Goal: Task Accomplishment & Management: Complete application form

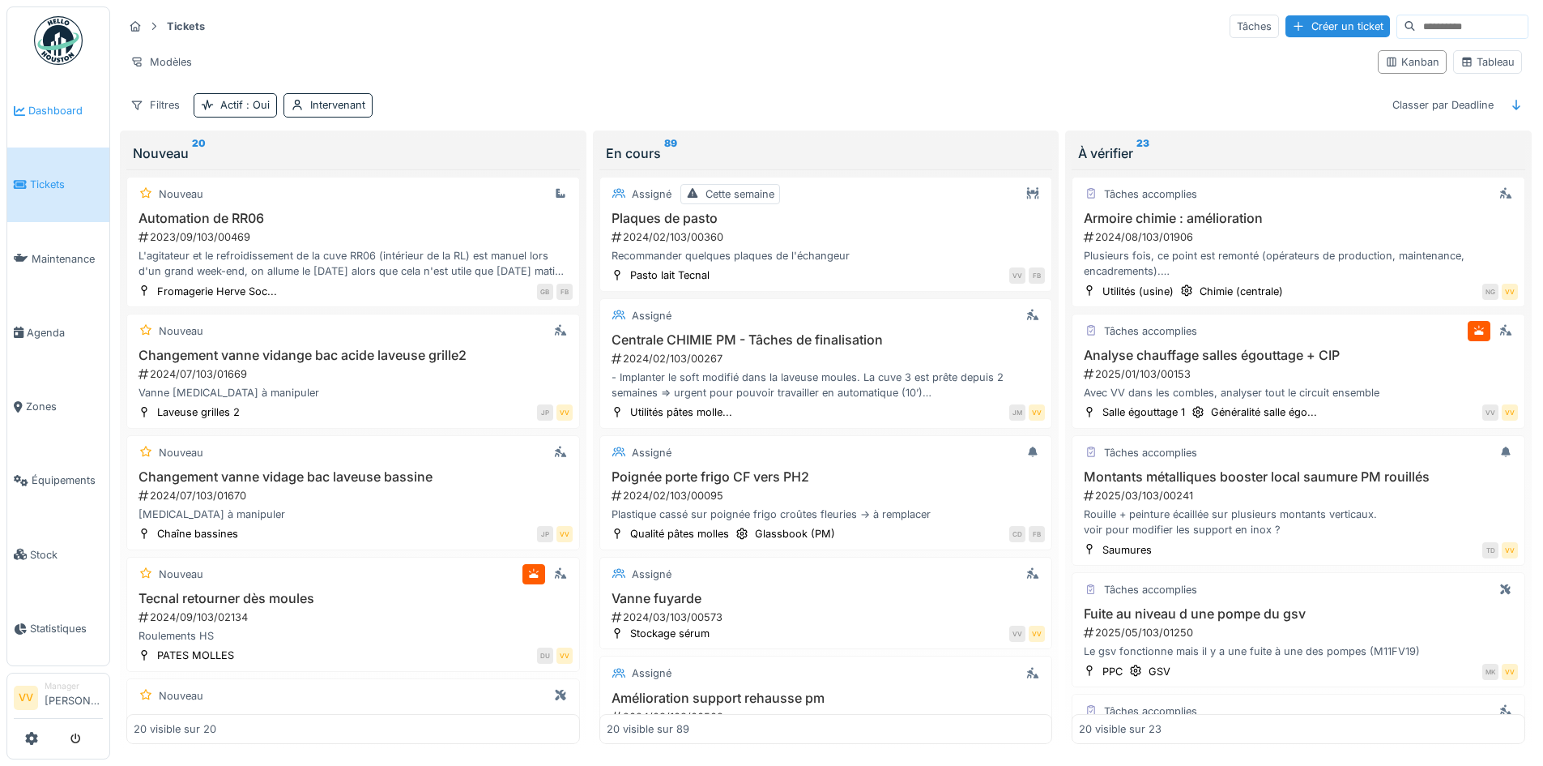
click at [46, 105] on span "Dashboard" at bounding box center [65, 110] width 75 height 15
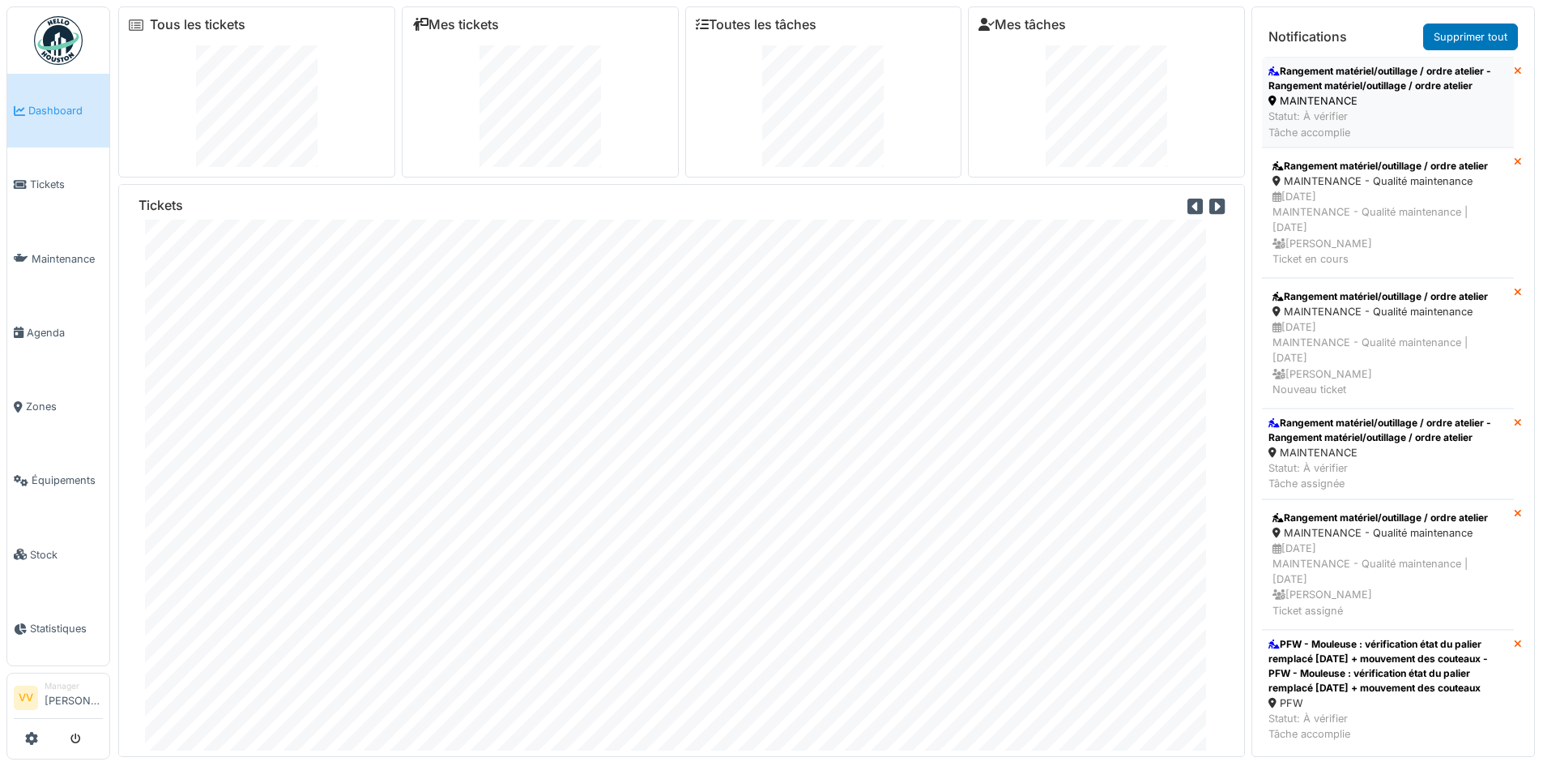
click at [1364, 84] on div "Rangement matériel/outillage / ordre atelier - Rangement matériel/outillage / o…" at bounding box center [1388, 78] width 239 height 29
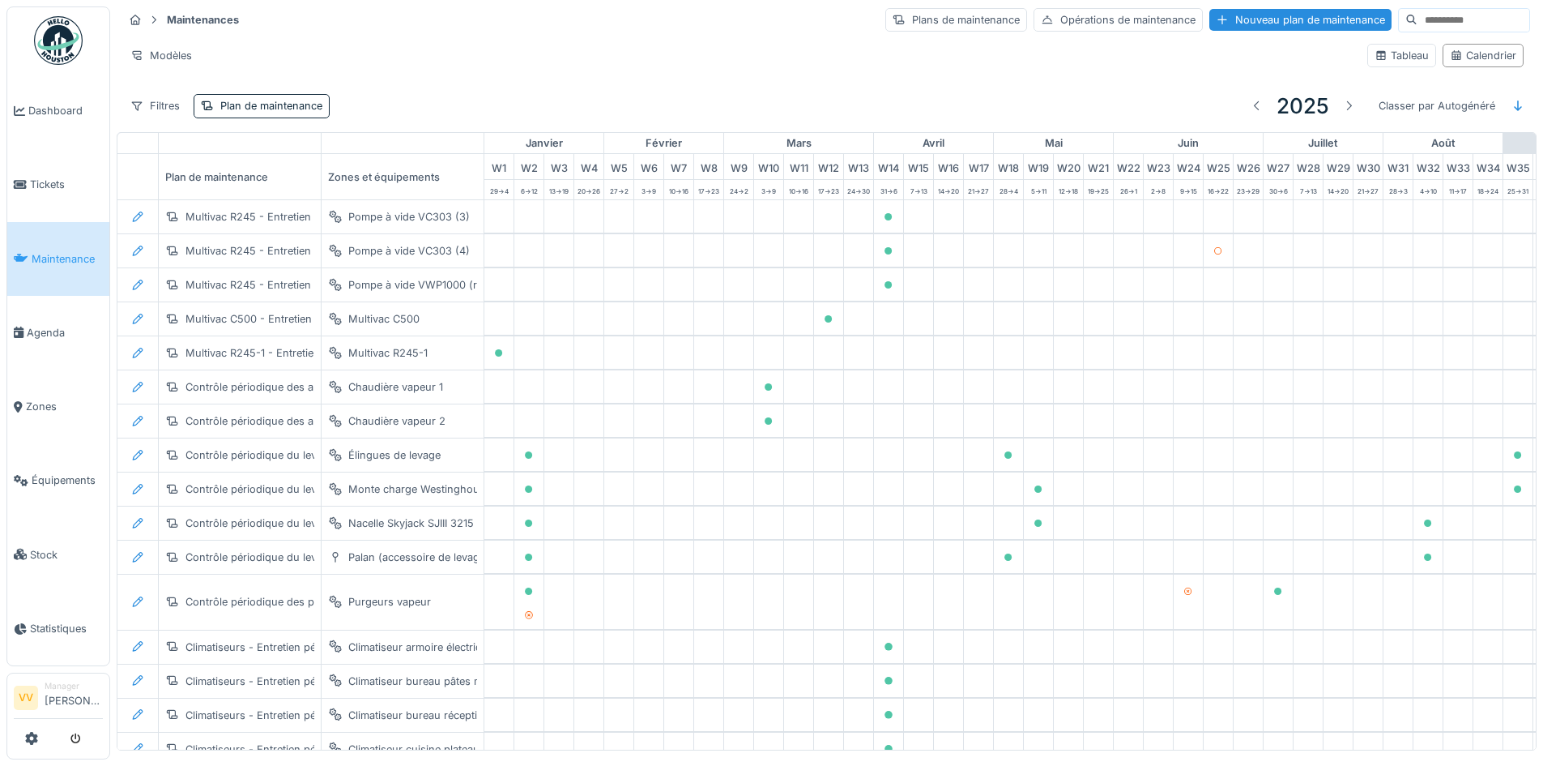
scroll to position [2802, 531]
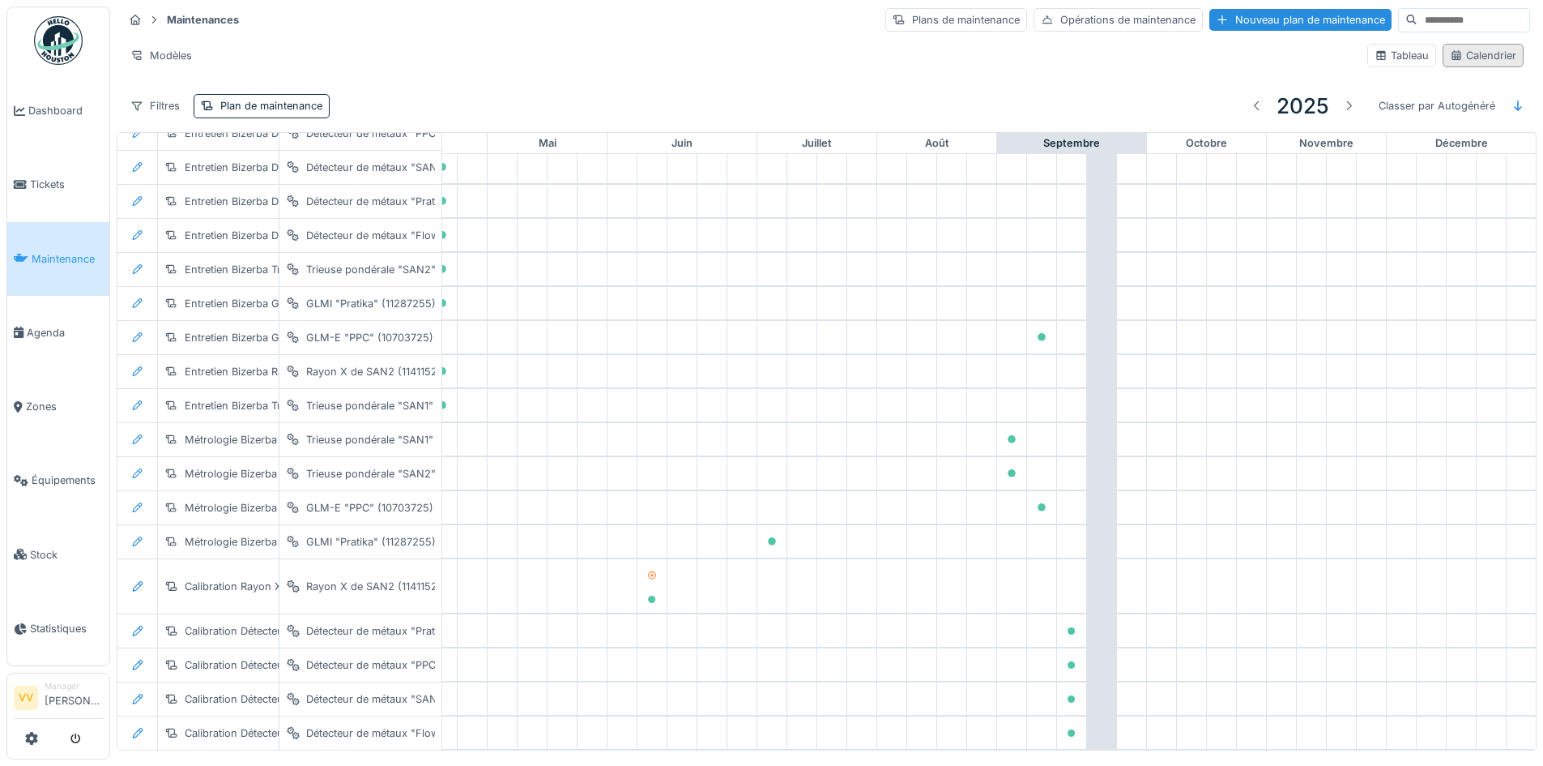
click at [1450, 59] on div "Calendrier" at bounding box center [1483, 55] width 66 height 15
click at [1465, 48] on div "Calendrier" at bounding box center [1483, 55] width 66 height 15
click at [1368, 44] on div "Tableau" at bounding box center [1402, 55] width 69 height 23
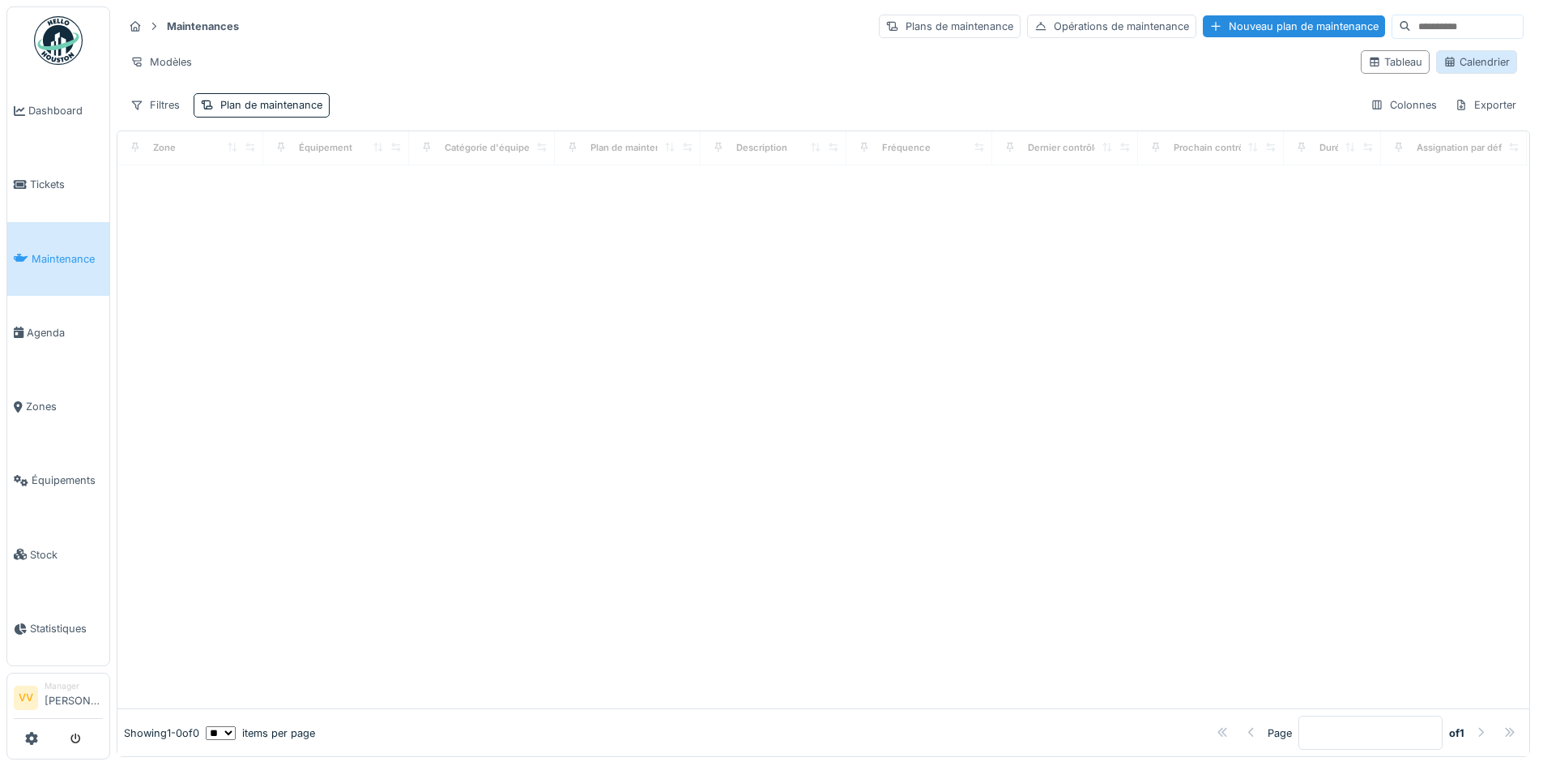
click at [1461, 61] on div "Calendrier" at bounding box center [1477, 61] width 66 height 15
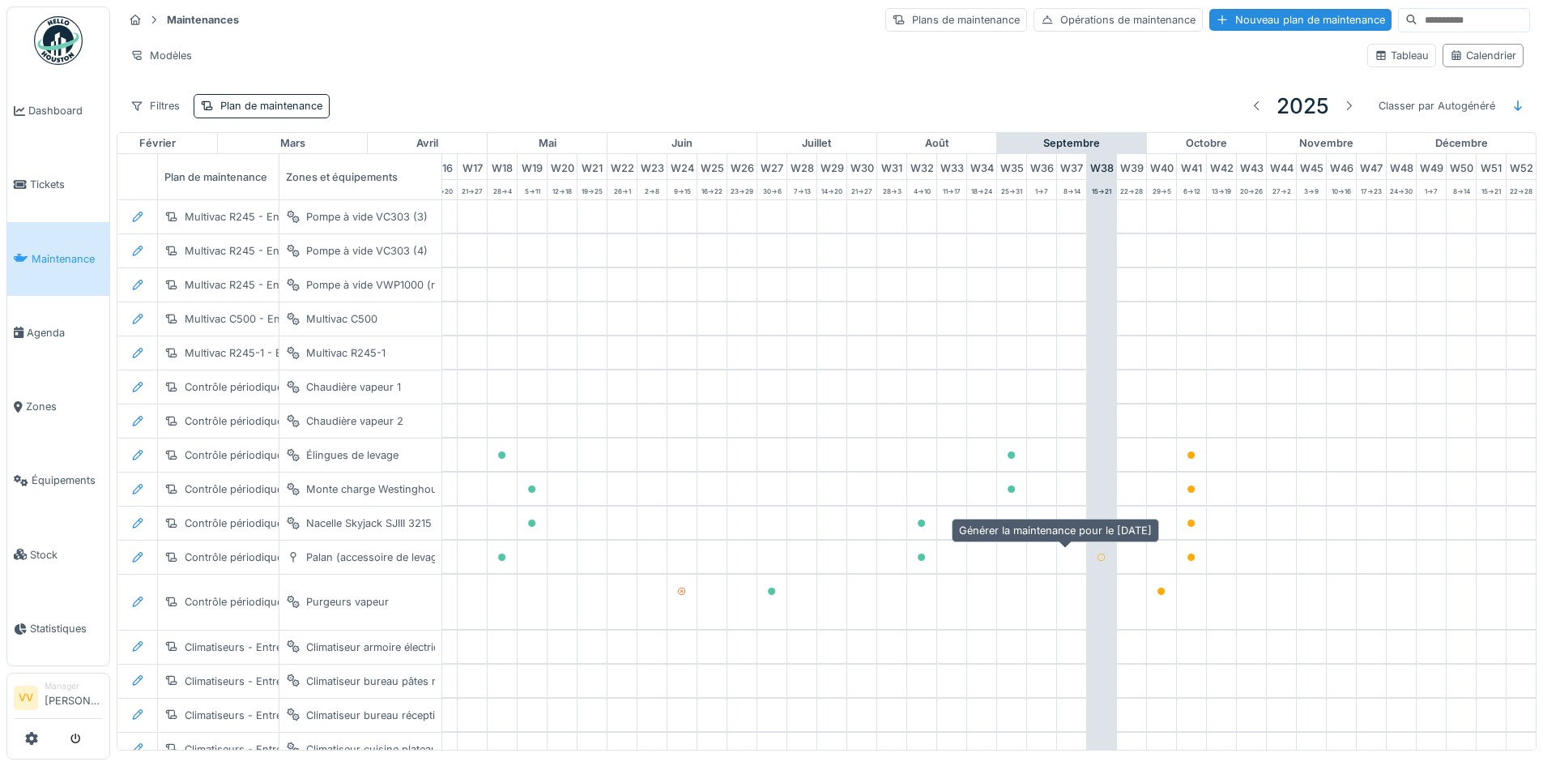
scroll to position [0, 0]
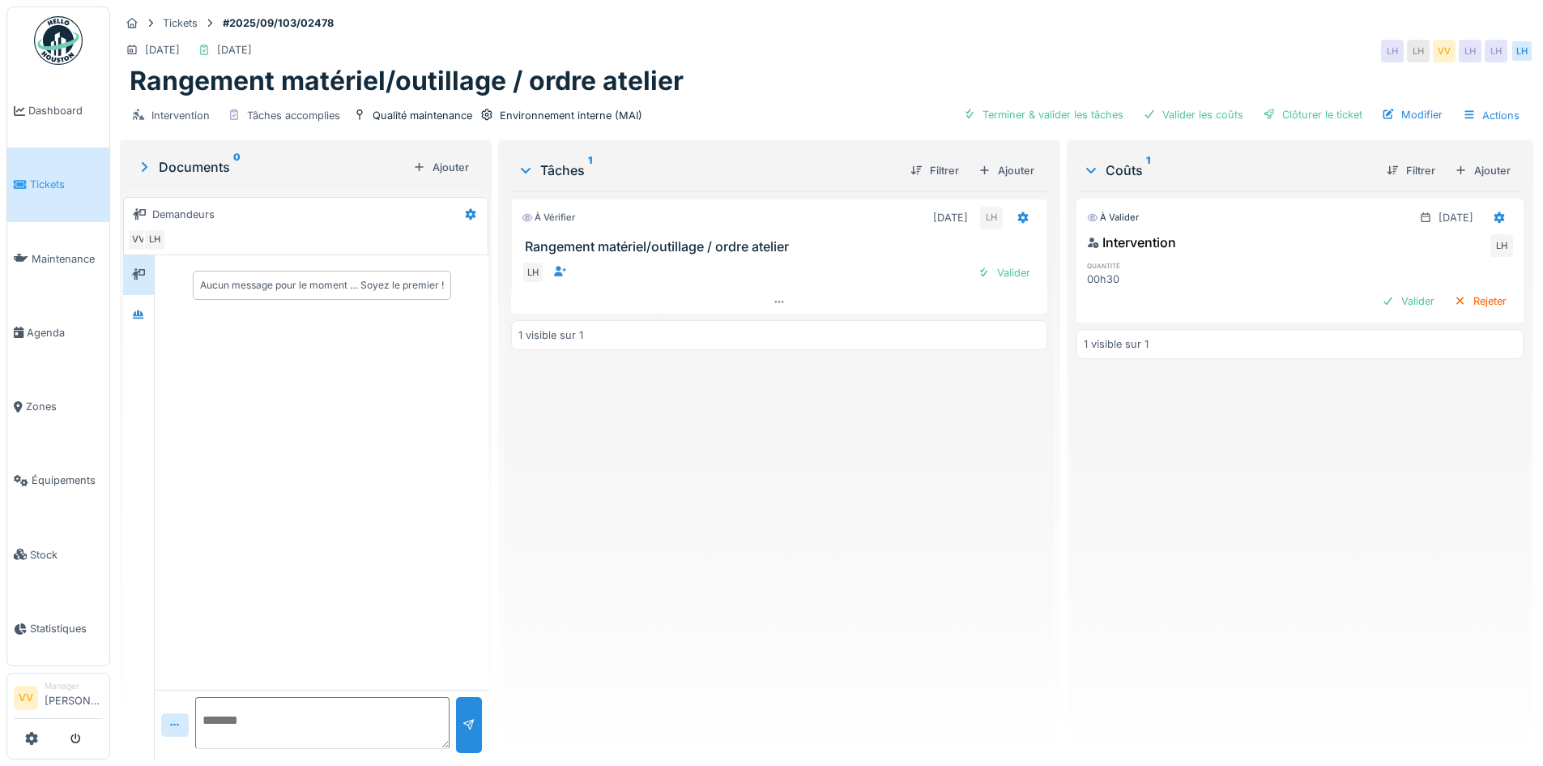
drag, startPoint x: 990, startPoint y: 272, endPoint x: 1050, endPoint y: 270, distance: 60.0
click at [991, 272] on div "Valider" at bounding box center [1004, 273] width 66 height 22
drag, startPoint x: 1361, startPoint y: 295, endPoint x: 1366, endPoint y: 280, distance: 15.4
click at [1376, 292] on div "Valider" at bounding box center [1409, 301] width 66 height 22
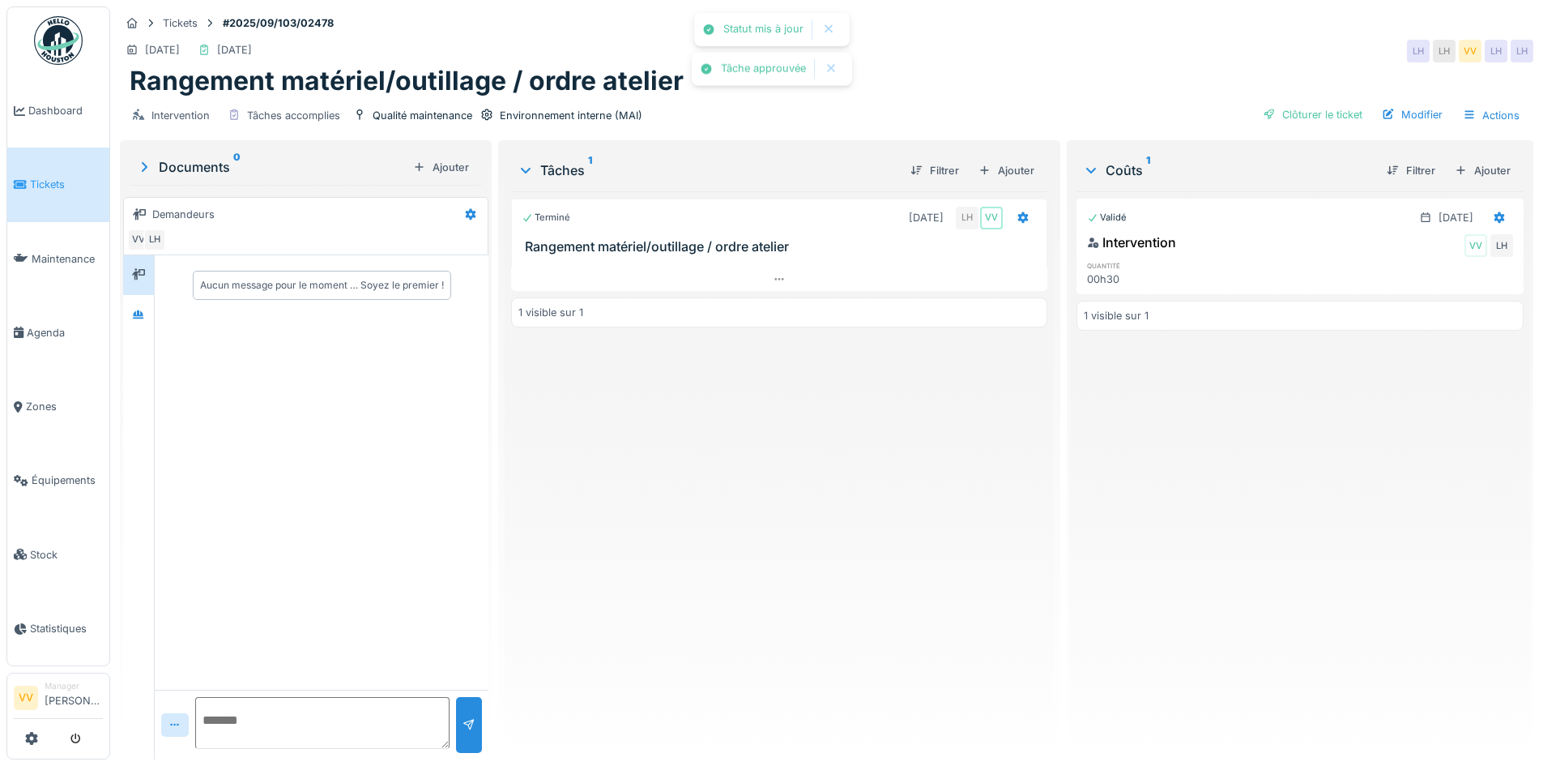
click at [1322, 117] on div "Clôturer le ticket" at bounding box center [1313, 115] width 113 height 22
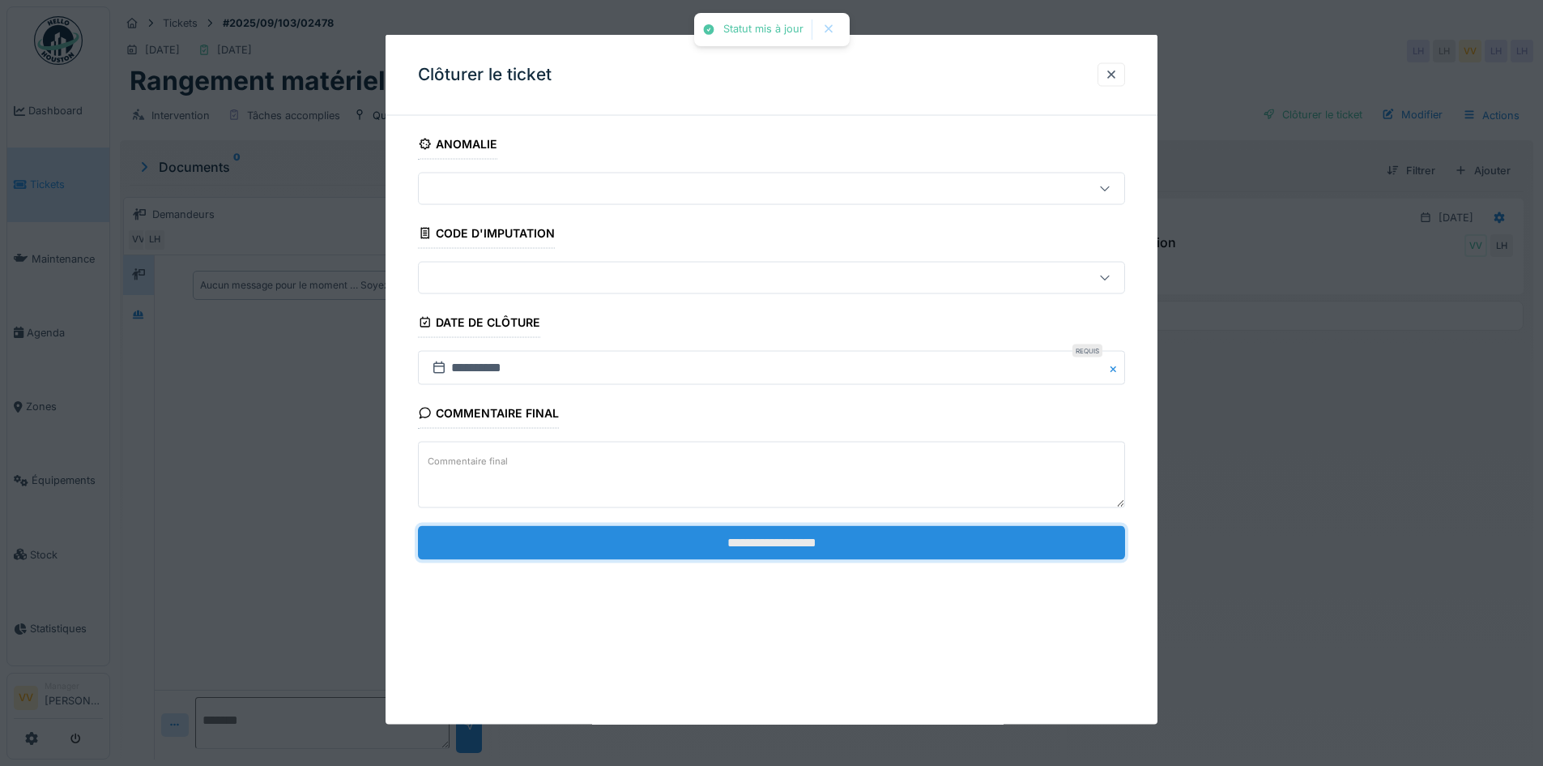
click at [864, 545] on input "**********" at bounding box center [771, 542] width 707 height 34
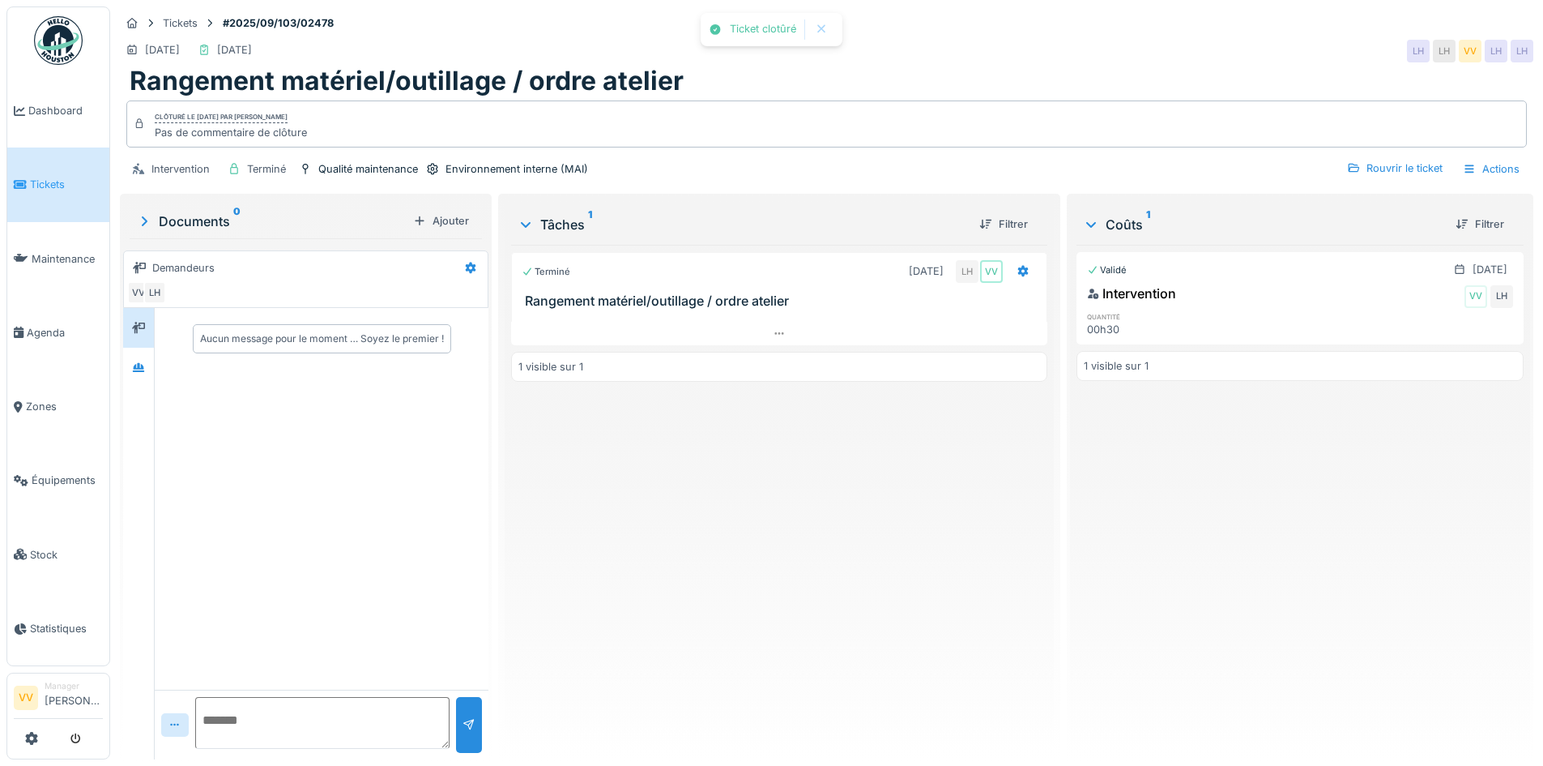
drag, startPoint x: 1305, startPoint y: 539, endPoint x: 936, endPoint y: 453, distance: 379.3
click at [1306, 539] on div "Validé 17/09/2025 Intervention VV LH quantité 00h30 1 visible sur 1" at bounding box center [1300, 495] width 447 height 501
click at [62, 178] on span "Tickets" at bounding box center [66, 184] width 73 height 15
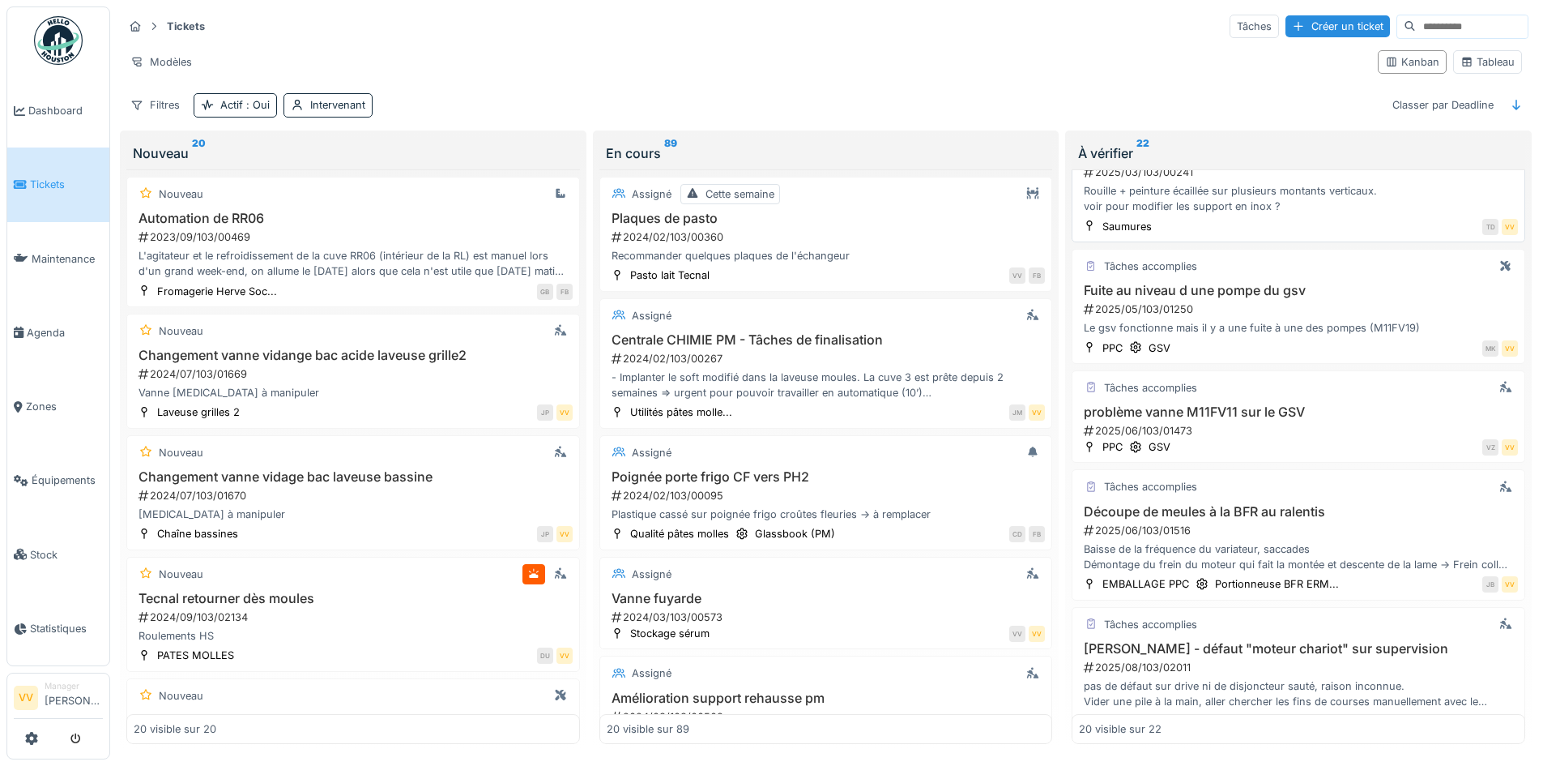
scroll to position [324, 0]
click at [61, 110] on span "Dashboard" at bounding box center [65, 110] width 75 height 15
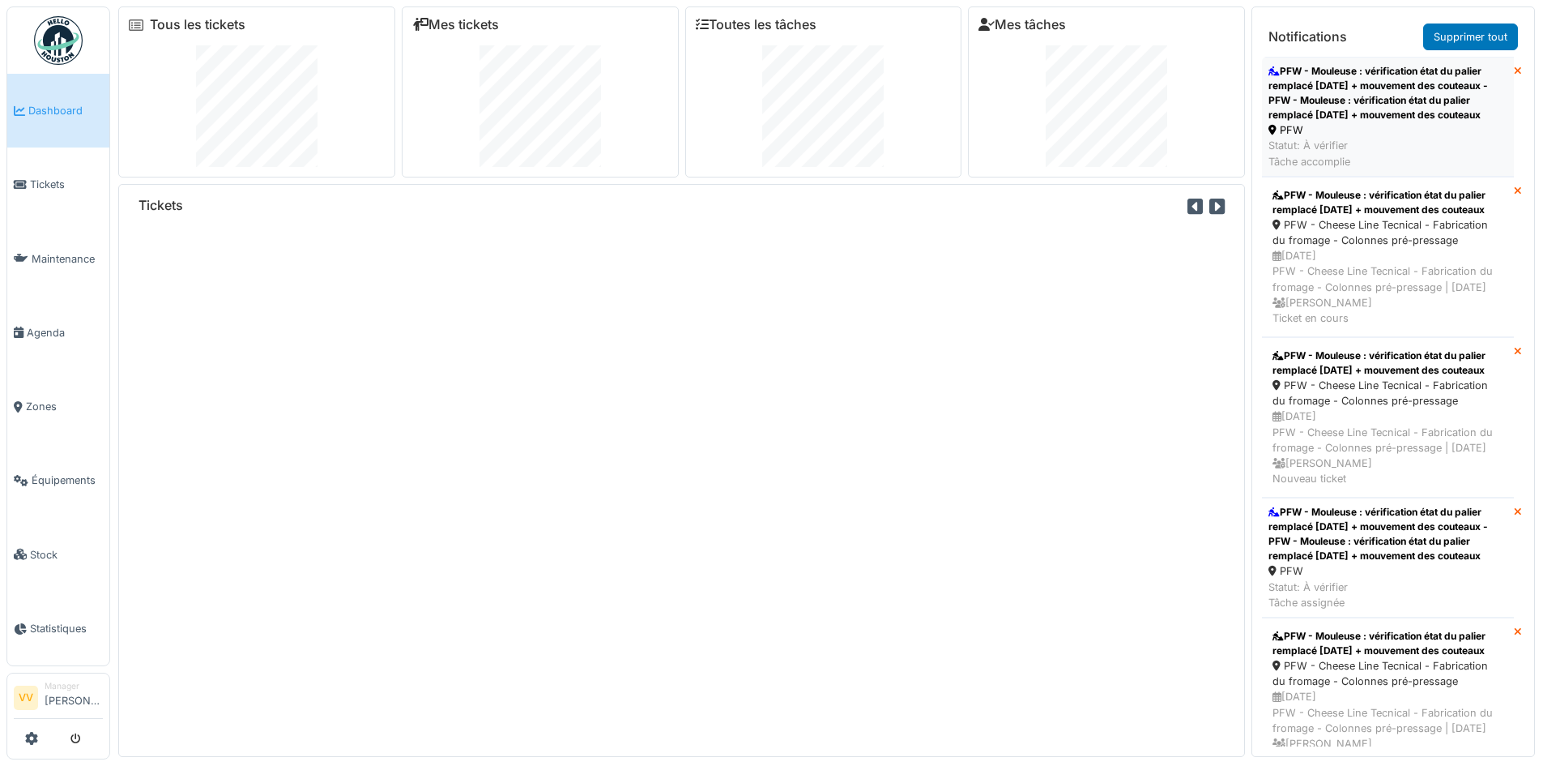
click at [1419, 64] on div "PFW - Mouleuse : vérification état du palier remplacé hier + mouvement des cout…" at bounding box center [1388, 93] width 239 height 58
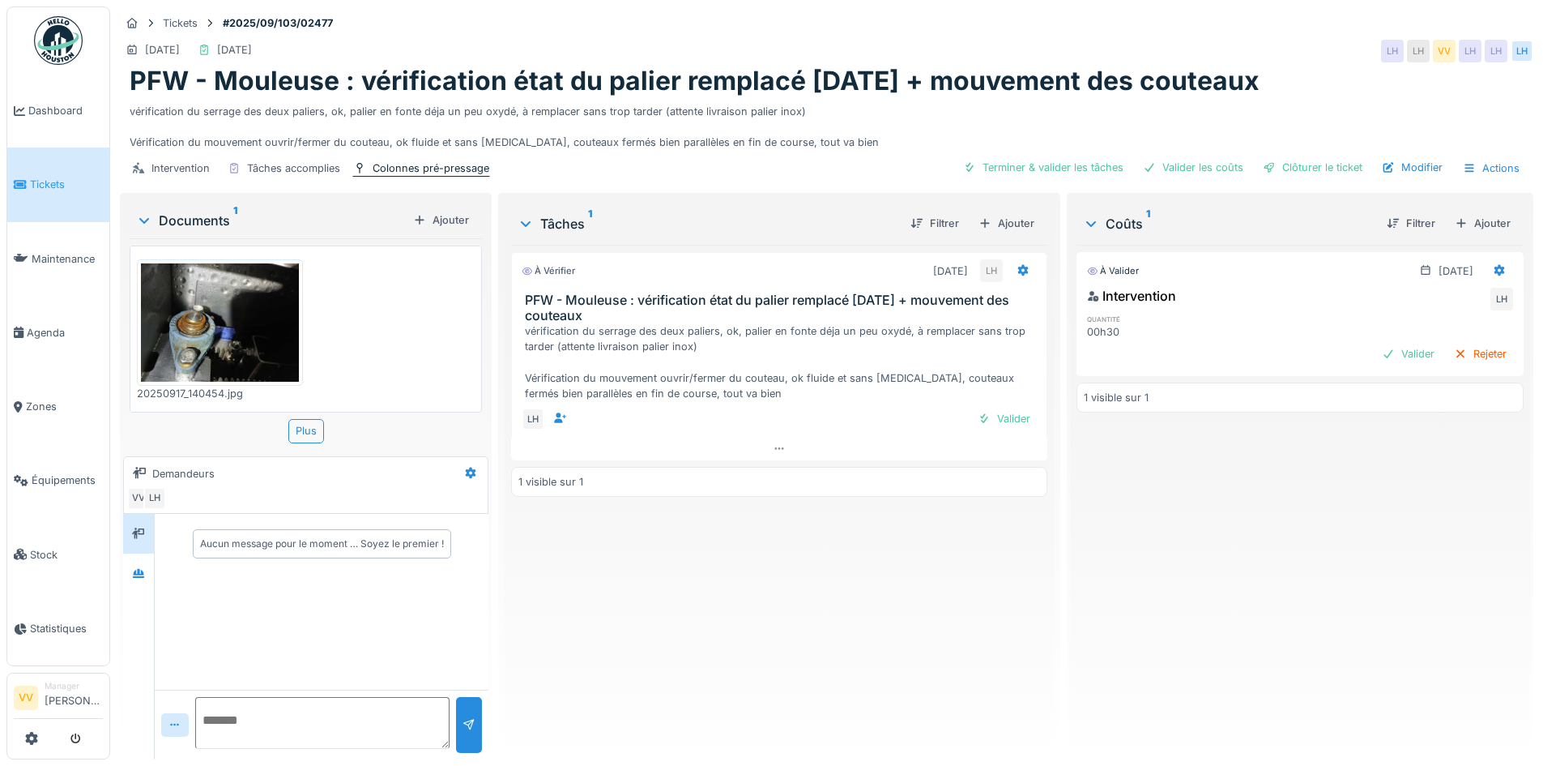
click at [412, 169] on div "Colonnes pré-pressage" at bounding box center [431, 167] width 117 height 15
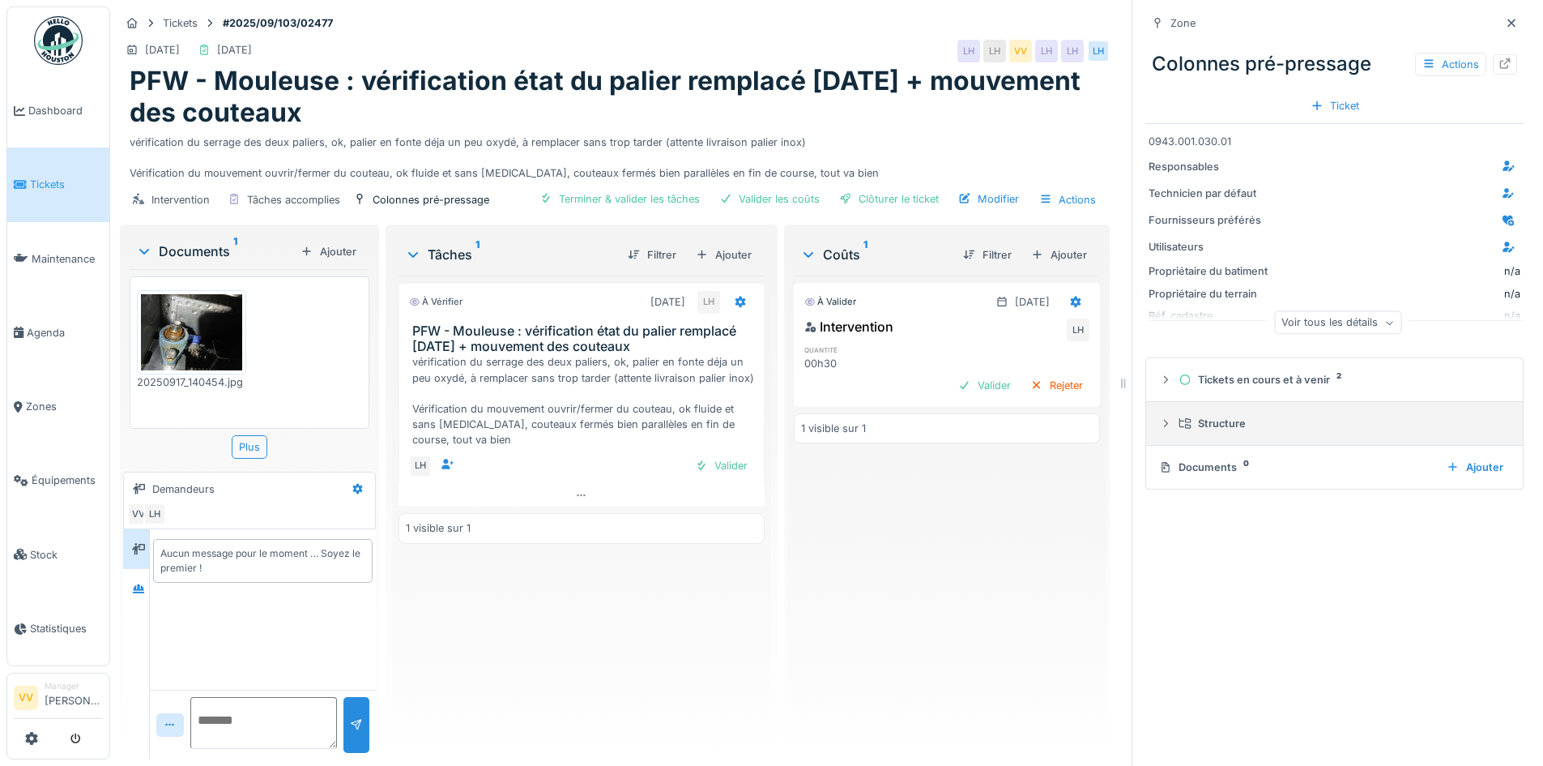
click at [1159, 427] on icon at bounding box center [1165, 423] width 13 height 11
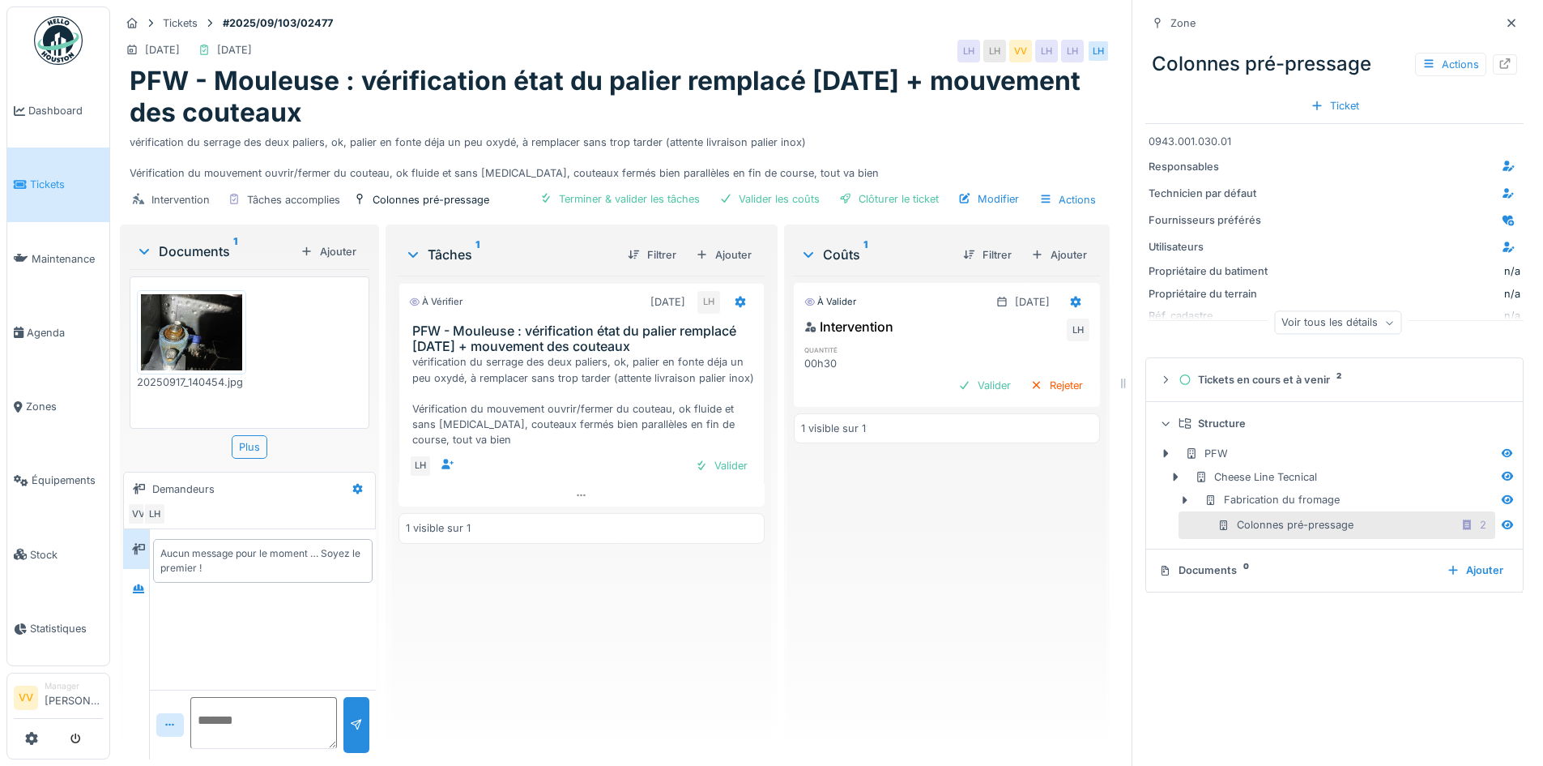
scroll to position [12, 0]
click at [1184, 496] on icon at bounding box center [1186, 500] width 5 height 8
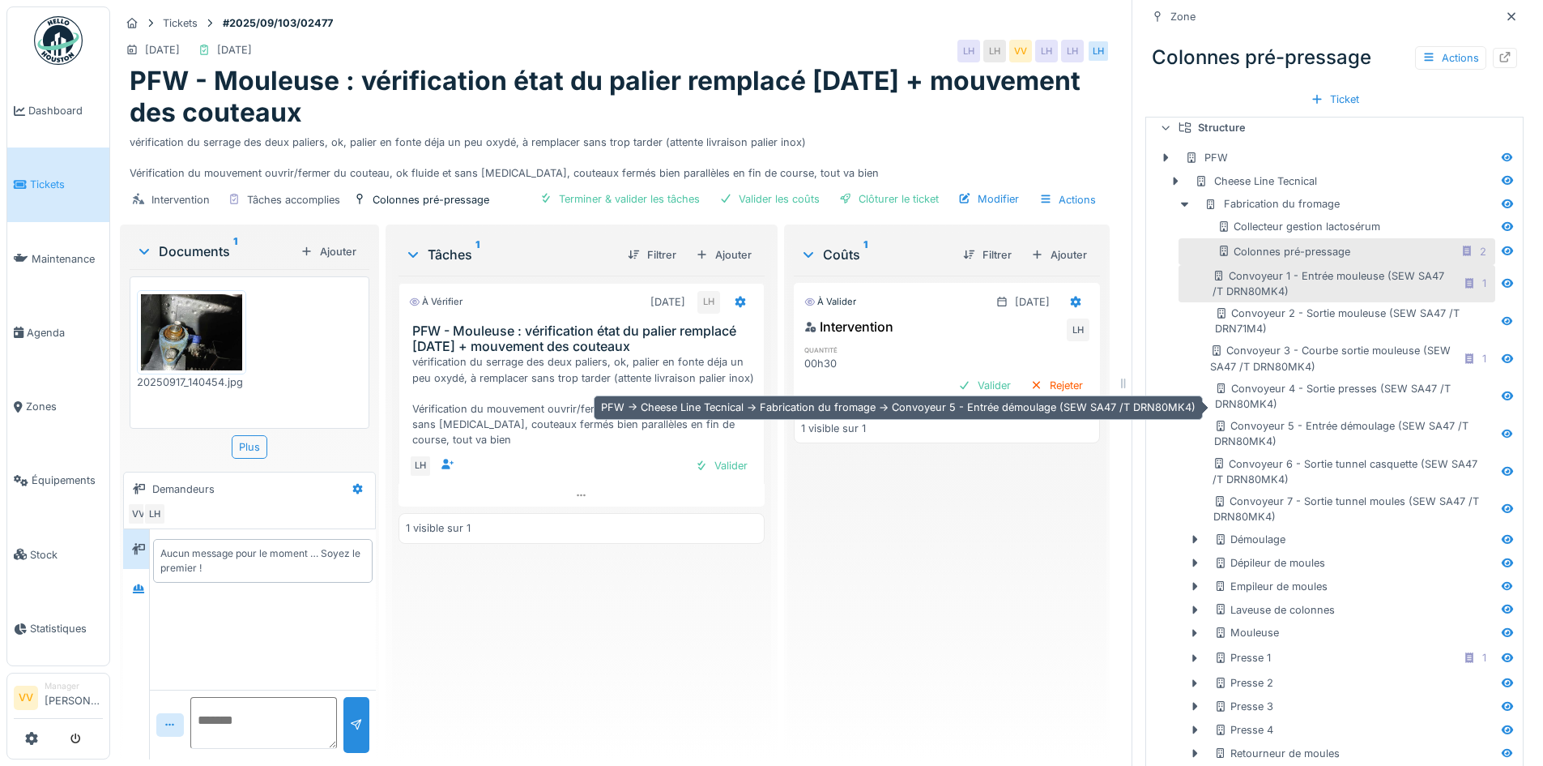
scroll to position [324, 0]
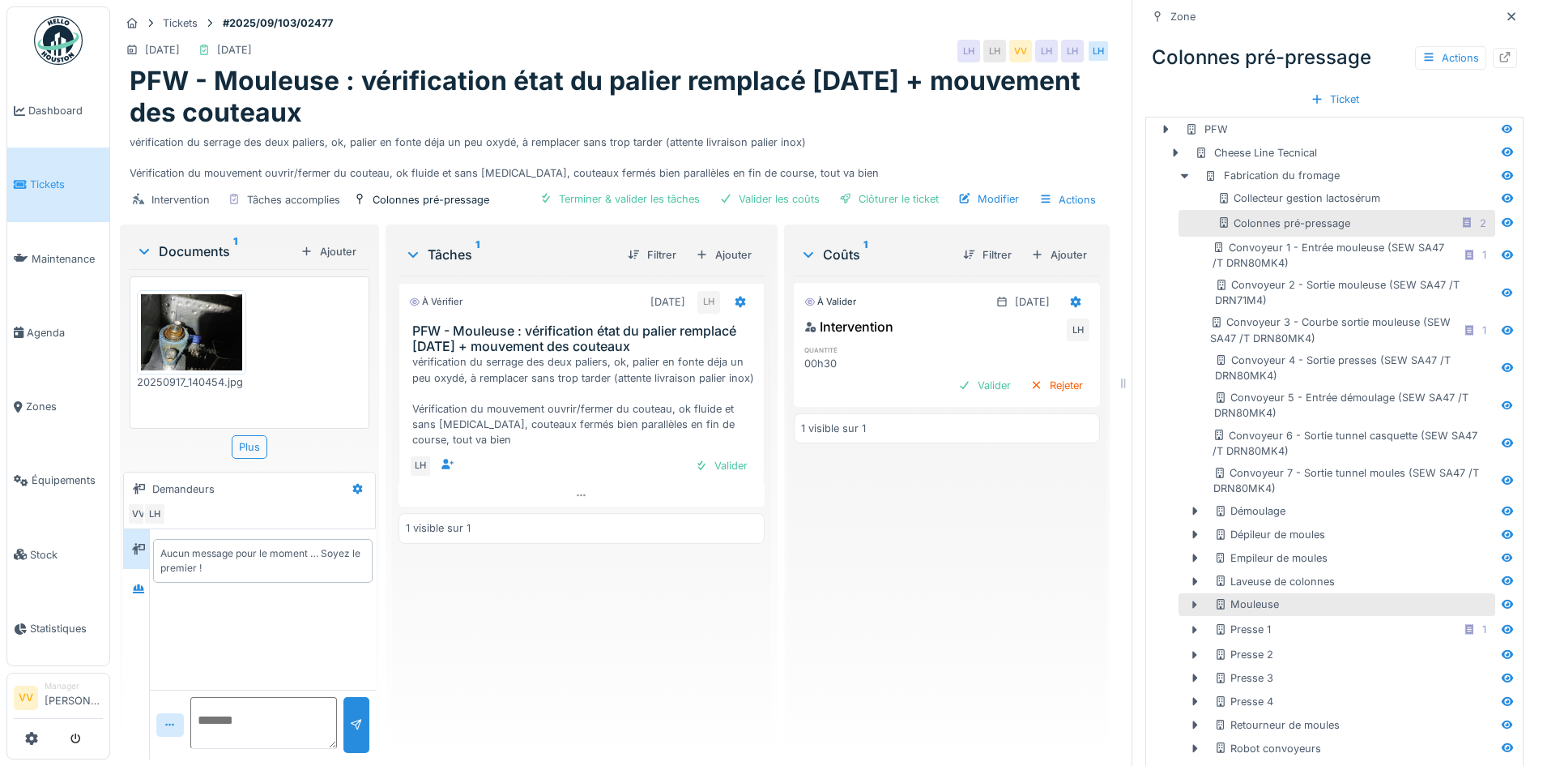
click at [1189, 600] on icon at bounding box center [1195, 605] width 13 height 11
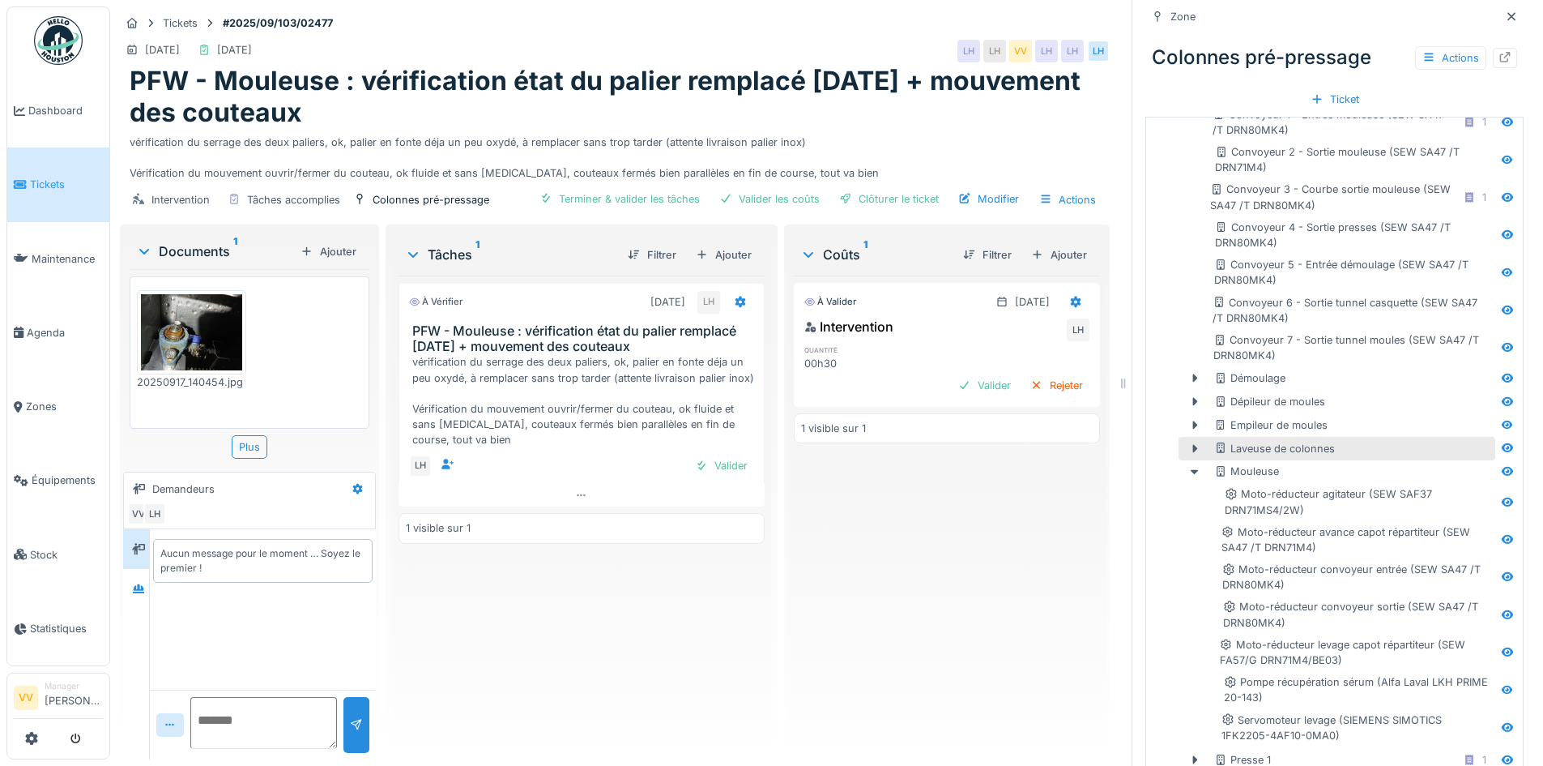
scroll to position [486, 0]
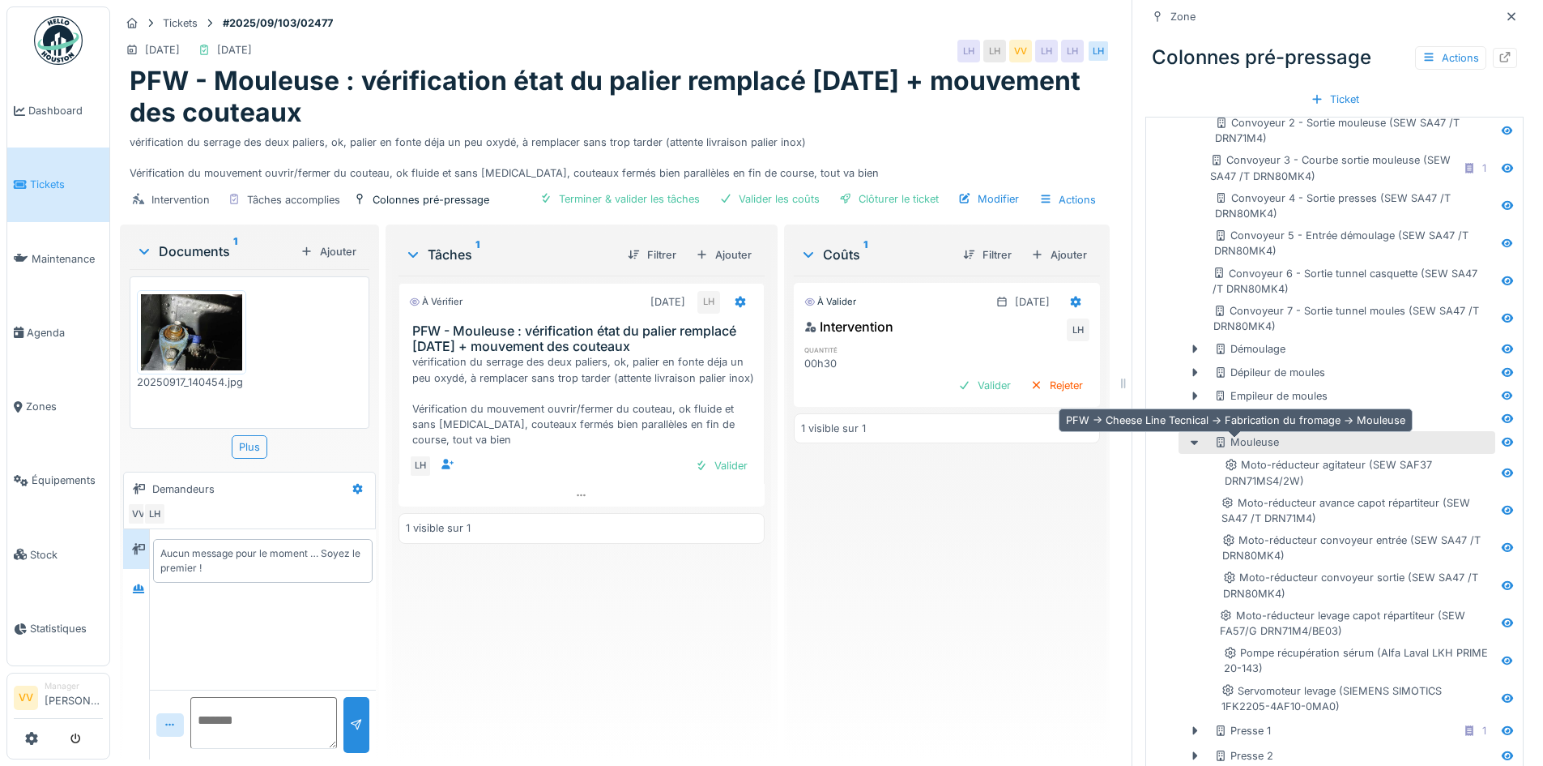
click at [1261, 439] on div "Mouleuse" at bounding box center [1246, 441] width 65 height 15
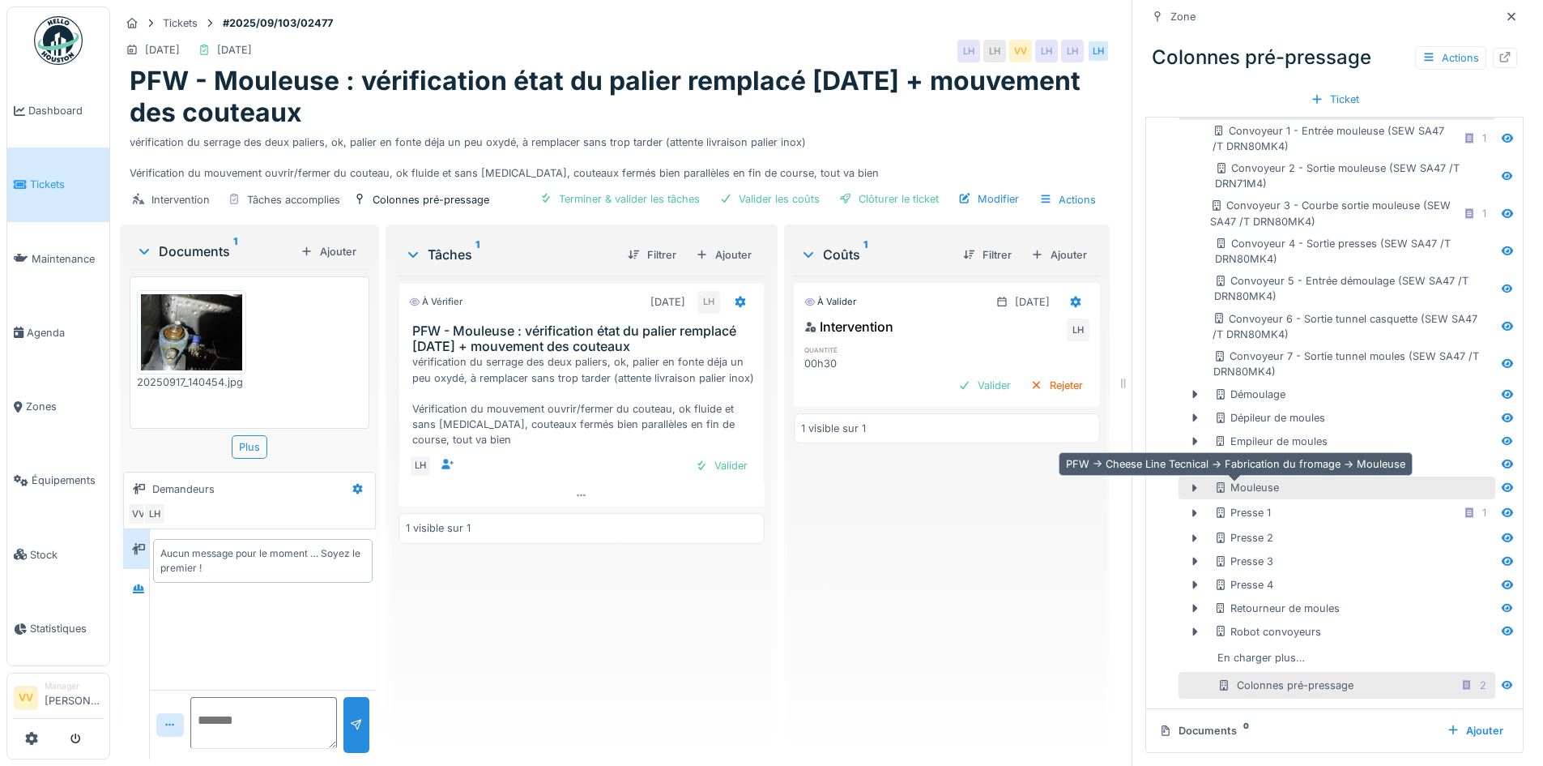
click at [1223, 480] on div "Mouleuse" at bounding box center [1246, 487] width 65 height 15
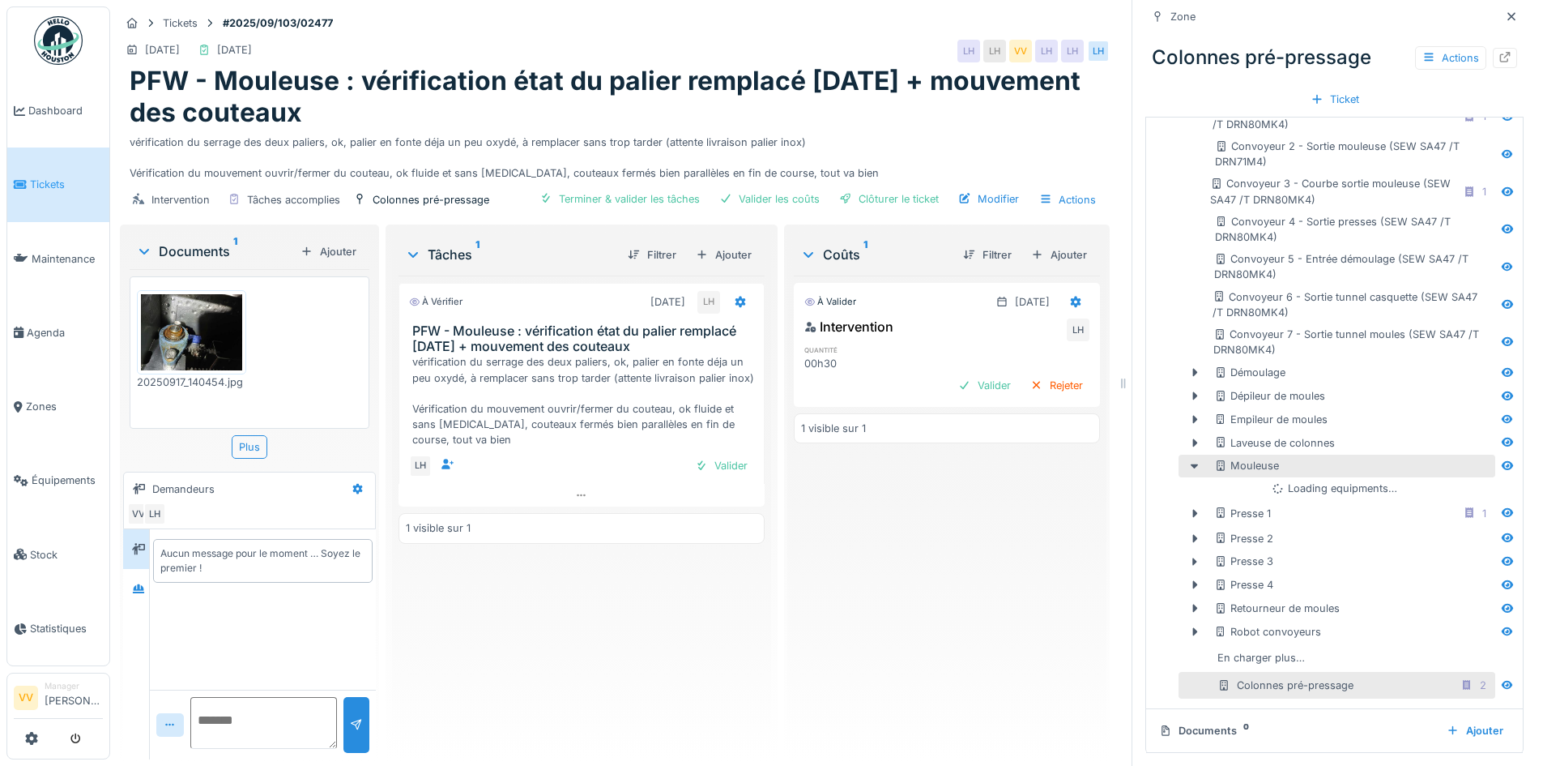
scroll to position [486, 0]
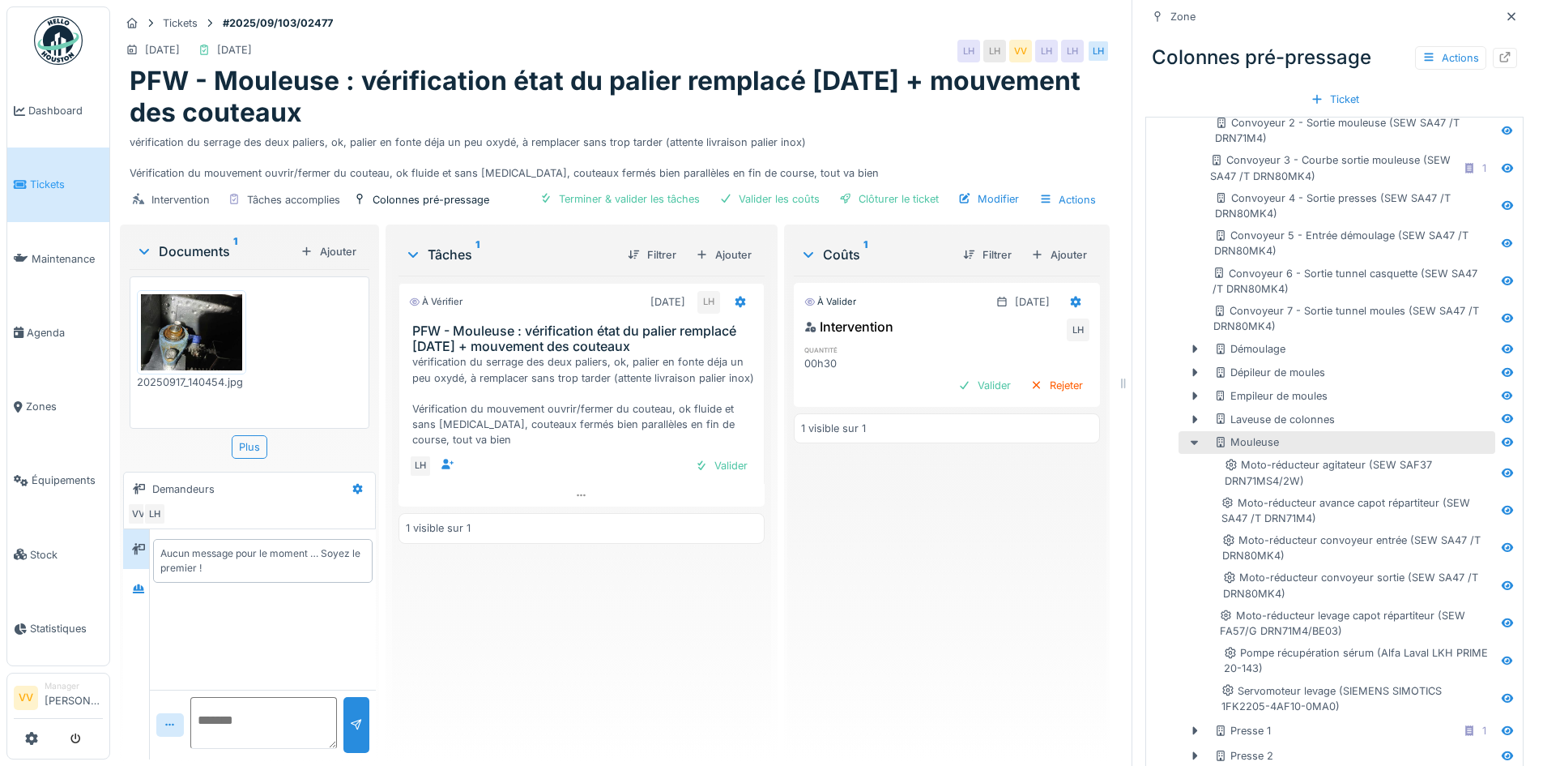
click at [1189, 437] on icon at bounding box center [1195, 442] width 13 height 11
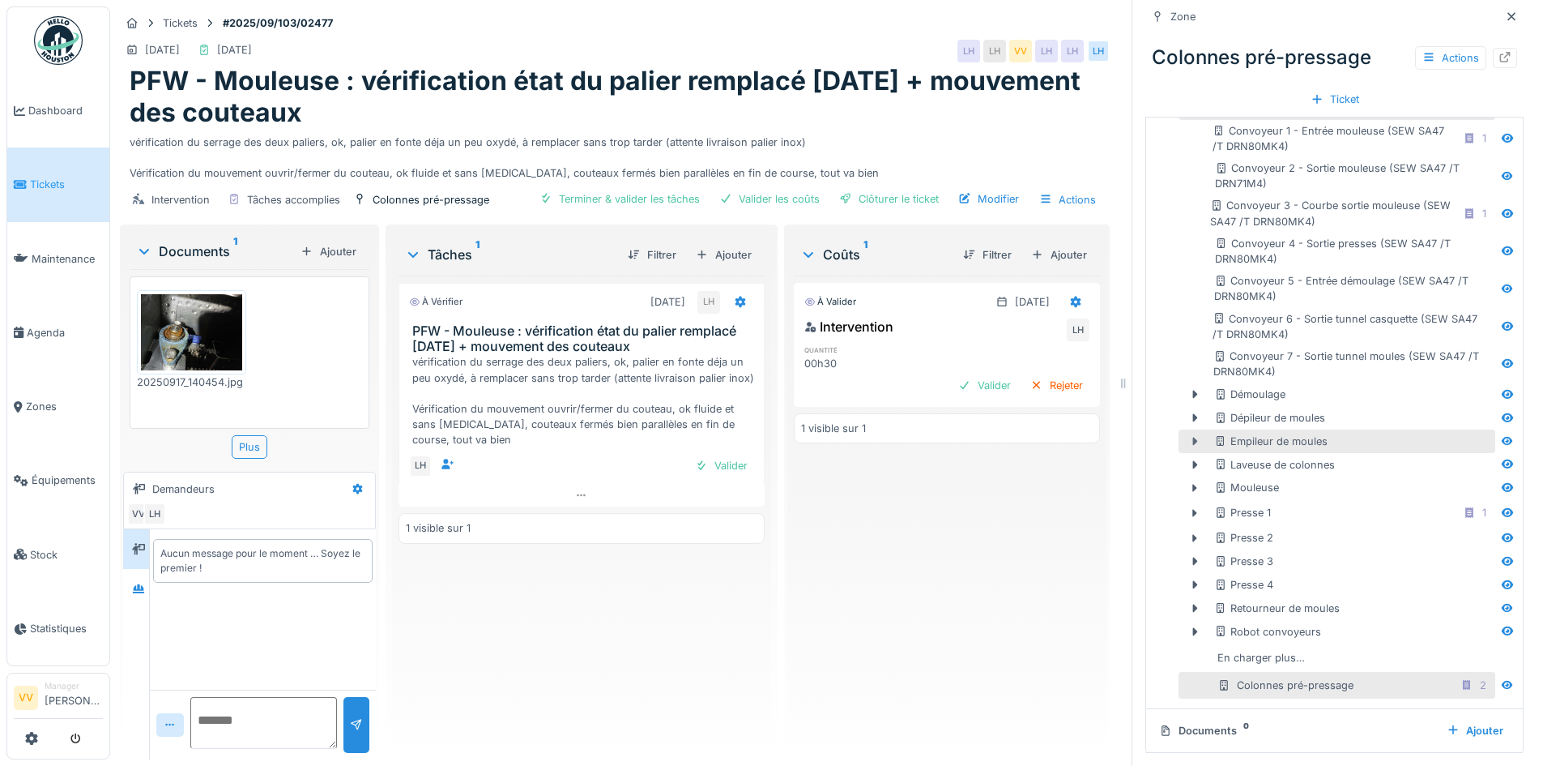
scroll to position [442, 0]
click at [1000, 602] on div "À valider 17/09/2025 Intervention LH quantité 00h30 Valider Rejeter 1 visible s…" at bounding box center [947, 510] width 306 height 471
click at [1505, 11] on icon at bounding box center [1511, 16] width 13 height 11
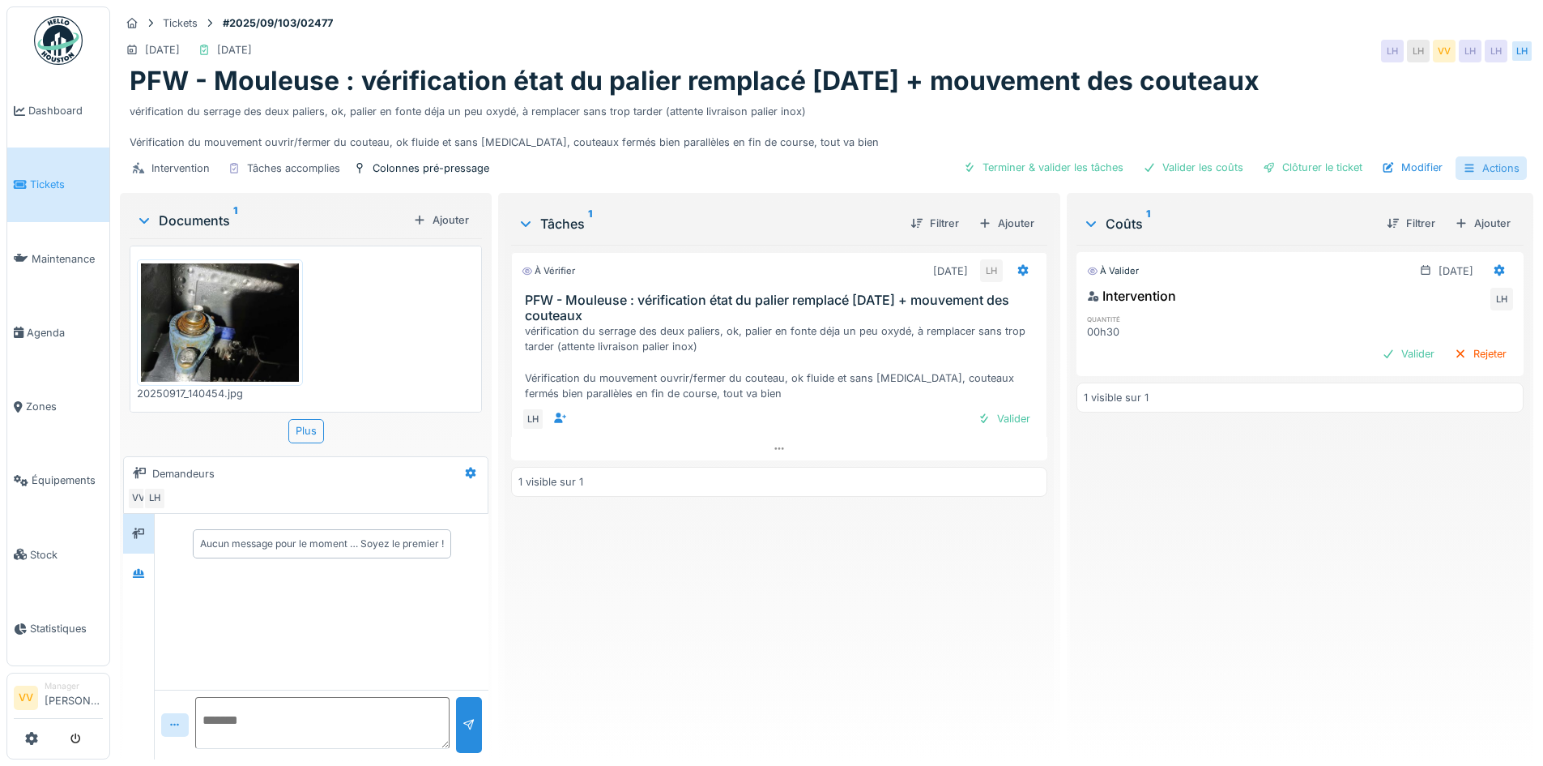
click at [1470, 157] on div "Actions" at bounding box center [1491, 167] width 71 height 23
click at [1419, 156] on div "Modifier" at bounding box center [1413, 167] width 74 height 22
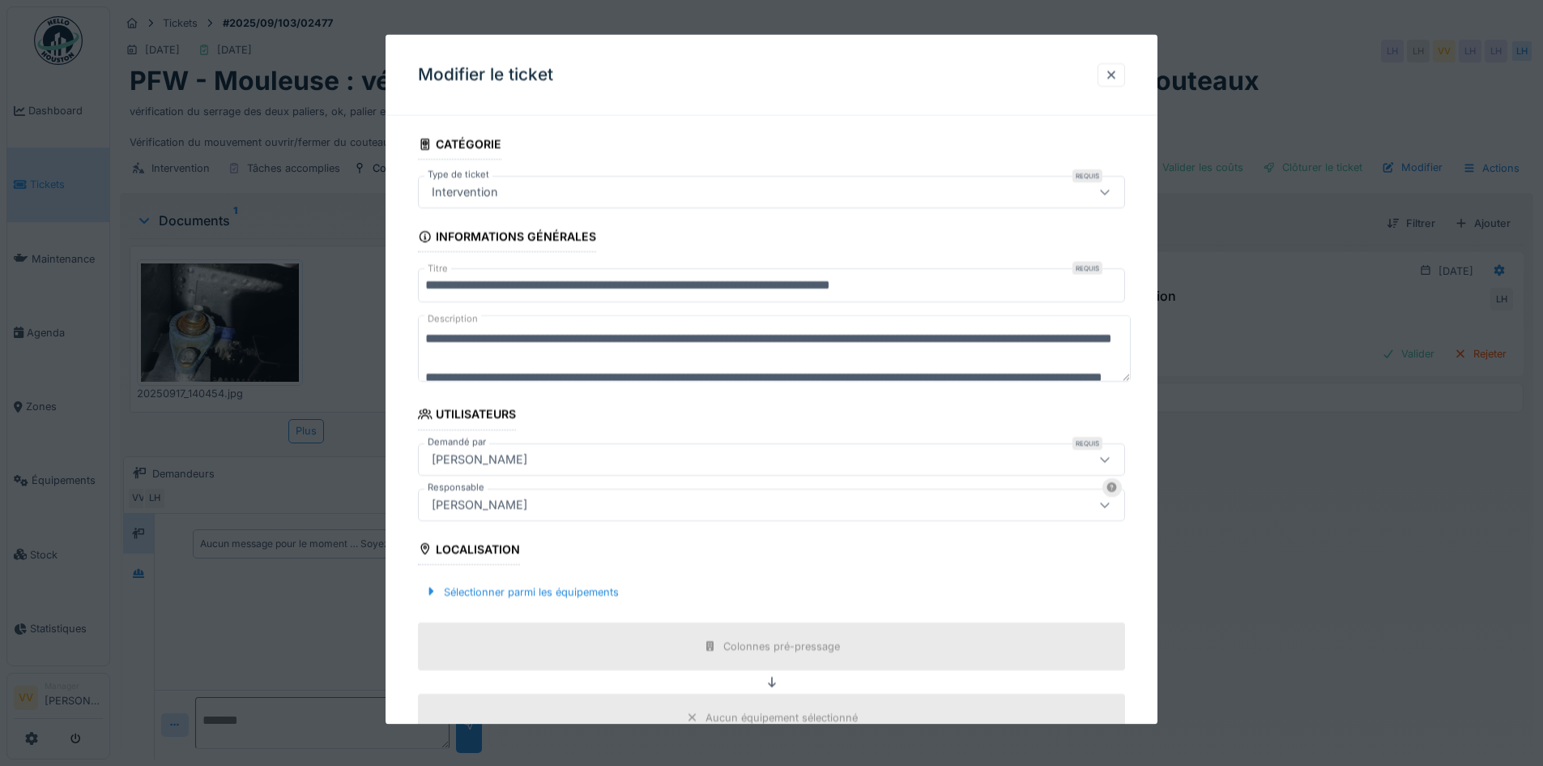
scroll to position [58, 0]
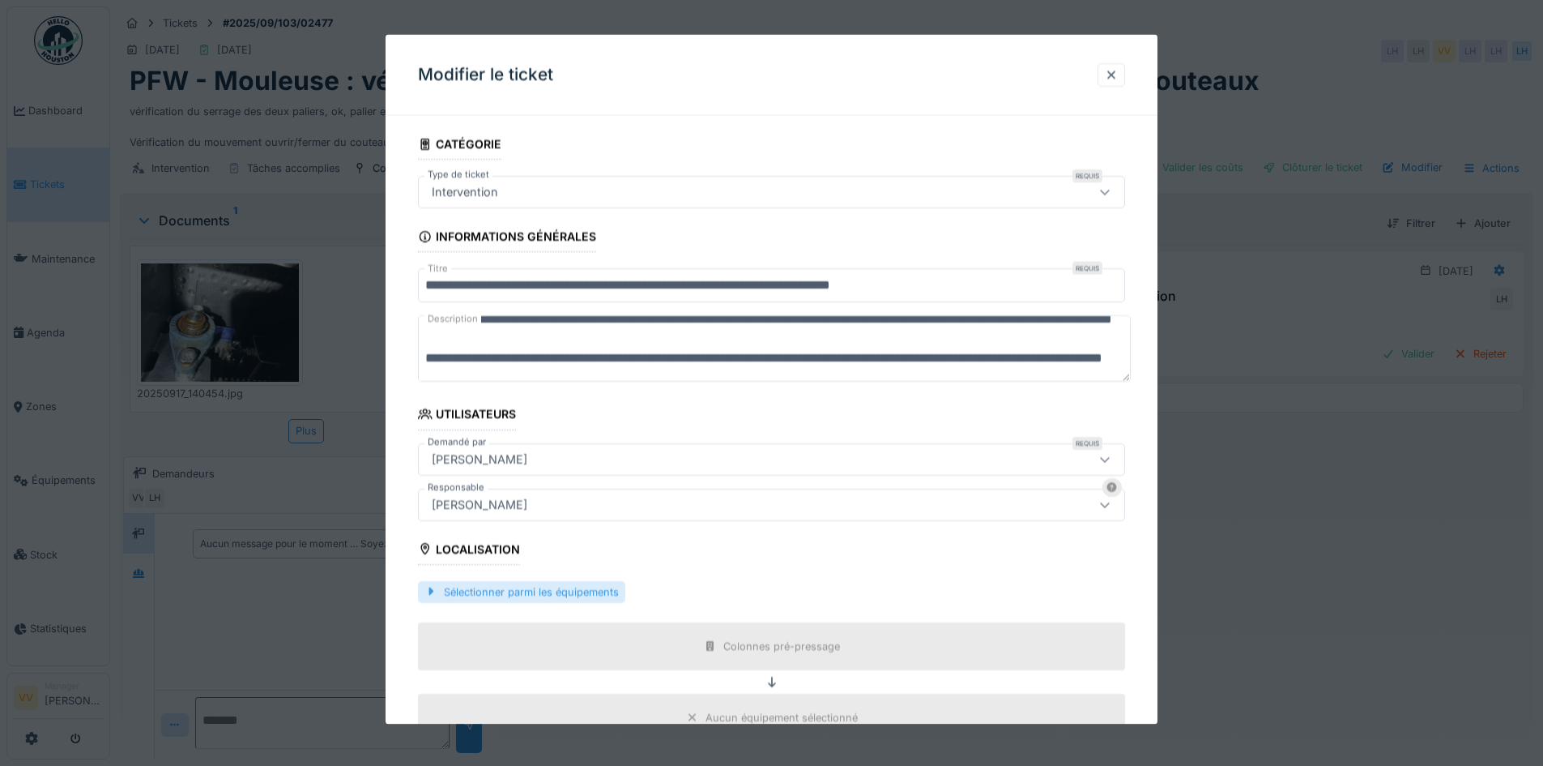
click at [561, 596] on div "Sélectionner parmi les équipements" at bounding box center [521, 591] width 207 height 22
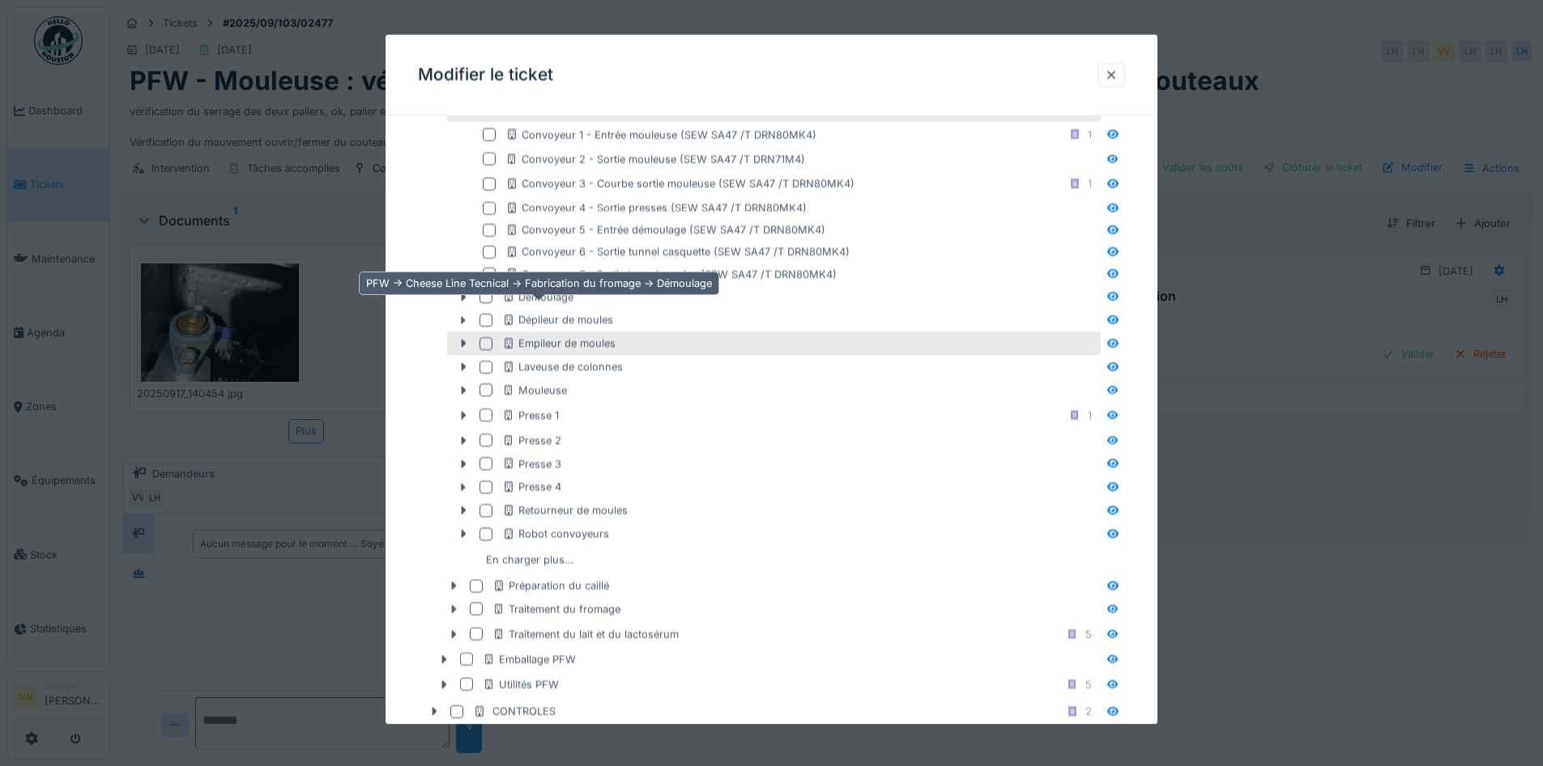
scroll to position [648, 0]
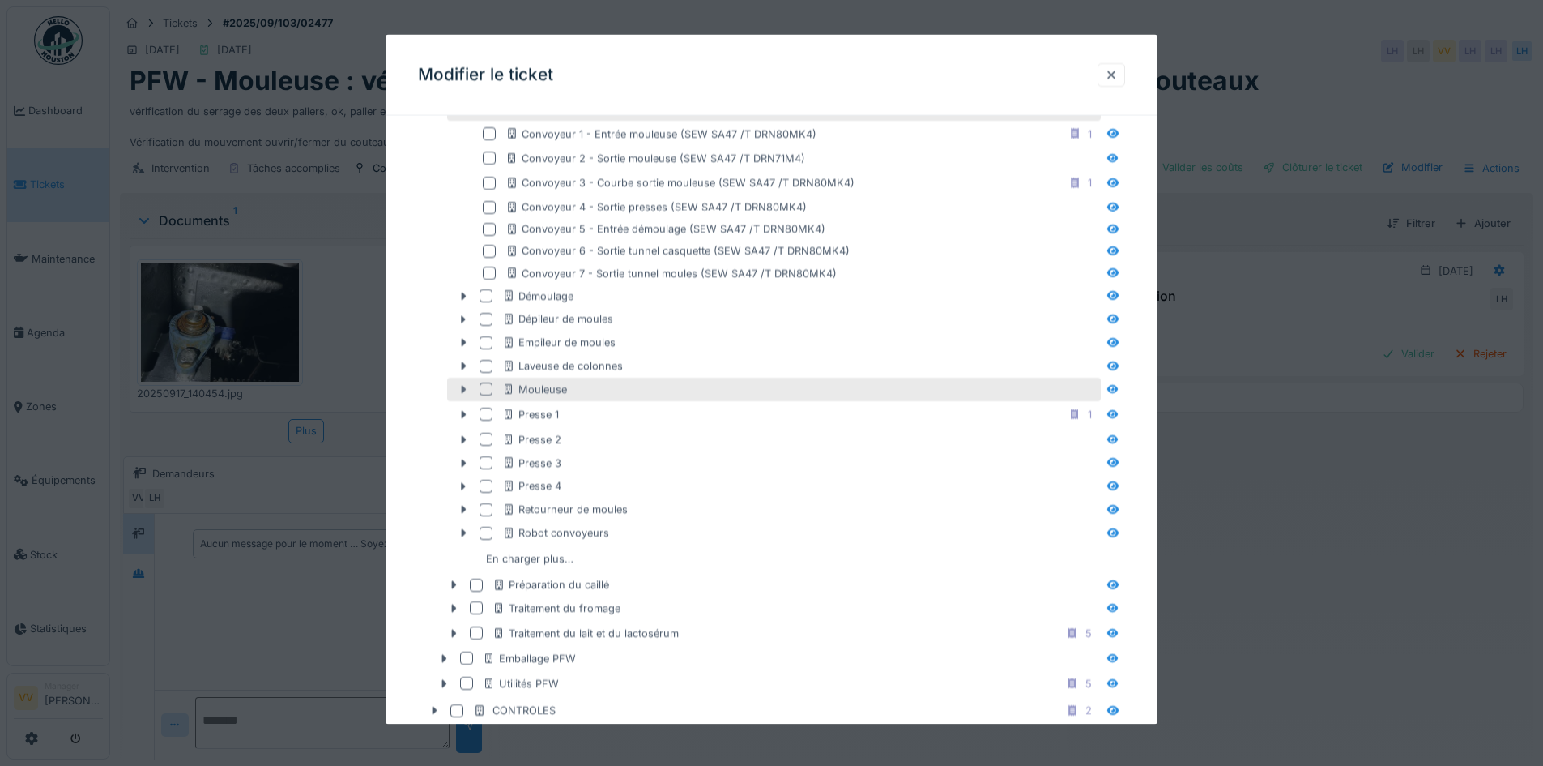
click at [467, 385] on icon at bounding box center [463, 389] width 13 height 11
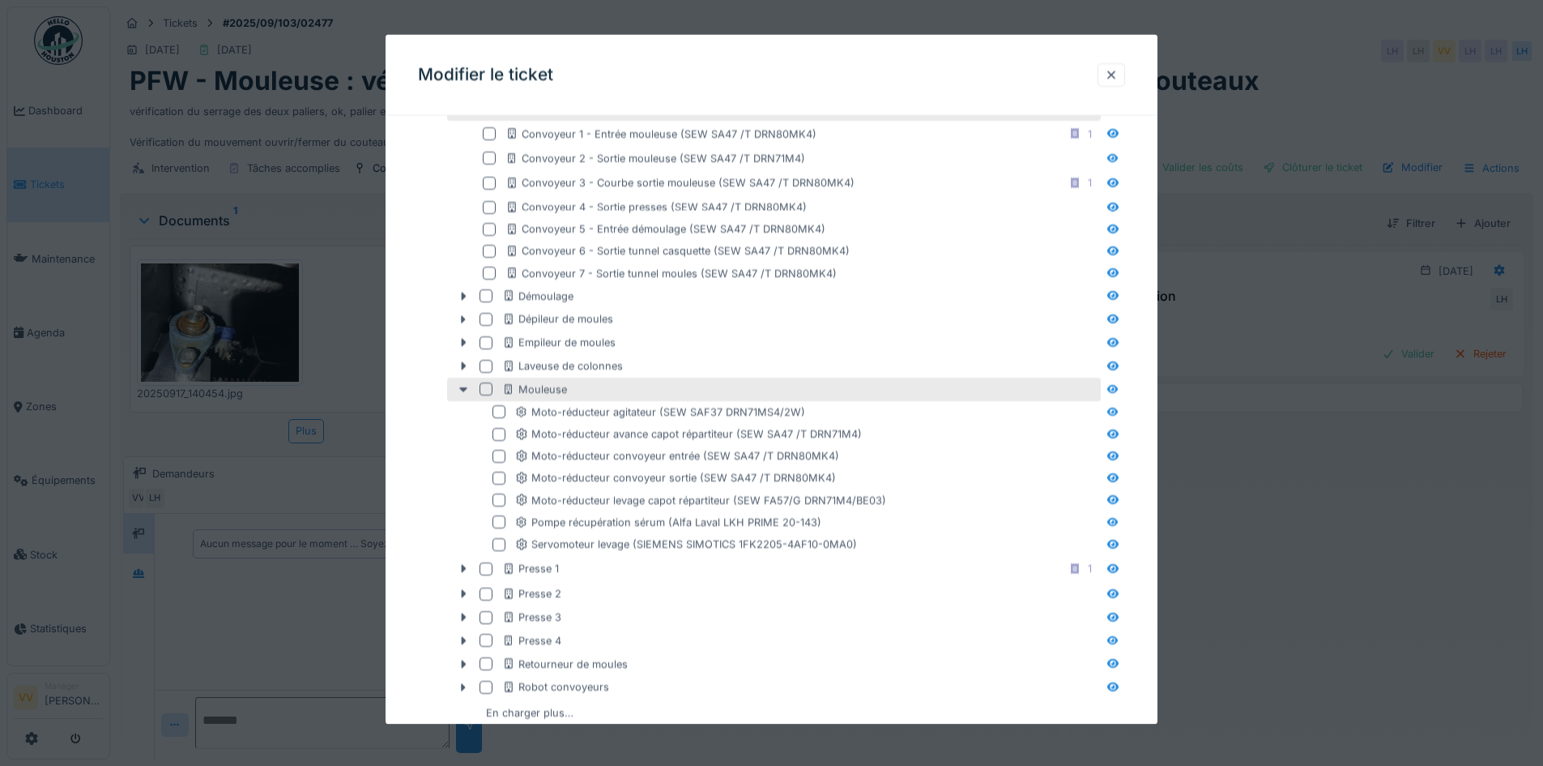
click at [489, 386] on div at bounding box center [486, 388] width 13 height 13
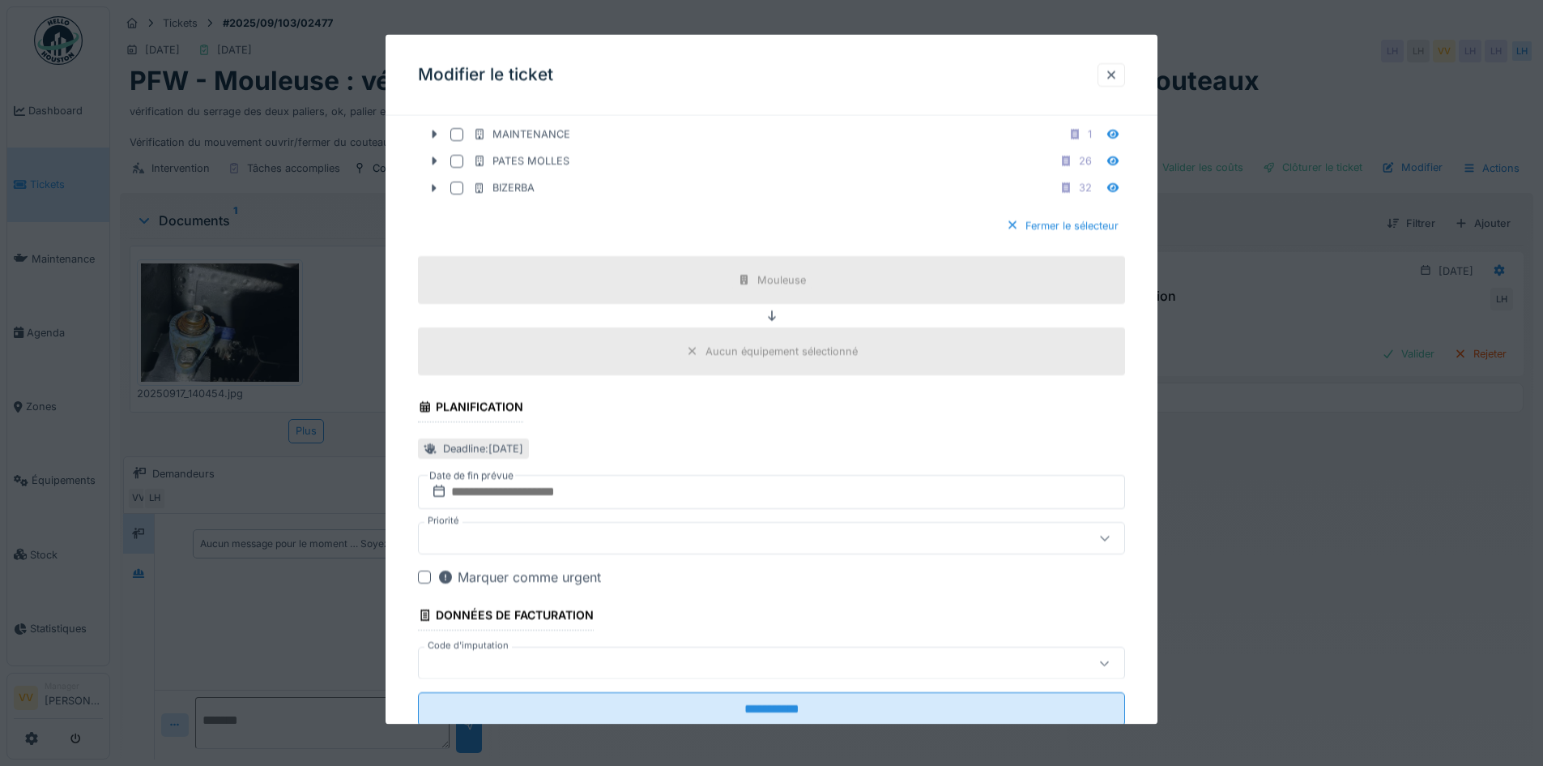
scroll to position [1667, 0]
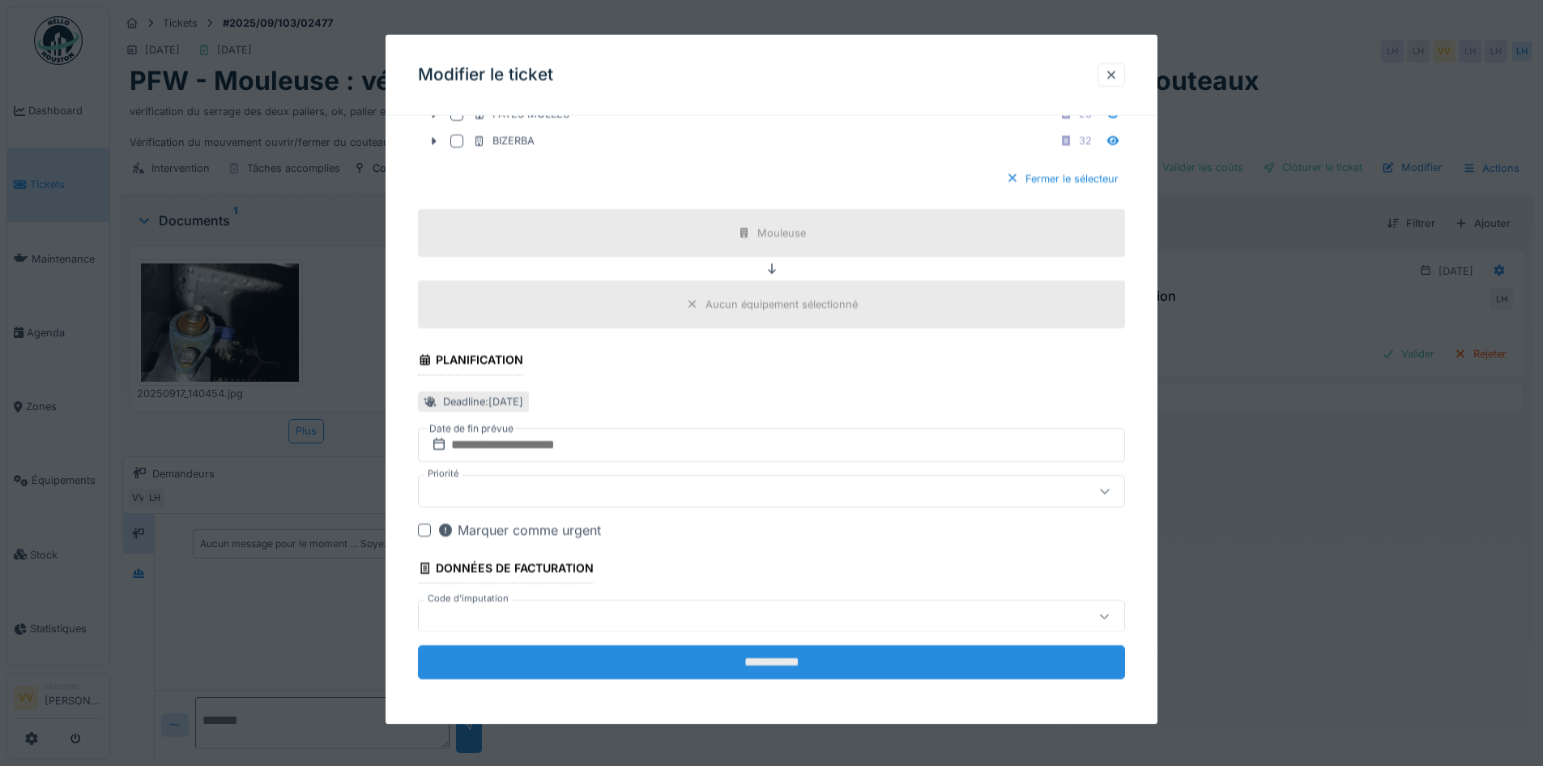
click at [781, 658] on input "**********" at bounding box center [771, 662] width 707 height 34
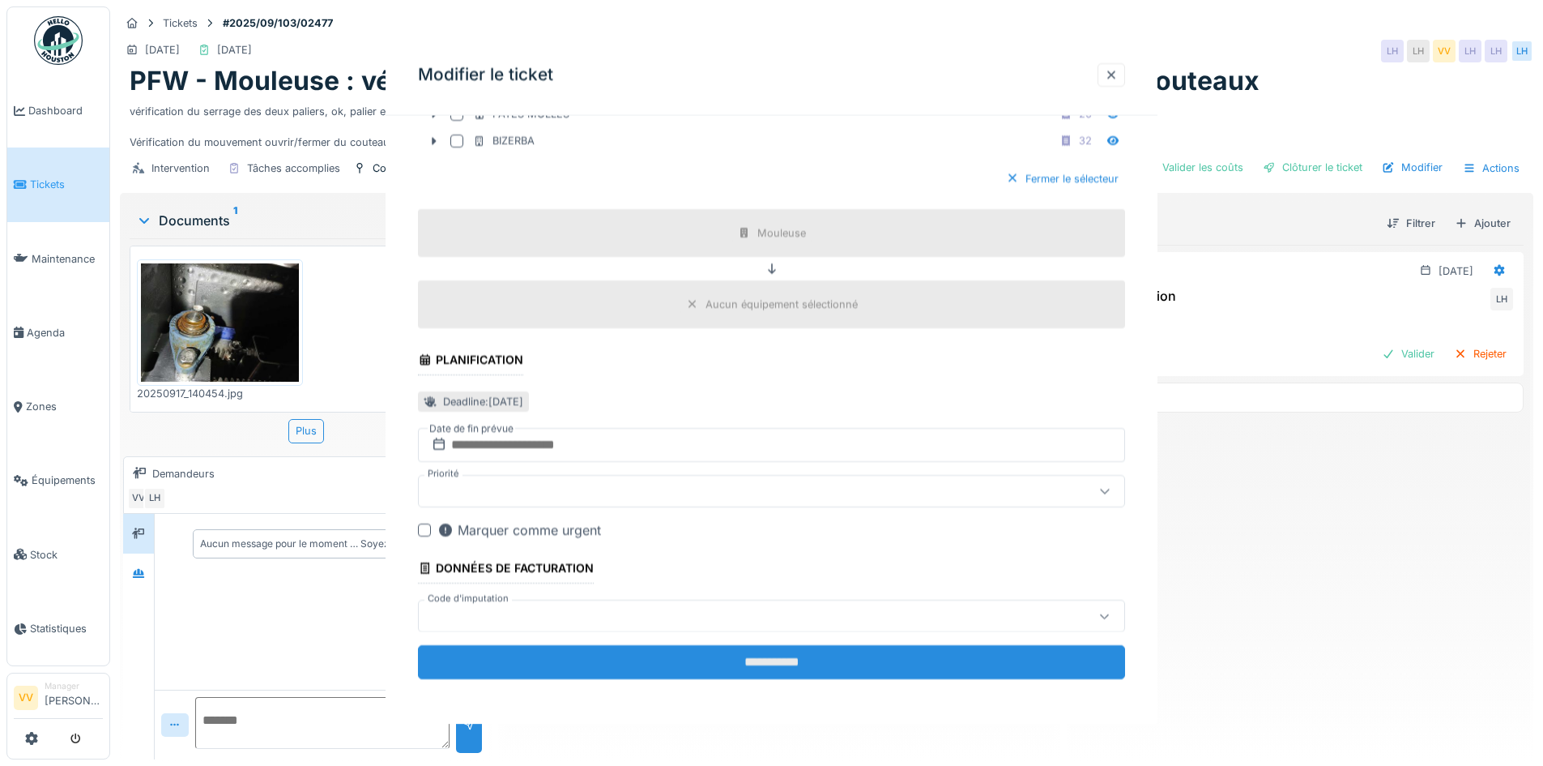
scroll to position [0, 0]
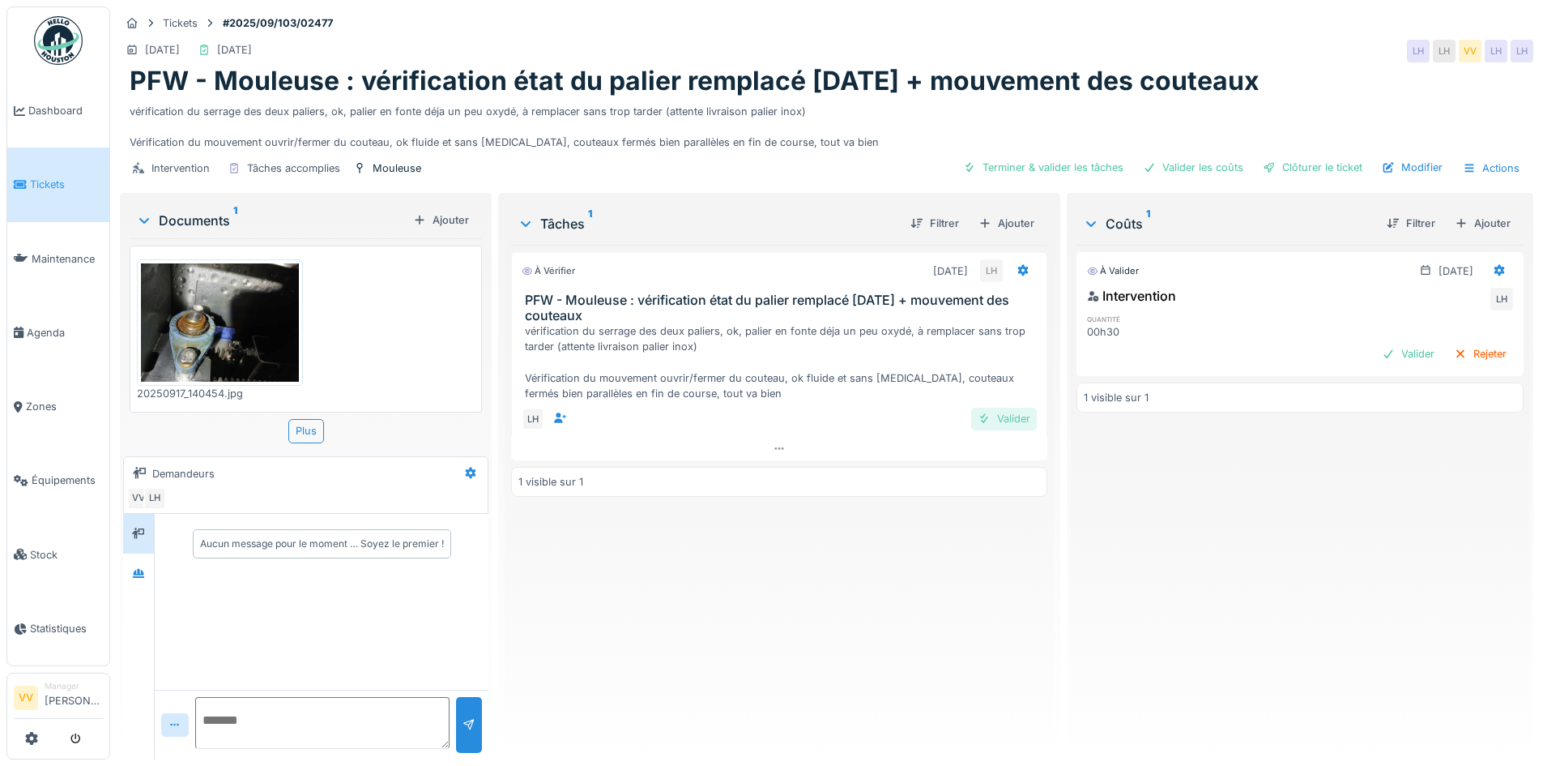
click at [1005, 410] on div "Valider" at bounding box center [1004, 419] width 66 height 22
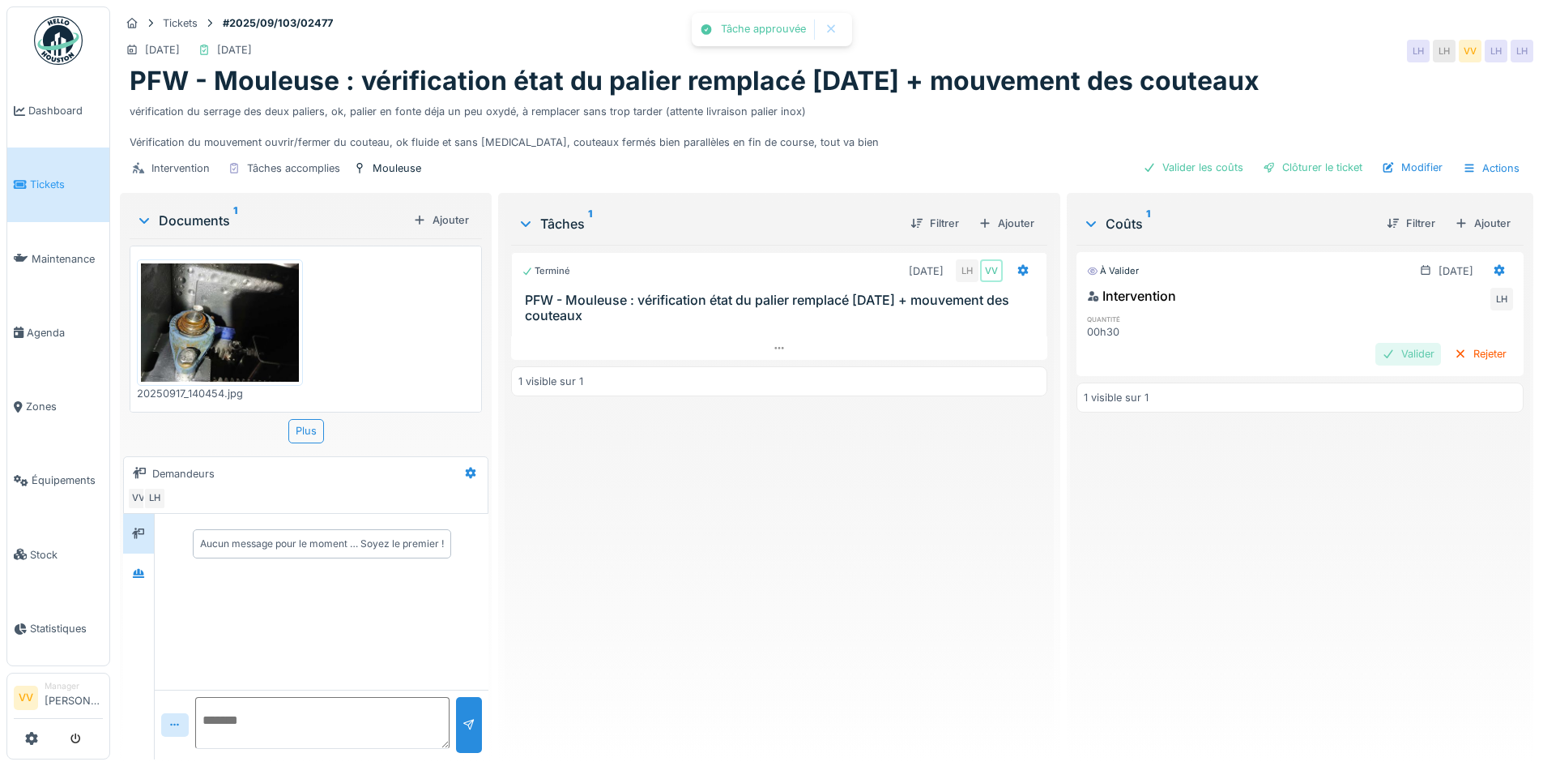
click at [1390, 343] on div "Valider" at bounding box center [1409, 354] width 66 height 22
click at [1296, 156] on div "Clôturer le ticket" at bounding box center [1313, 167] width 113 height 22
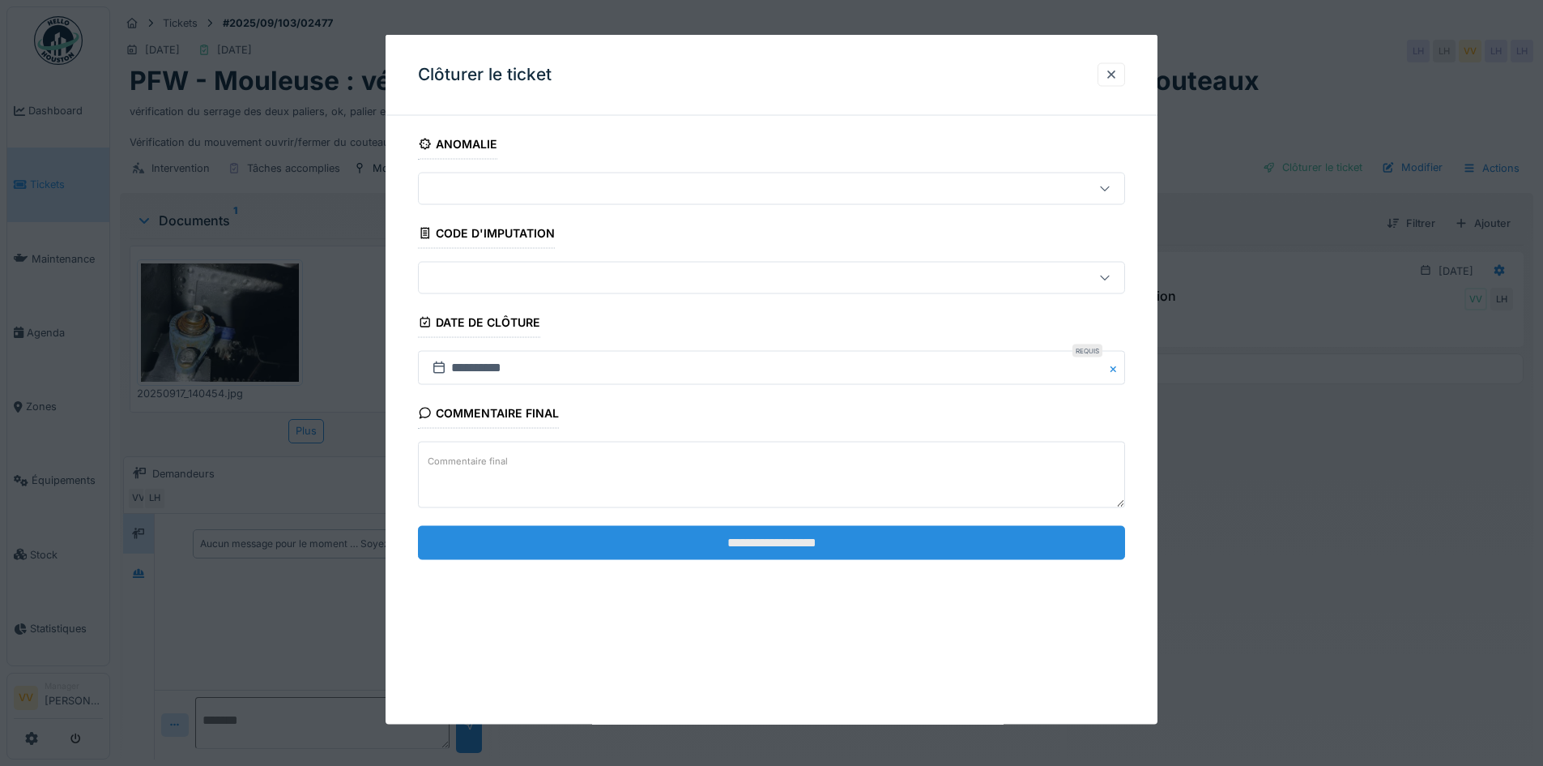
click at [1036, 554] on input "**********" at bounding box center [771, 542] width 707 height 34
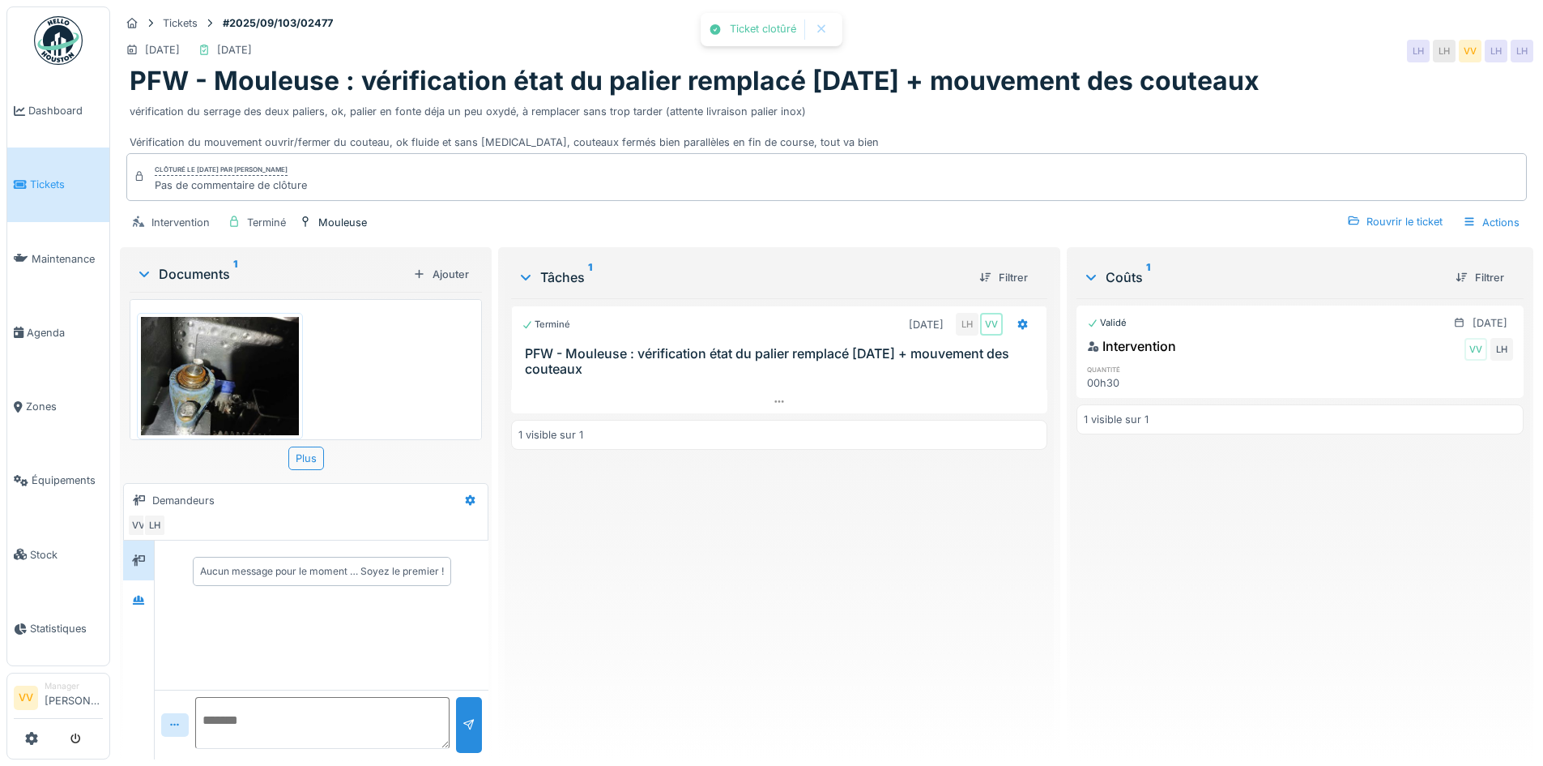
click at [1285, 527] on div "Validé 17/09/2025 Intervention VV LH quantité 00h30 1 visible sur 1" at bounding box center [1300, 522] width 447 height 448
click at [45, 106] on span "Dashboard" at bounding box center [65, 110] width 75 height 15
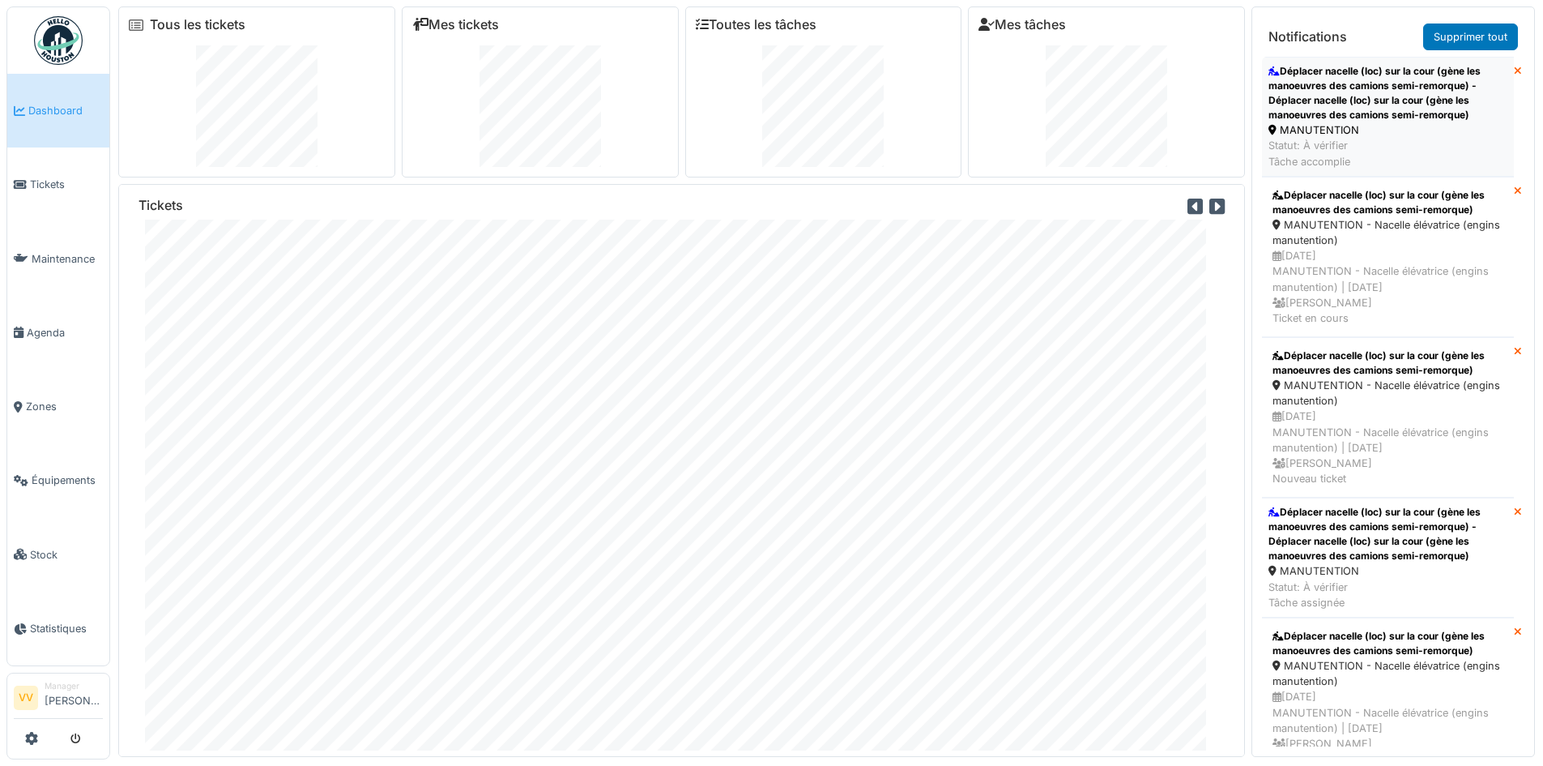
click at [1415, 106] on div "Déplacer nacelle (loc) sur la cour (gène les manoeuvres des camions semi-remorq…" at bounding box center [1388, 93] width 239 height 58
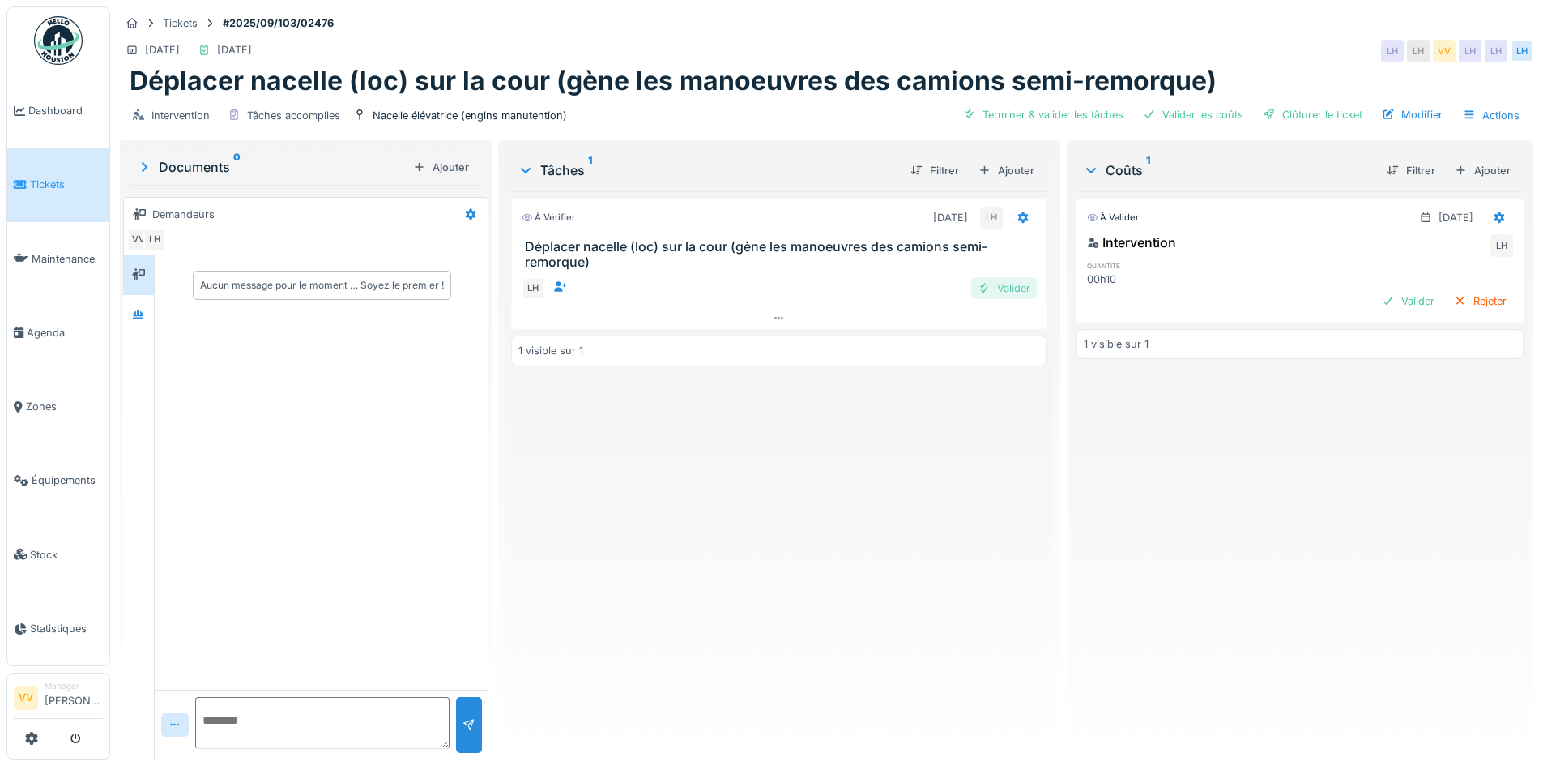
click at [994, 283] on div "Valider" at bounding box center [1004, 288] width 66 height 22
click at [1376, 305] on div "Valider" at bounding box center [1409, 301] width 66 height 22
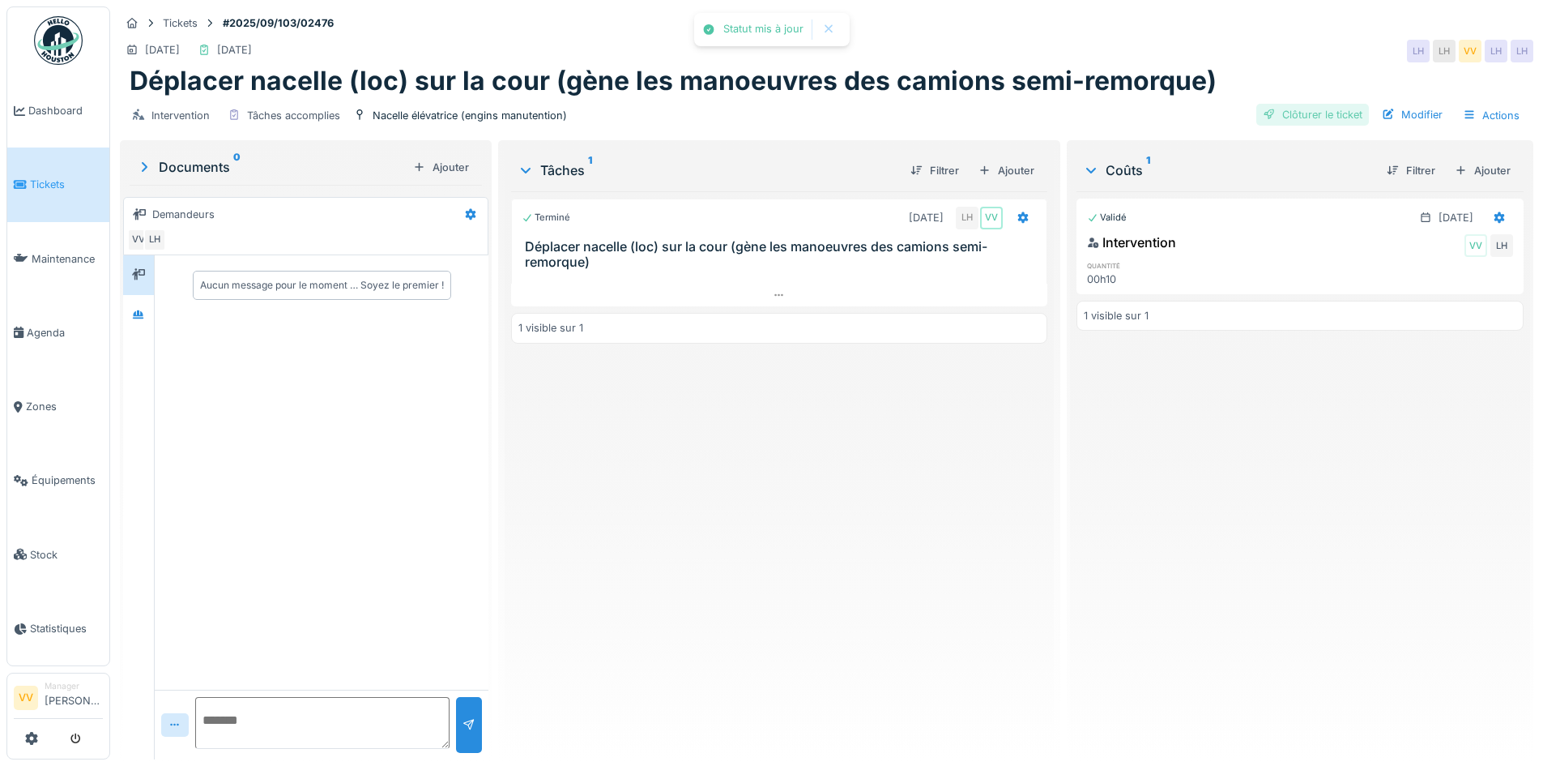
click at [1304, 115] on div "Clôturer le ticket" at bounding box center [1313, 115] width 113 height 22
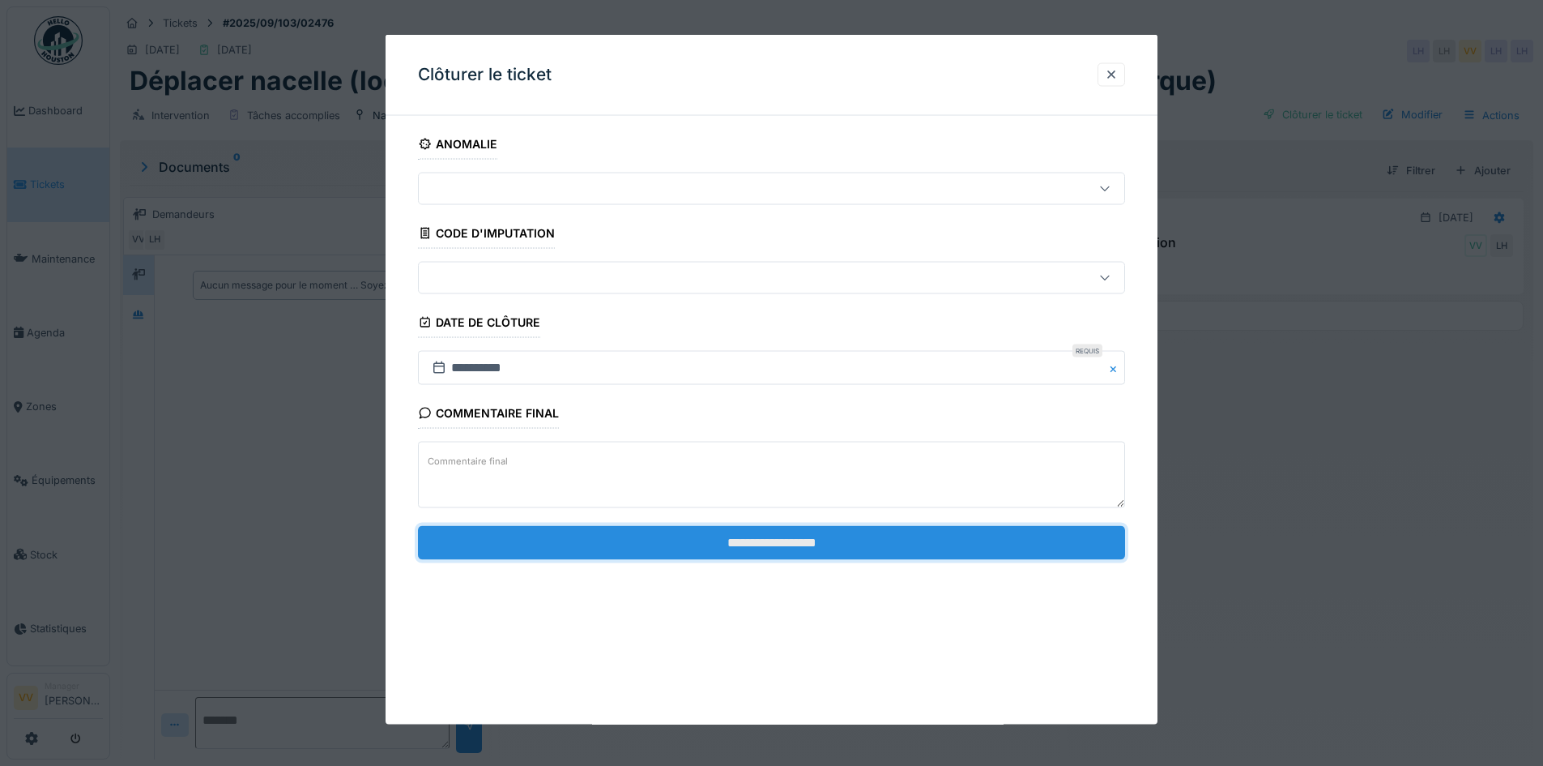
click at [816, 547] on input "**********" at bounding box center [771, 542] width 707 height 34
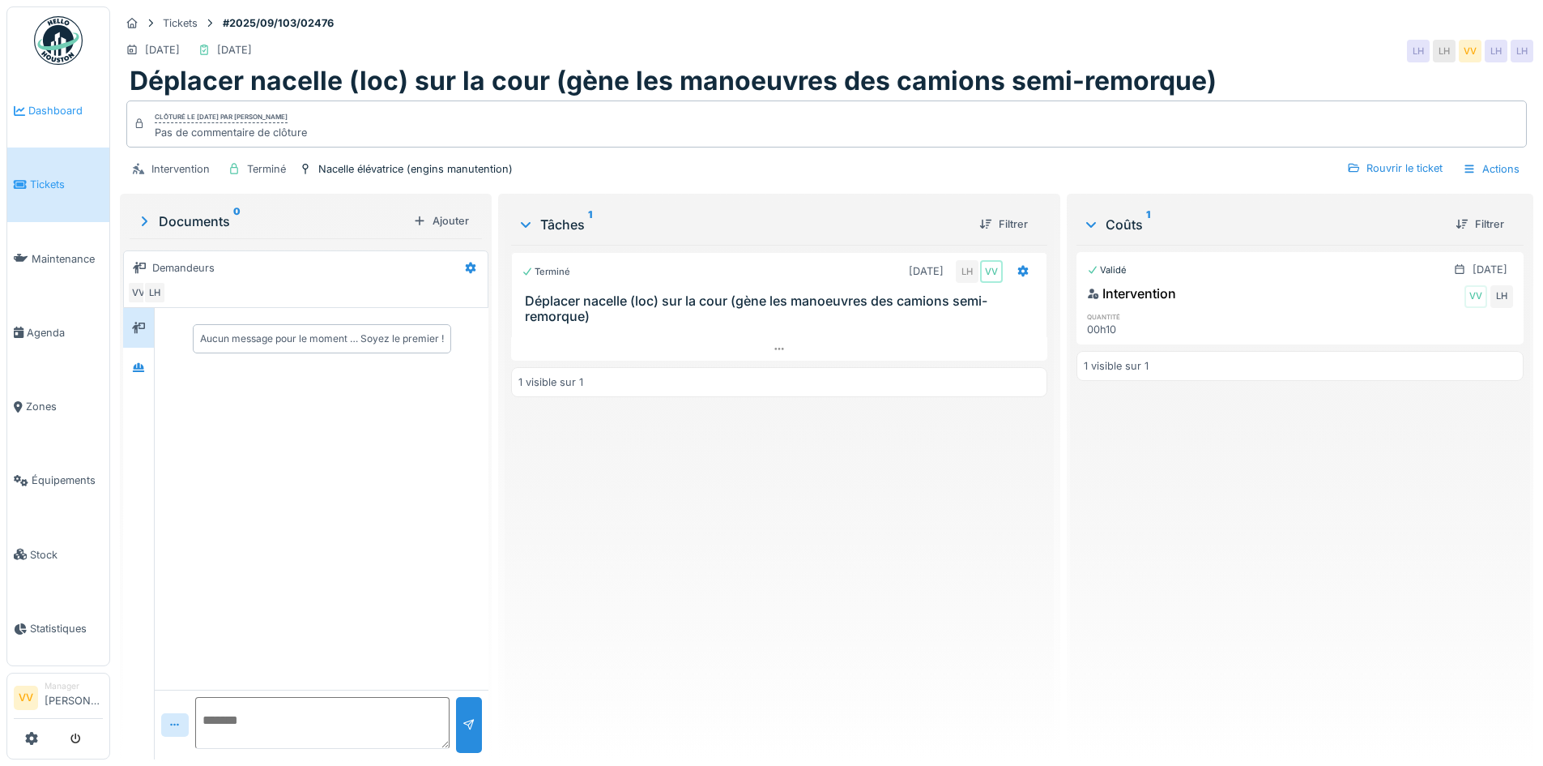
click at [61, 106] on span "Dashboard" at bounding box center [65, 110] width 75 height 15
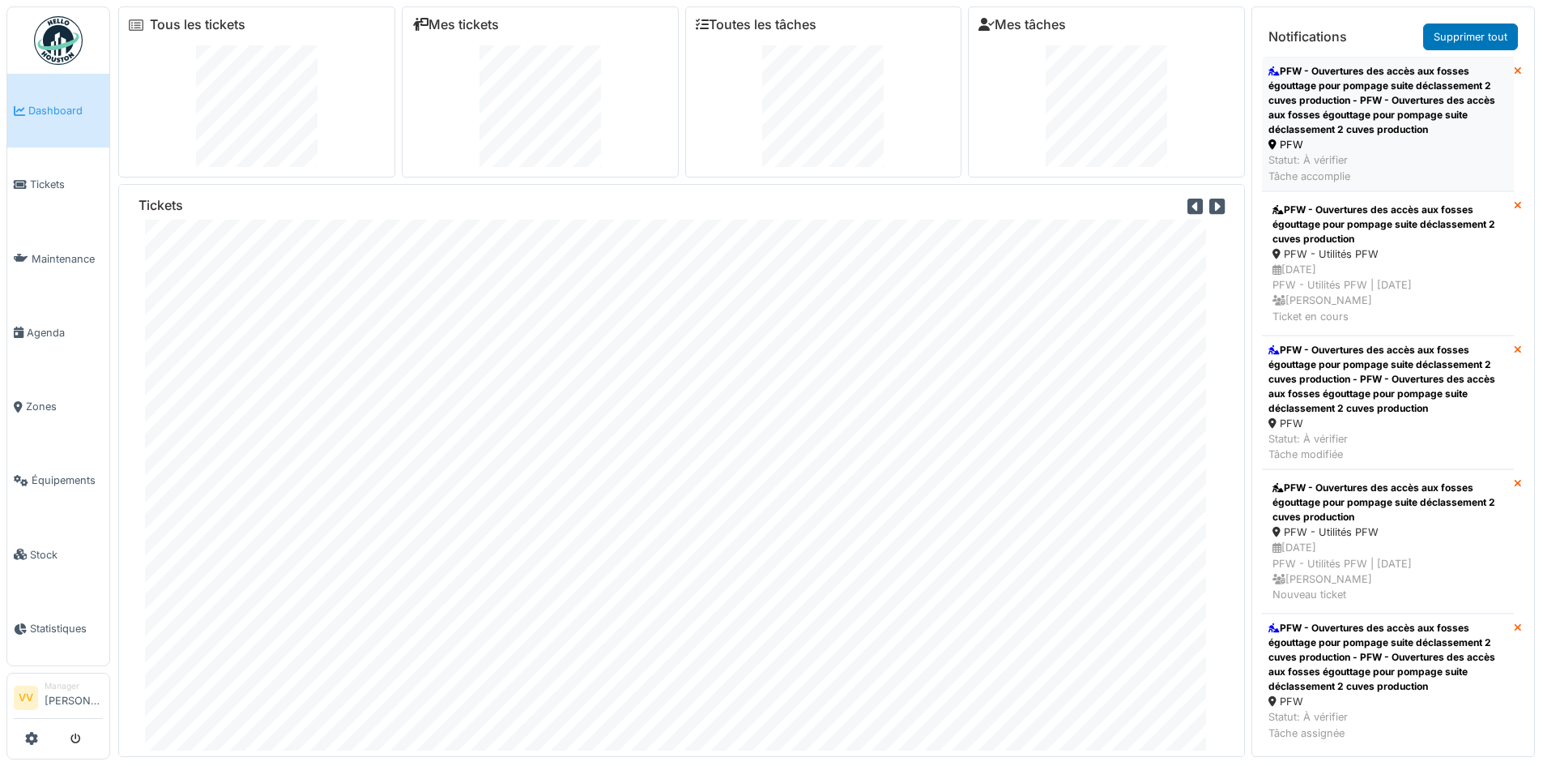
click at [1385, 96] on div "PFW - Ouvertures des accès aux fosses égouttage pour pompage suite déclassement…" at bounding box center [1388, 100] width 239 height 73
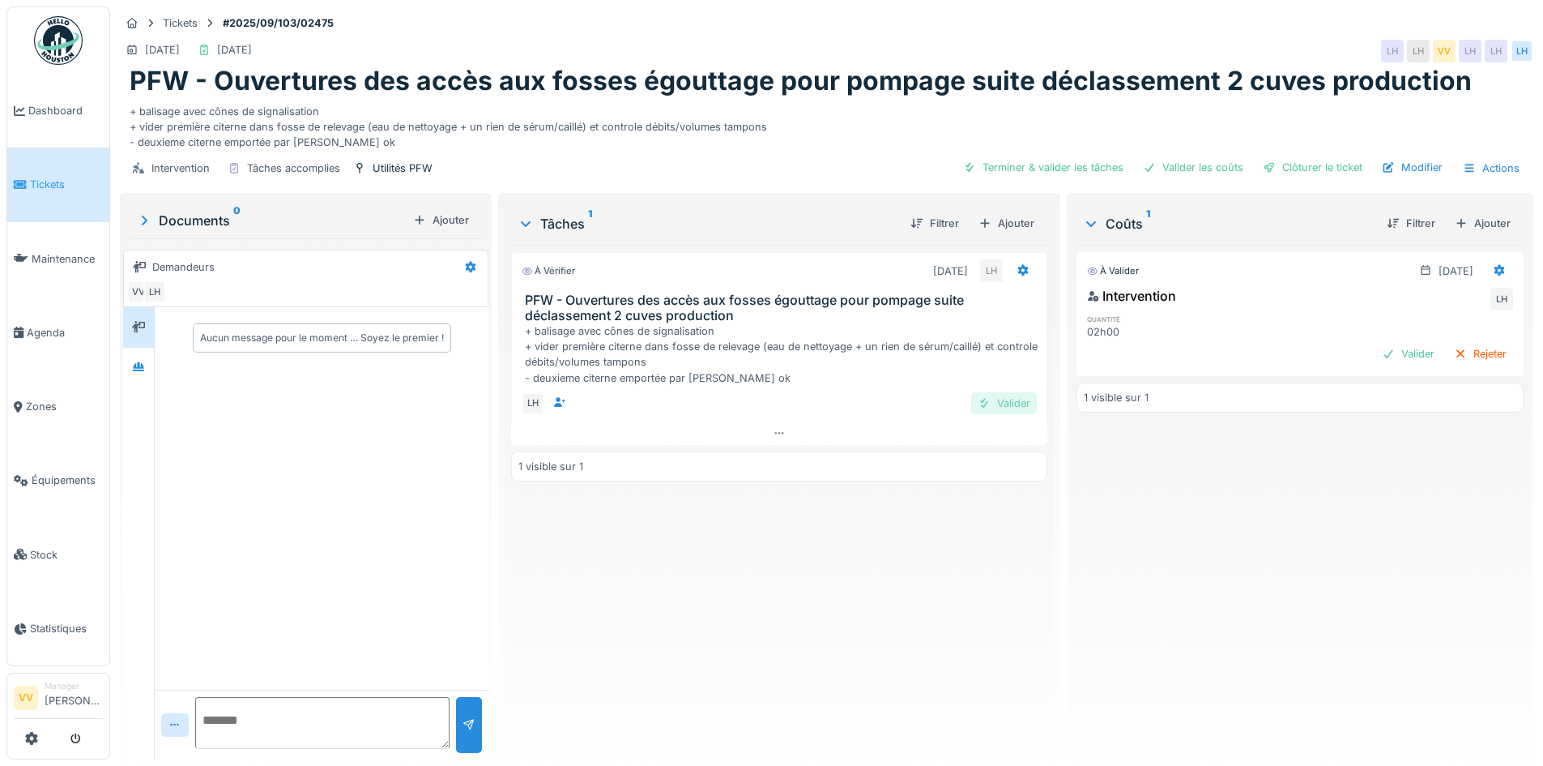
click at [998, 399] on div "Valider" at bounding box center [1004, 403] width 66 height 22
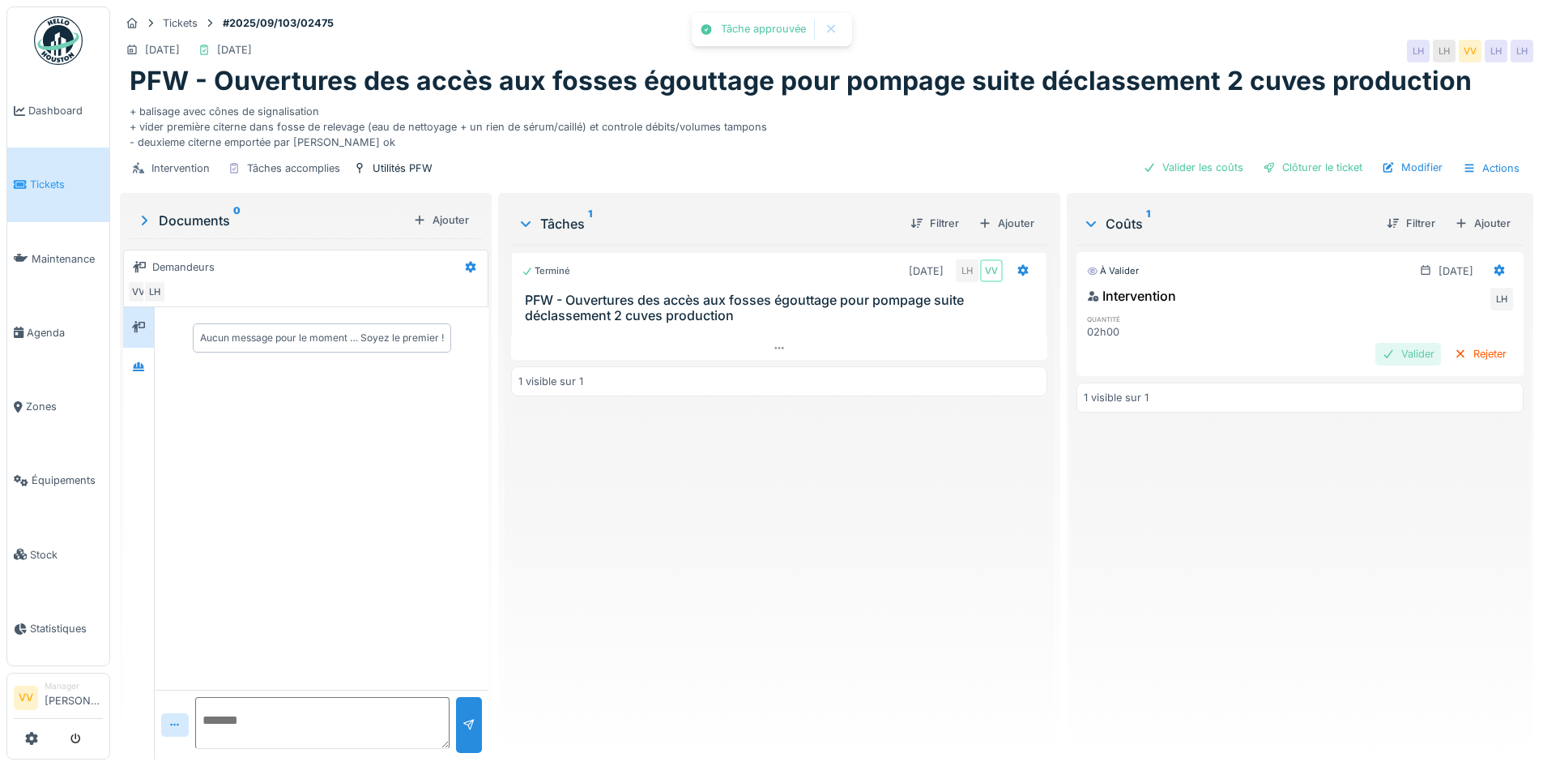
click at [1399, 343] on div "Valider" at bounding box center [1409, 354] width 66 height 22
click at [1307, 160] on div "Clôturer le ticket" at bounding box center [1313, 167] width 113 height 22
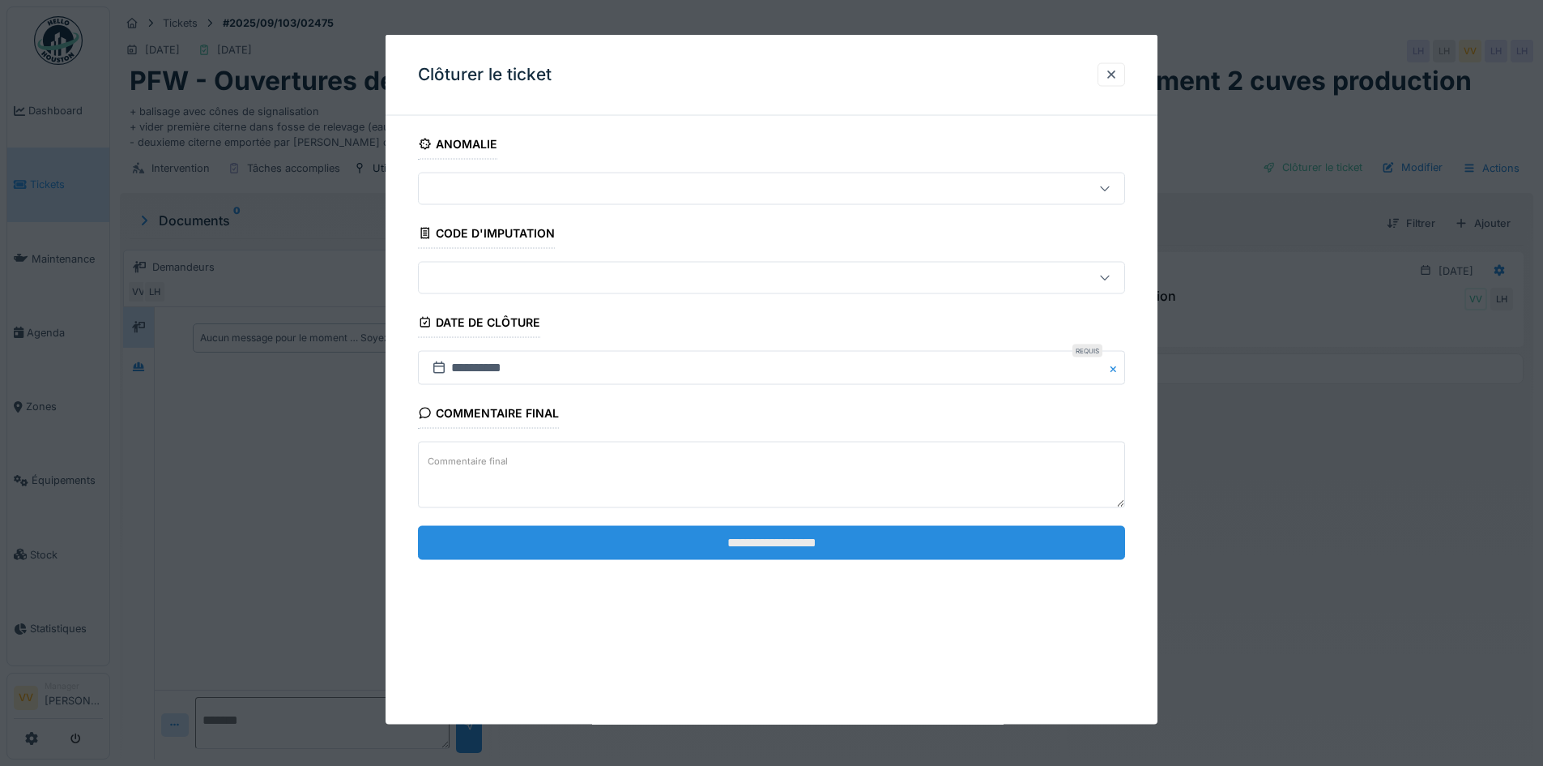
click at [836, 545] on input "**********" at bounding box center [771, 542] width 707 height 34
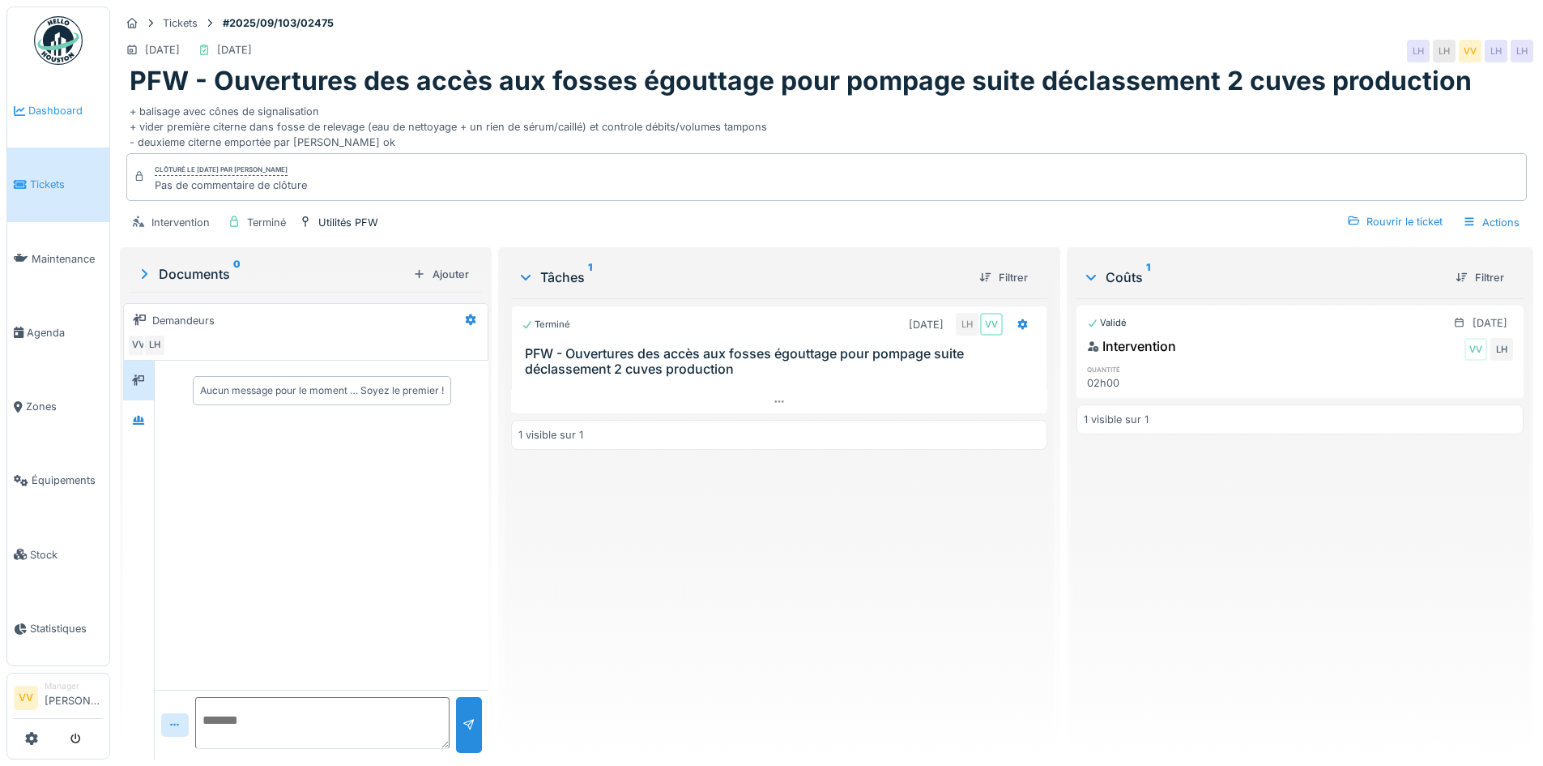
click at [45, 103] on span "Dashboard" at bounding box center [65, 110] width 75 height 15
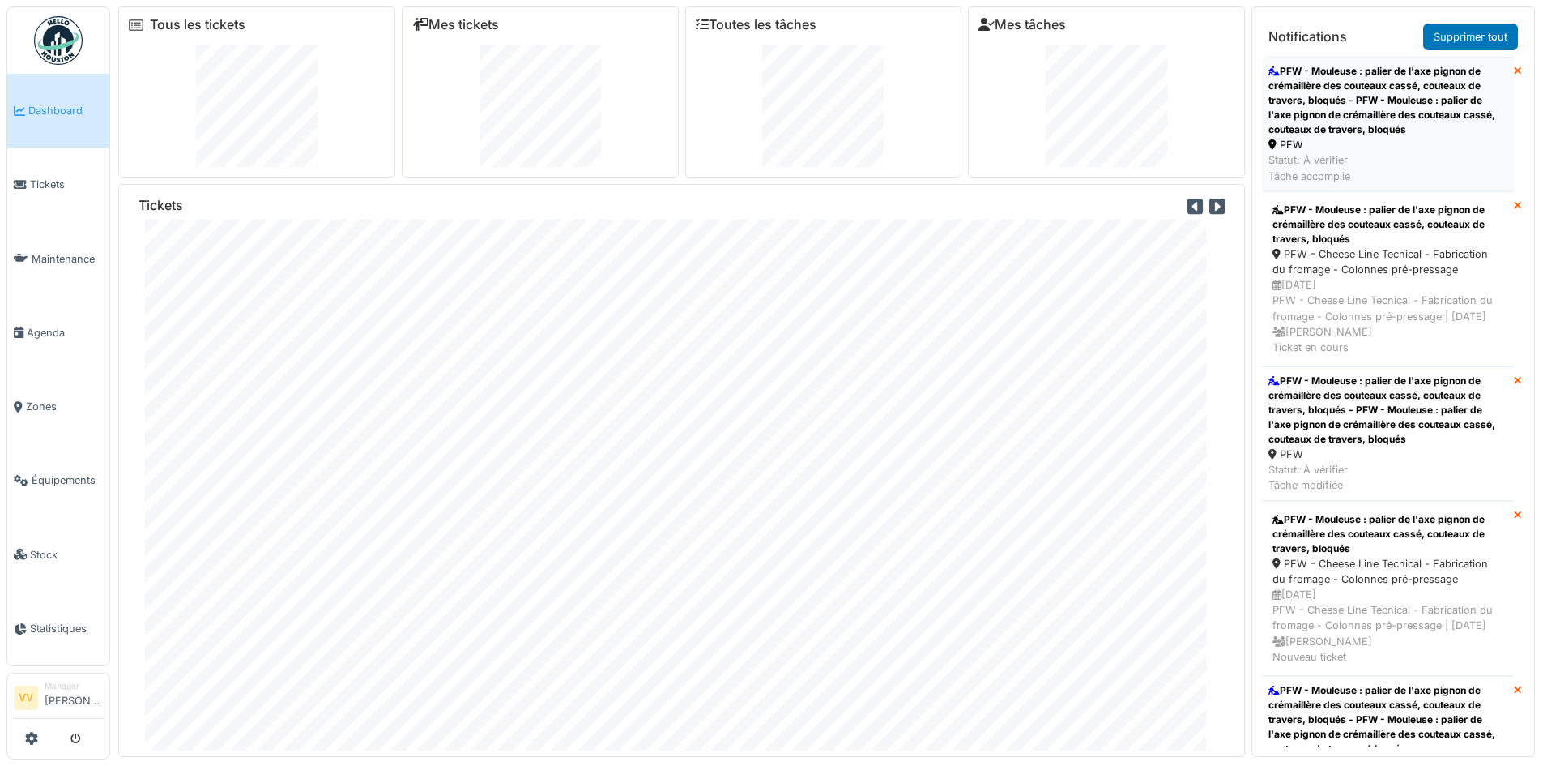
click at [1417, 106] on div "PFW - Mouleuse : palier de l'axe pignon de crémaillère des couteaux cassé, cout…" at bounding box center [1388, 100] width 239 height 73
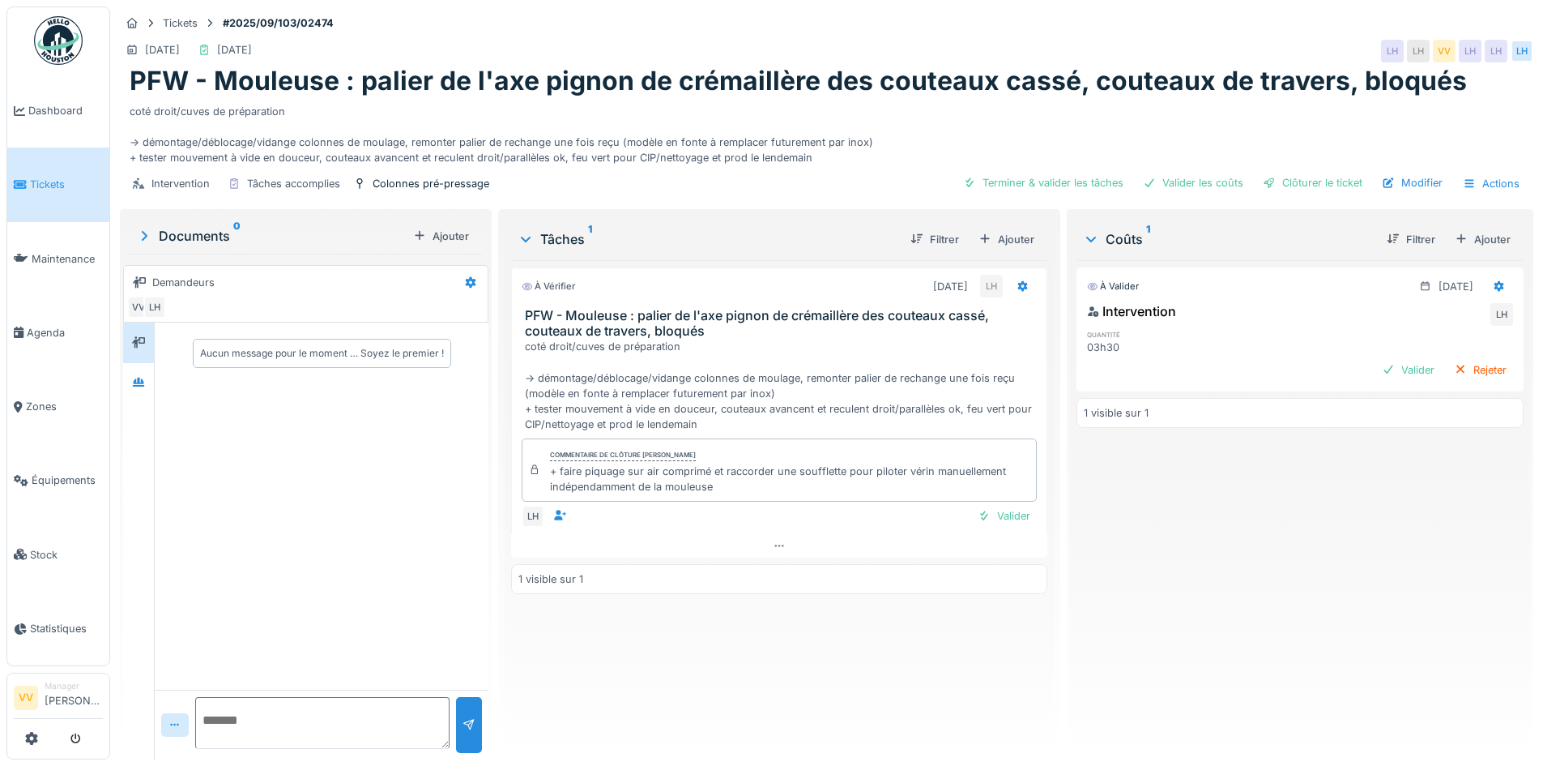
drag, startPoint x: 980, startPoint y: 516, endPoint x: 1021, endPoint y: 495, distance: 46.4
click at [985, 515] on div "Valider" at bounding box center [1004, 516] width 66 height 22
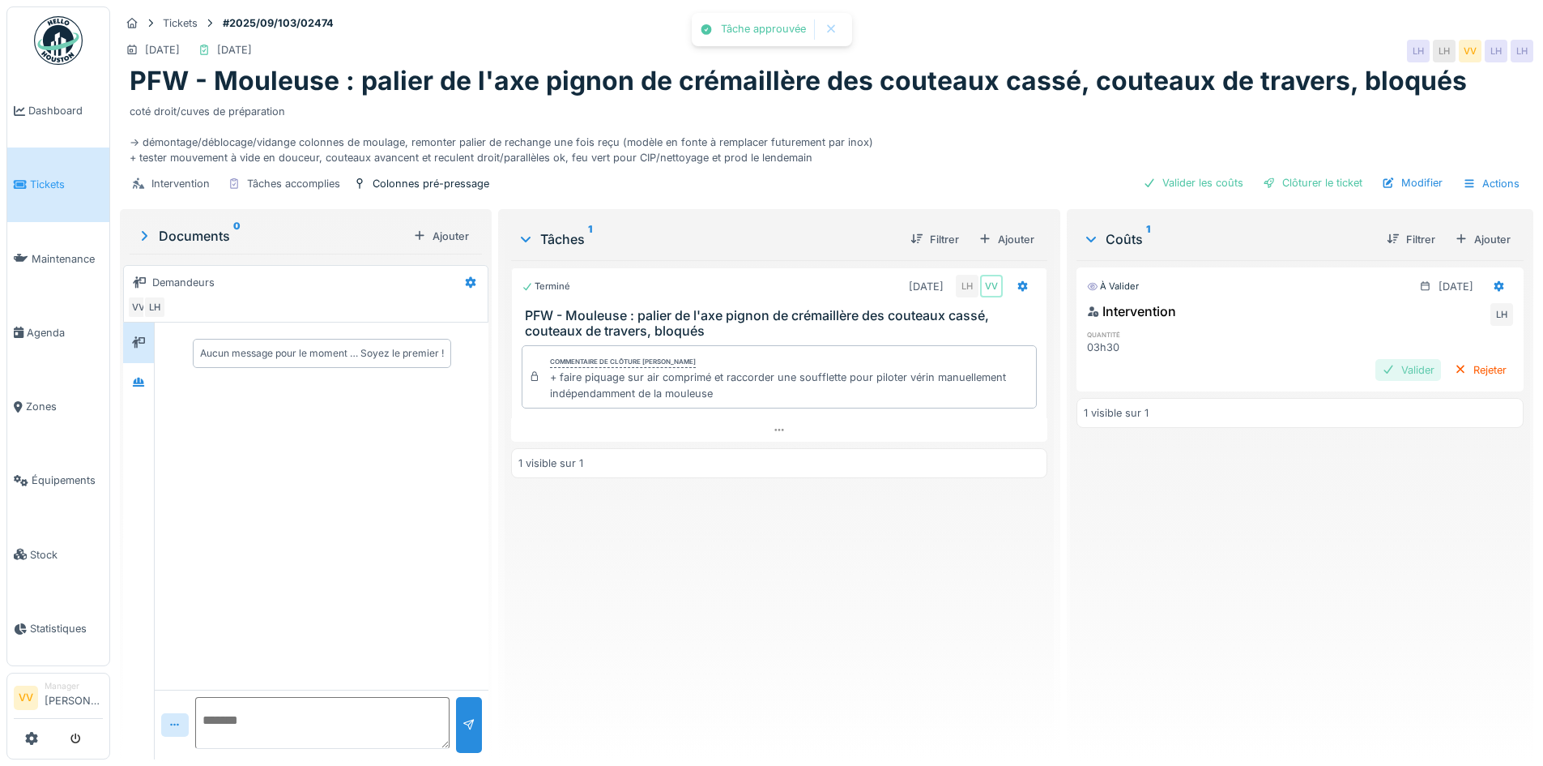
click at [1377, 369] on div "Valider" at bounding box center [1409, 370] width 66 height 22
click at [1308, 173] on div "Clôturer le ticket" at bounding box center [1313, 183] width 113 height 22
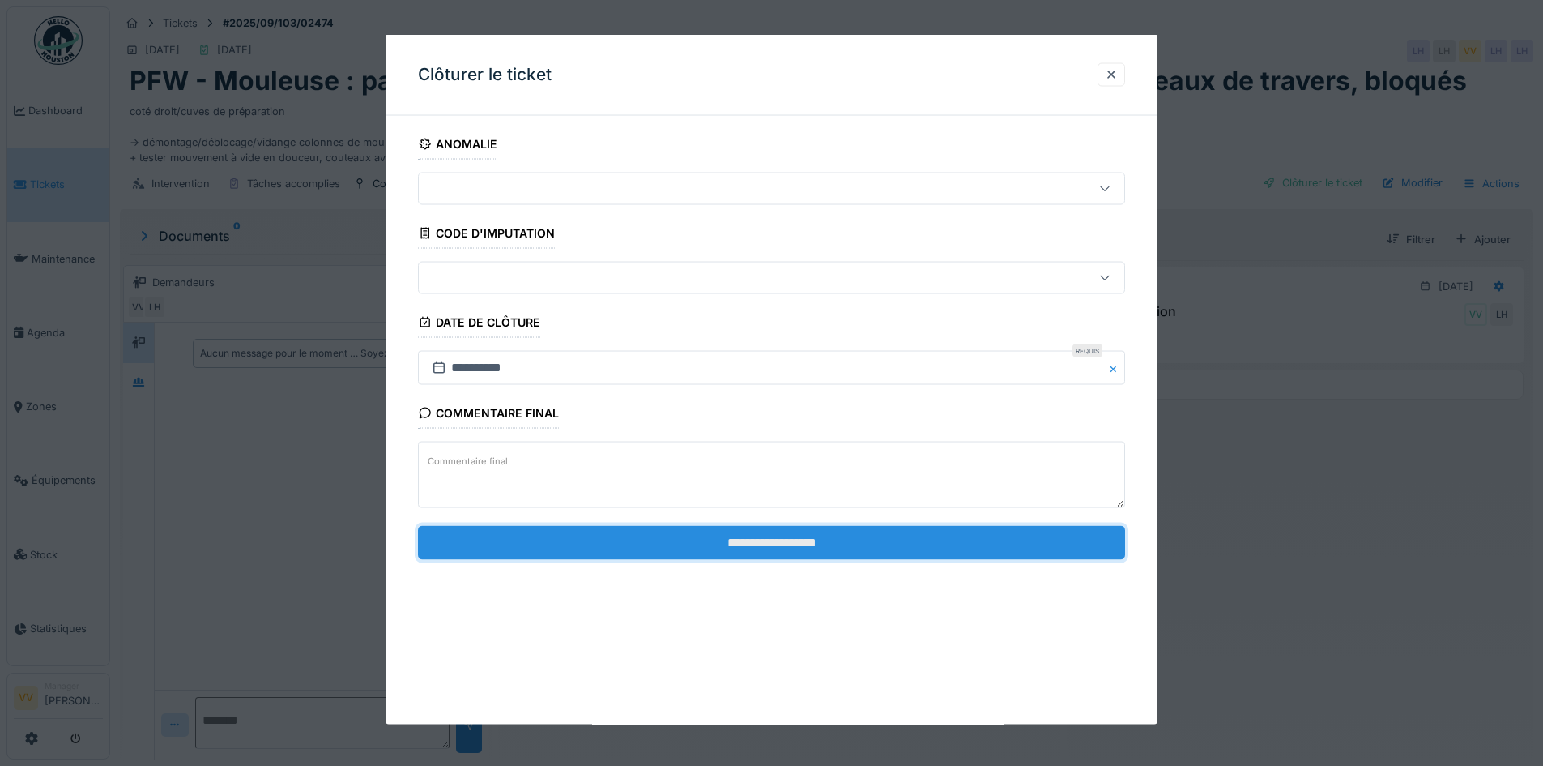
click at [878, 551] on input "**********" at bounding box center [771, 542] width 707 height 34
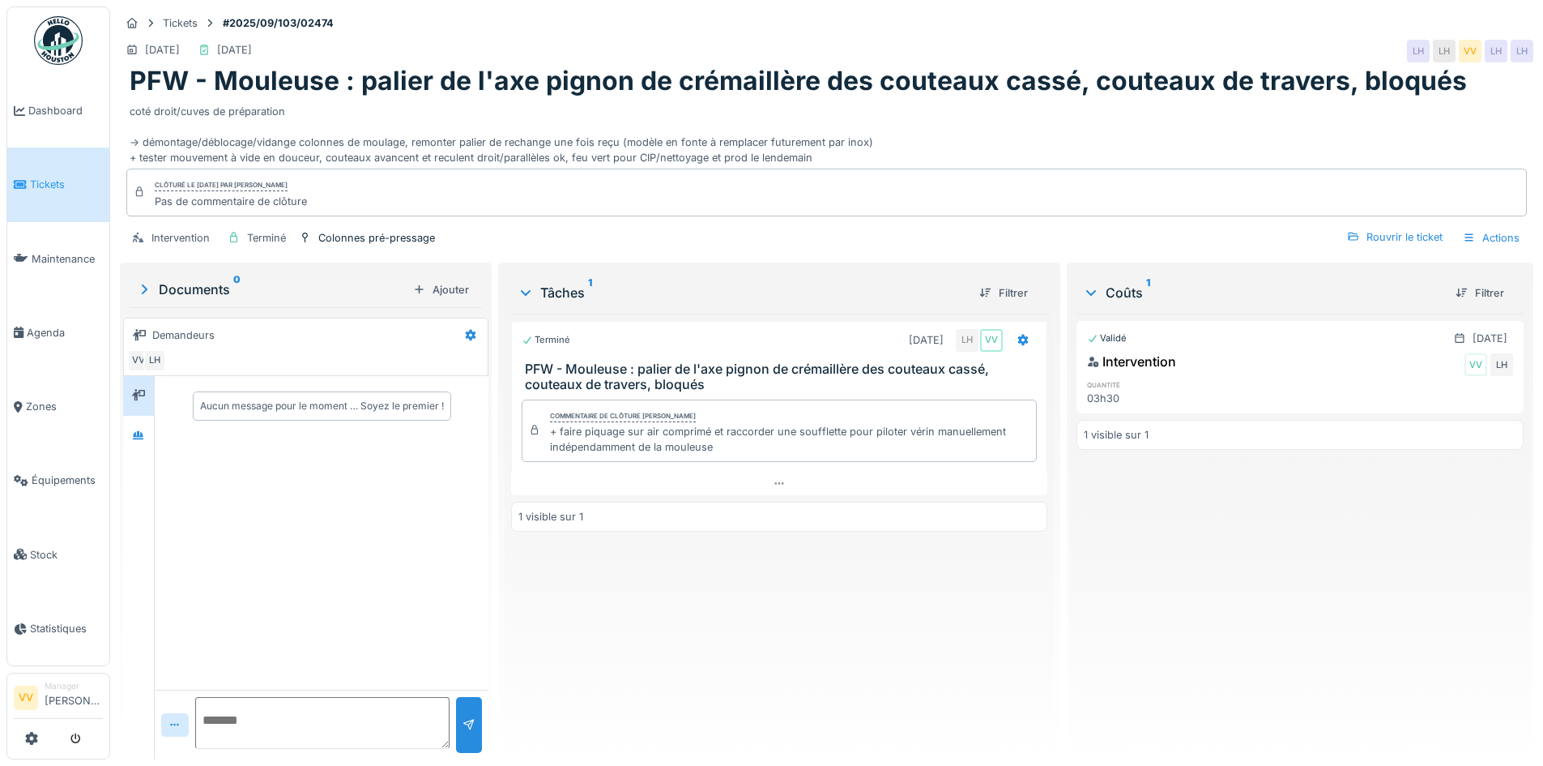
click at [1385, 582] on div "Validé 16/09/2025 Intervention VV LH quantité 03h30 1 visible sur 1" at bounding box center [1300, 530] width 447 height 433
click at [34, 190] on link "Tickets" at bounding box center [58, 184] width 102 height 74
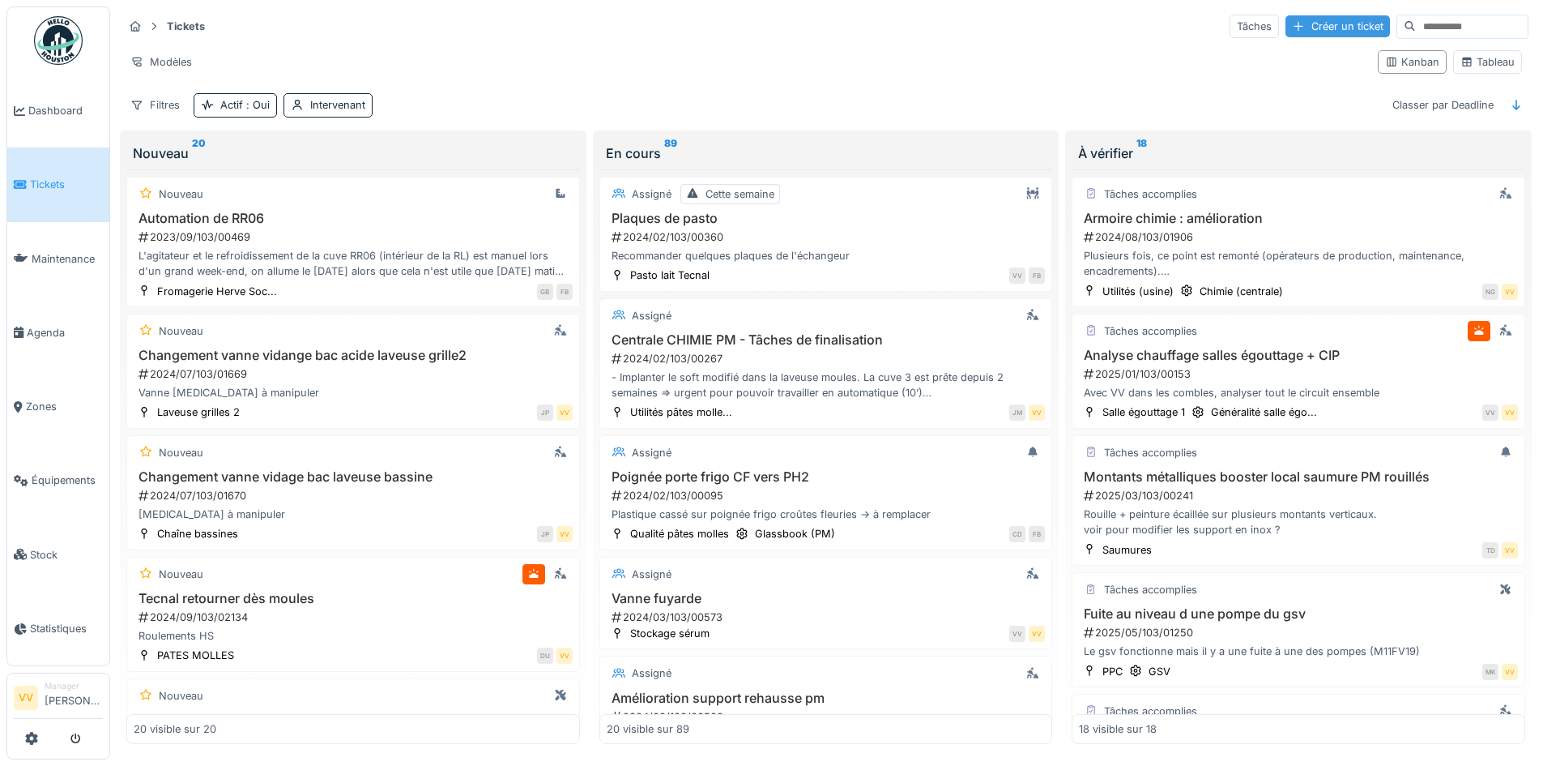
click at [1289, 19] on div "Créer un ticket" at bounding box center [1338, 26] width 105 height 22
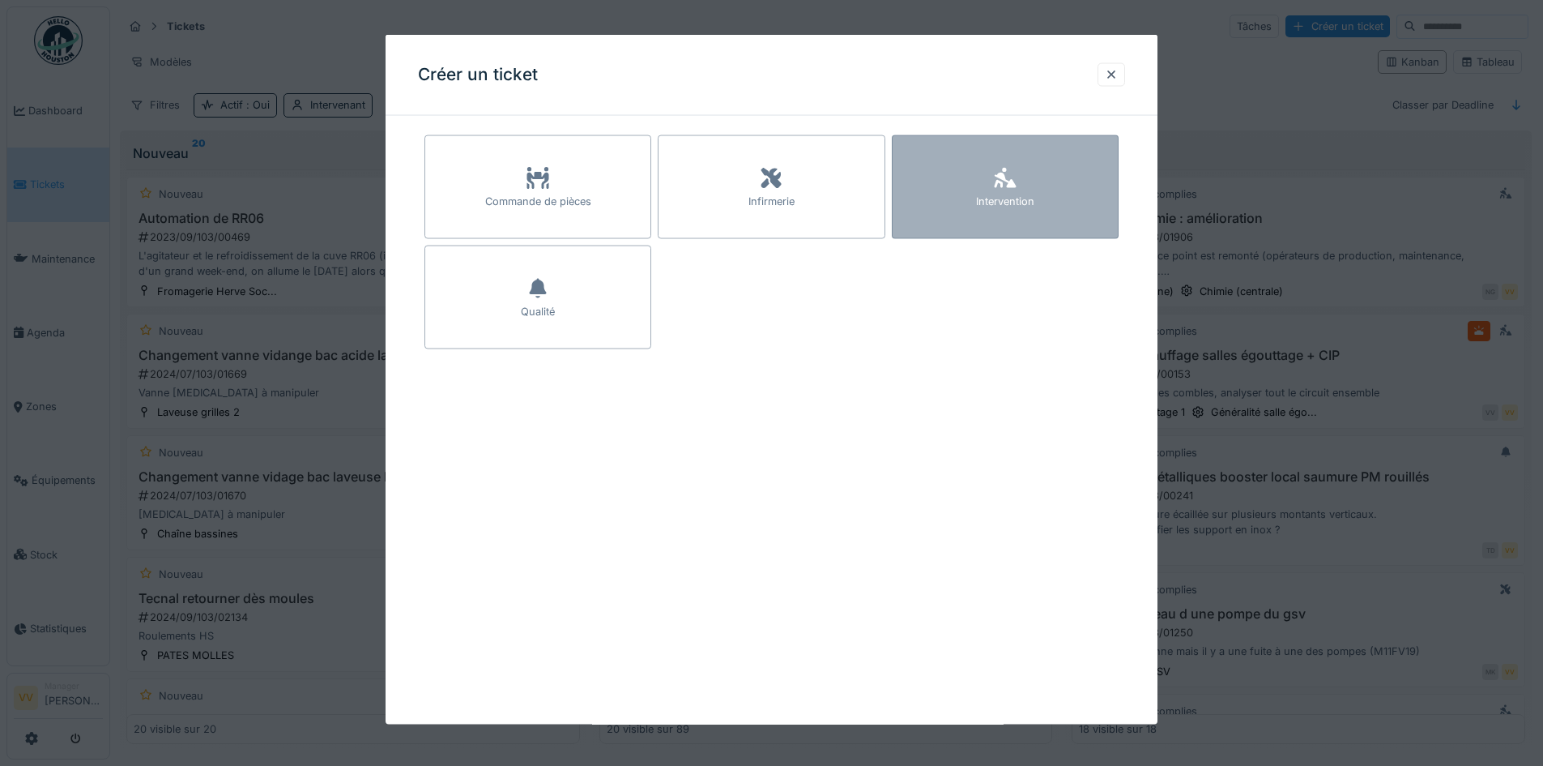
click at [1014, 164] on div at bounding box center [1005, 178] width 24 height 29
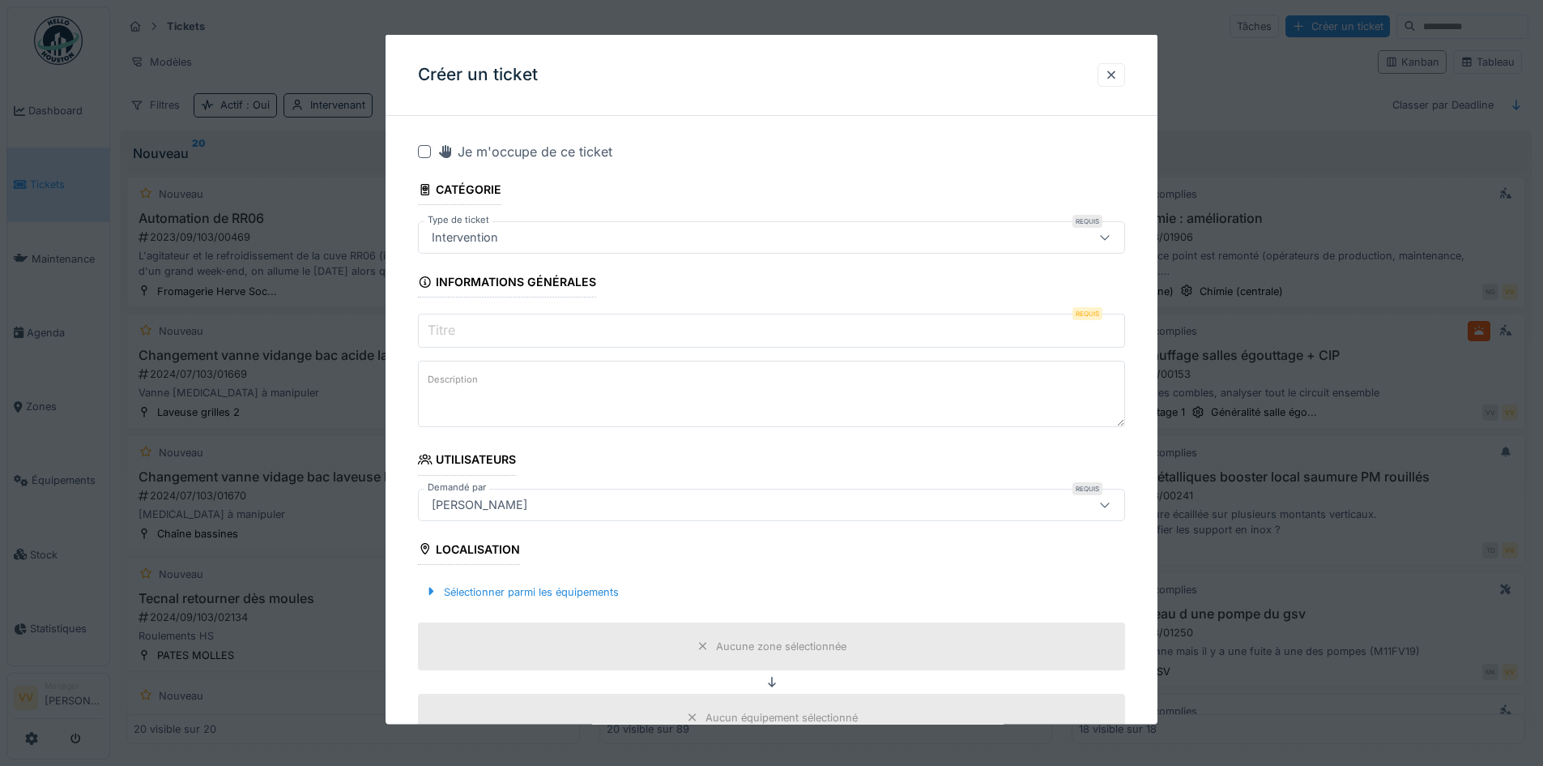
drag, startPoint x: 1111, startPoint y: 73, endPoint x: 1201, endPoint y: 0, distance: 116.4
click at [1116, 71] on div at bounding box center [1112, 73] width 28 height 23
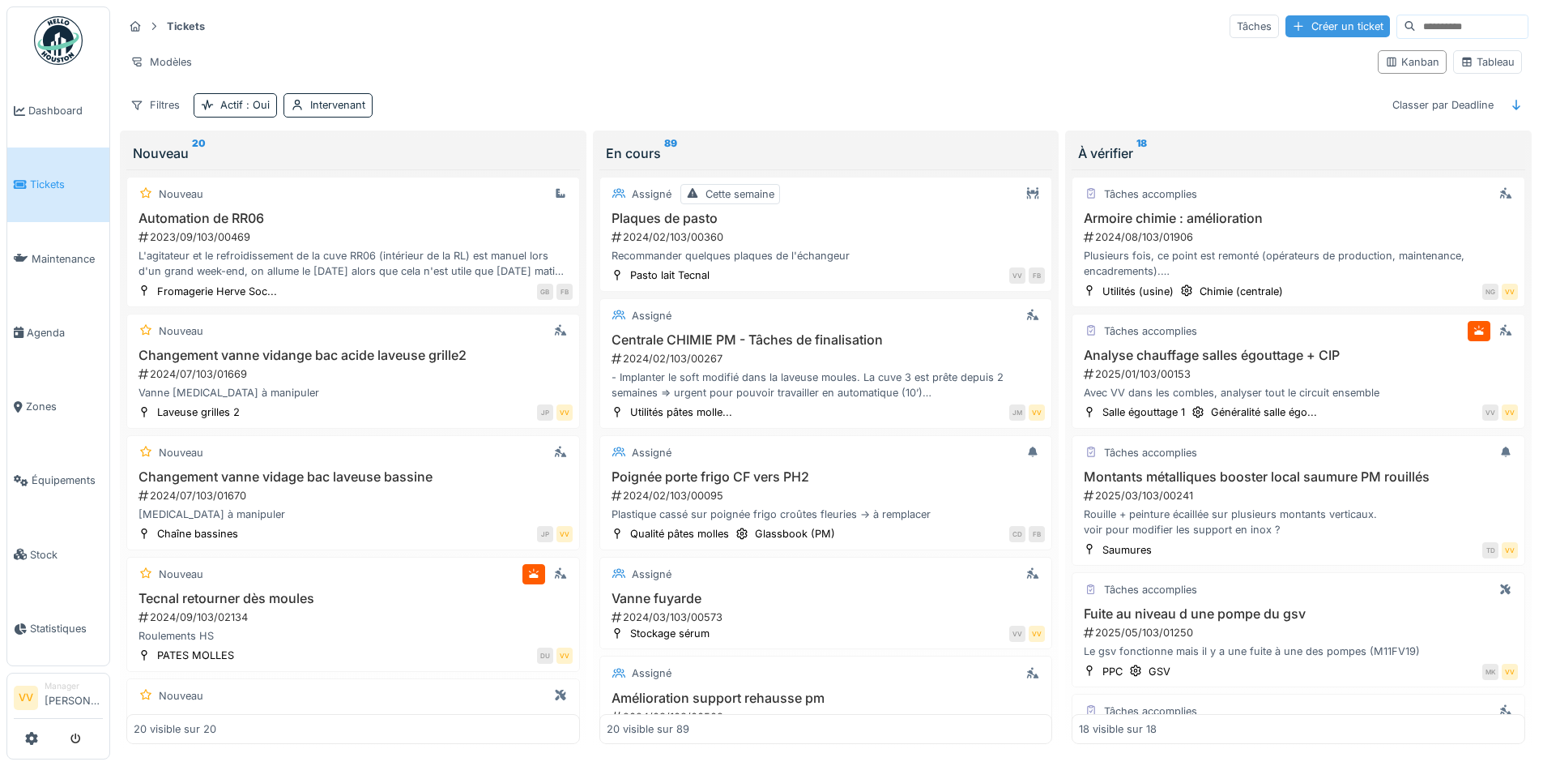
click at [1291, 23] on div "Créer un ticket" at bounding box center [1338, 26] width 105 height 22
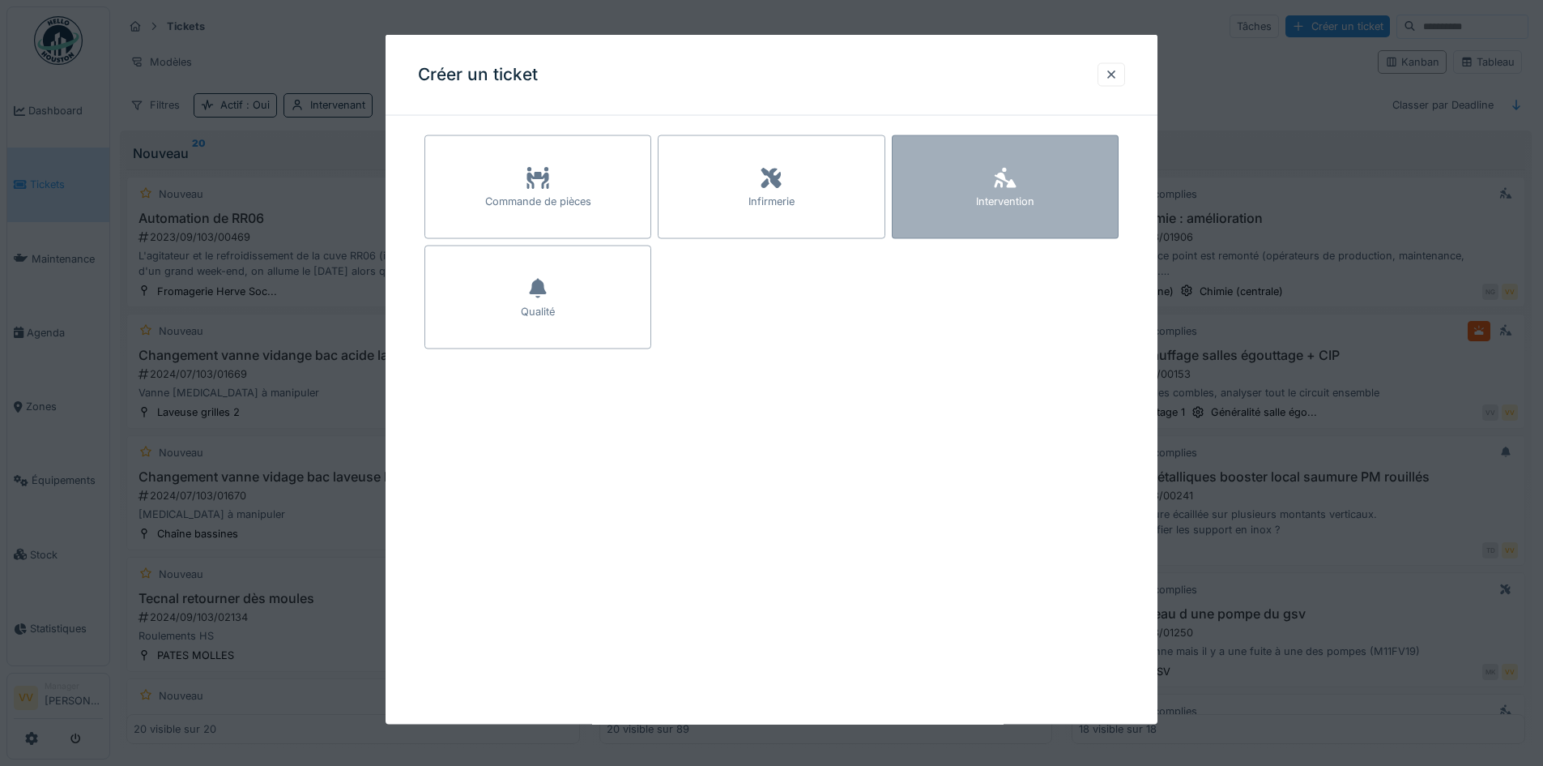
click at [1063, 165] on div "Intervention" at bounding box center [1005, 187] width 227 height 104
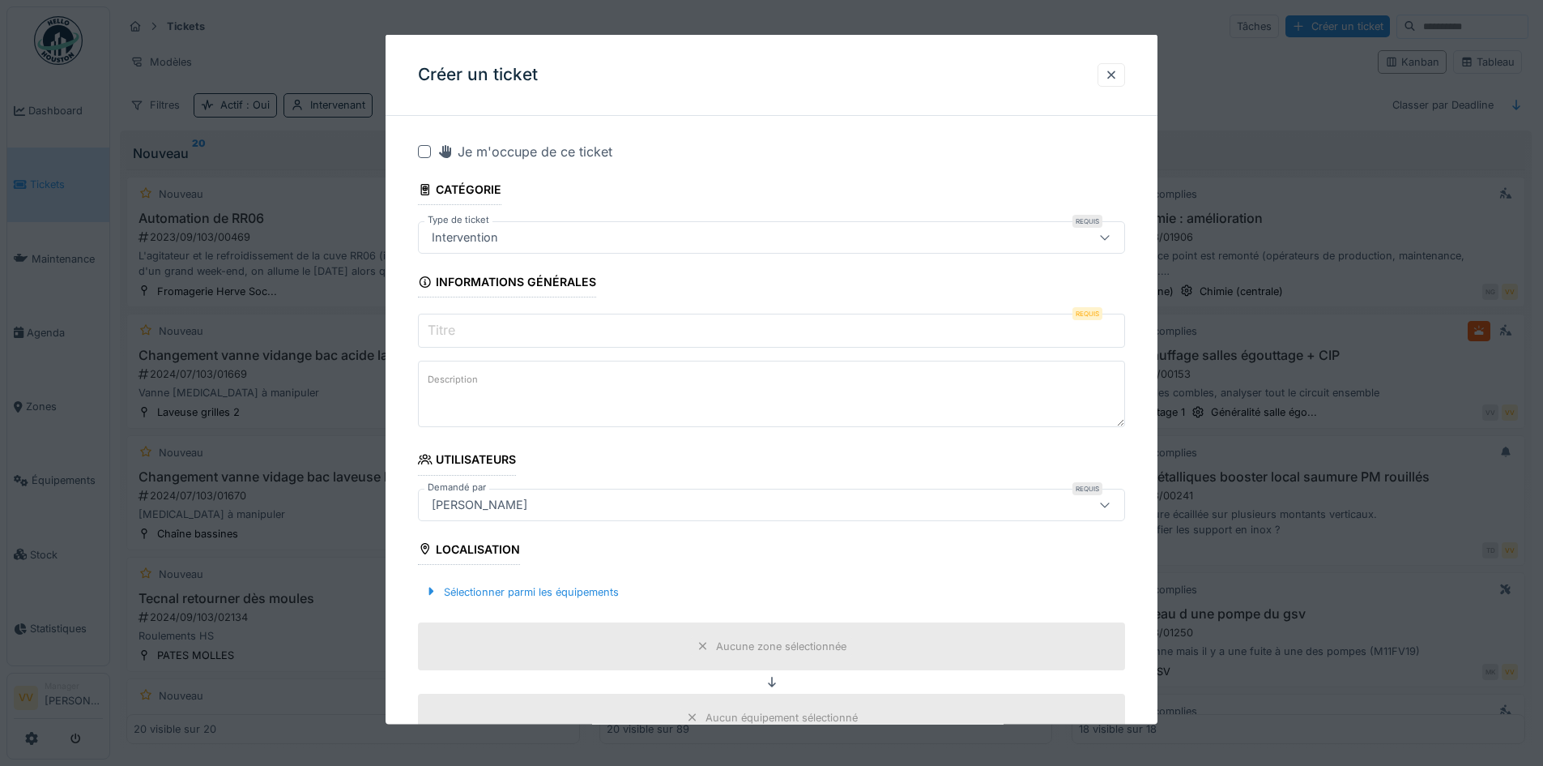
click at [536, 315] on input "Titre" at bounding box center [771, 331] width 707 height 34
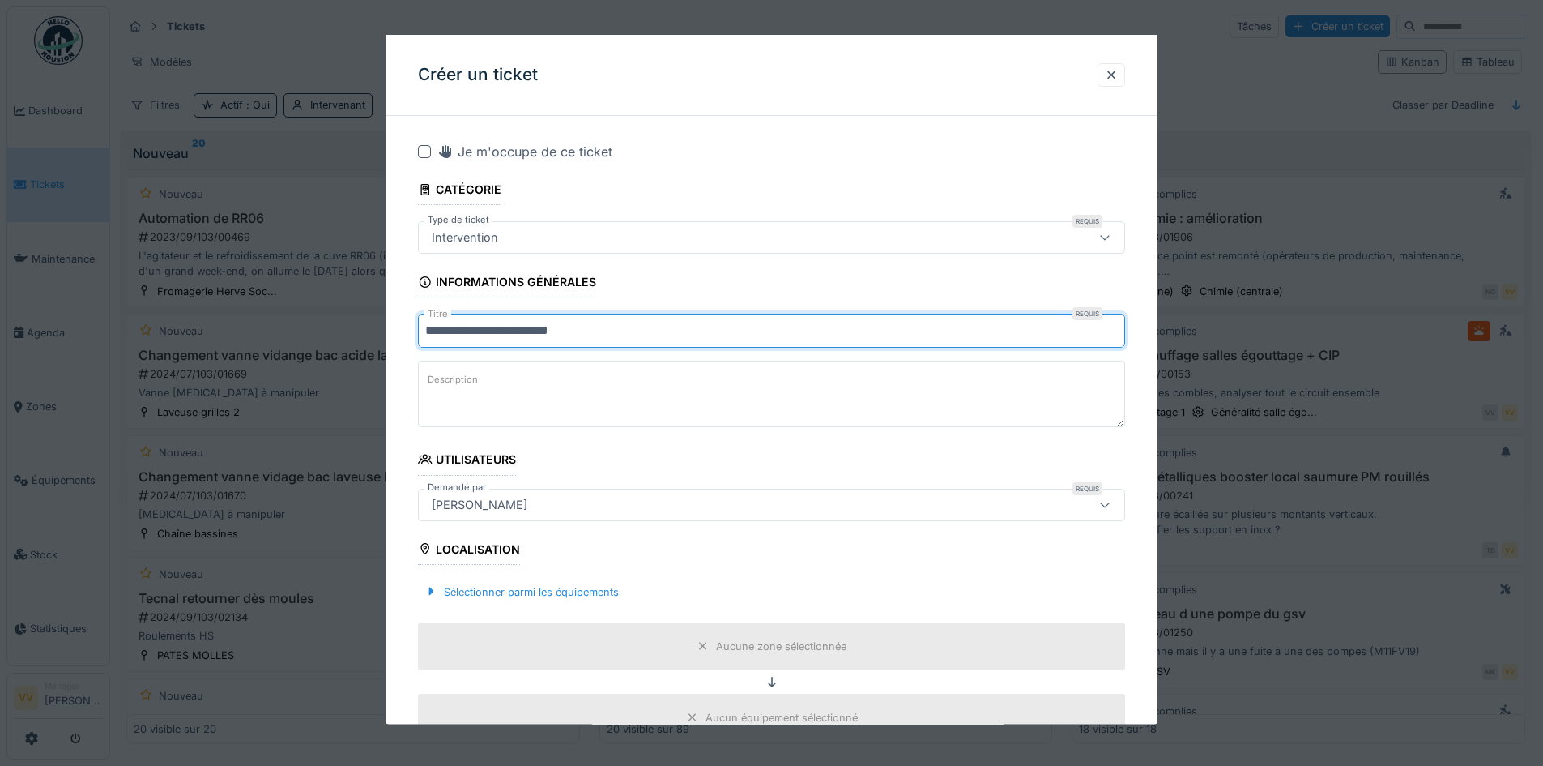
type input "**********"
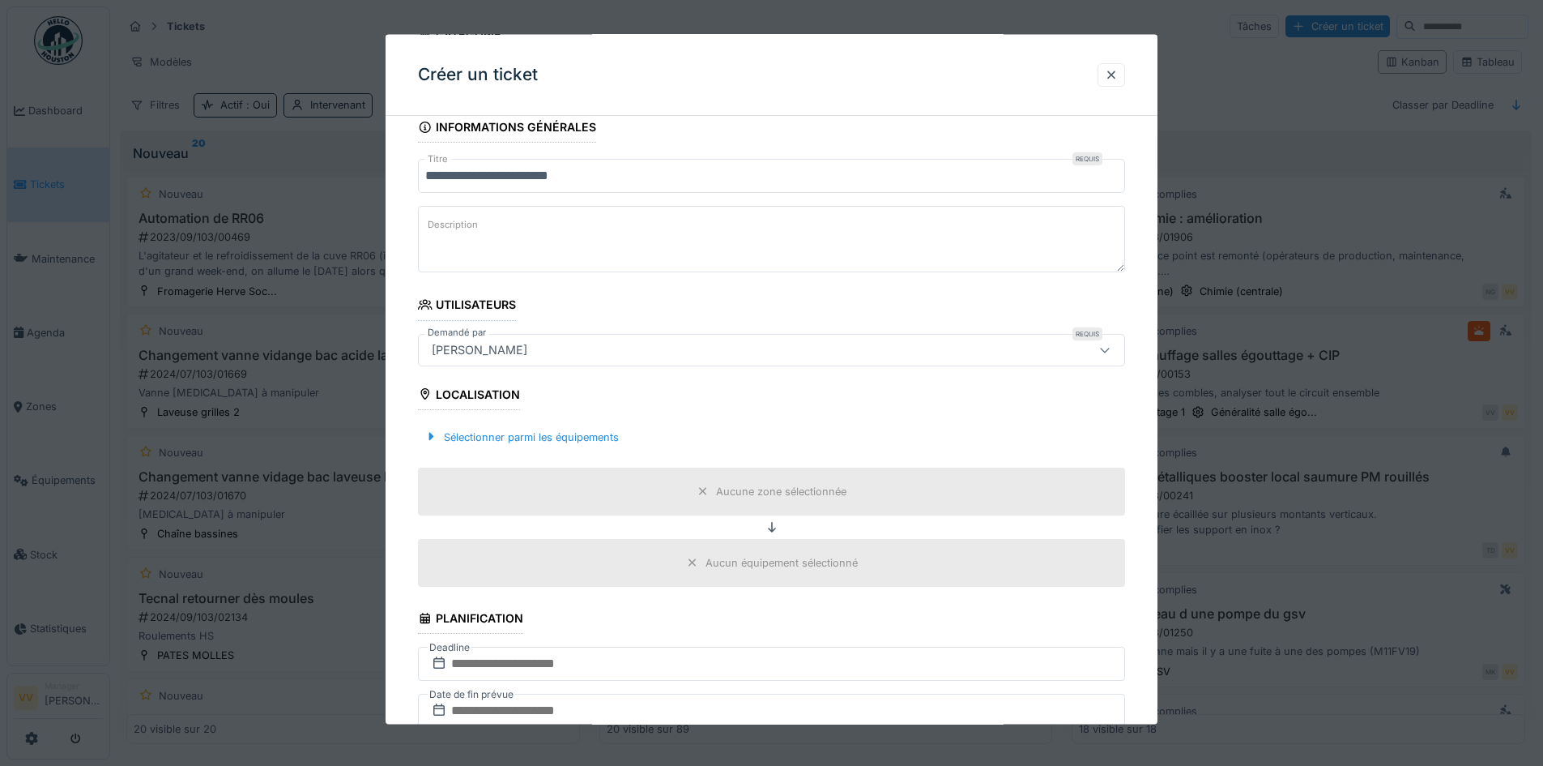
scroll to position [162, 0]
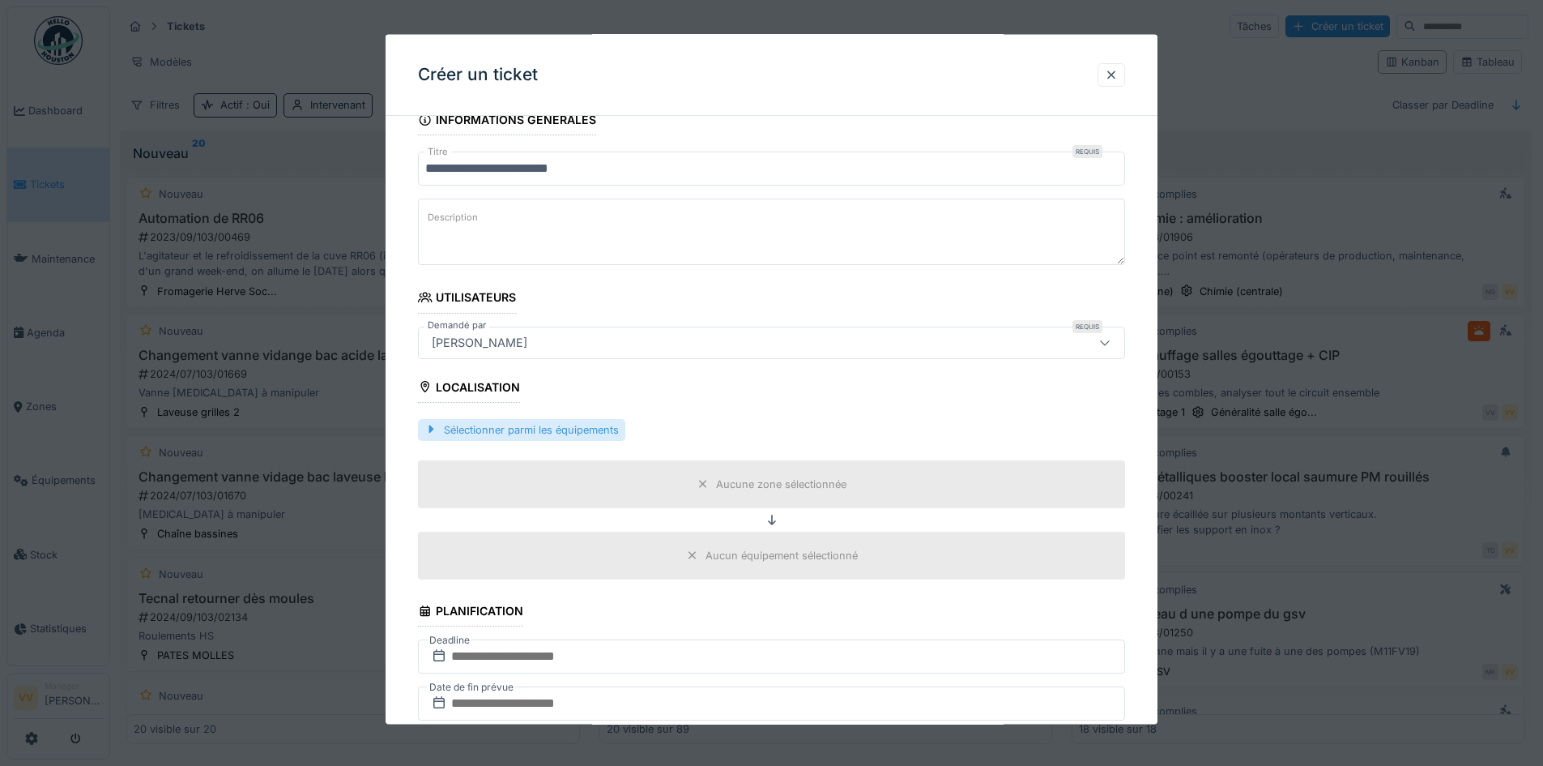
click at [482, 429] on div "Sélectionner parmi les équipements" at bounding box center [521, 429] width 207 height 22
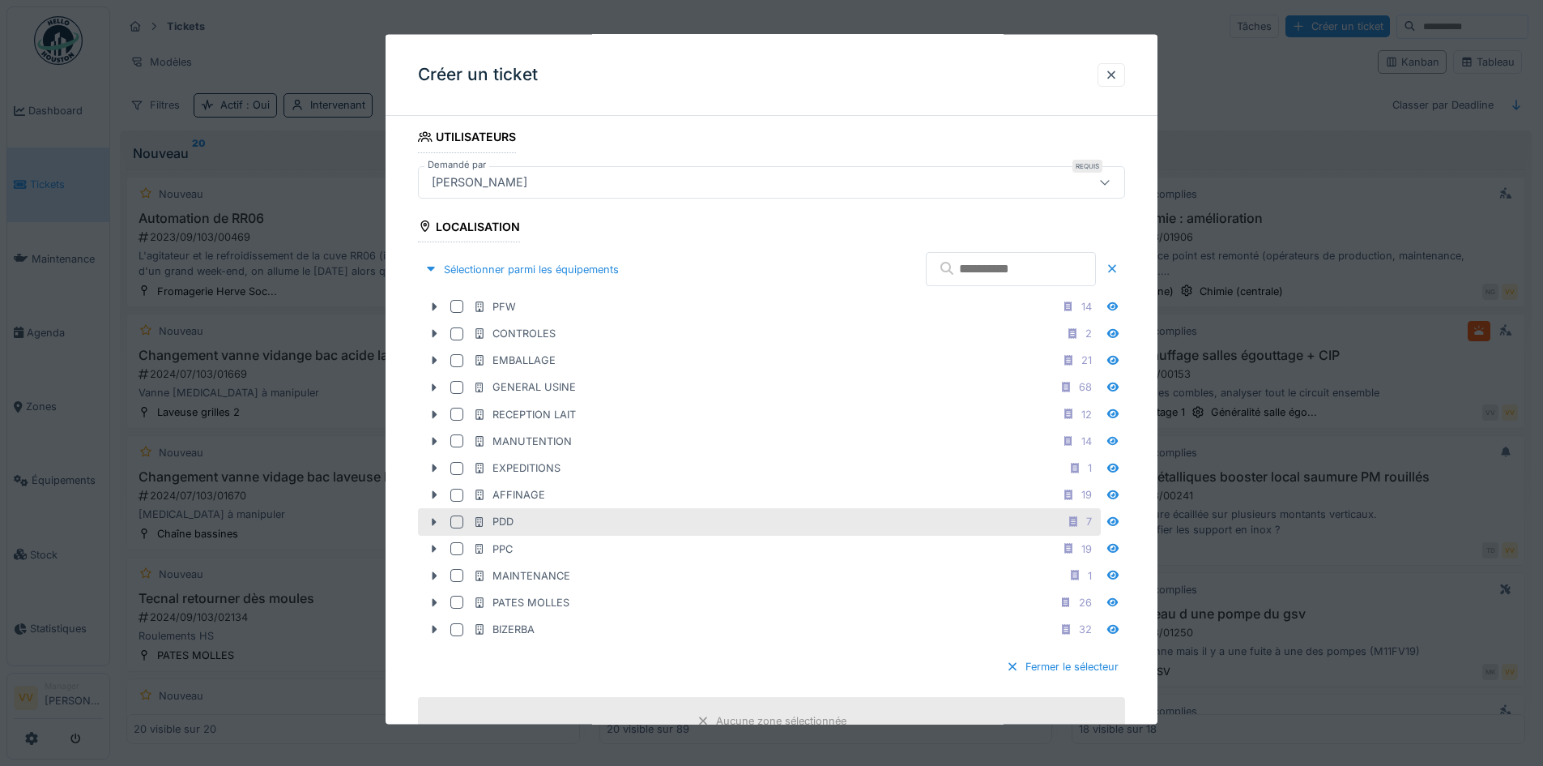
scroll to position [324, 0]
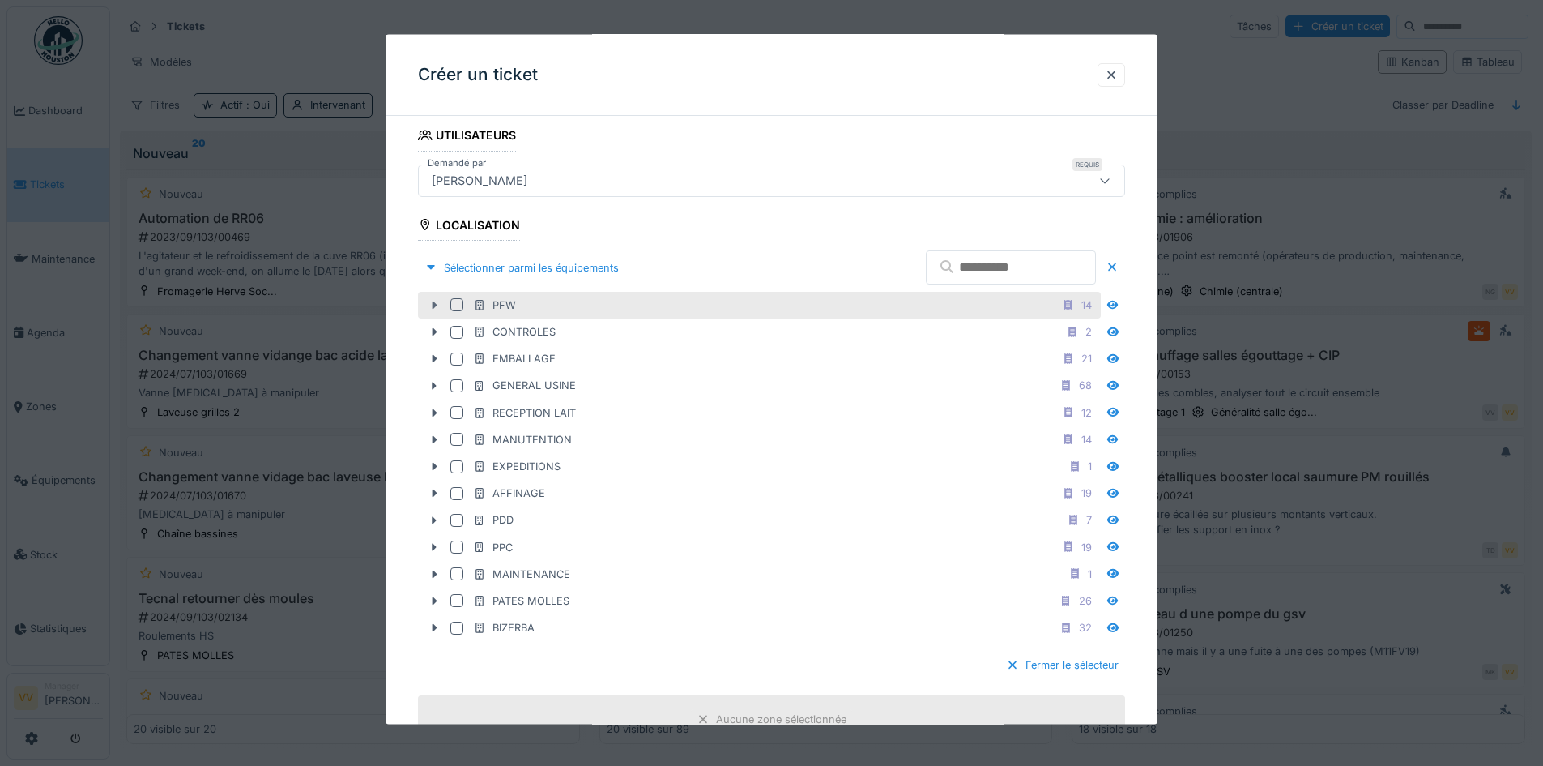
click at [431, 305] on icon at bounding box center [434, 305] width 13 height 11
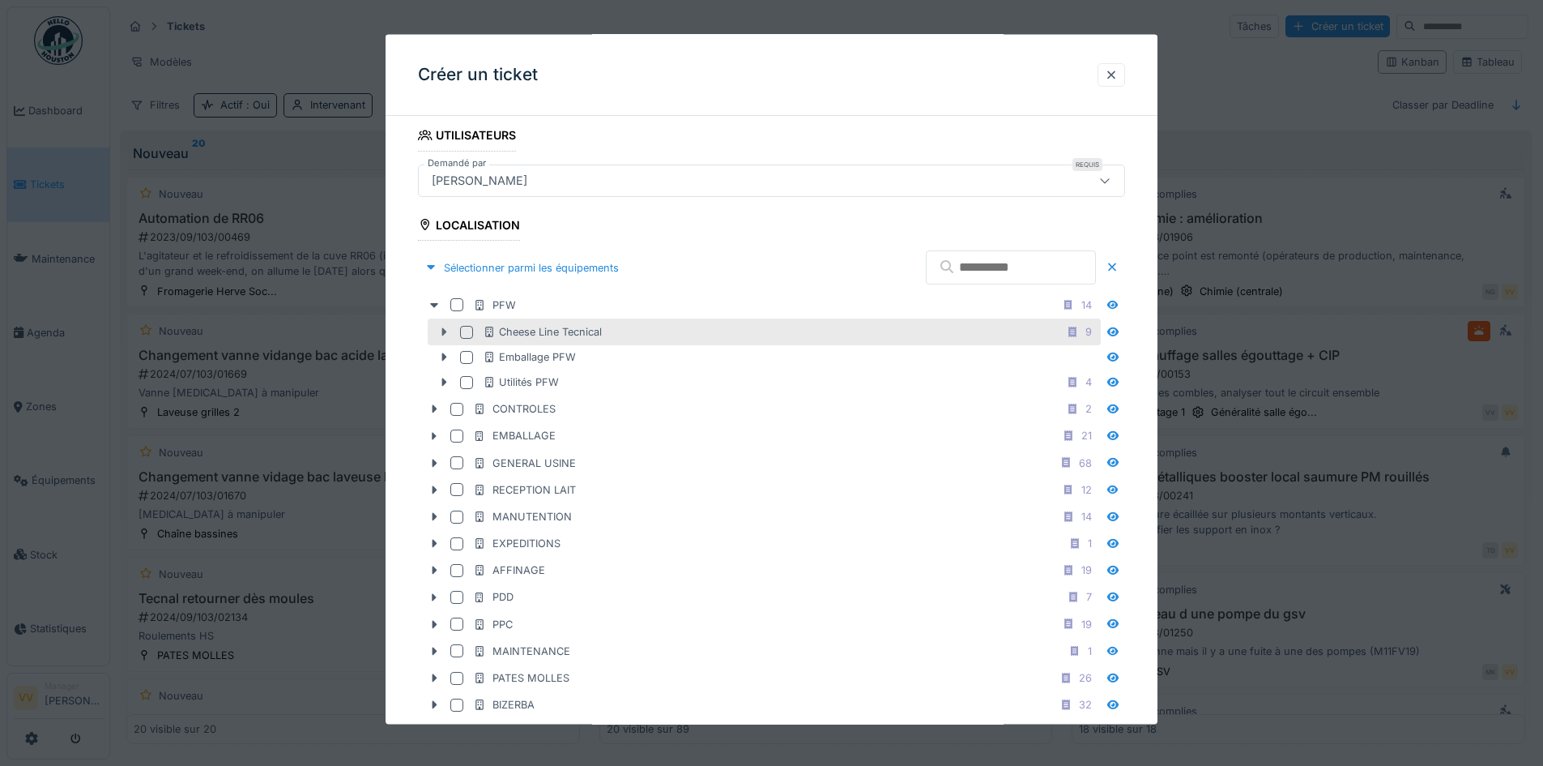
click at [447, 334] on icon at bounding box center [443, 332] width 13 height 11
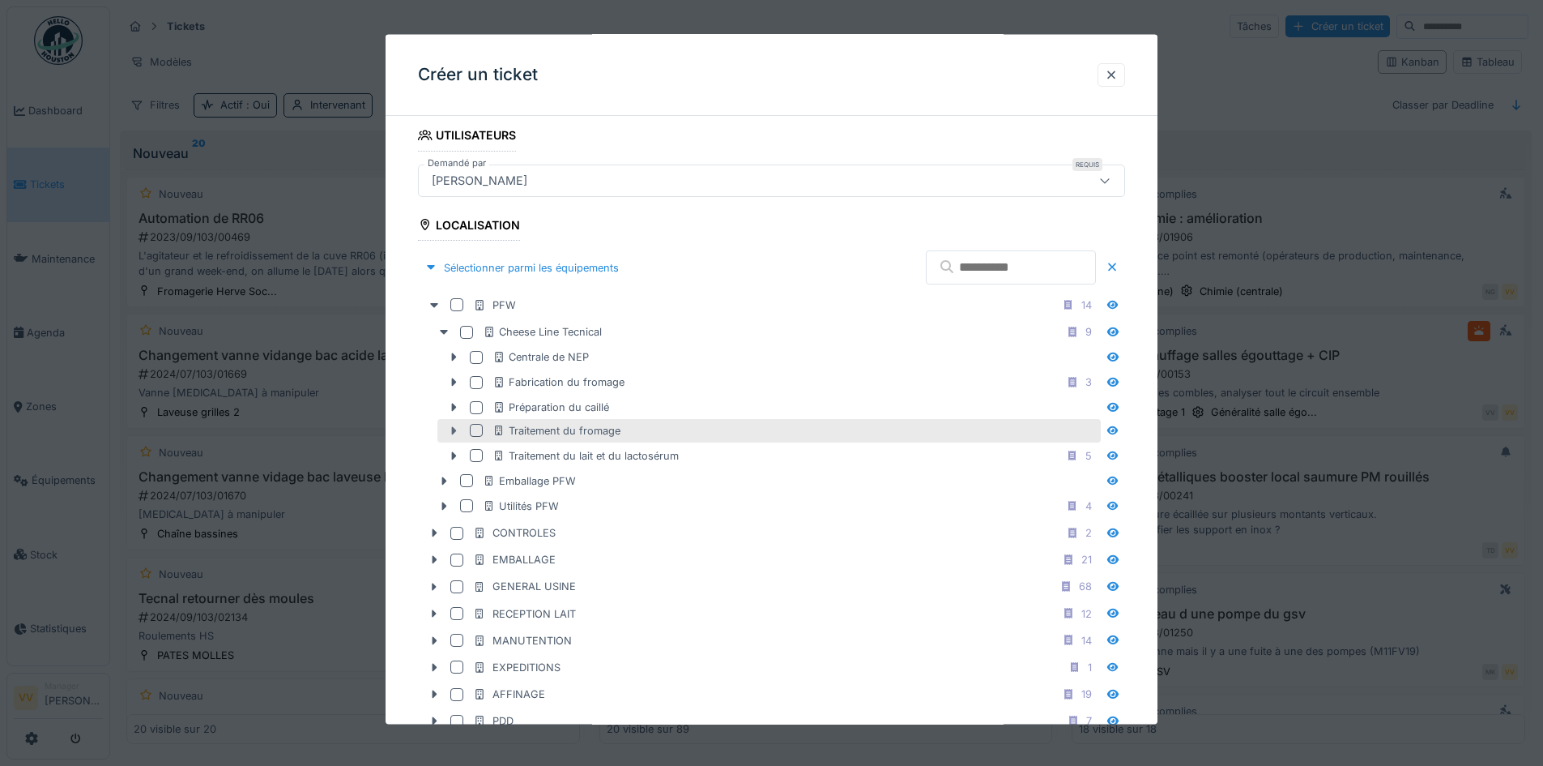
click at [452, 431] on icon at bounding box center [454, 430] width 5 height 8
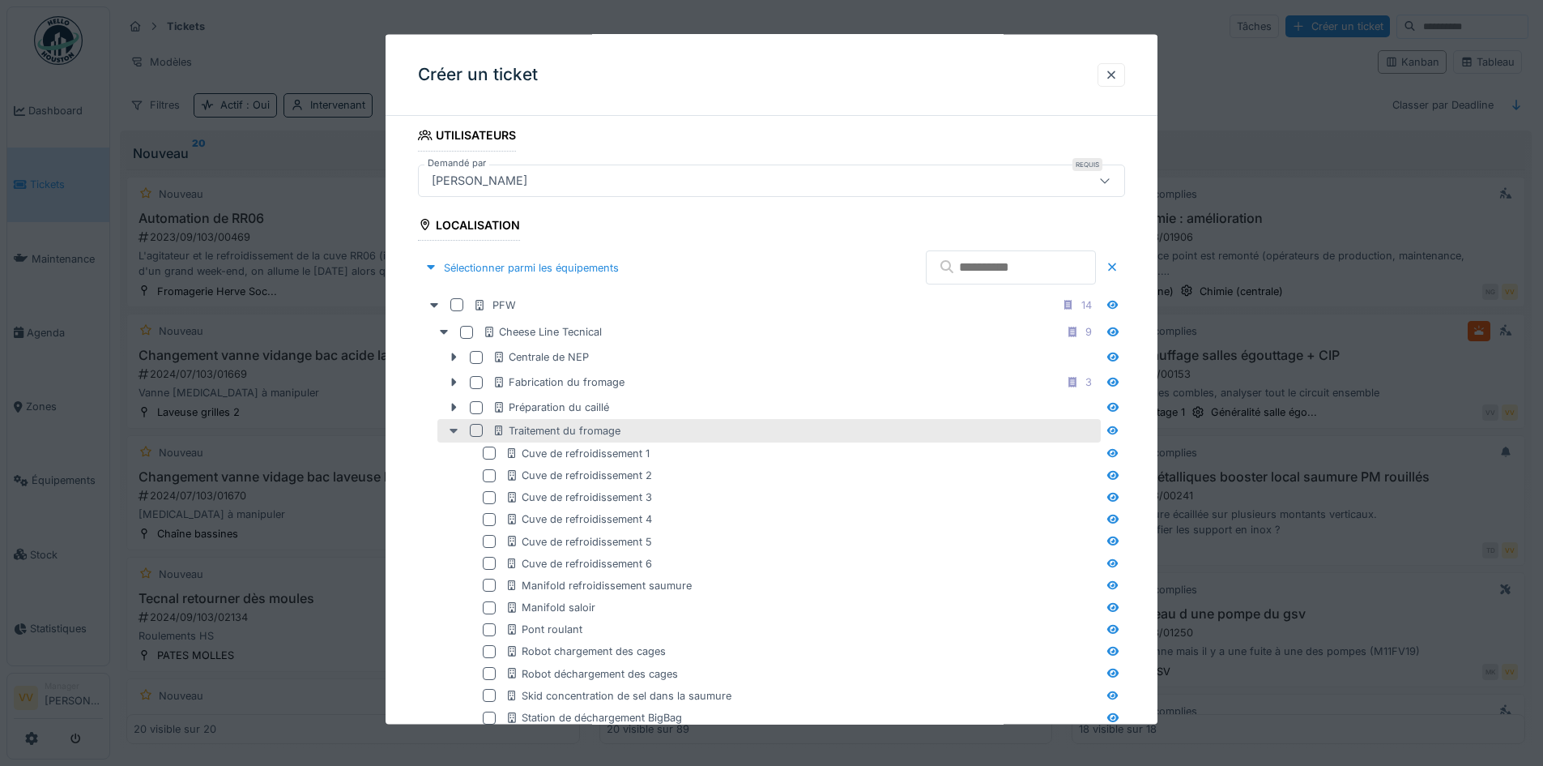
click at [452, 429] on icon at bounding box center [454, 430] width 8 height 5
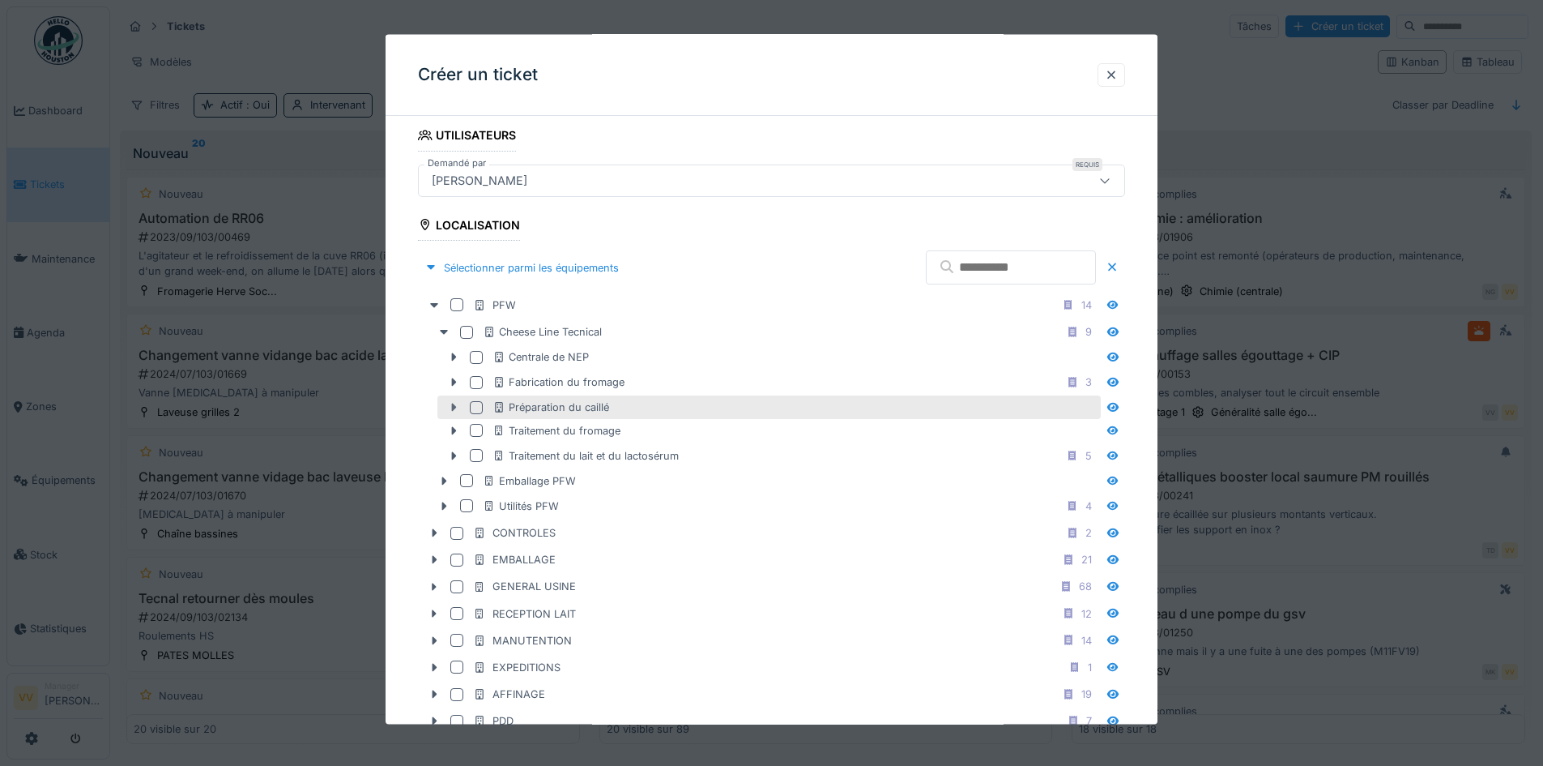
click at [455, 407] on icon at bounding box center [454, 407] width 5 height 8
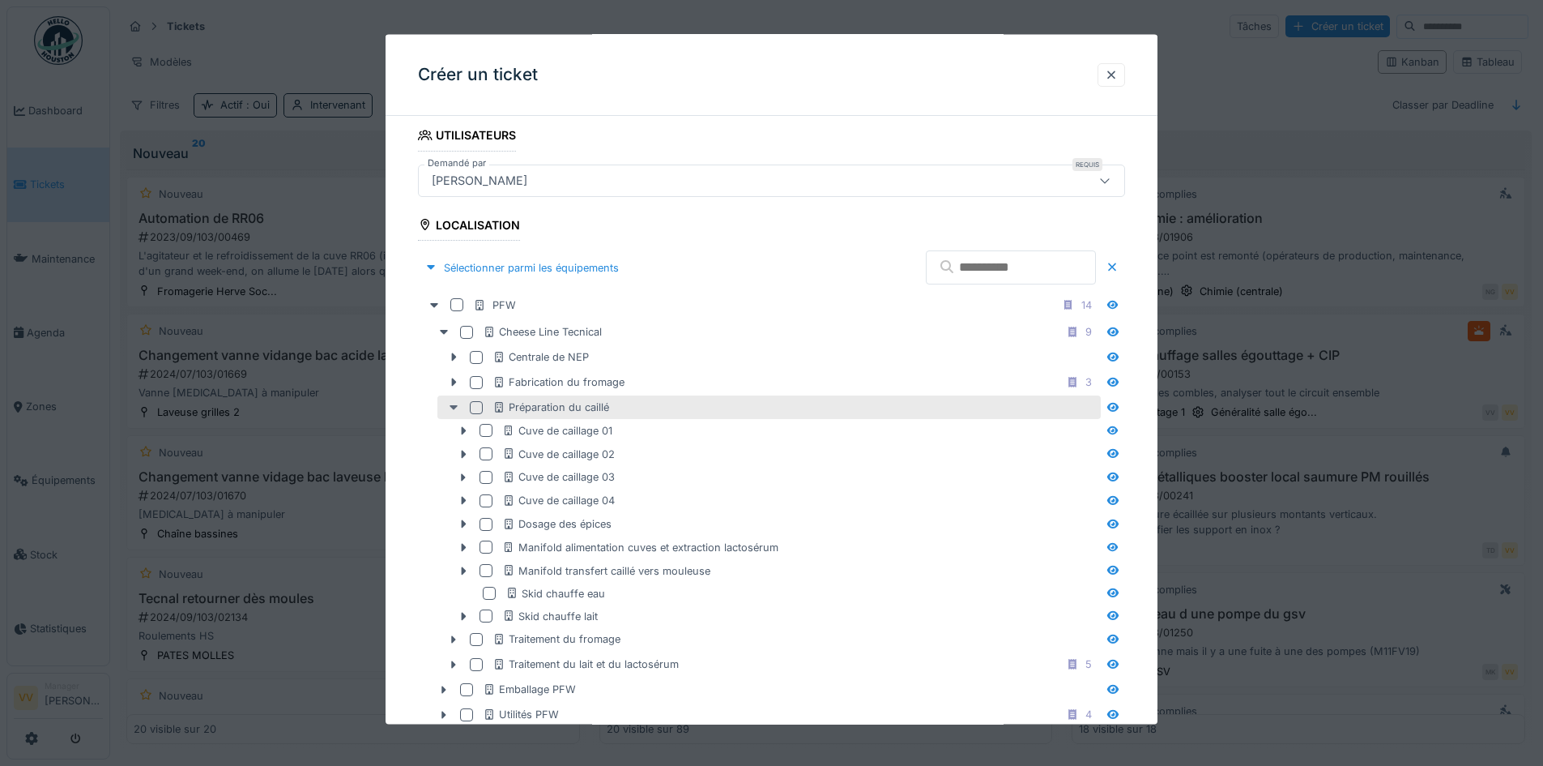
click at [455, 407] on icon at bounding box center [454, 407] width 8 height 5
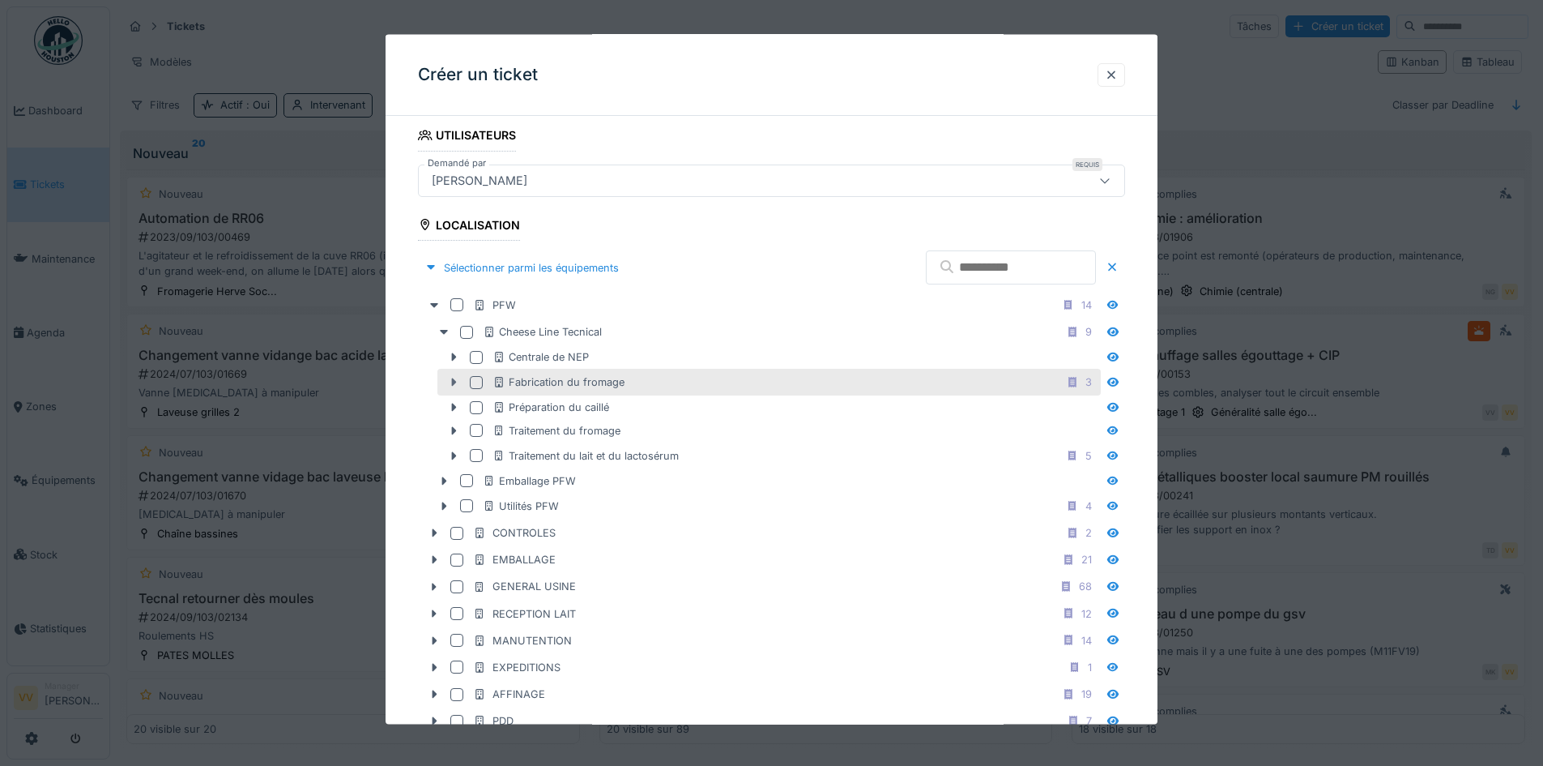
click at [455, 386] on icon at bounding box center [453, 382] width 13 height 11
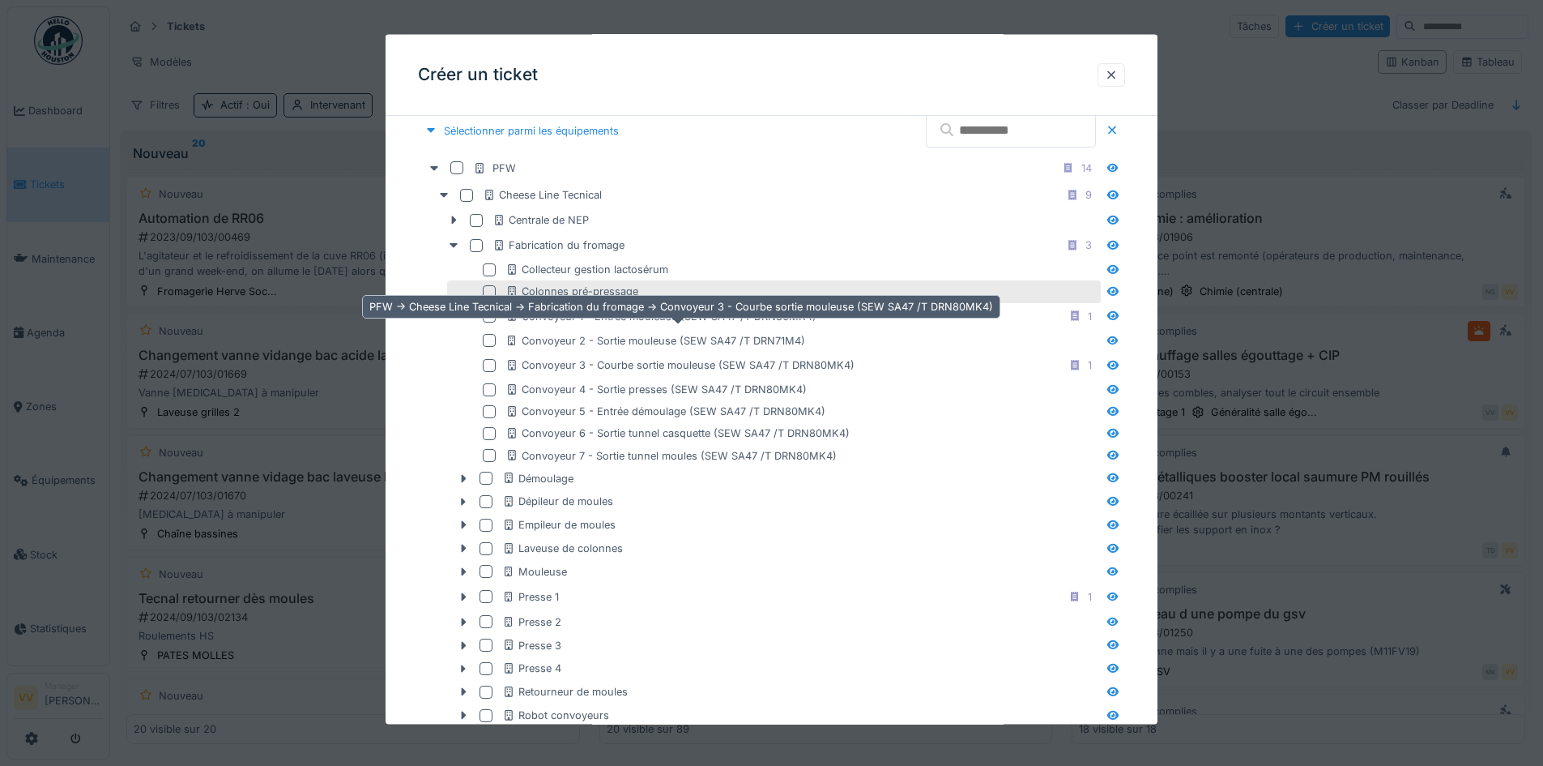
scroll to position [567, 0]
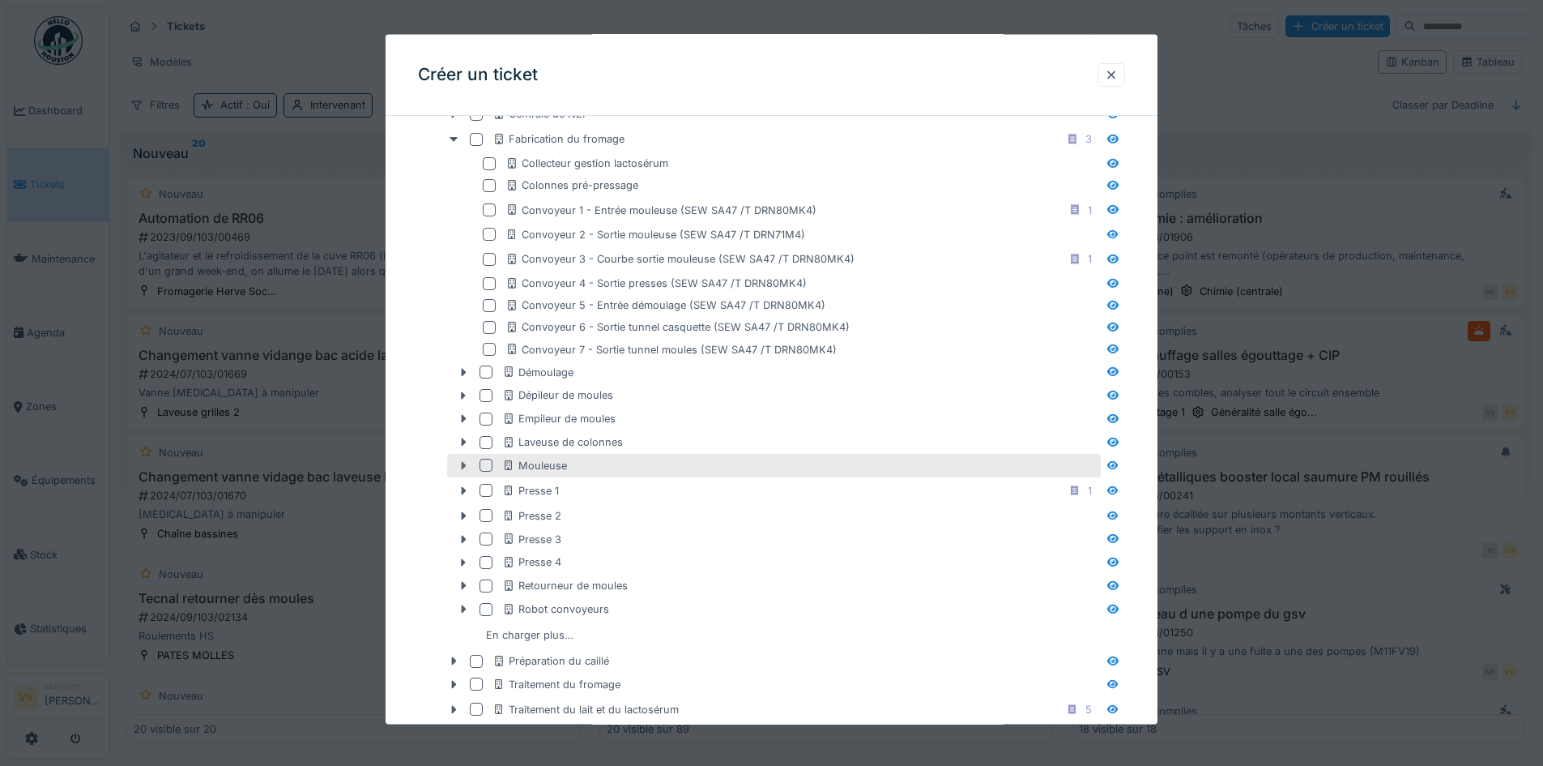
click at [462, 465] on icon at bounding box center [464, 465] width 5 height 8
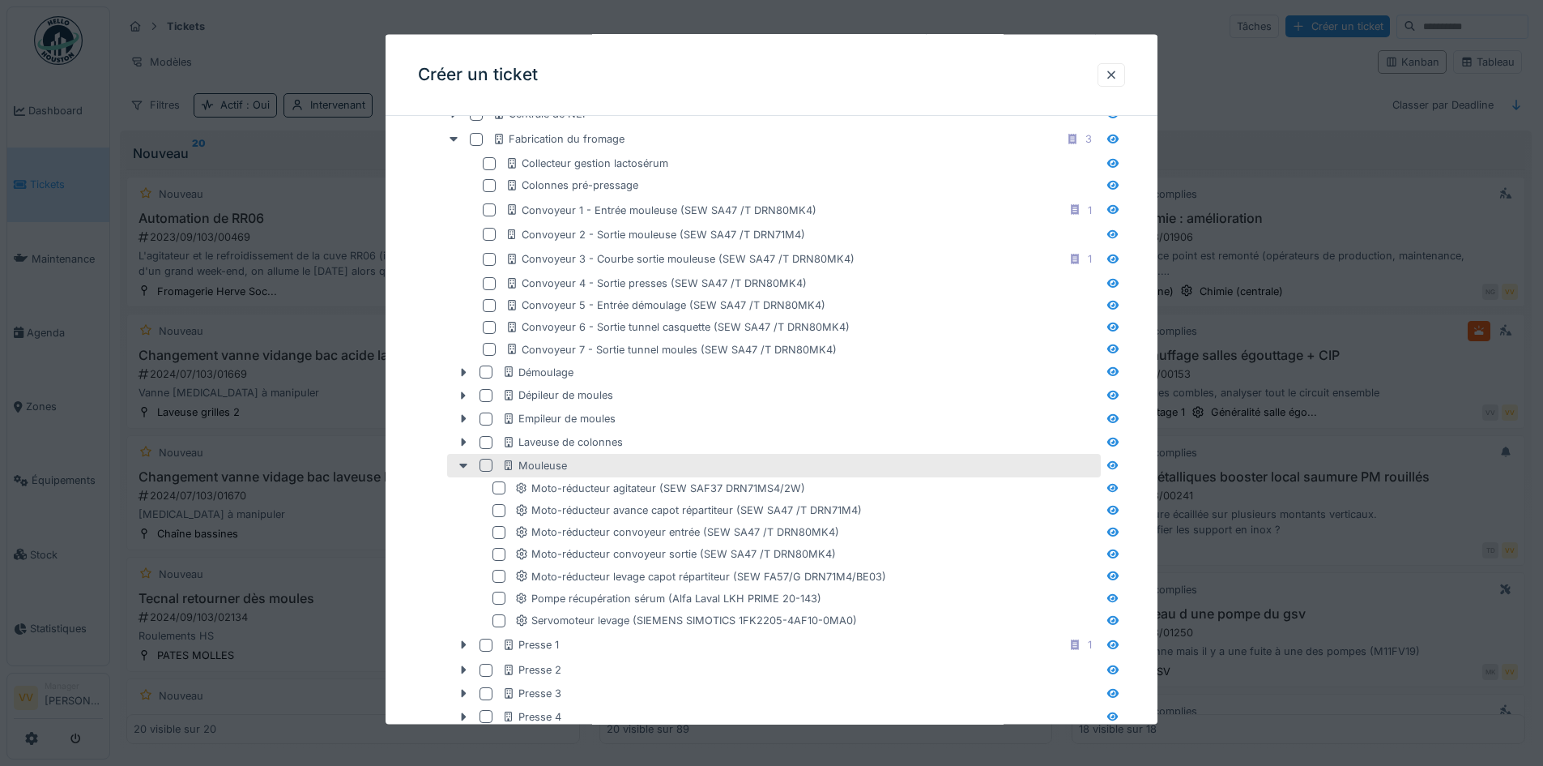
click at [485, 463] on div at bounding box center [486, 465] width 13 height 13
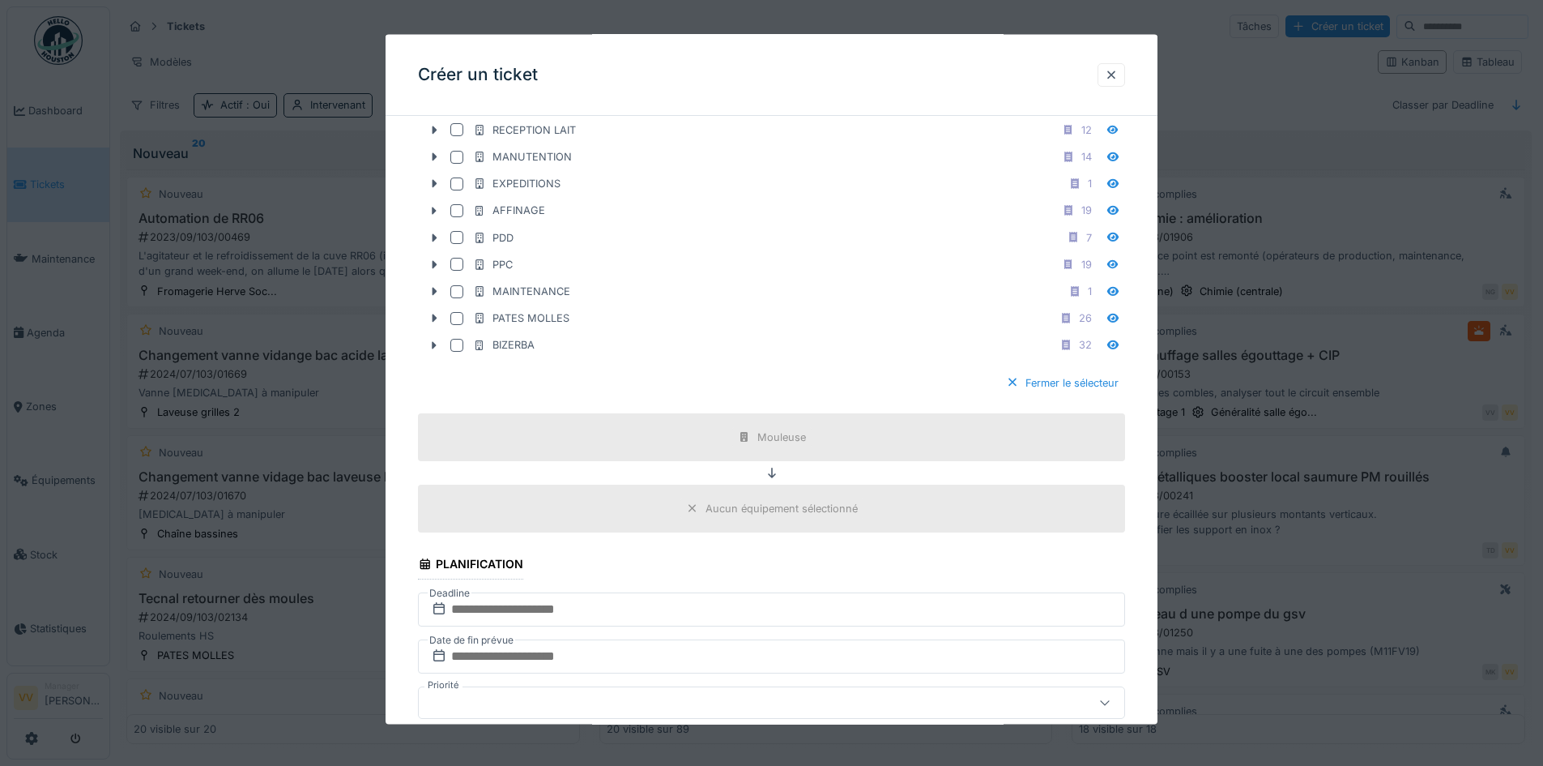
scroll to position [1620, 0]
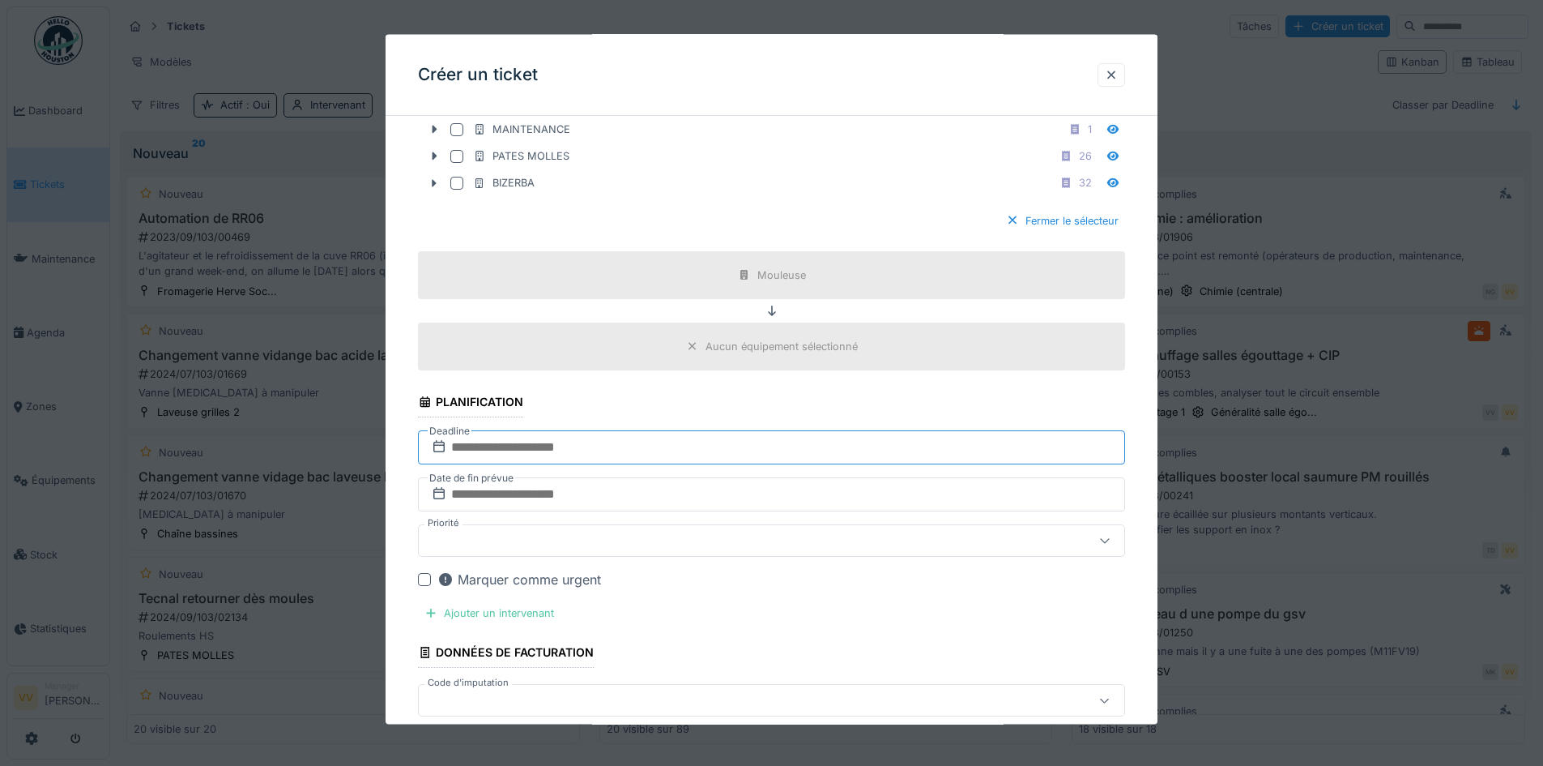
click at [697, 450] on input "text" at bounding box center [771, 447] width 707 height 34
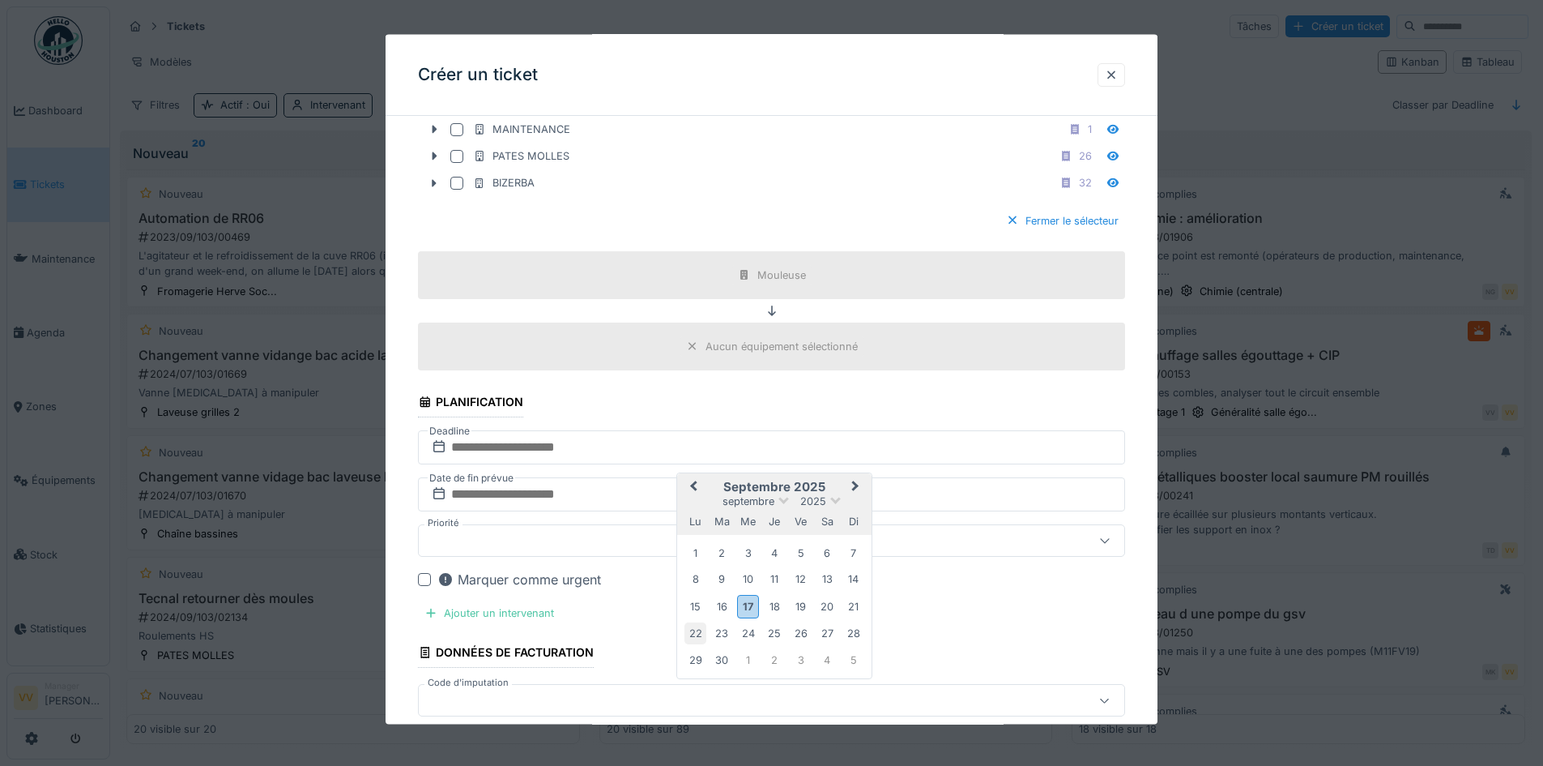
click at [697, 629] on div "22" at bounding box center [696, 633] width 22 height 22
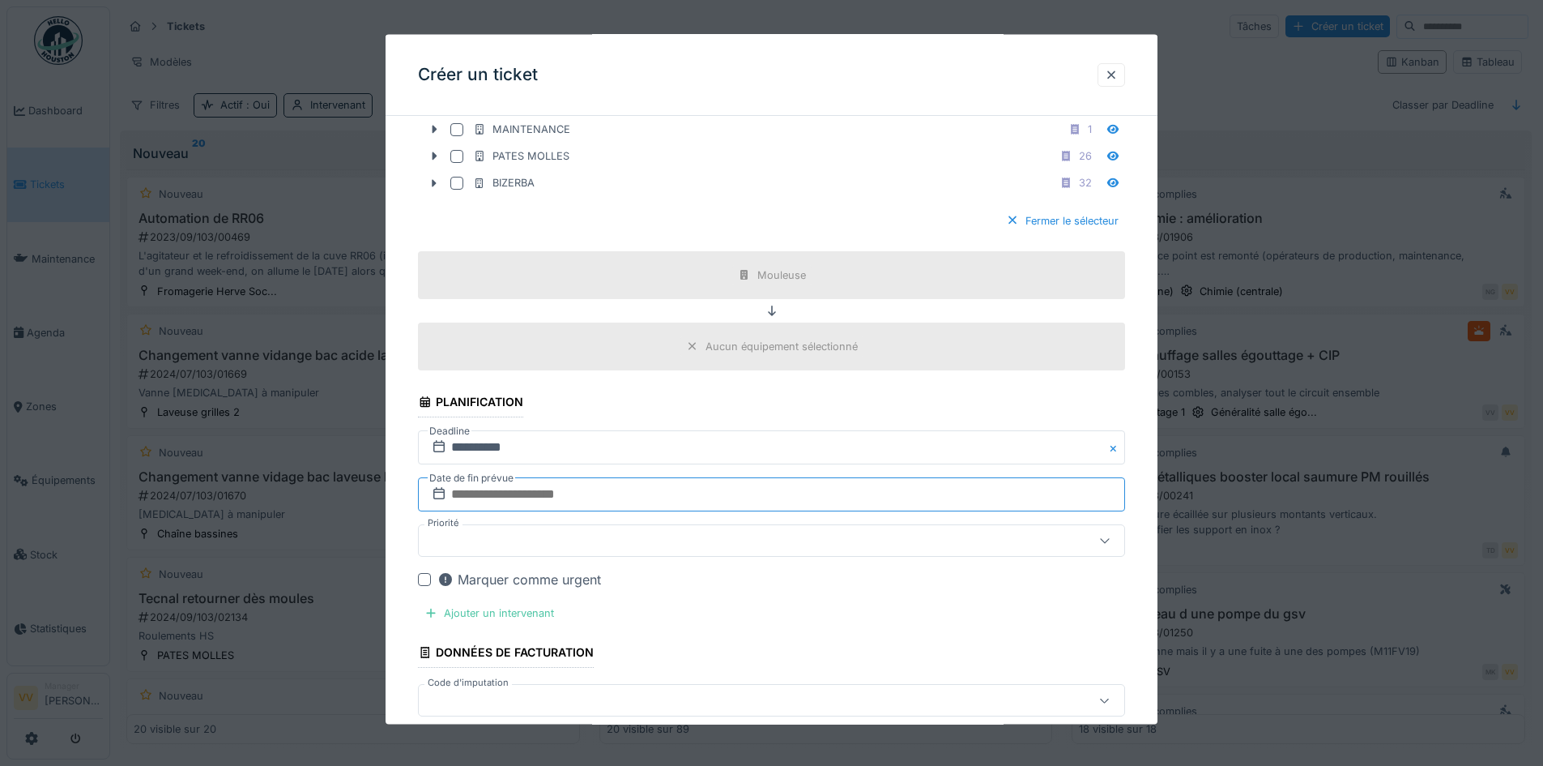
click at [592, 482] on input "text" at bounding box center [771, 494] width 707 height 34
click at [703, 425] on div "22" at bounding box center [696, 423] width 22 height 22
click at [577, 540] on div at bounding box center [730, 540] width 610 height 18
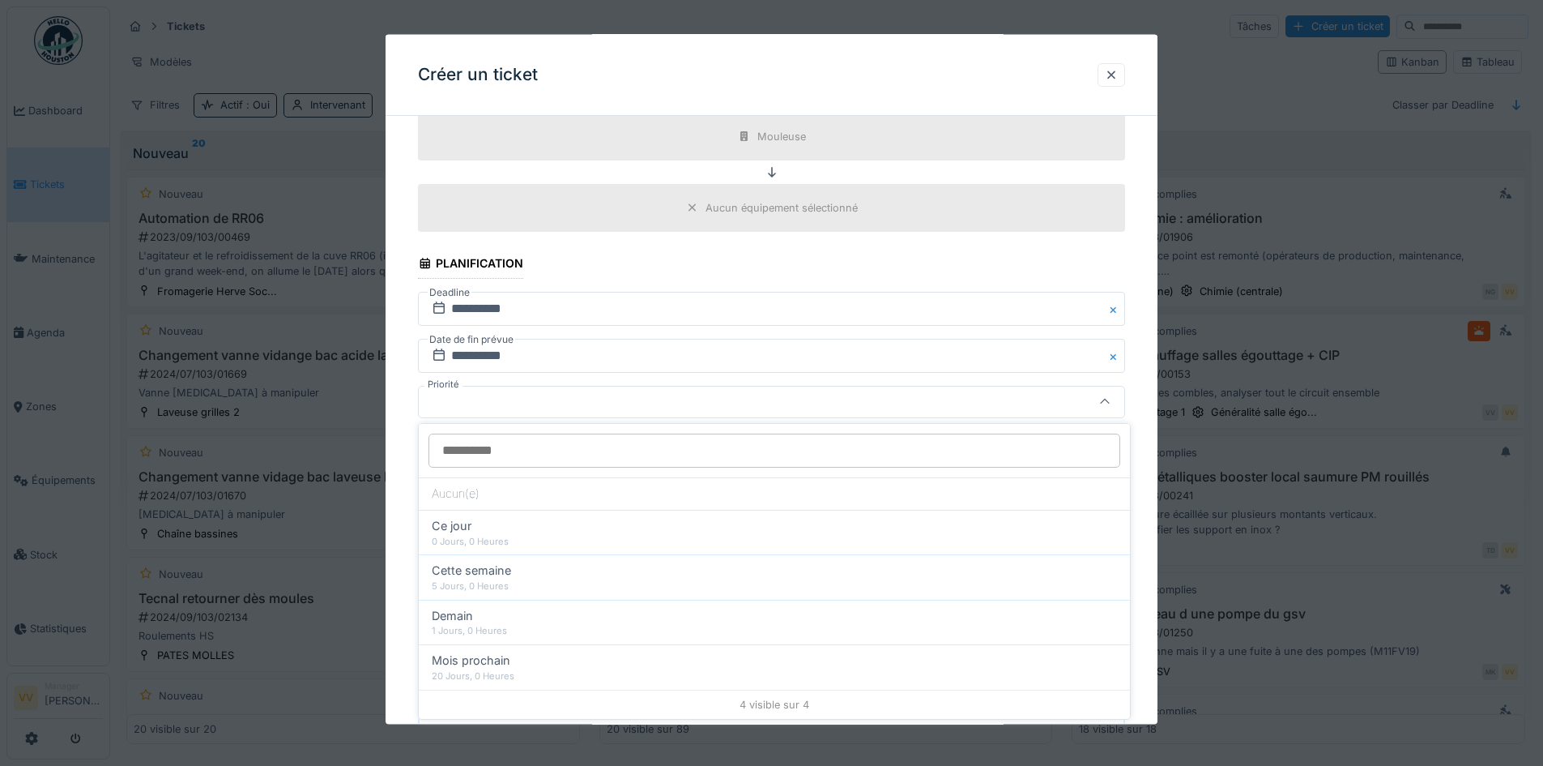
scroll to position [1782, 0]
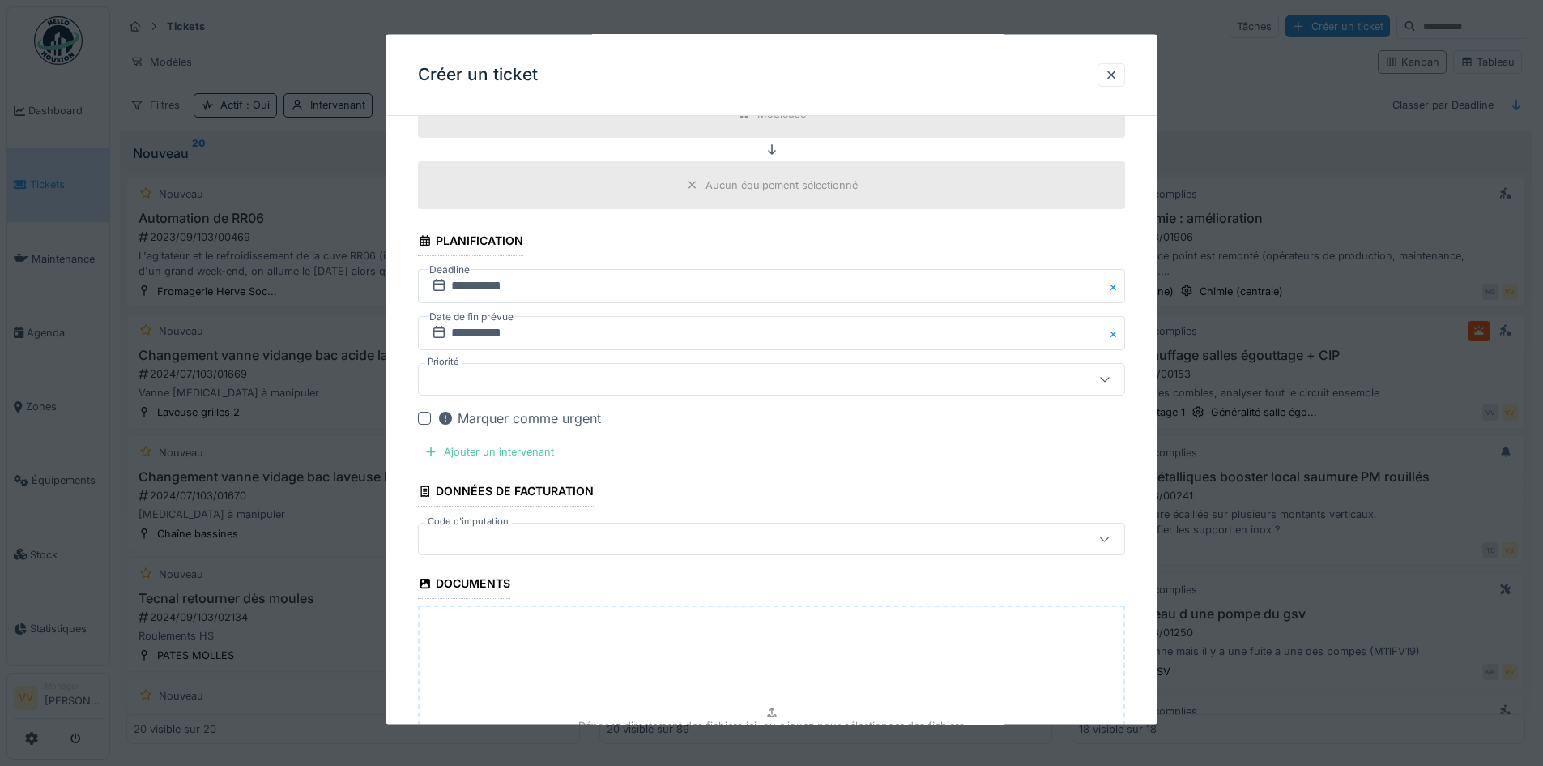
click at [511, 446] on div "Ajouter un intervenant" at bounding box center [489, 452] width 143 height 22
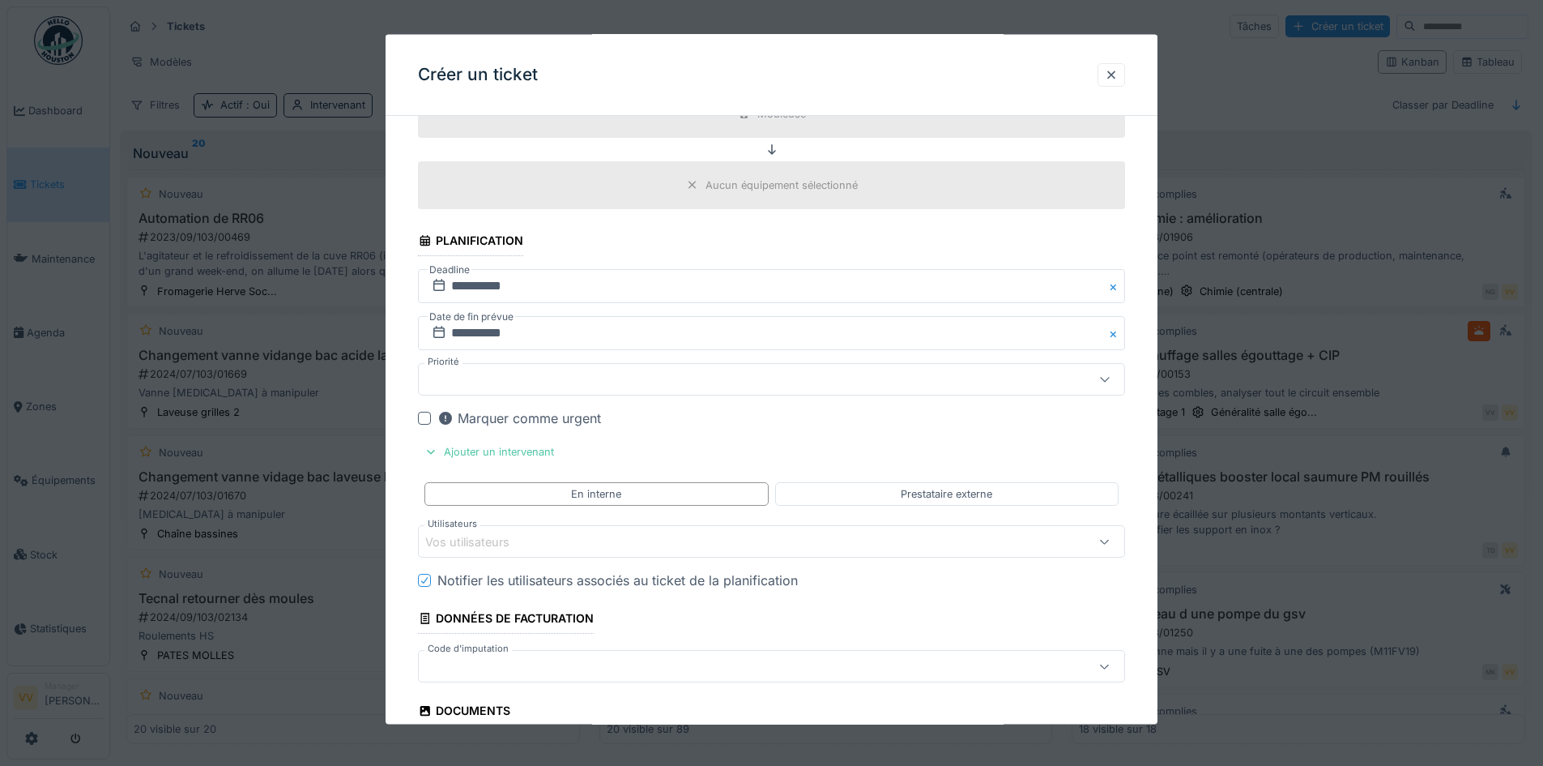
click at [548, 550] on div "Vos utilisateurs" at bounding box center [771, 541] width 707 height 32
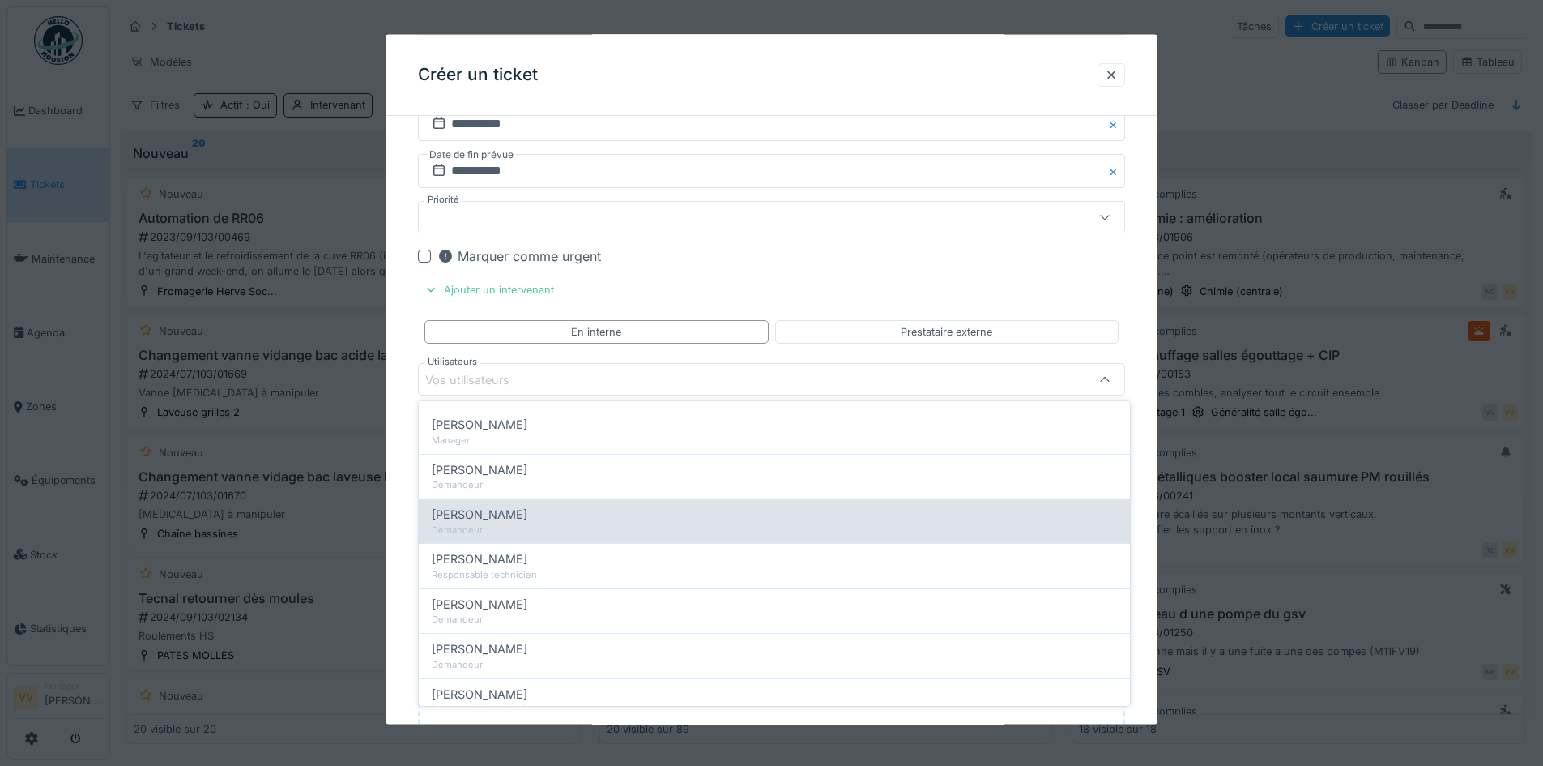
scroll to position [324, 0]
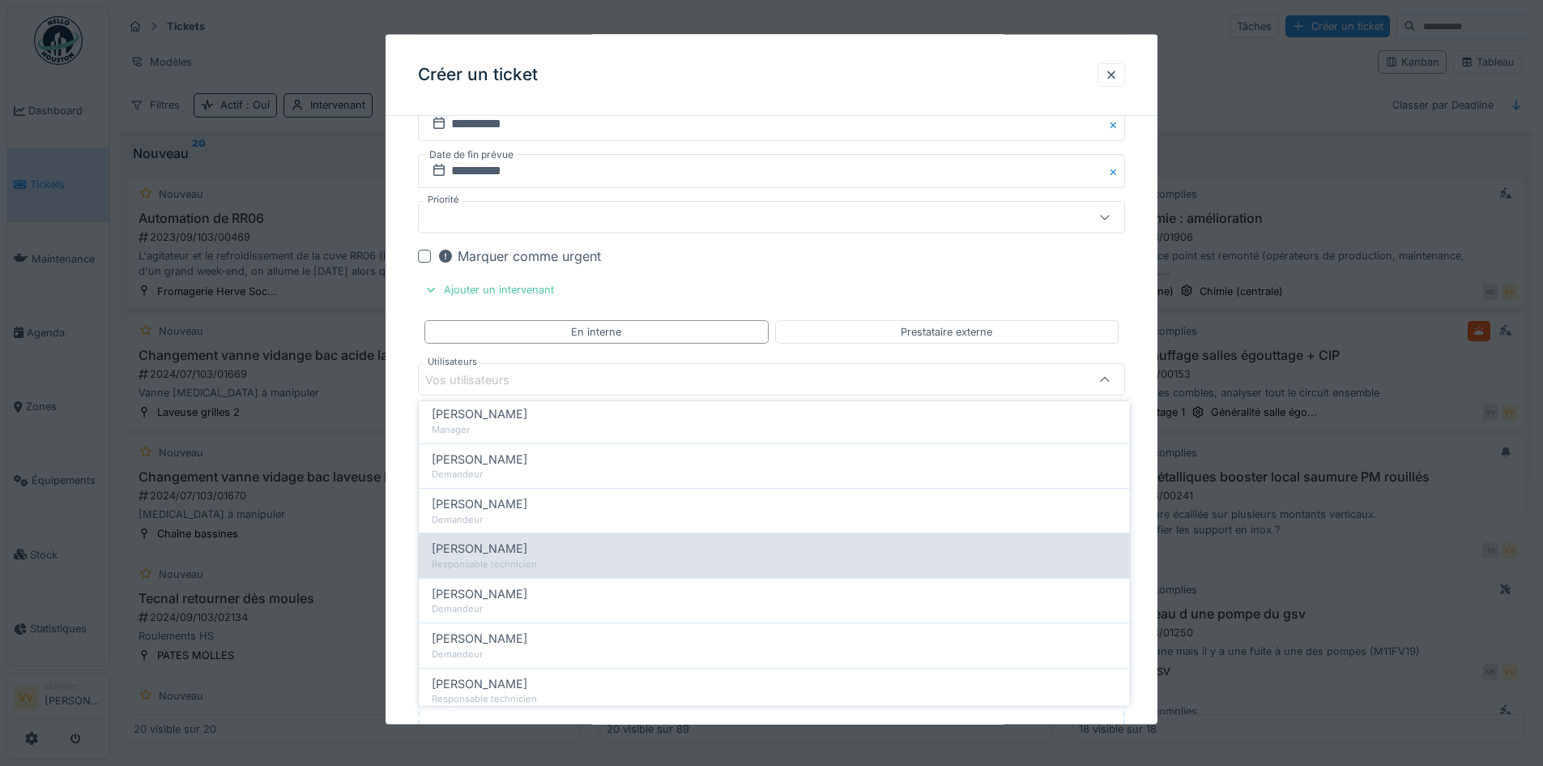
click at [541, 554] on div "Julien Bebronne" at bounding box center [774, 549] width 685 height 18
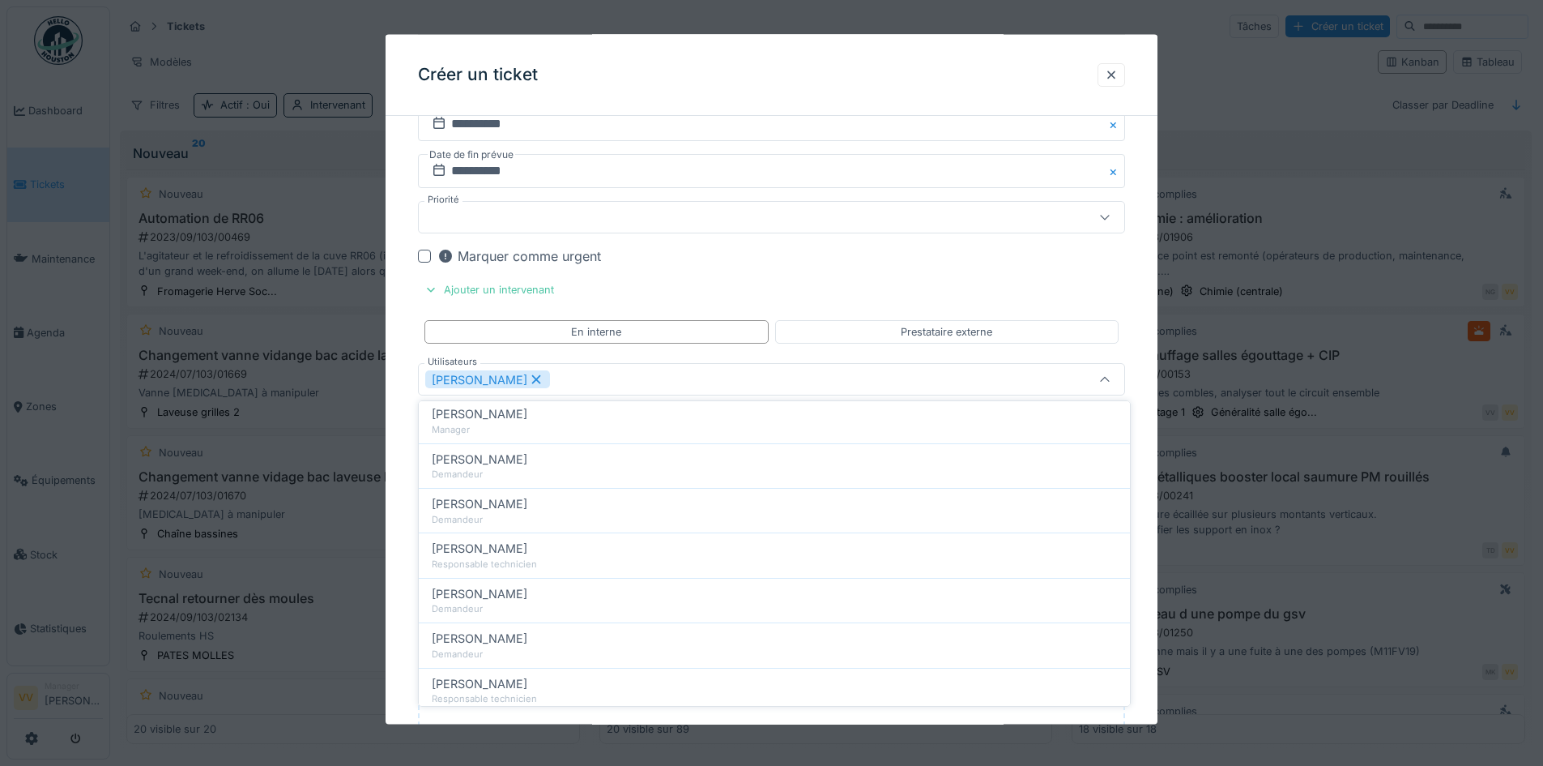
scroll to position [0, 0]
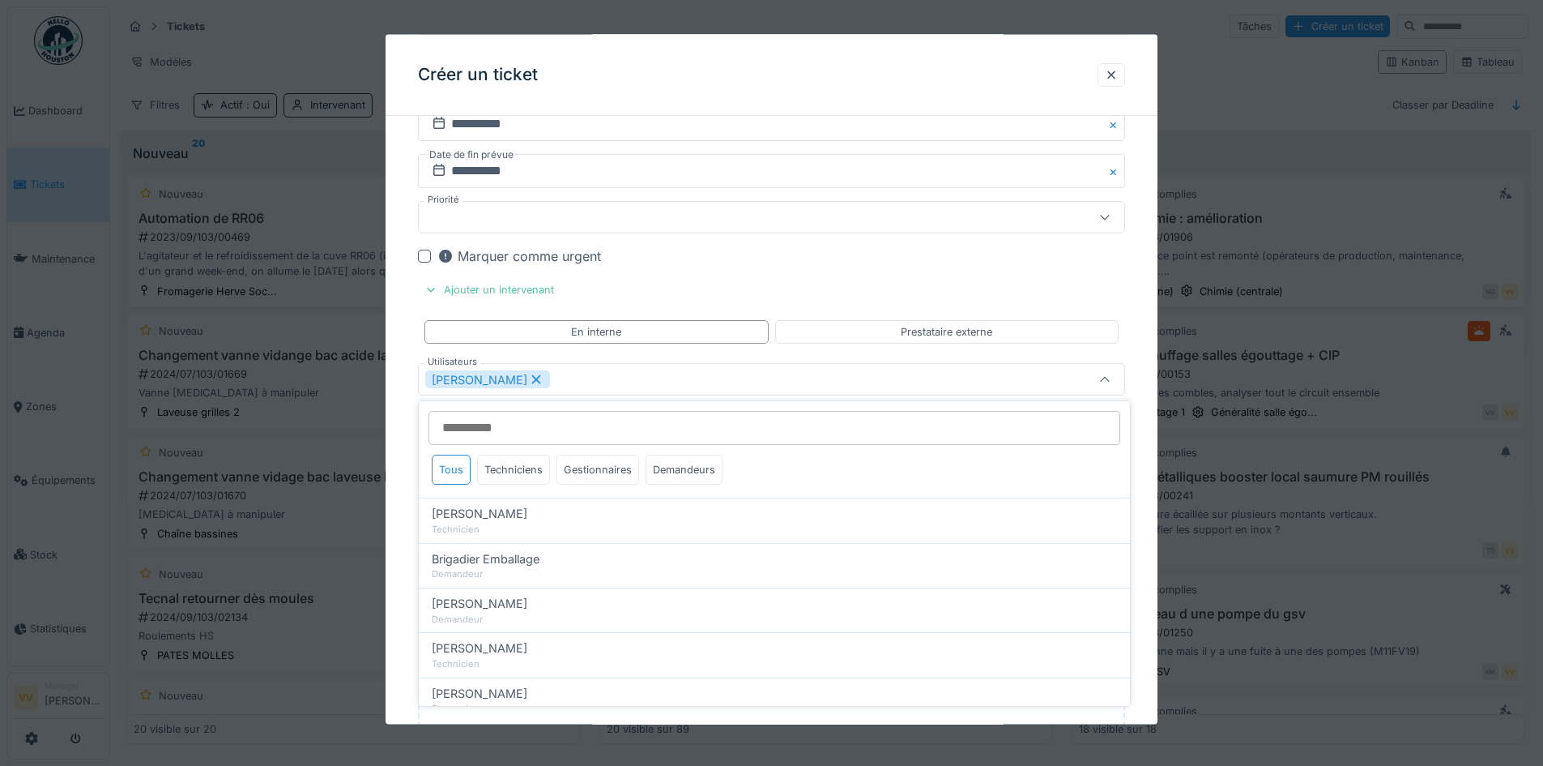
click at [651, 378] on div "Julien Bebronne" at bounding box center [730, 379] width 610 height 18
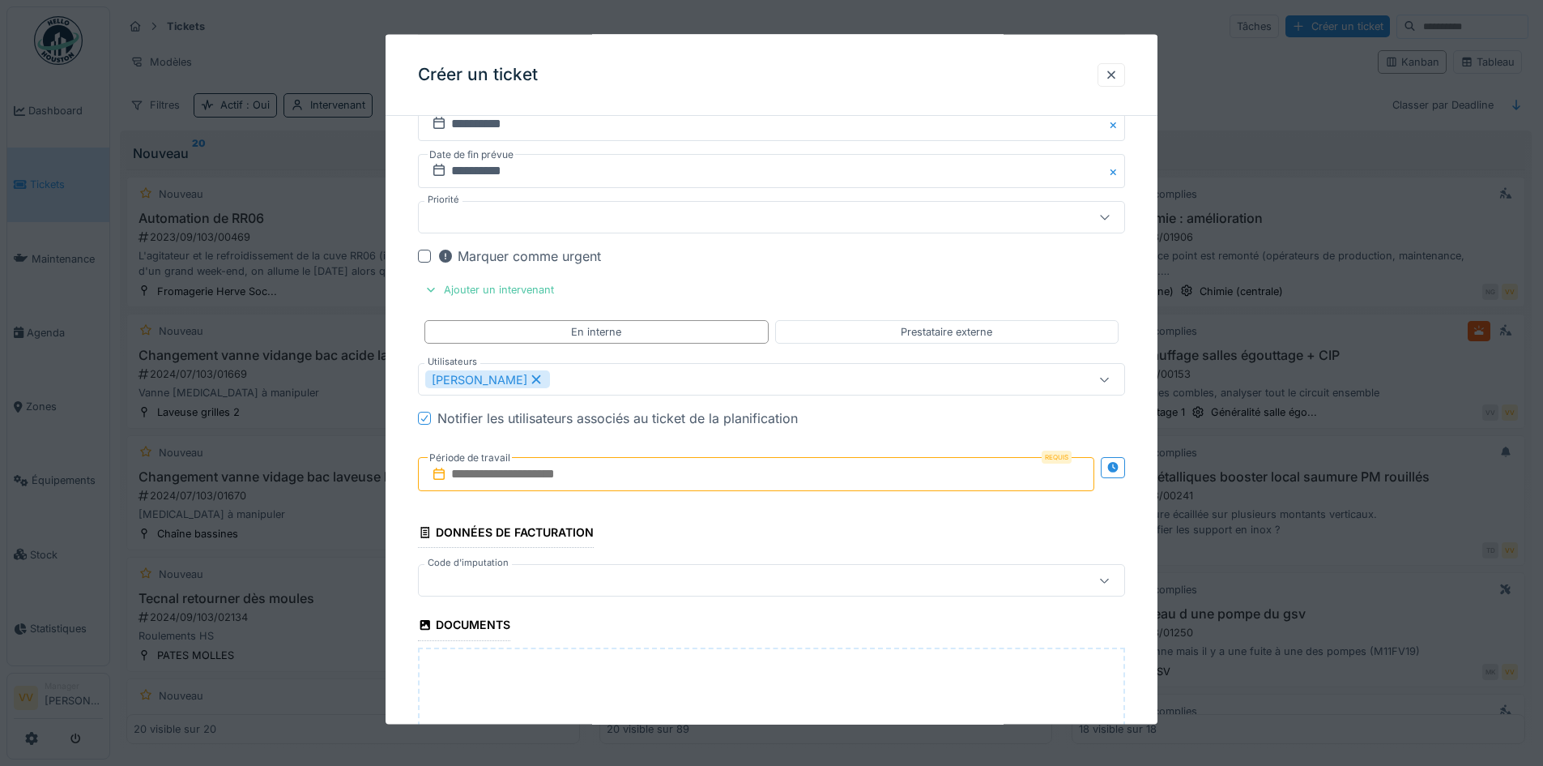
click at [618, 367] on div "Julien Bebronne" at bounding box center [771, 379] width 707 height 32
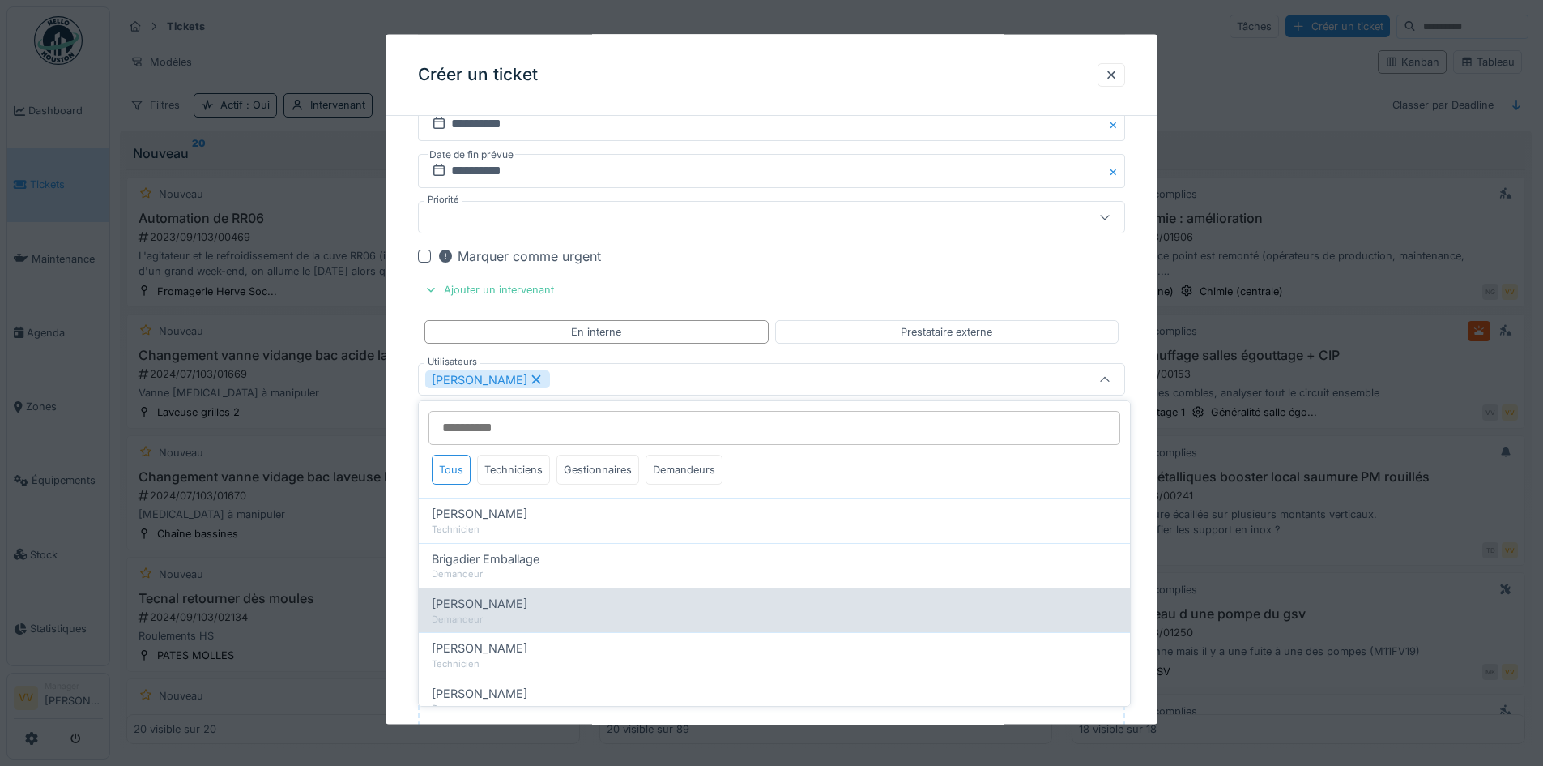
scroll to position [81, 0]
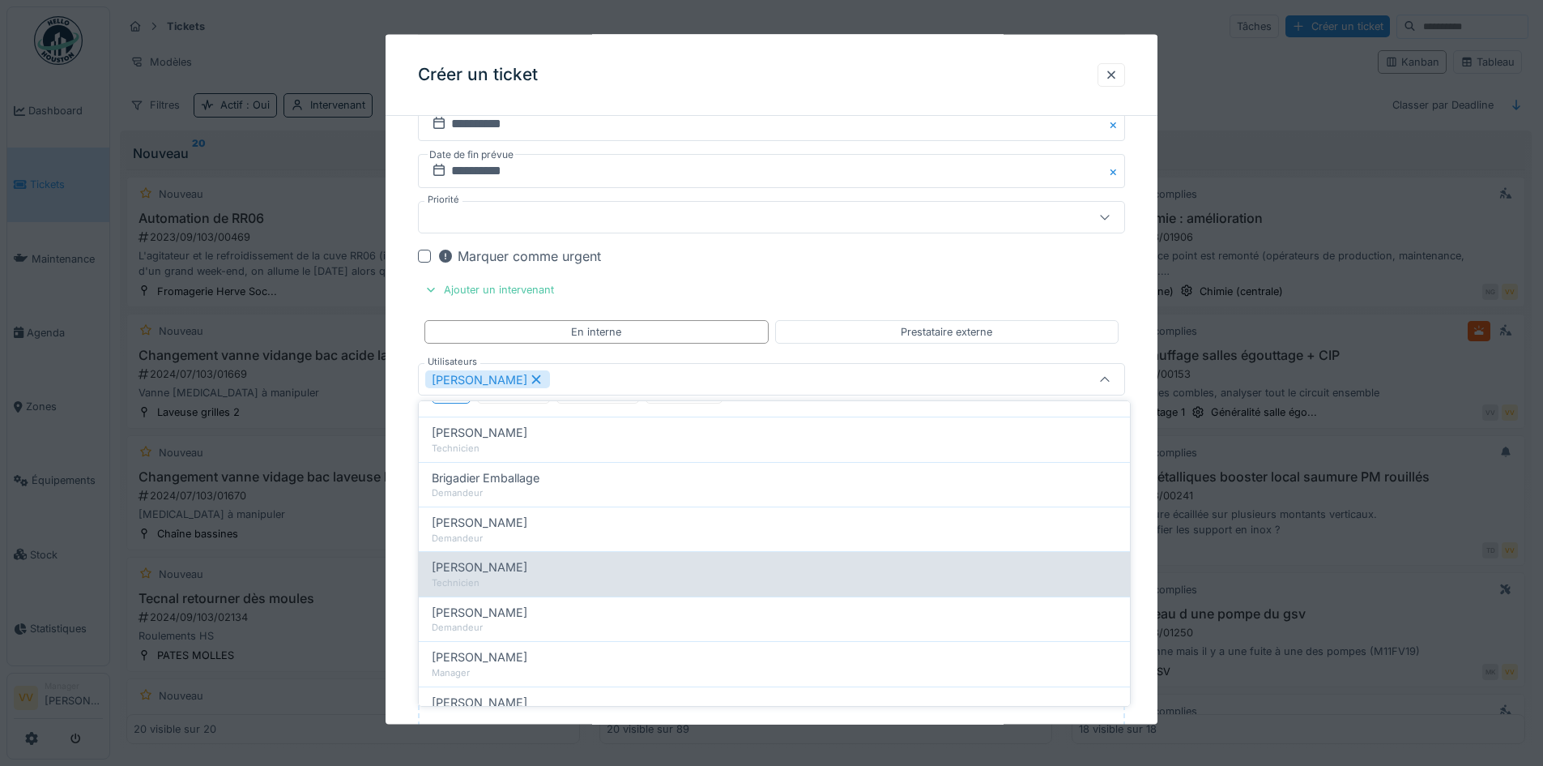
click at [531, 566] on div "Dan Ungureanu" at bounding box center [774, 567] width 685 height 18
type input "*********"
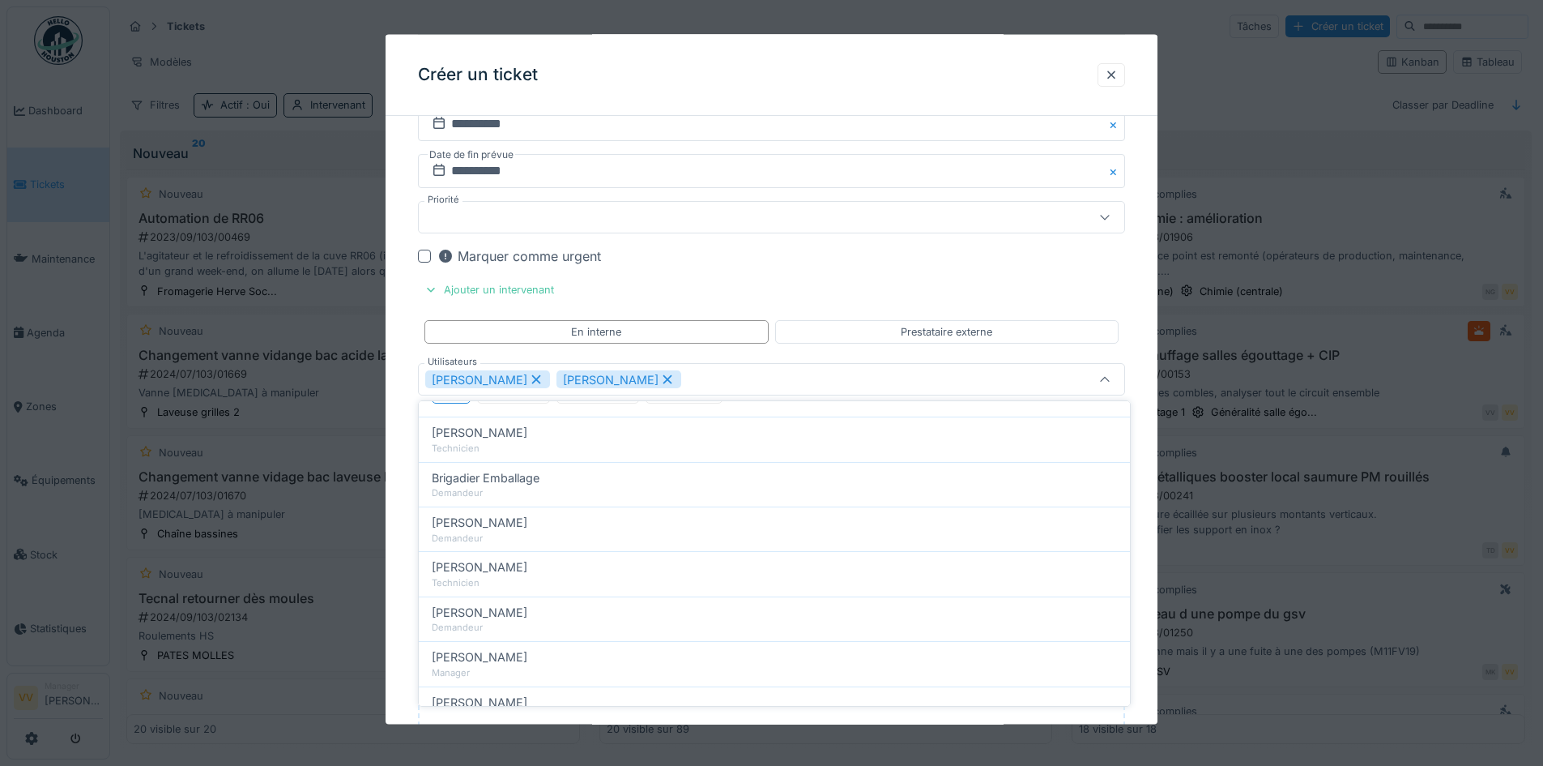
scroll to position [0, 0]
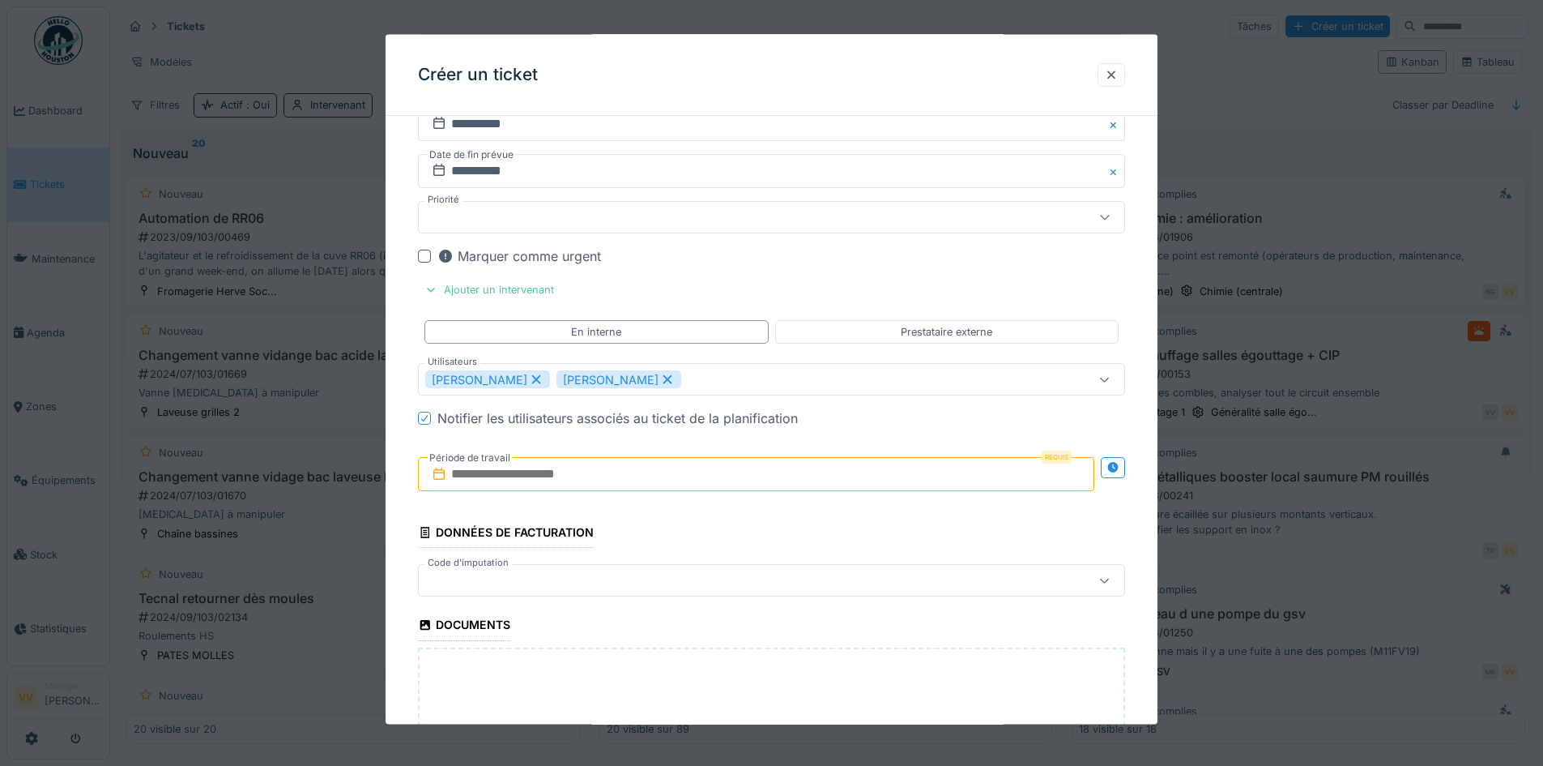
click at [636, 463] on input "text" at bounding box center [756, 474] width 676 height 34
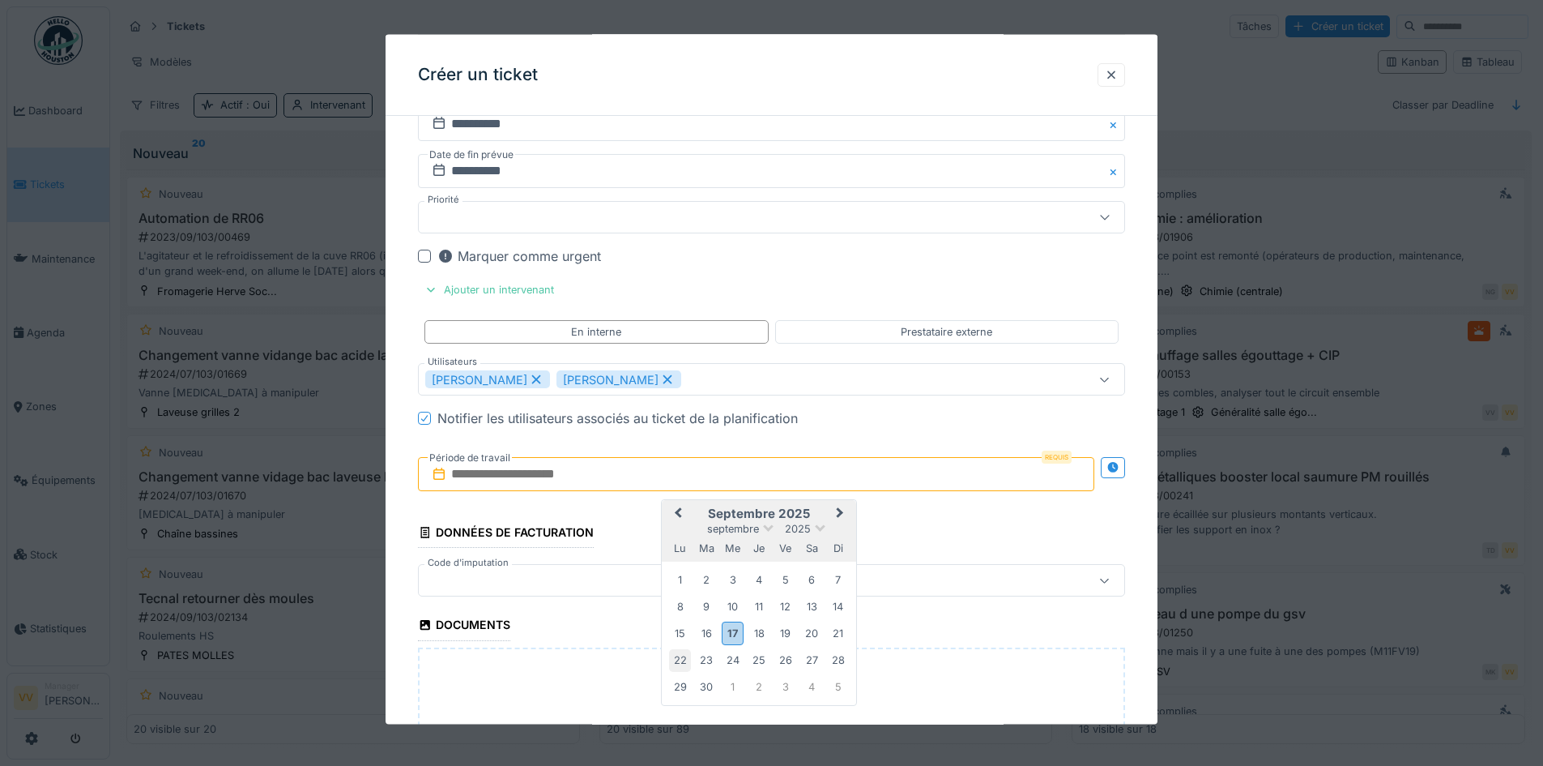
click at [676, 656] on div "22" at bounding box center [680, 660] width 22 height 22
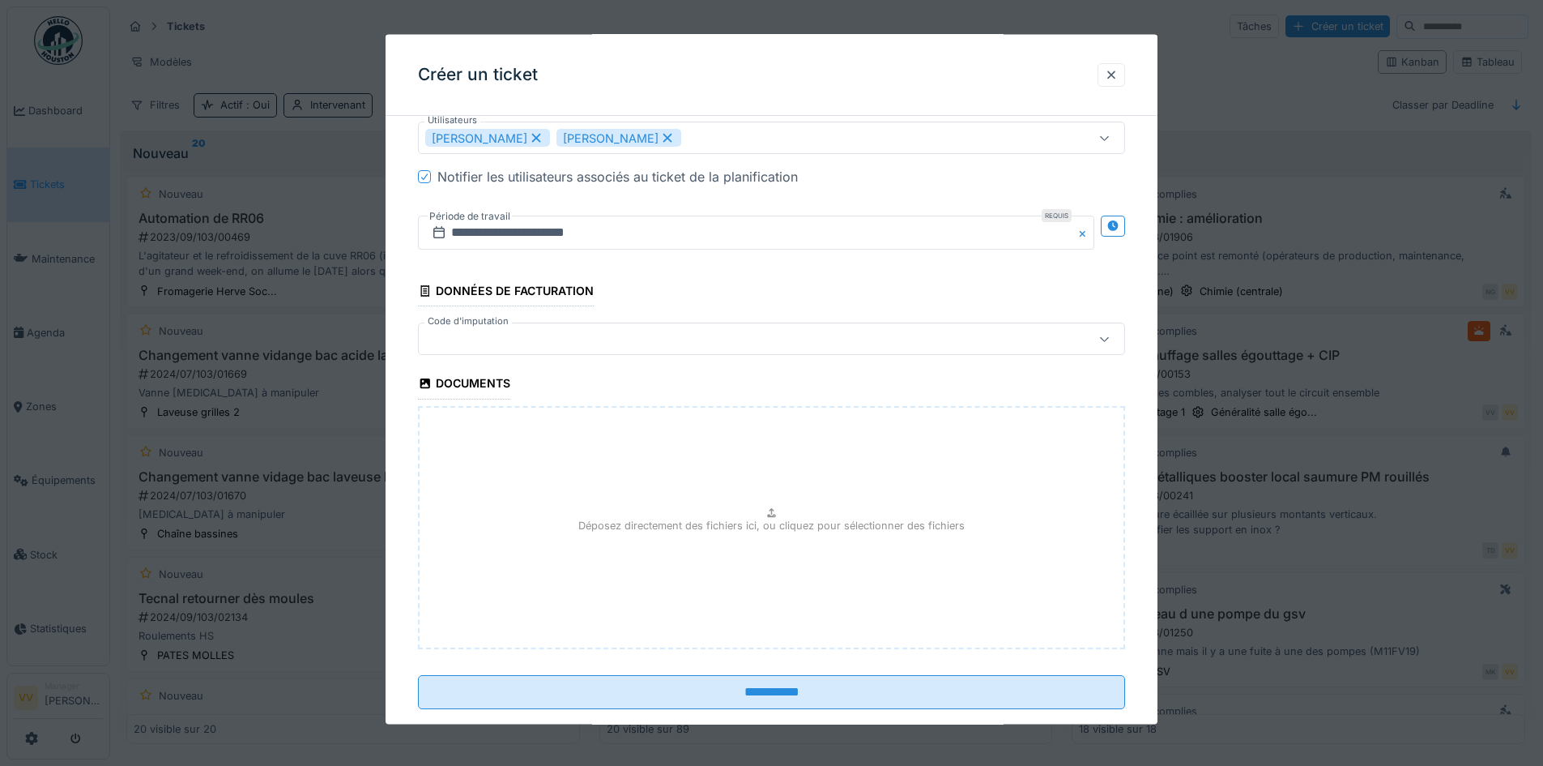
scroll to position [2187, 0]
click at [699, 527] on p "Déposez directement des fichiers ici, ou cliquez pour sélectionner des fichiers" at bounding box center [771, 523] width 386 height 15
type input "**********"
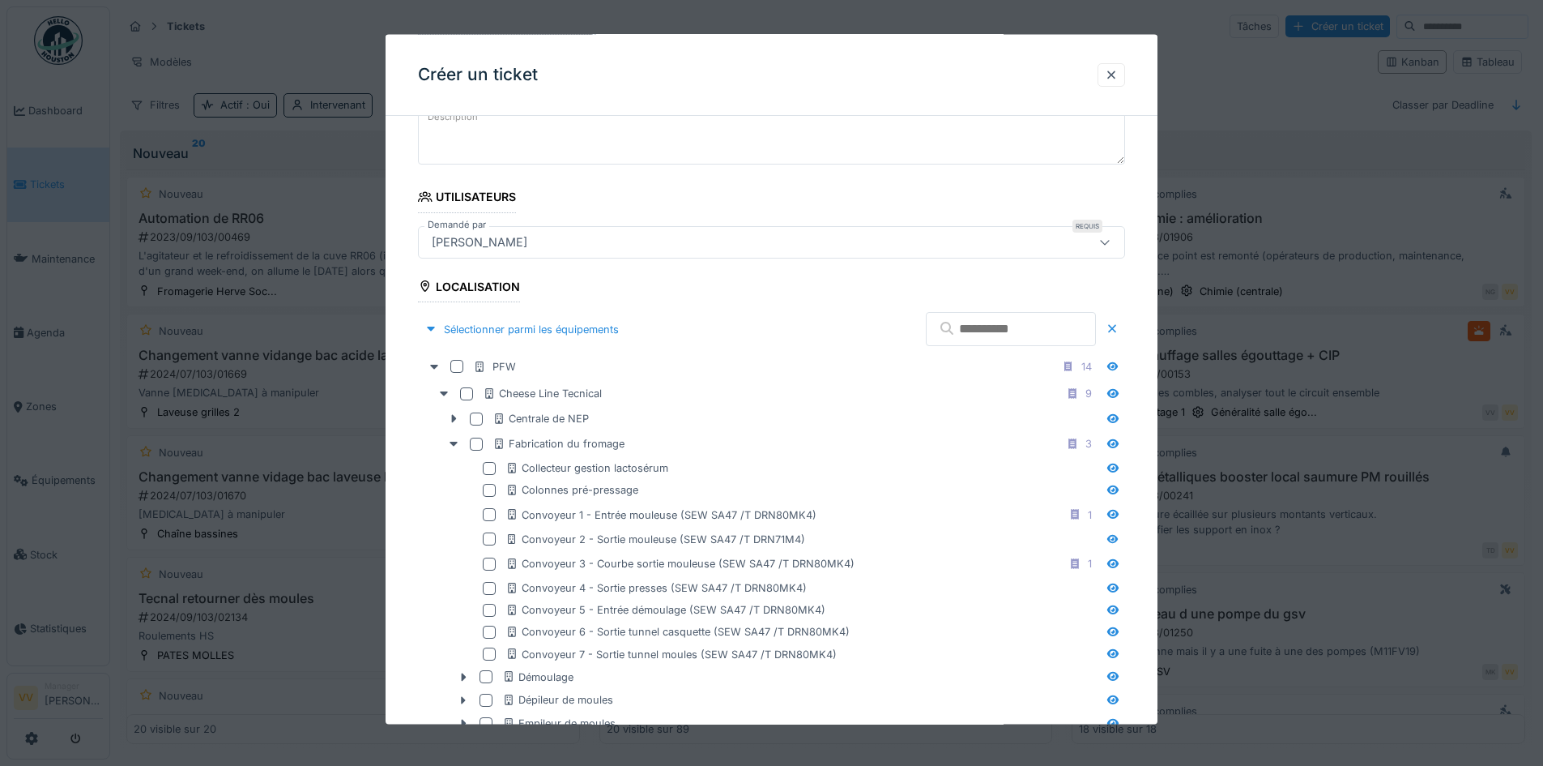
scroll to position [0, 0]
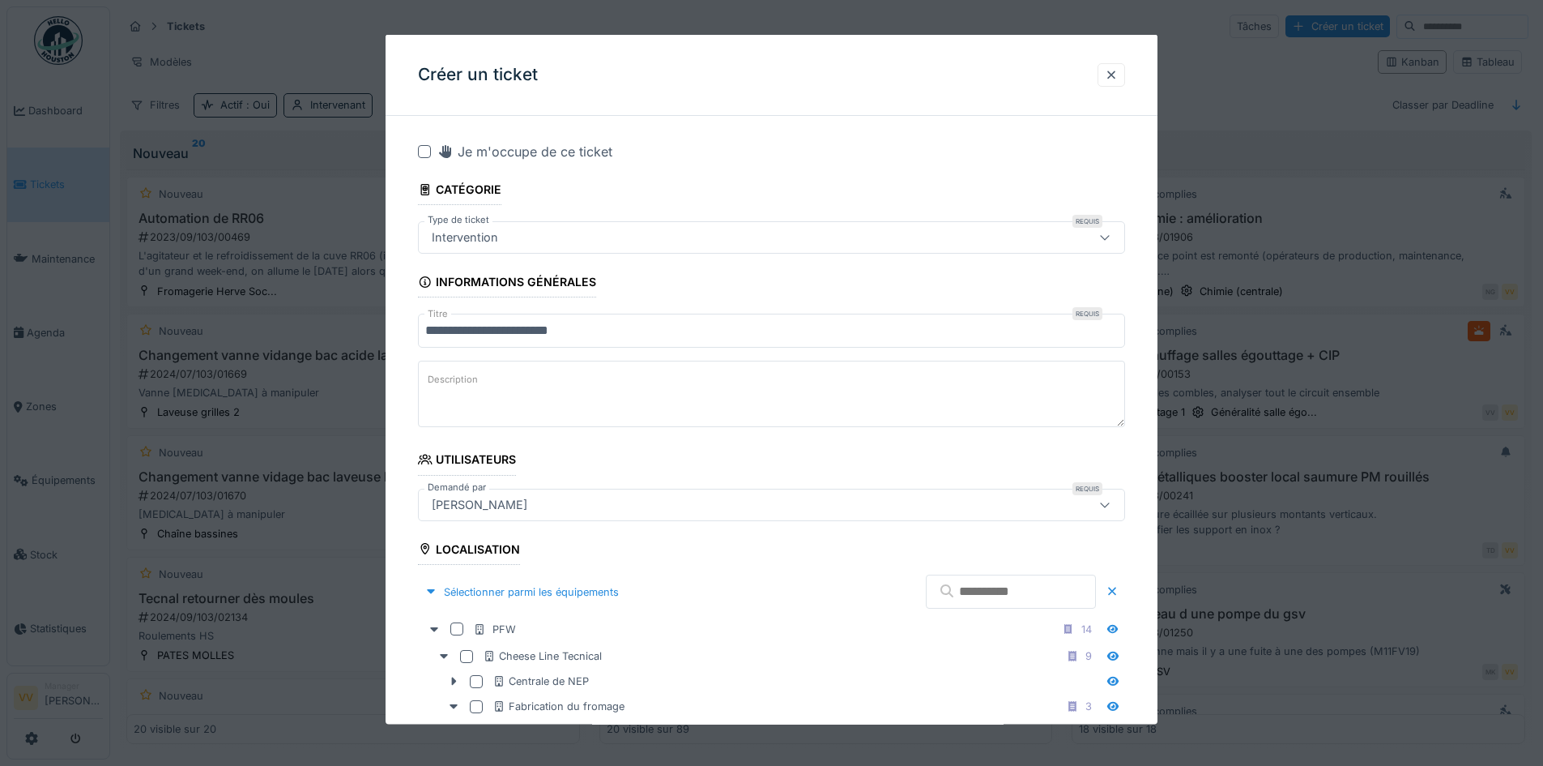
click at [561, 391] on textarea "Description" at bounding box center [771, 394] width 707 height 66
type textarea "**********"
click at [689, 320] on input "**********" at bounding box center [771, 331] width 707 height 34
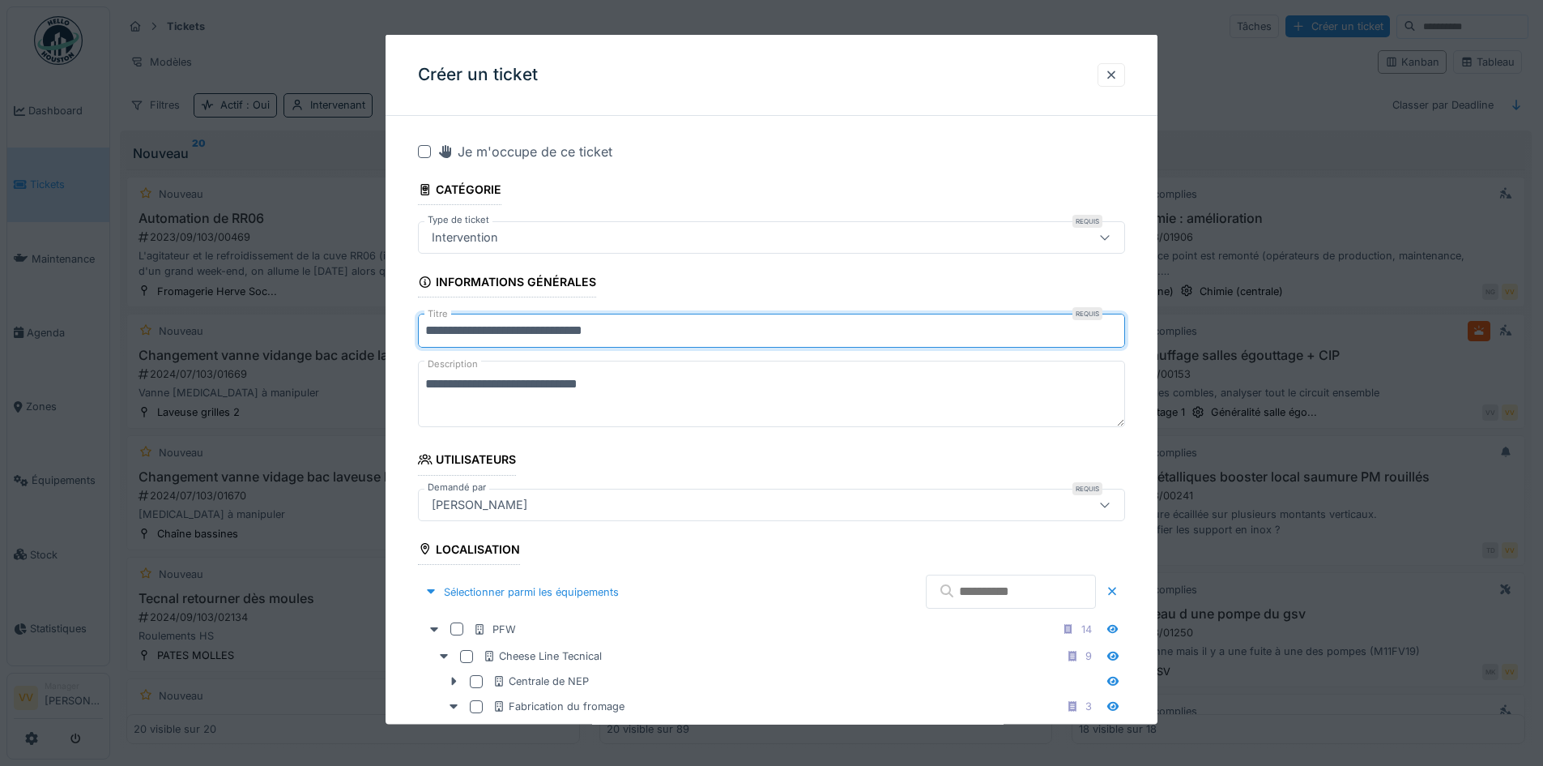
type input "**********"
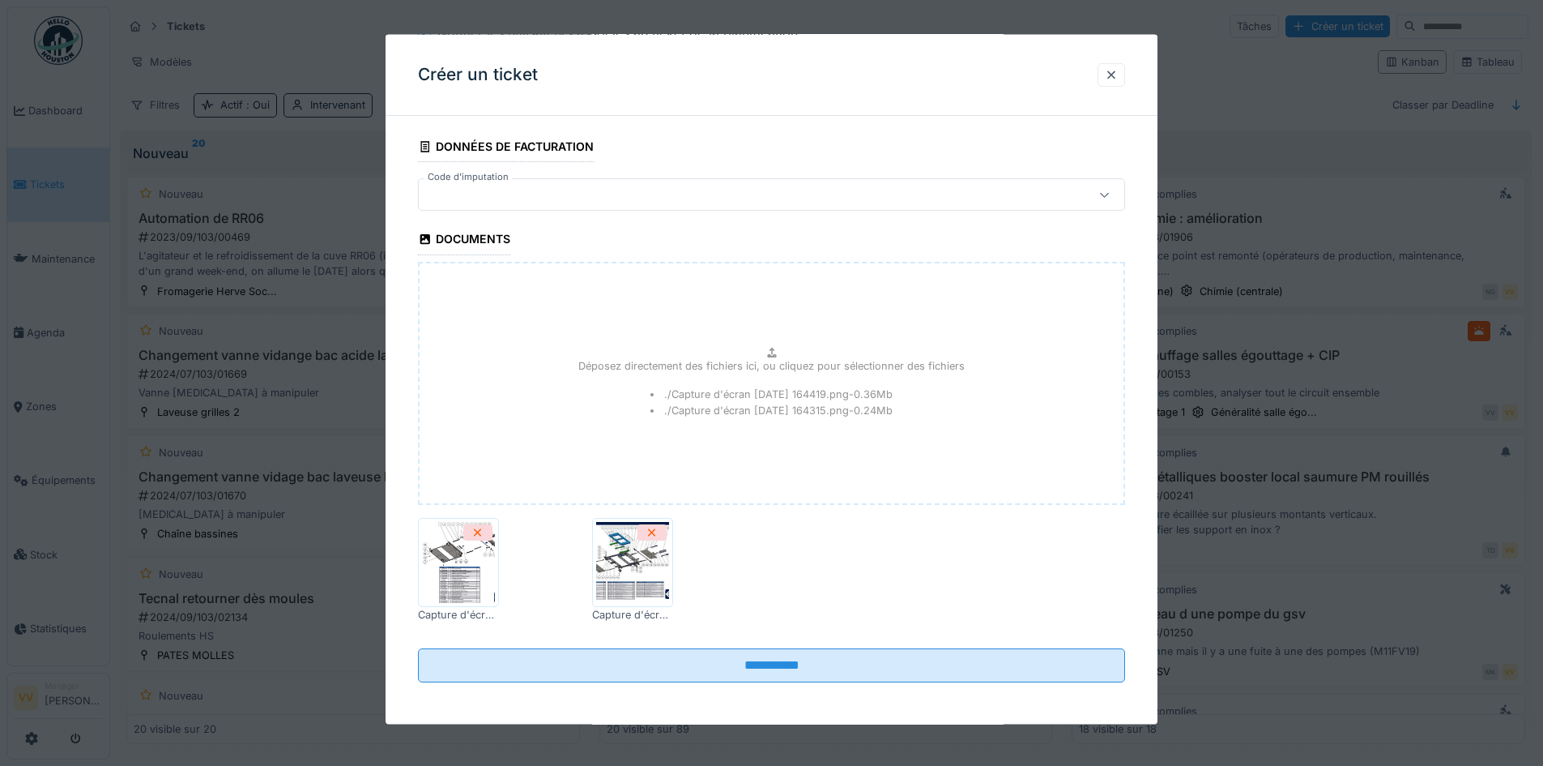
scroll to position [2332, 0]
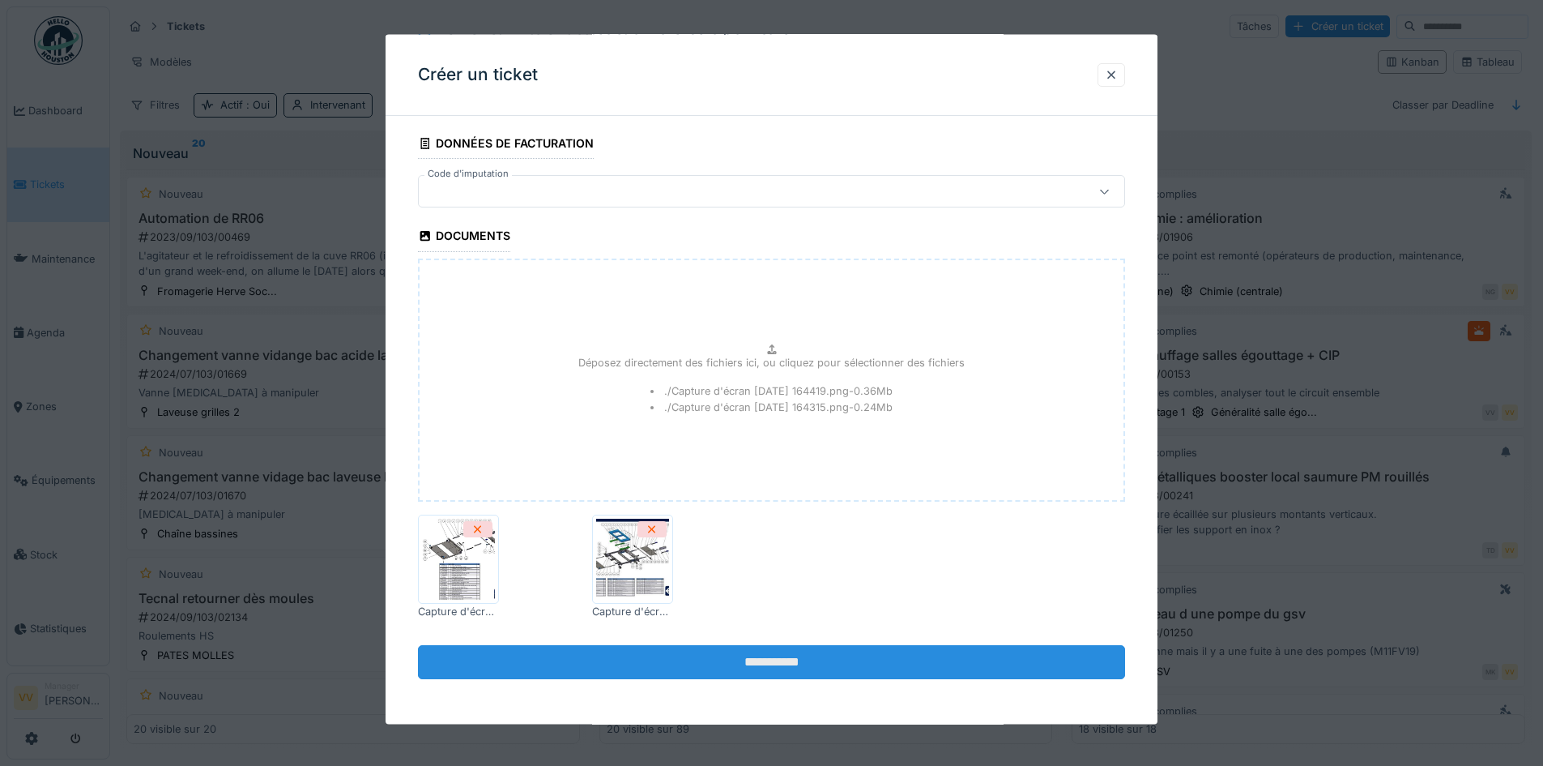
click at [852, 660] on input "**********" at bounding box center [771, 661] width 707 height 34
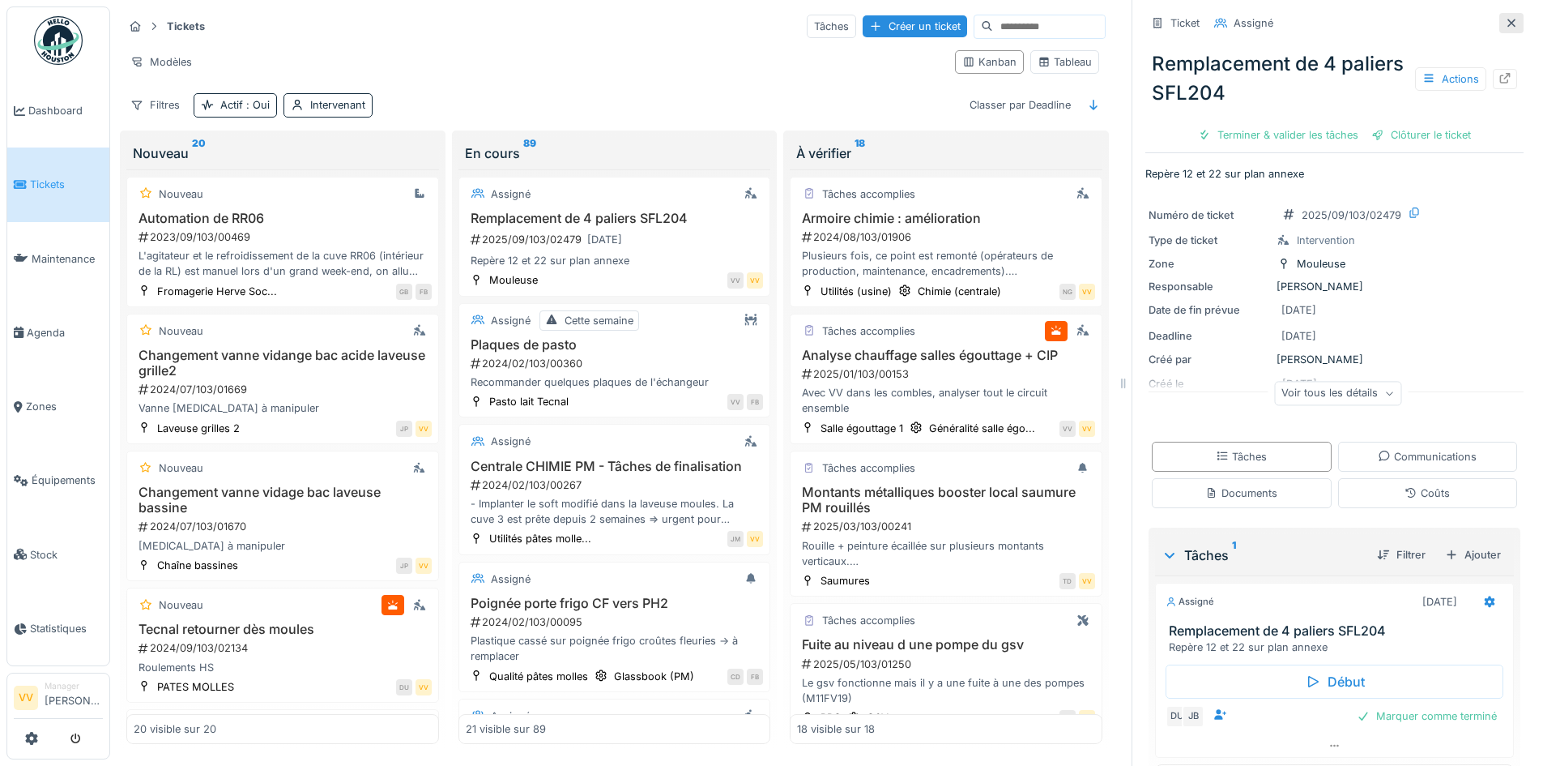
click at [1505, 28] on div at bounding box center [1511, 22] width 13 height 15
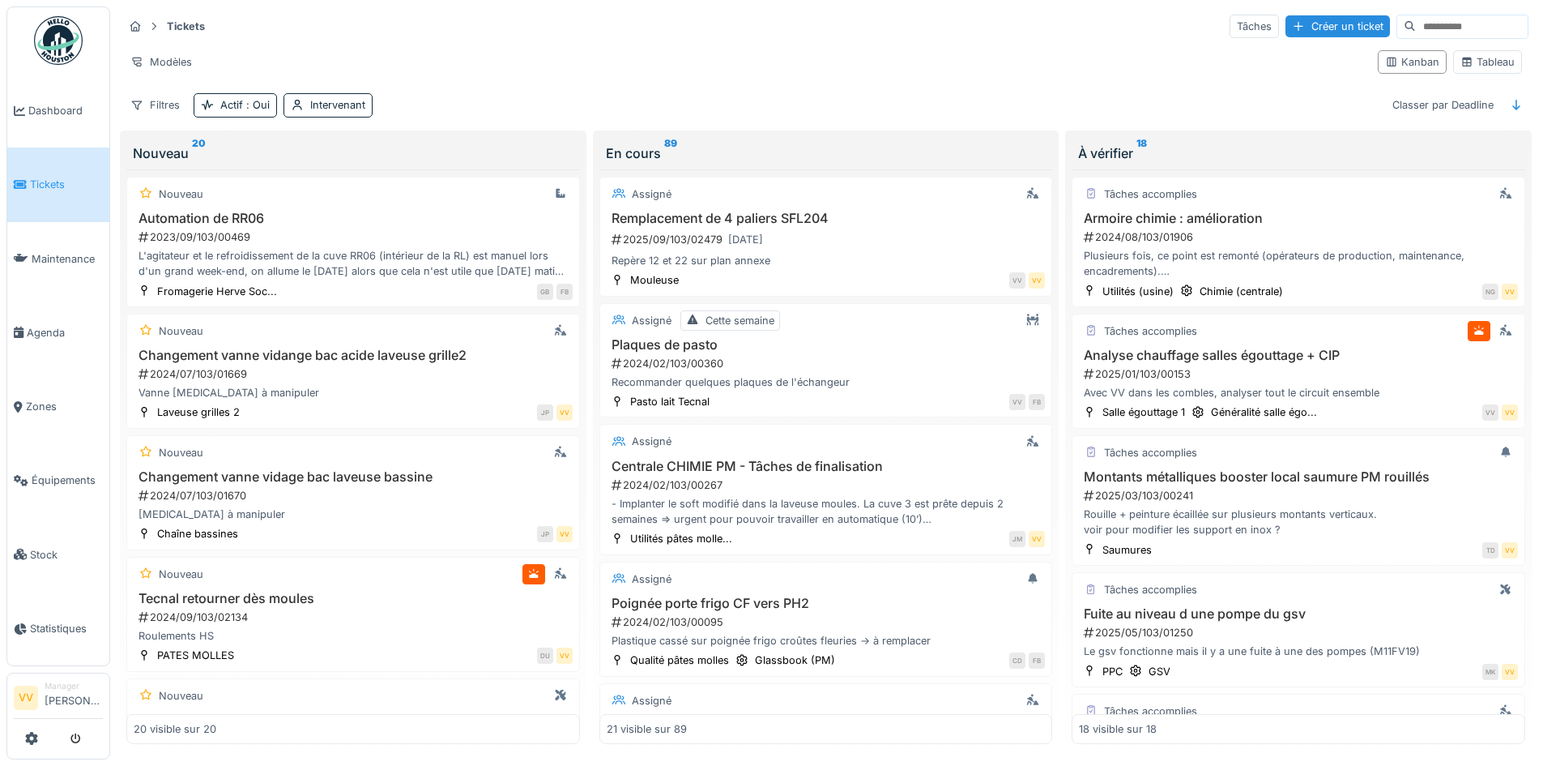
click at [43, 173] on link "Tickets" at bounding box center [58, 184] width 102 height 74
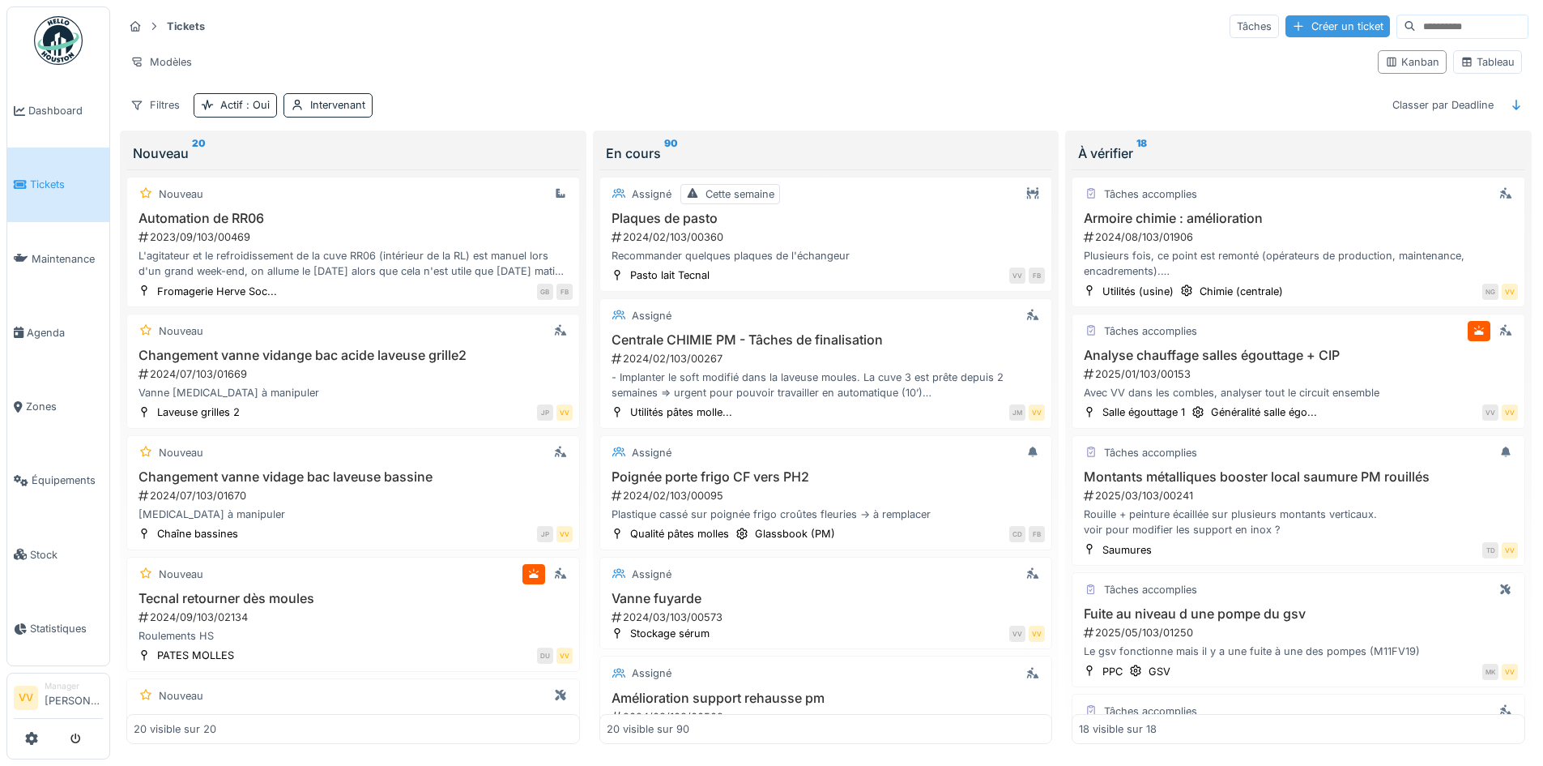
click at [1286, 32] on div "Créer un ticket" at bounding box center [1338, 26] width 105 height 22
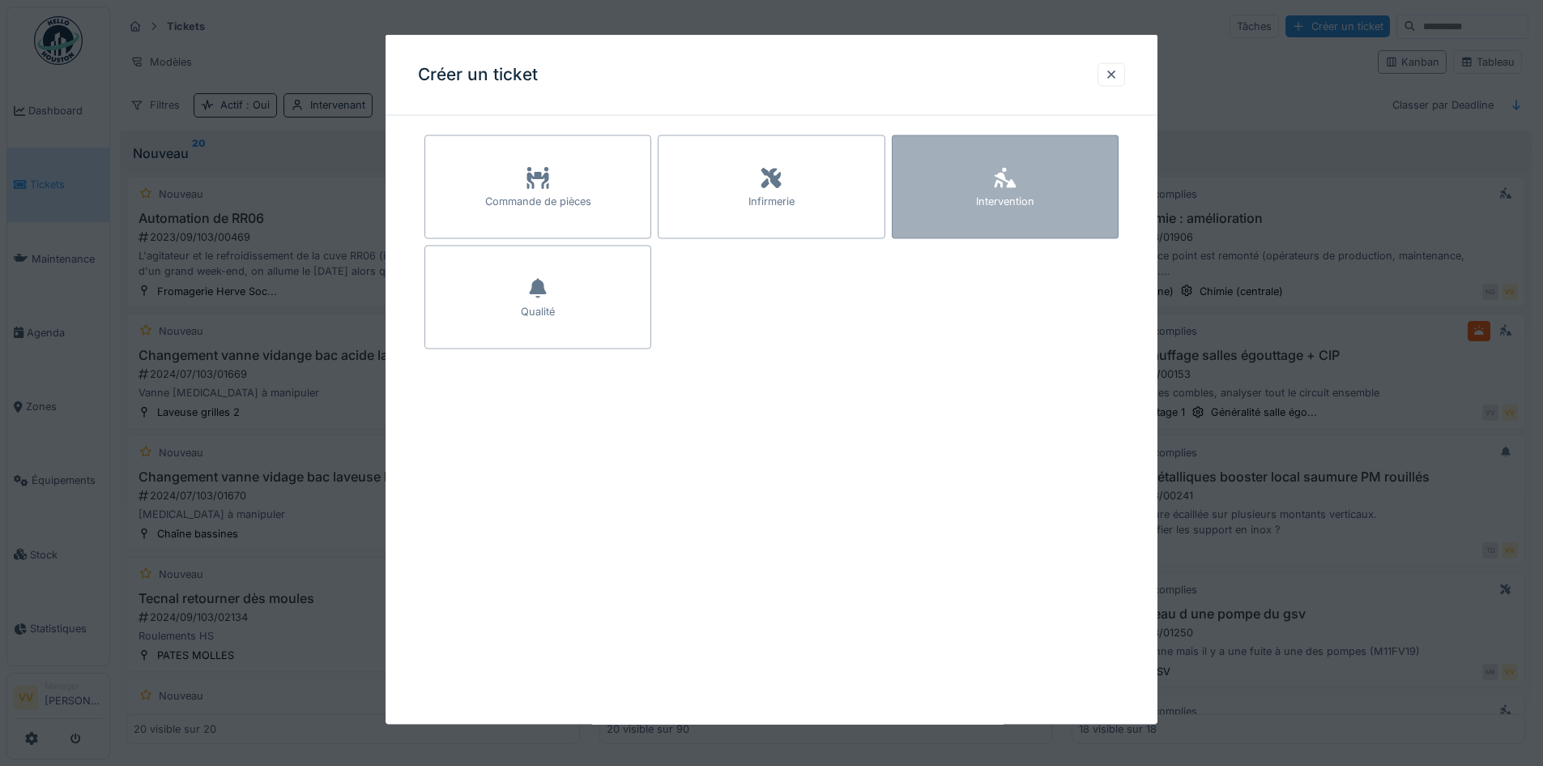
click at [1005, 195] on div "Intervention" at bounding box center [1005, 201] width 58 height 15
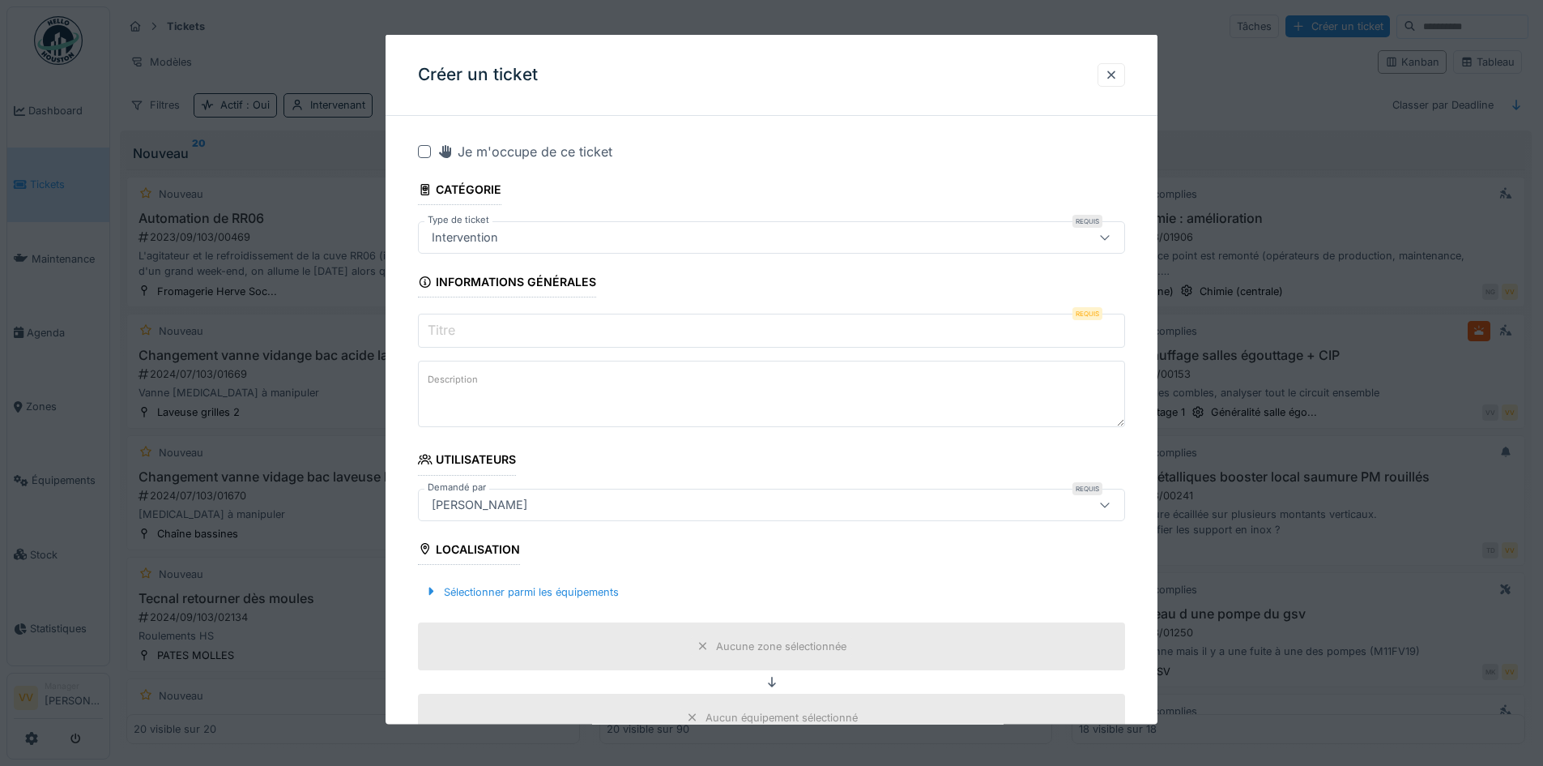
click at [536, 332] on input "Titre" at bounding box center [771, 331] width 707 height 34
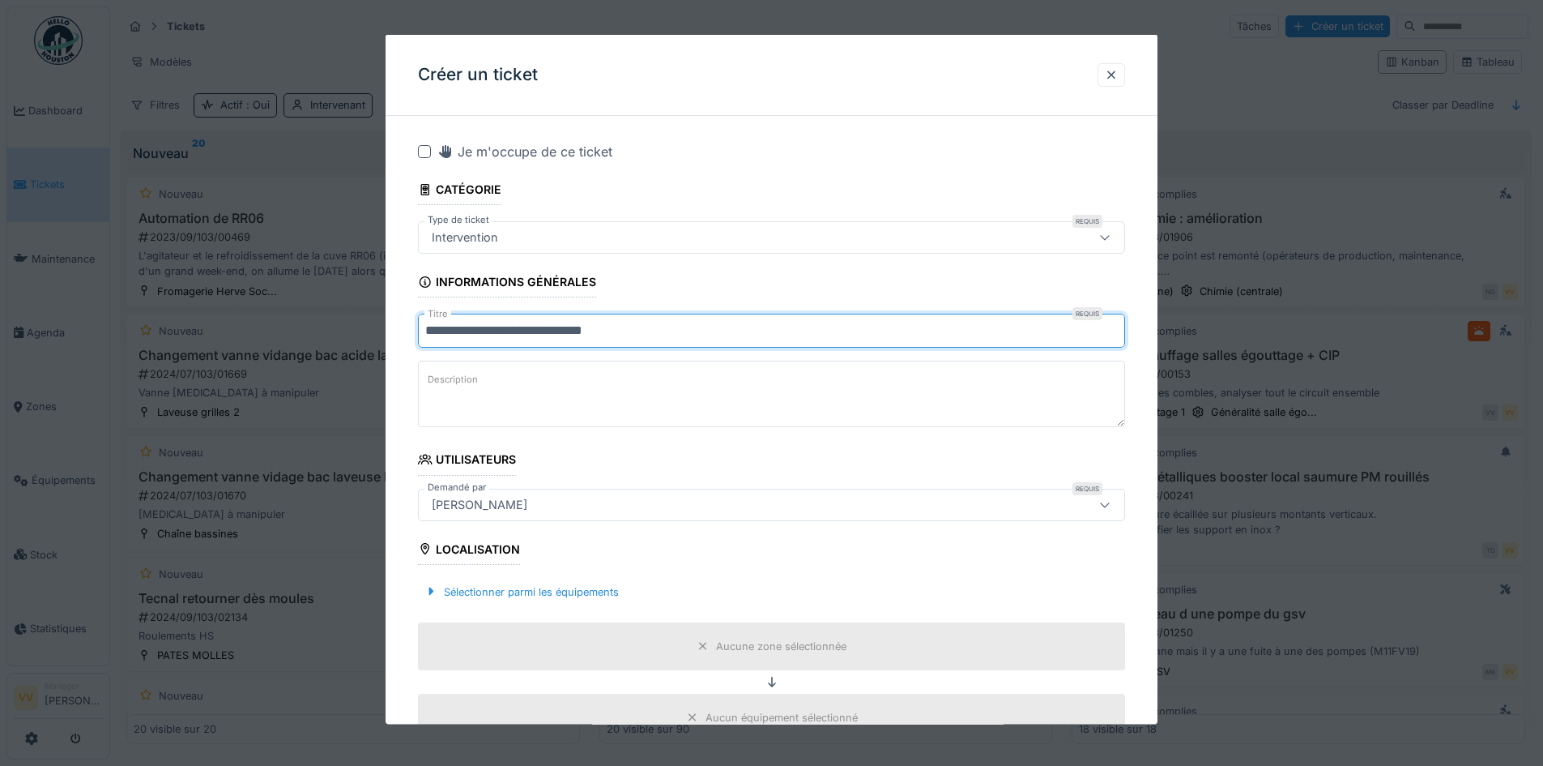
type input "**********"
click at [532, 381] on textarea "Description" at bounding box center [771, 394] width 707 height 66
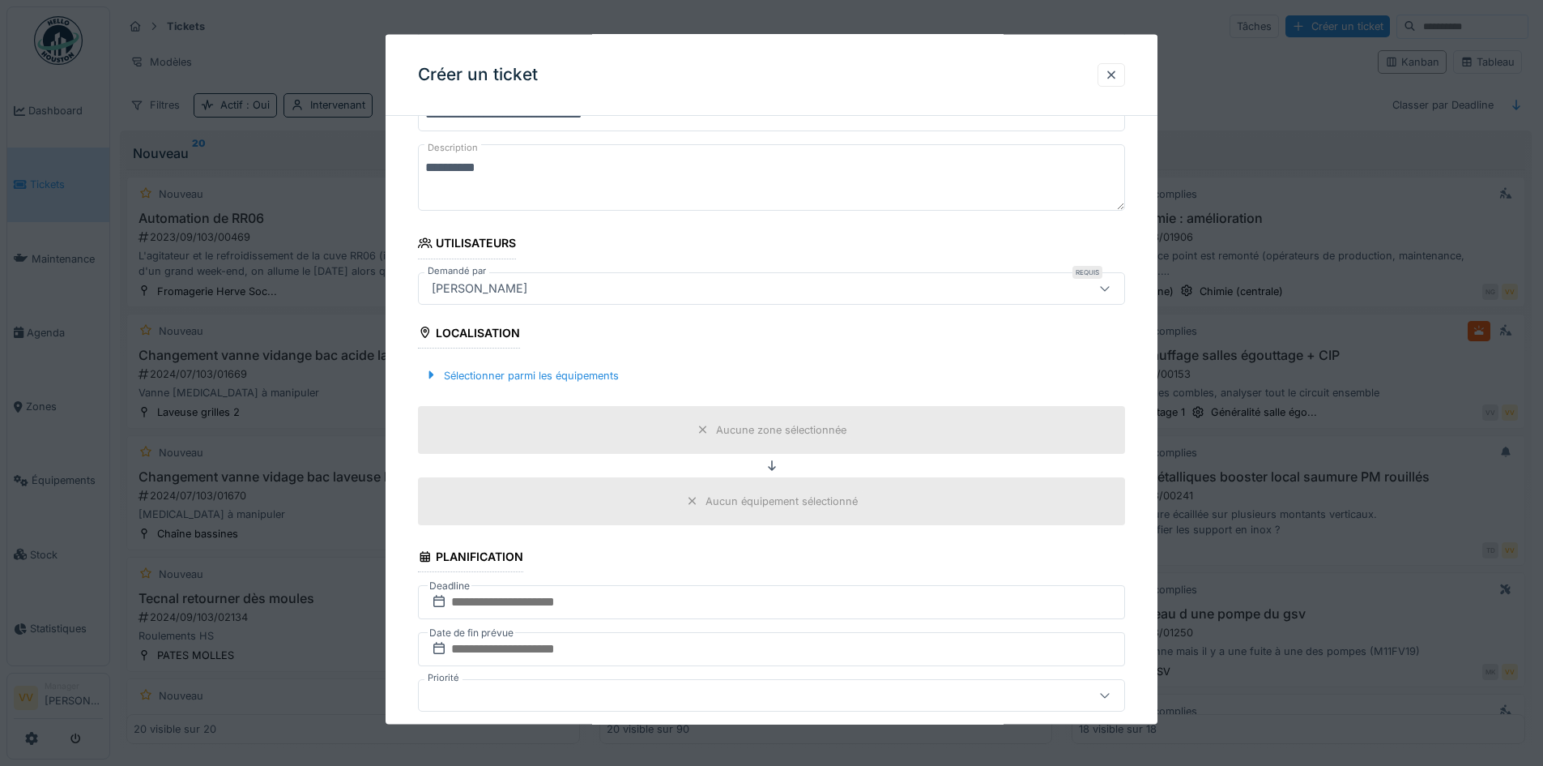
scroll to position [324, 0]
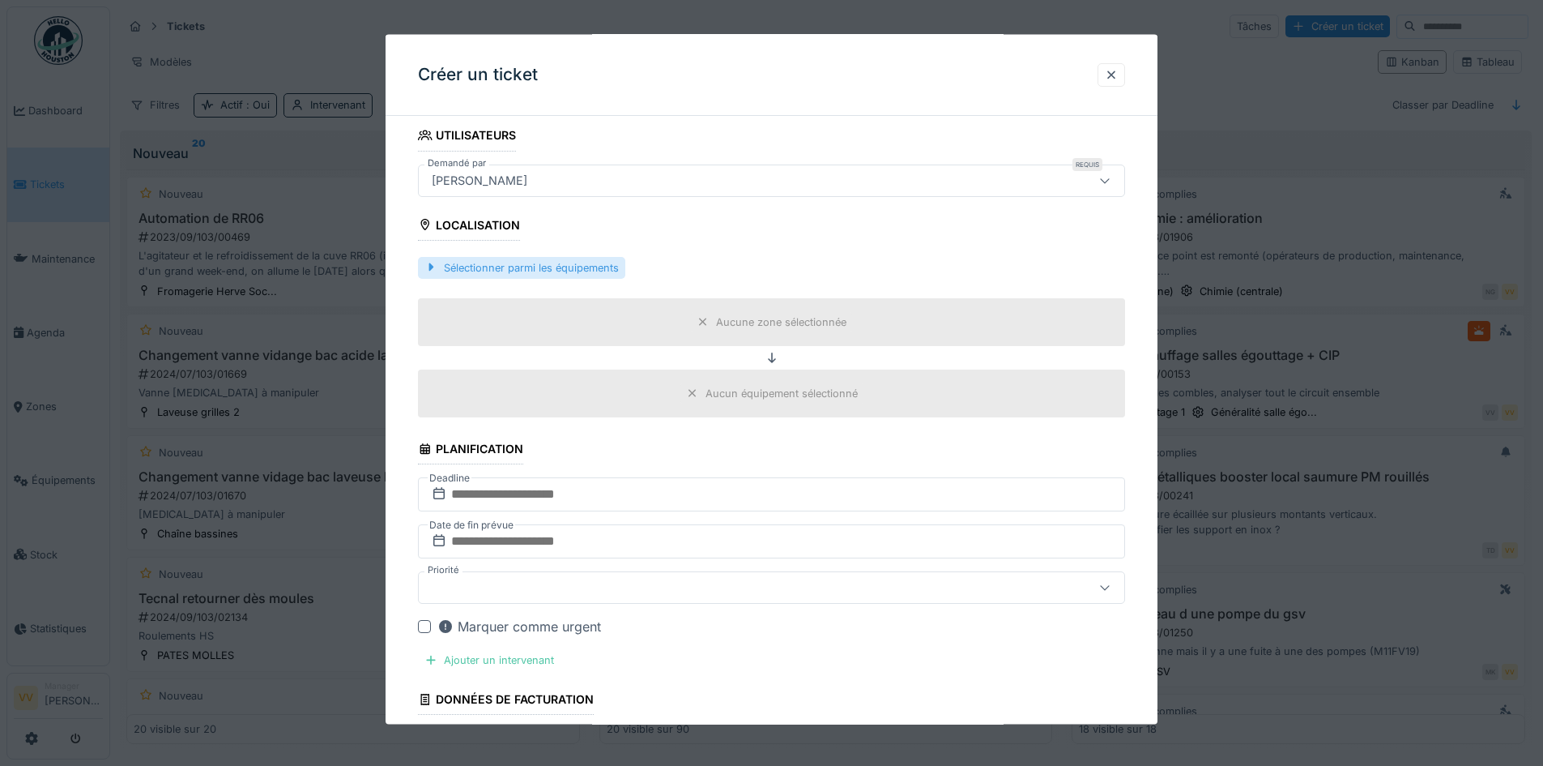
type textarea "**********"
click at [550, 264] on div "Sélectionner parmi les équipements" at bounding box center [521, 267] width 207 height 22
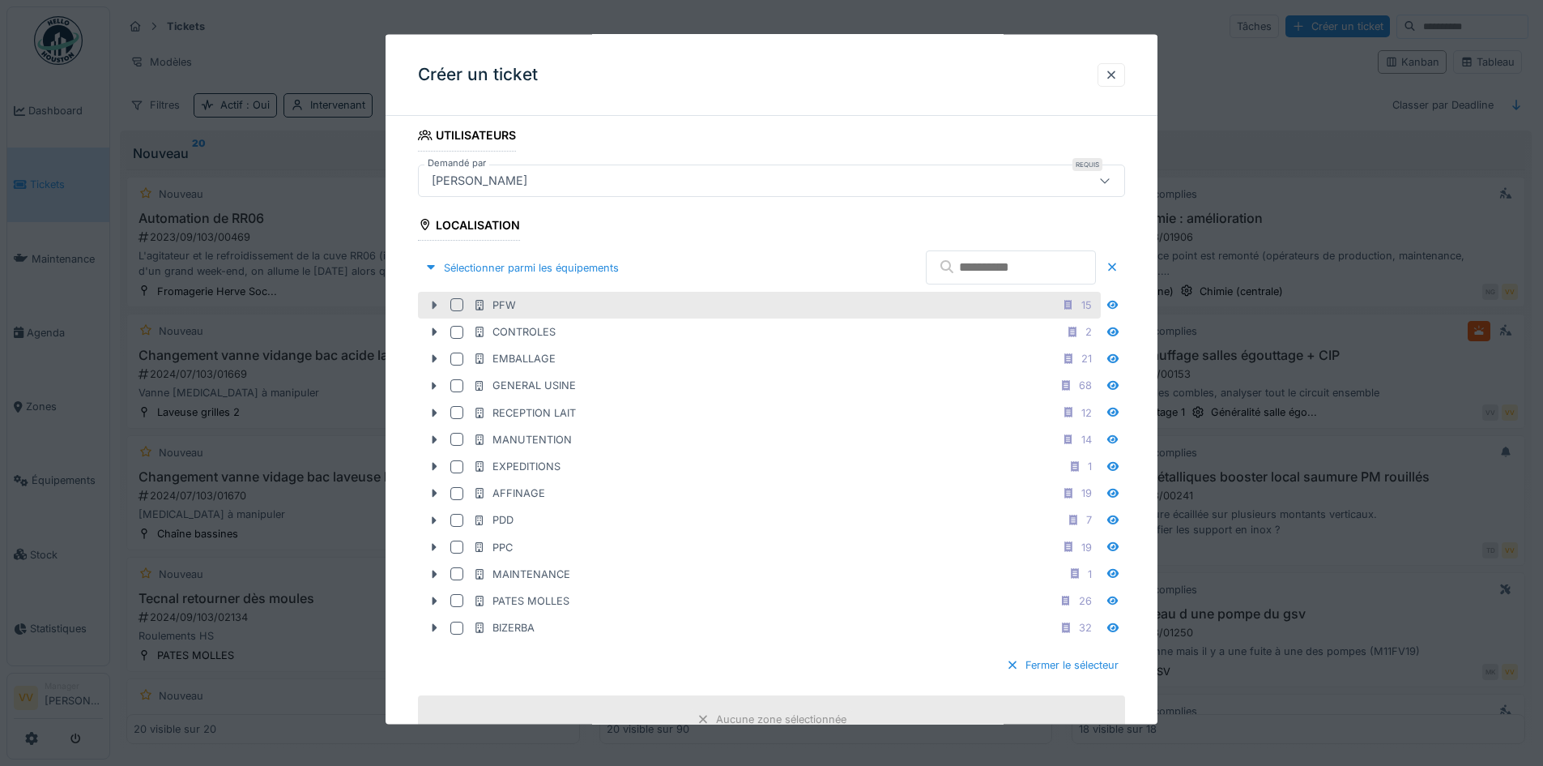
click at [433, 308] on icon at bounding box center [435, 305] width 5 height 8
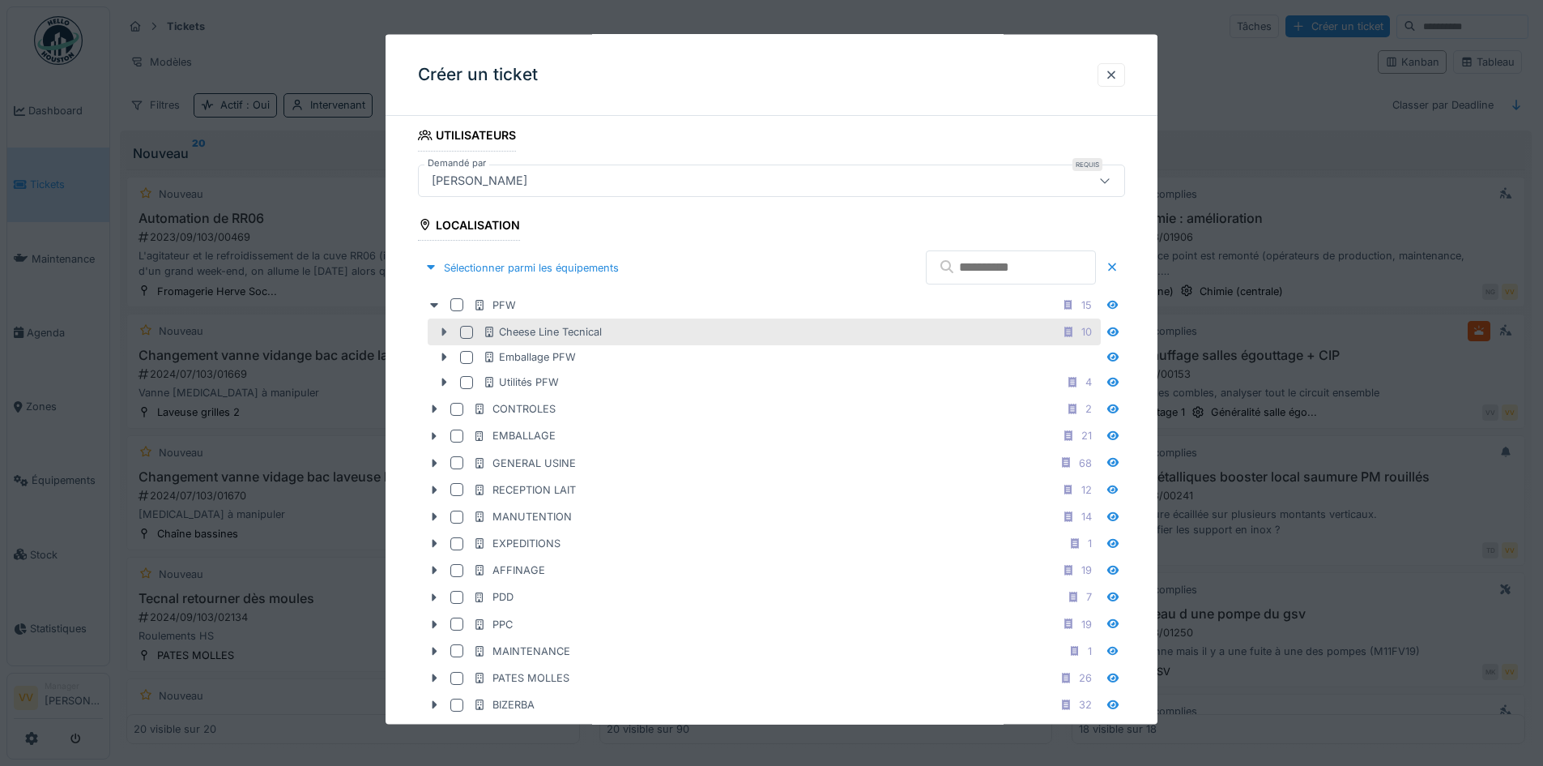
click at [442, 338] on div at bounding box center [444, 331] width 26 height 17
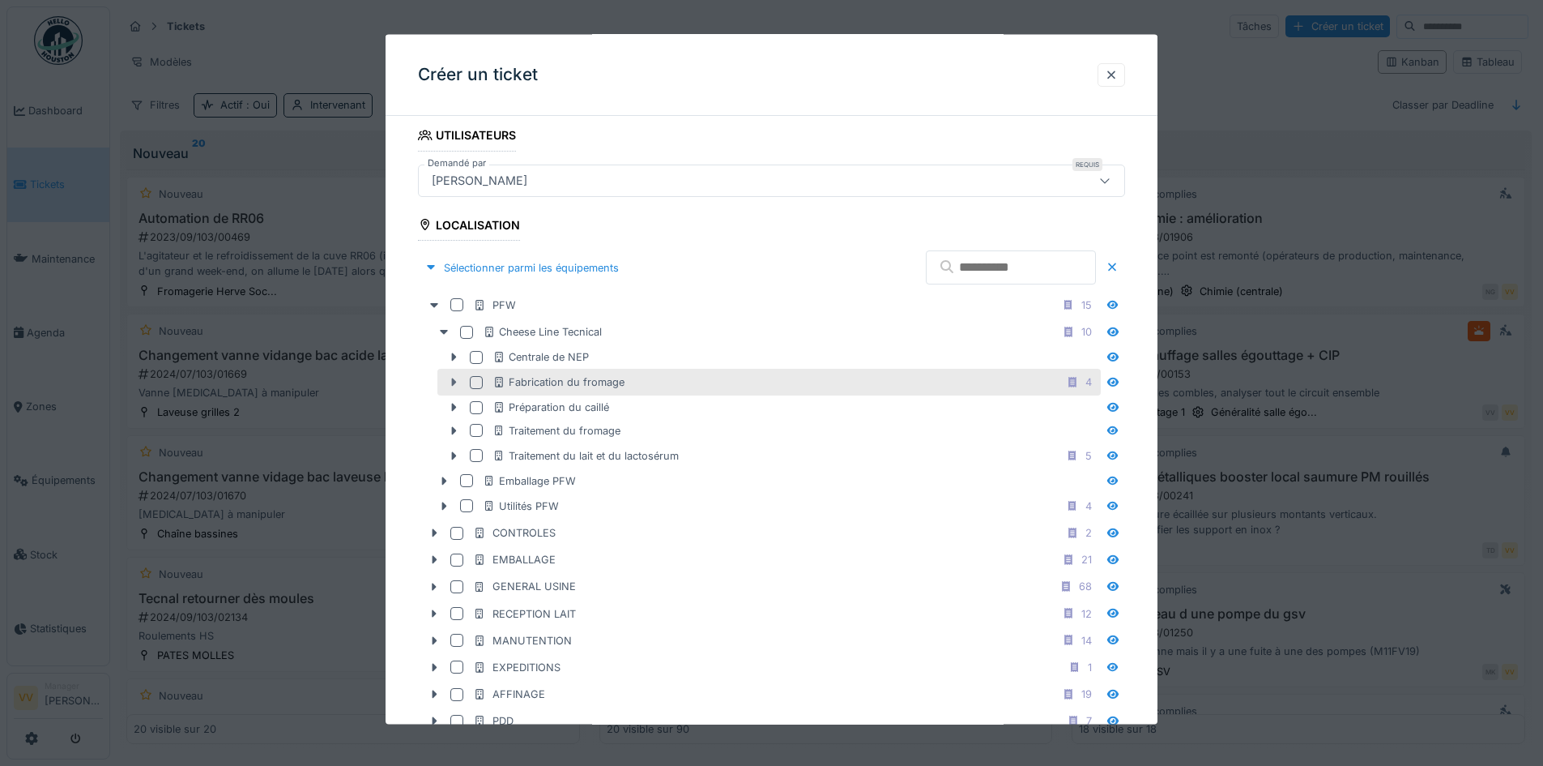
click at [450, 382] on icon at bounding box center [453, 382] width 13 height 11
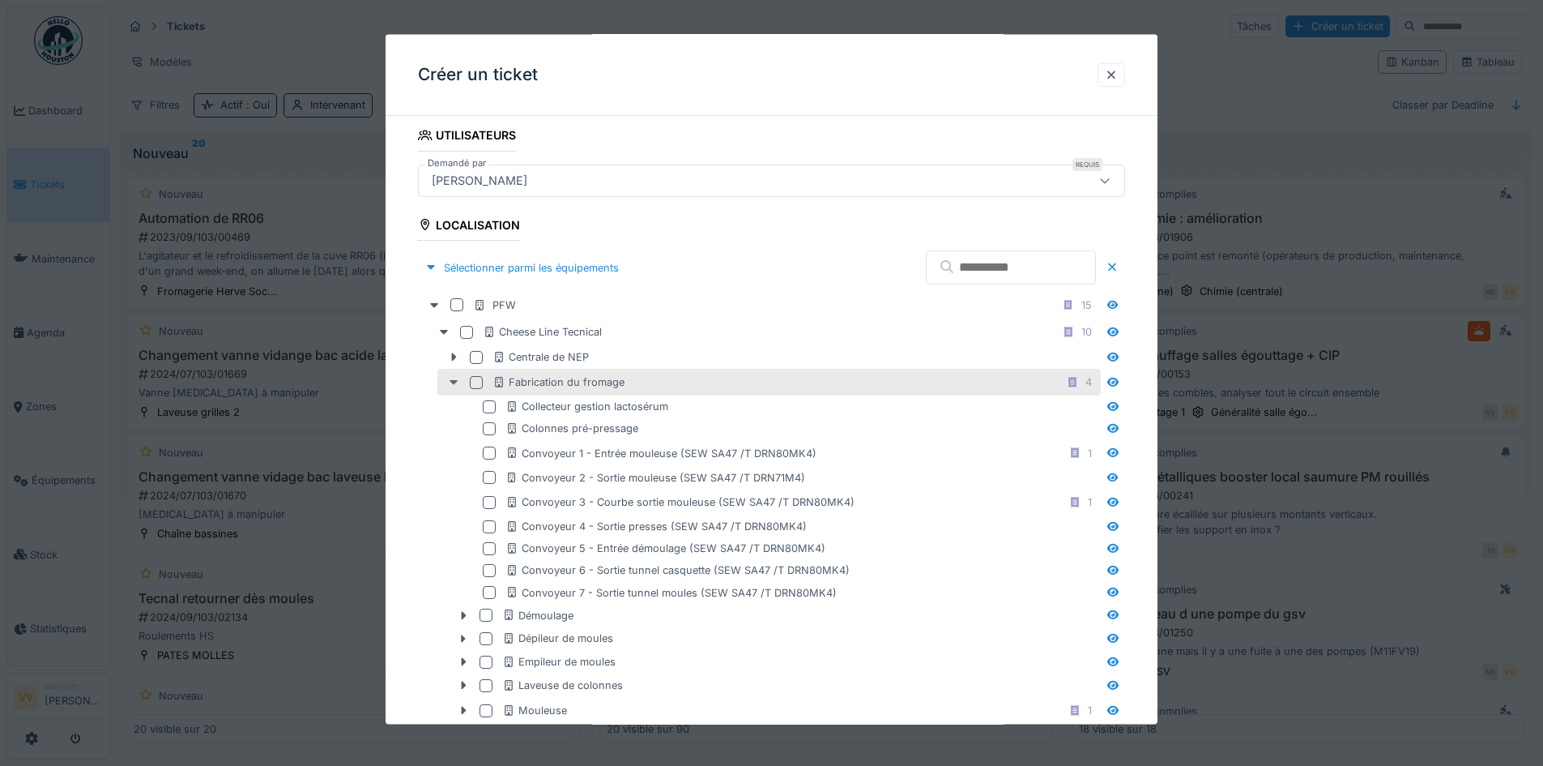
click at [450, 382] on icon at bounding box center [453, 382] width 13 height 11
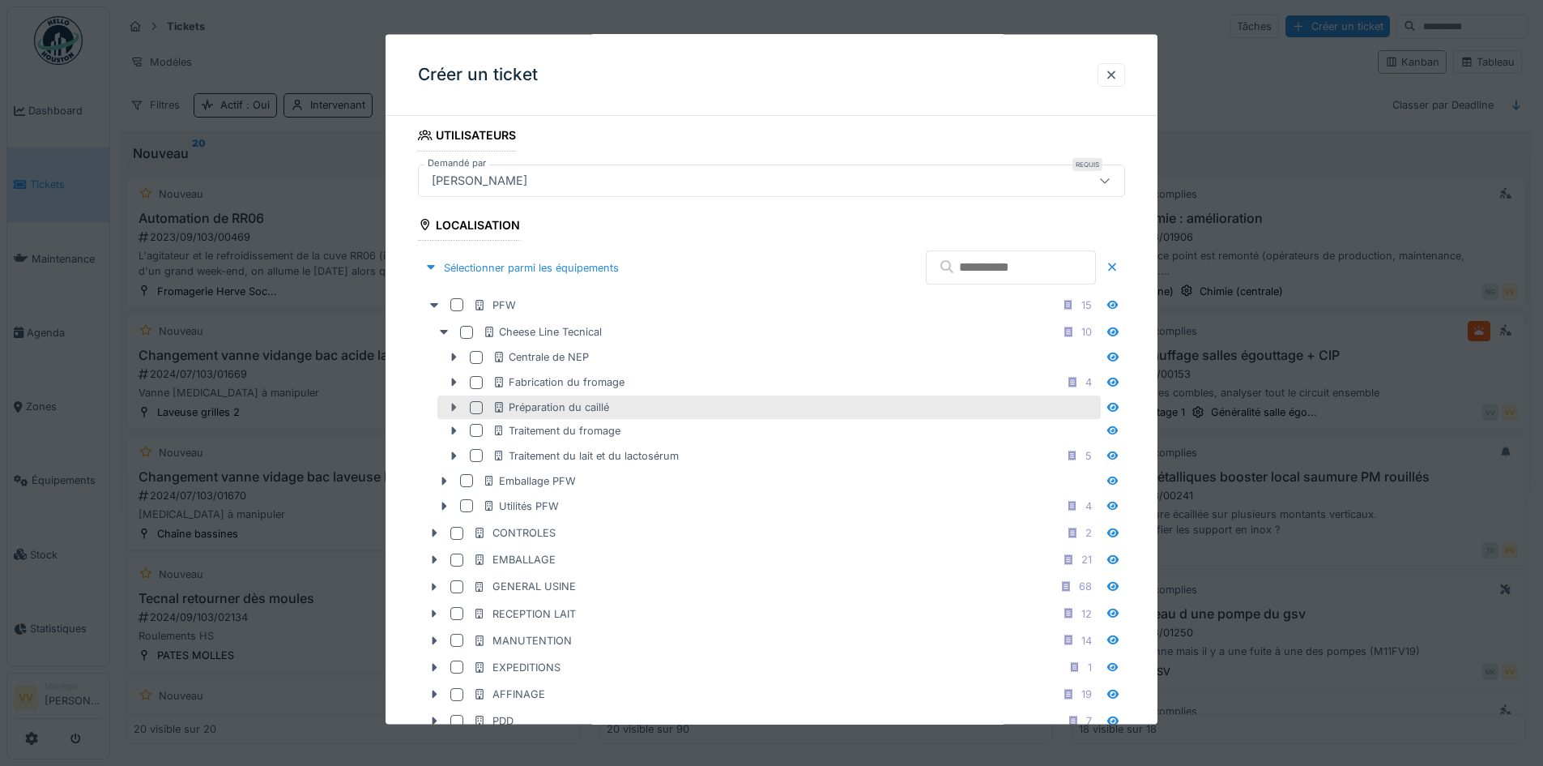
click at [446, 410] on div at bounding box center [454, 407] width 26 height 17
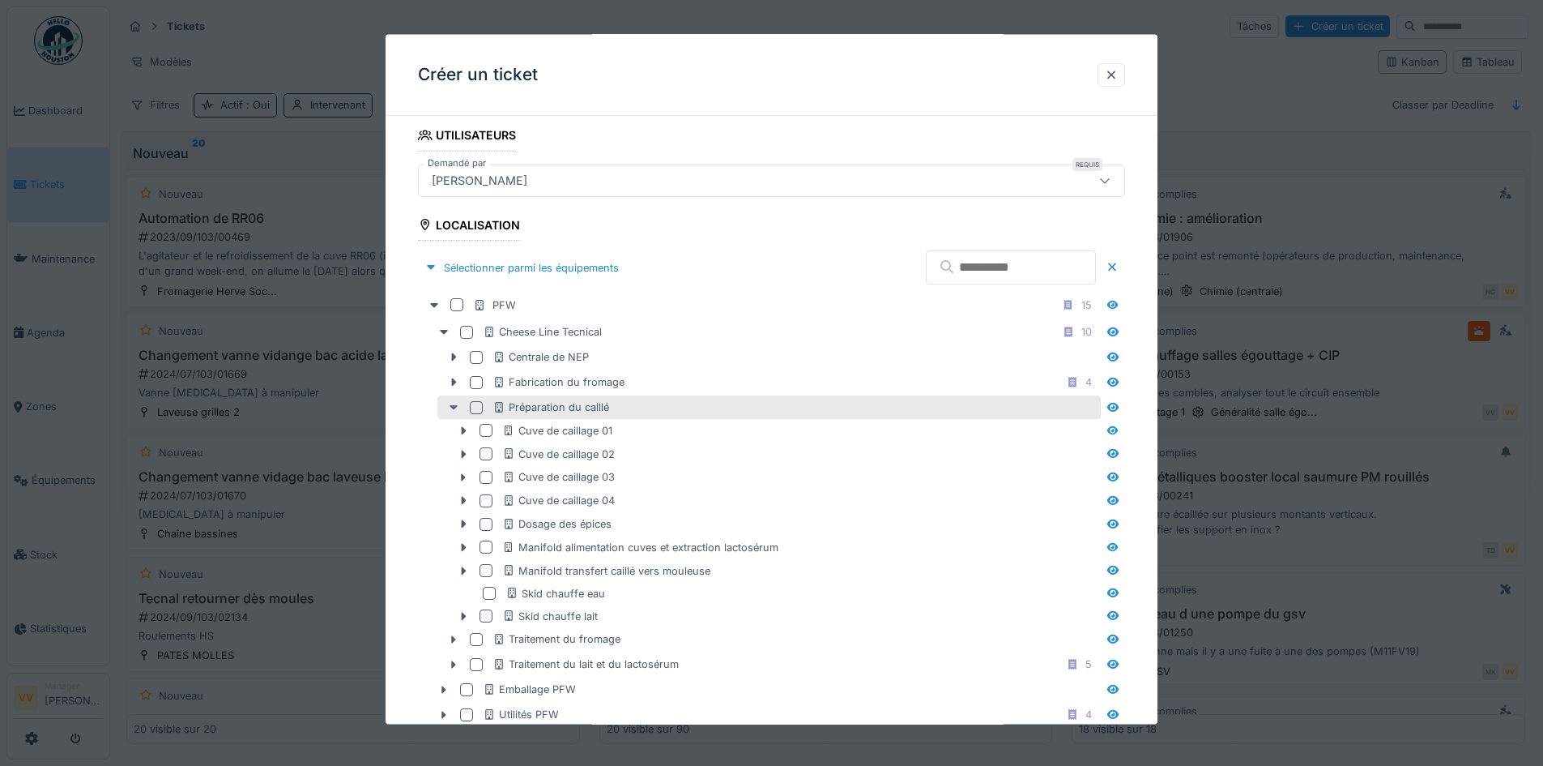
click at [446, 410] on div at bounding box center [454, 407] width 26 height 17
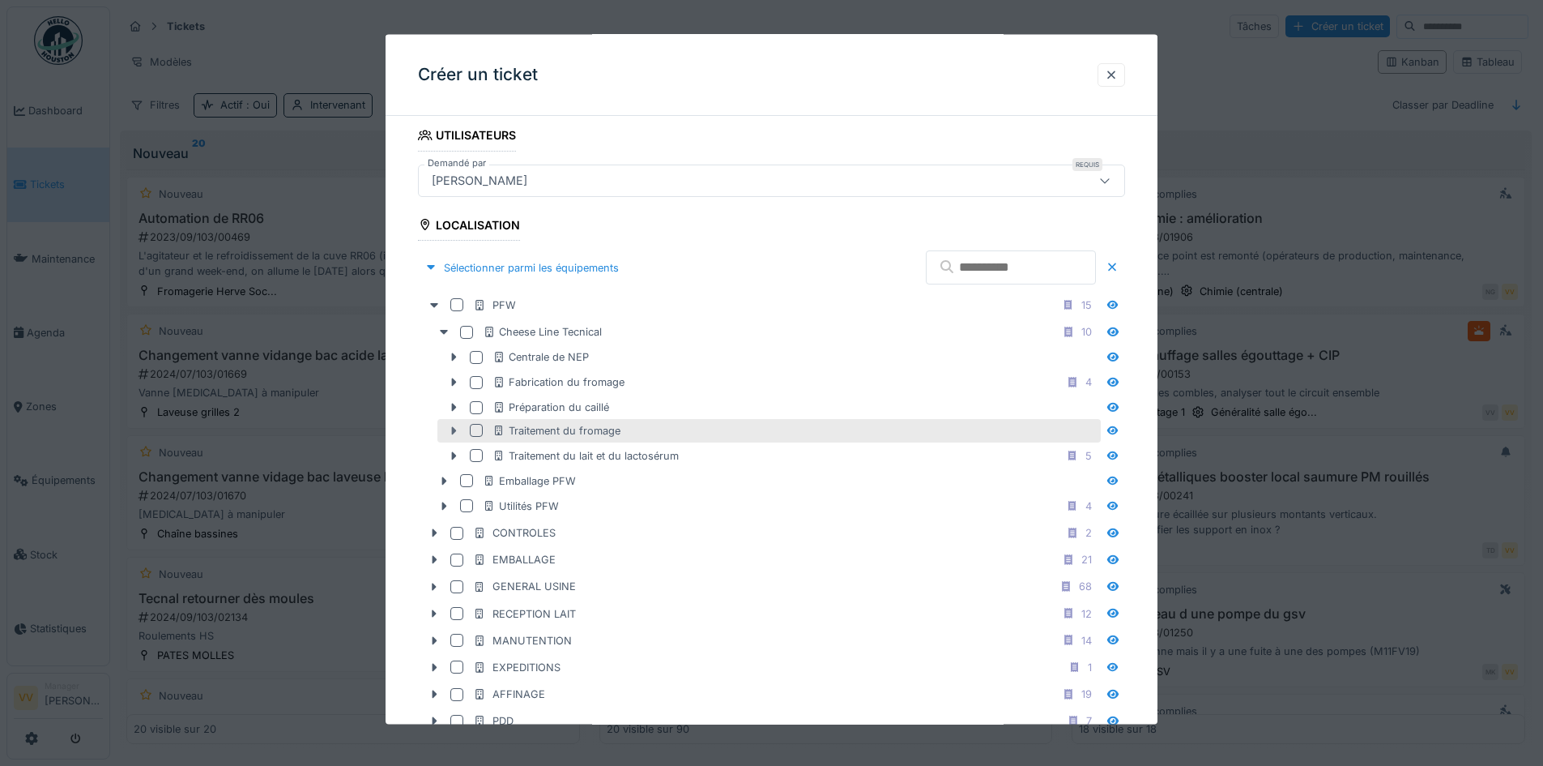
click at [461, 429] on div at bounding box center [454, 429] width 26 height 17
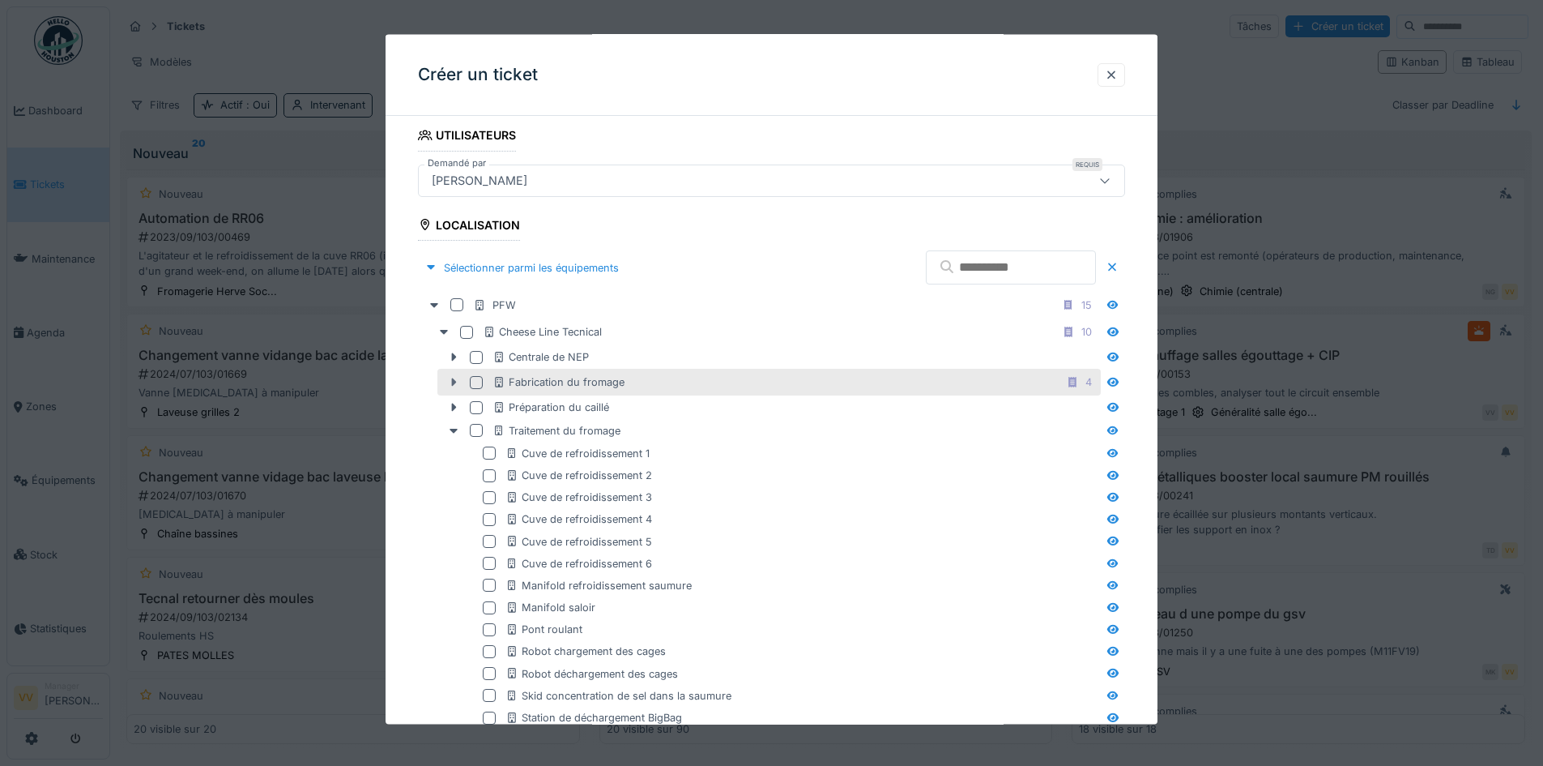
click at [450, 386] on icon at bounding box center [453, 382] width 13 height 11
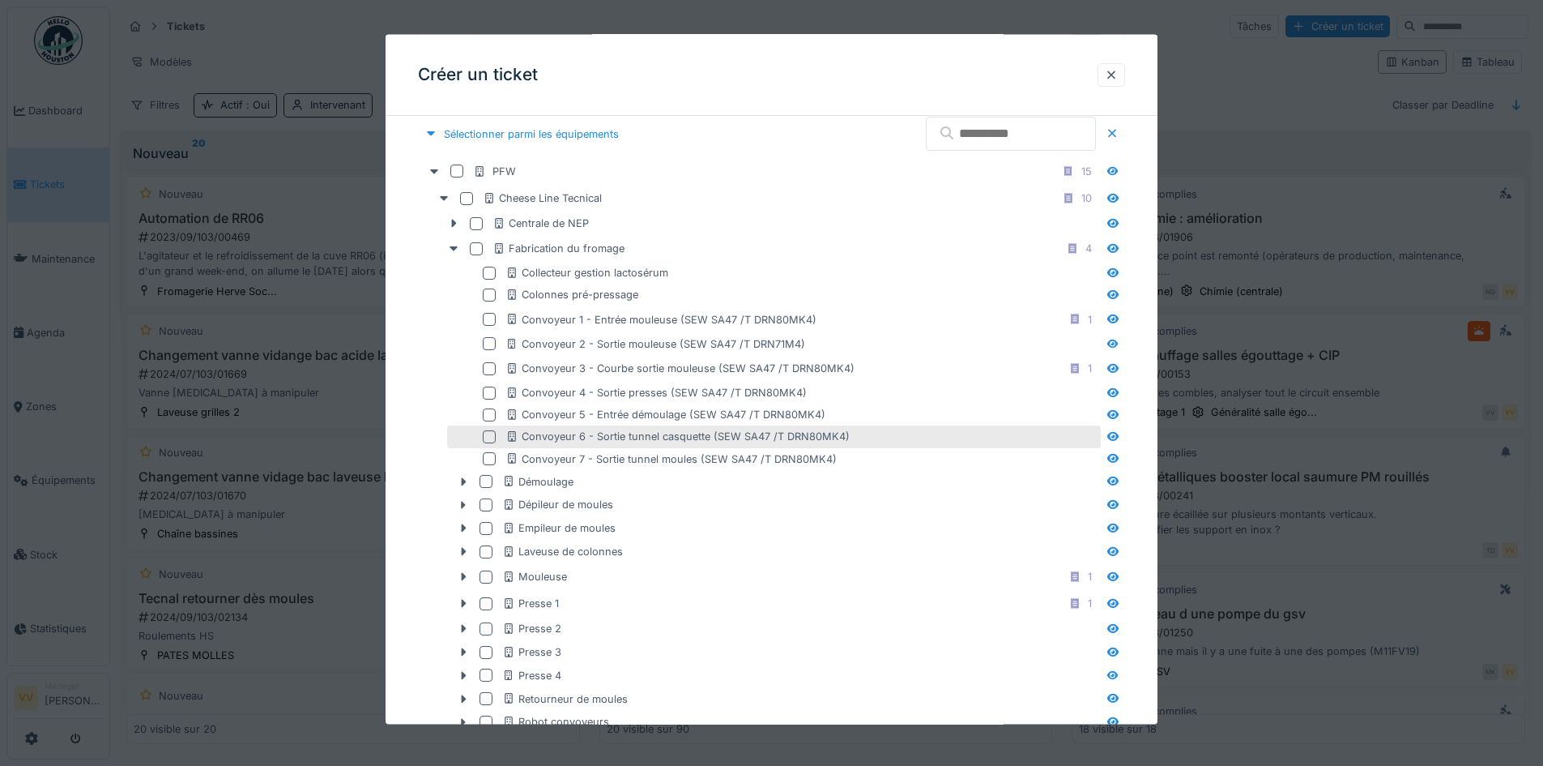
scroll to position [486, 0]
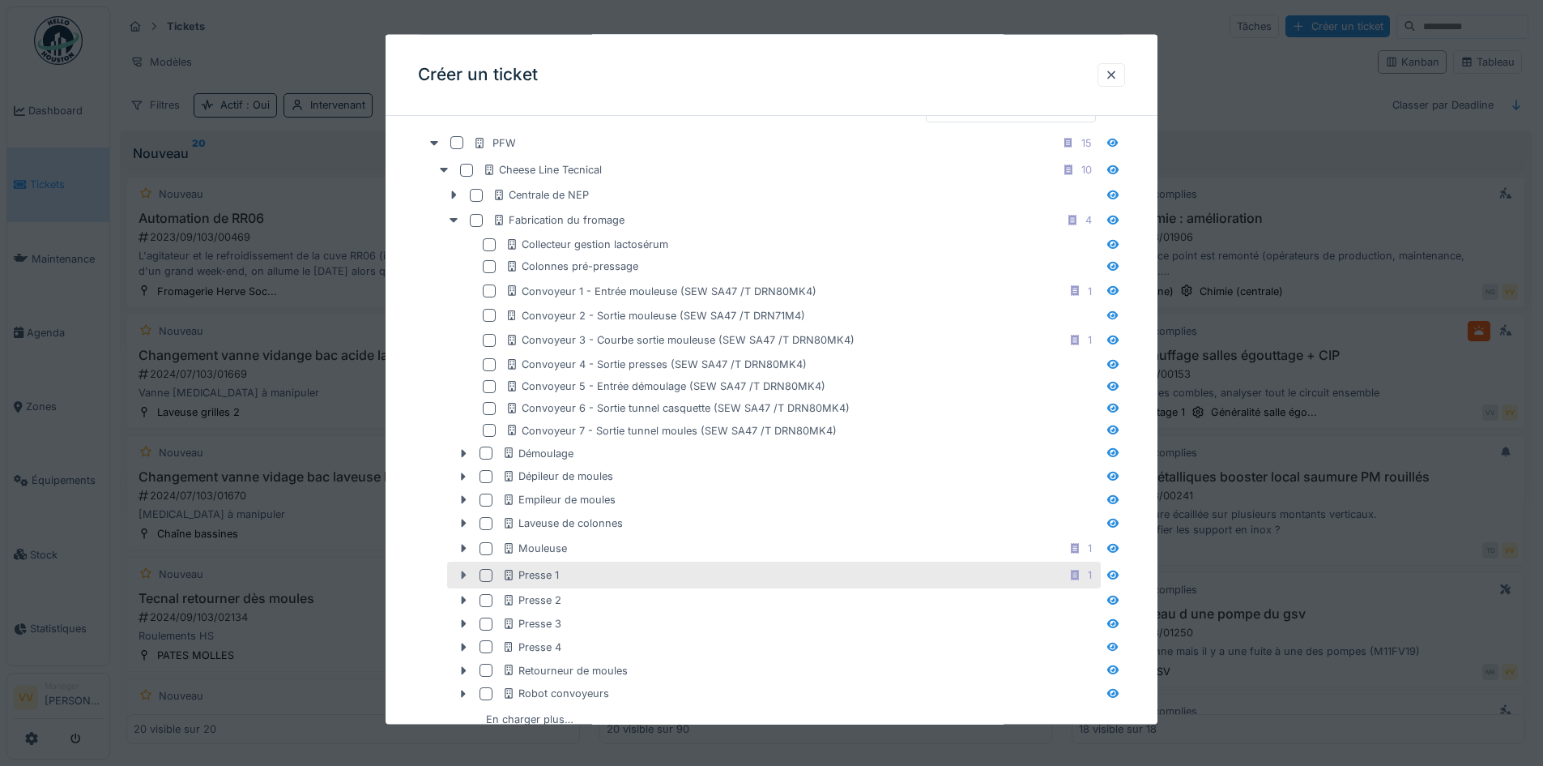
click at [462, 573] on icon at bounding box center [464, 575] width 5 height 8
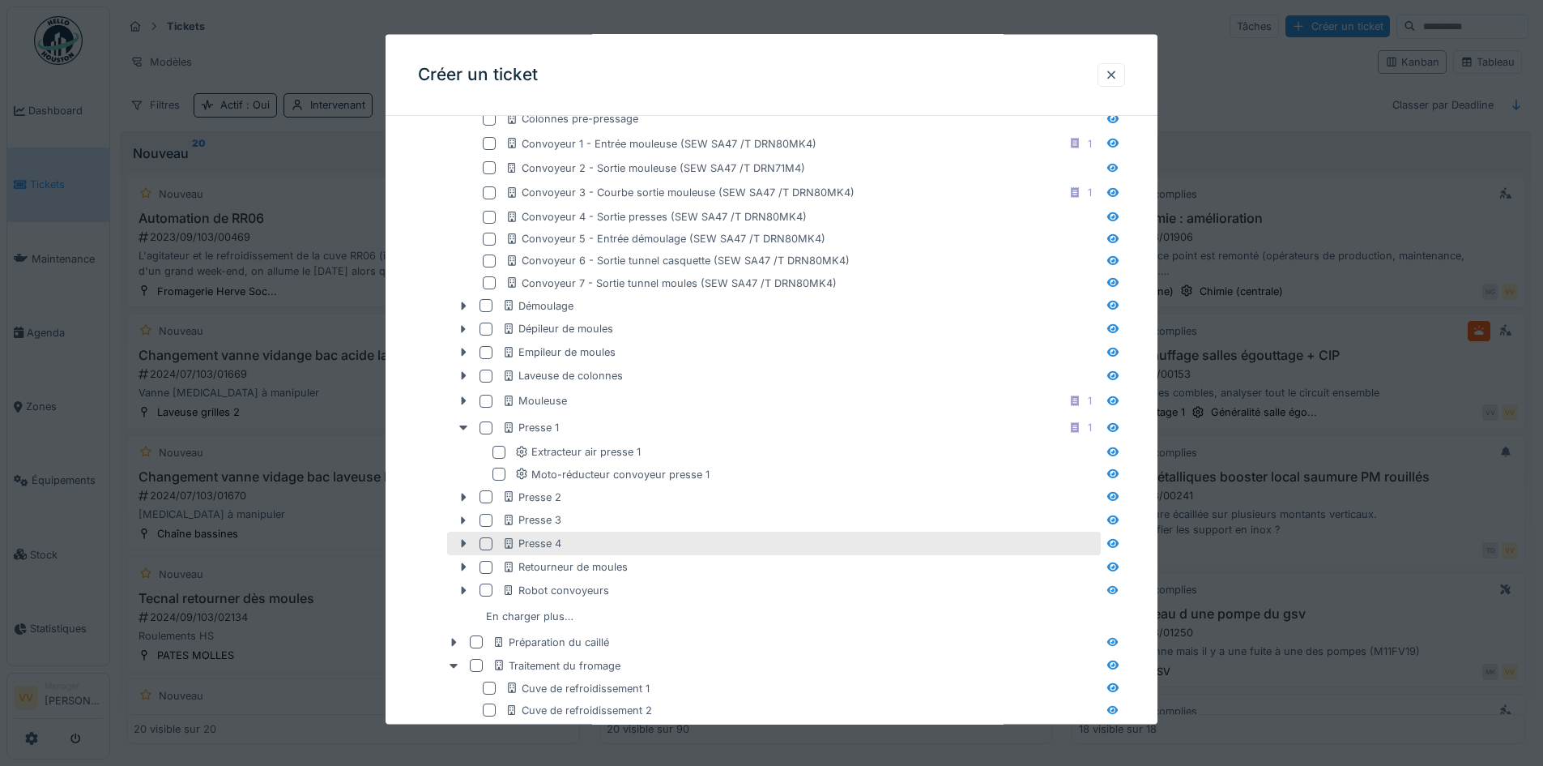
scroll to position [648, 0]
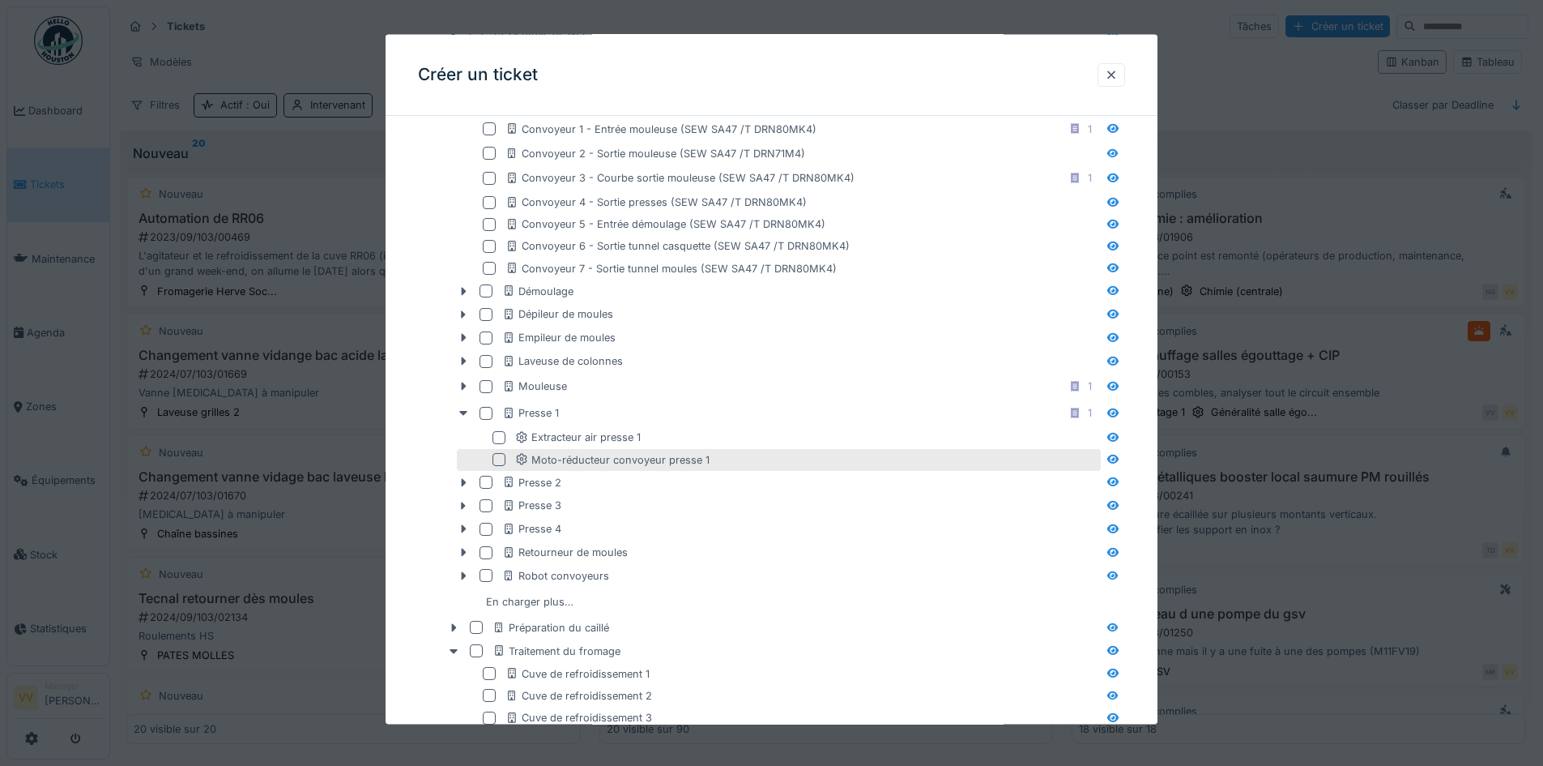
click at [501, 458] on div at bounding box center [499, 459] width 13 height 13
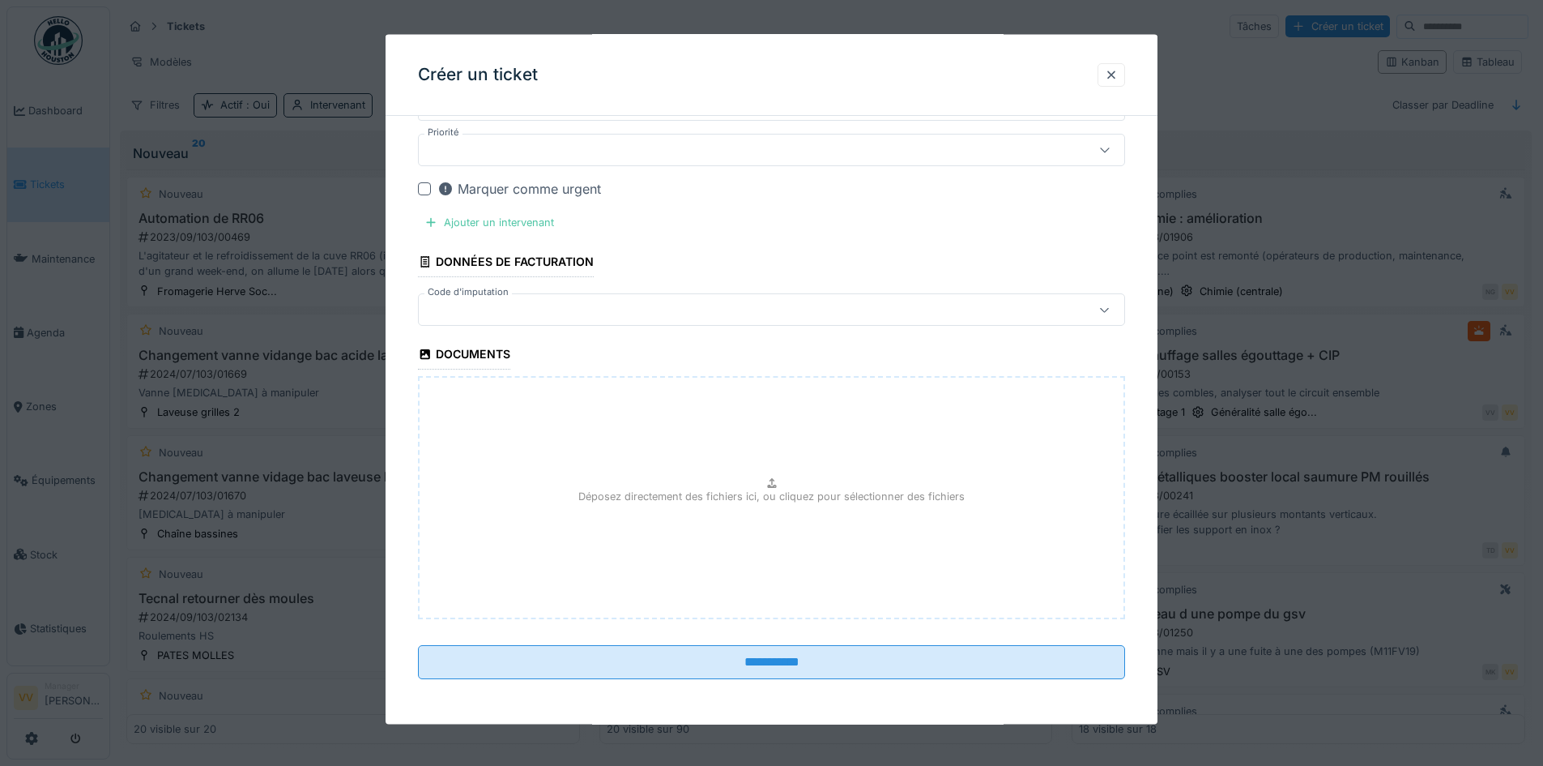
scroll to position [1970, 0]
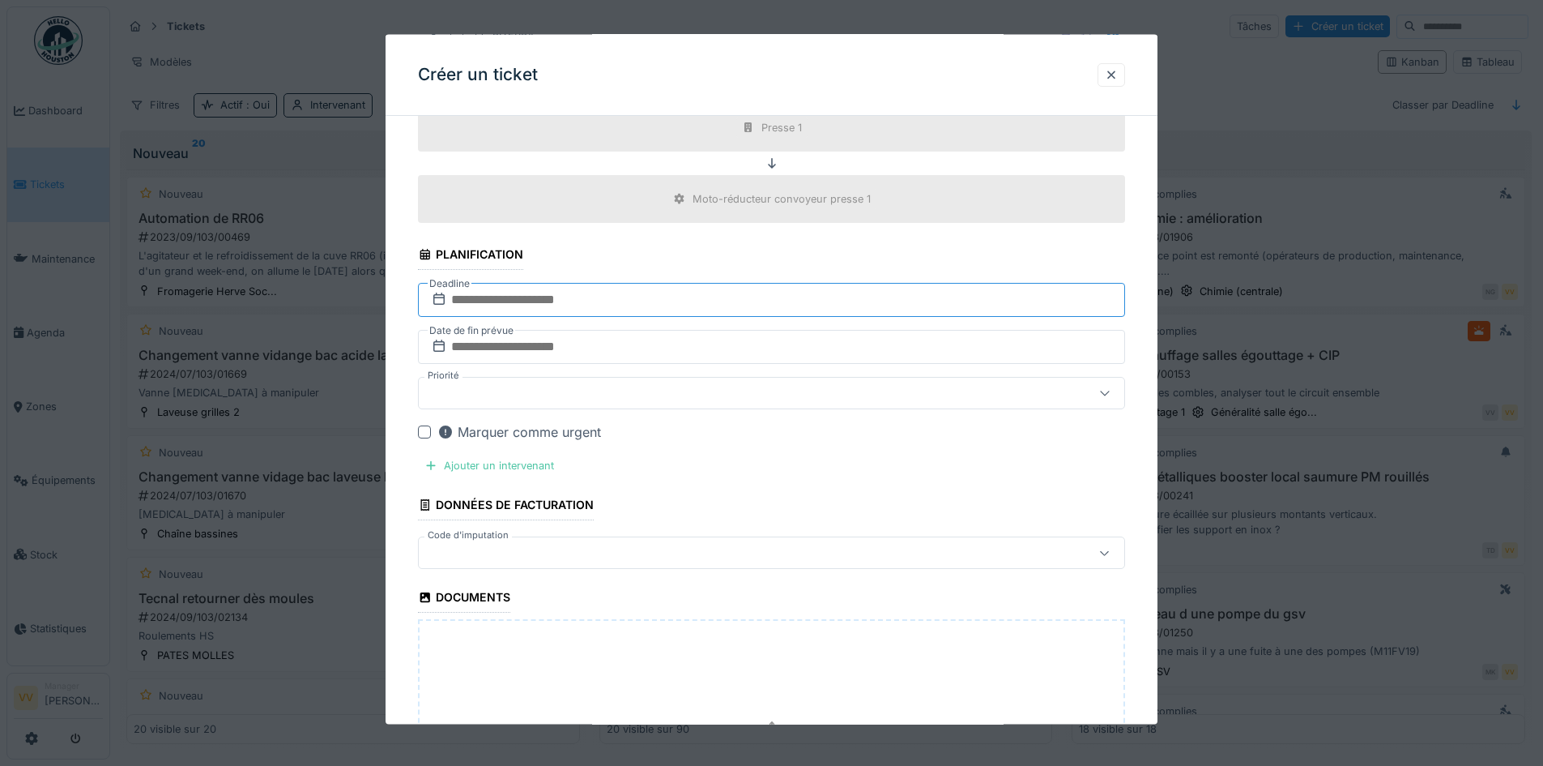
click at [715, 298] on input "text" at bounding box center [771, 300] width 707 height 34
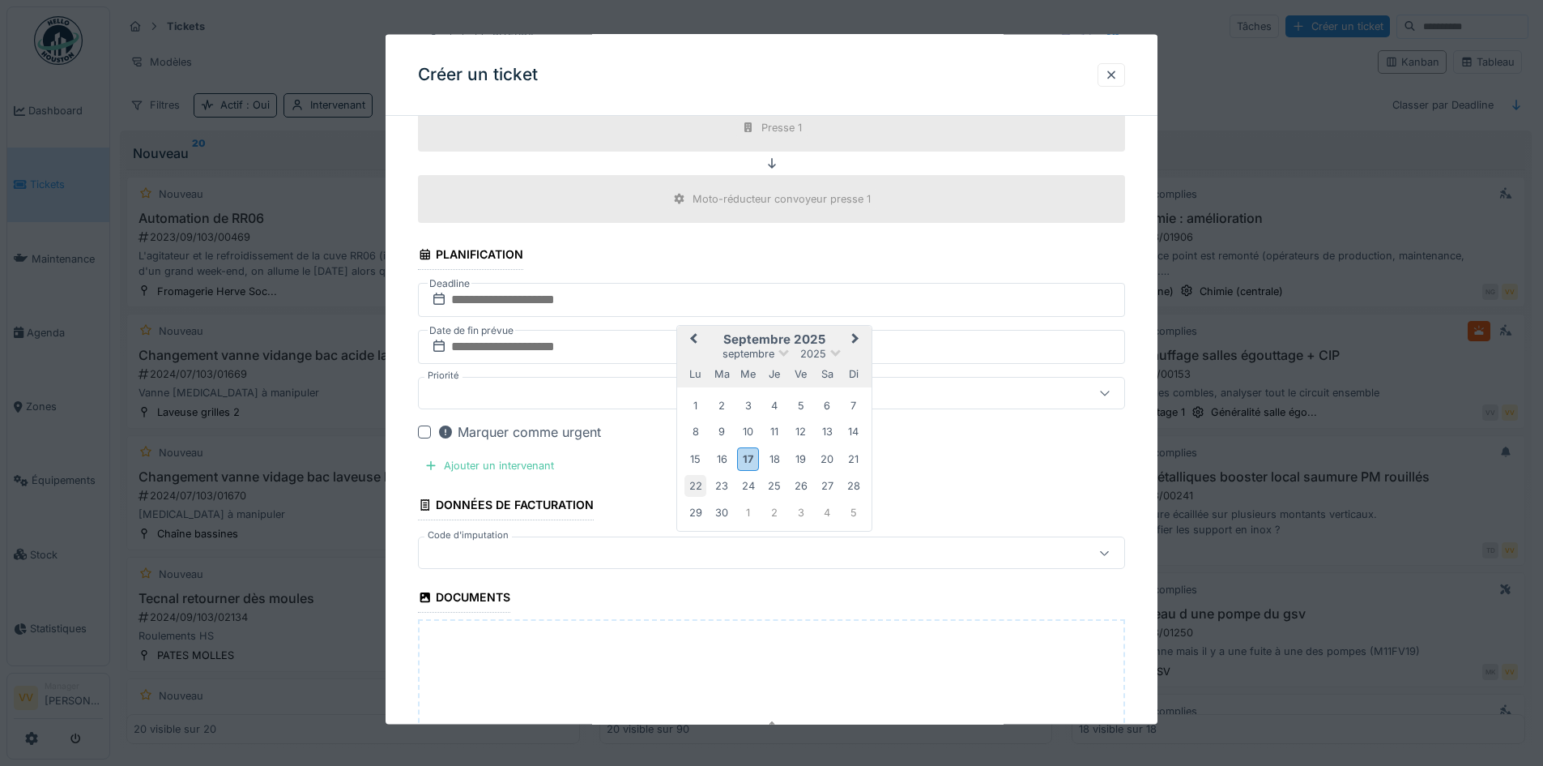
click at [693, 485] on div "22" at bounding box center [696, 486] width 22 height 22
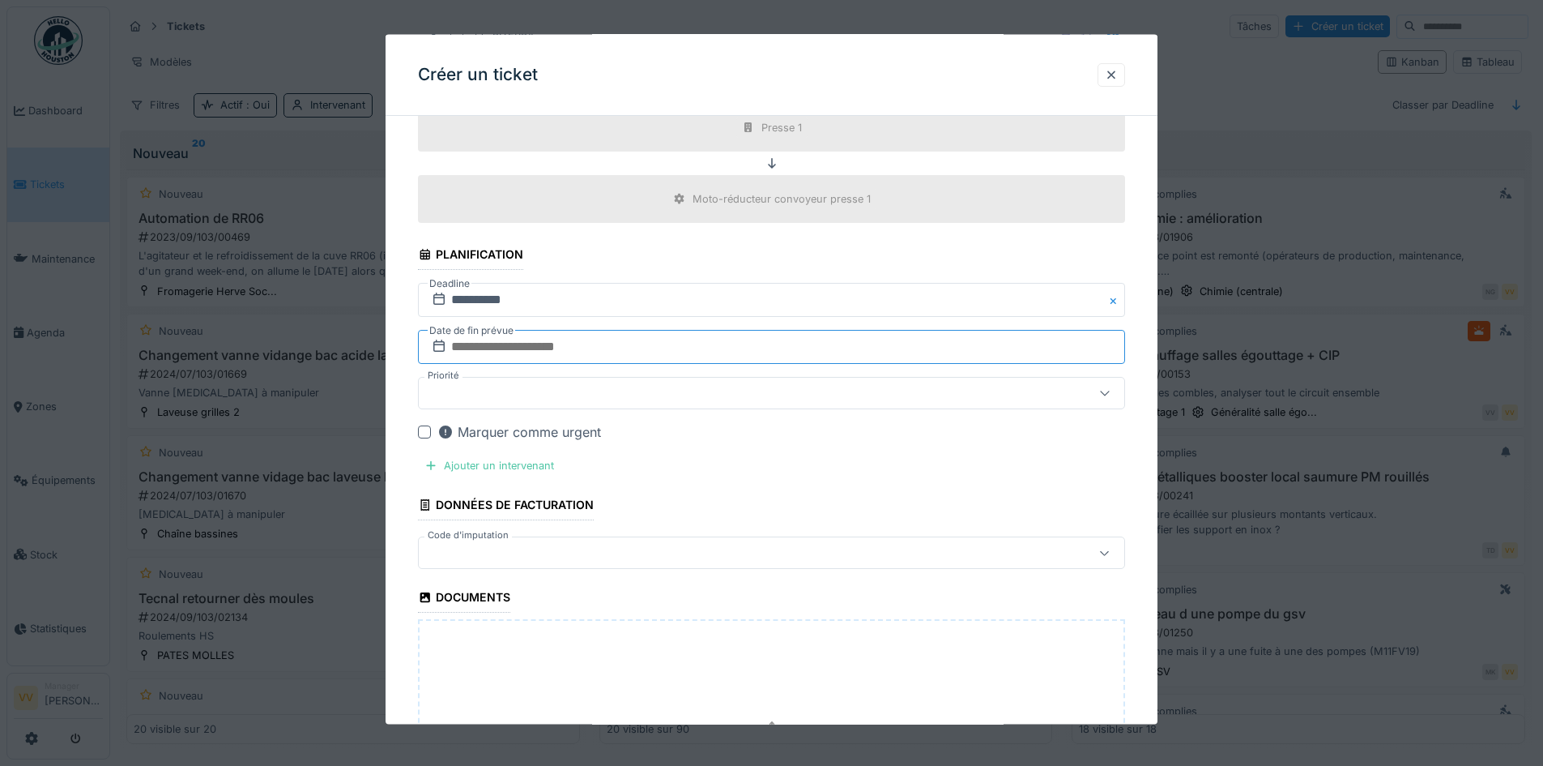
click at [681, 336] on input "text" at bounding box center [771, 347] width 707 height 34
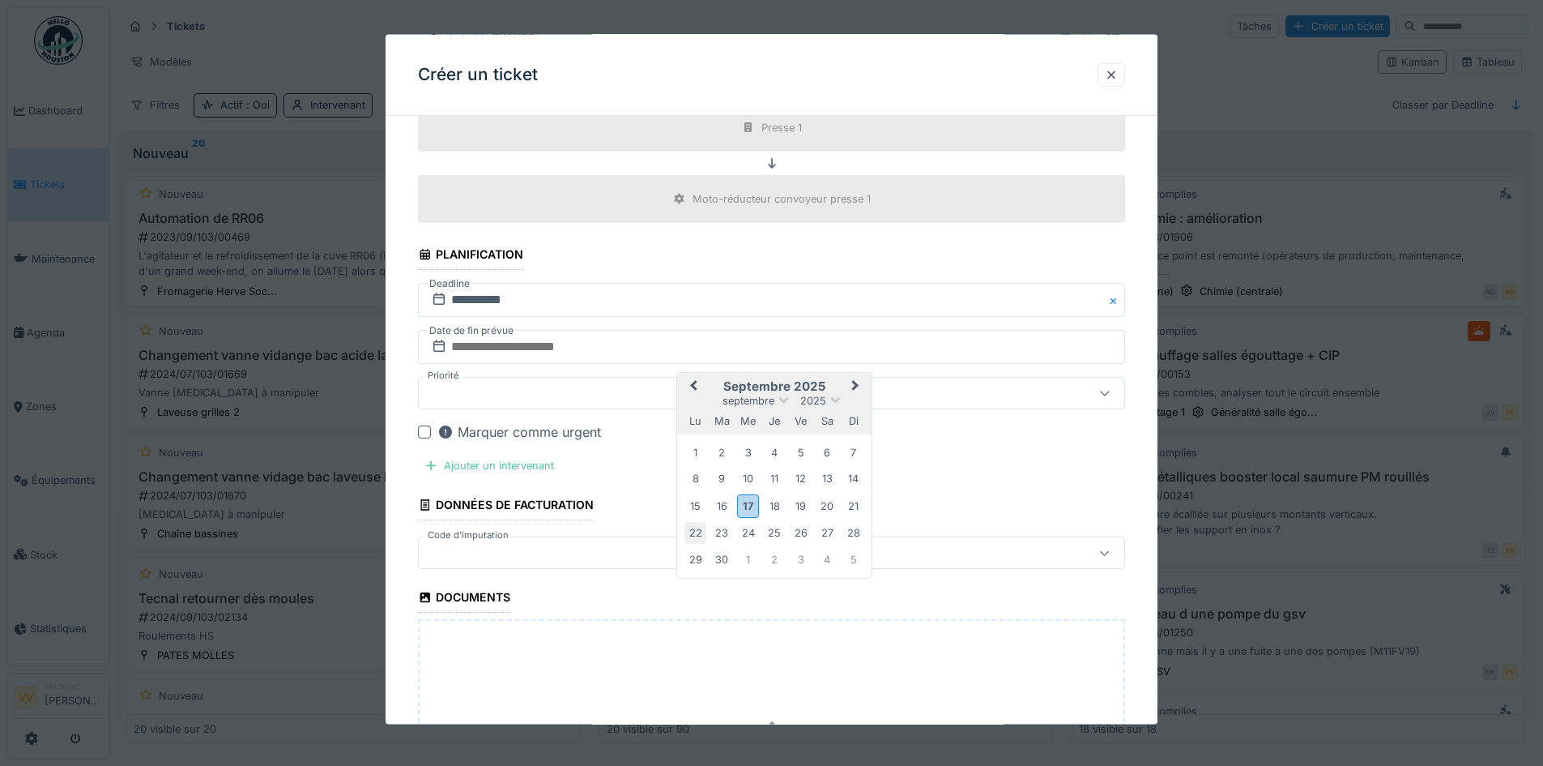
click at [693, 528] on div "22" at bounding box center [696, 533] width 22 height 22
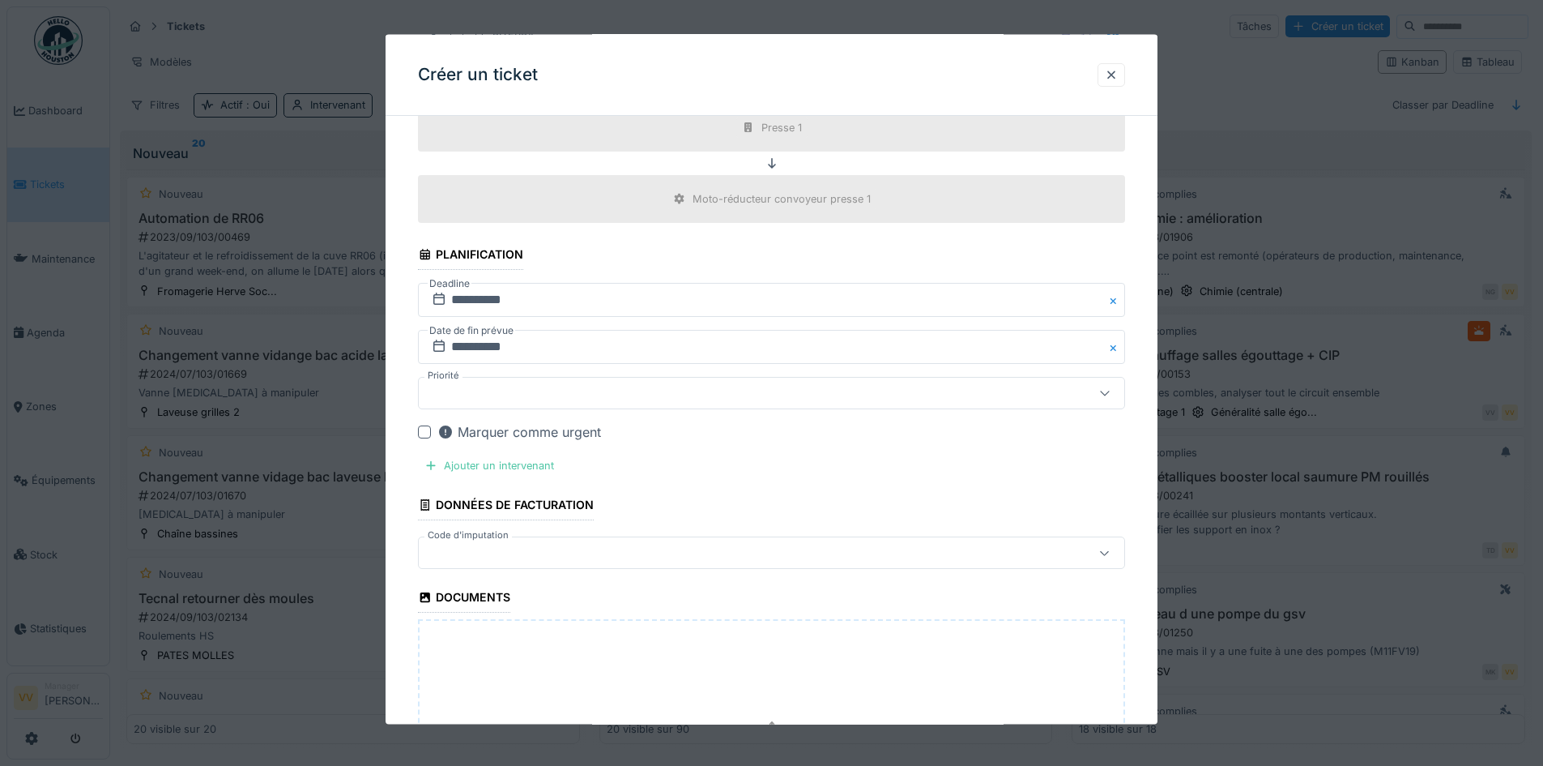
click at [587, 385] on div at bounding box center [730, 393] width 610 height 18
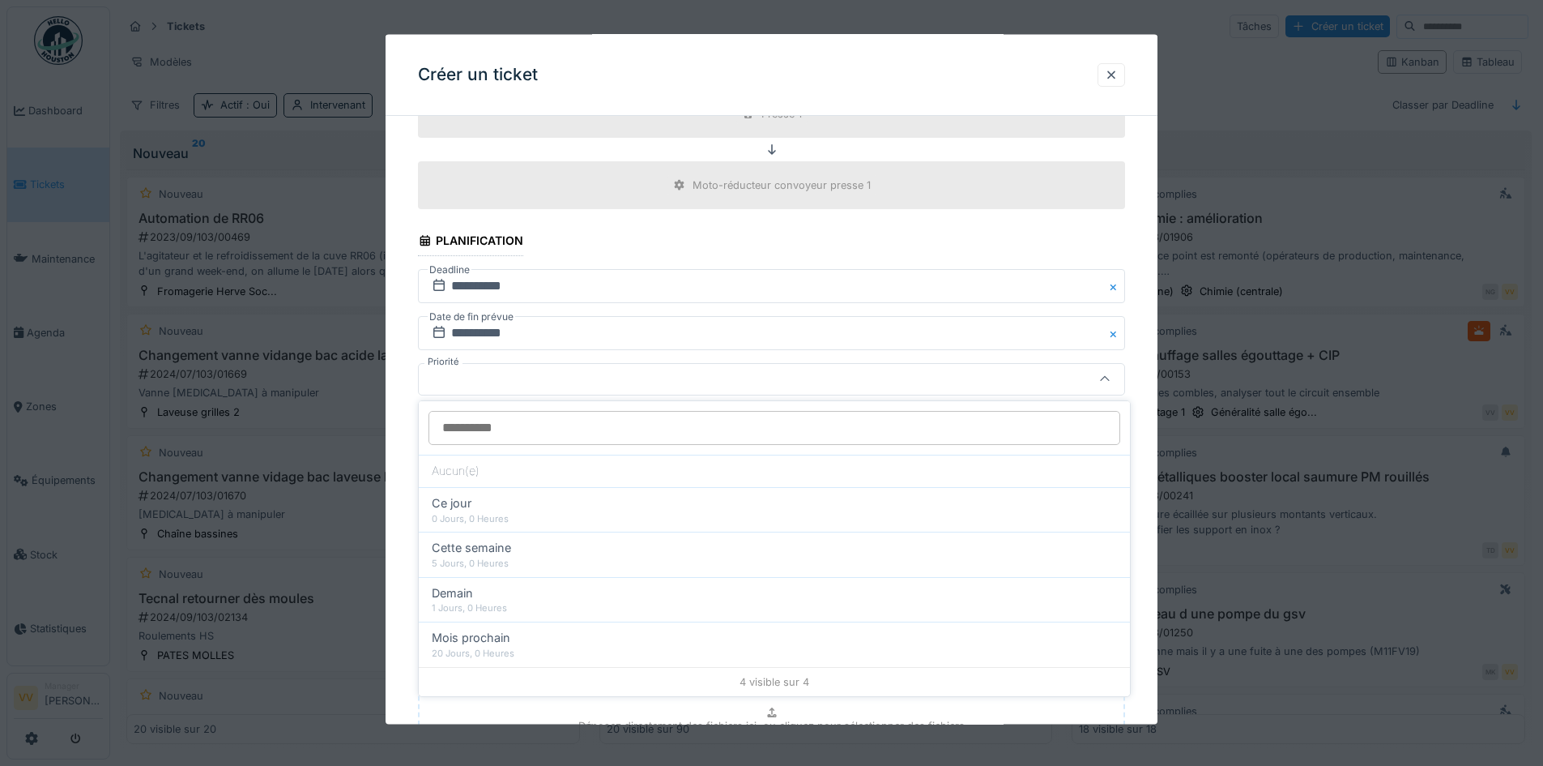
click at [596, 377] on div at bounding box center [730, 379] width 610 height 18
click at [498, 459] on div "Ajouter un intervenant" at bounding box center [489, 452] width 143 height 22
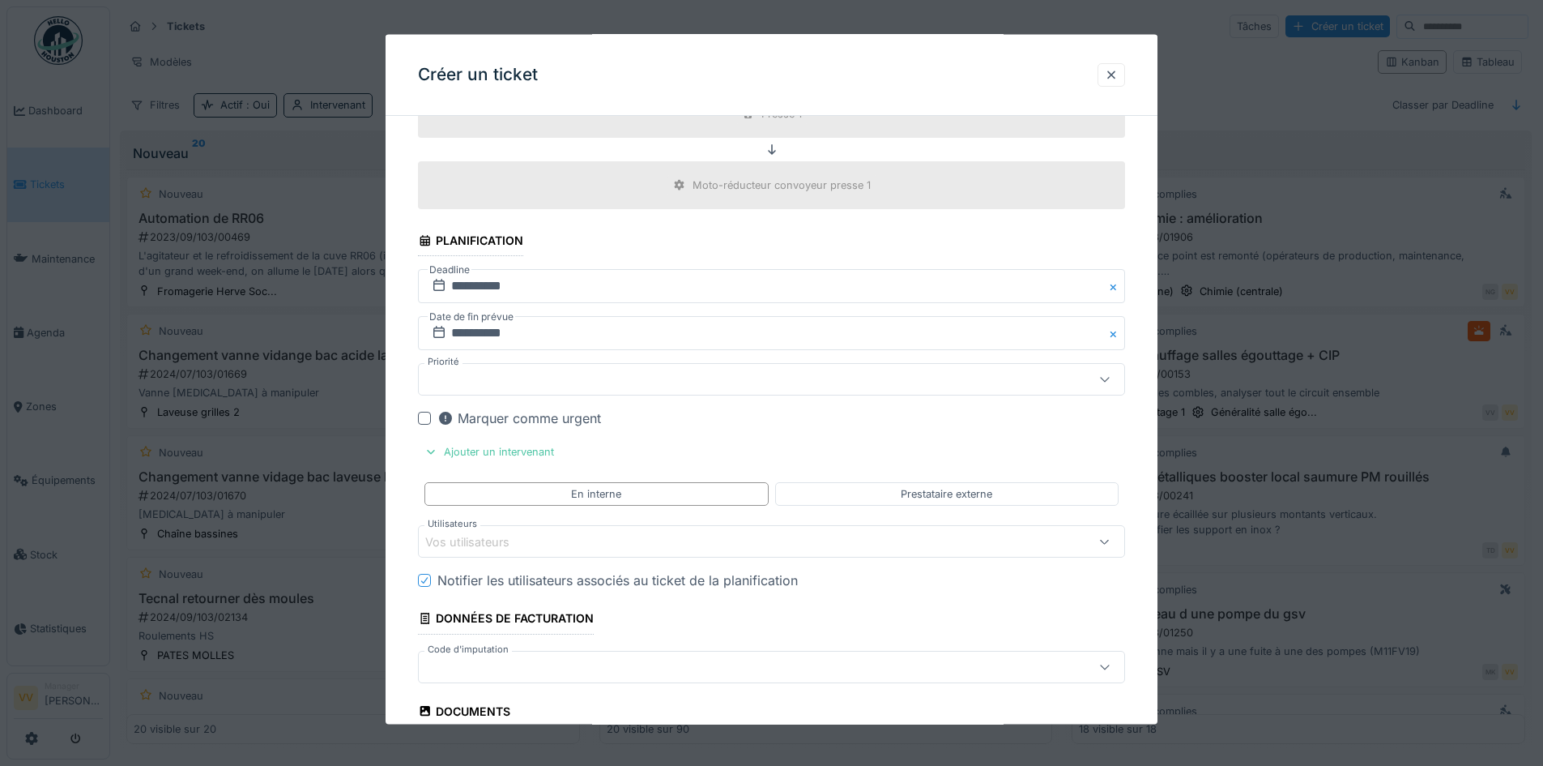
click at [595, 543] on div "Vos utilisateurs" at bounding box center [730, 541] width 610 height 18
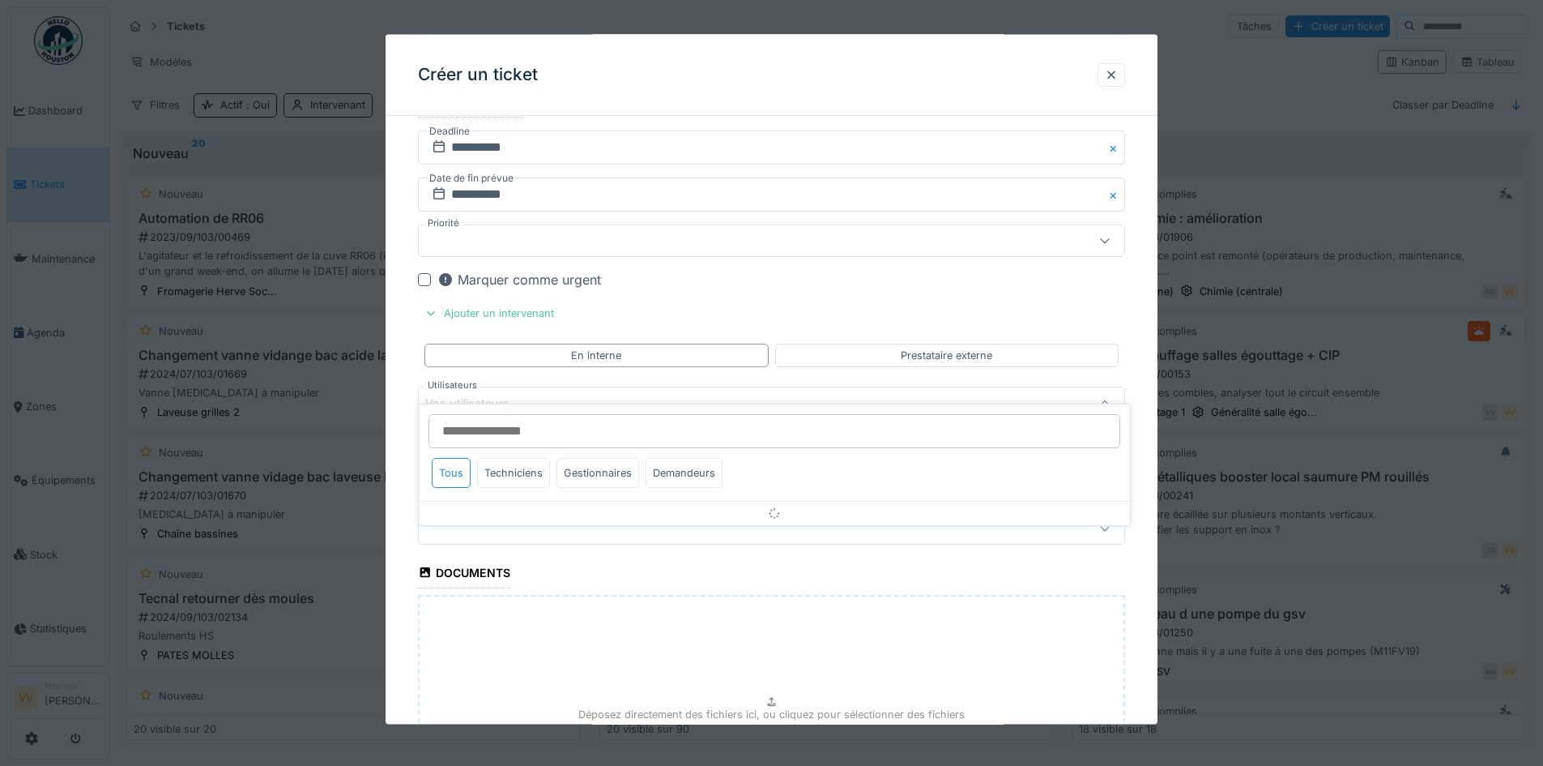
scroll to position [2145, 0]
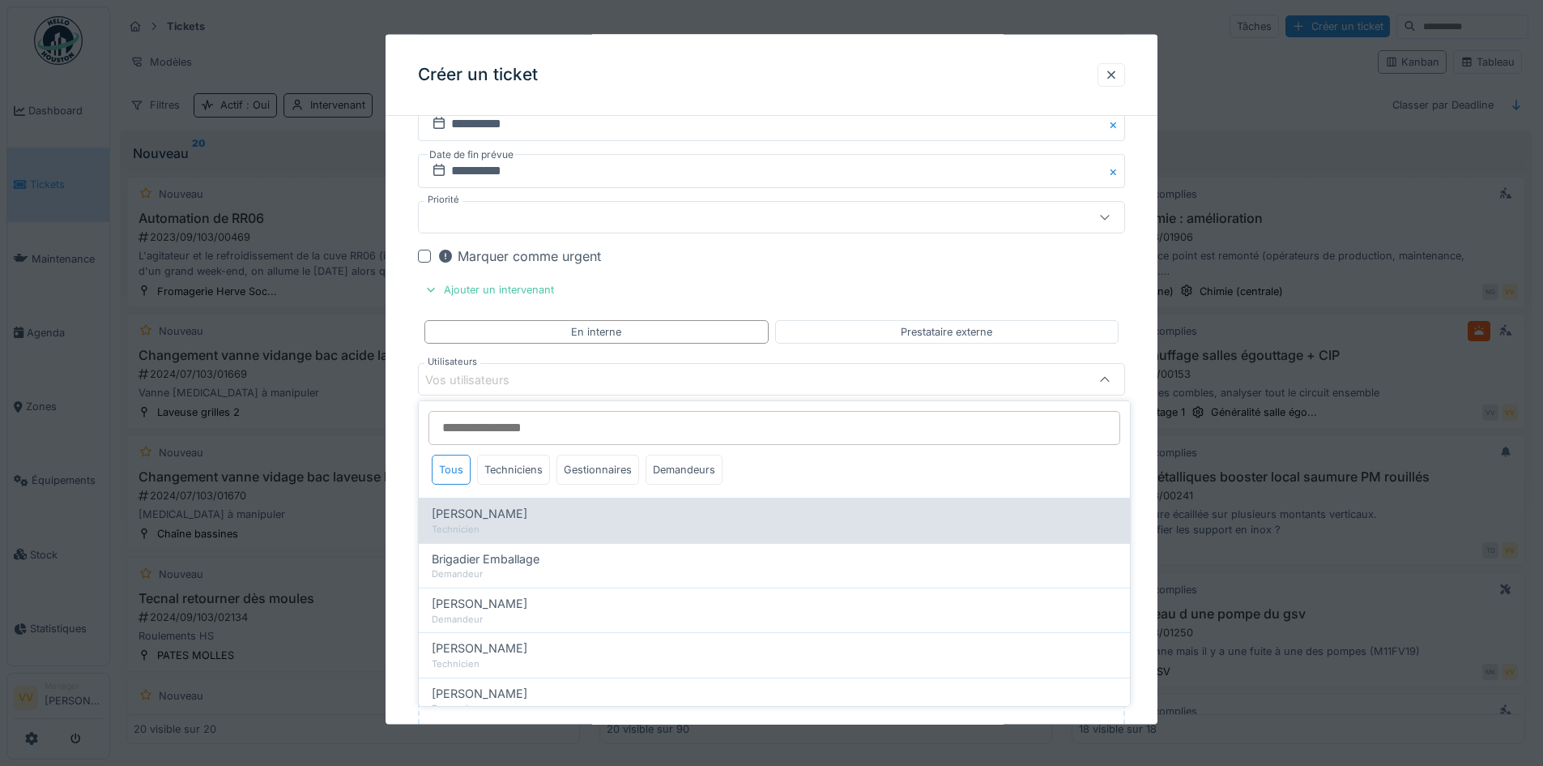
click at [510, 514] on span "Benjamin Bauwens" at bounding box center [480, 514] width 96 height 18
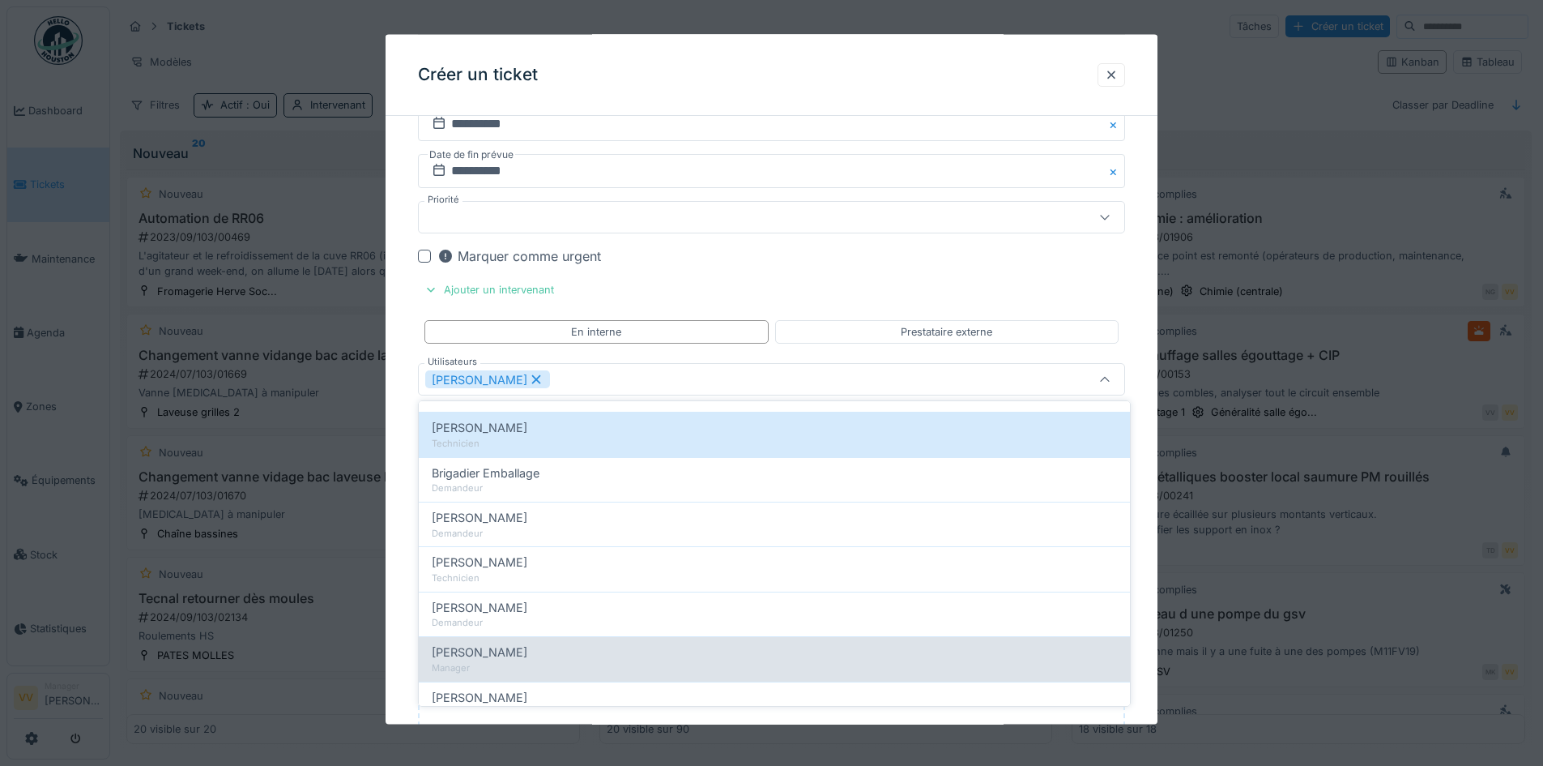
scroll to position [0, 0]
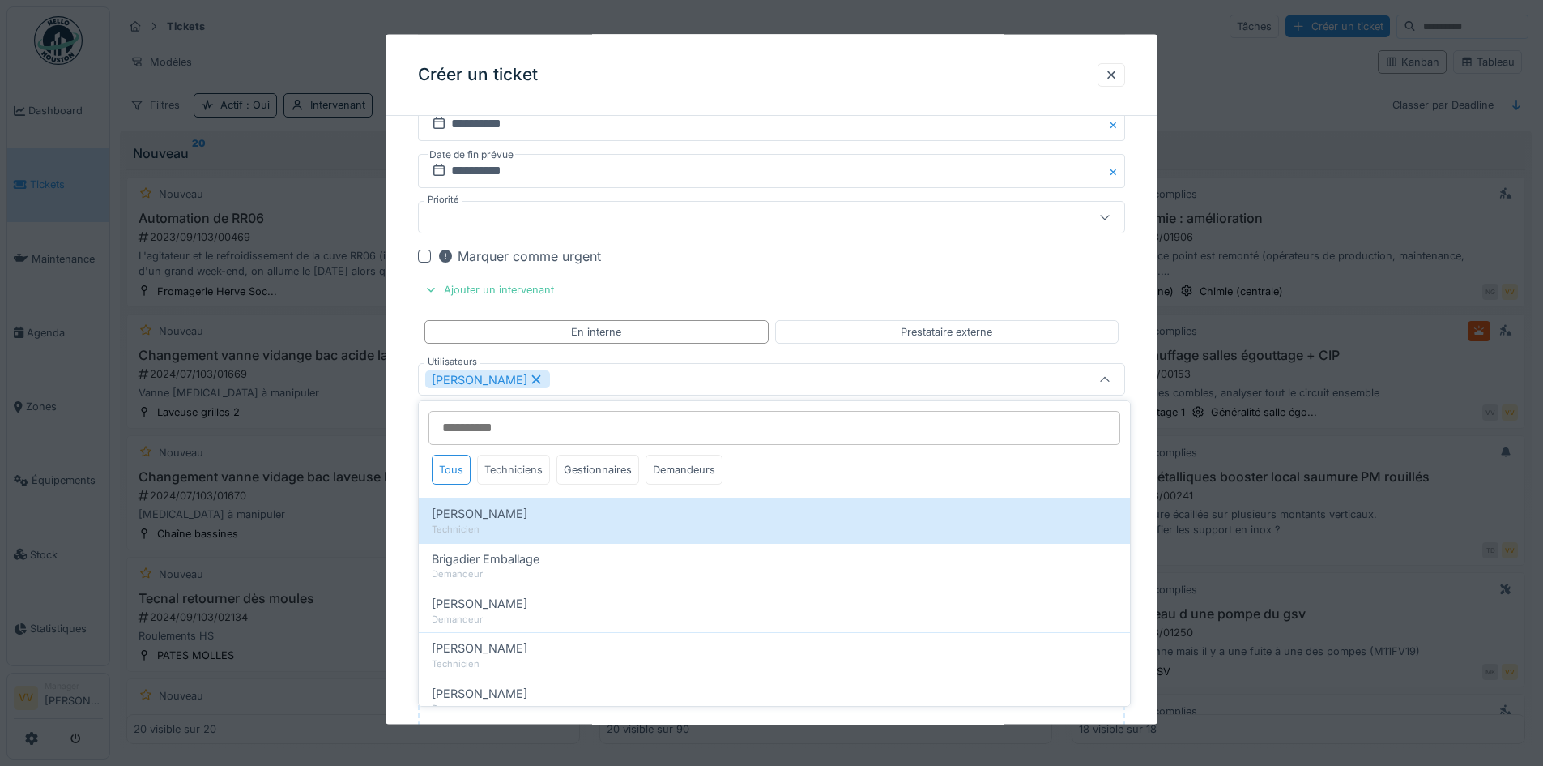
click at [504, 465] on div "Techniciens" at bounding box center [513, 470] width 73 height 30
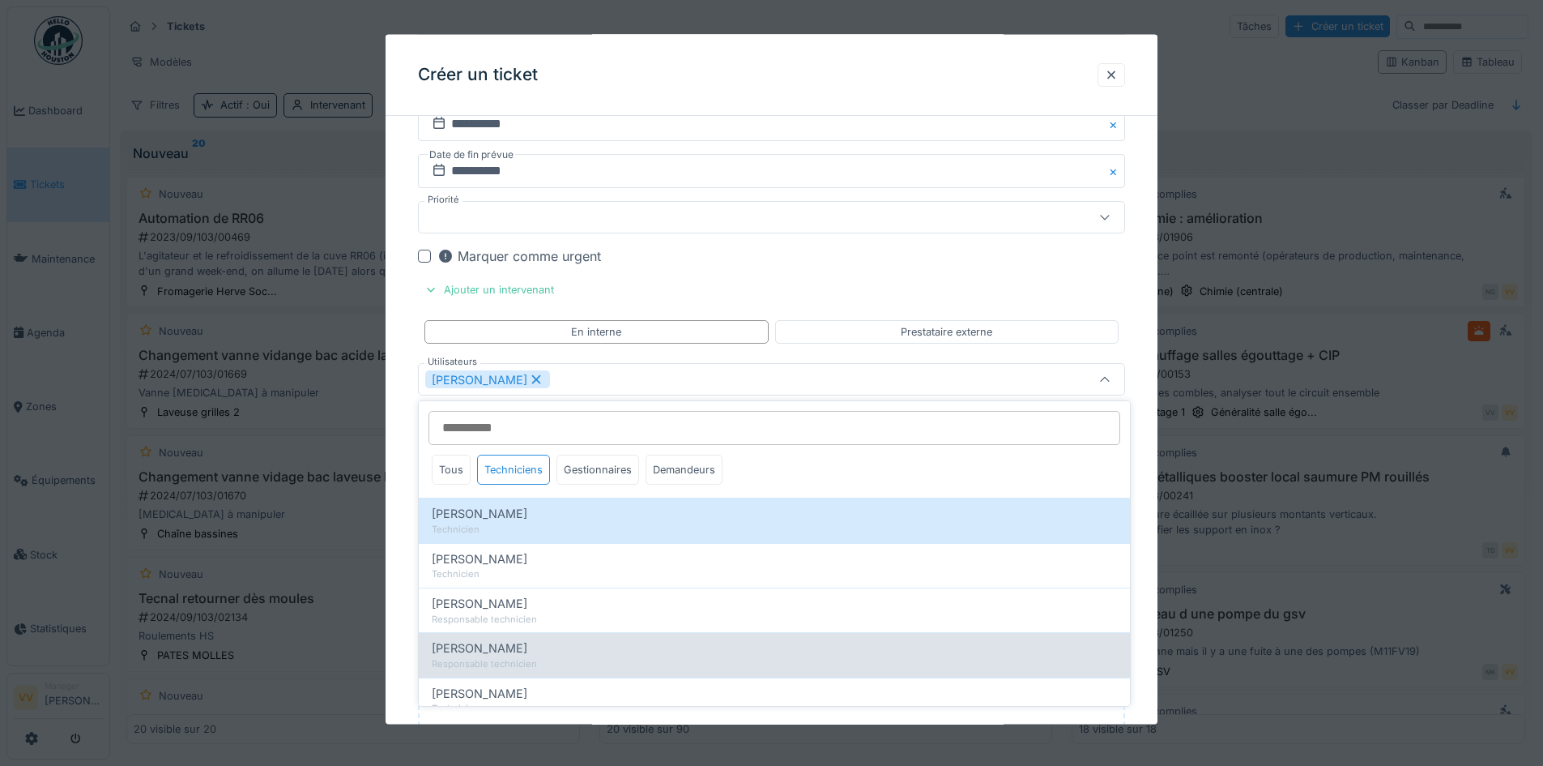
click at [476, 638] on div "Lucas Herbet Responsable technicien" at bounding box center [774, 654] width 711 height 45
type input "**********"
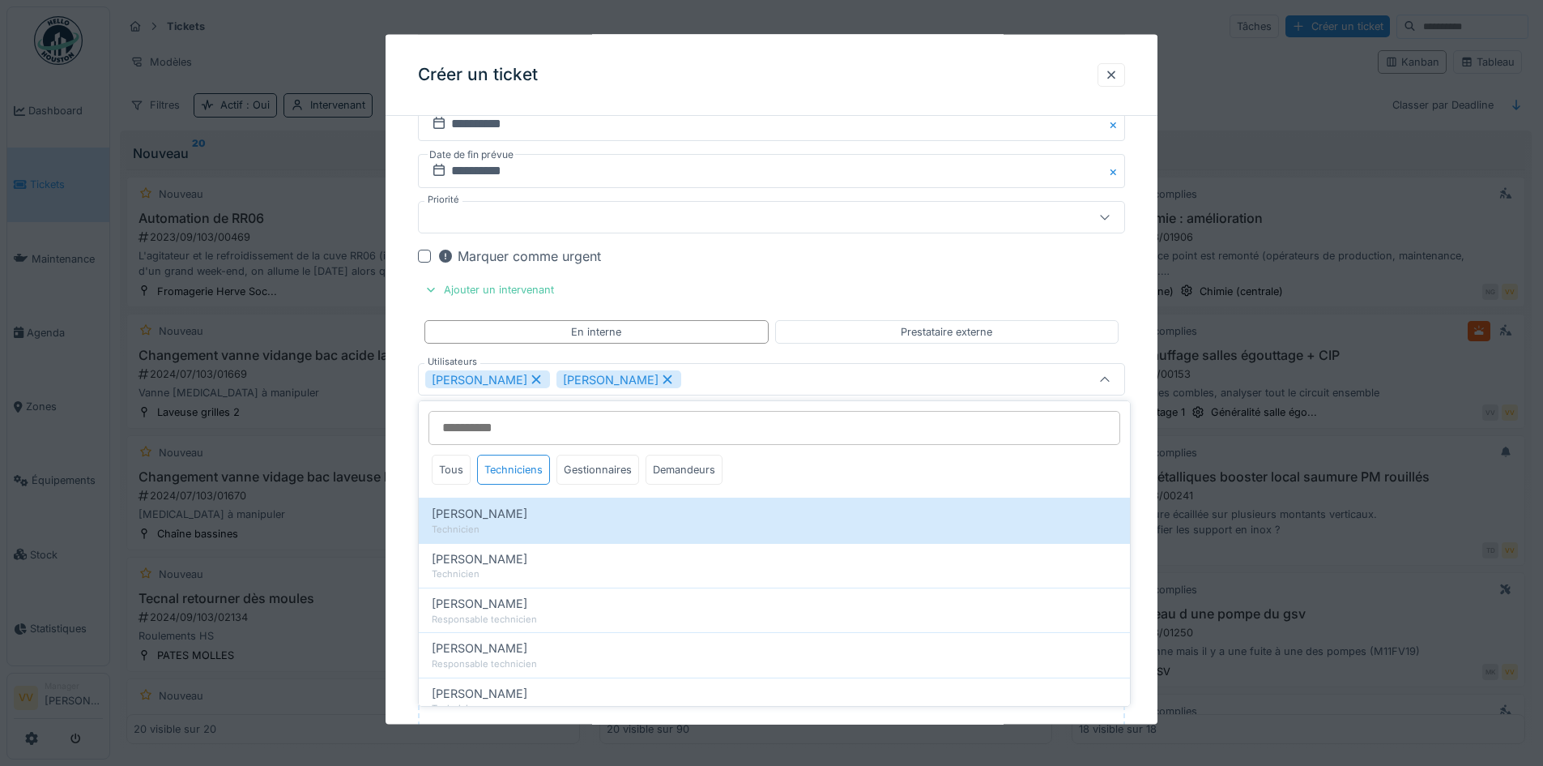
click at [954, 256] on div "Marquer comme urgent" at bounding box center [781, 255] width 688 height 19
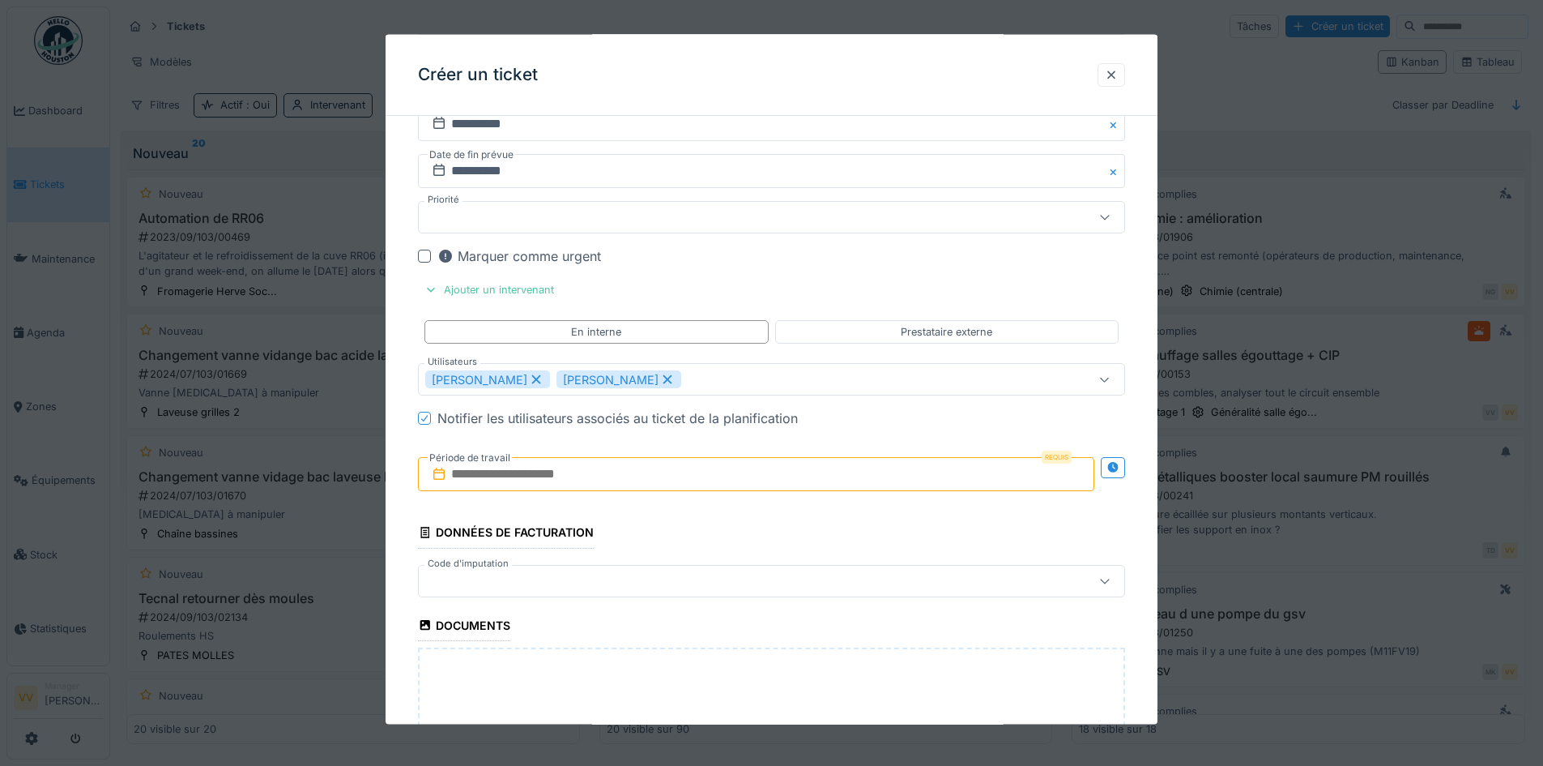
click at [681, 467] on input "text" at bounding box center [756, 474] width 676 height 34
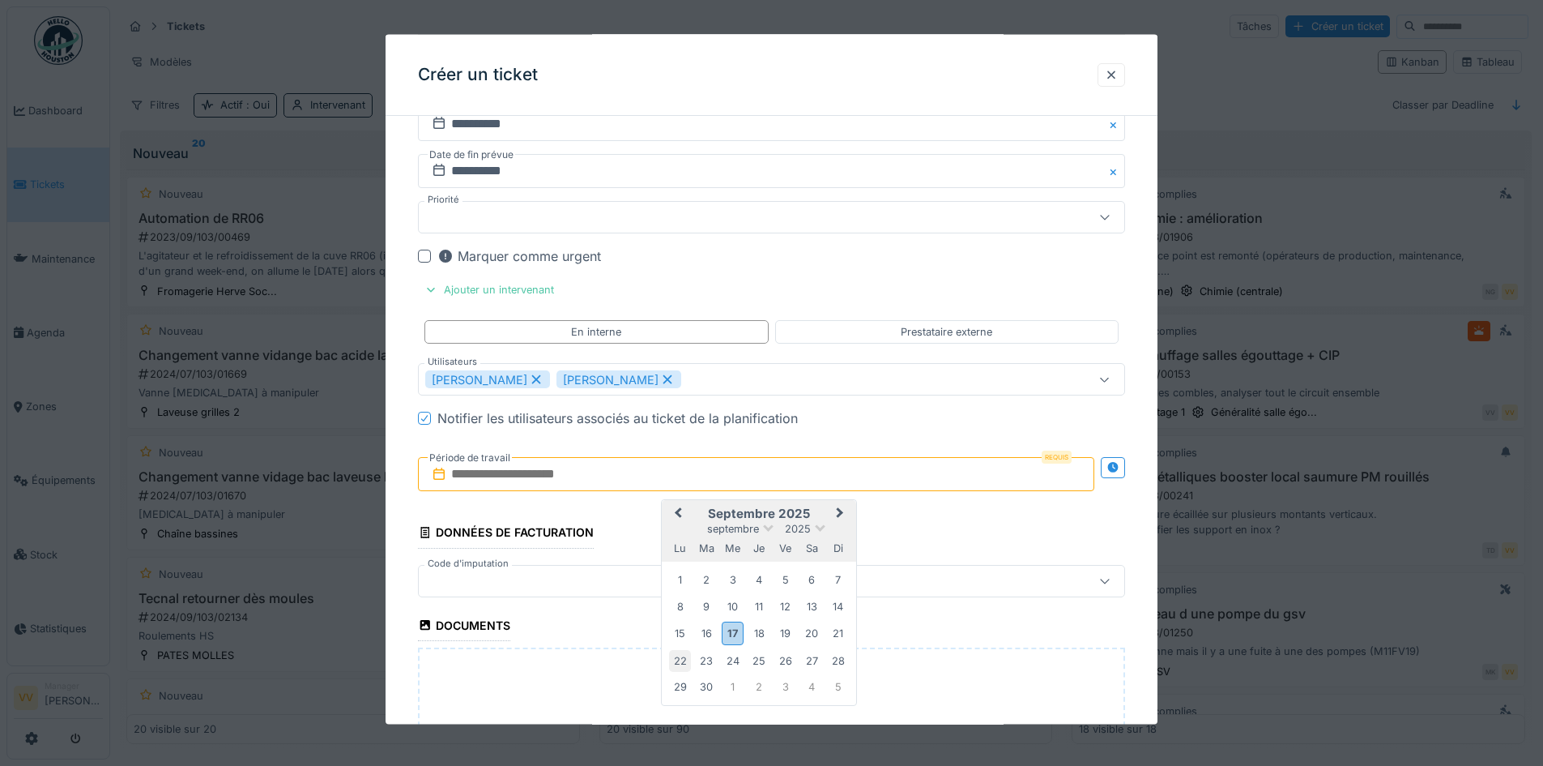
click at [677, 662] on div "22" at bounding box center [680, 660] width 22 height 22
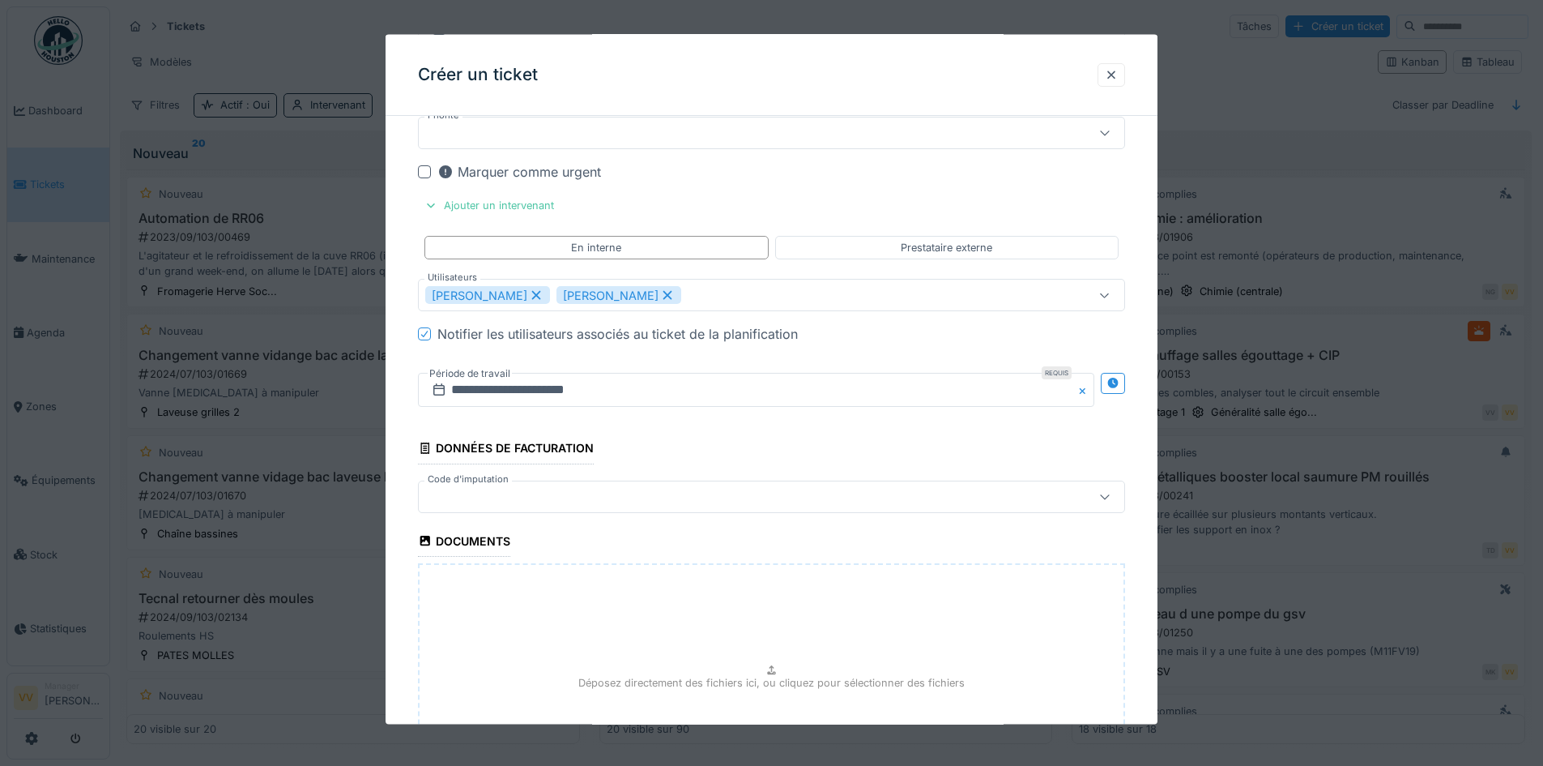
scroll to position [2417, 0]
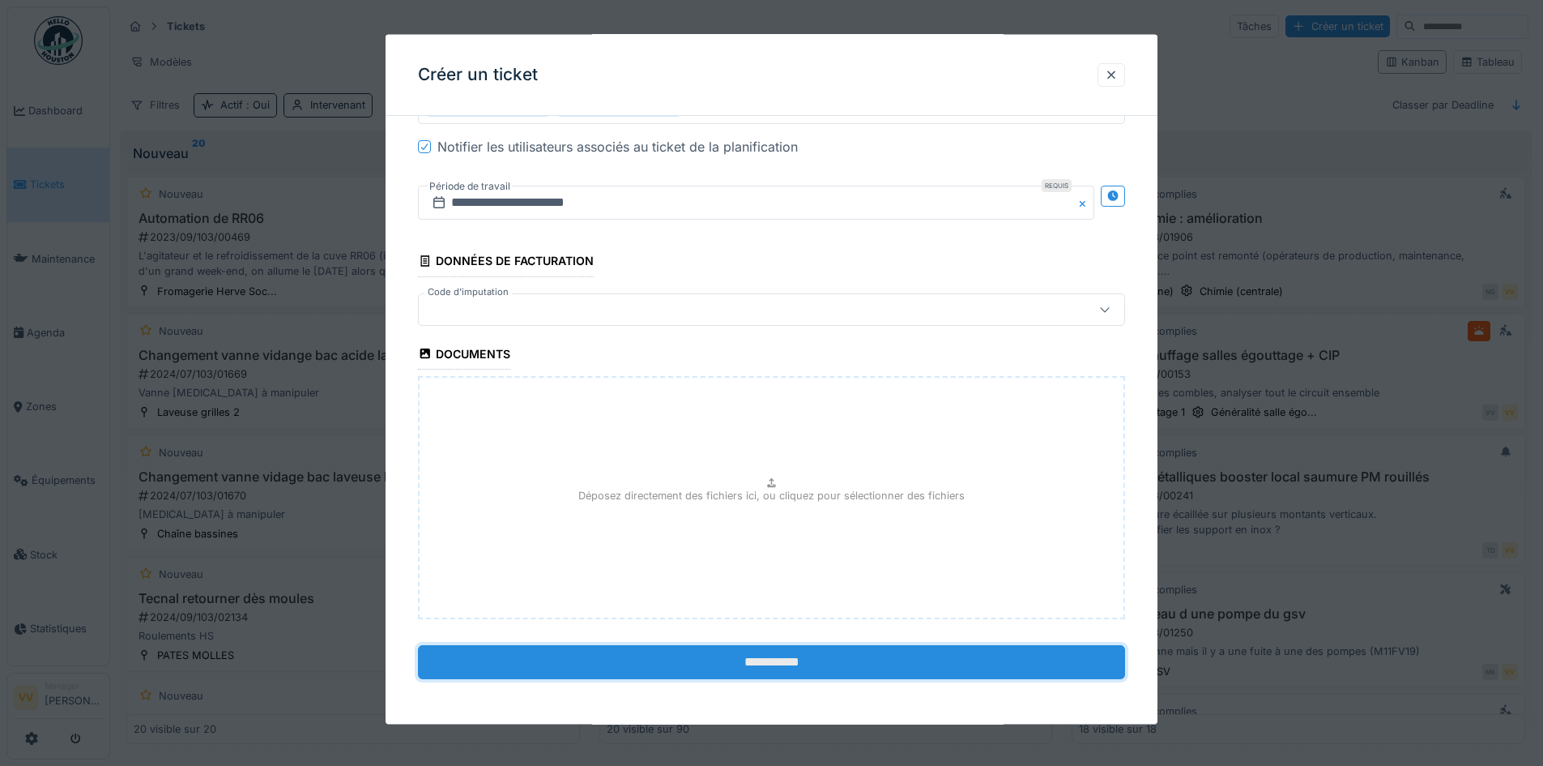
click at [622, 659] on input "**********" at bounding box center [771, 661] width 707 height 34
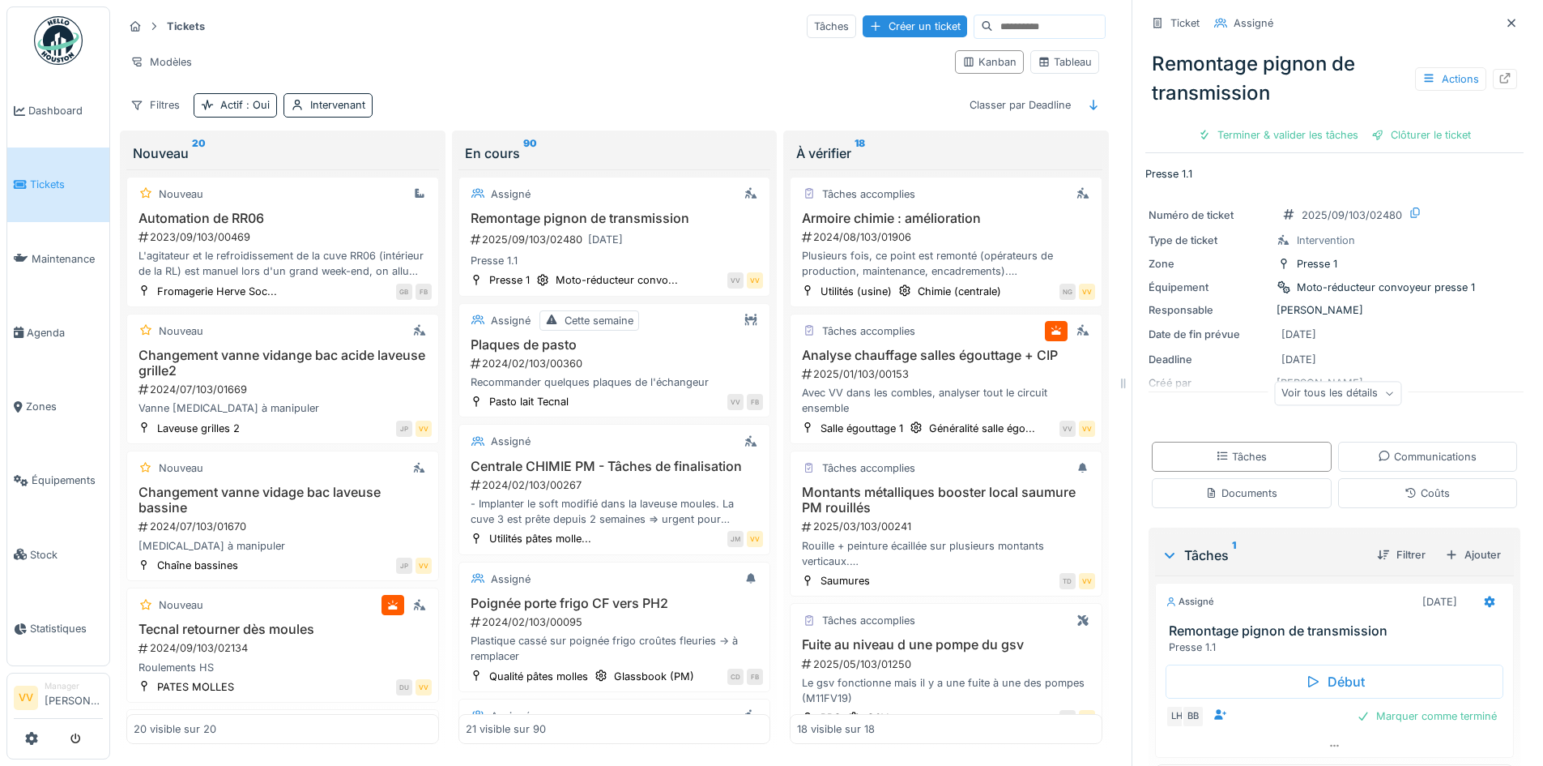
click at [32, 177] on span "Tickets" at bounding box center [66, 184] width 73 height 15
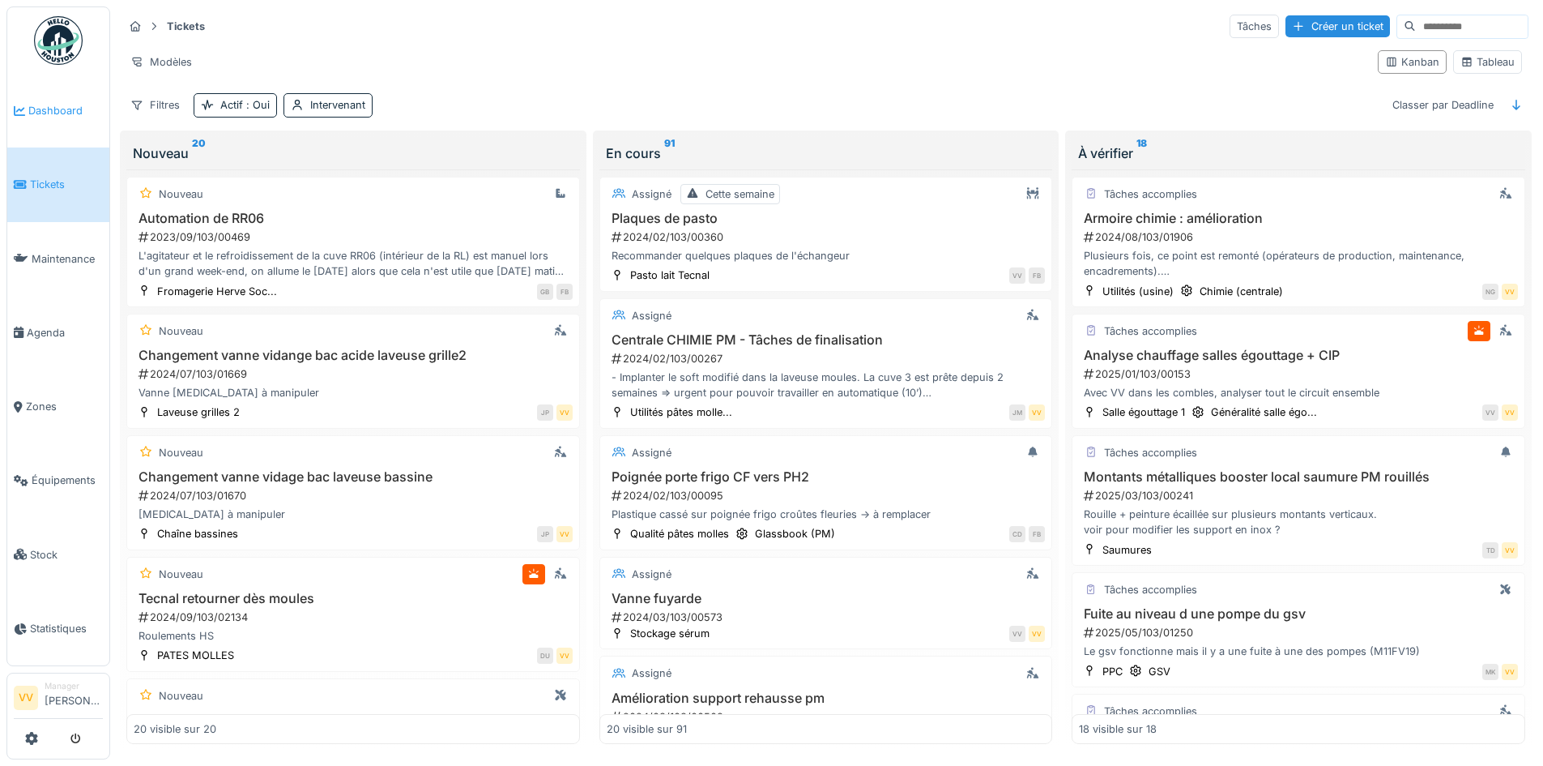
click at [34, 117] on span "Dashboard" at bounding box center [65, 110] width 75 height 15
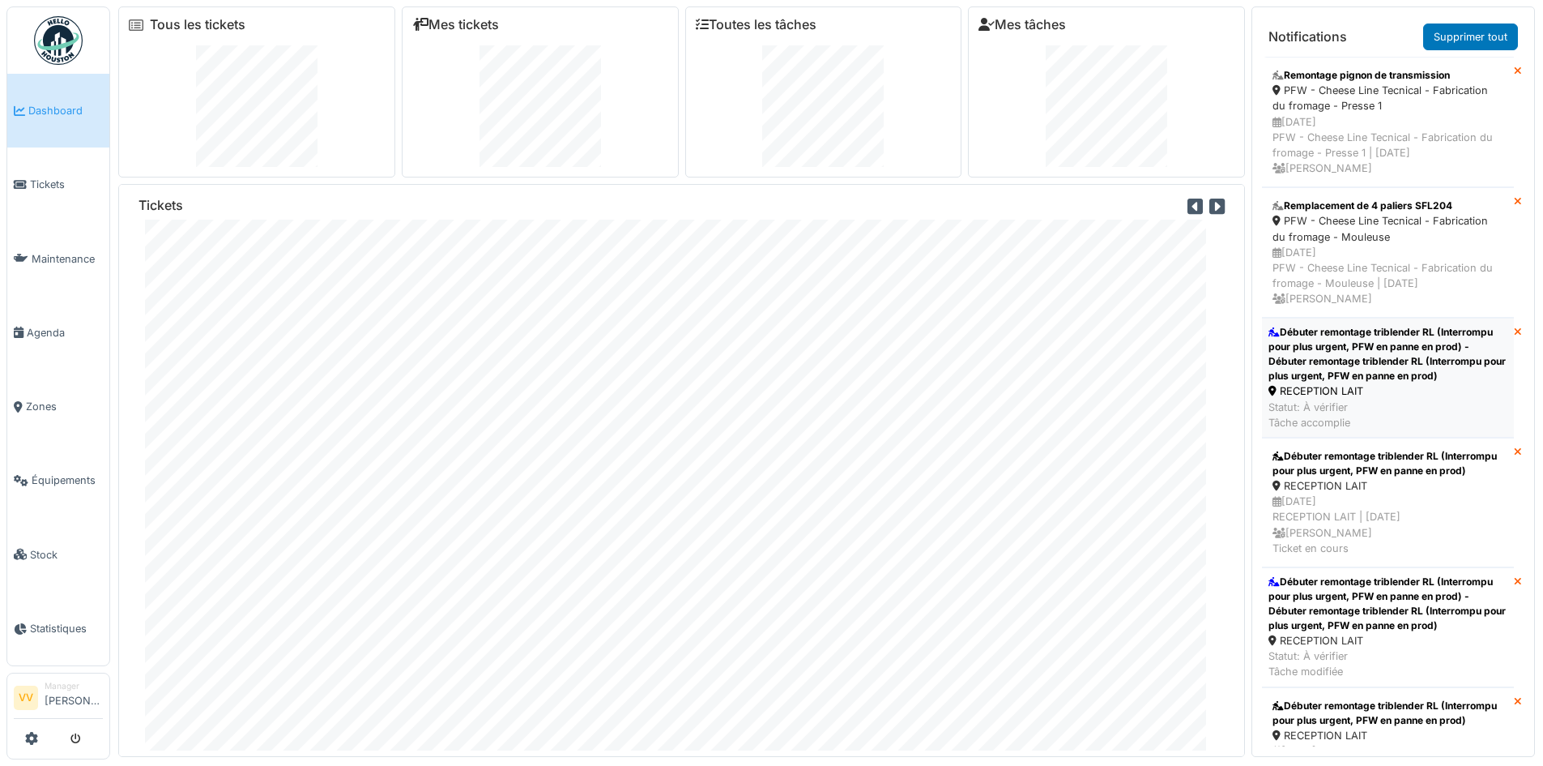
click at [1412, 364] on div "Débuter remontage triblender RL (Interrompu pour plus urgent, PFW en panne en p…" at bounding box center [1388, 354] width 239 height 58
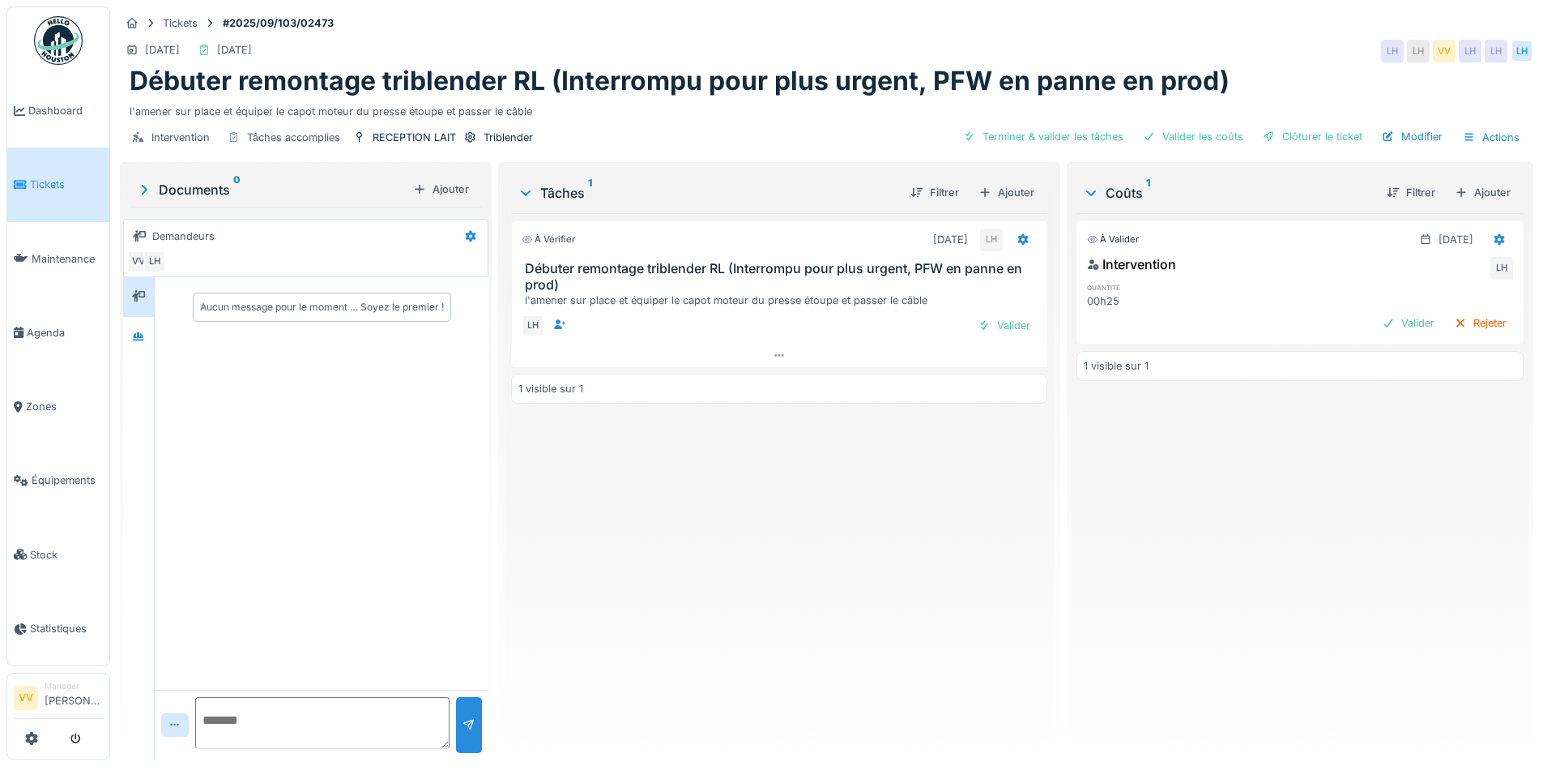
drag, startPoint x: 1012, startPoint y: 320, endPoint x: 1214, endPoint y: 315, distance: 202.6
click at [1018, 320] on div "Valider" at bounding box center [1004, 325] width 66 height 22
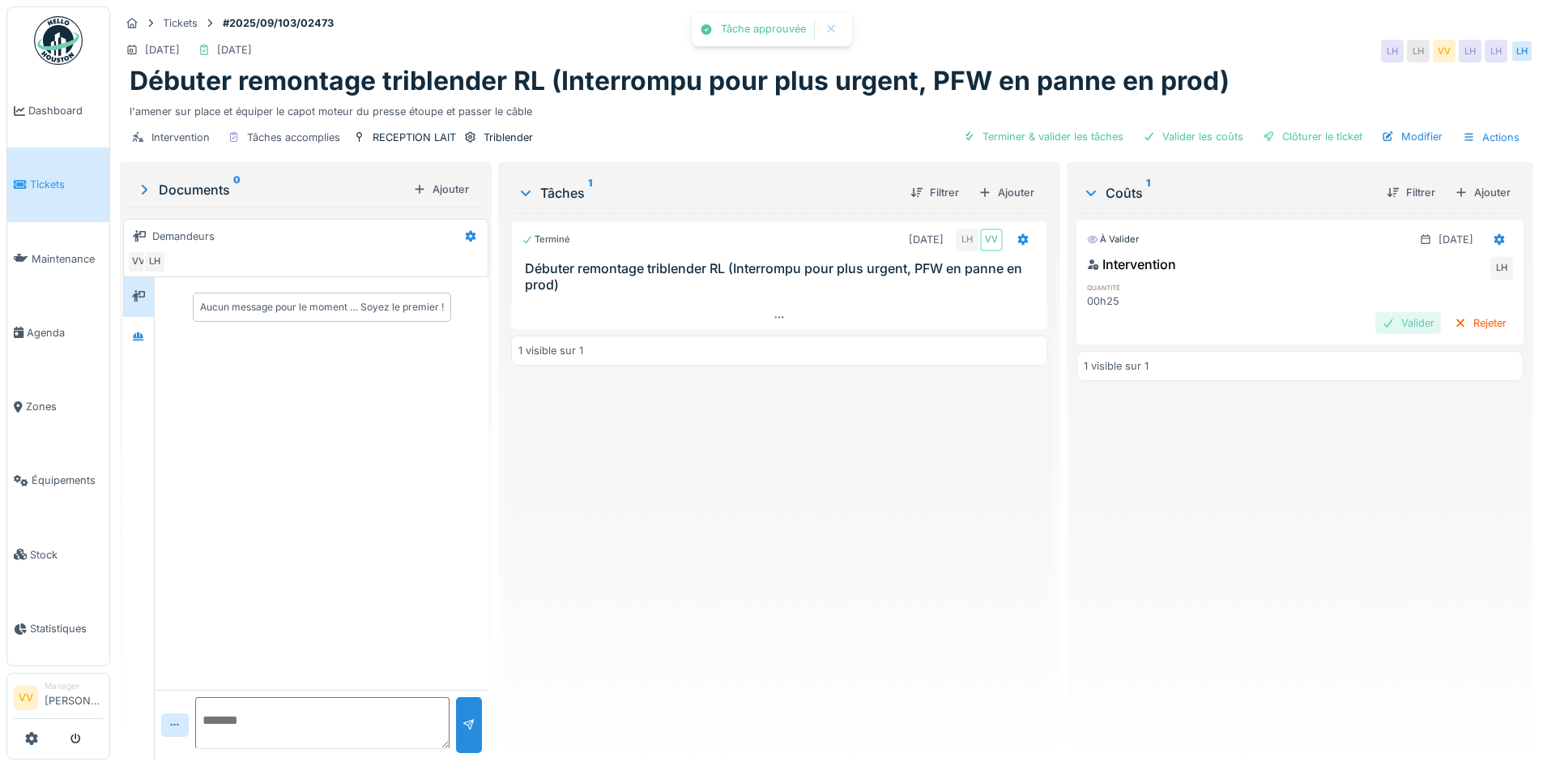
click at [1381, 328] on div "Valider" at bounding box center [1409, 323] width 66 height 22
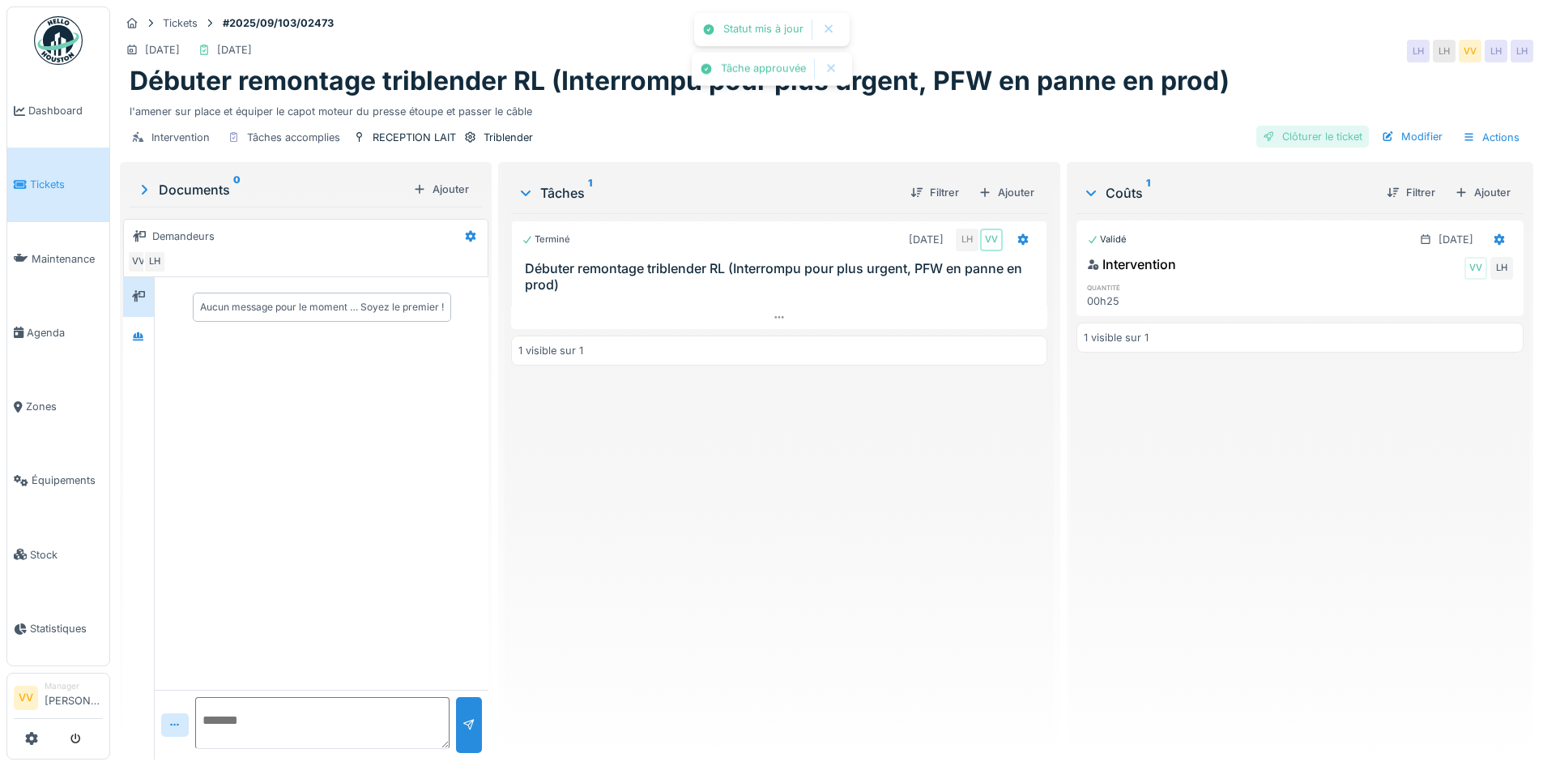
click at [1301, 133] on div "Clôturer le ticket" at bounding box center [1313, 137] width 113 height 22
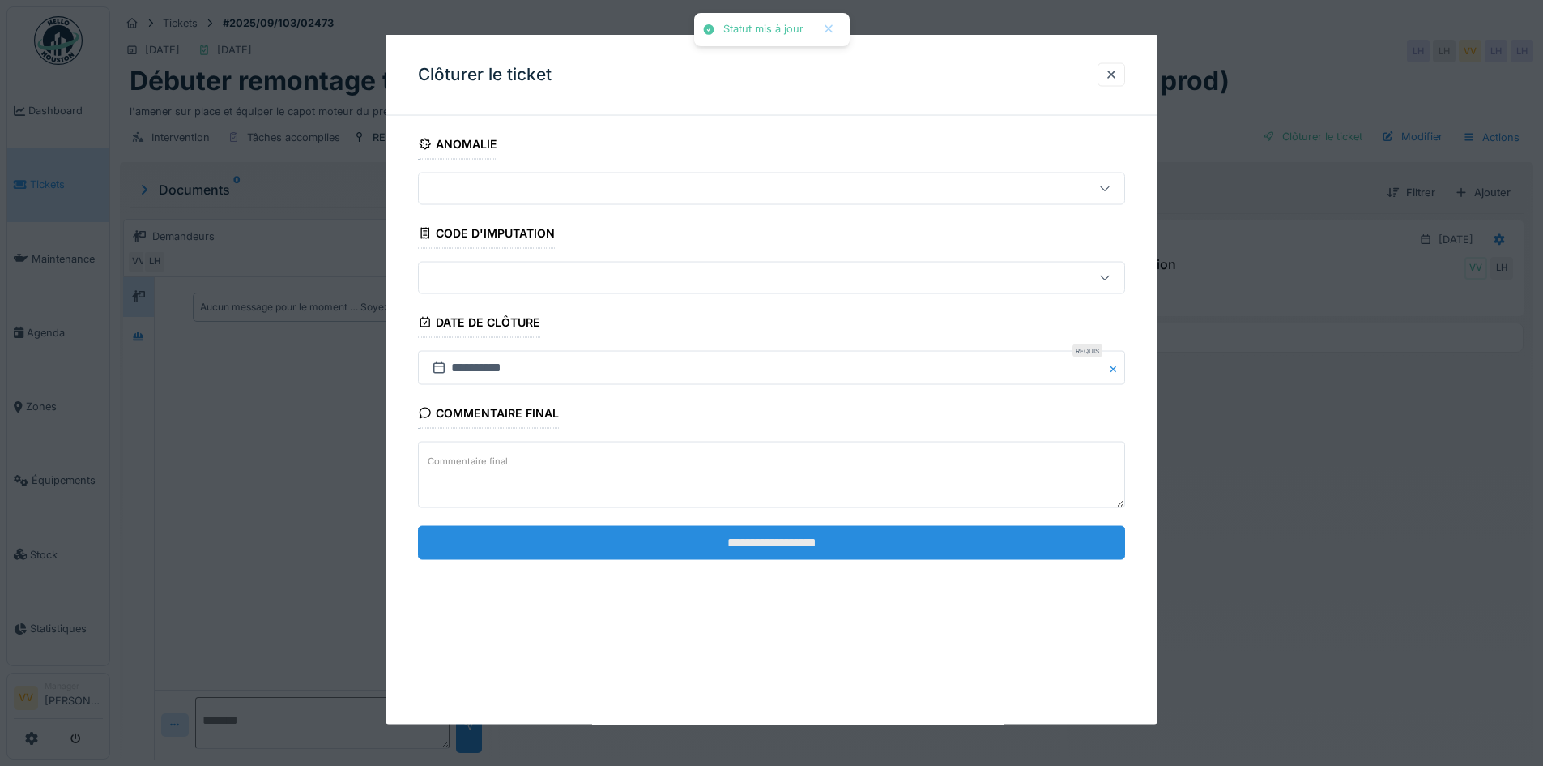
click at [755, 531] on input "**********" at bounding box center [771, 542] width 707 height 34
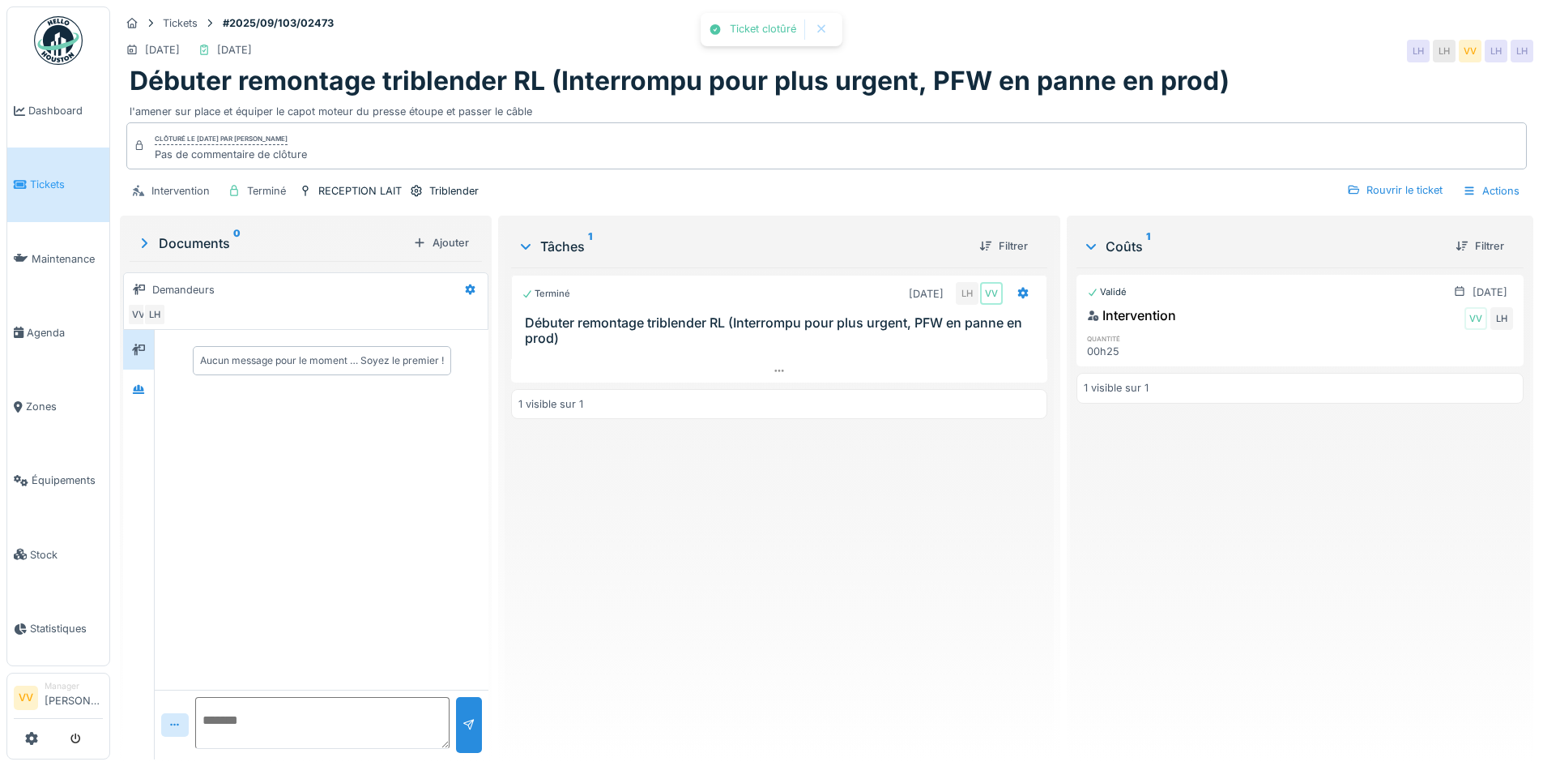
click at [1256, 578] on div "Validé [DATE] Intervention VV LH quantité 00h25 1 visible sur 1" at bounding box center [1300, 506] width 447 height 479
click at [41, 177] on span "Tickets" at bounding box center [66, 184] width 73 height 15
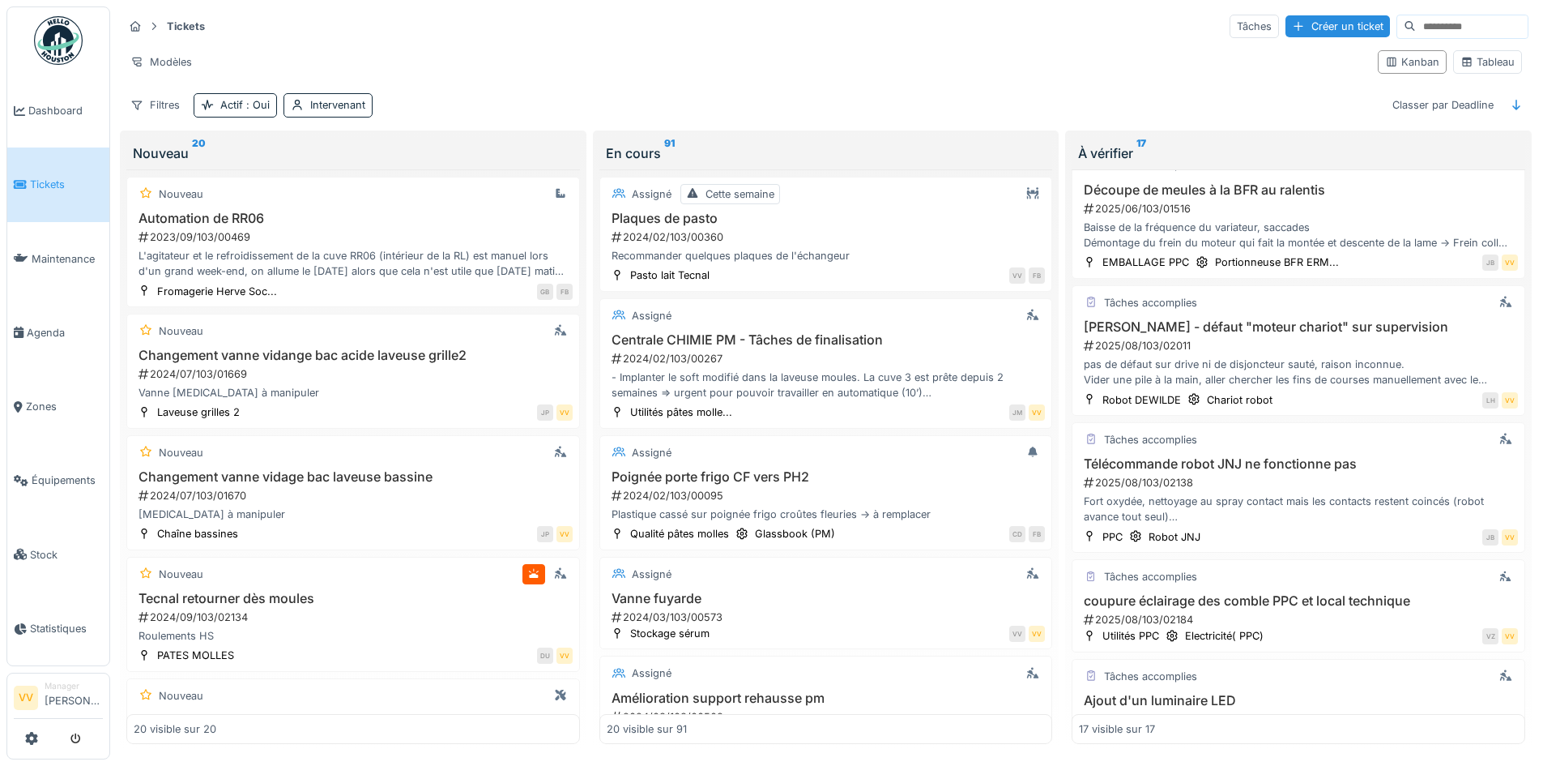
scroll to position [891, 0]
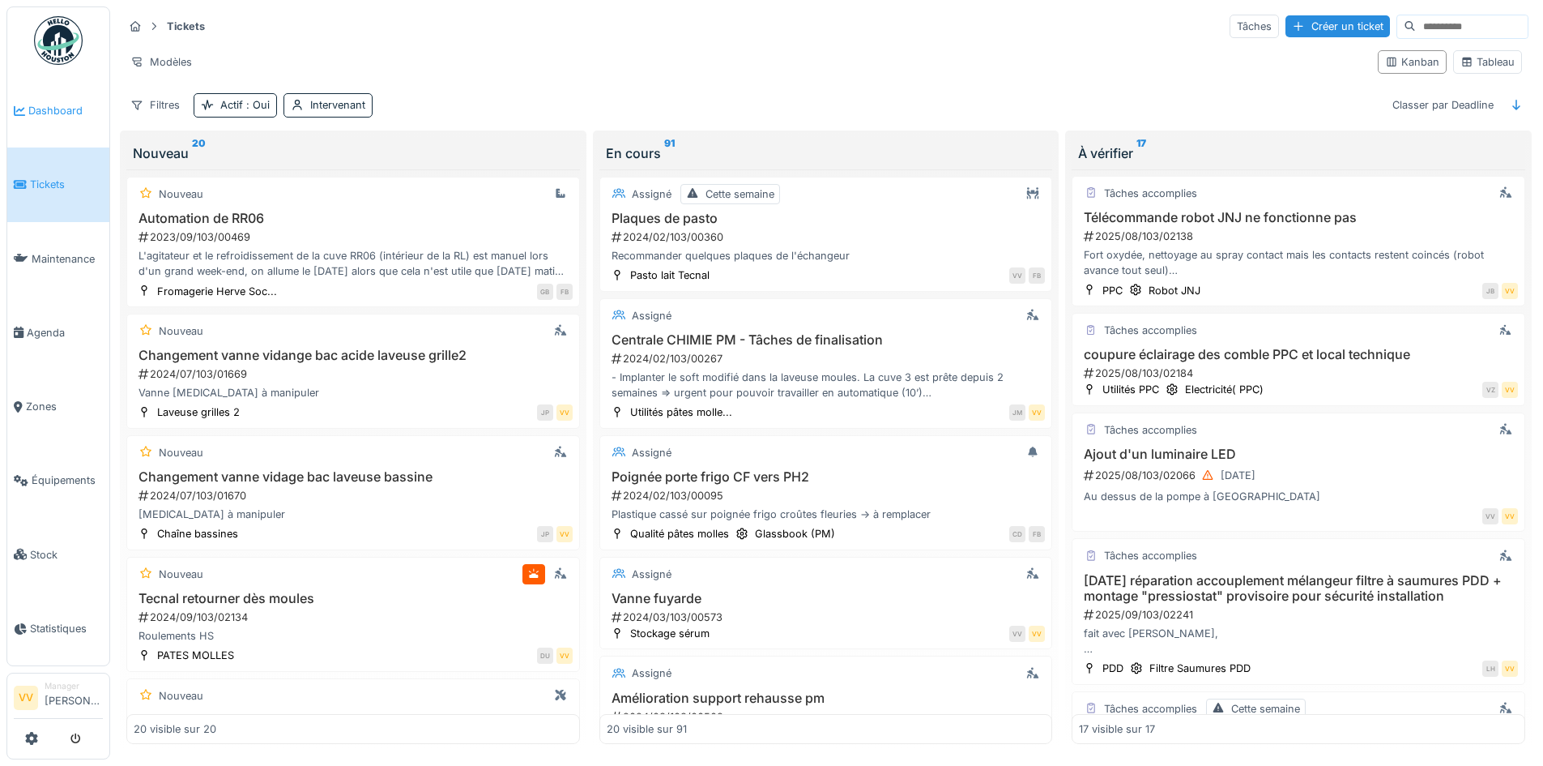
click at [45, 107] on span "Dashboard" at bounding box center [65, 110] width 75 height 15
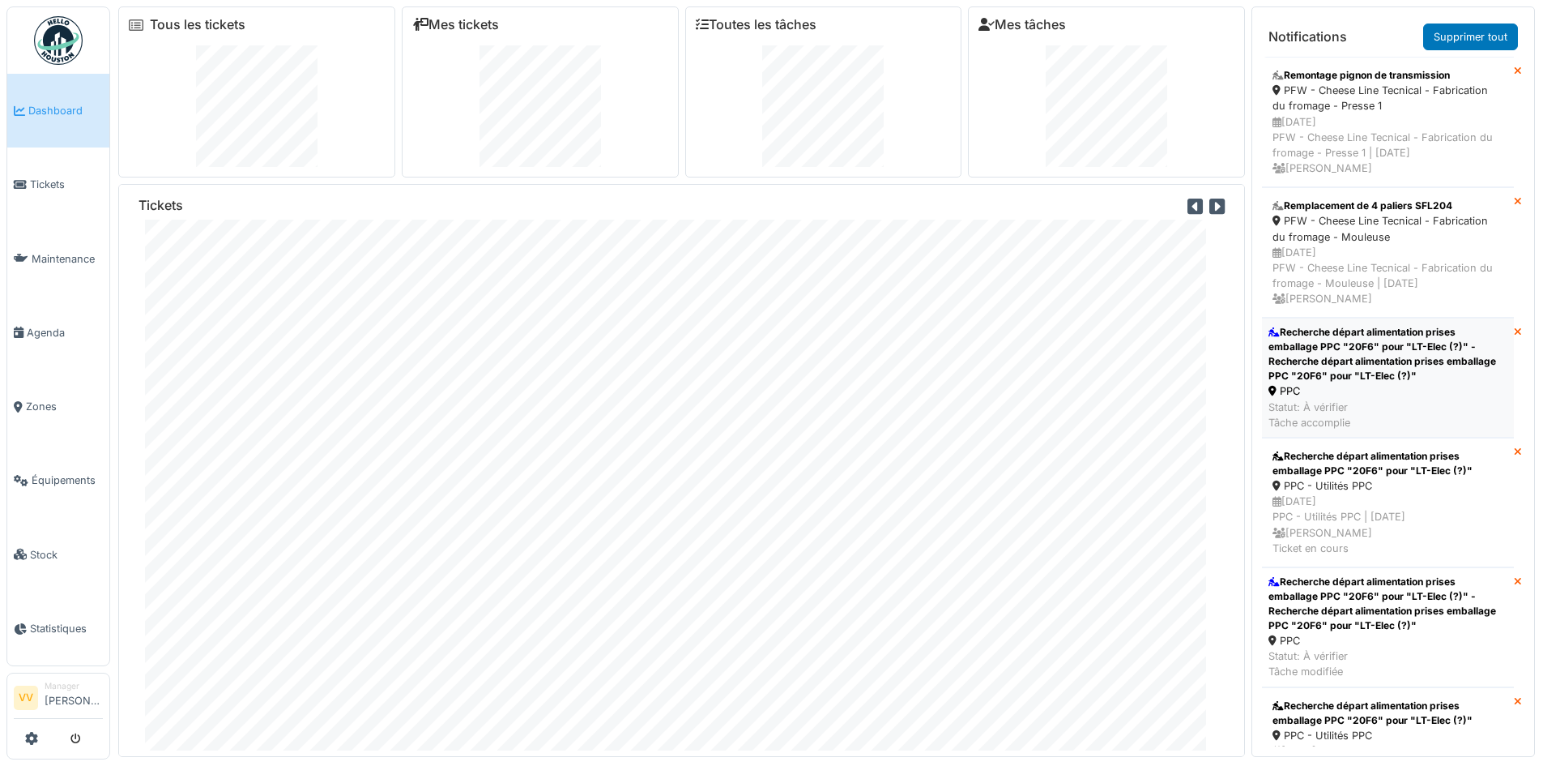
click at [1287, 348] on div "Recherche départ alimentation prises emballage PPC "20F6" pour "LT-Elec (?)" - …" at bounding box center [1388, 354] width 239 height 58
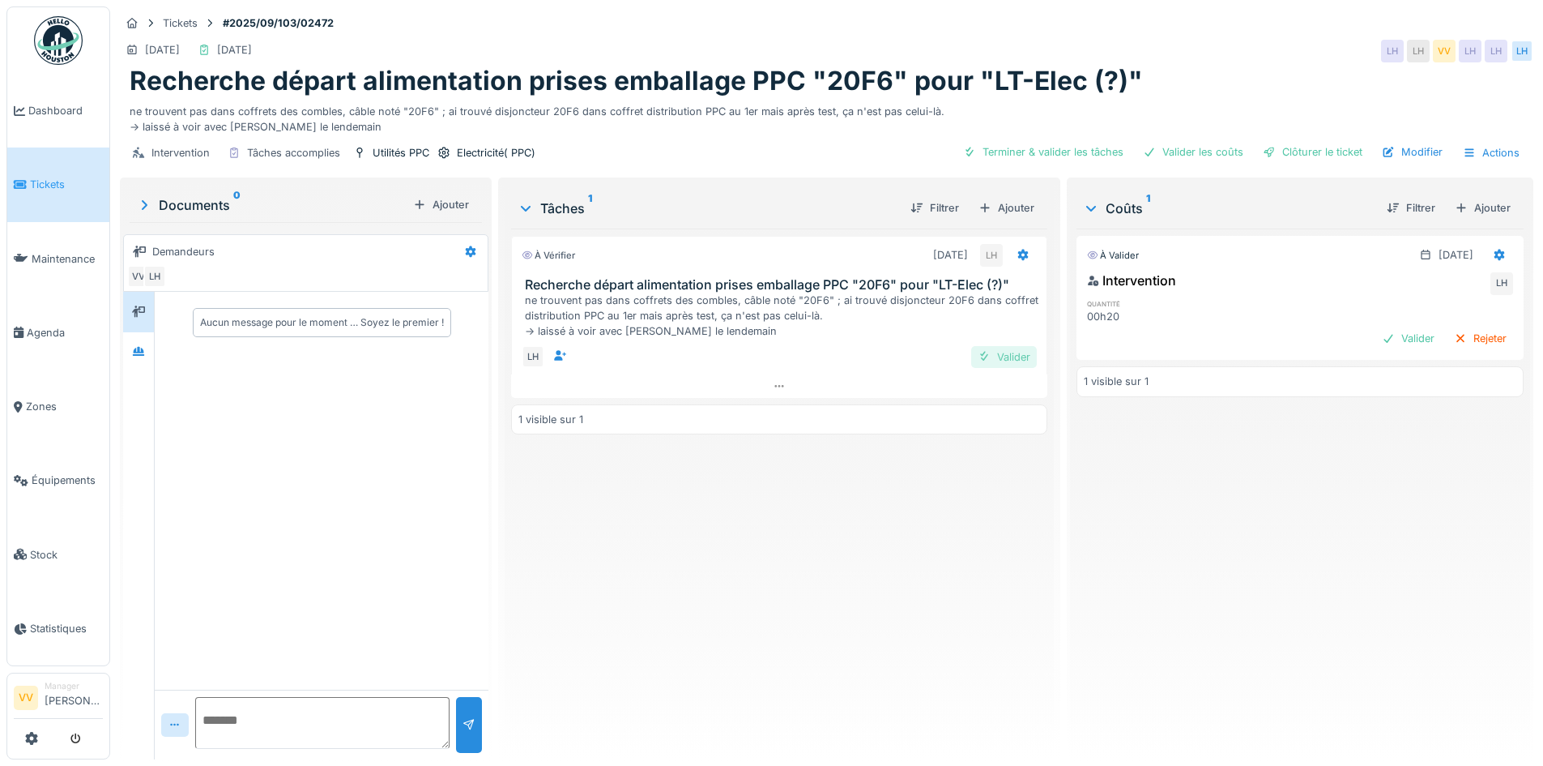
click at [988, 347] on div "Valider" at bounding box center [1004, 357] width 66 height 22
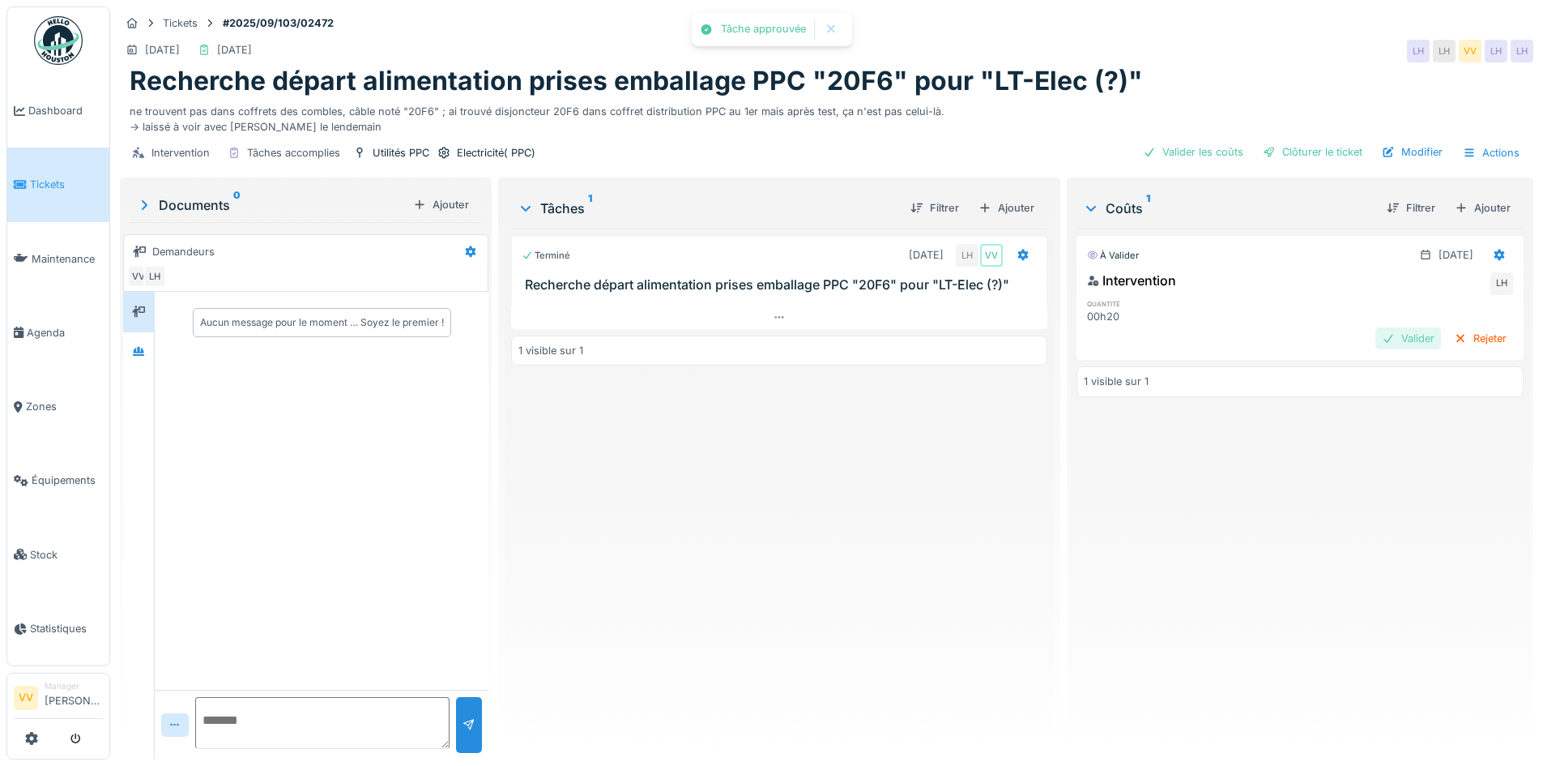
click at [1376, 337] on div "Valider" at bounding box center [1409, 338] width 66 height 22
click at [1317, 155] on div "Clôturer le ticket" at bounding box center [1313, 152] width 113 height 22
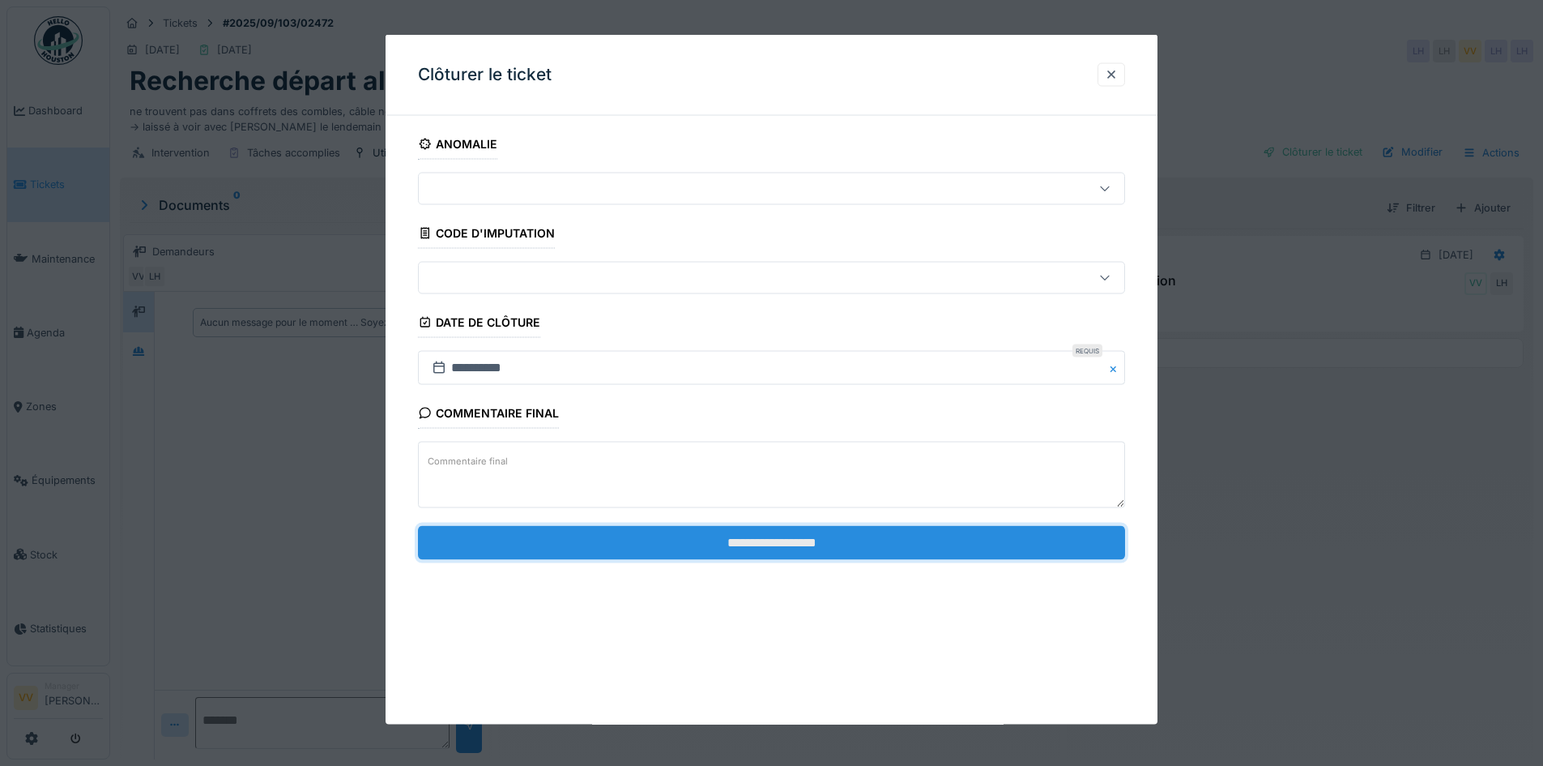
click at [867, 544] on input "**********" at bounding box center [771, 542] width 707 height 34
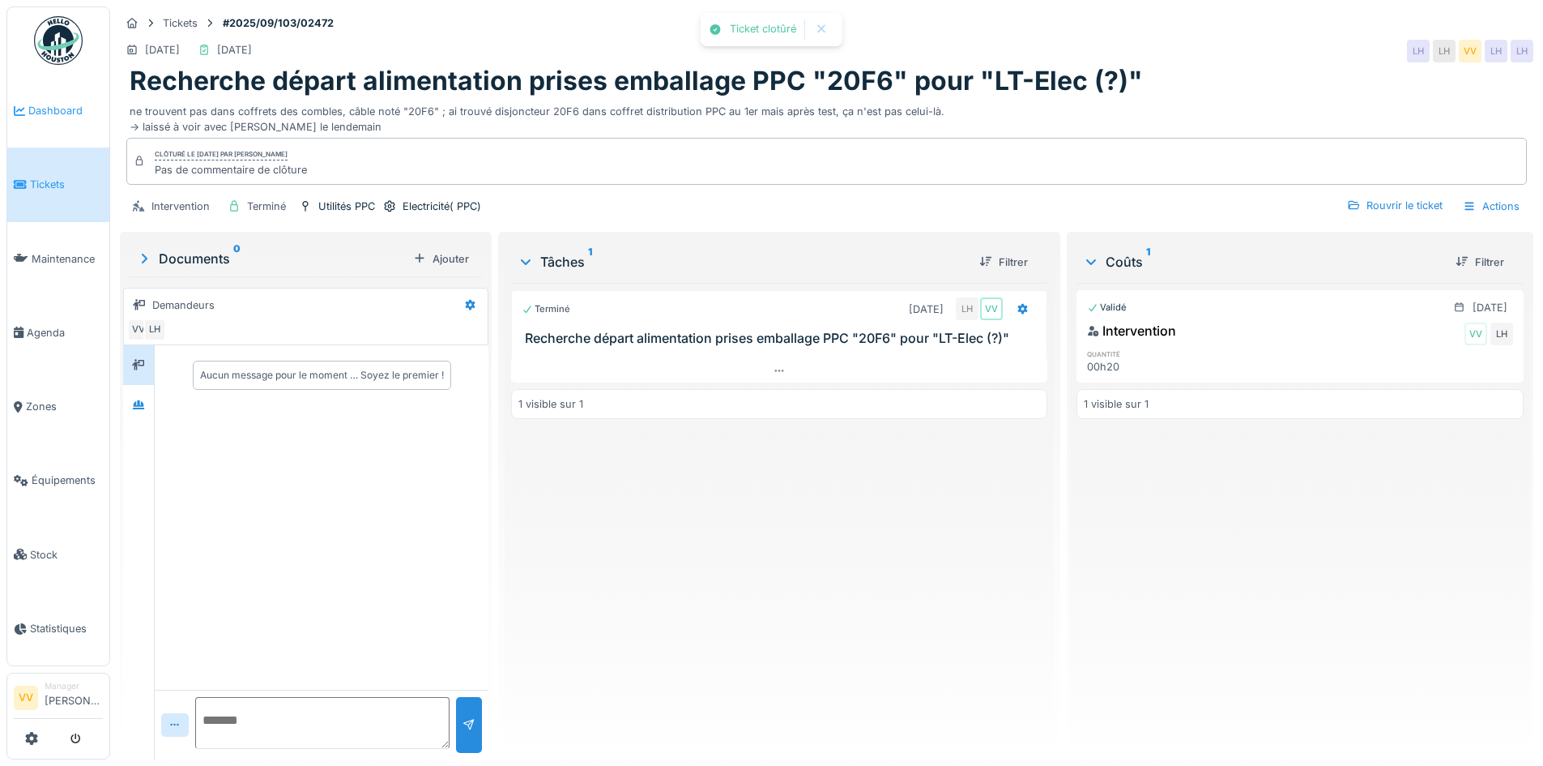
click at [62, 114] on span "Dashboard" at bounding box center [65, 110] width 75 height 15
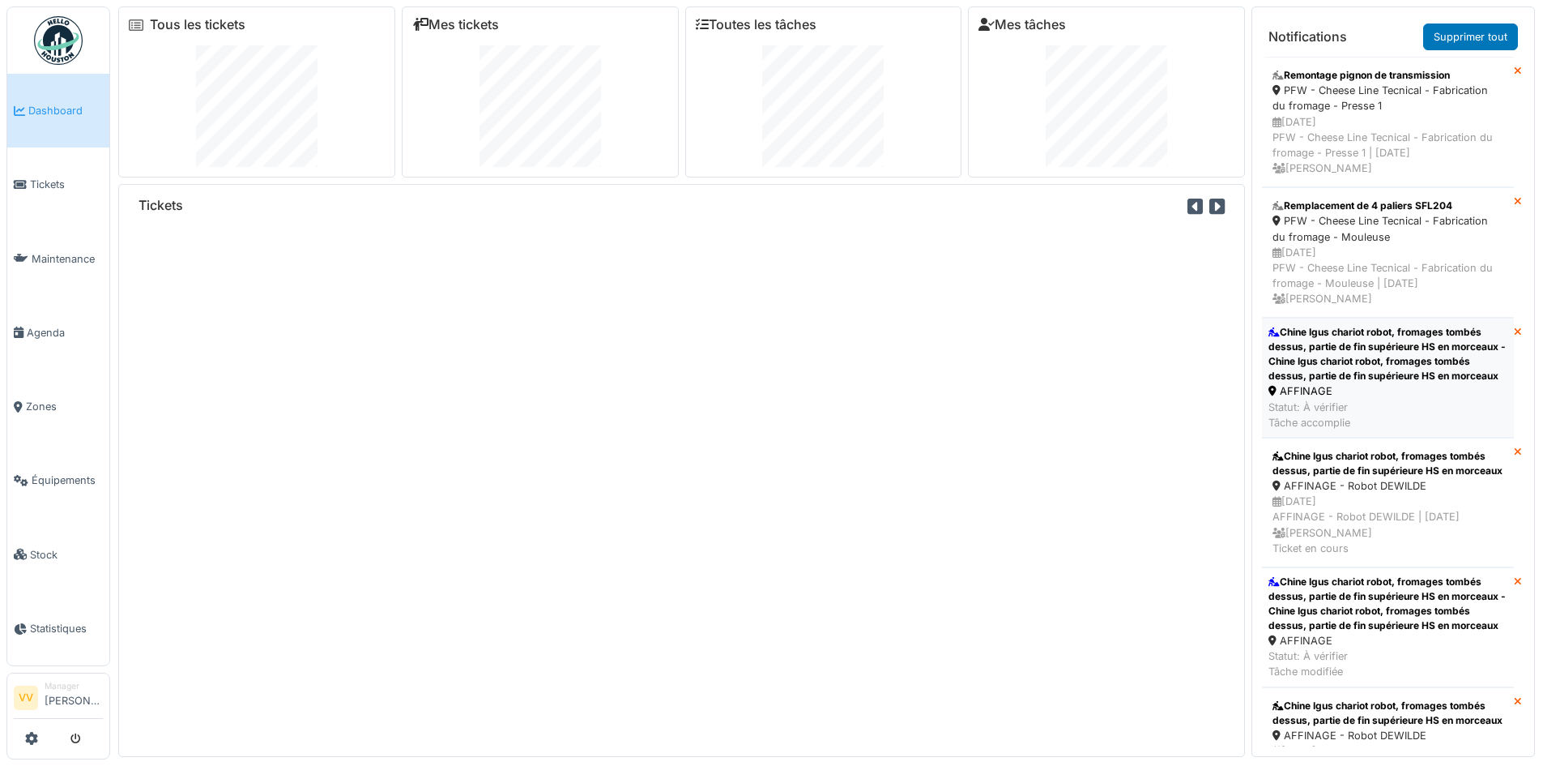
click at [1402, 362] on div "Chine Igus chariot robot, fromages tombés dessus, partie de fin supérieure HS e…" at bounding box center [1388, 354] width 239 height 58
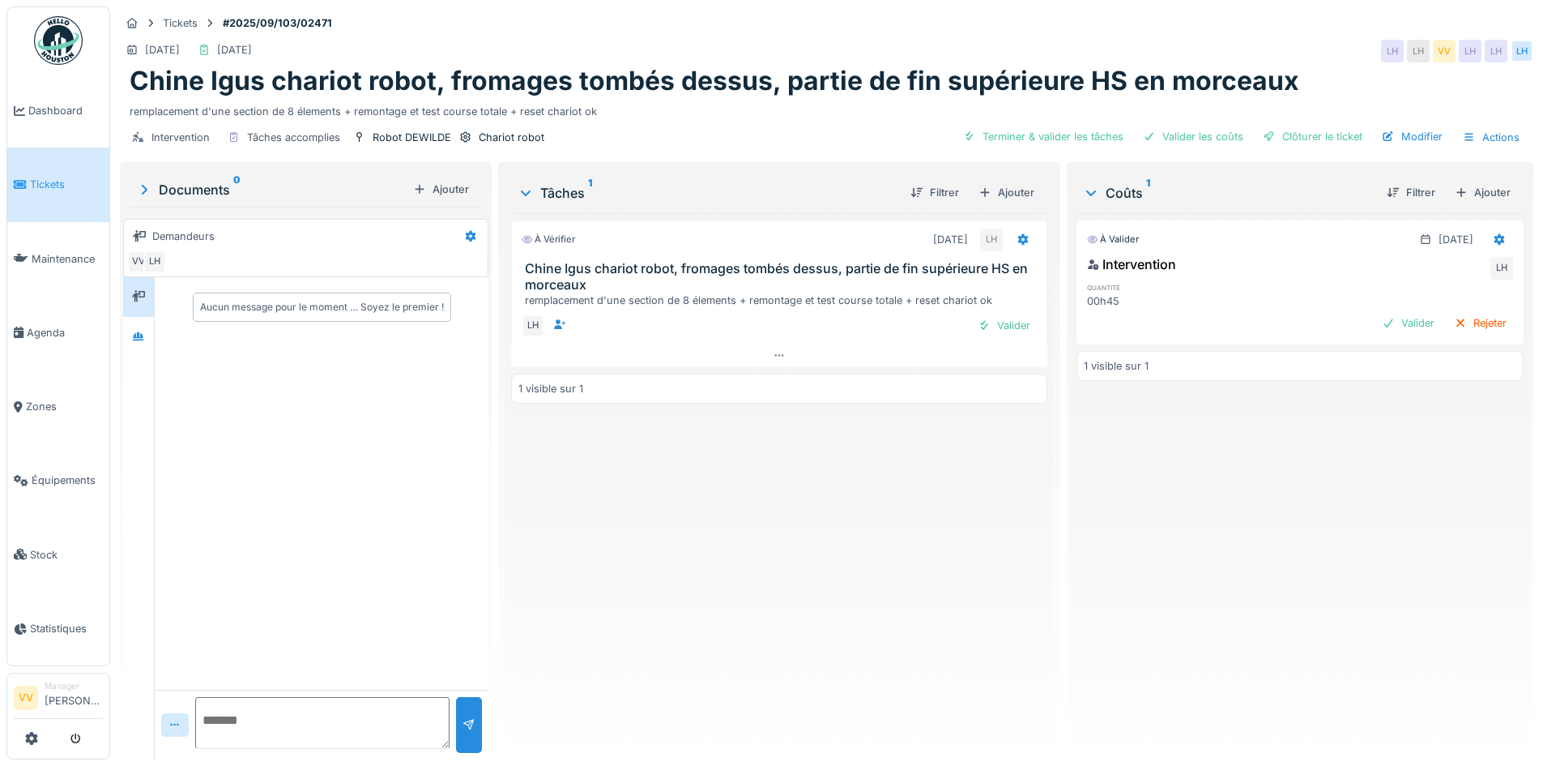
drag, startPoint x: 984, startPoint y: 330, endPoint x: 1099, endPoint y: 294, distance: 121.2
click at [984, 330] on div "Valider" at bounding box center [1004, 325] width 66 height 22
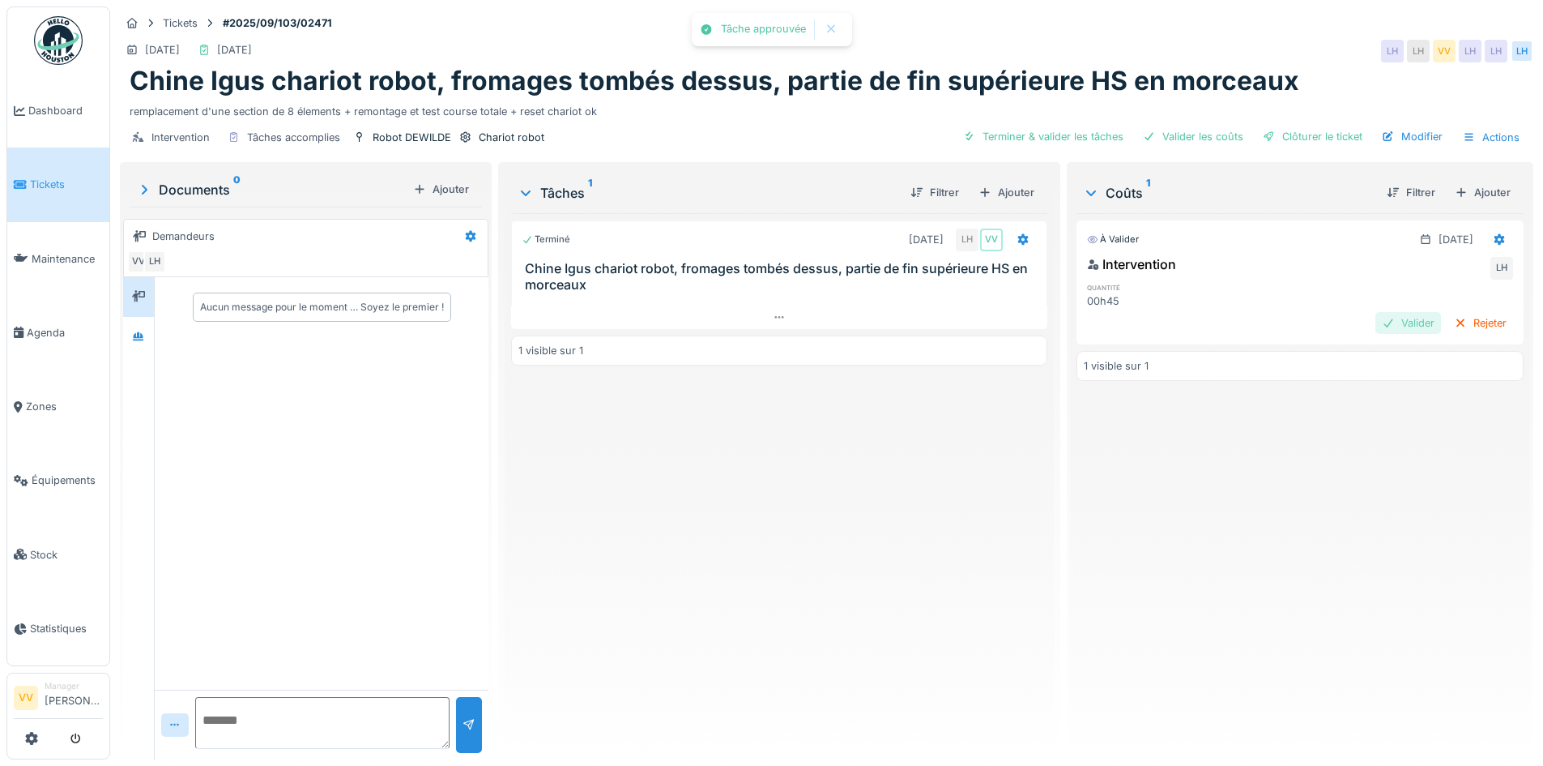
click at [1376, 314] on div "Valider" at bounding box center [1409, 323] width 66 height 22
click at [1316, 122] on div "Tickets #2025/09/103/02471 [DATE] [DATE] LH LH VV LH LH Chine Igus chariot robo…" at bounding box center [827, 82] width 1420 height 152
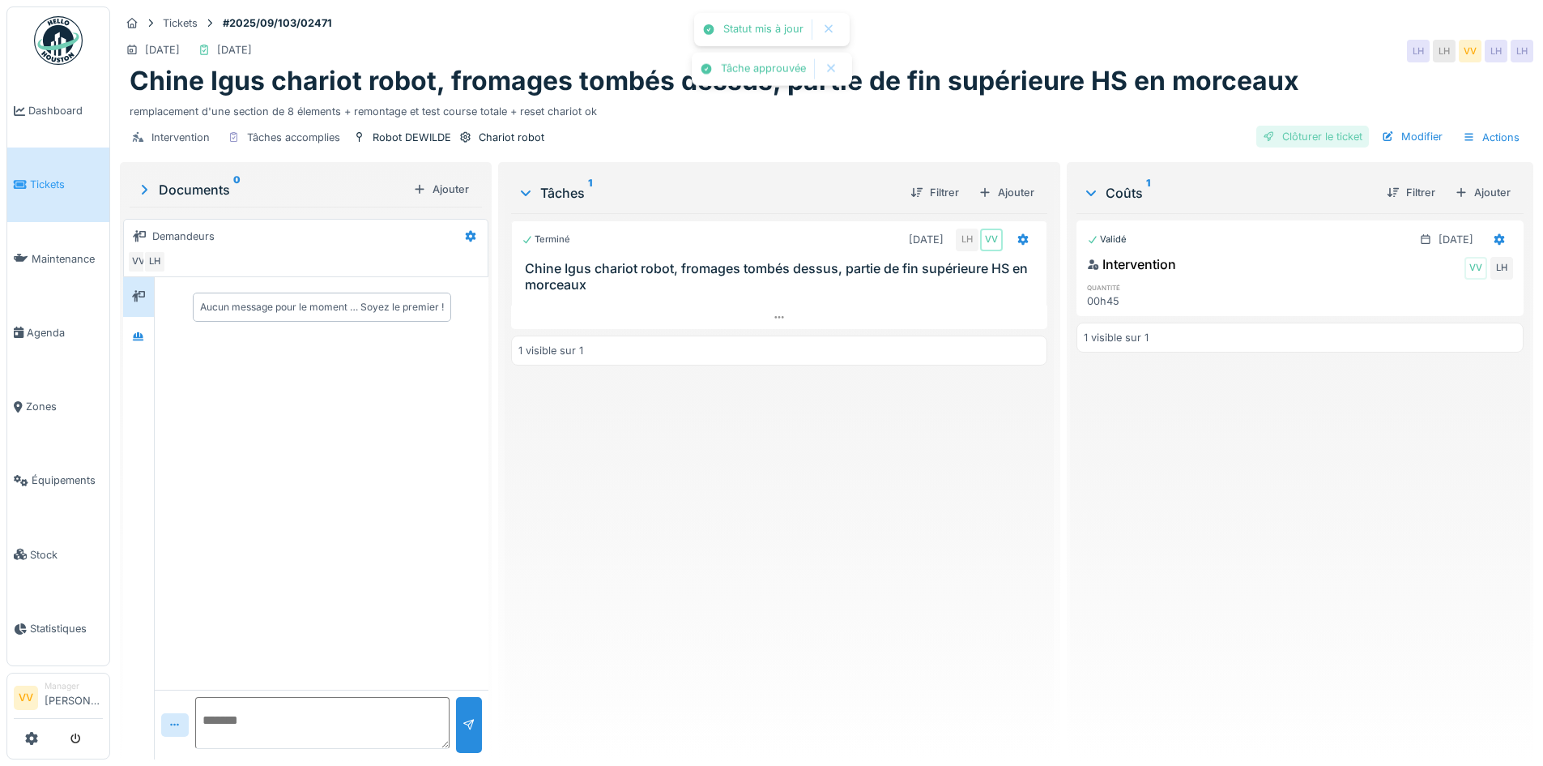
click at [1316, 143] on div "Clôturer le ticket" at bounding box center [1313, 137] width 113 height 22
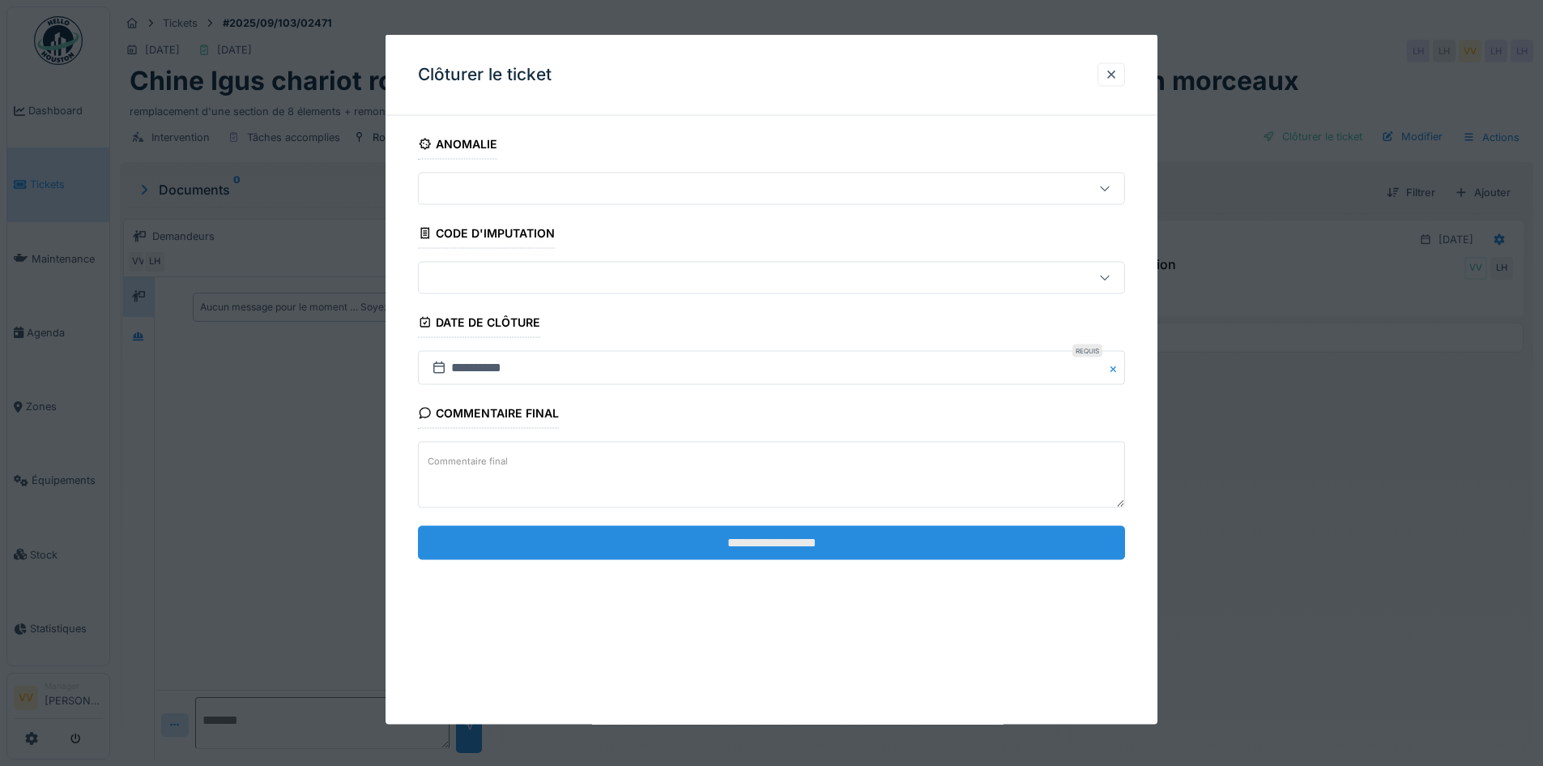
click at [792, 533] on input "**********" at bounding box center [771, 542] width 707 height 34
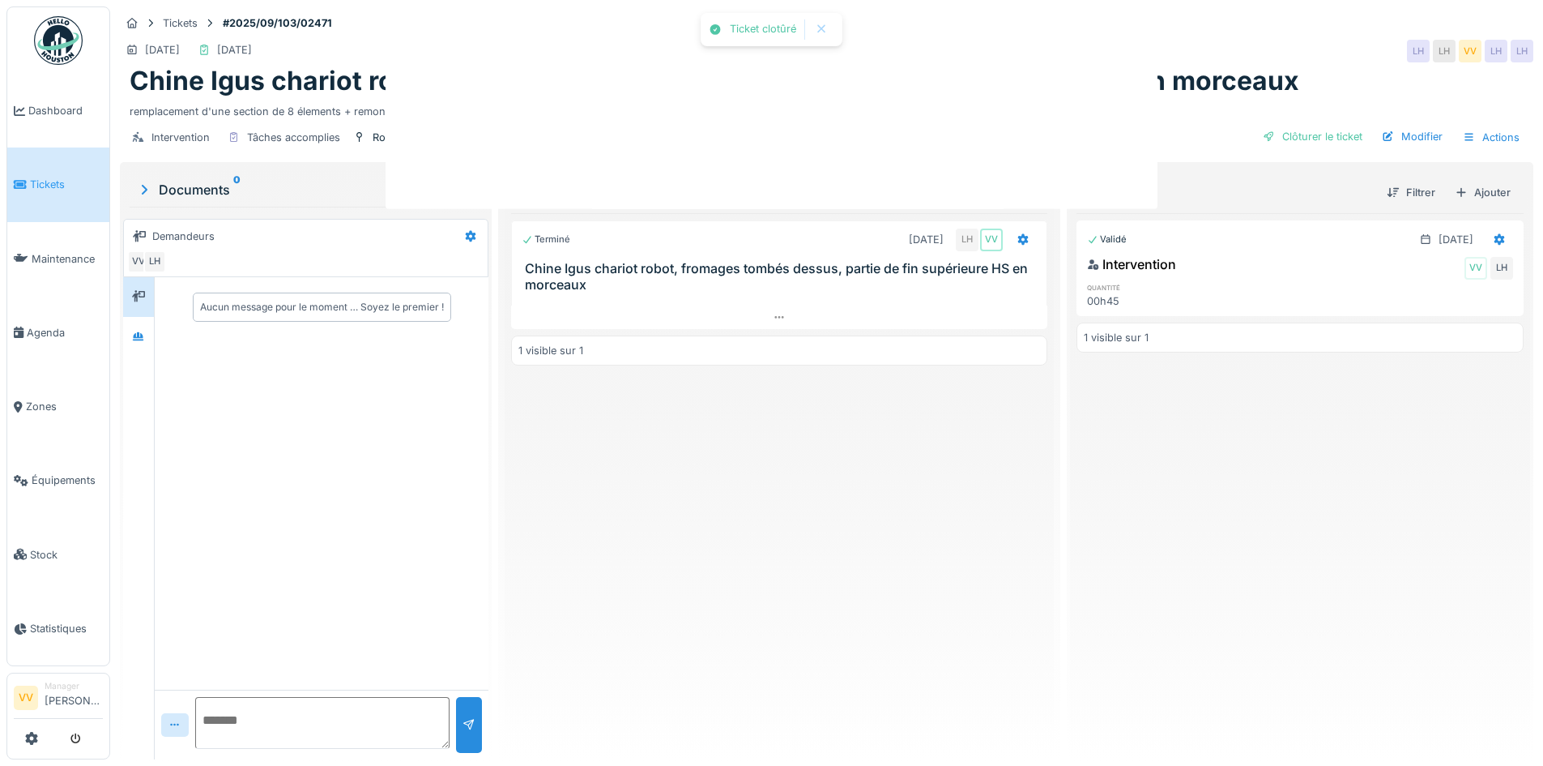
click at [779, 550] on div at bounding box center [771, 383] width 1543 height 766
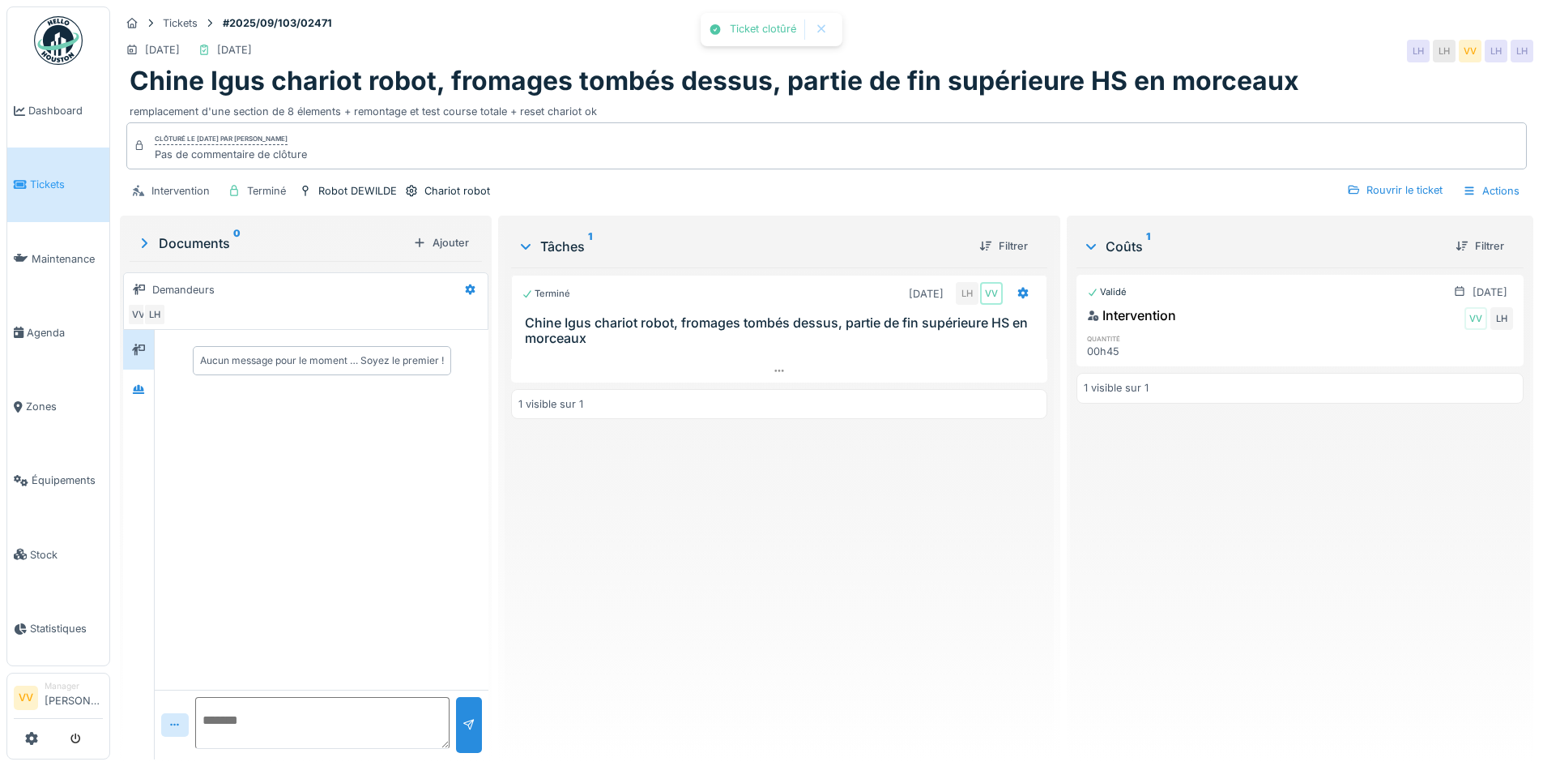
click at [35, 188] on span "Tickets" at bounding box center [66, 184] width 73 height 15
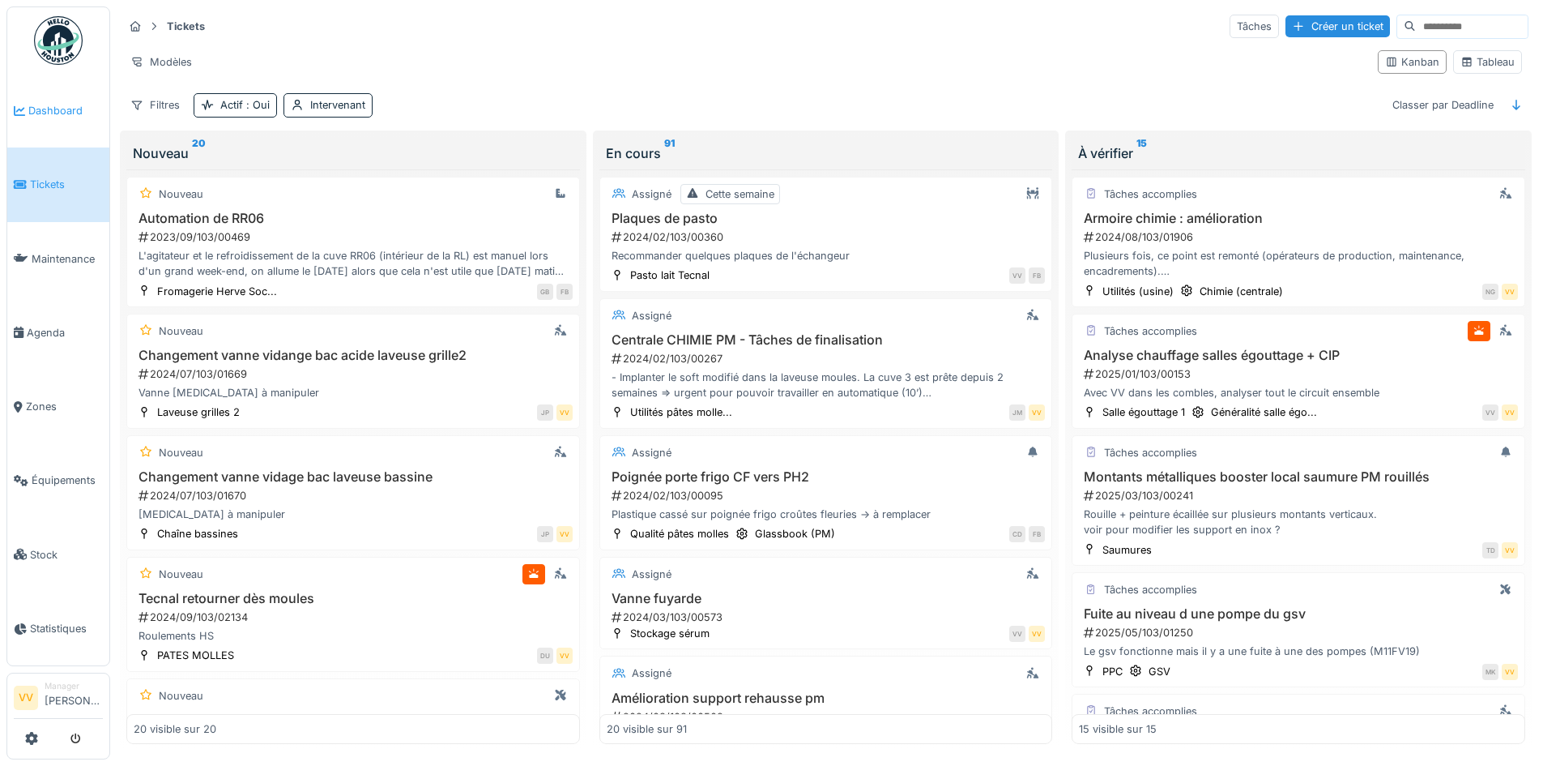
click at [34, 117] on span "Dashboard" at bounding box center [65, 110] width 75 height 15
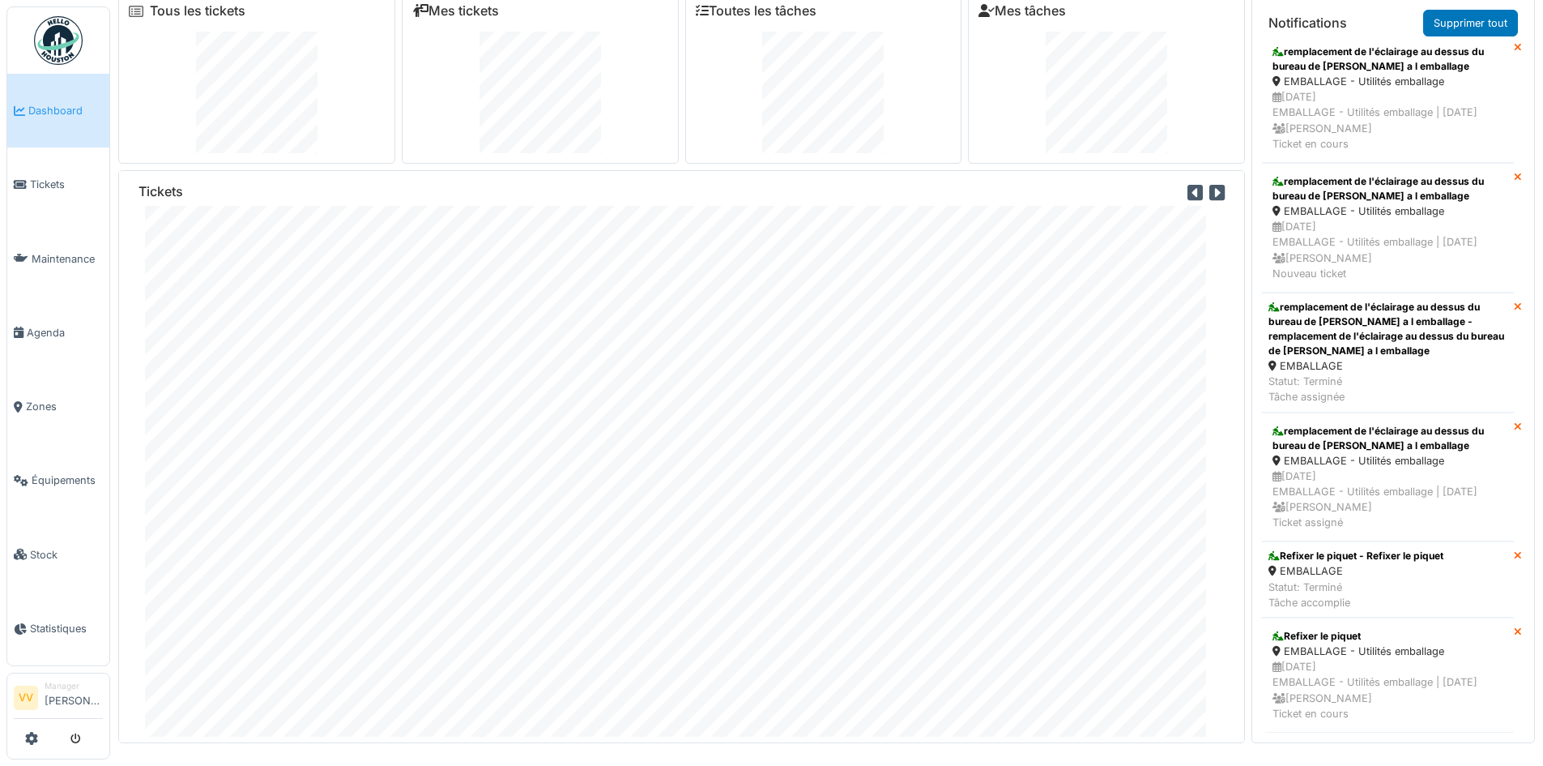
scroll to position [17, 0]
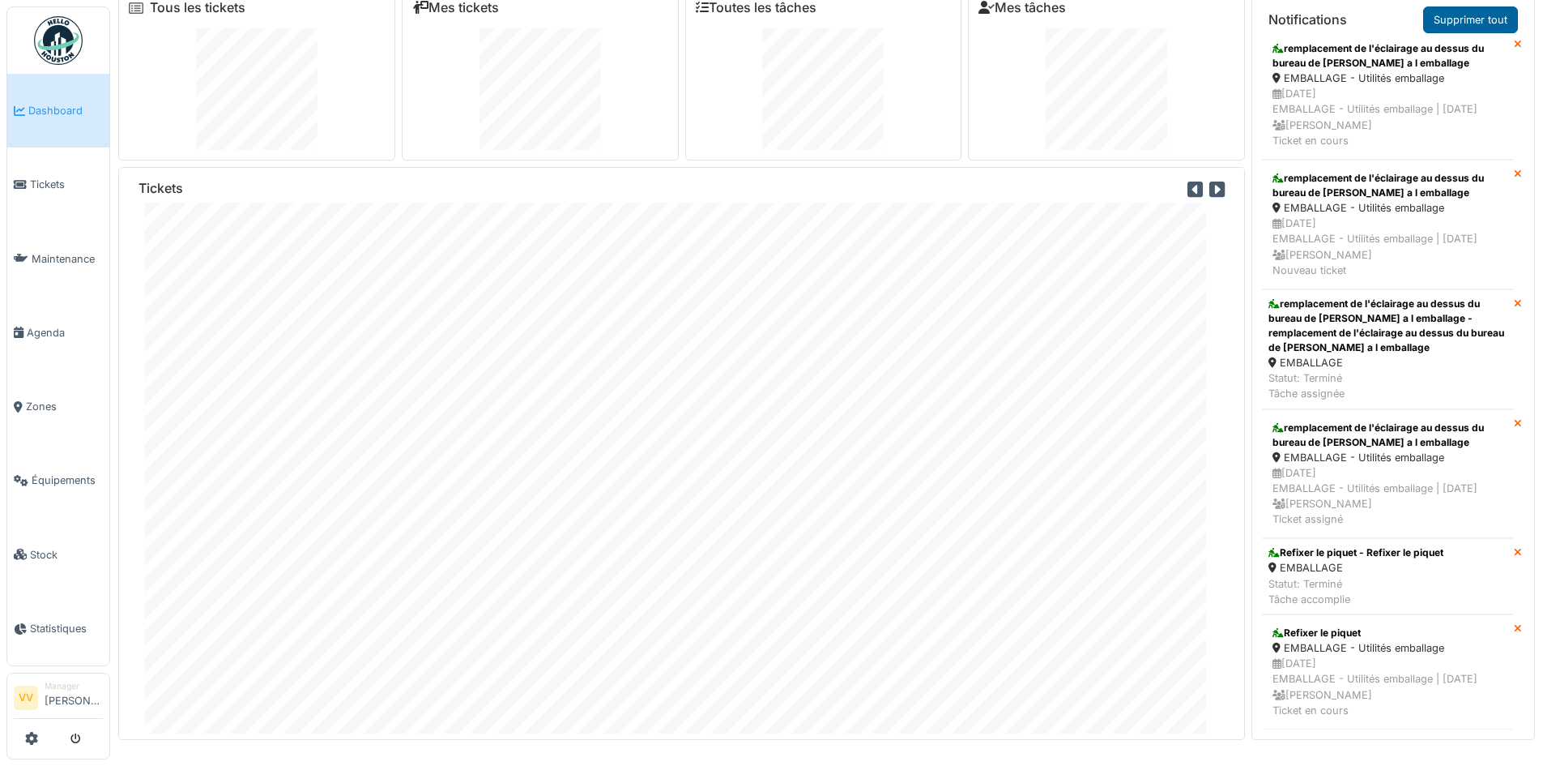
click at [1473, 19] on link "Supprimer tout" at bounding box center [1470, 19] width 95 height 27
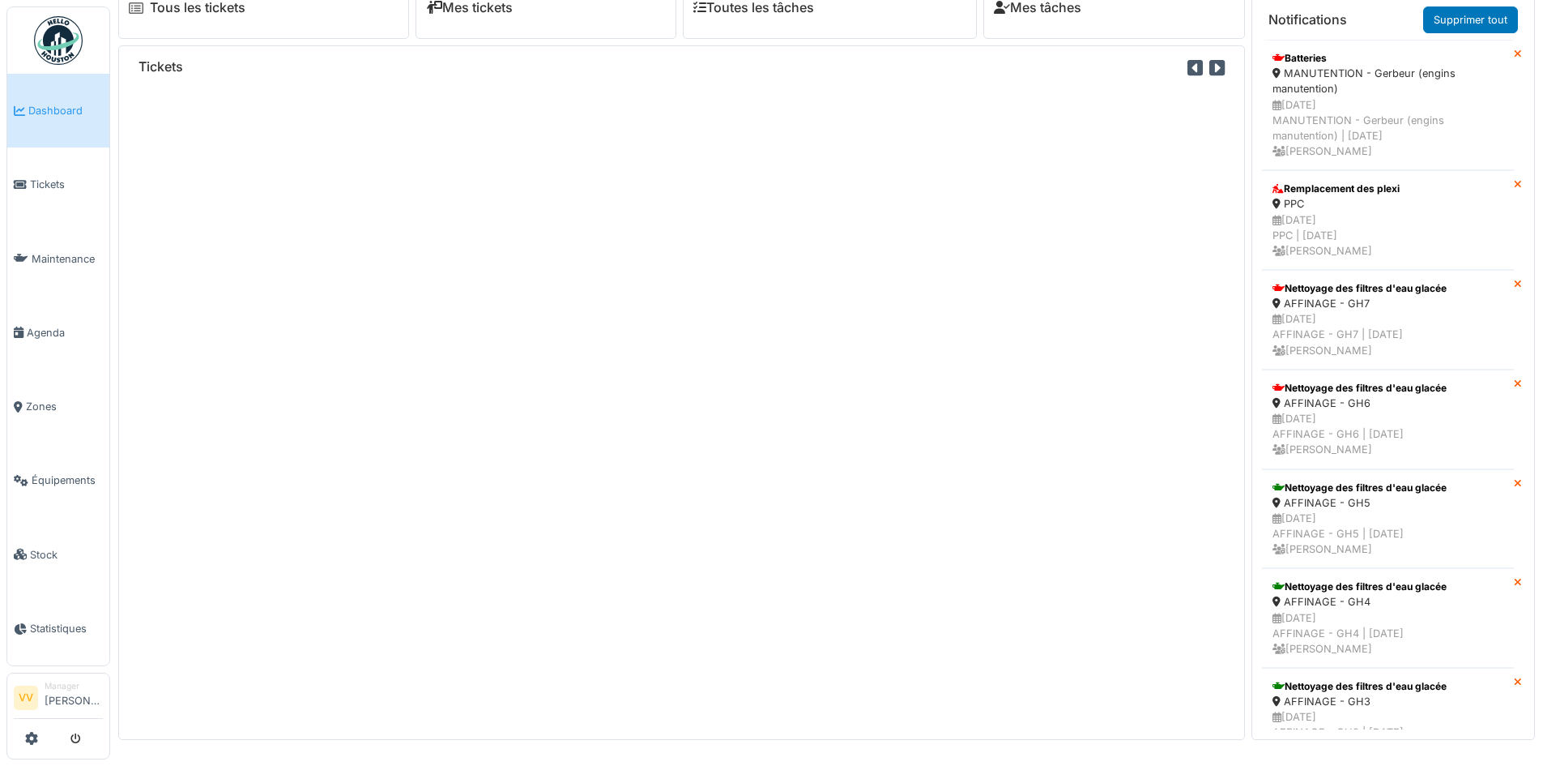
scroll to position [0, 0]
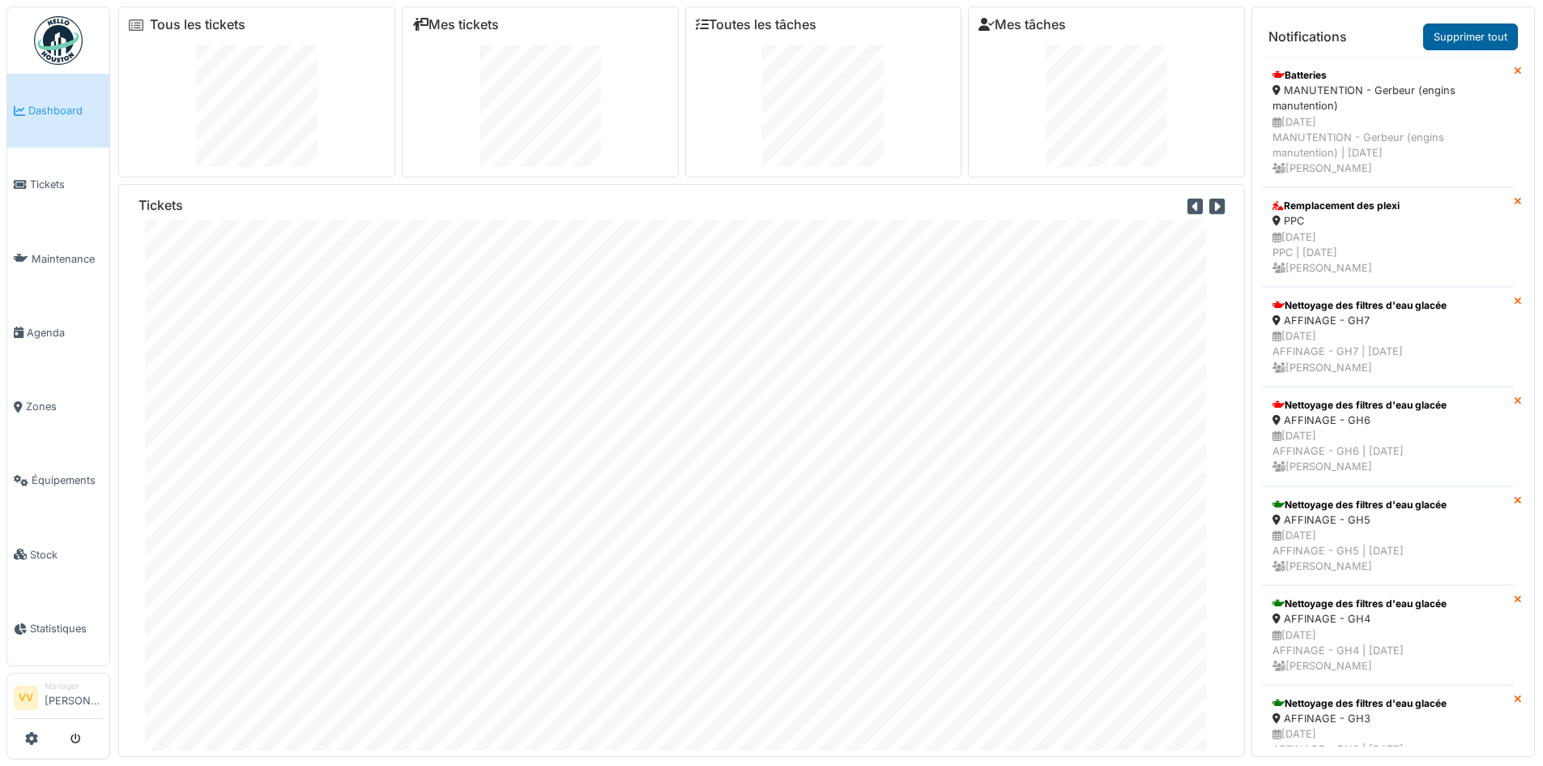
click at [1470, 29] on link "Supprimer tout" at bounding box center [1470, 36] width 95 height 27
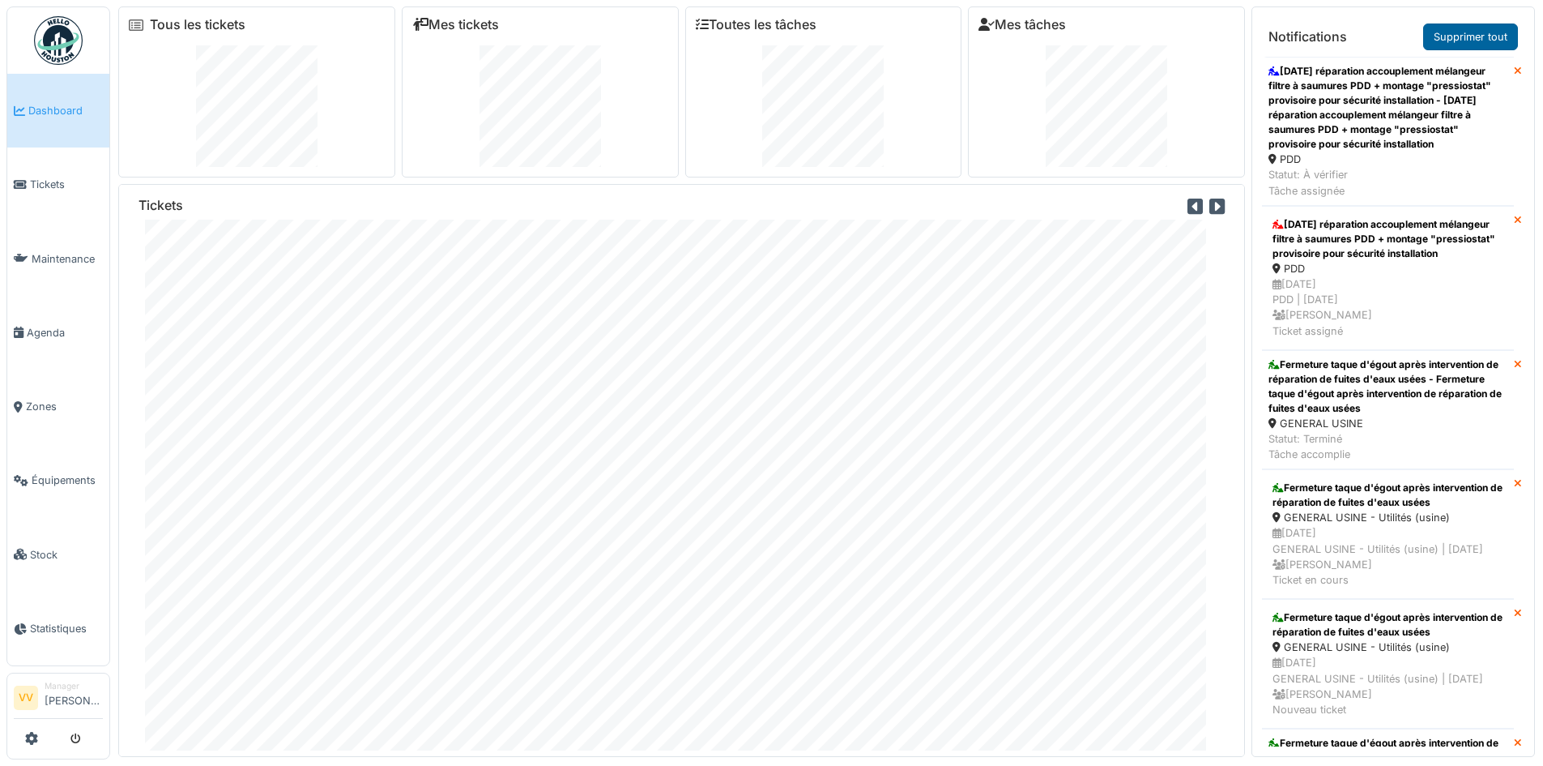
click at [1470, 32] on link "Supprimer tout" at bounding box center [1470, 36] width 95 height 27
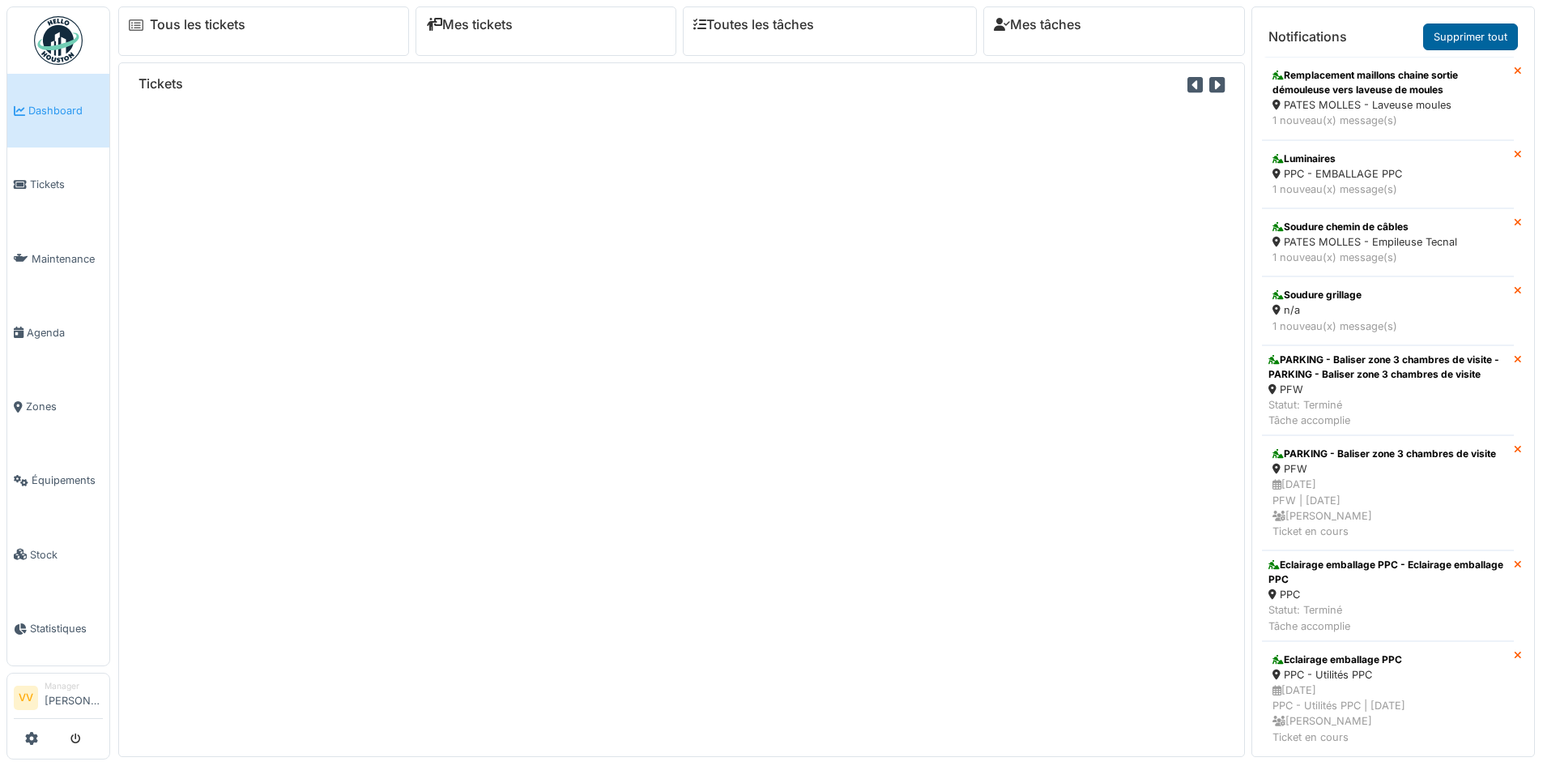
click at [1470, 34] on link "Supprimer tout" at bounding box center [1470, 36] width 95 height 27
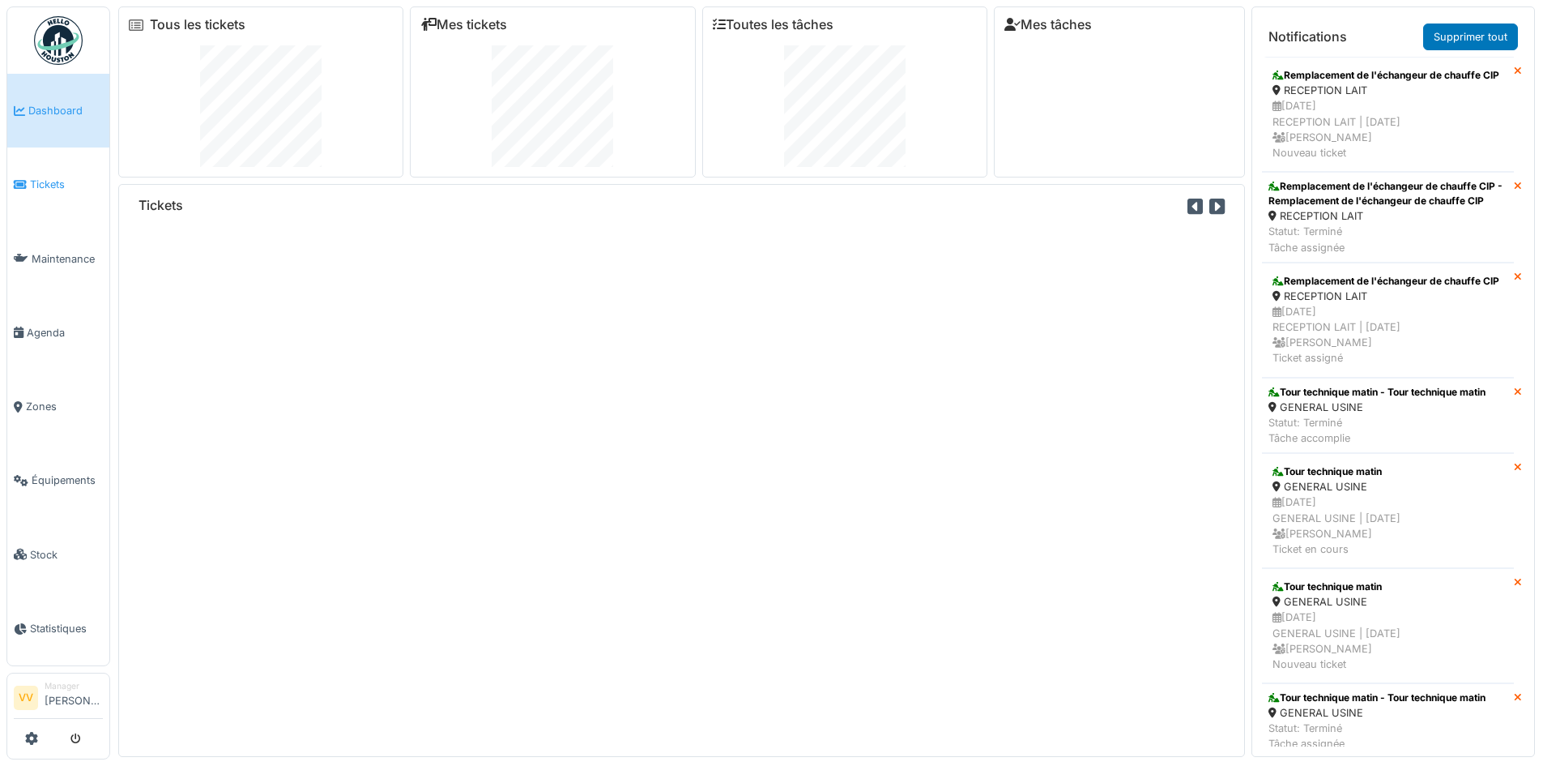
click at [55, 200] on link "Tickets" at bounding box center [58, 184] width 102 height 74
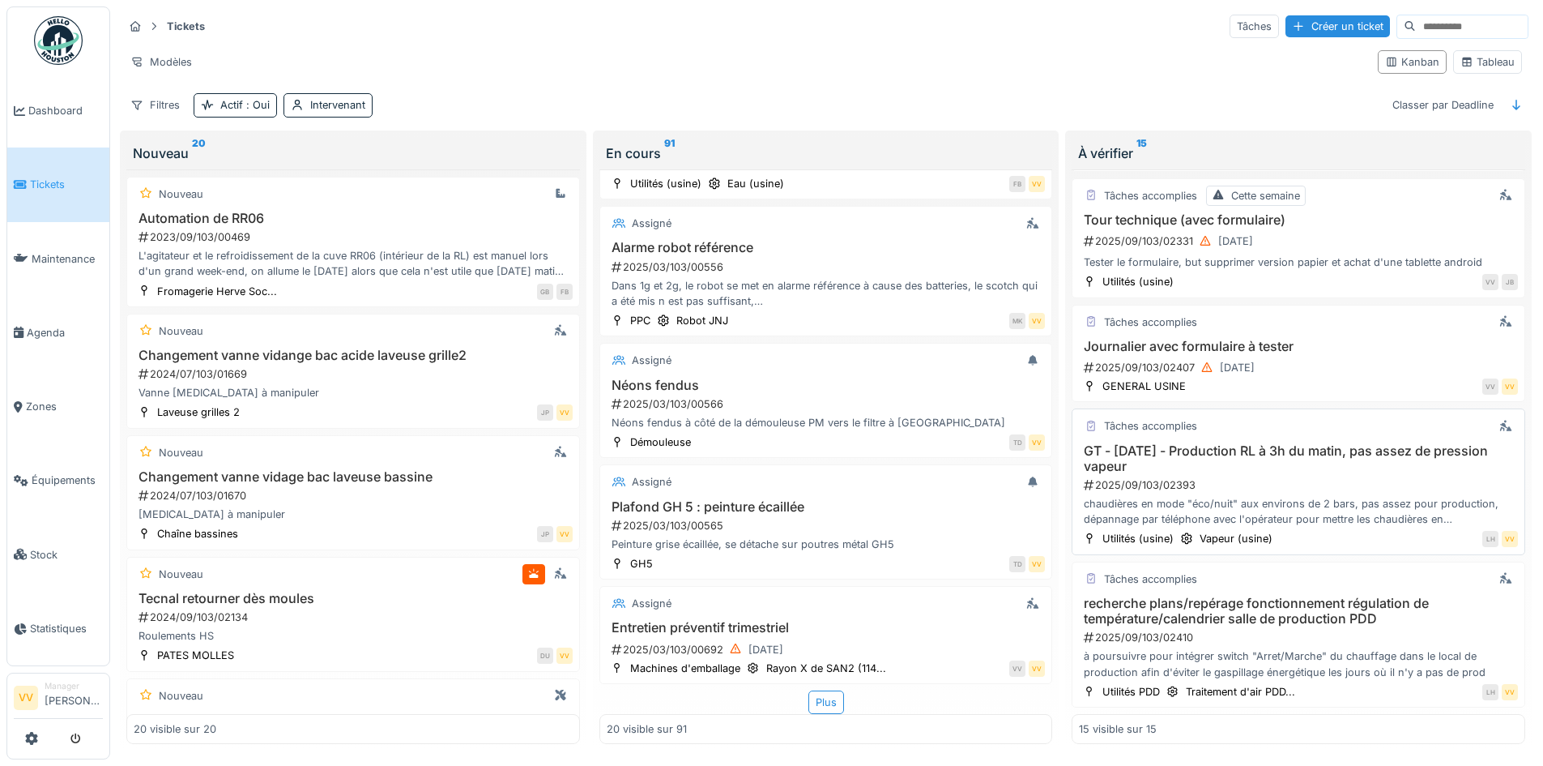
scroll to position [10, 0]
click at [1307, 597] on h3 "recherche plans/repérage fonctionnement régulation de température/calendrier sa…" at bounding box center [1298, 610] width 439 height 31
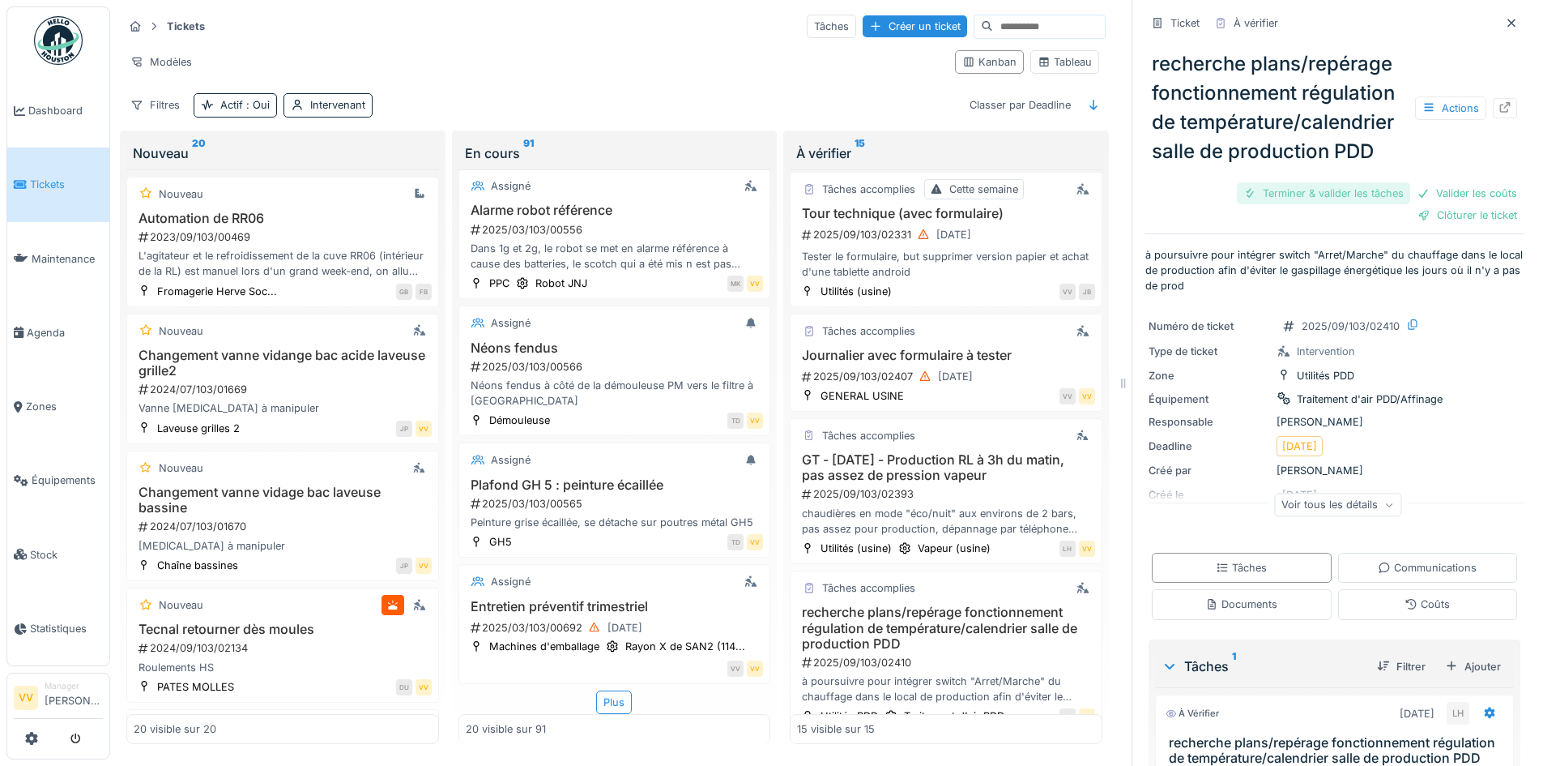
drag, startPoint x: 1282, startPoint y: 173, endPoint x: 1317, endPoint y: 176, distance: 34.9
click at [1283, 182] on div "Terminer & valider les tâches" at bounding box center [1323, 193] width 173 height 22
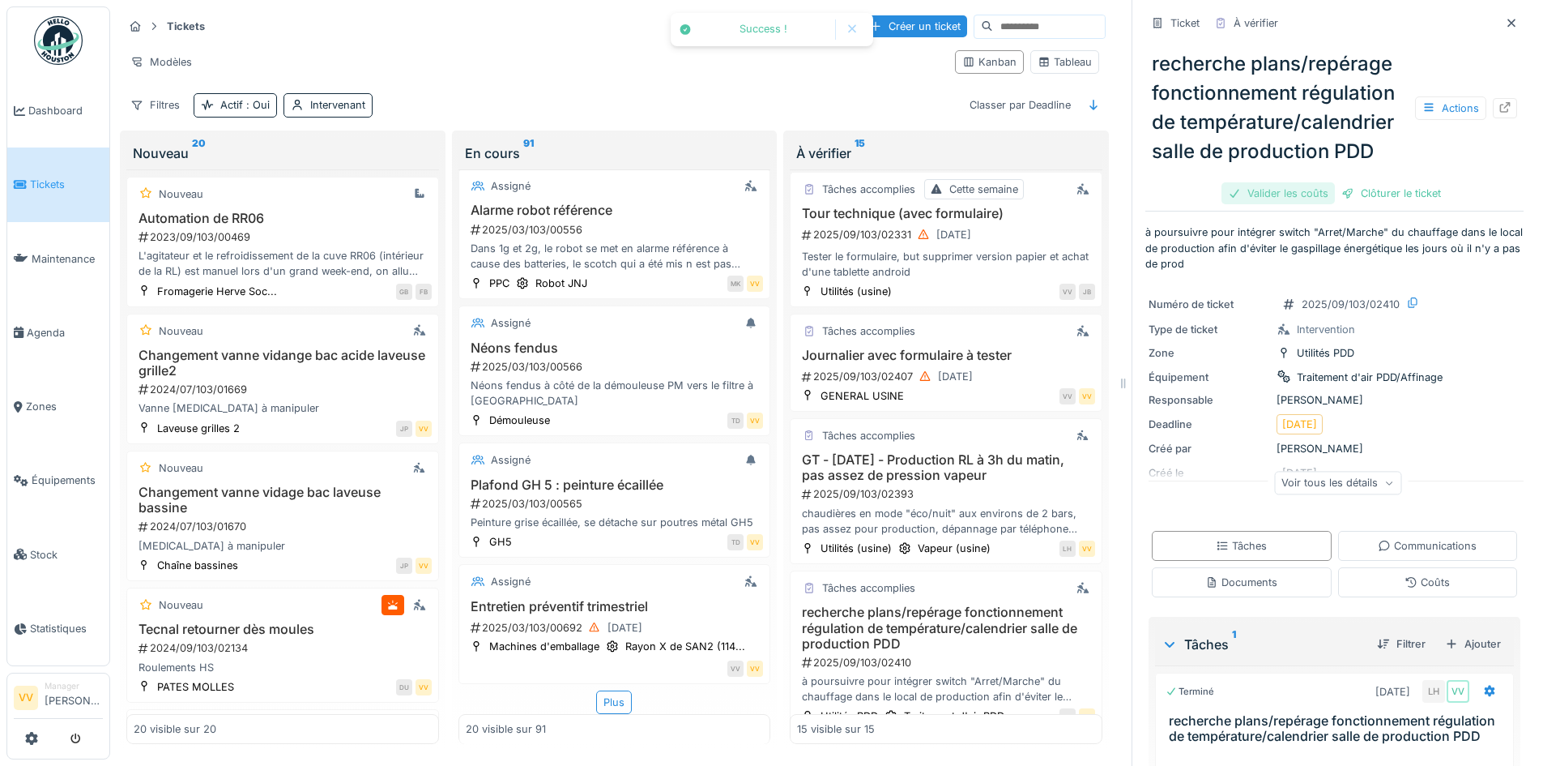
click at [1440, 185] on div "recherche plans/repérage fonctionnement régulation de température/calendrier sa…" at bounding box center [1335, 121] width 378 height 171
click at [1278, 186] on div "Valider les coûts" at bounding box center [1278, 193] width 113 height 22
click at [1394, 184] on div "recherche plans/repérage fonctionnement régulation de température/calendrier sa…" at bounding box center [1335, 121] width 378 height 171
click at [1347, 186] on div "Clôturer le ticket" at bounding box center [1334, 193] width 113 height 22
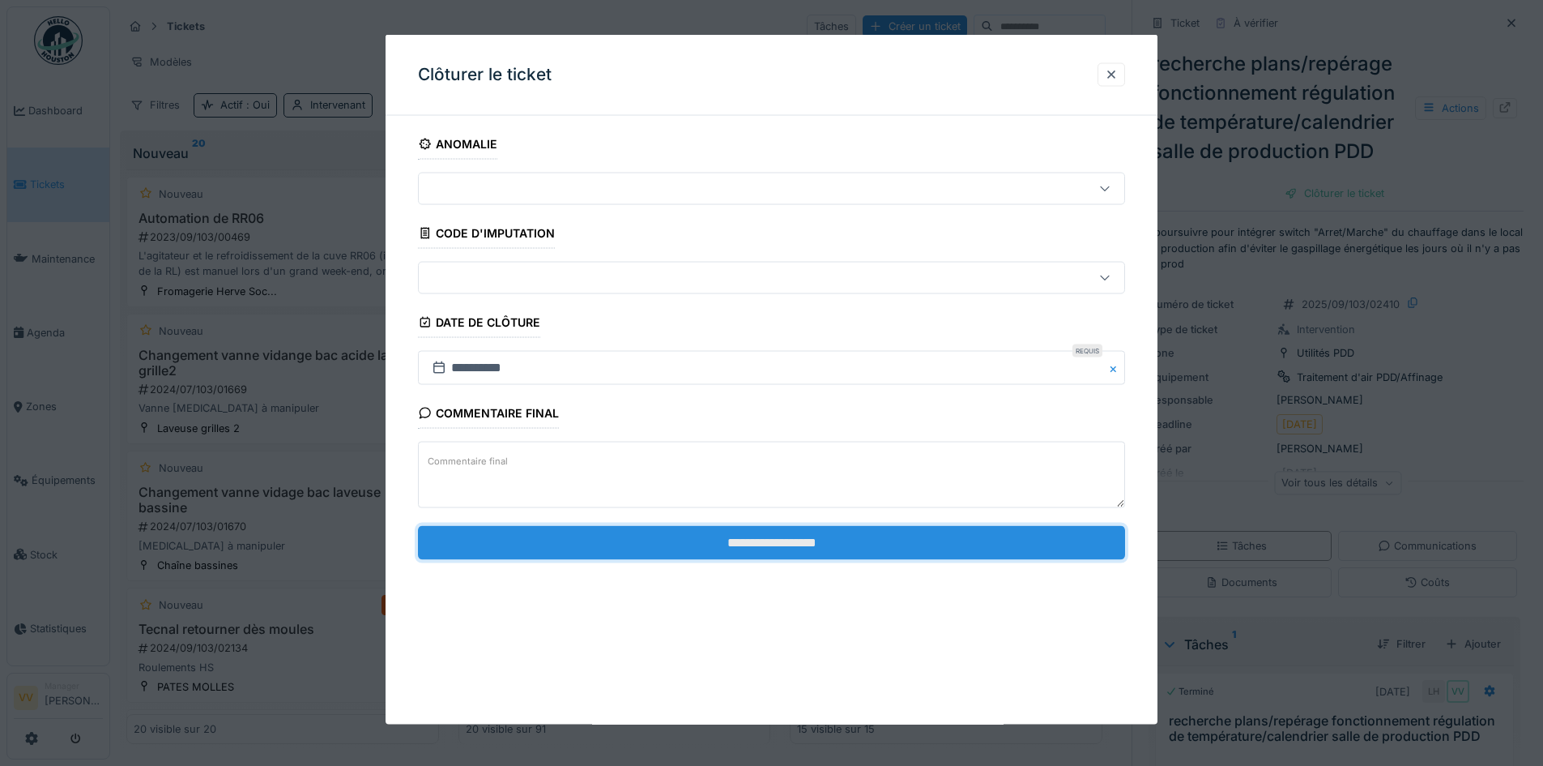
click at [923, 536] on input "**********" at bounding box center [771, 542] width 707 height 34
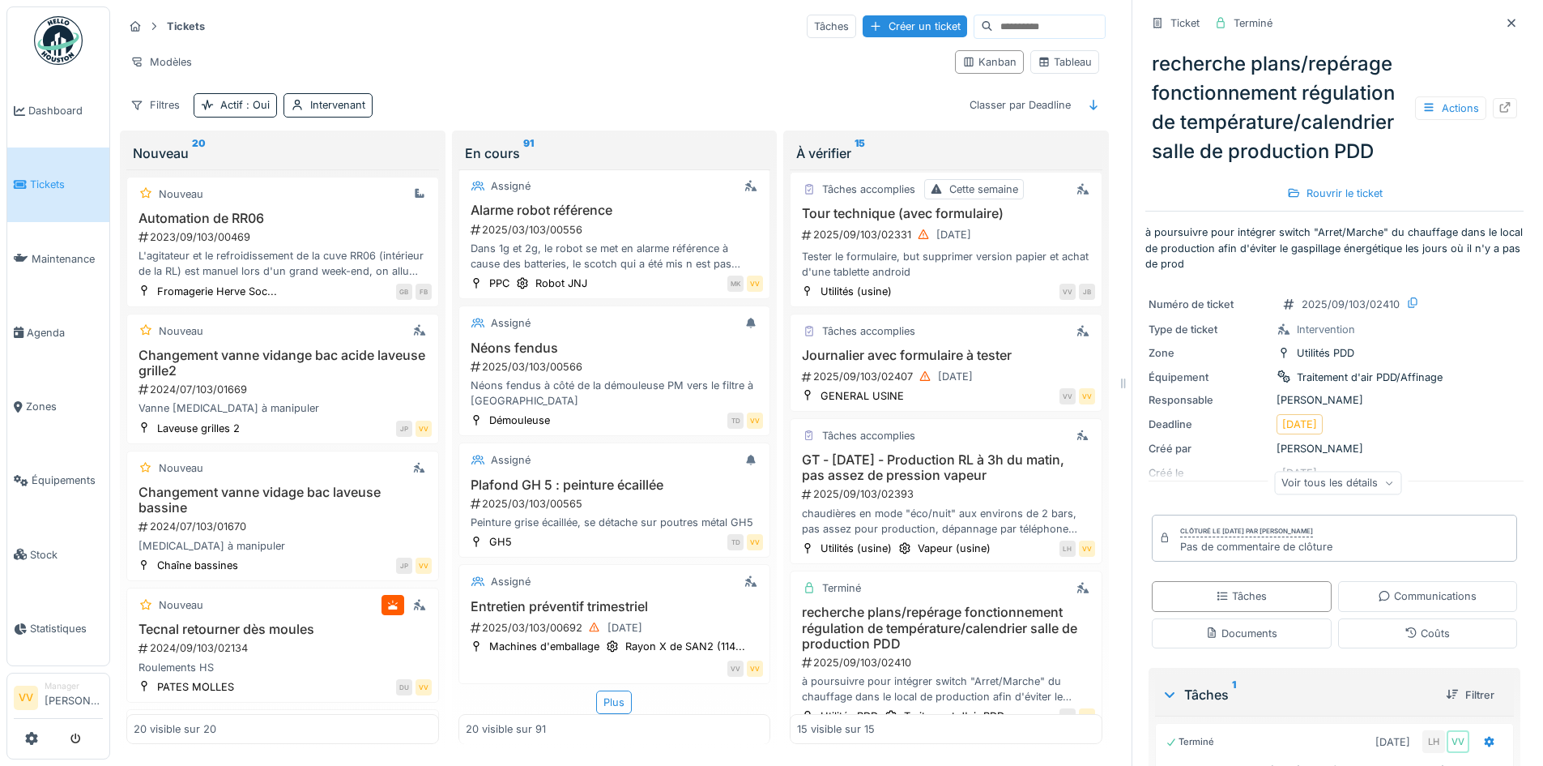
click at [34, 195] on link "Tickets" at bounding box center [58, 184] width 102 height 74
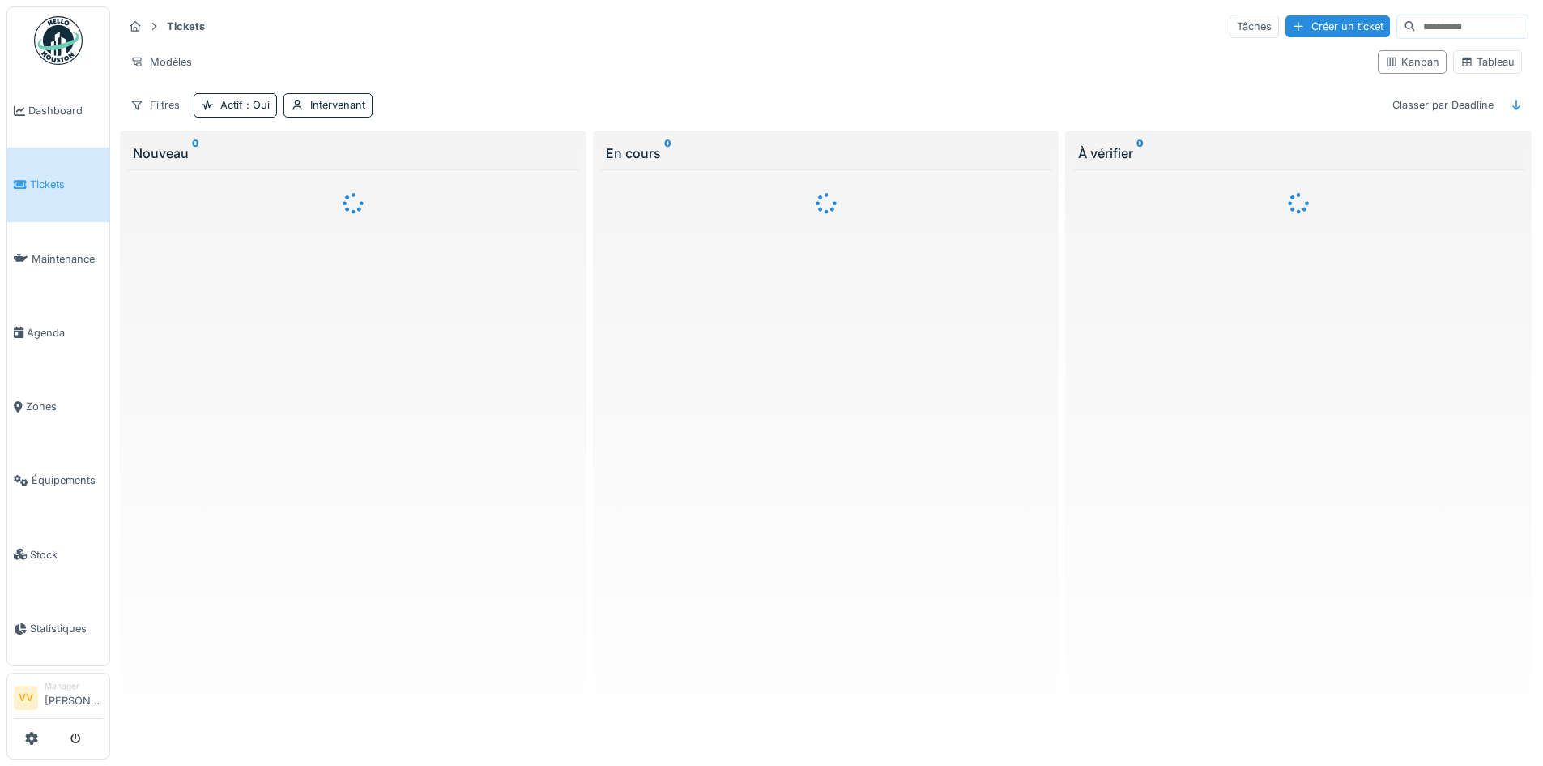
click at [58, 130] on div at bounding box center [771, 383] width 1543 height 766
click at [53, 110] on span "Dashboard" at bounding box center [65, 110] width 75 height 15
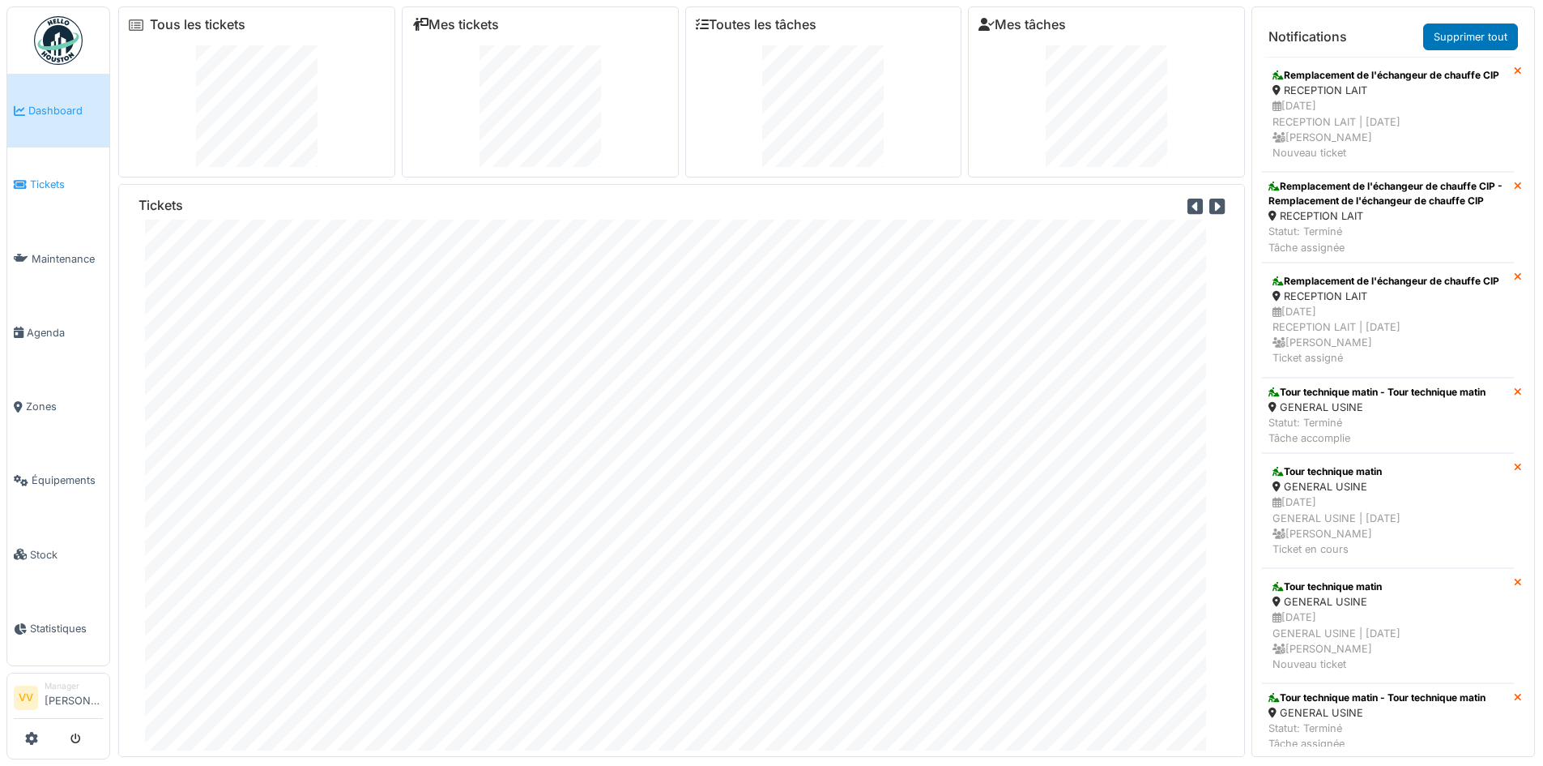
click at [45, 181] on span "Tickets" at bounding box center [66, 184] width 73 height 15
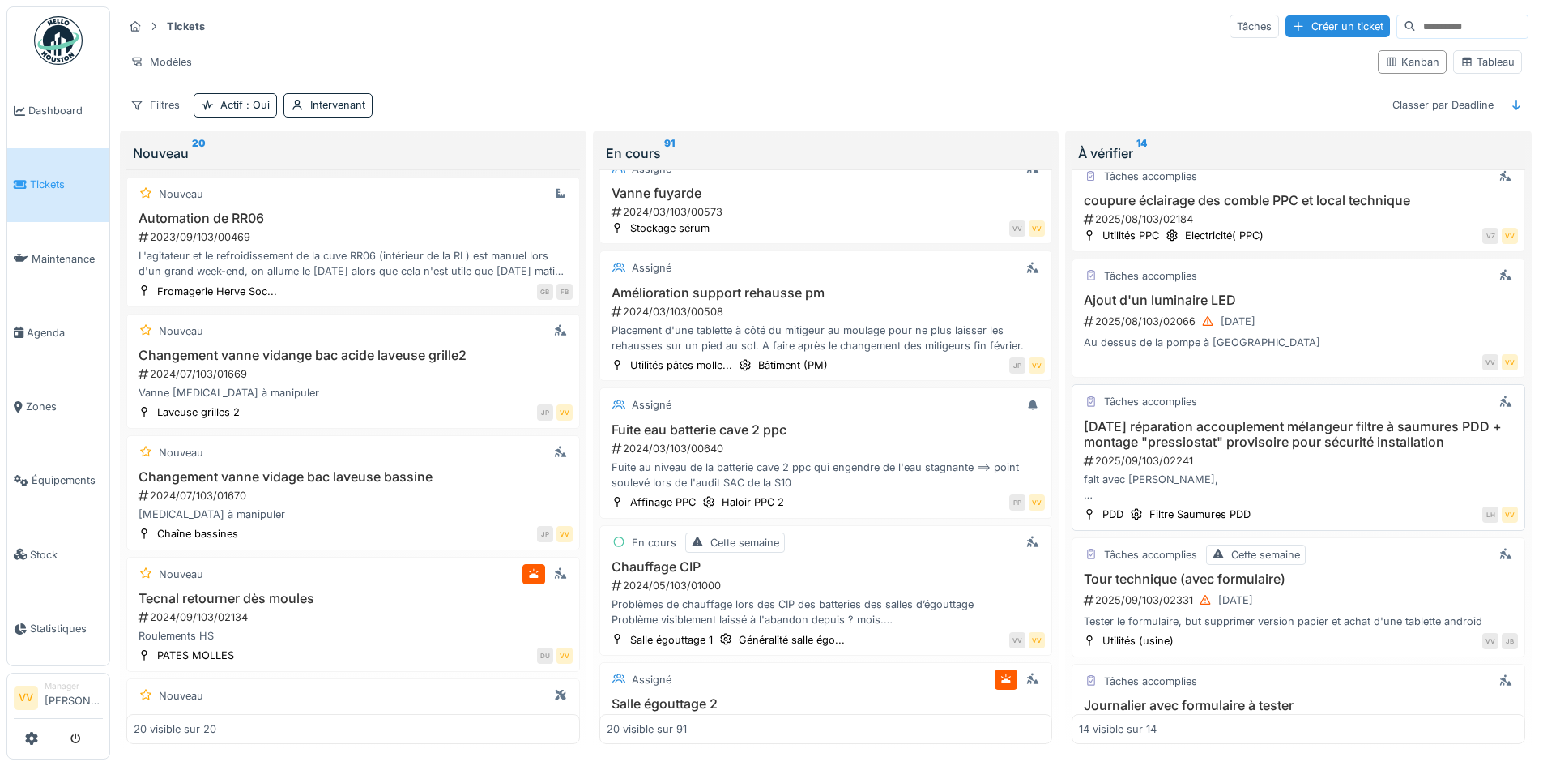
scroll to position [1053, 0]
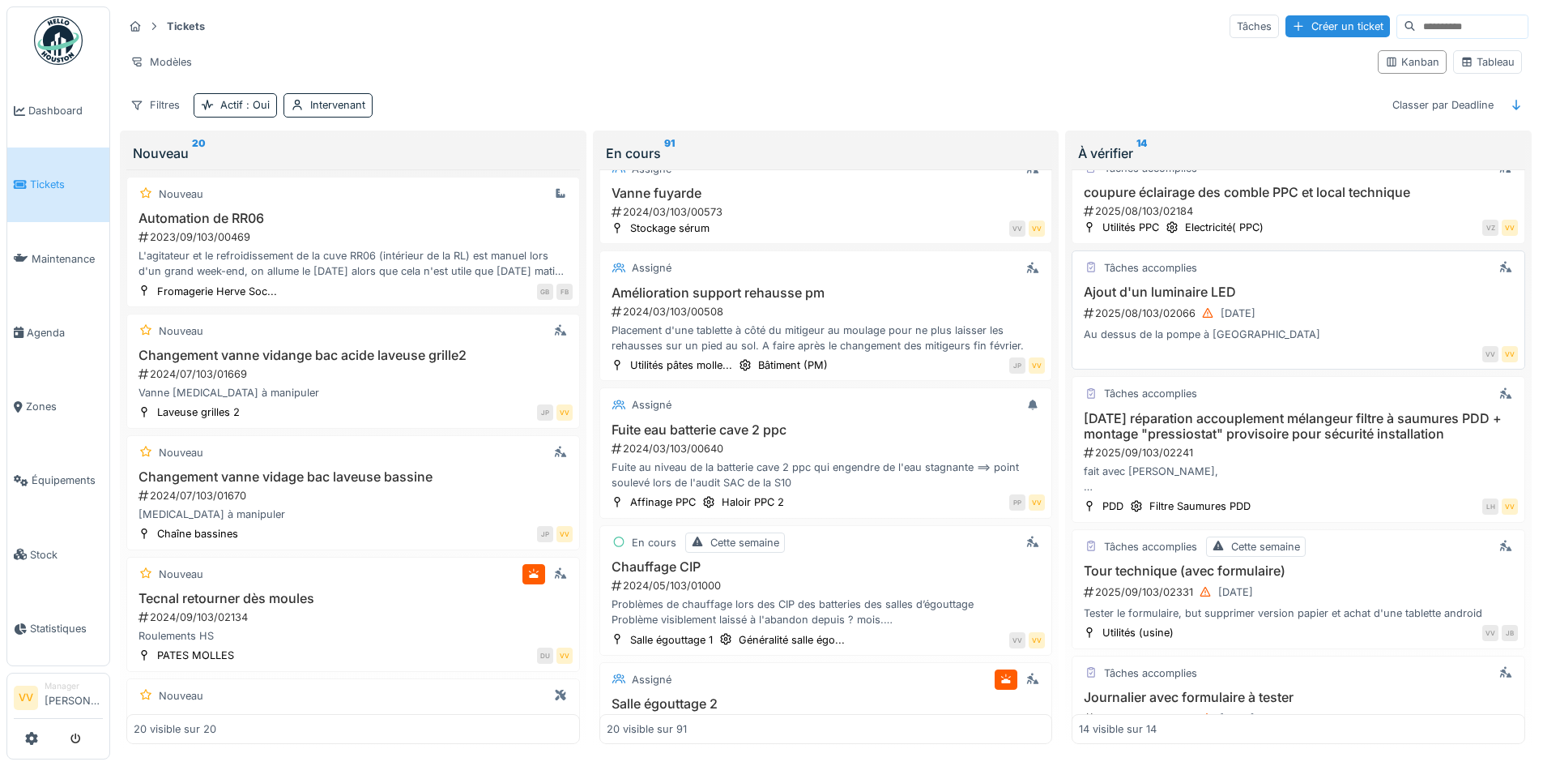
click at [1300, 308] on div "2025/08/103/02066 [DATE]" at bounding box center [1300, 313] width 436 height 20
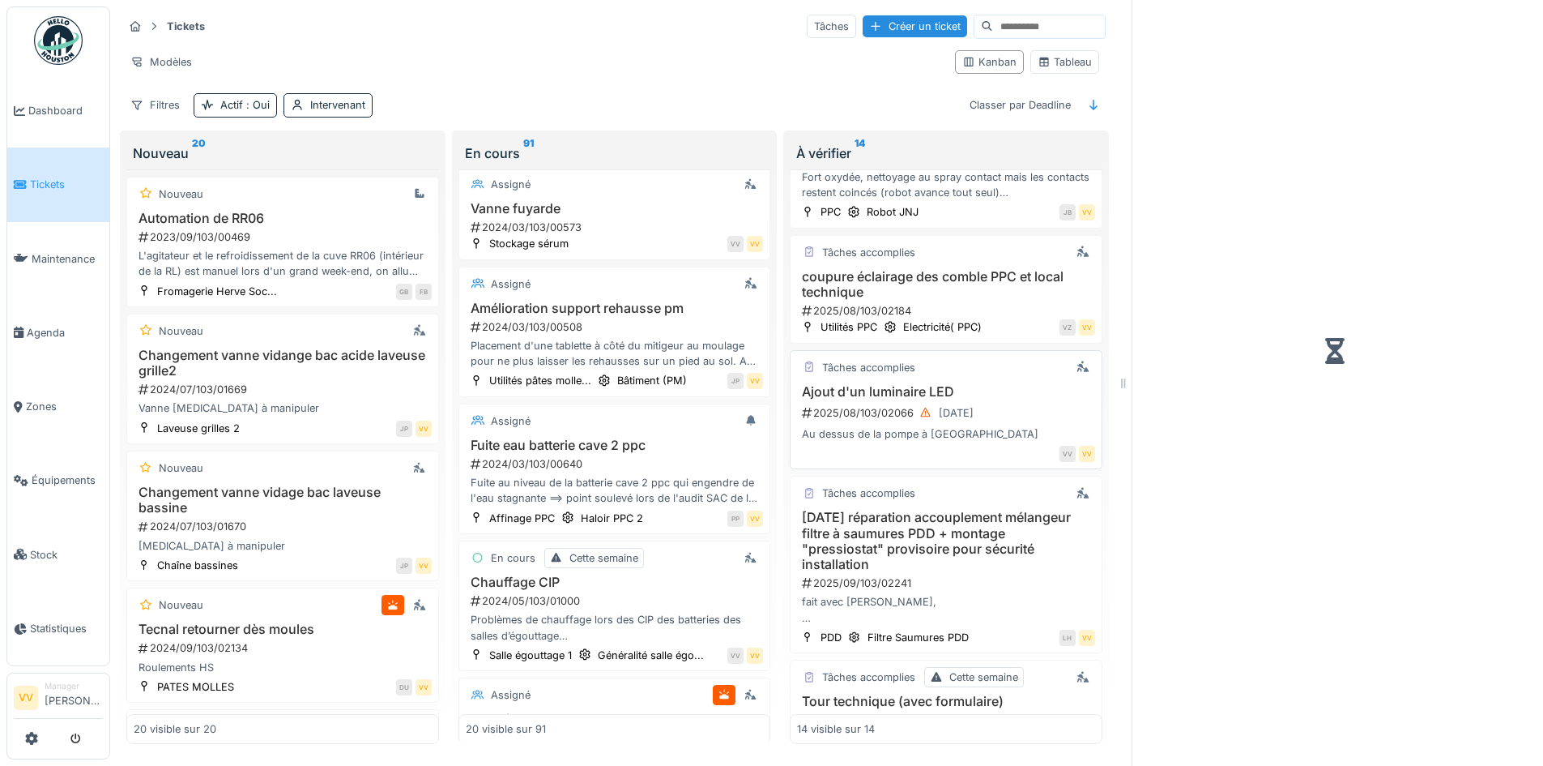
scroll to position [1175, 0]
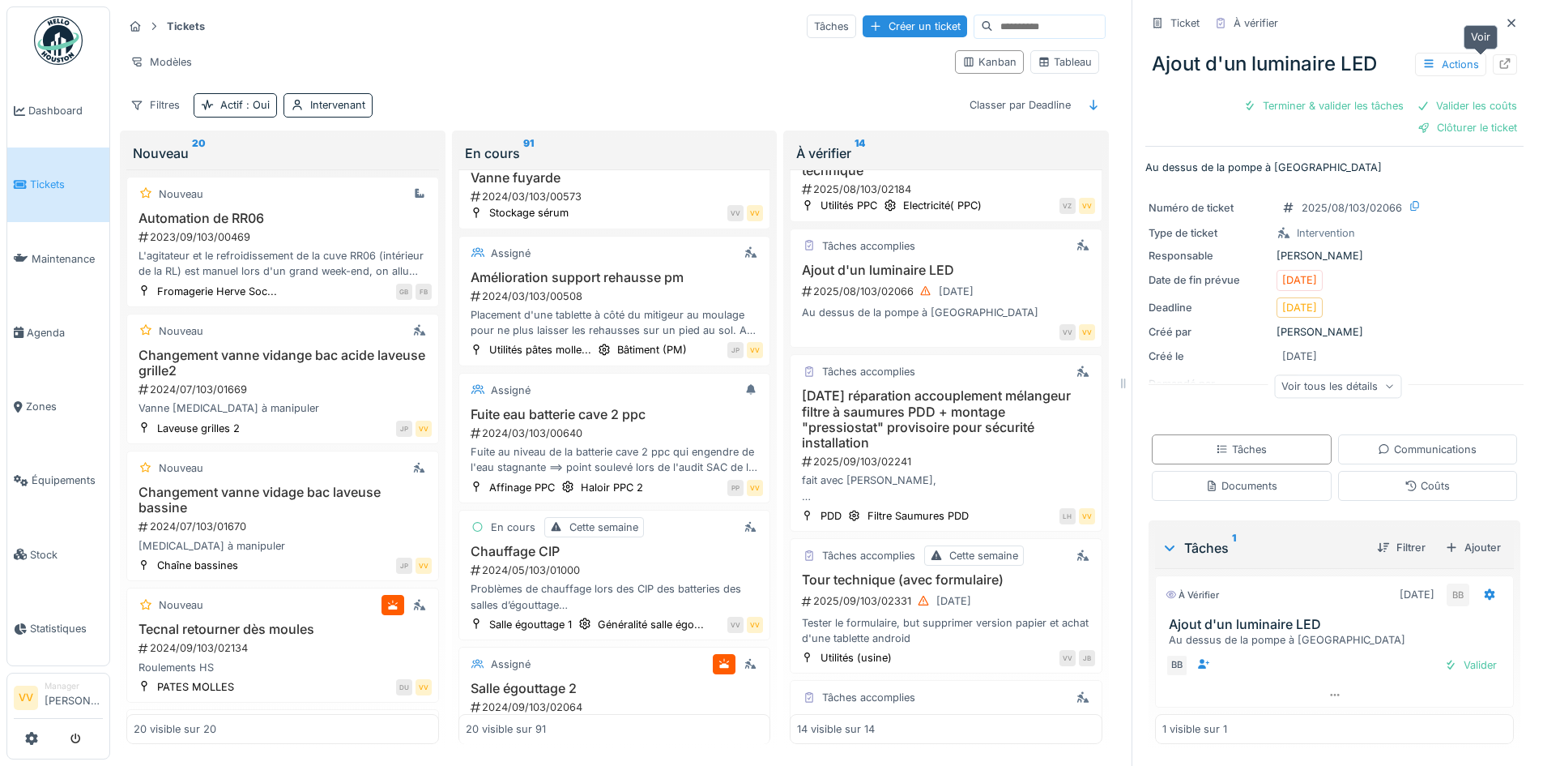
click at [1499, 66] on icon at bounding box center [1505, 63] width 13 height 11
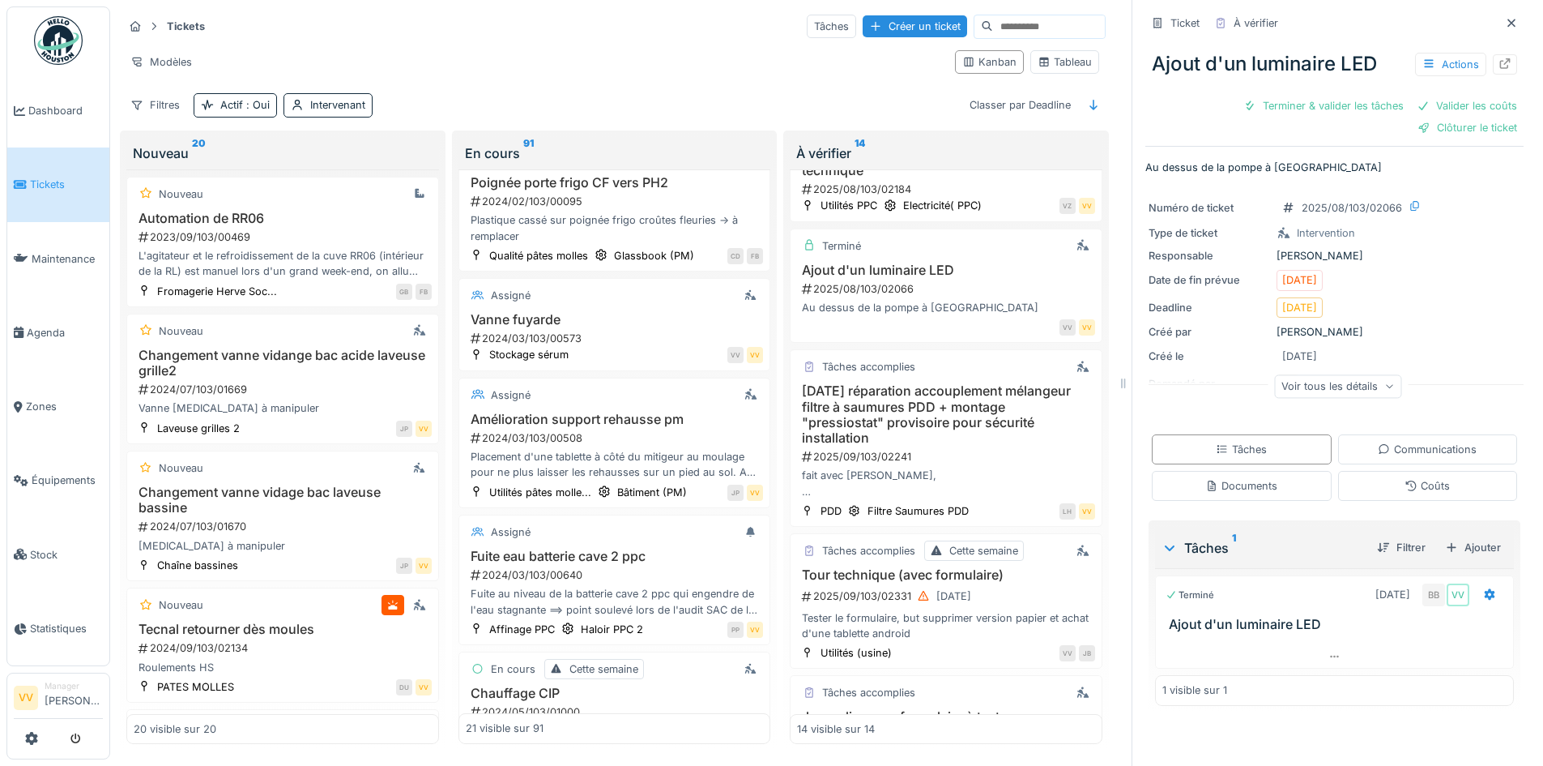
scroll to position [578, 0]
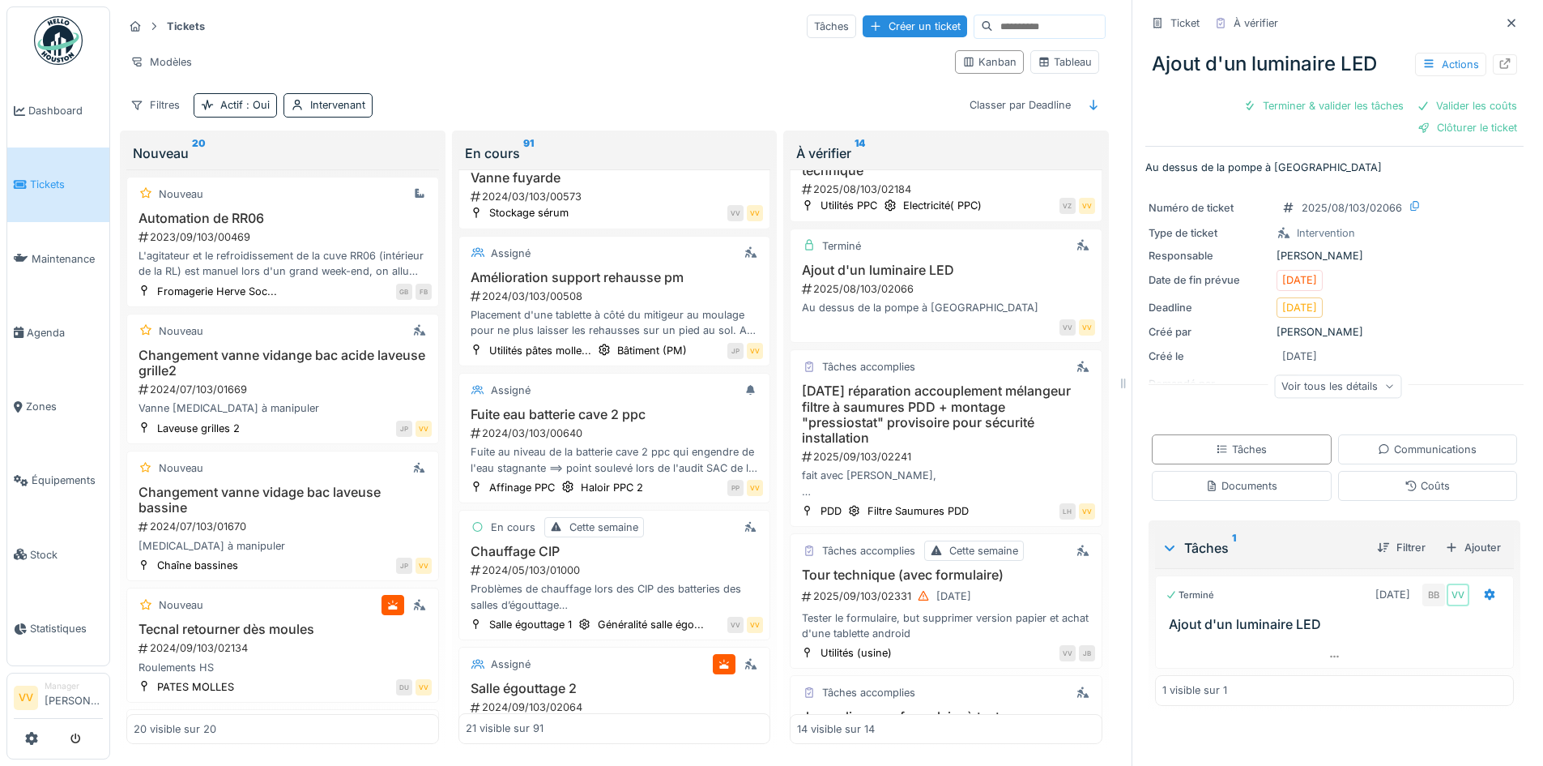
click at [45, 177] on span "Tickets" at bounding box center [66, 184] width 73 height 15
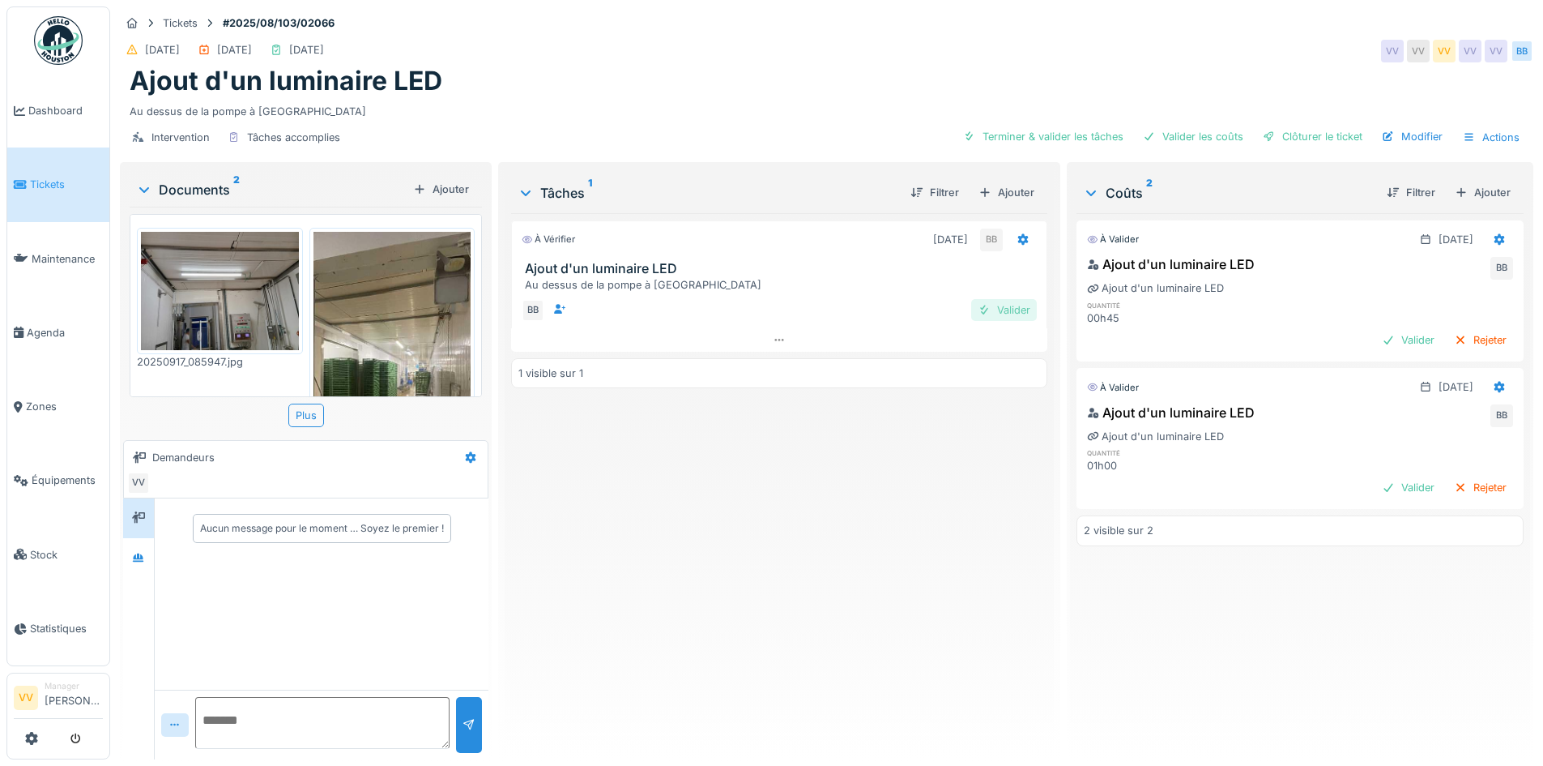
click at [997, 308] on div "Valider" at bounding box center [1004, 310] width 66 height 22
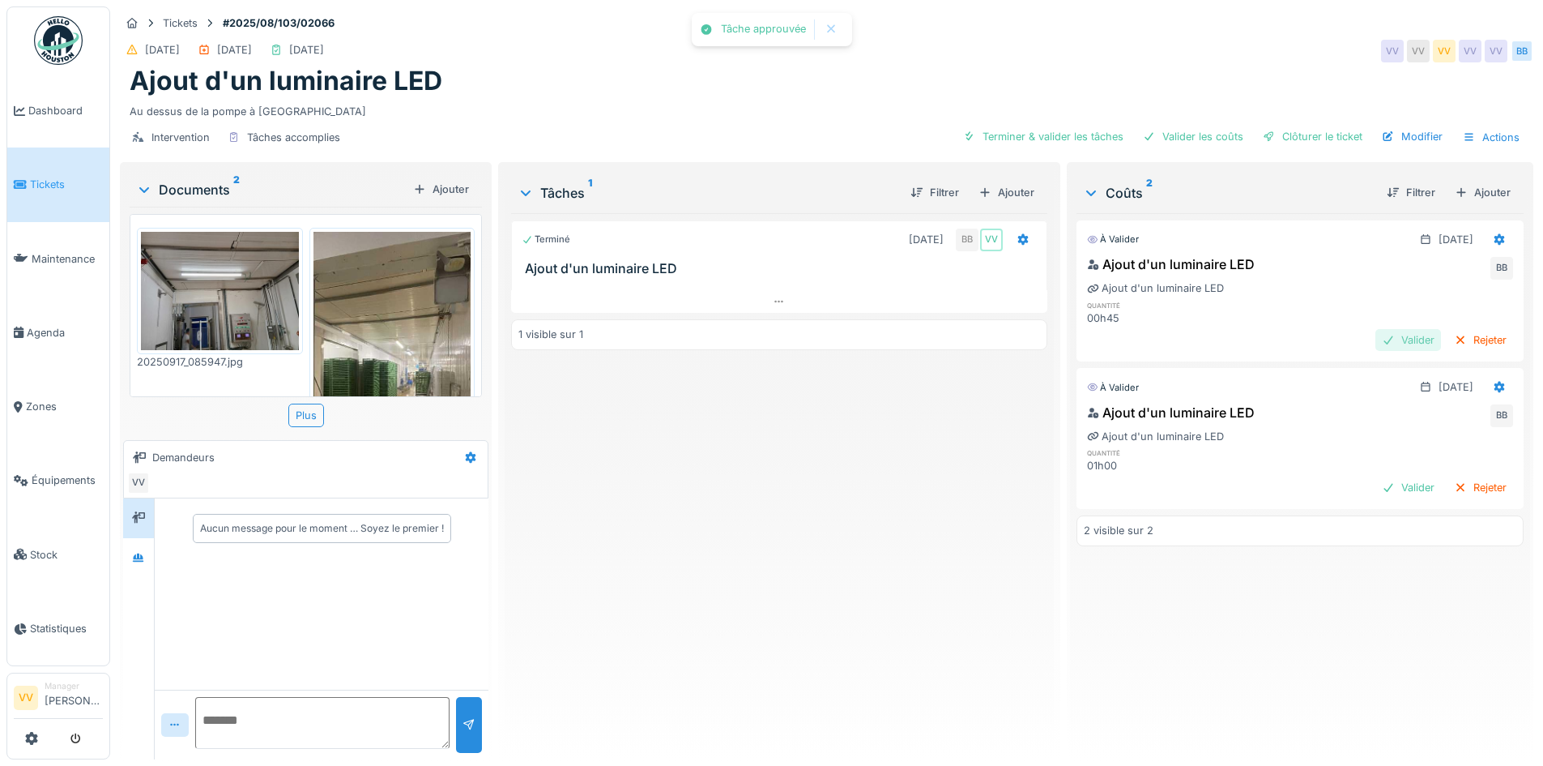
click at [1391, 339] on div "Valider" at bounding box center [1409, 340] width 66 height 22
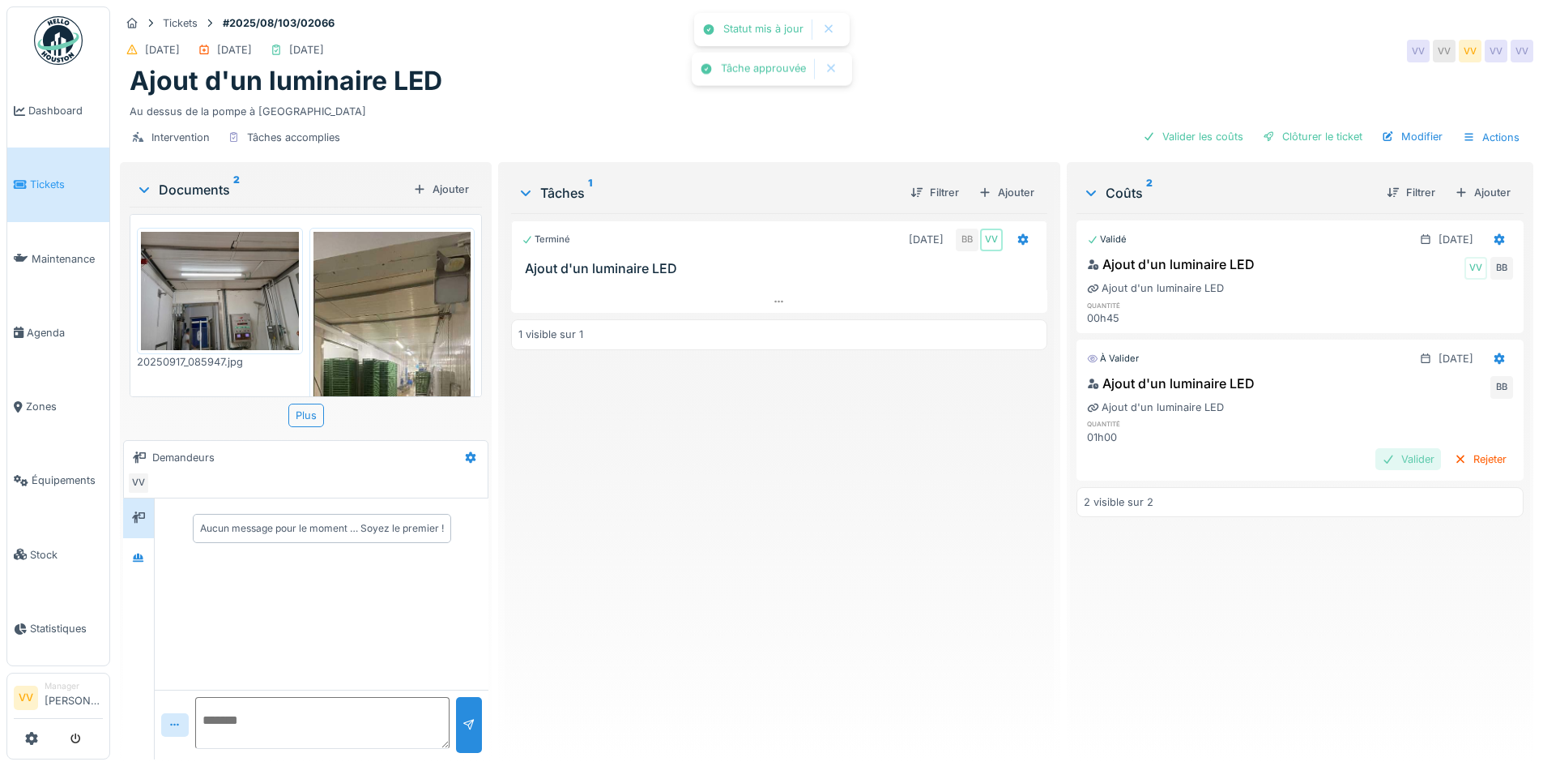
click at [1376, 468] on div "Valider" at bounding box center [1409, 459] width 66 height 22
click at [1291, 130] on div "Clôturer le ticket" at bounding box center [1313, 137] width 113 height 22
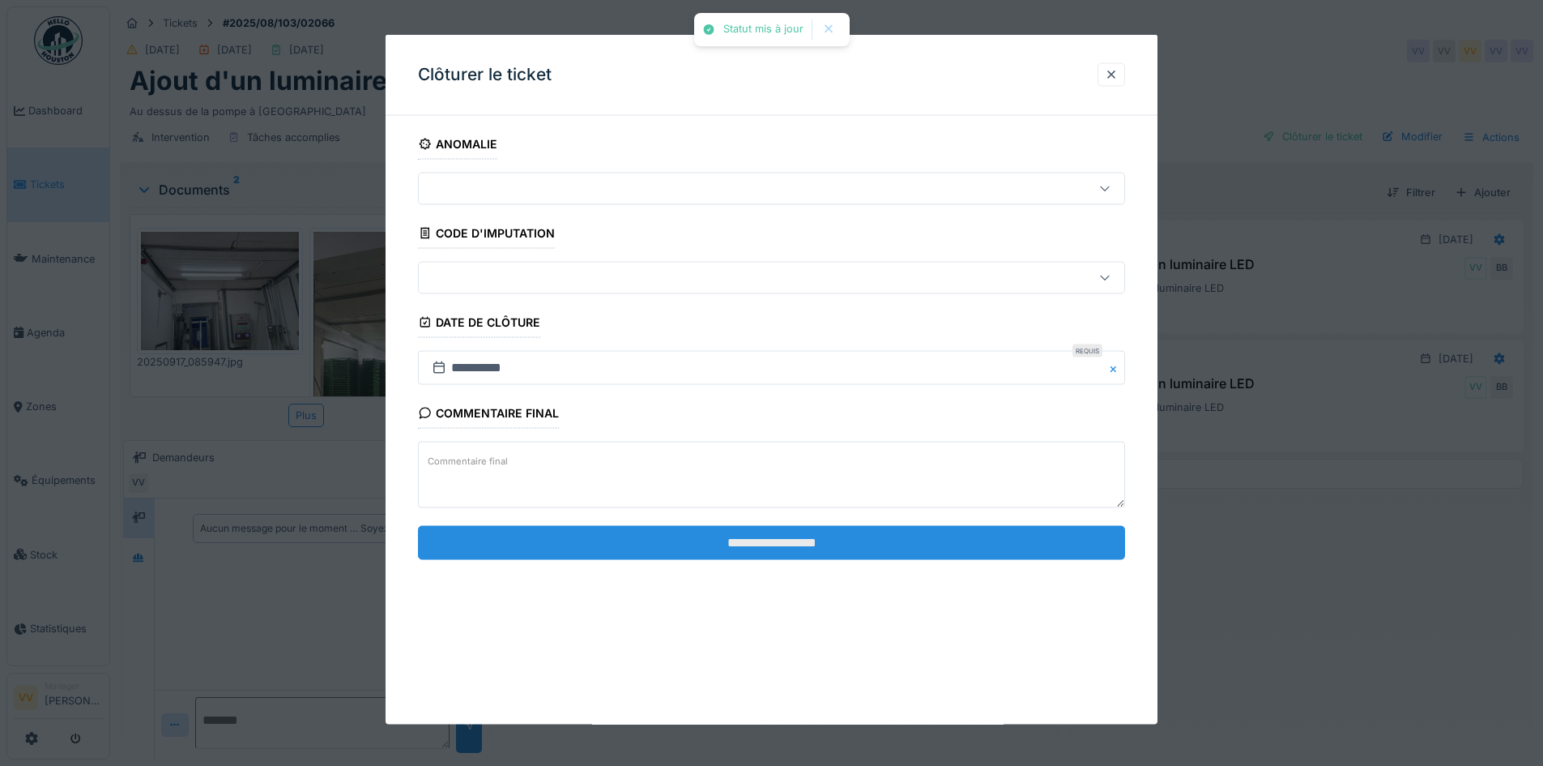
click at [806, 540] on input "**********" at bounding box center [771, 542] width 707 height 34
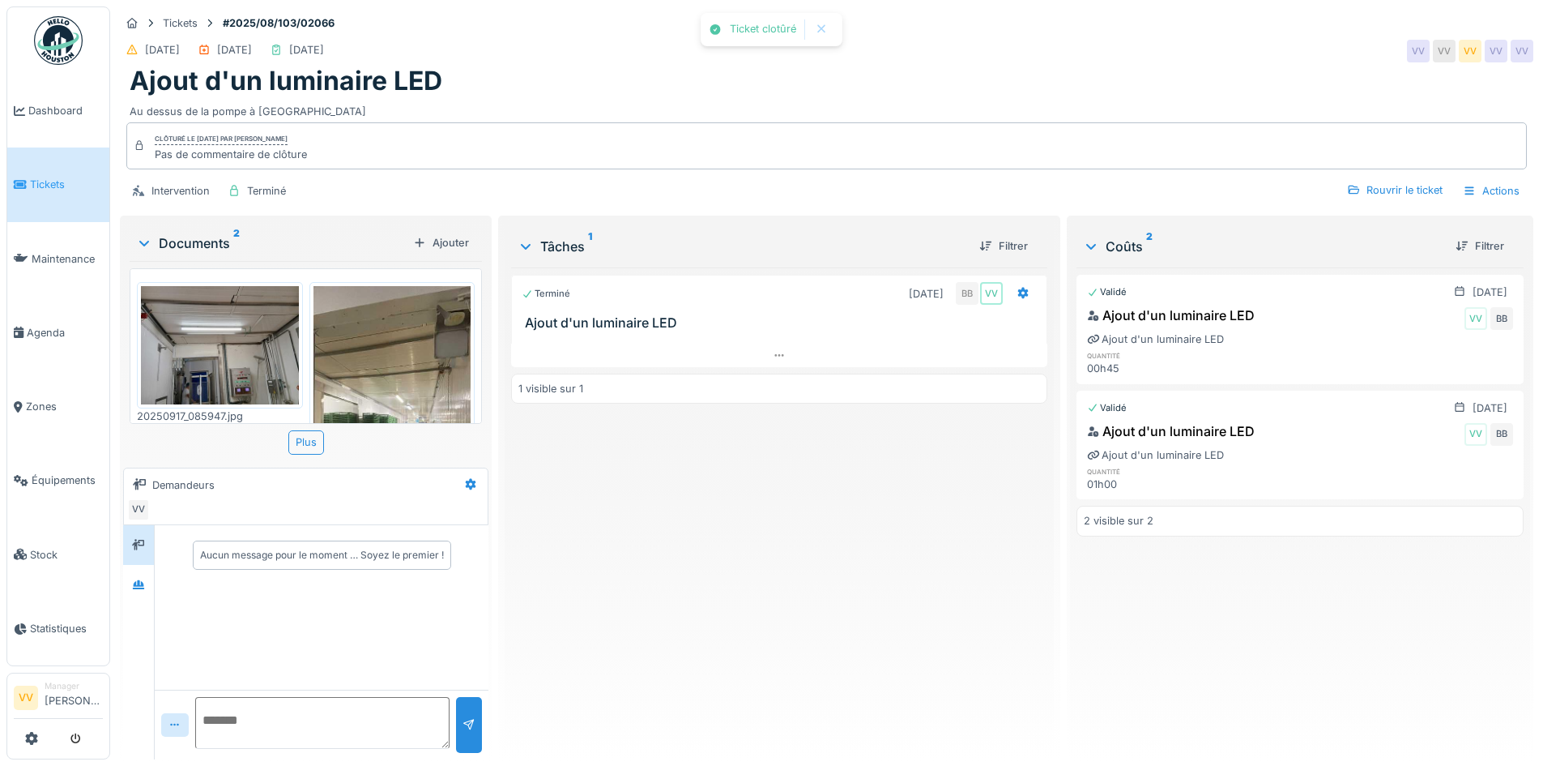
click at [806, 540] on div "Terminé [DATE] BB VV Ajout d'un luminaire LED 1 visible sur 1" at bounding box center [779, 506] width 536 height 479
click at [41, 103] on span "Dashboard" at bounding box center [65, 110] width 75 height 15
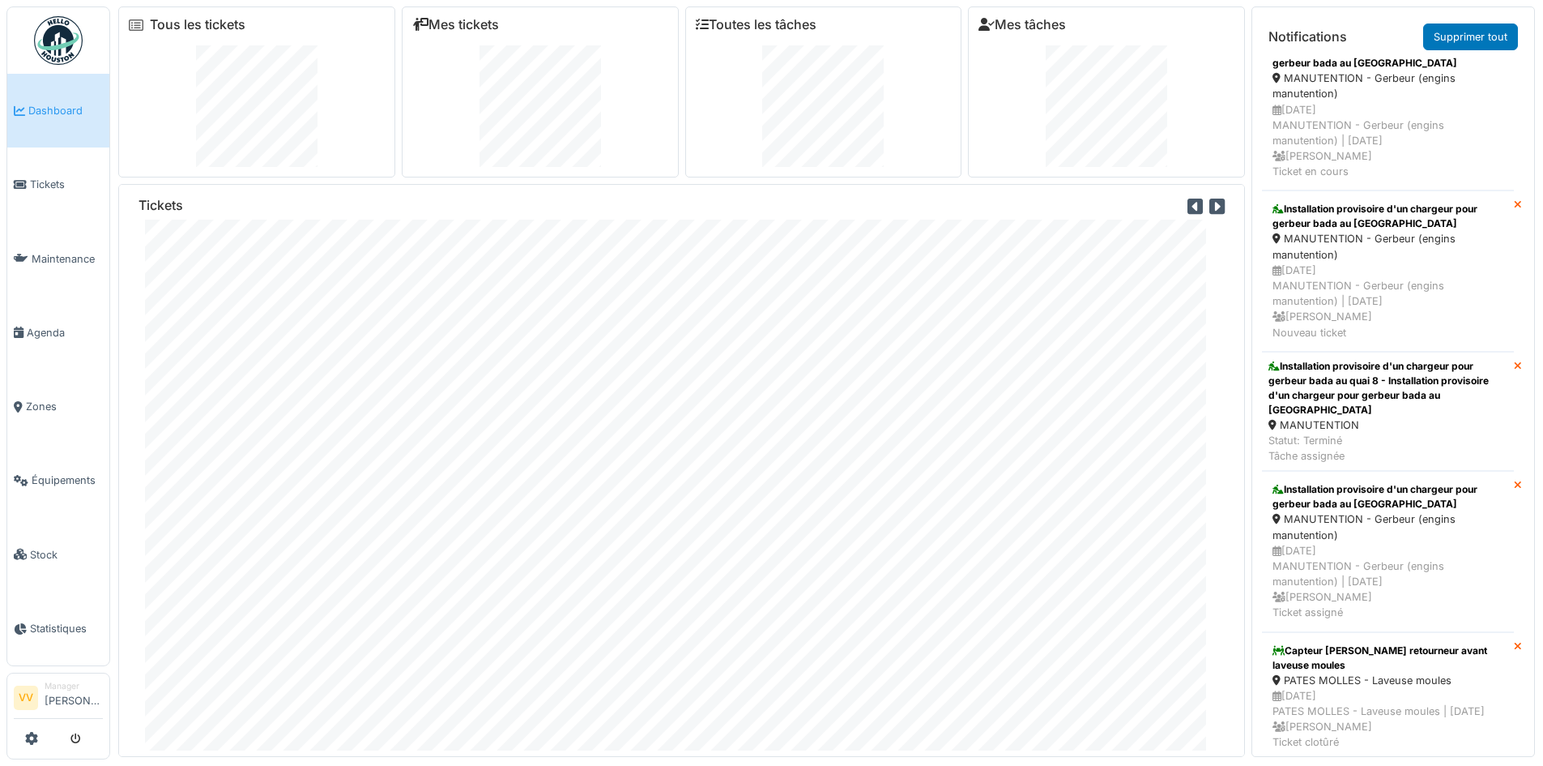
scroll to position [1215, 0]
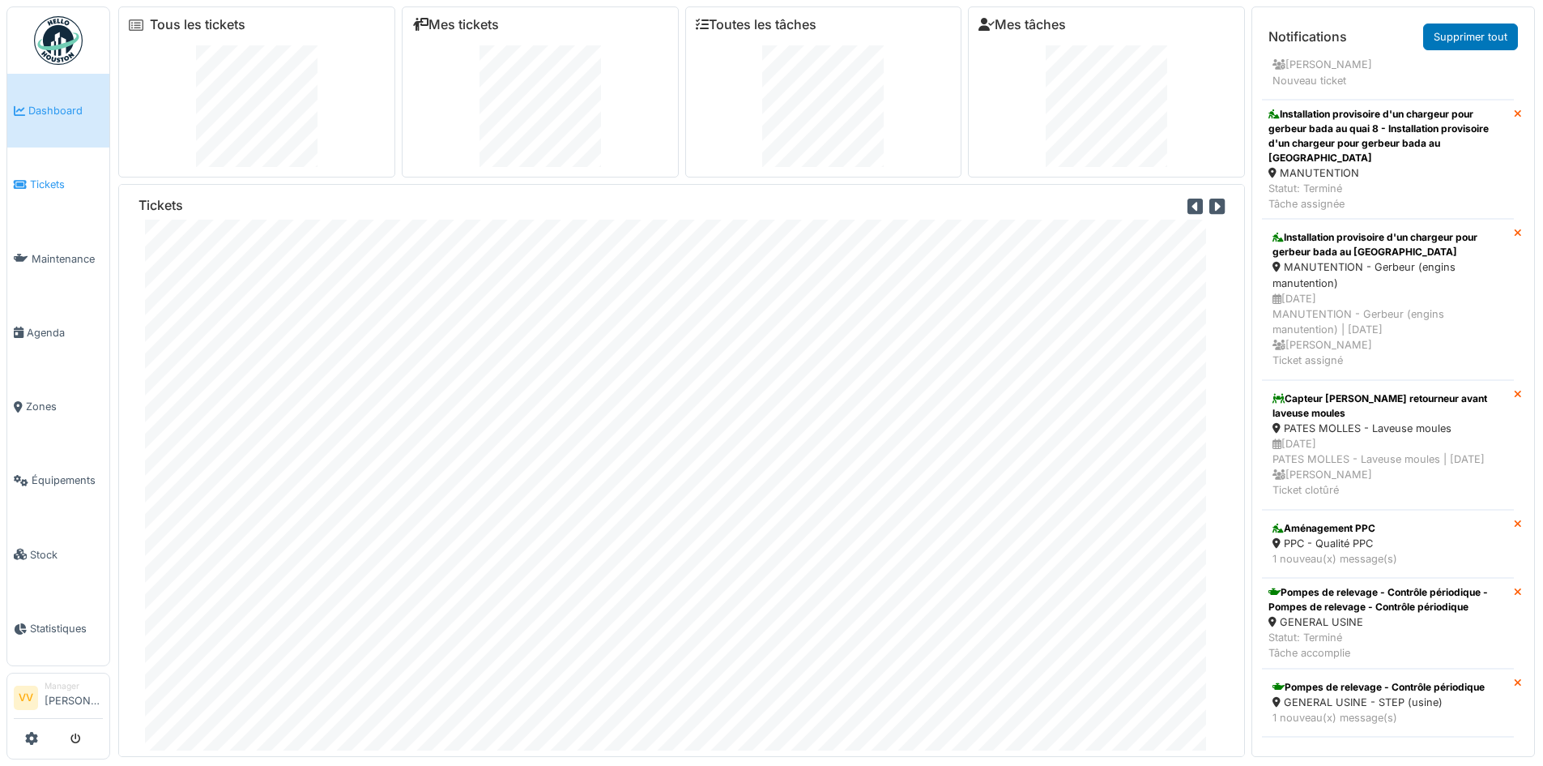
click at [44, 189] on span "Tickets" at bounding box center [66, 184] width 73 height 15
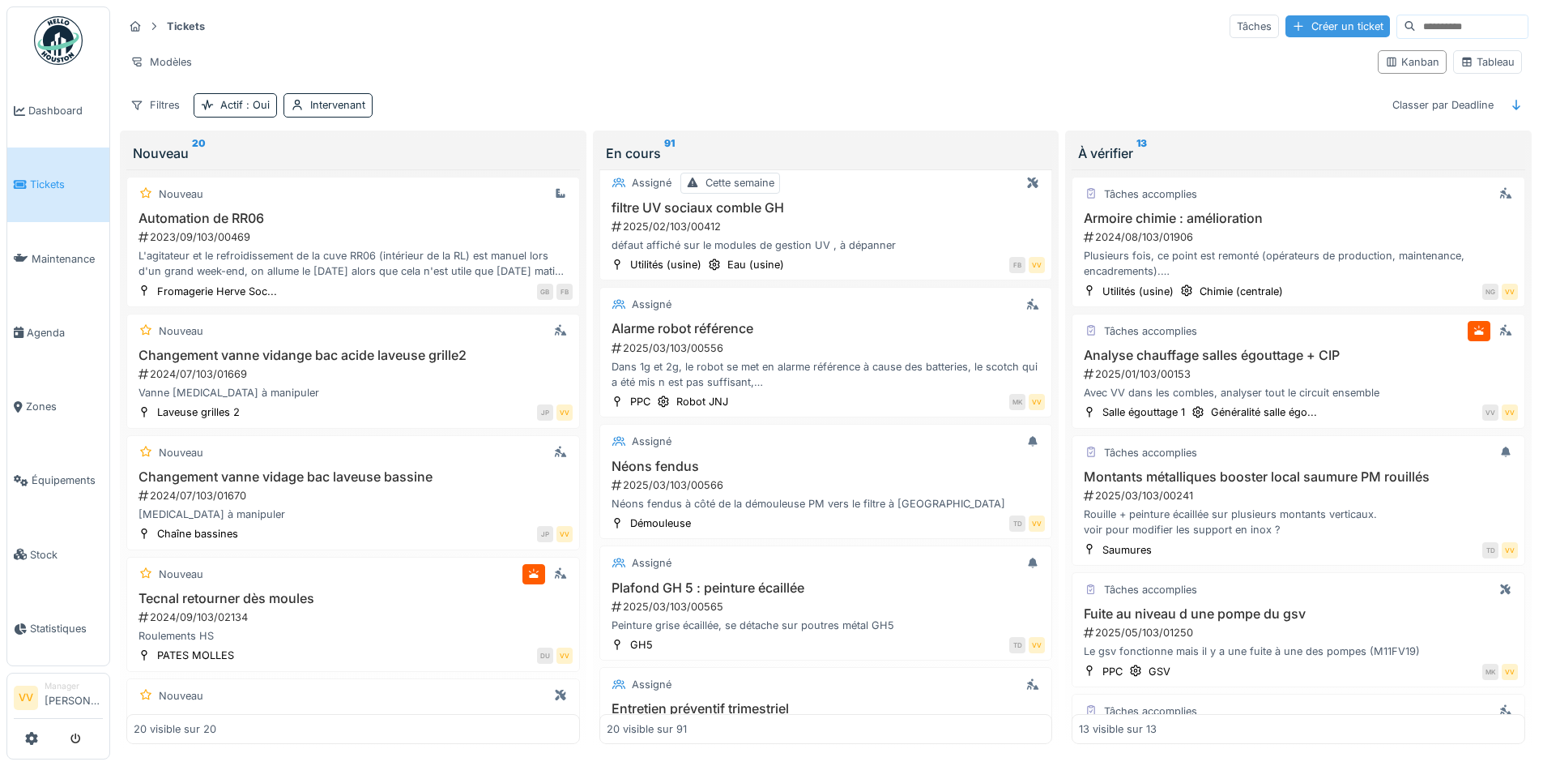
click at [1296, 29] on div "Créer un ticket" at bounding box center [1338, 26] width 105 height 22
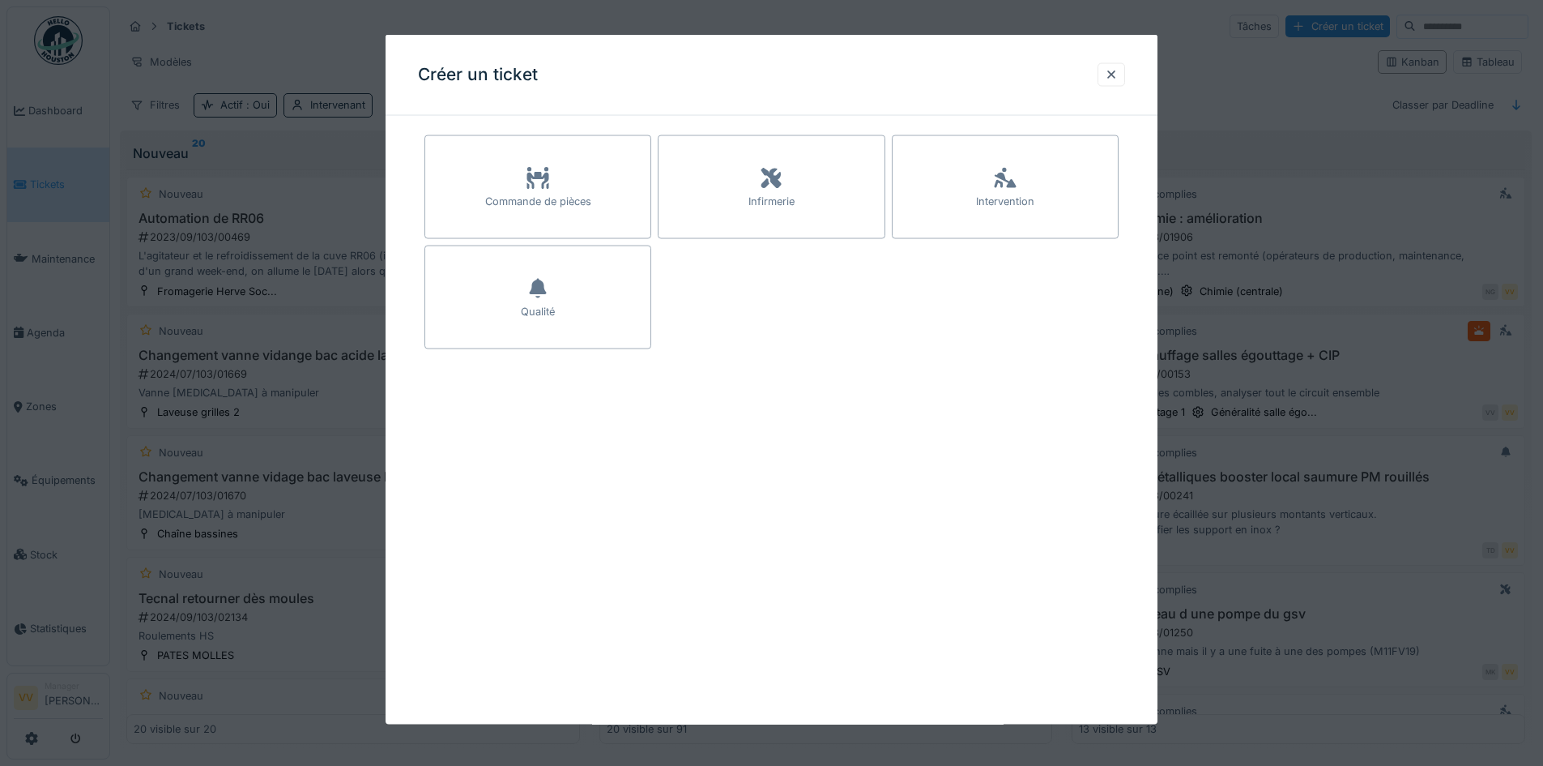
click at [1147, 181] on div "Commande de pièces Infirmerie Intervention Qualité" at bounding box center [772, 258] width 772 height 259
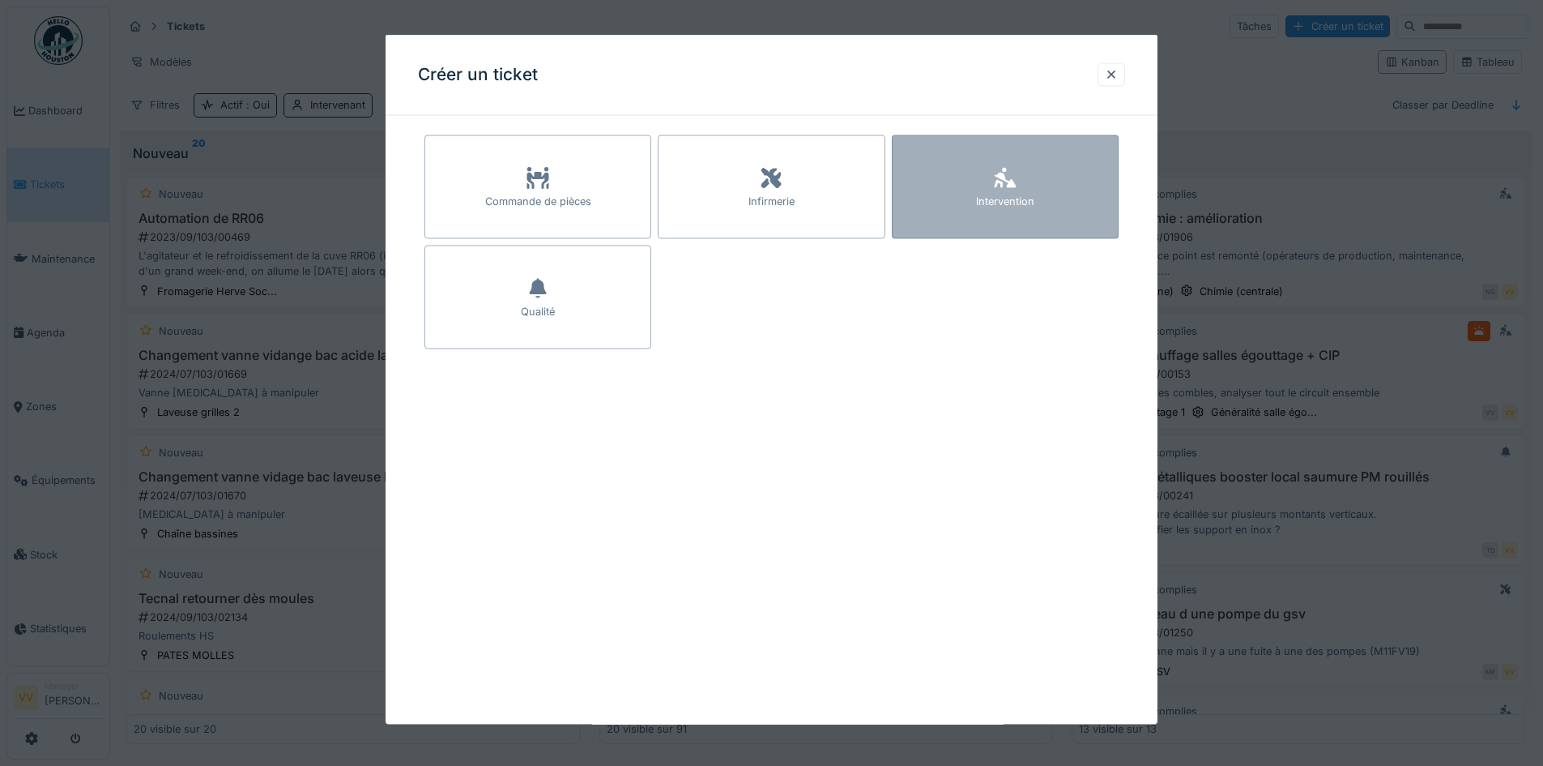
click at [1054, 181] on div "Intervention" at bounding box center [1005, 187] width 227 height 104
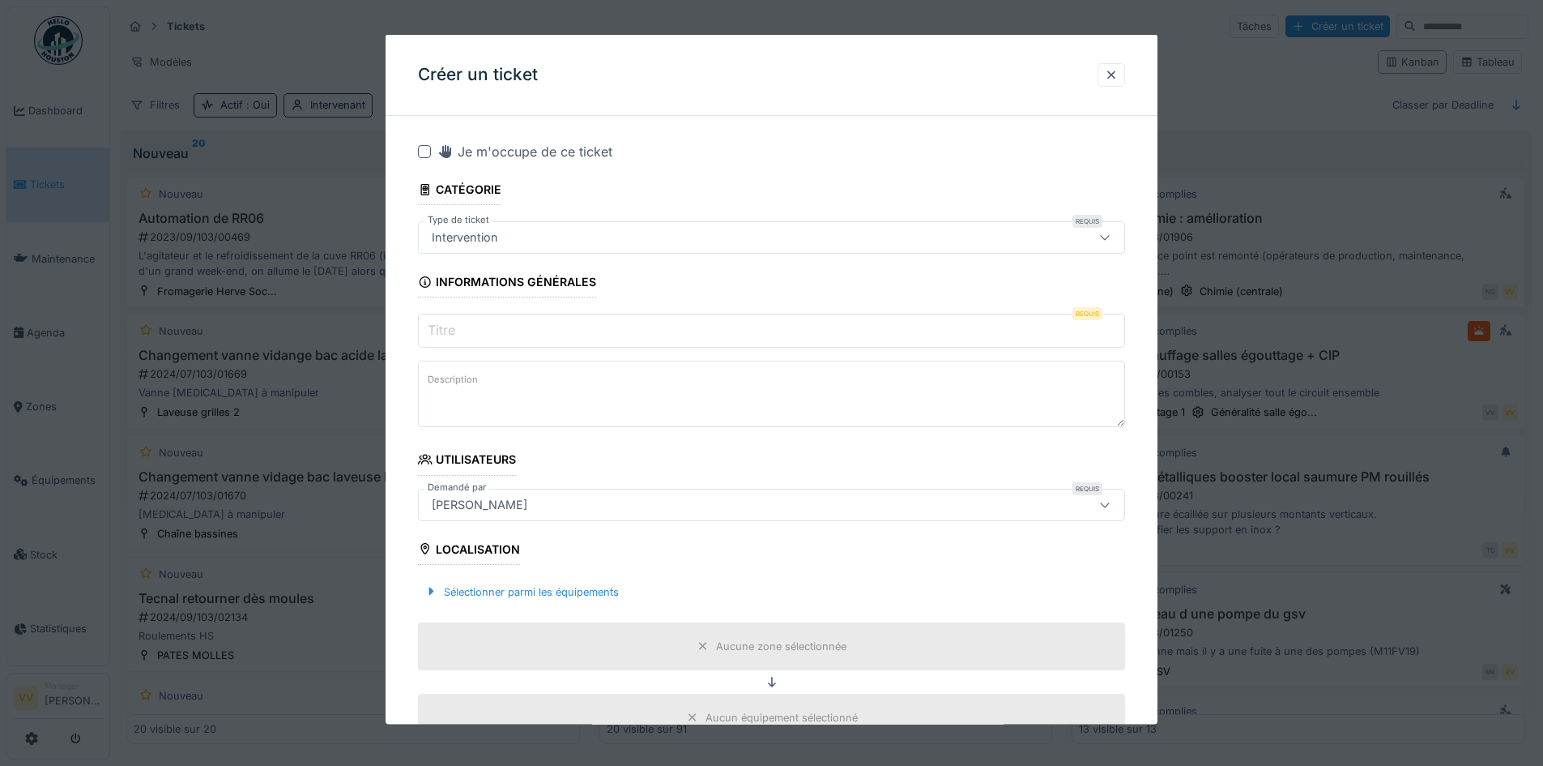
click at [604, 337] on input "Titre" at bounding box center [771, 331] width 707 height 34
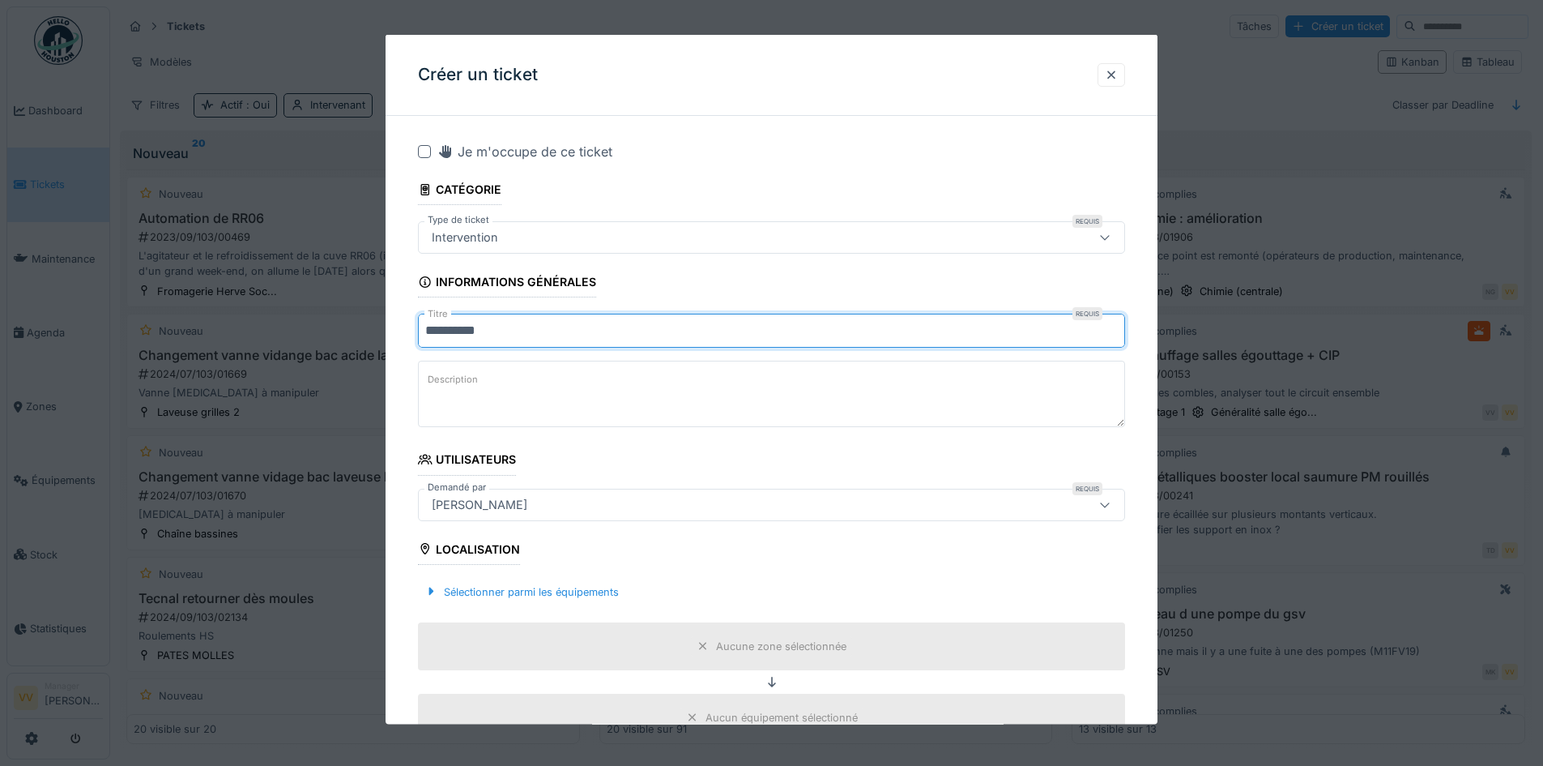
type input "**********"
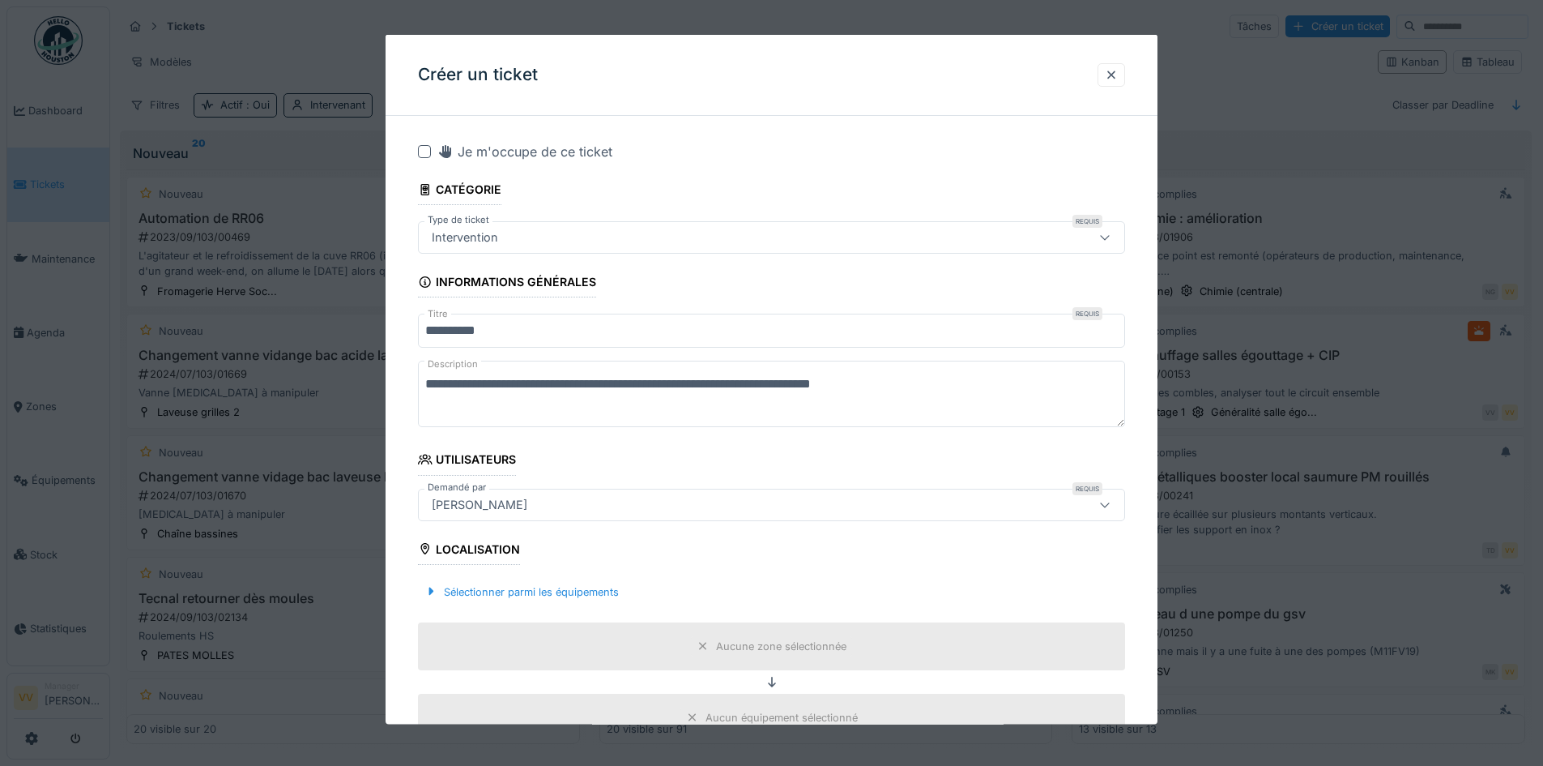
type textarea "**********"
click at [661, 503] on div "[PERSON_NAME]" at bounding box center [730, 504] width 610 height 18
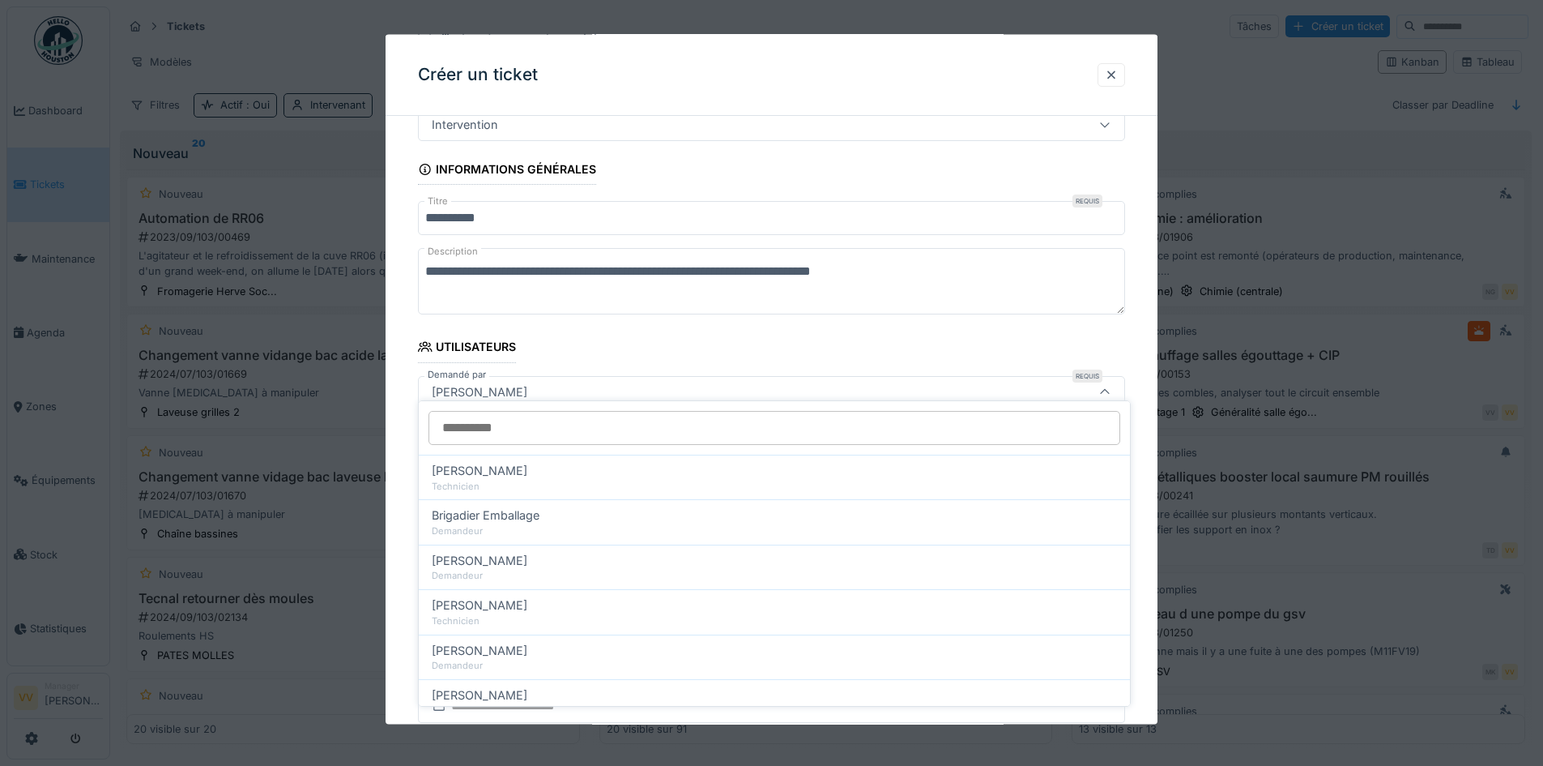
scroll to position [125, 0]
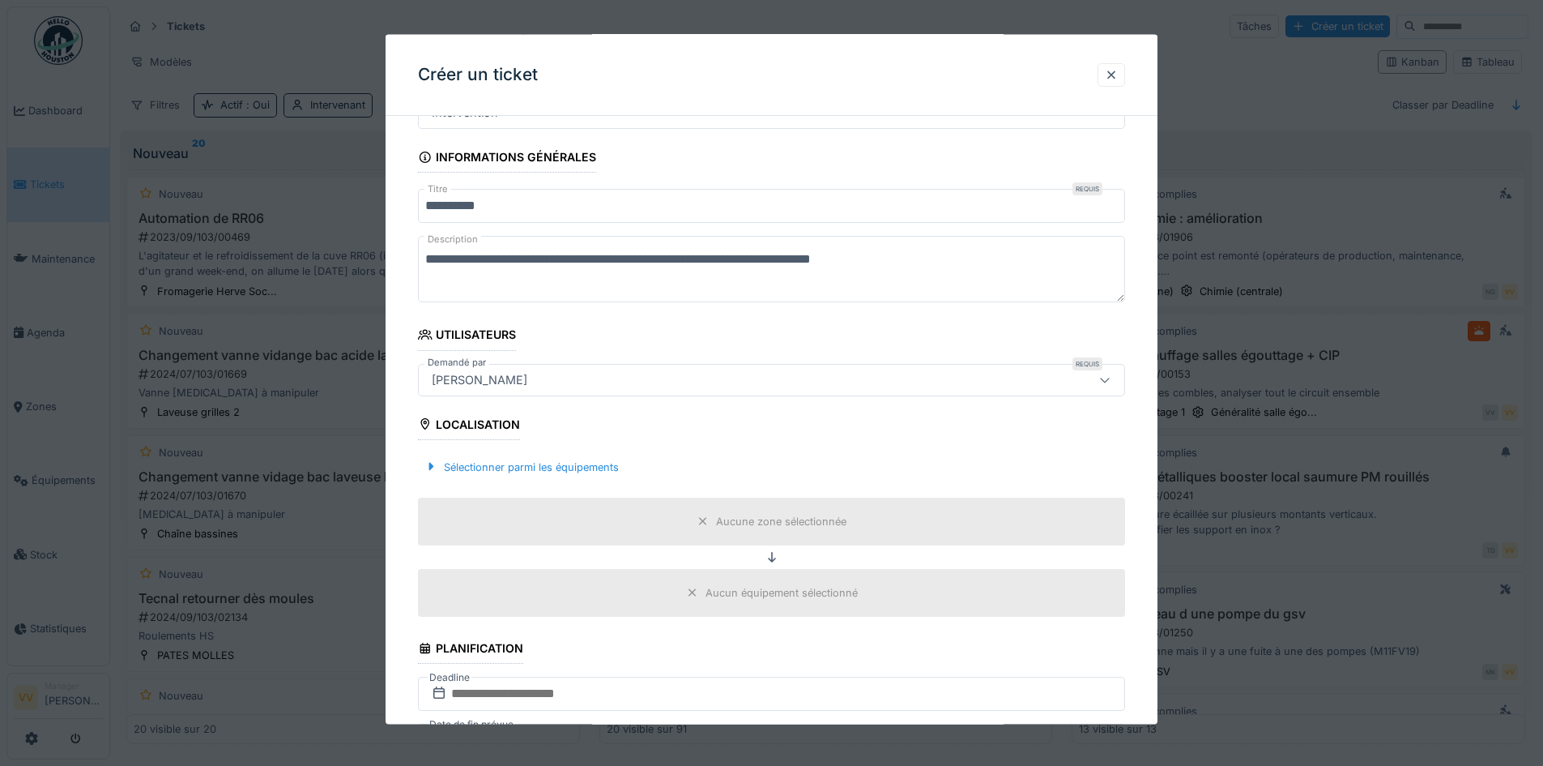
click at [755, 359] on fieldset "**********" at bounding box center [771, 666] width 707 height 1325
click at [585, 466] on div "Sélectionner parmi les équipements" at bounding box center [521, 466] width 207 height 22
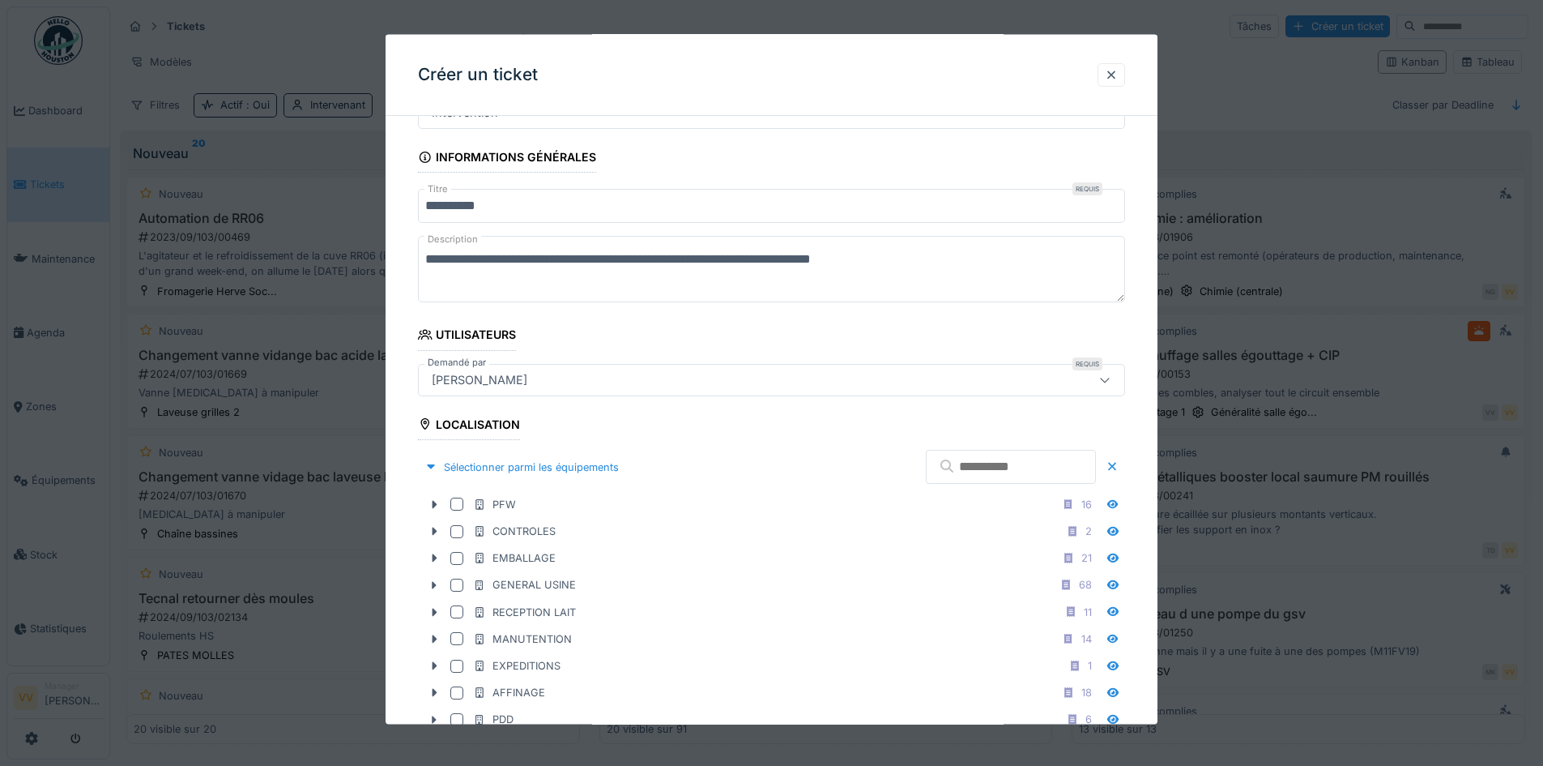
click at [967, 464] on input "text" at bounding box center [1011, 467] width 170 height 34
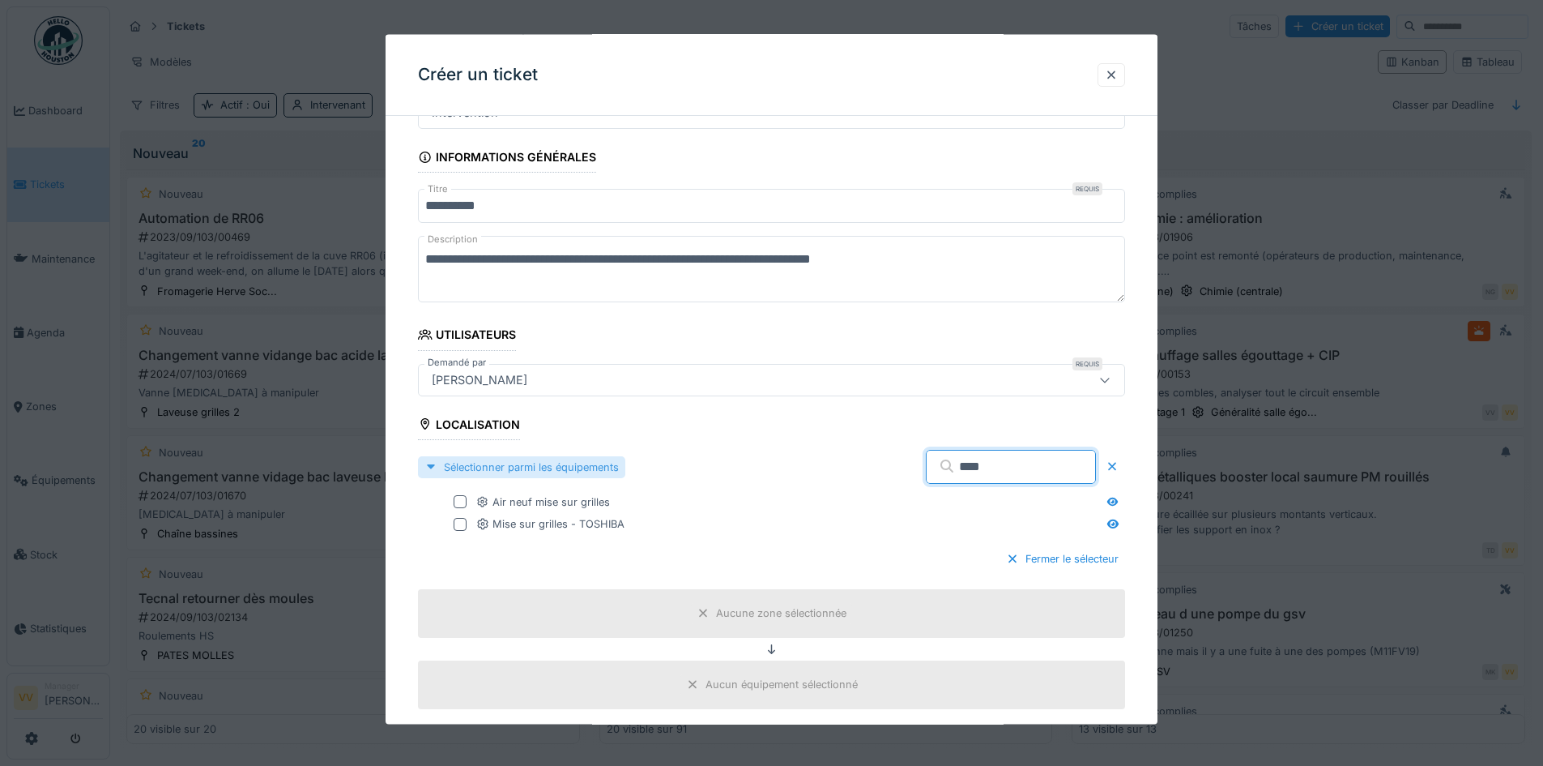
type input "****"
click at [578, 461] on div "Sélectionner parmi les équipements" at bounding box center [521, 466] width 207 height 22
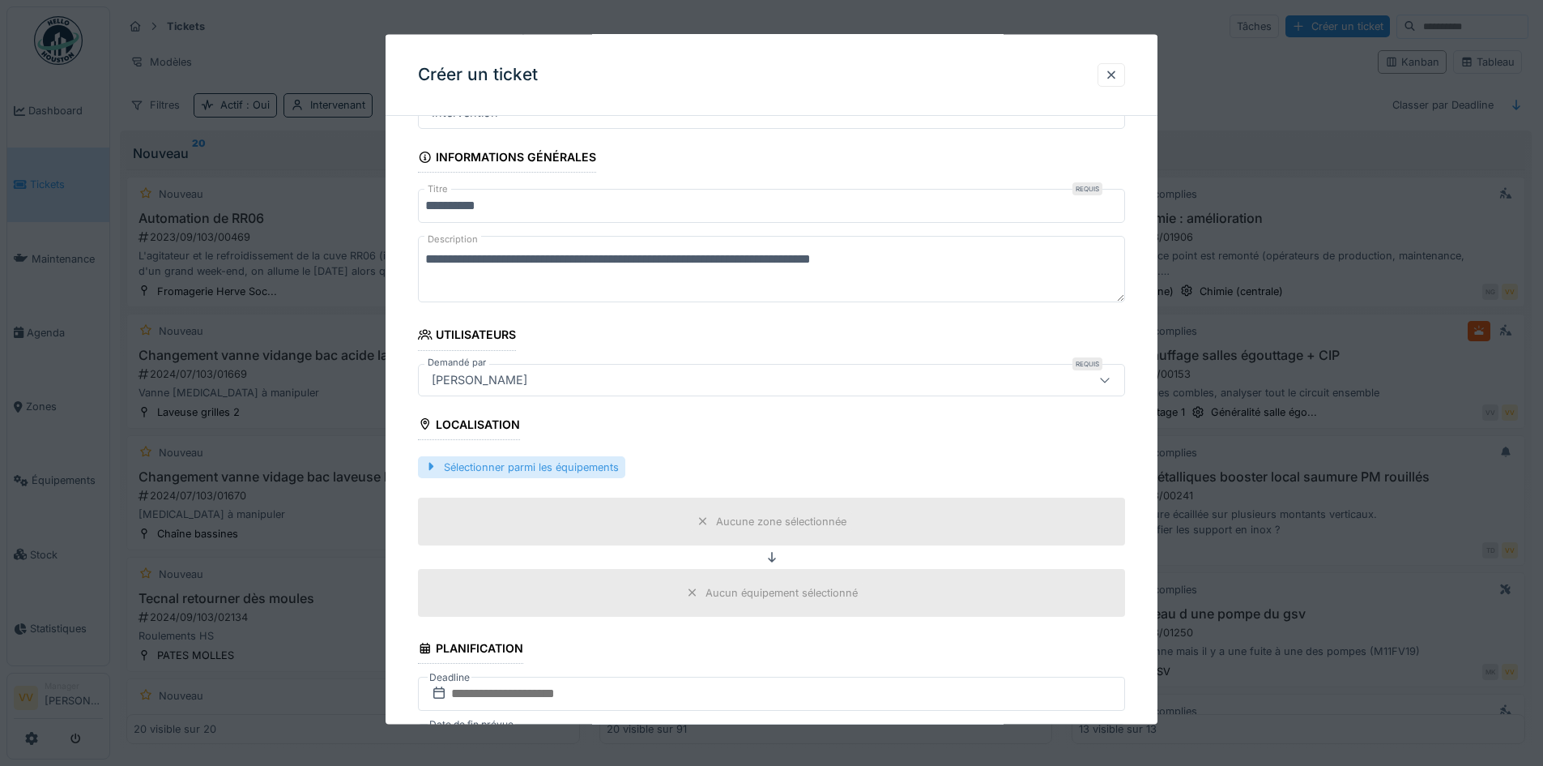
click at [566, 468] on div "Sélectionner parmi les équipements" at bounding box center [521, 466] width 207 height 22
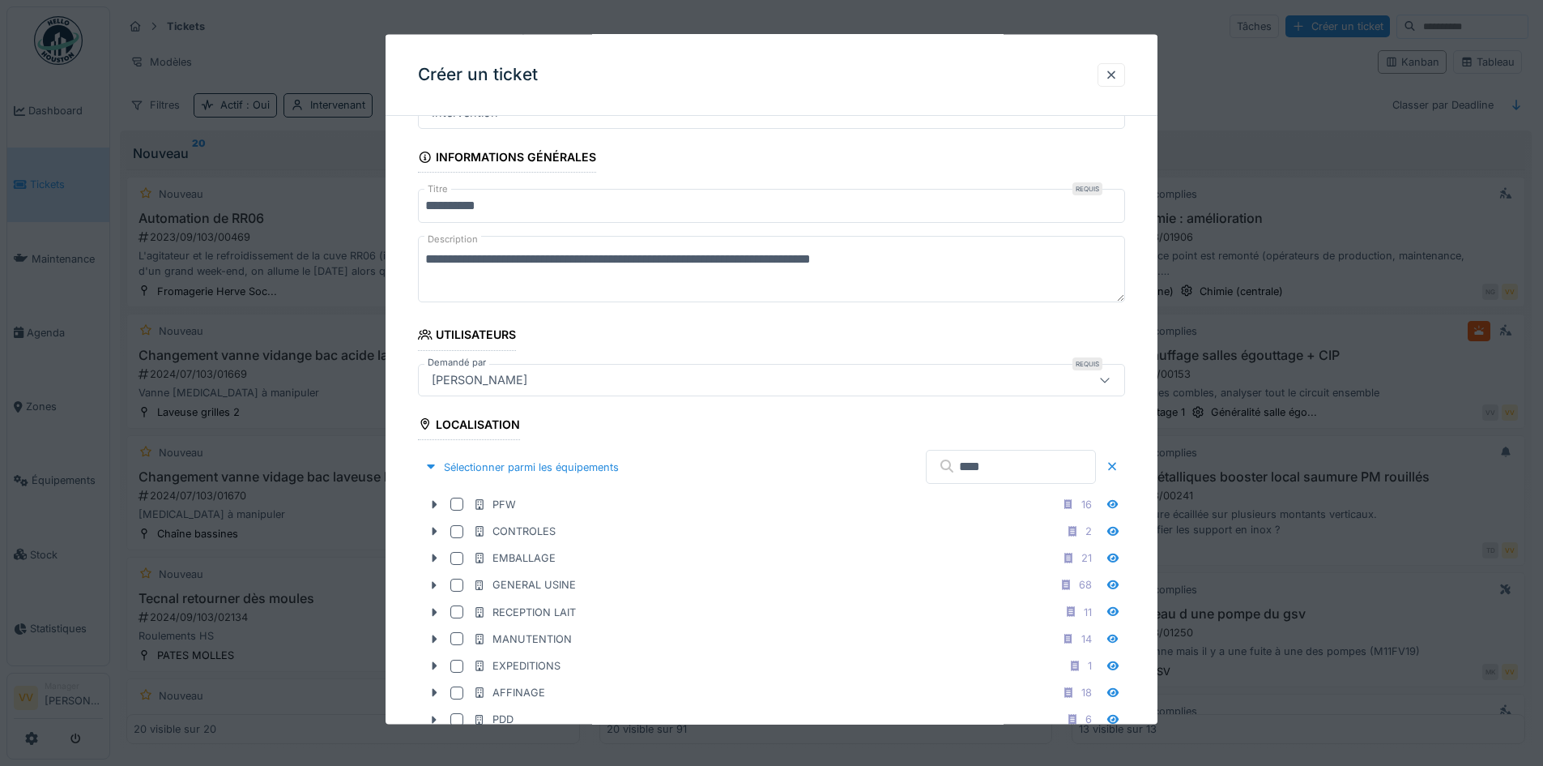
scroll to position [611, 0]
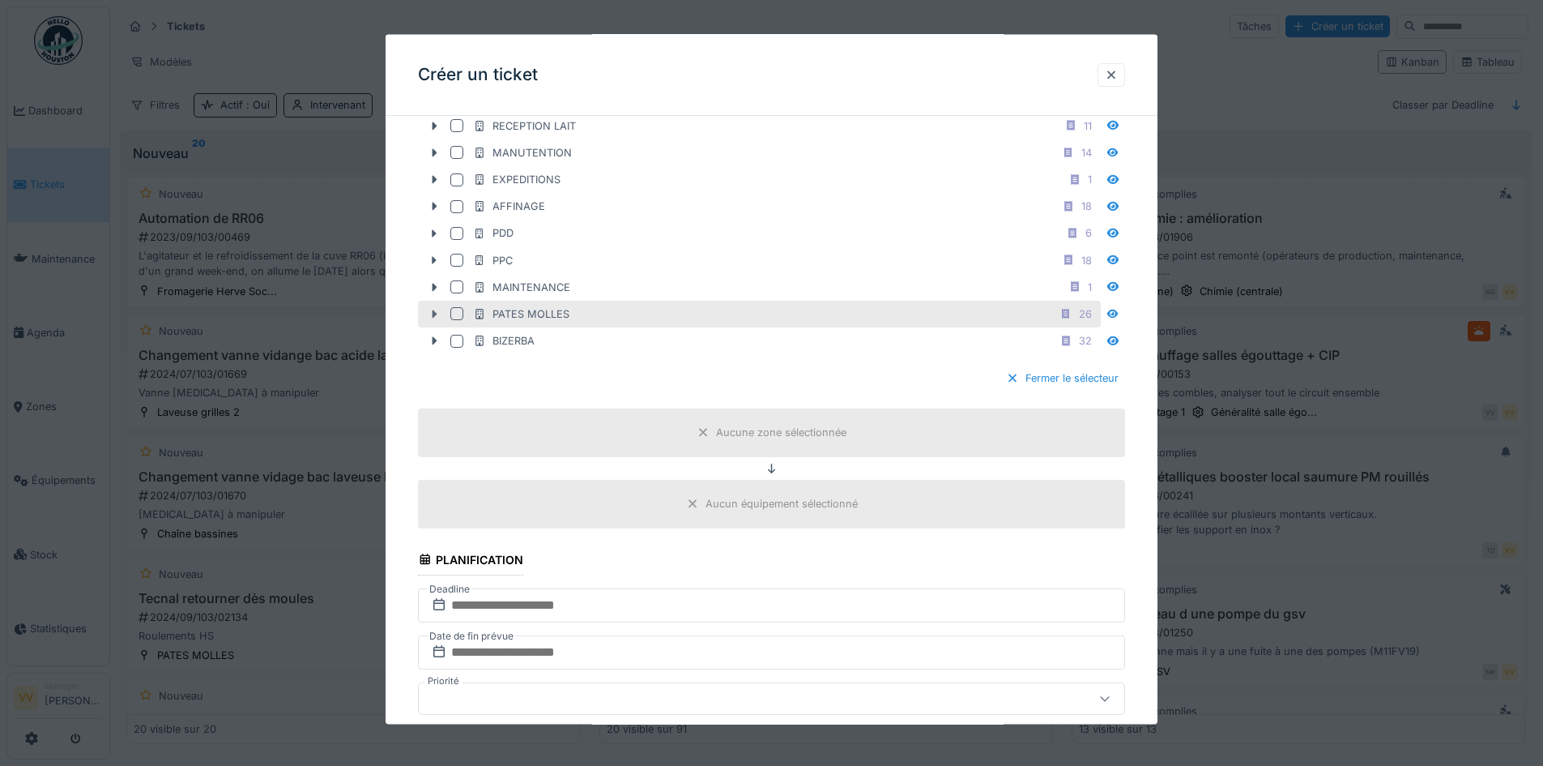
click at [431, 314] on icon at bounding box center [434, 314] width 13 height 11
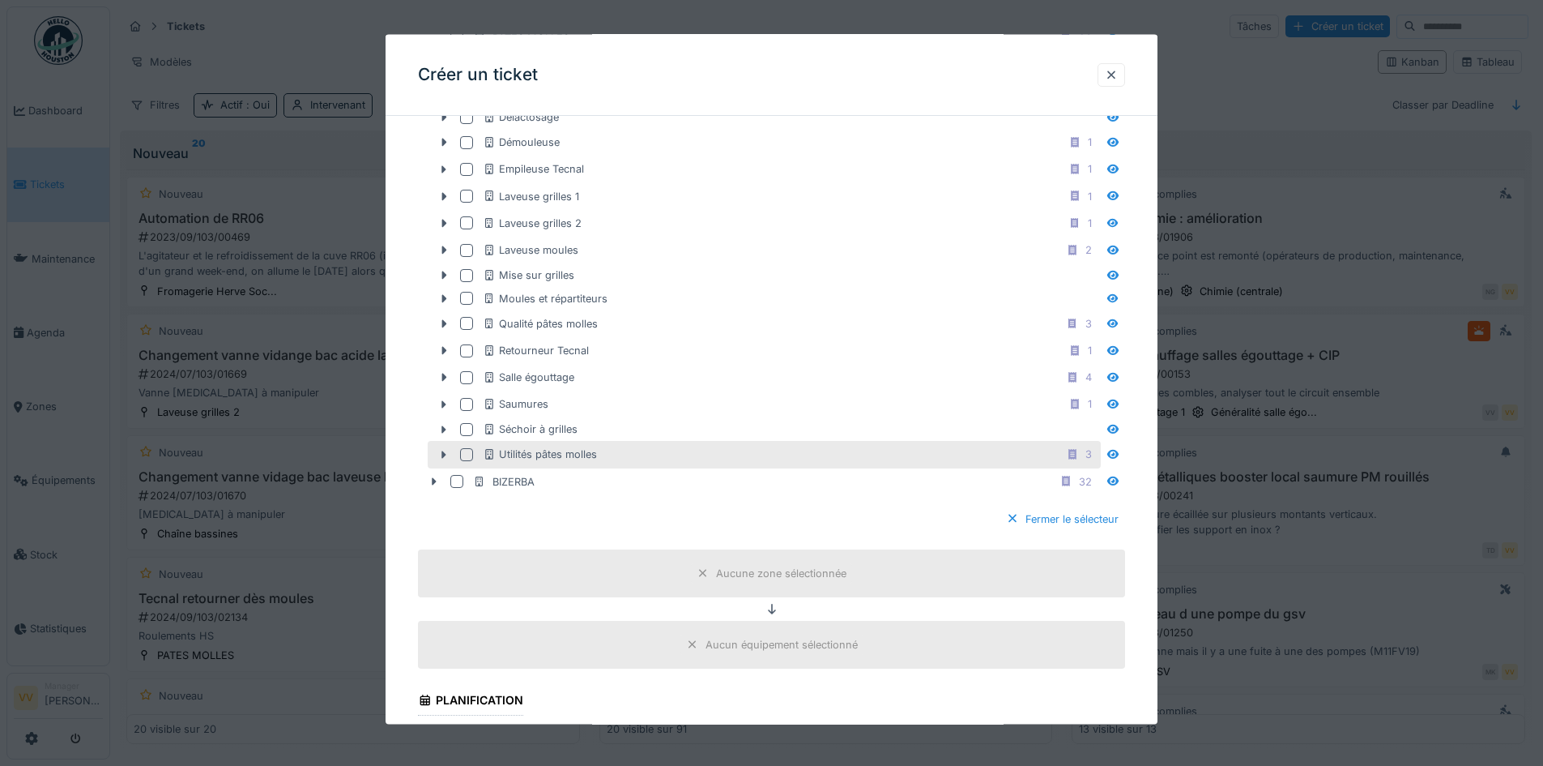
scroll to position [935, 0]
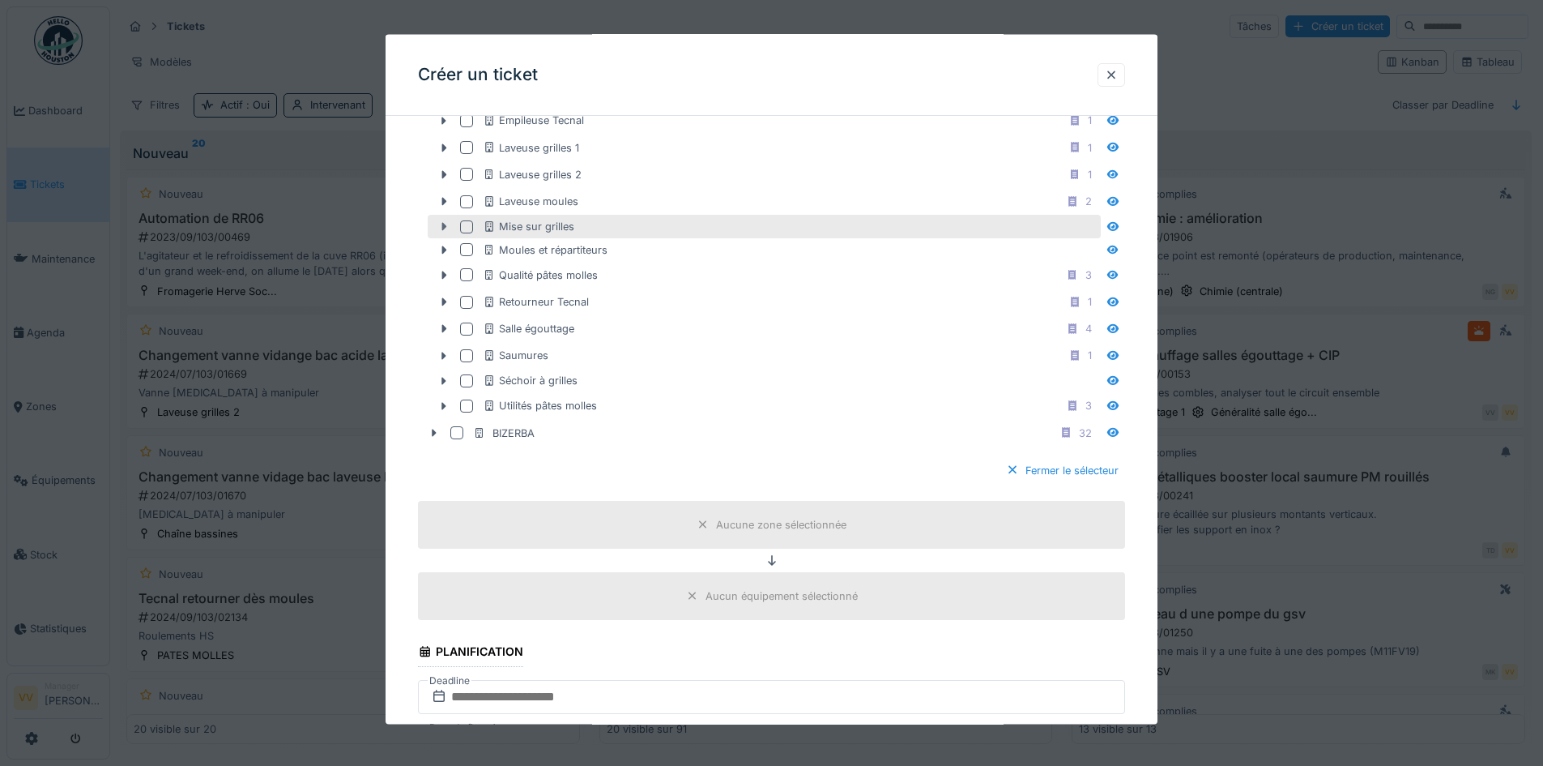
click at [444, 226] on icon at bounding box center [444, 226] width 5 height 8
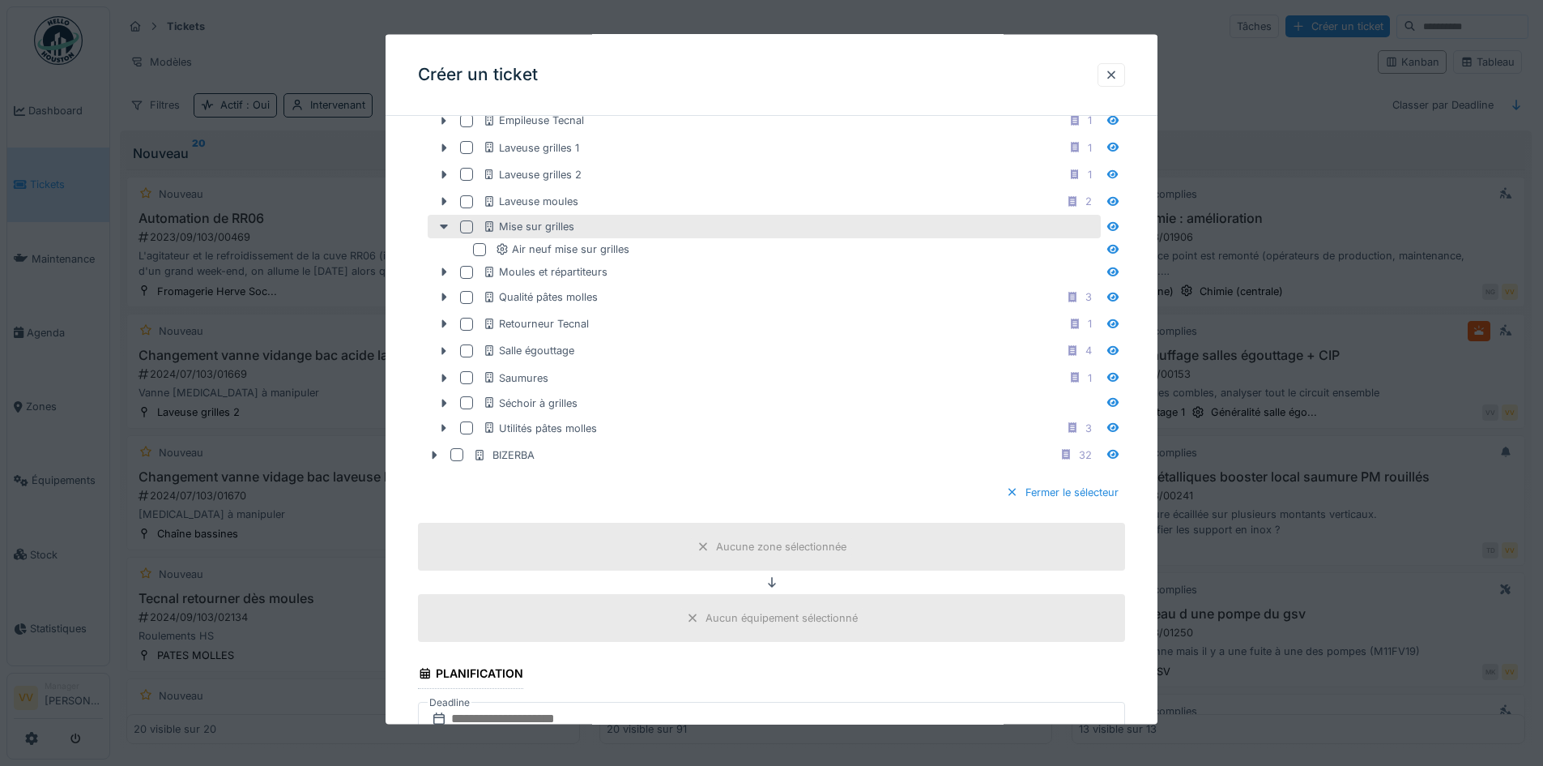
click at [474, 223] on div at bounding box center [469, 226] width 19 height 13
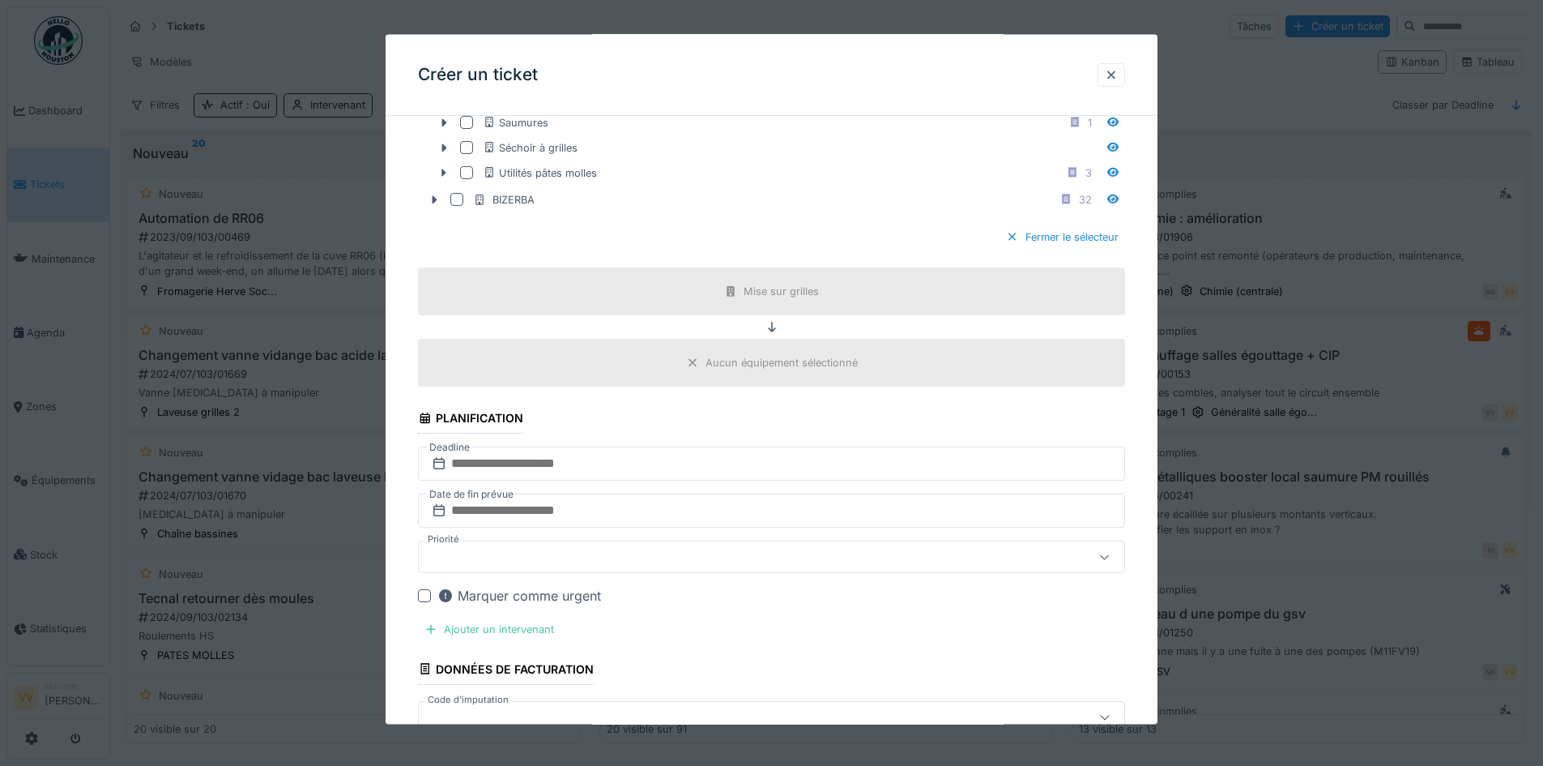
scroll to position [1259, 0]
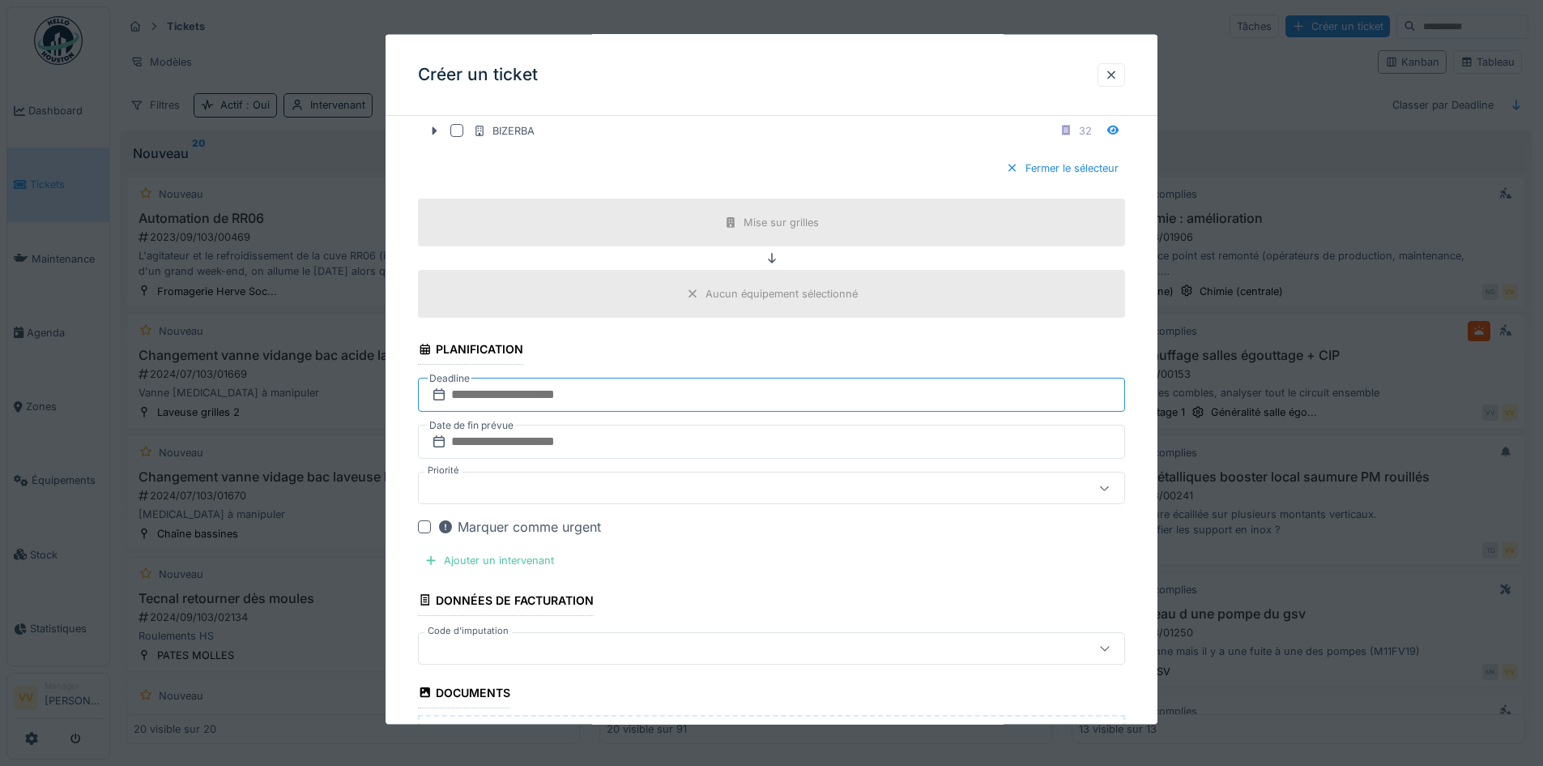
click at [624, 385] on input "text" at bounding box center [771, 395] width 707 height 34
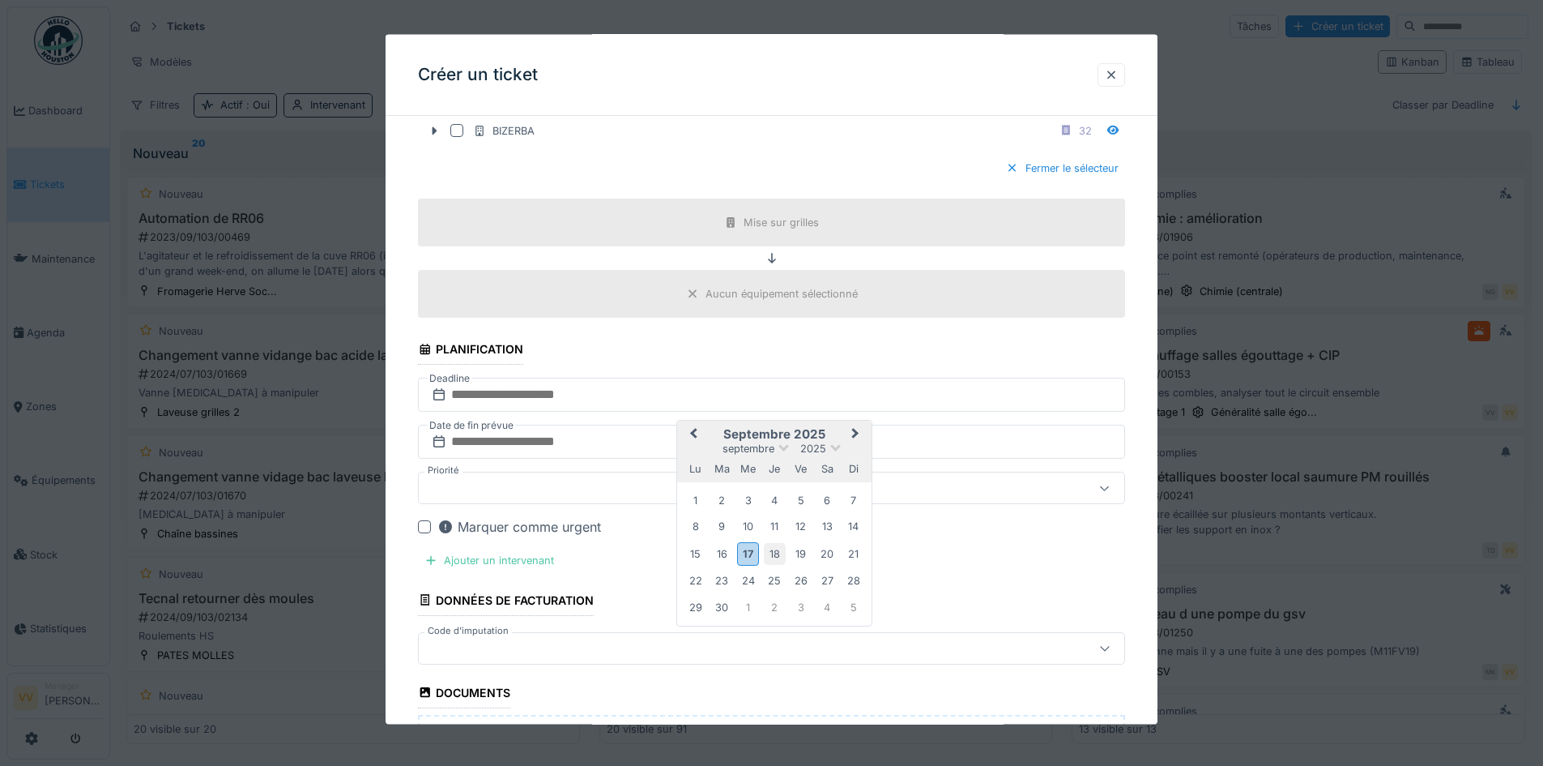
click at [782, 552] on div "18" at bounding box center [775, 553] width 22 height 22
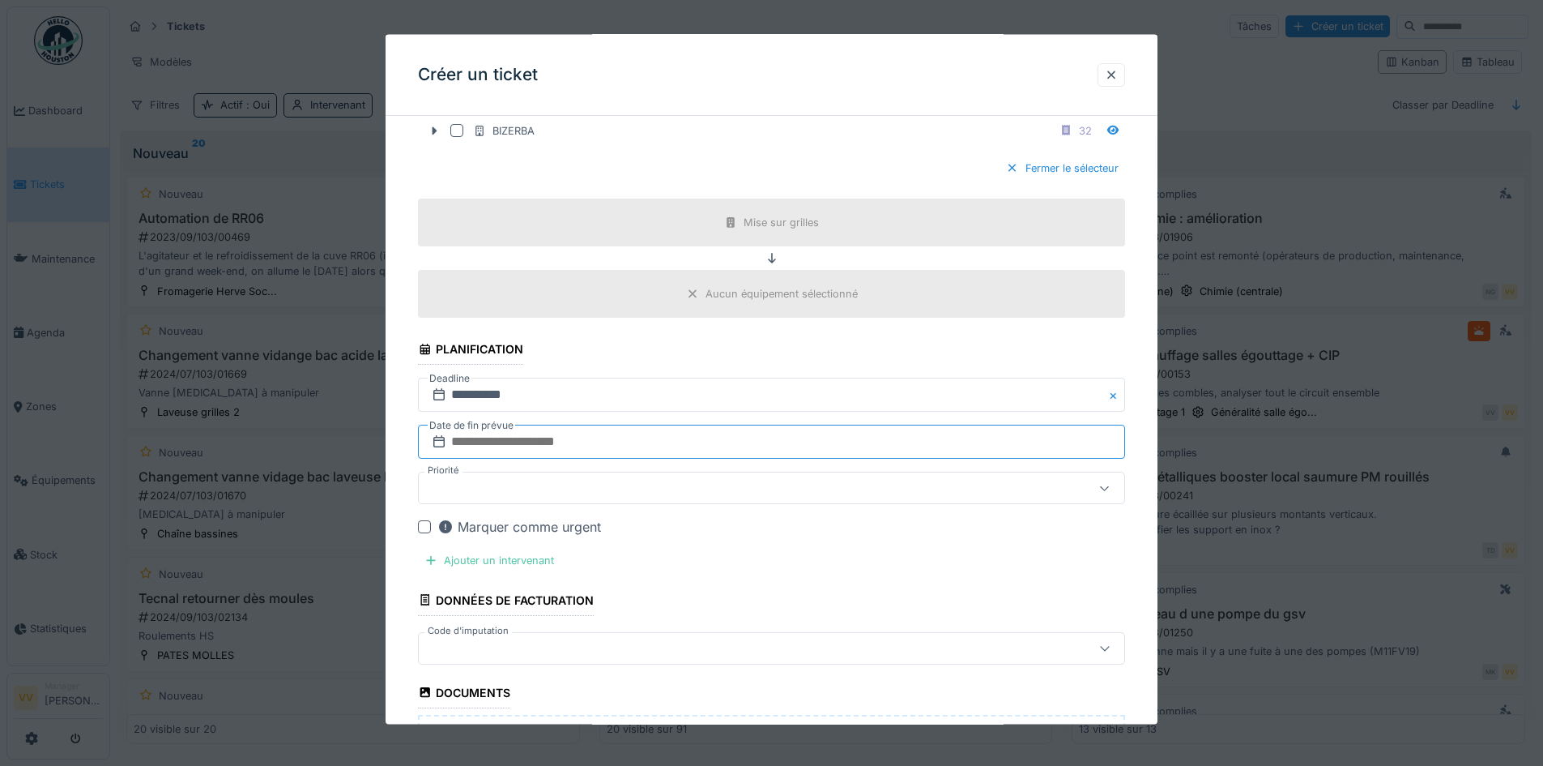
click at [700, 437] on input "text" at bounding box center [771, 442] width 707 height 34
click at [777, 603] on div "18" at bounding box center [775, 600] width 22 height 22
click at [521, 527] on div "Marquer comme urgent" at bounding box center [519, 526] width 164 height 19
click at [477, 561] on div "Ajouter un intervenant" at bounding box center [489, 560] width 143 height 22
click at [681, 650] on div "Vos utilisateurs" at bounding box center [730, 650] width 610 height 18
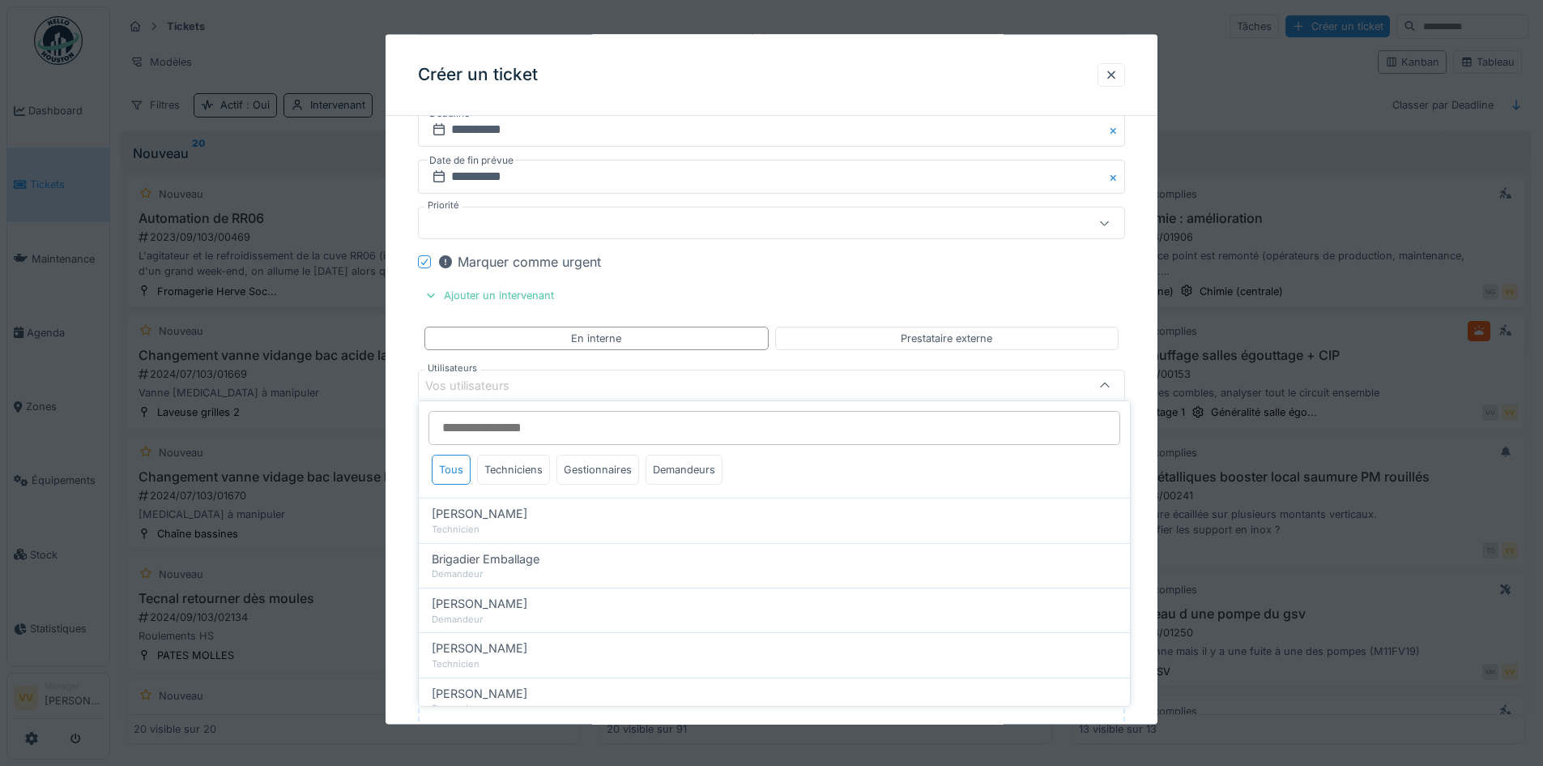
scroll to position [1530, 0]
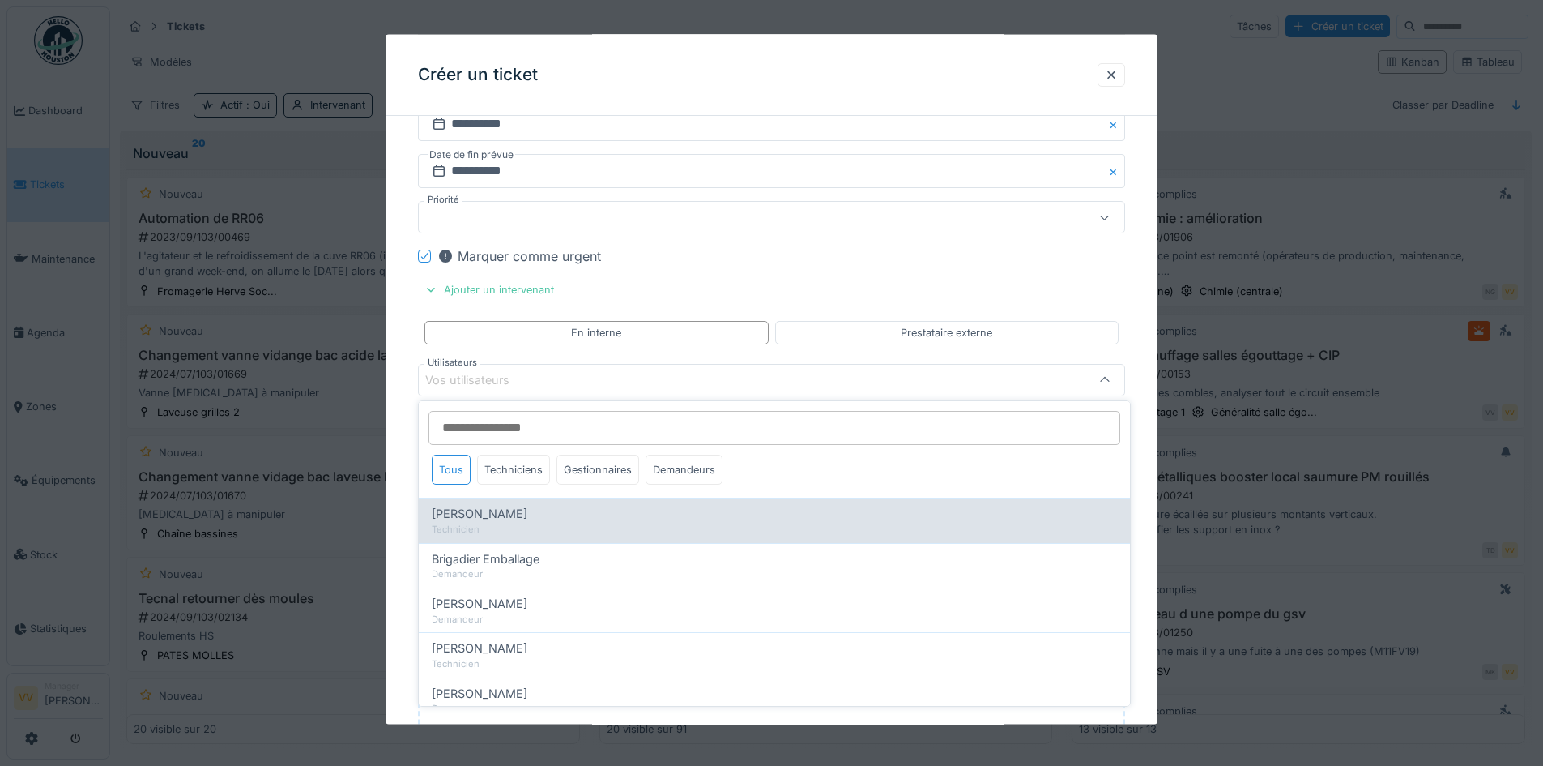
click at [524, 521] on span "Benjamin Bauwens" at bounding box center [480, 514] width 96 height 18
type input "*****"
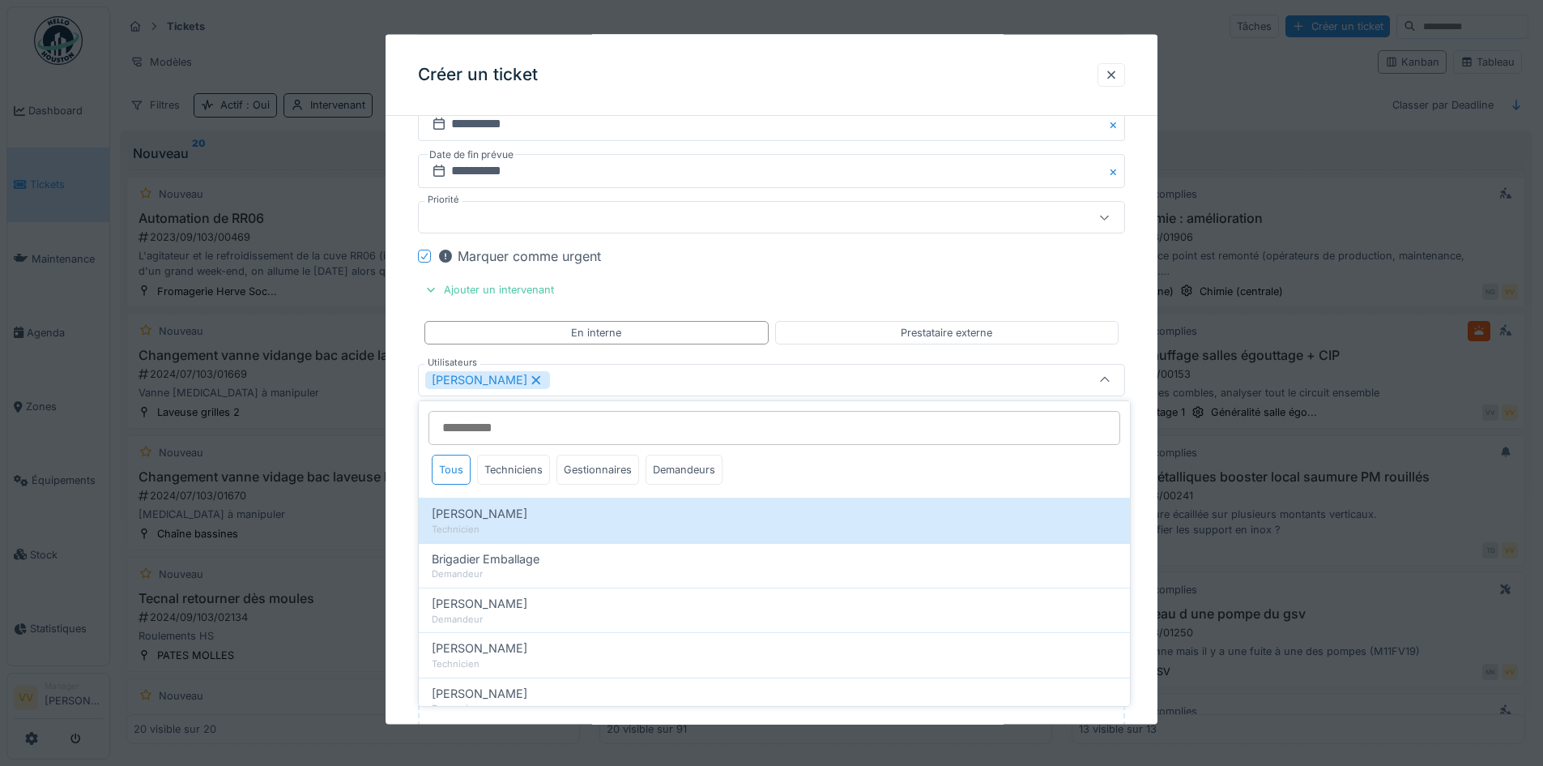
click at [1058, 256] on div "Marquer comme urgent" at bounding box center [781, 255] width 688 height 19
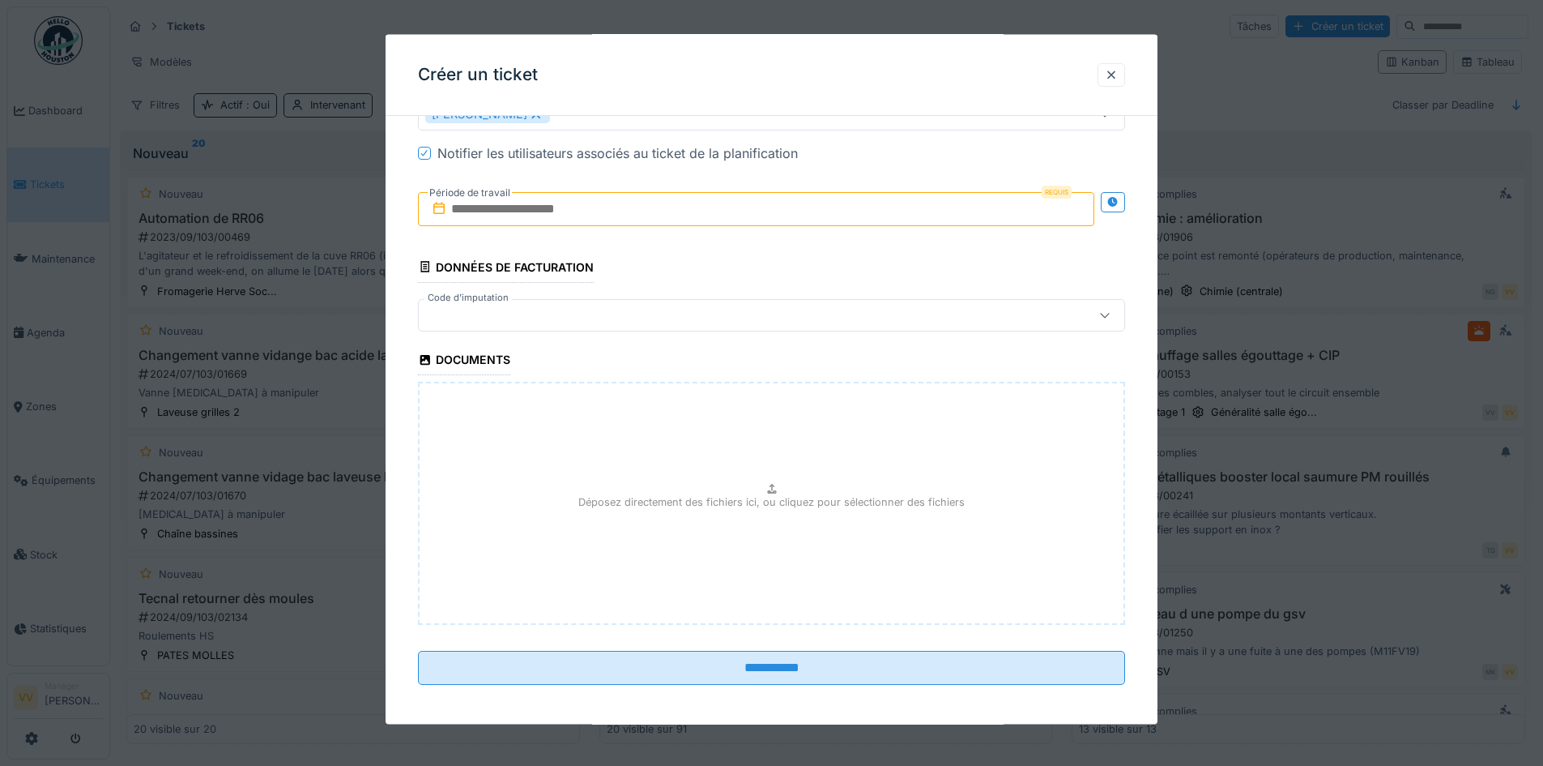
scroll to position [1801, 0]
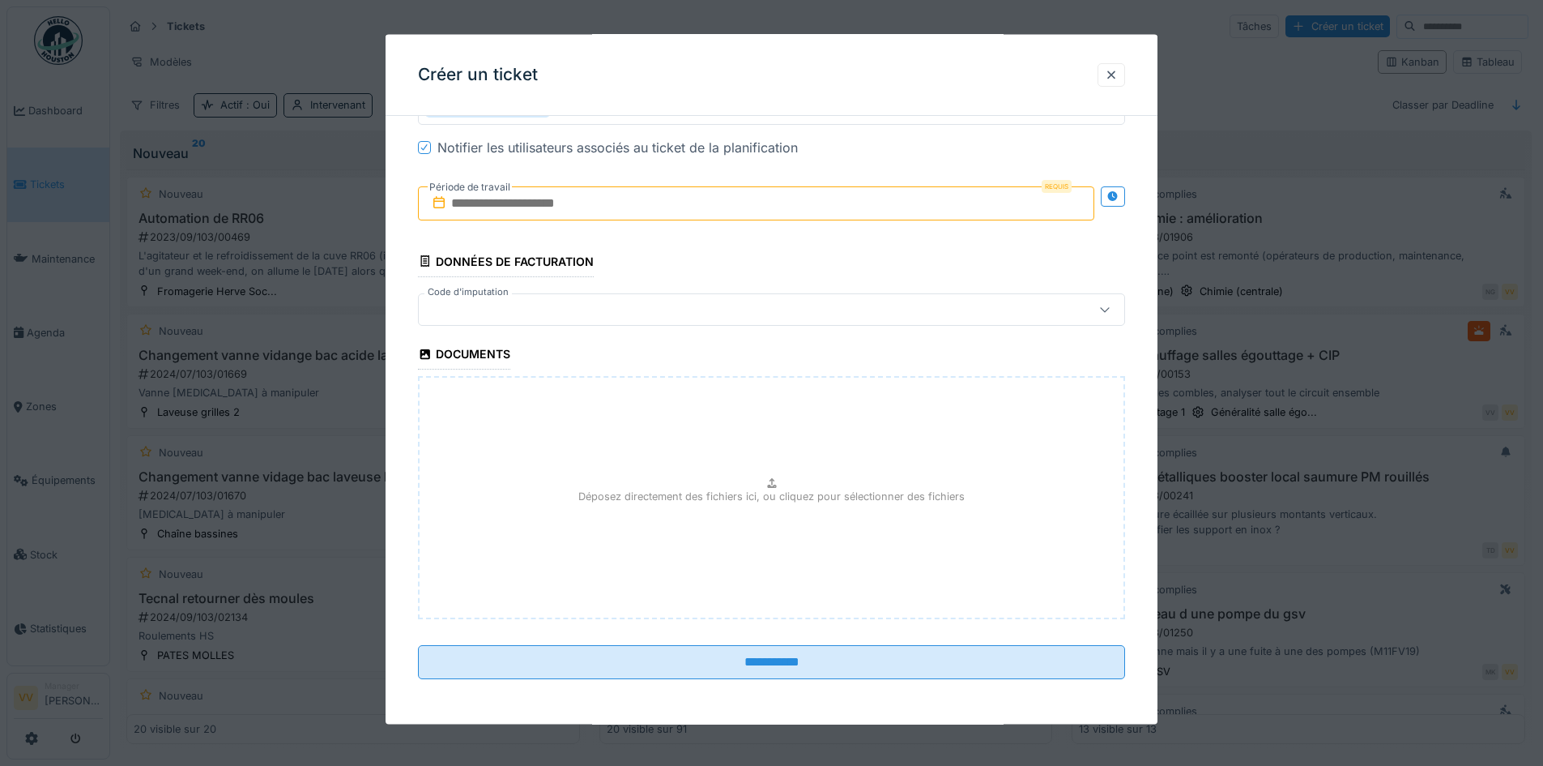
click at [629, 208] on input "text" at bounding box center [756, 203] width 676 height 34
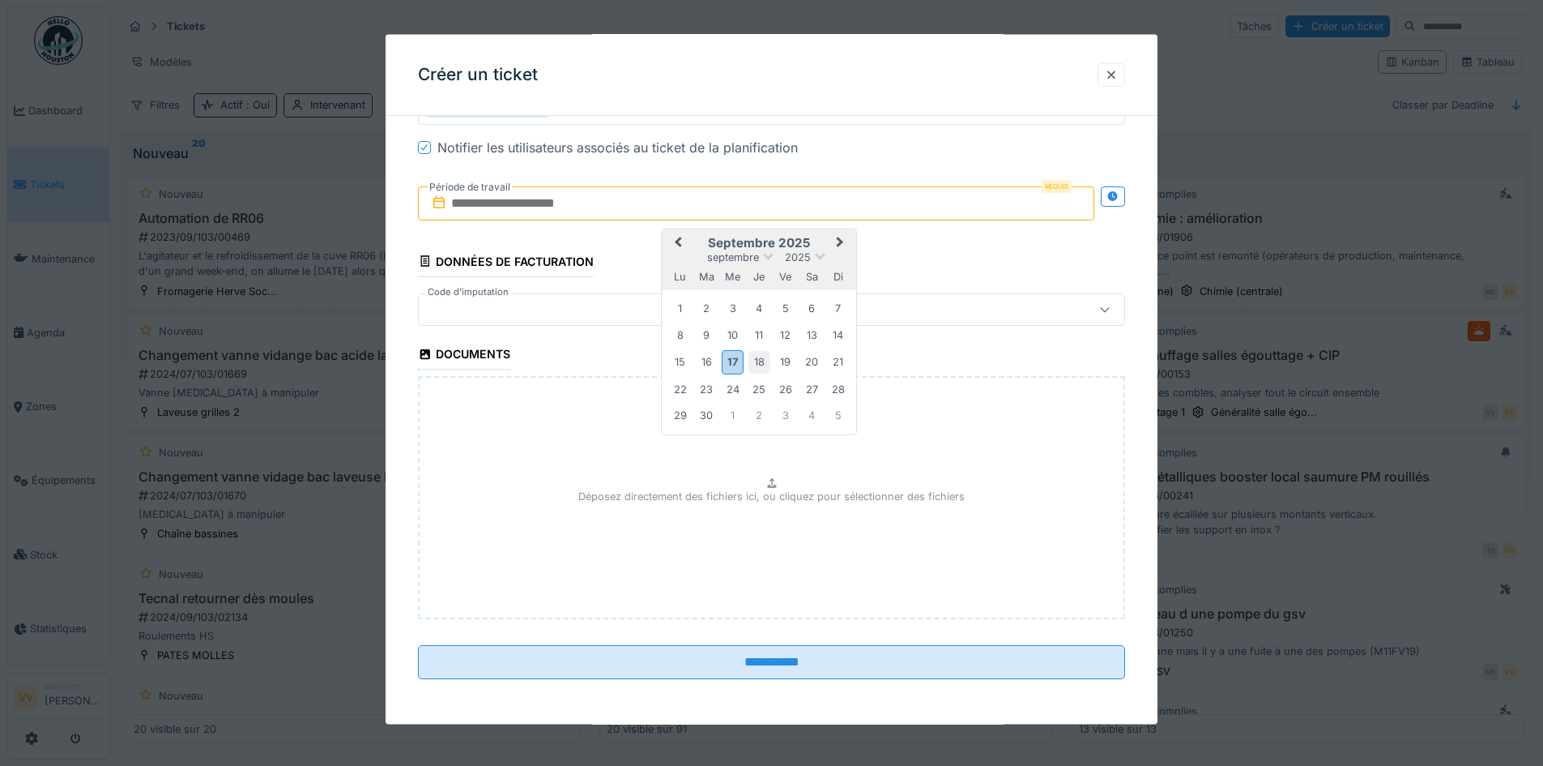
click at [758, 362] on div "18" at bounding box center [760, 362] width 22 height 22
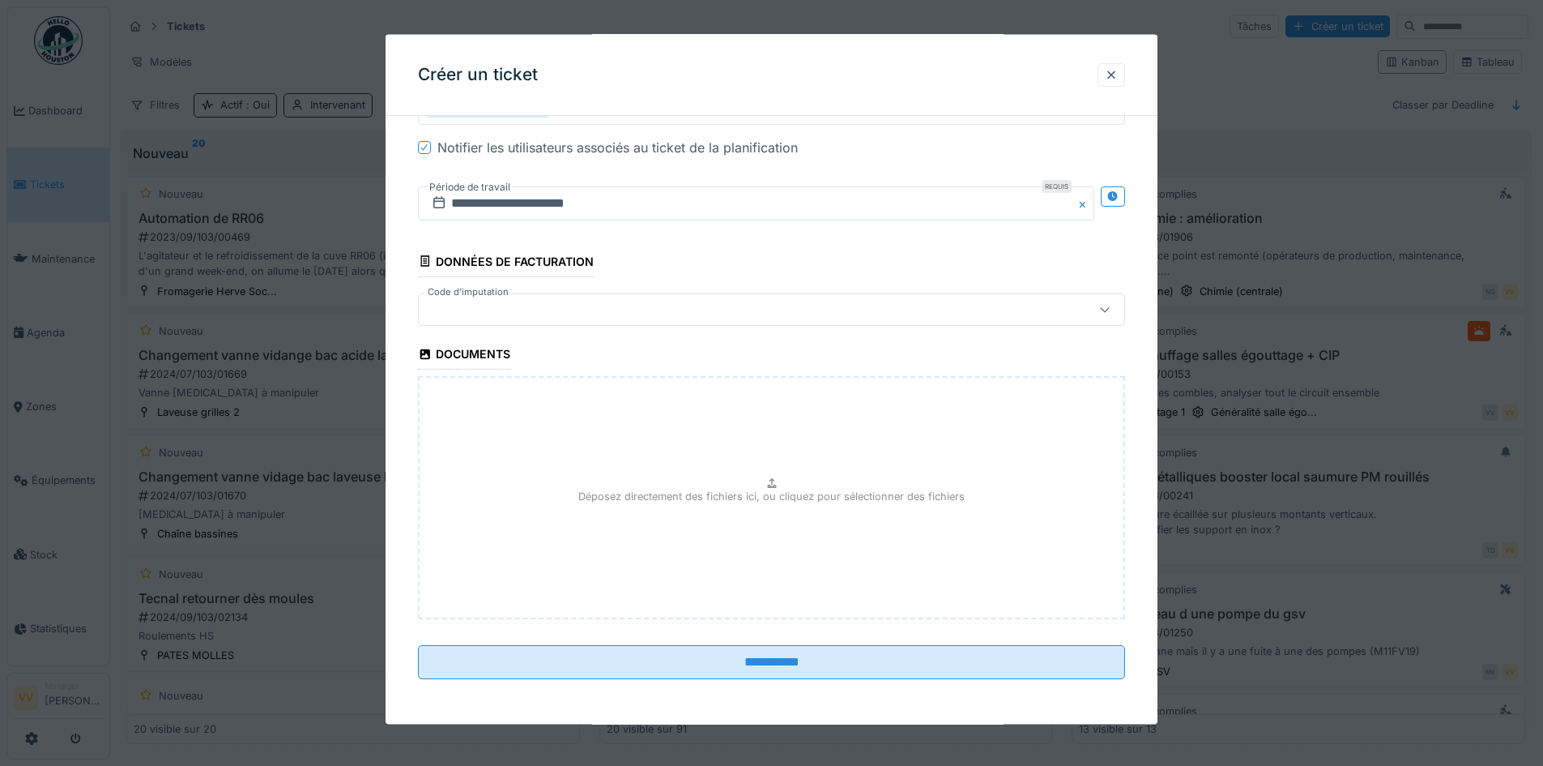
click at [710, 485] on div "Déposez directement des fichiers ici, ou cliquez pour sélectionner des fichiers" at bounding box center [771, 496] width 707 height 243
type input "**********"
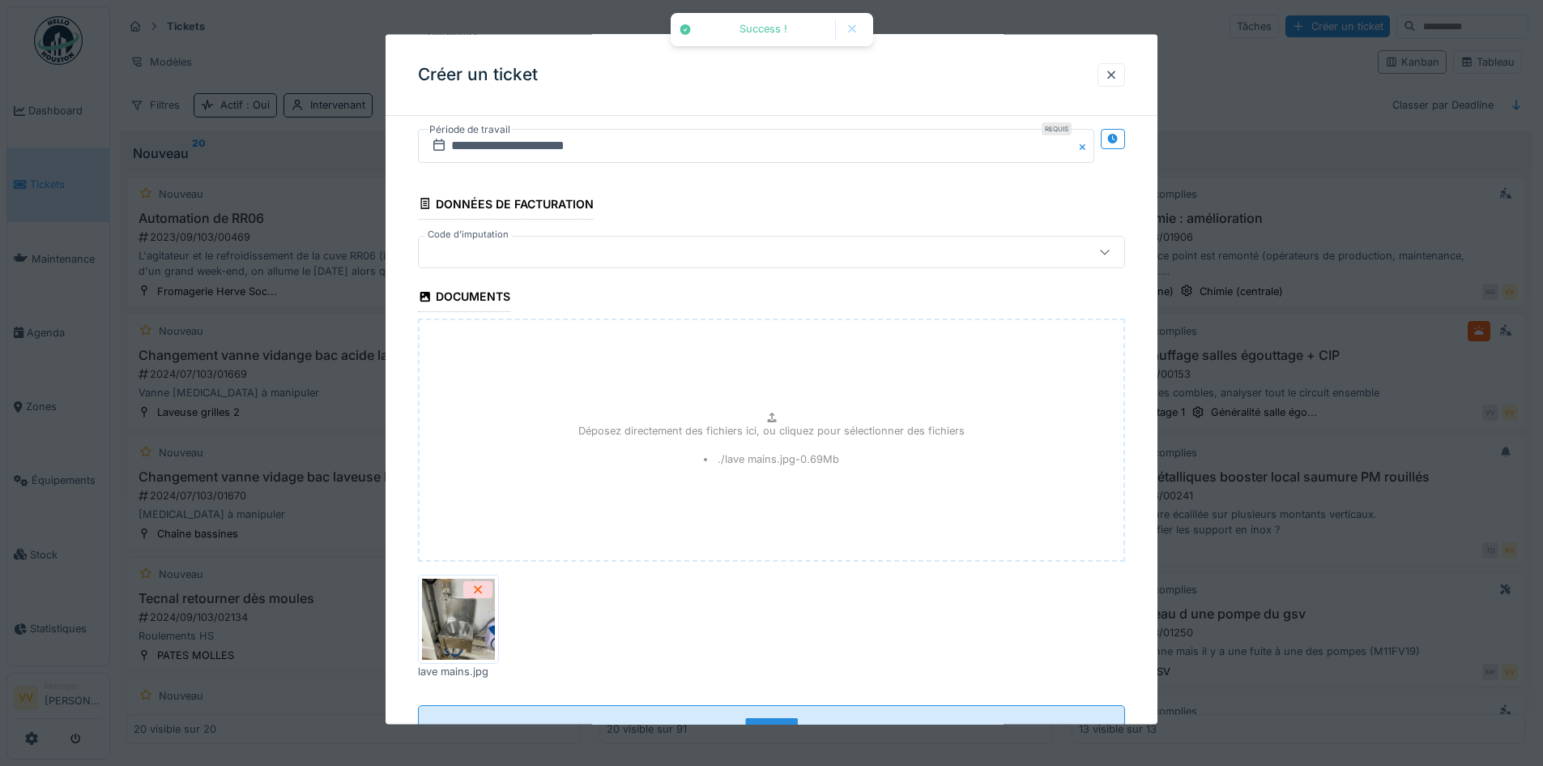
scroll to position [1918, 0]
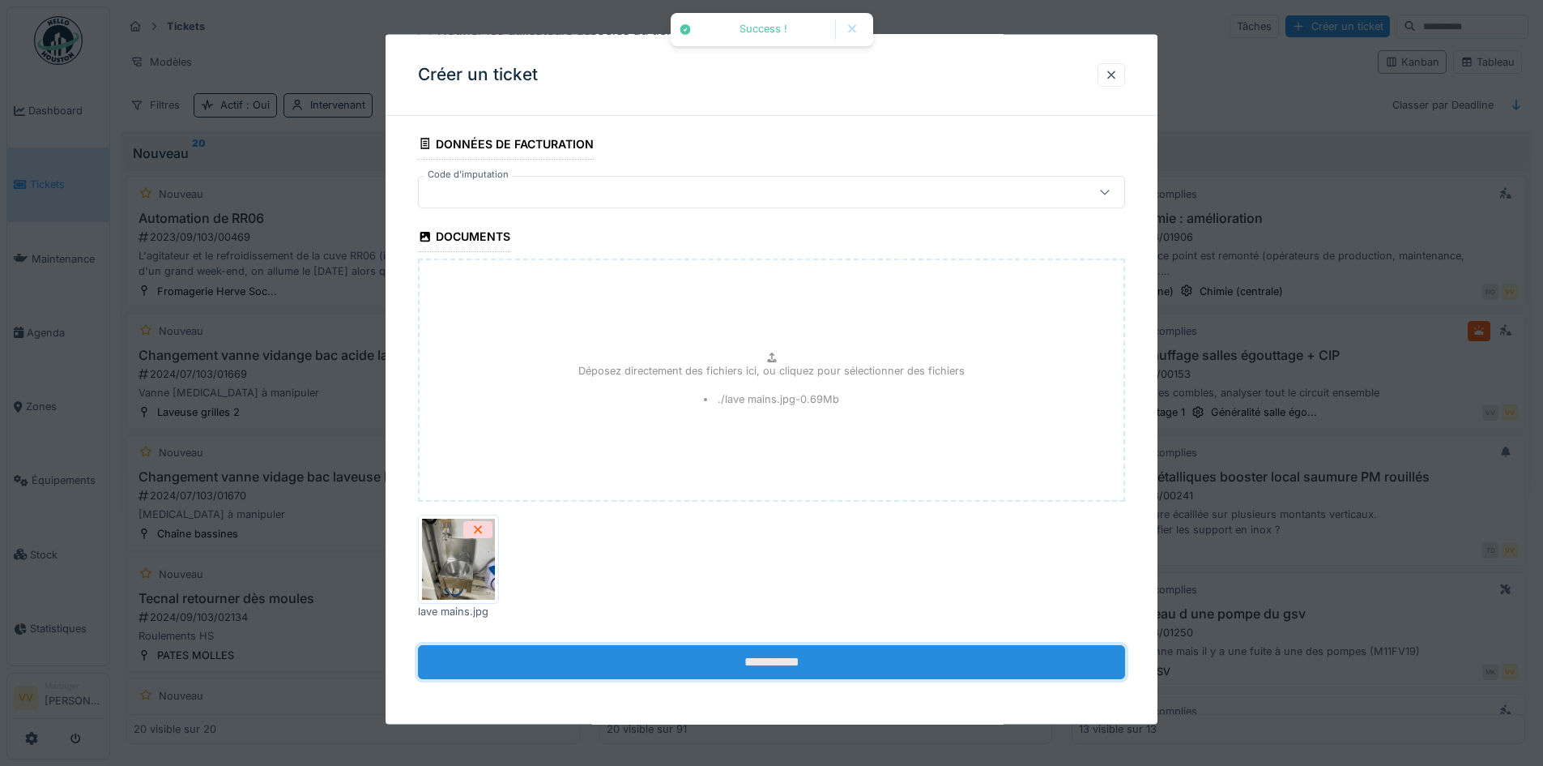
click at [773, 662] on input "**********" at bounding box center [771, 662] width 707 height 34
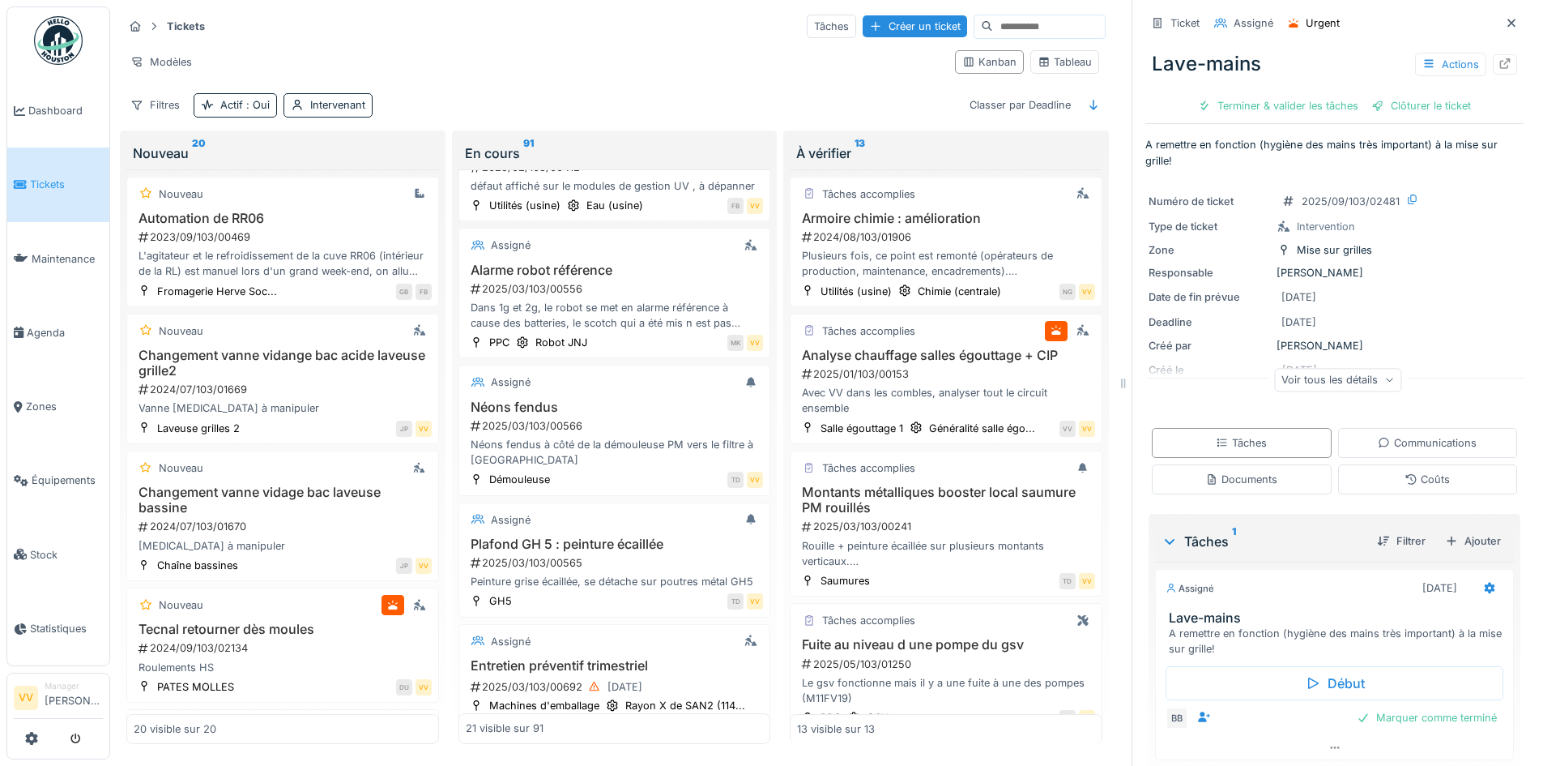
click at [30, 182] on span "Tickets" at bounding box center [66, 184] width 73 height 15
click at [830, 16] on div "Tâches Créer un ticket" at bounding box center [956, 27] width 299 height 24
click at [863, 20] on div "Créer un ticket" at bounding box center [915, 26] width 105 height 22
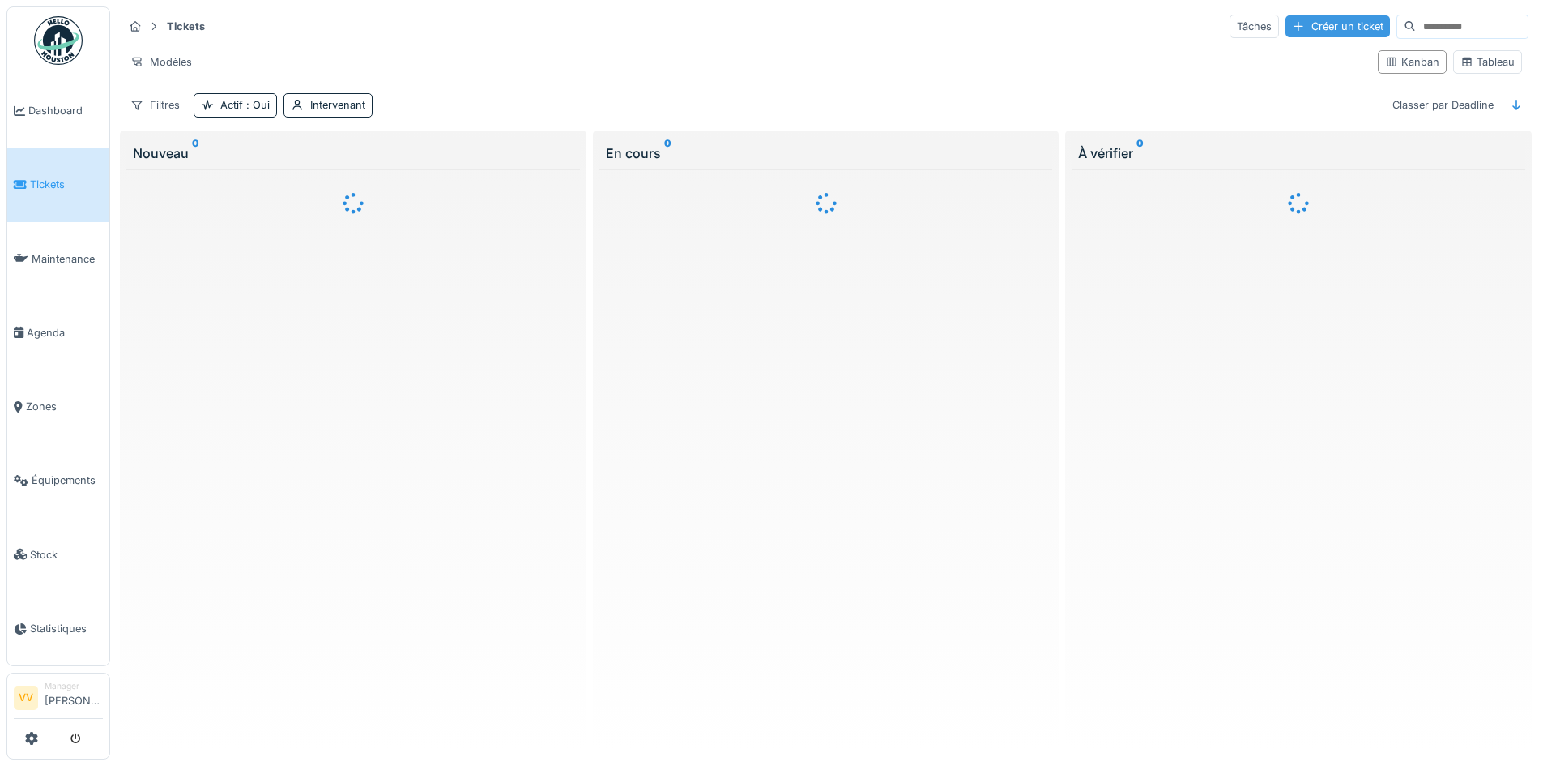
click at [1289, 33] on div "Créer un ticket" at bounding box center [1338, 26] width 105 height 22
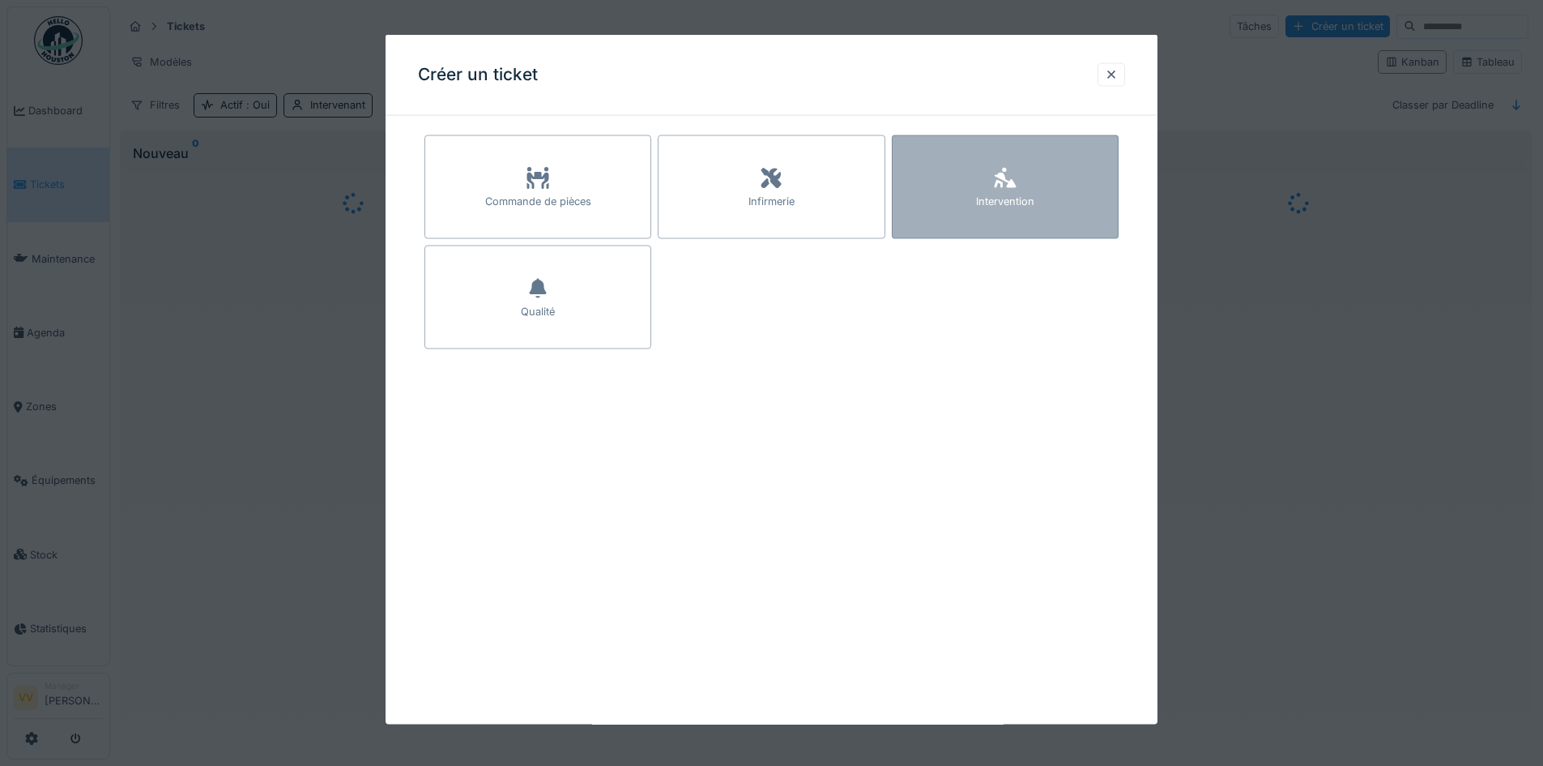
click at [1044, 169] on div "Intervention" at bounding box center [1005, 187] width 227 height 104
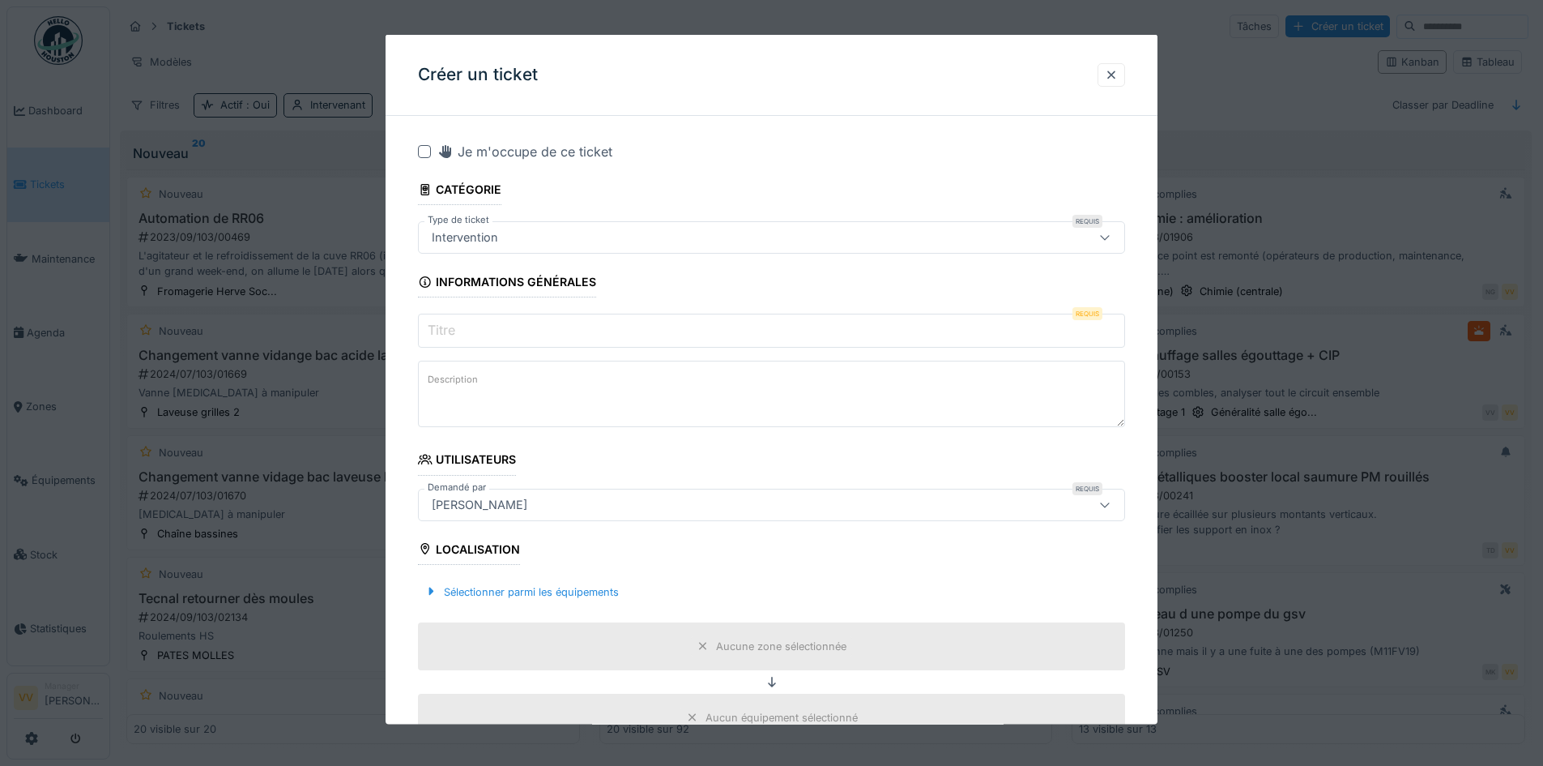
click at [494, 332] on input "Titre" at bounding box center [771, 331] width 707 height 34
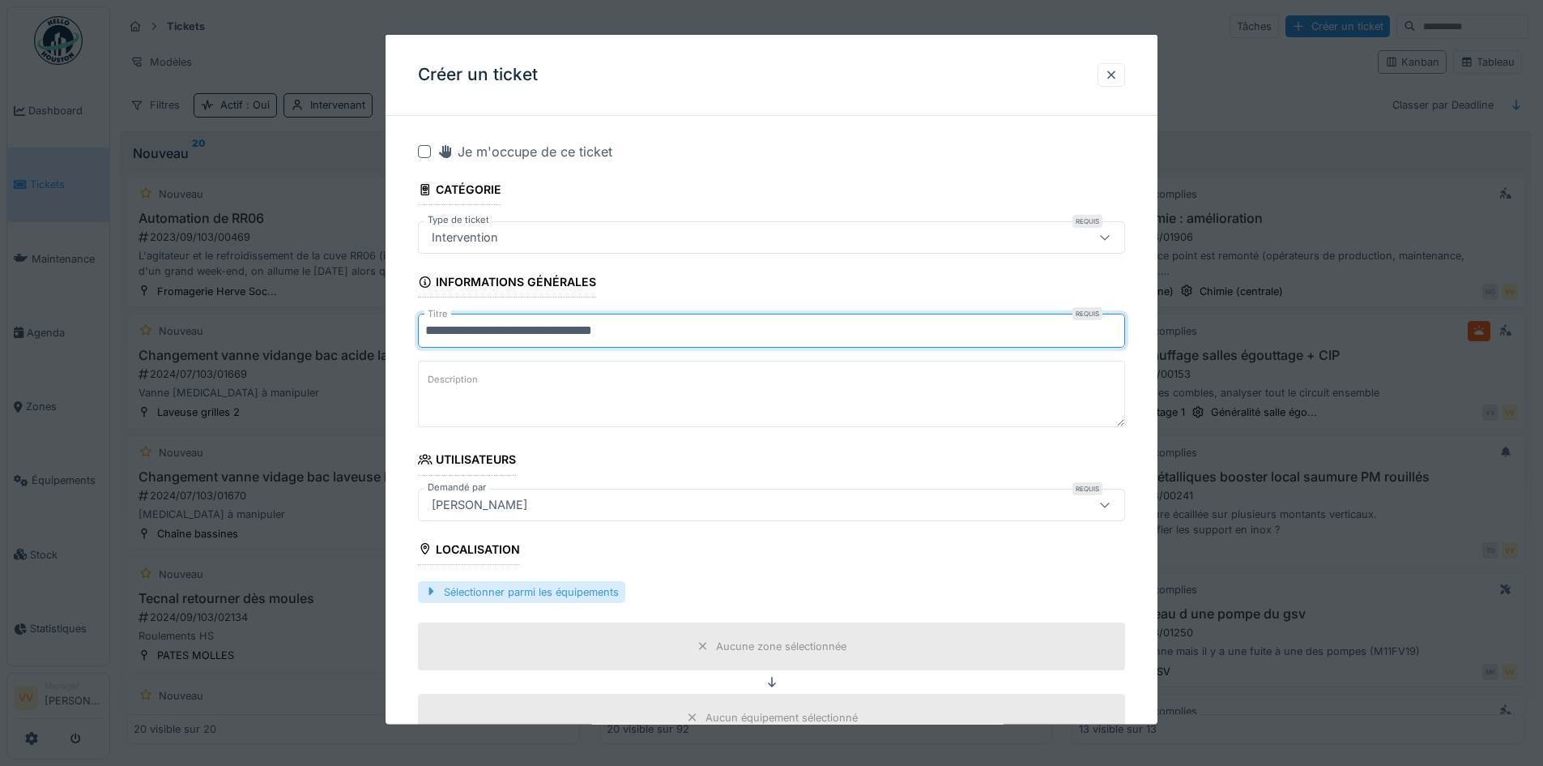
type input "**********"
click at [545, 598] on div "Sélectionner parmi les équipements" at bounding box center [521, 591] width 207 height 22
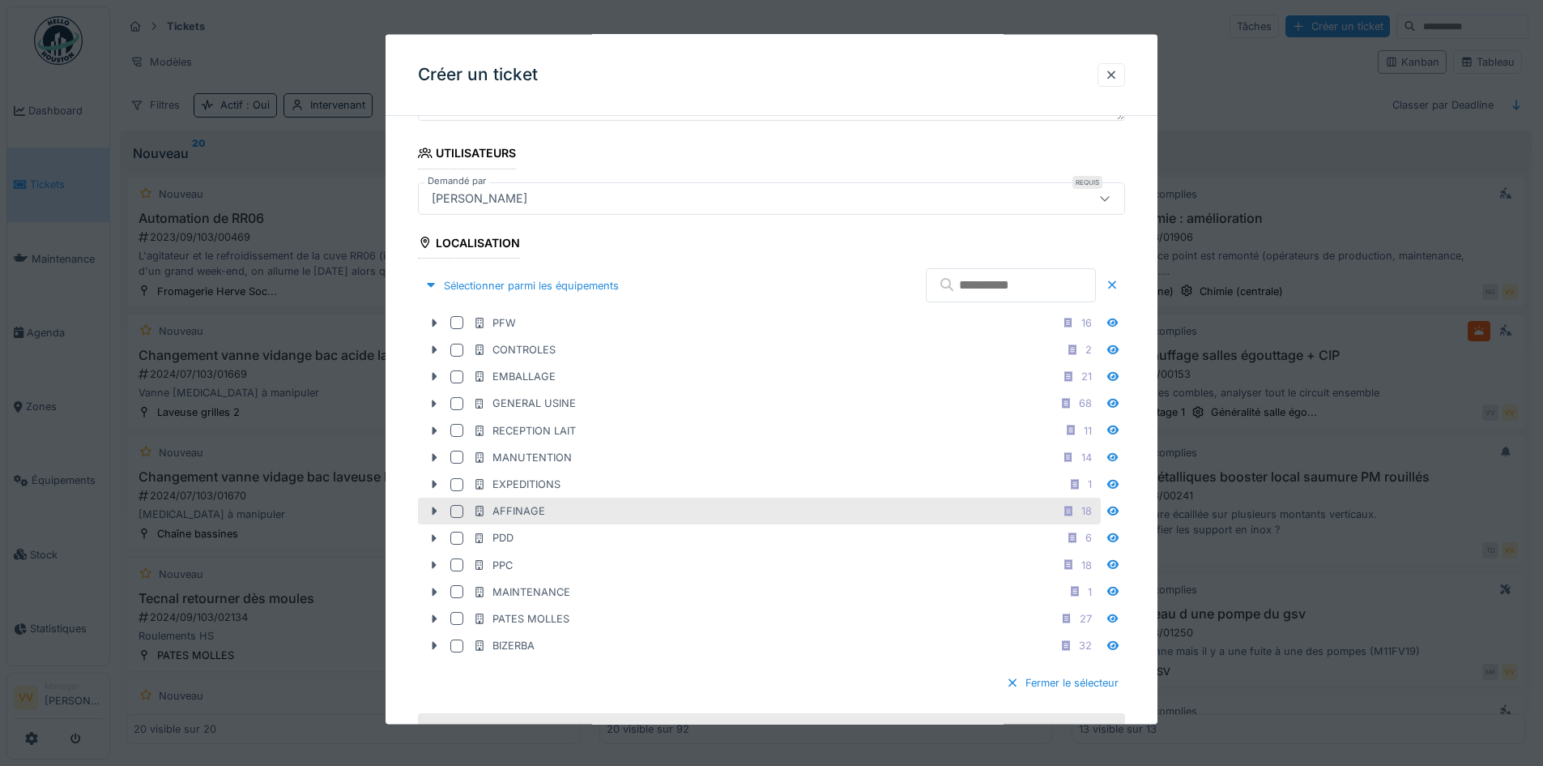
scroll to position [405, 0]
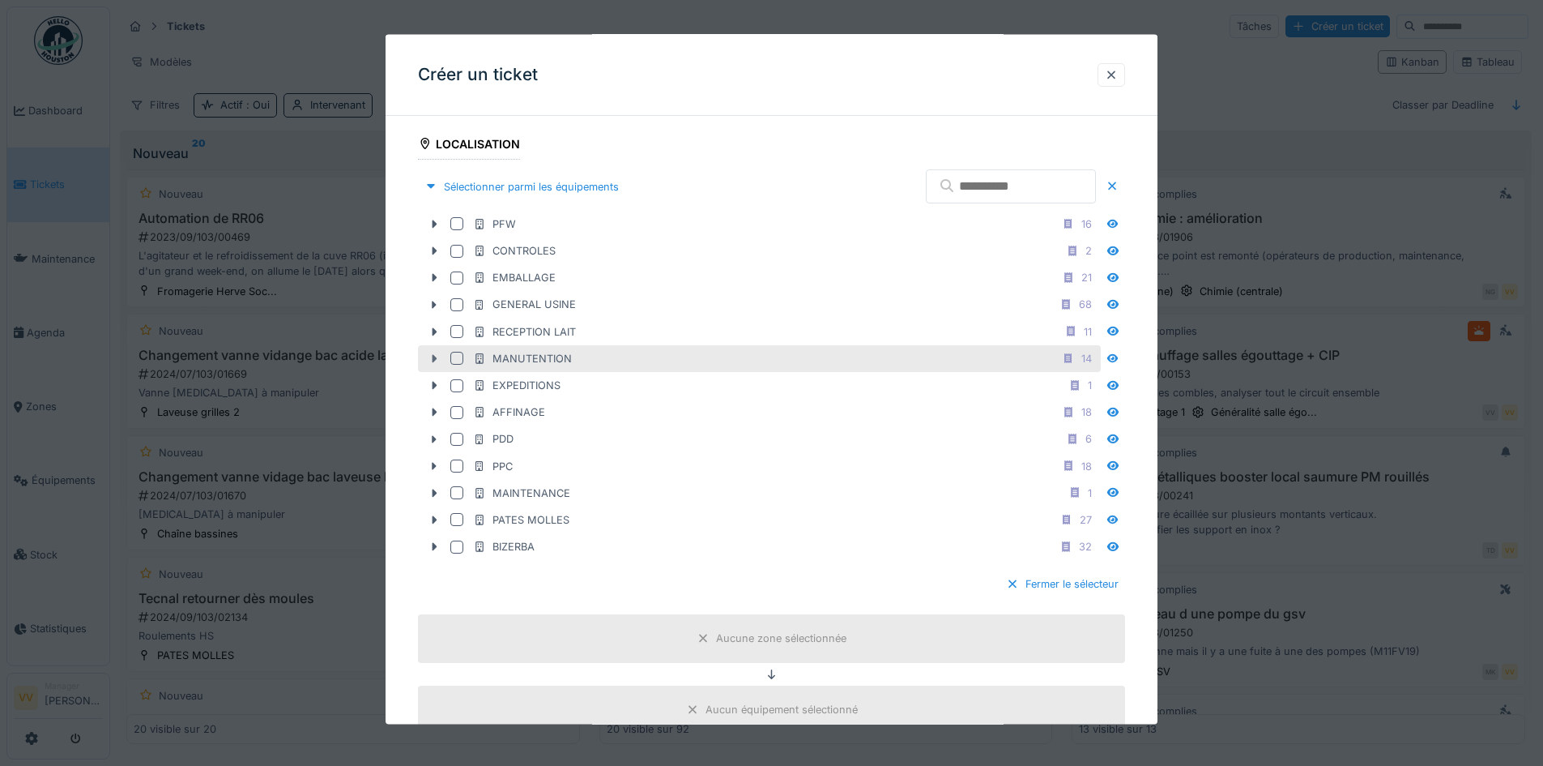
click at [437, 361] on icon at bounding box center [434, 357] width 13 height 11
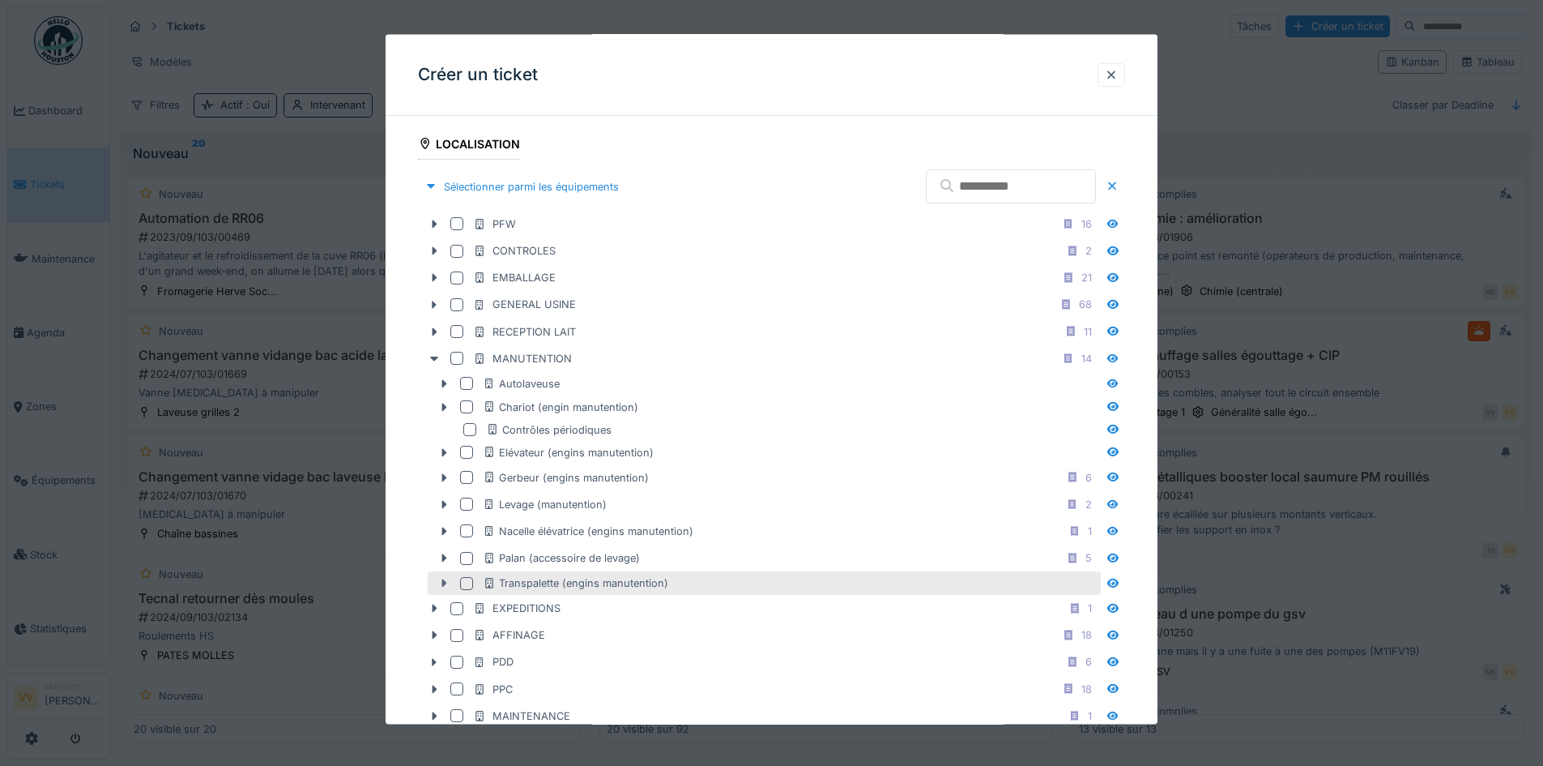
click at [444, 584] on icon at bounding box center [444, 582] width 5 height 8
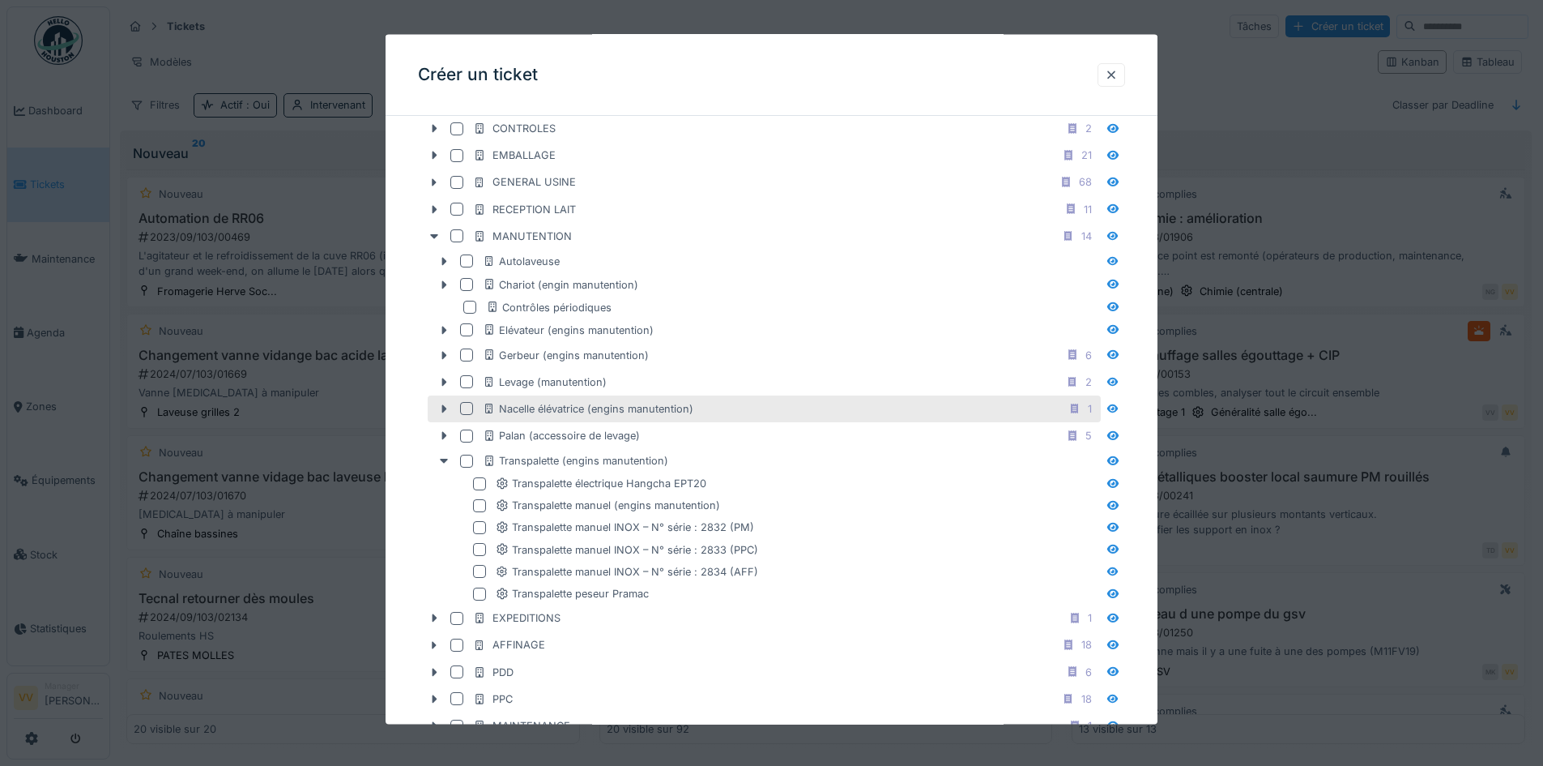
scroll to position [567, 0]
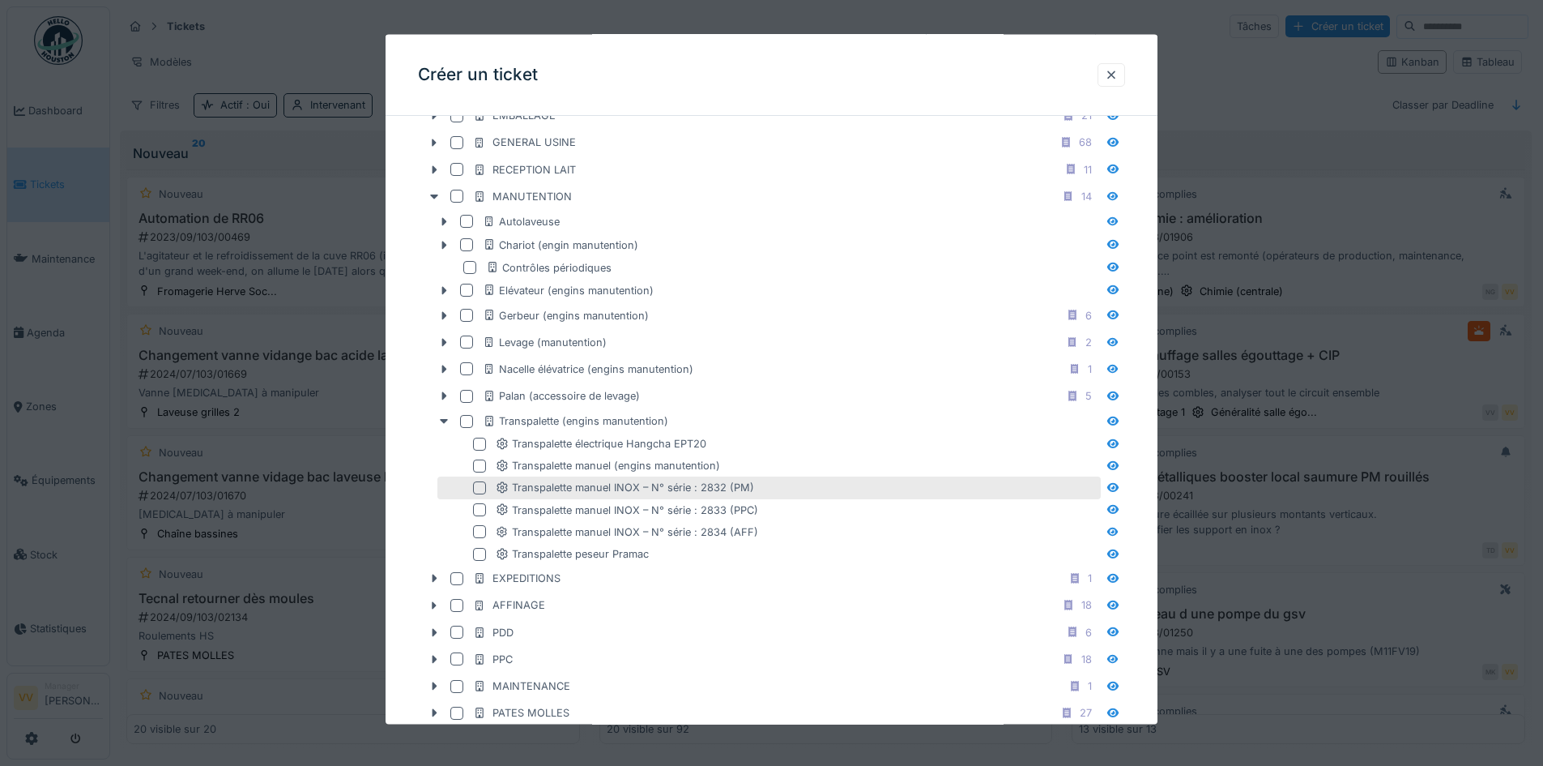
click at [475, 489] on div at bounding box center [479, 487] width 13 height 13
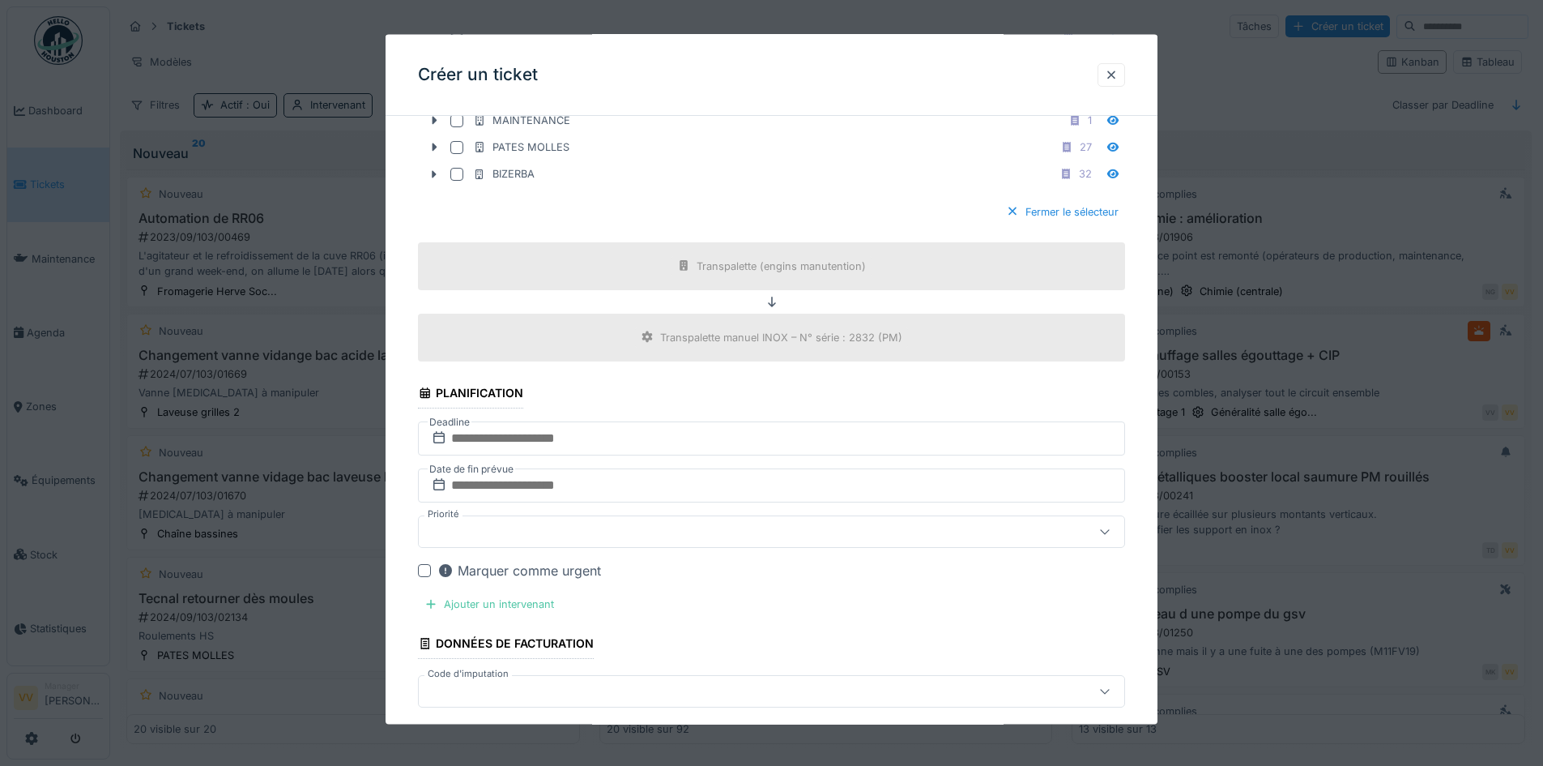
scroll to position [1134, 0]
click at [744, 433] on input "text" at bounding box center [771, 436] width 707 height 34
click at [785, 591] on div "18" at bounding box center [775, 595] width 22 height 22
click at [749, 486] on input "text" at bounding box center [771, 483] width 707 height 34
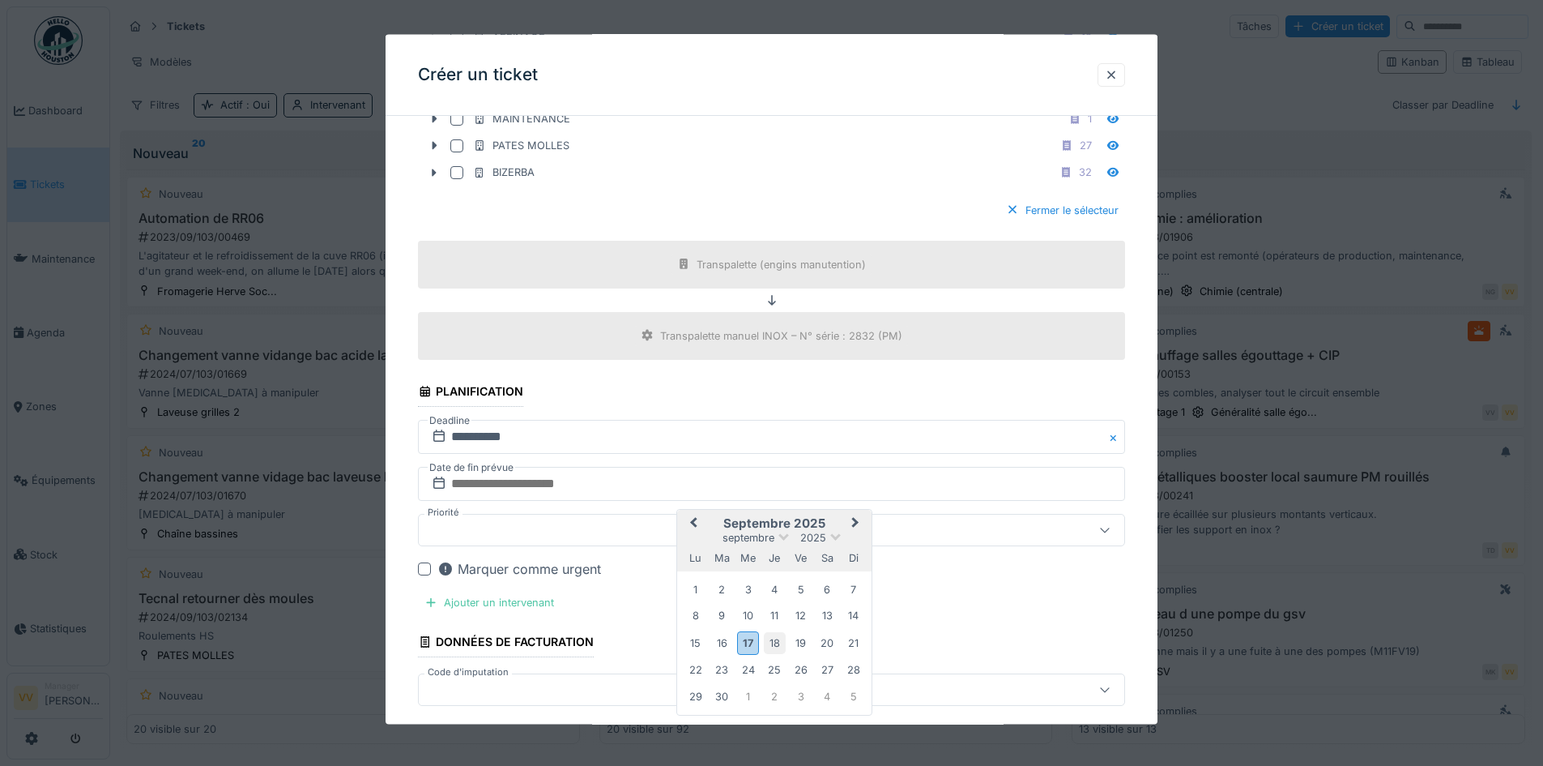
click at [775, 646] on div "18" at bounding box center [775, 642] width 22 height 22
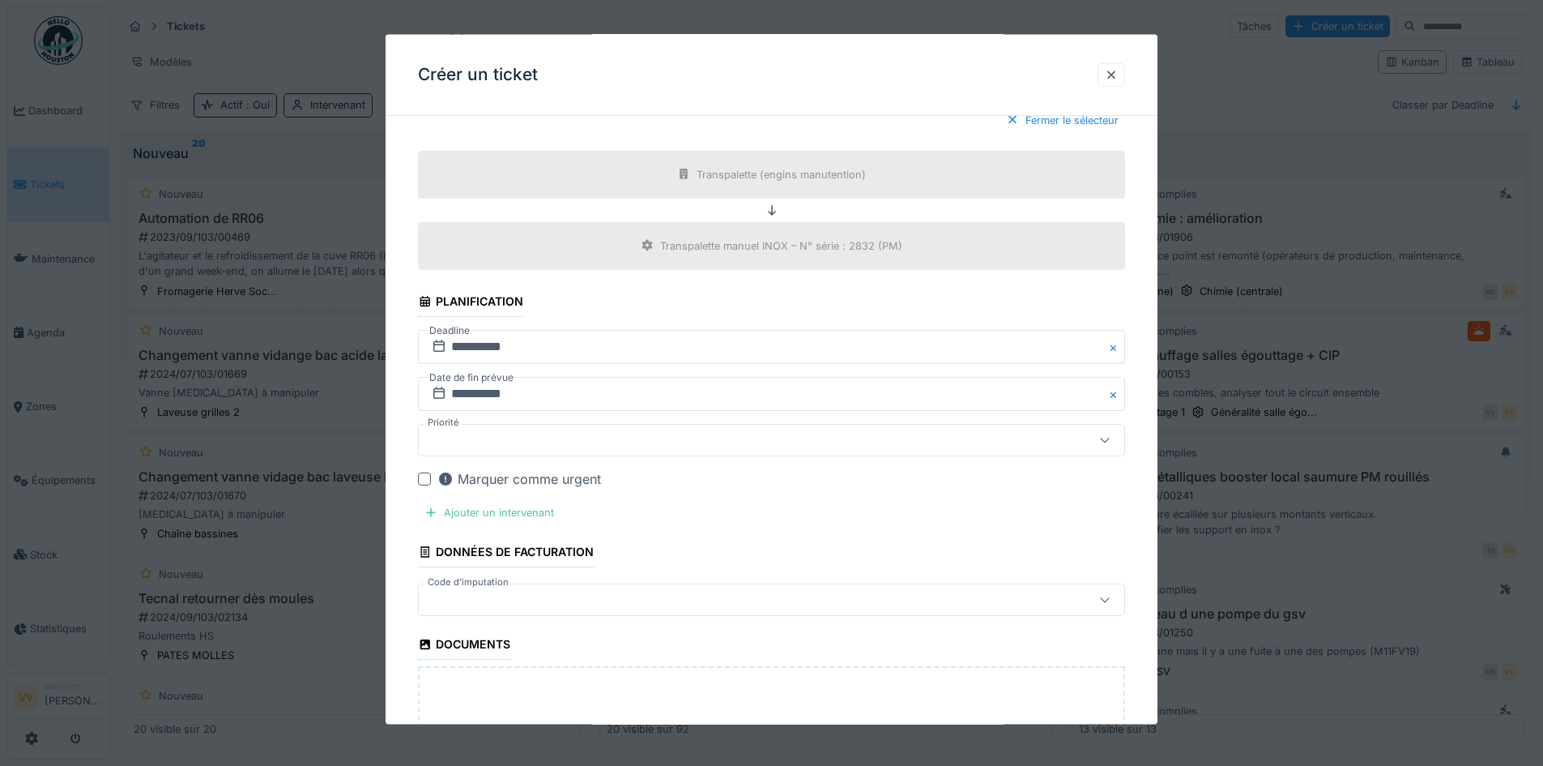
scroll to position [1458, 0]
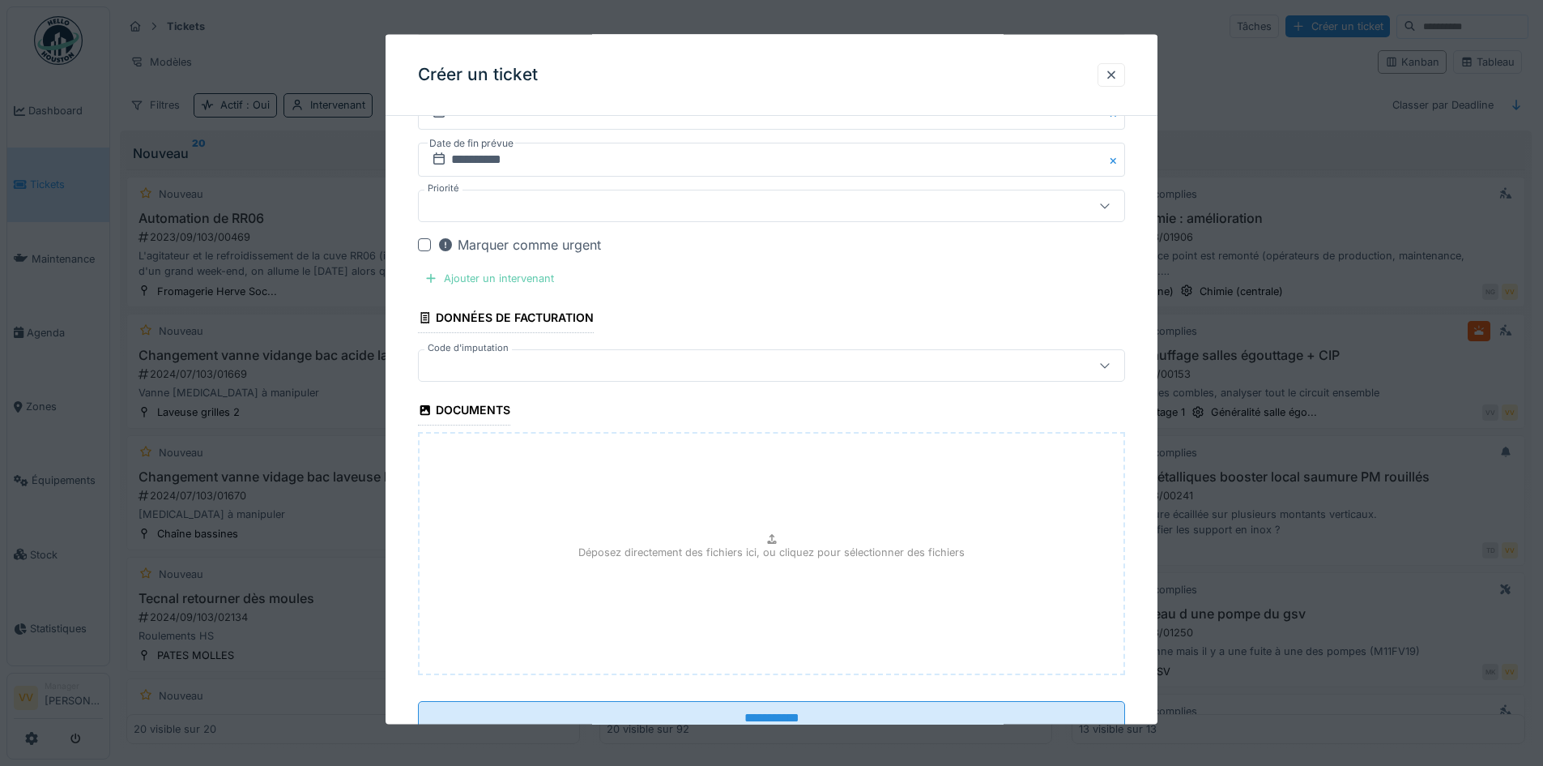
click at [512, 285] on div "Ajouter un intervenant" at bounding box center [489, 278] width 143 height 22
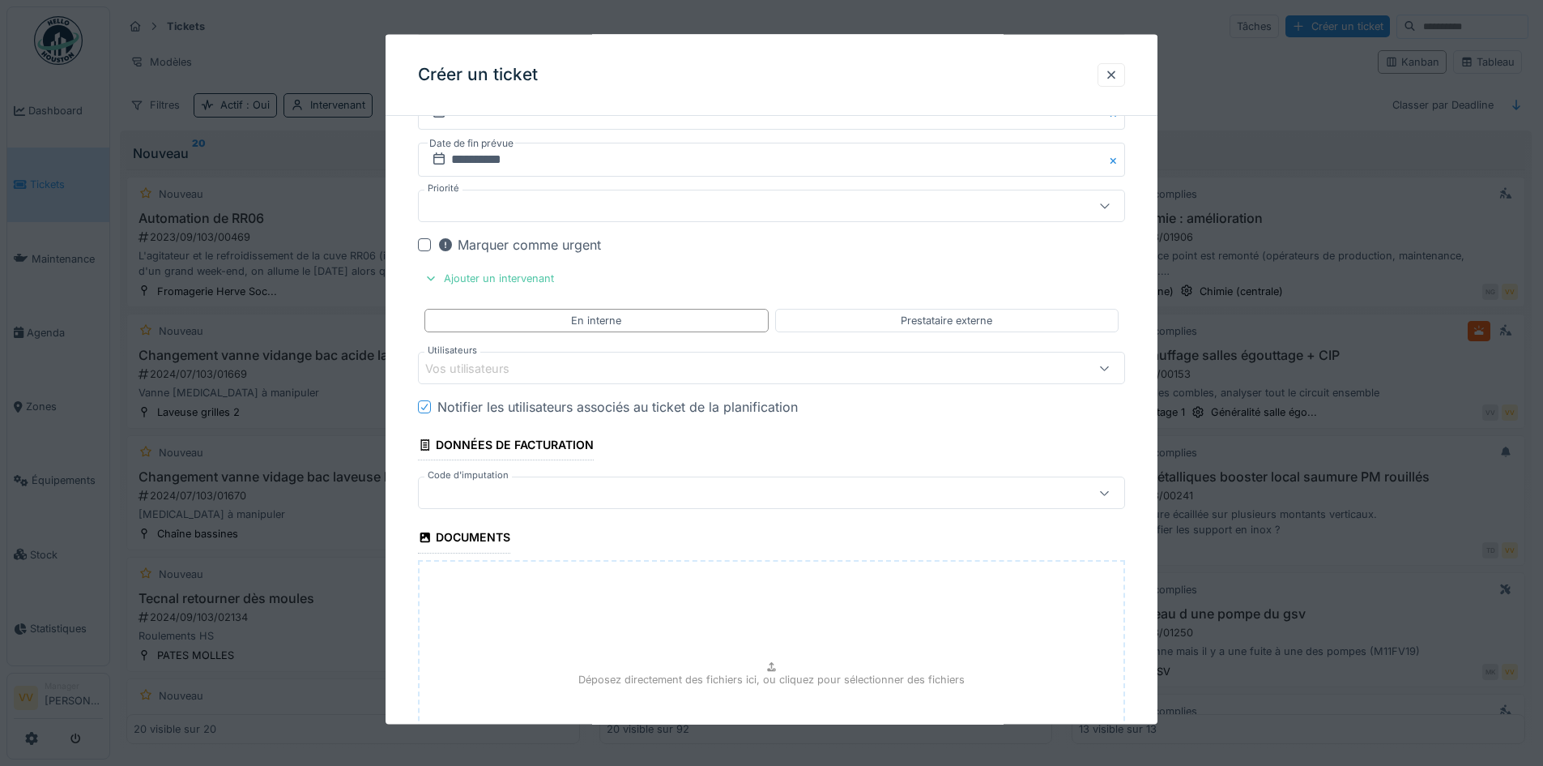
click at [508, 372] on div "Vos utilisateurs" at bounding box center [478, 368] width 107 height 18
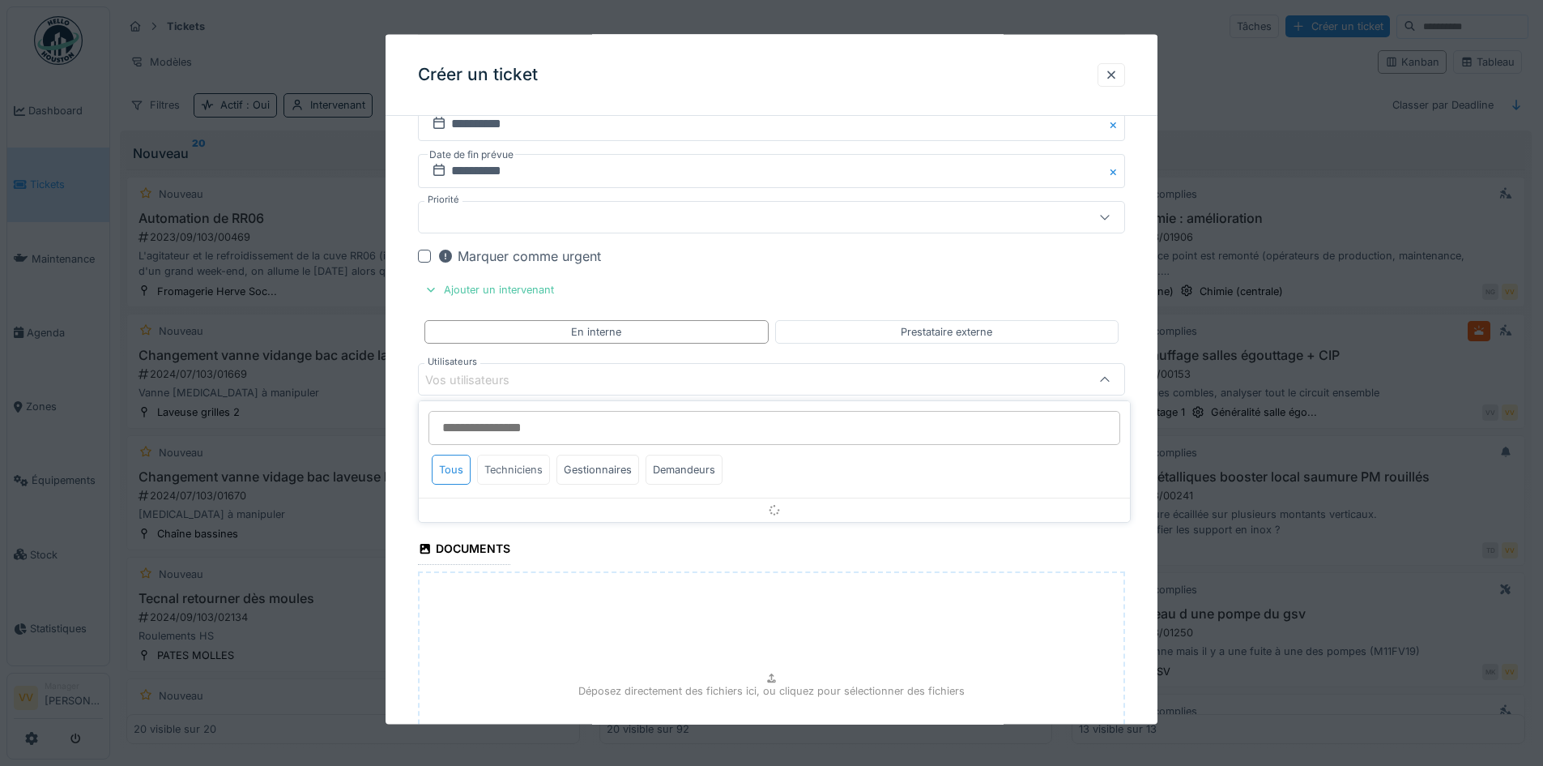
click at [513, 464] on div "Techniciens" at bounding box center [513, 470] width 73 height 30
click at [565, 430] on input "Utilisateurs" at bounding box center [775, 428] width 692 height 34
type input "*"
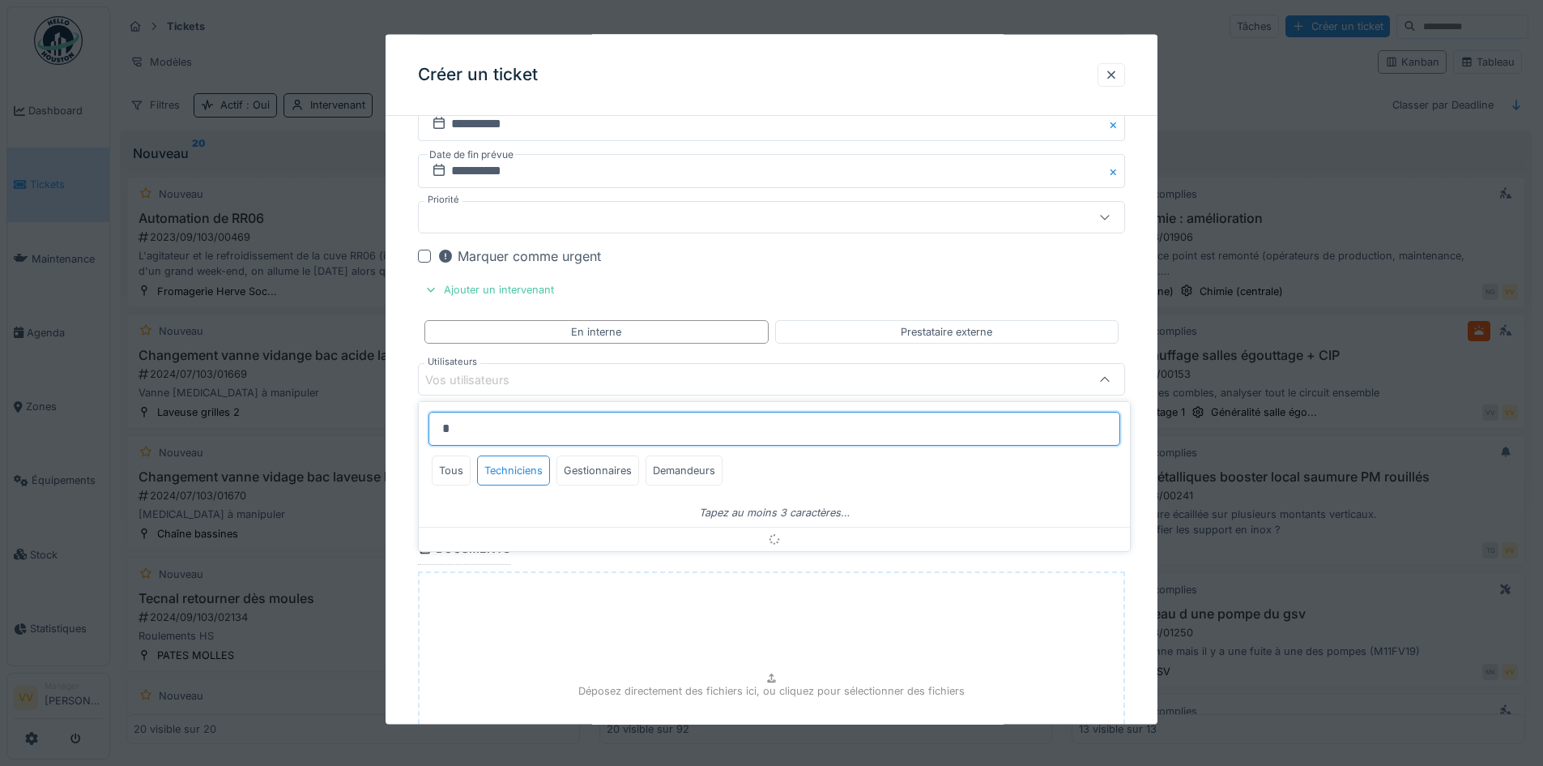
scroll to position [10, 0]
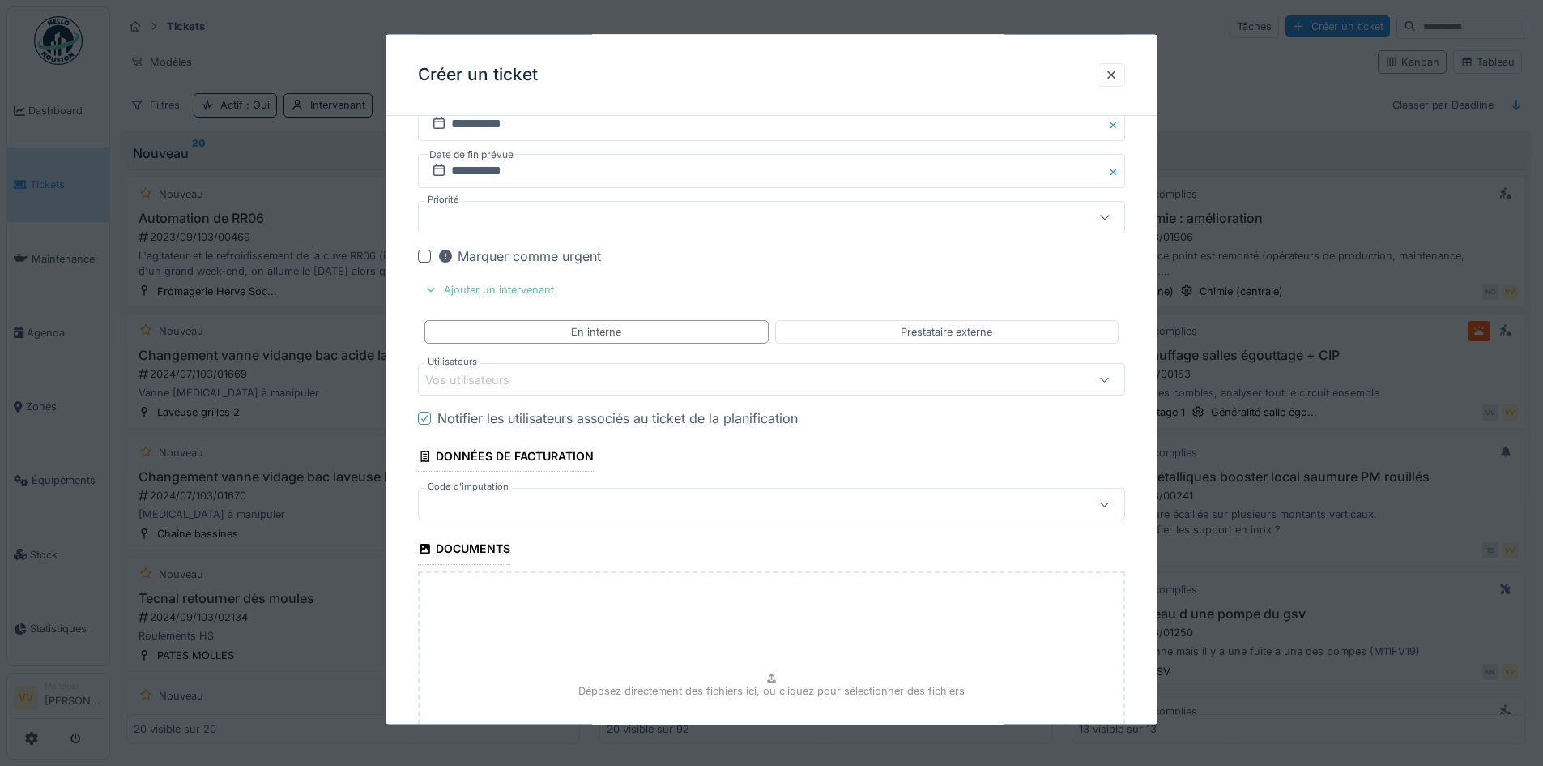
click at [709, 648] on div "Déposez directement des fichiers ici, ou cliquez pour sélectionner des fichiers" at bounding box center [771, 691] width 707 height 243
type input "**********"
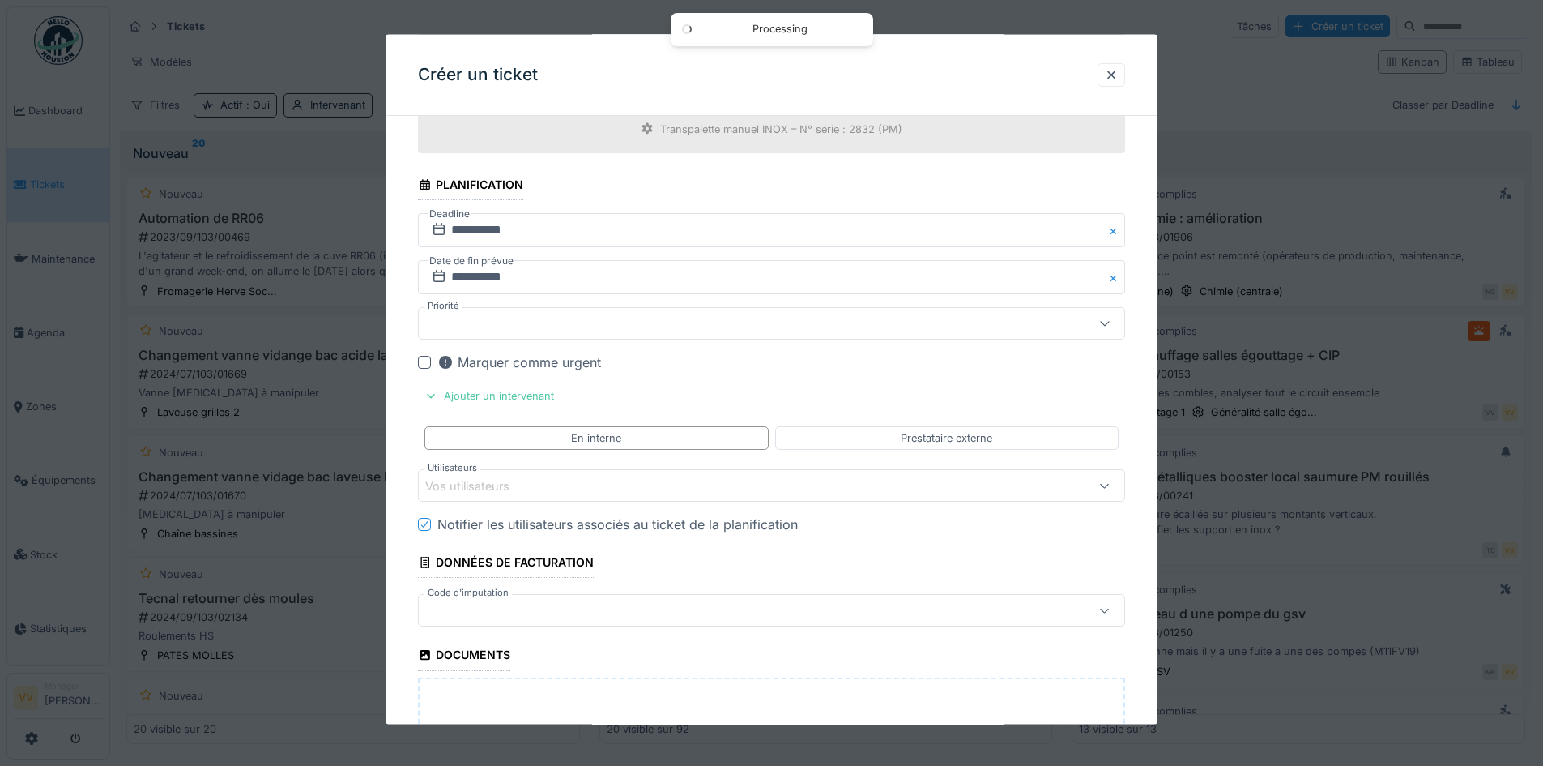
scroll to position [1075, 0]
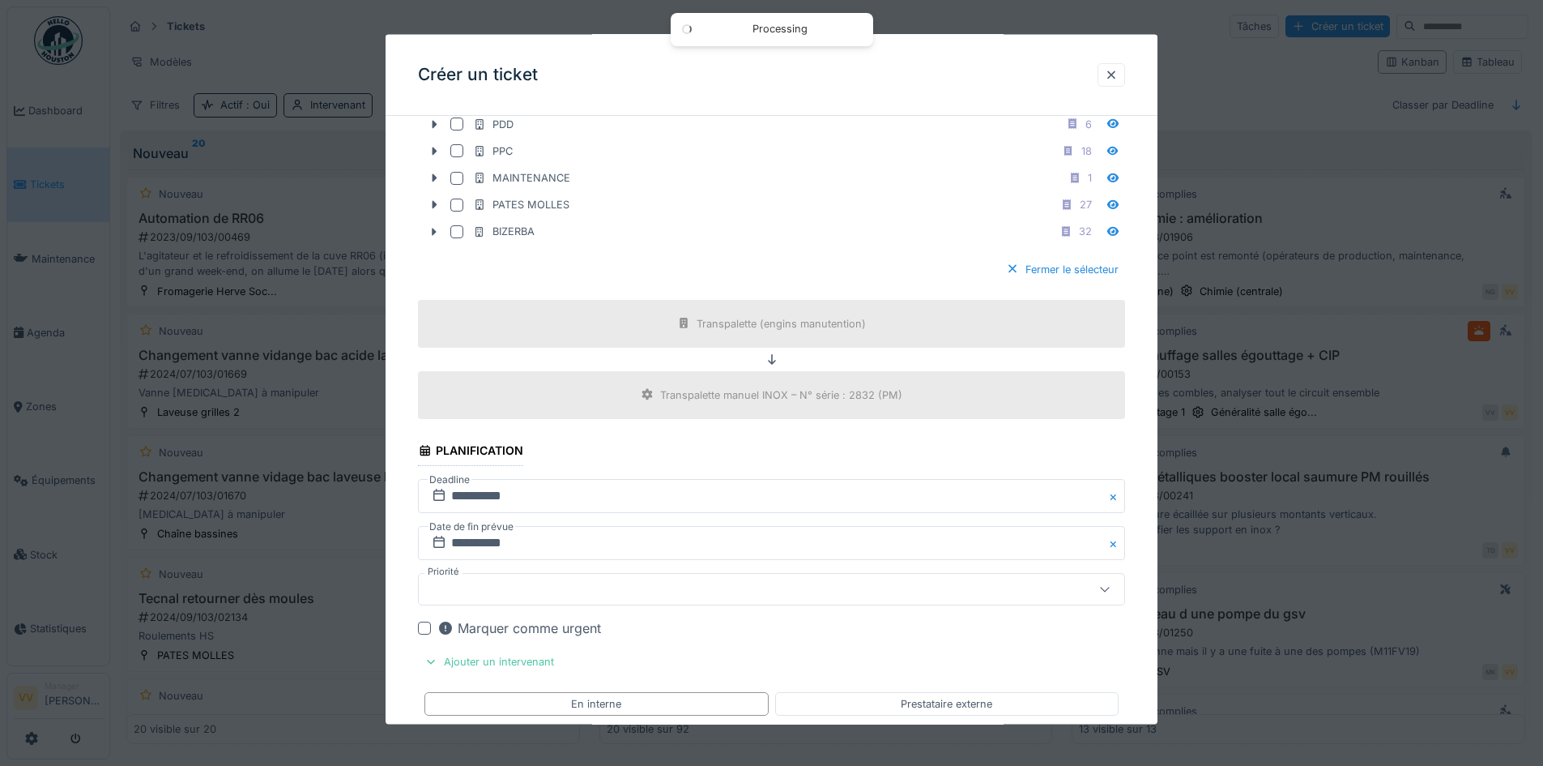
click at [495, 592] on div at bounding box center [730, 588] width 610 height 18
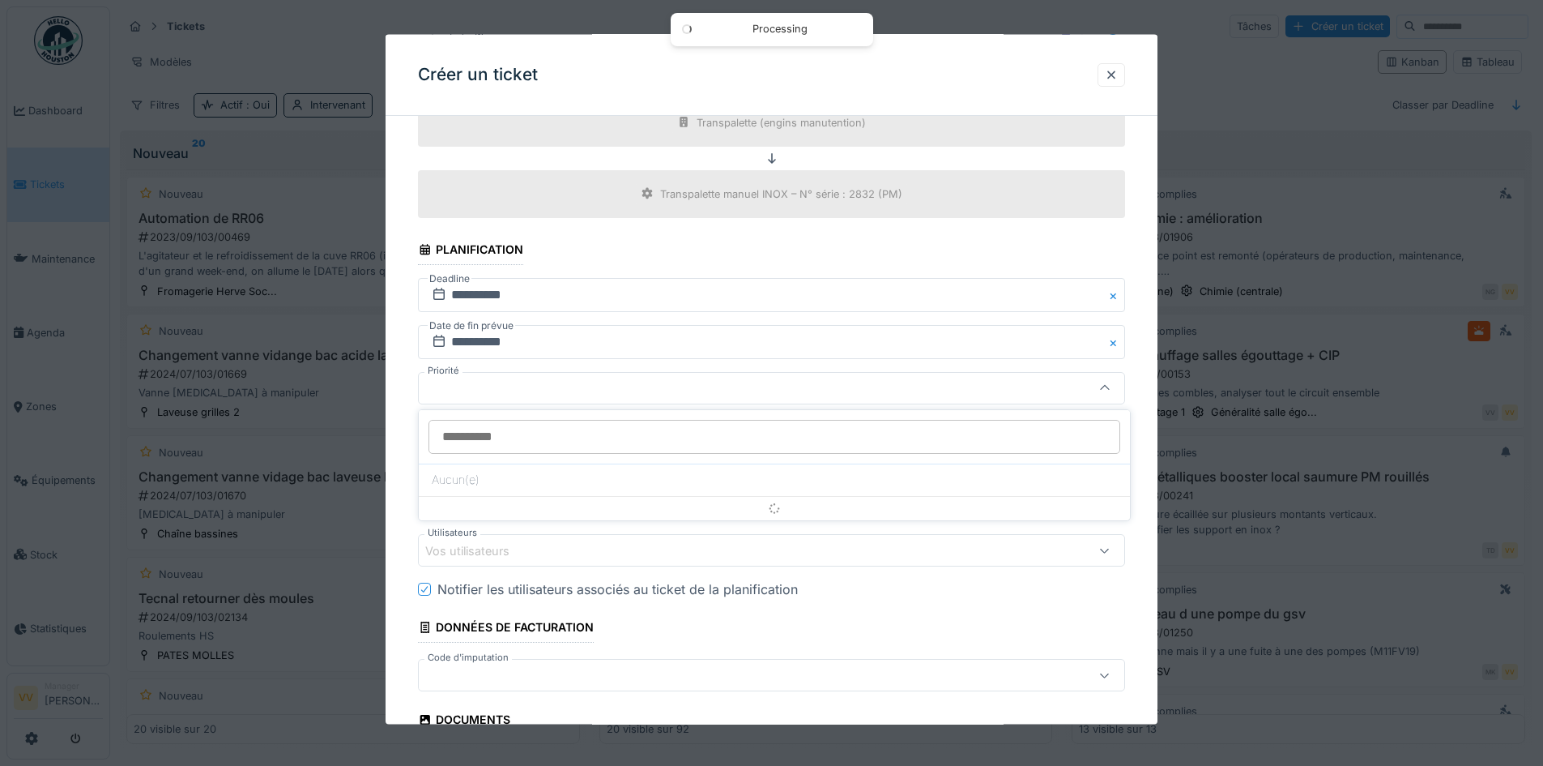
scroll to position [1285, 0]
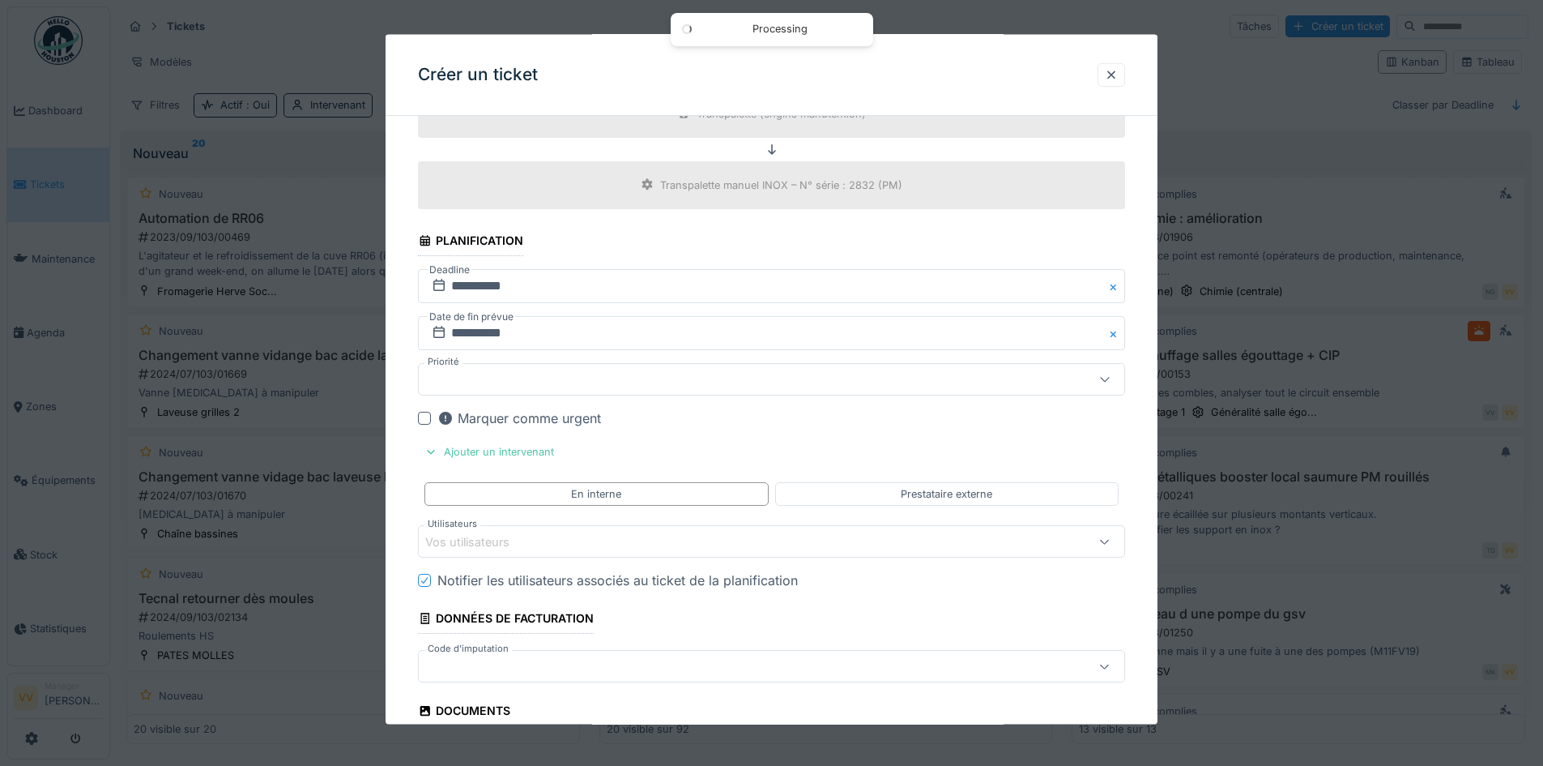
click at [565, 529] on div "Vos utilisateurs" at bounding box center [771, 541] width 707 height 32
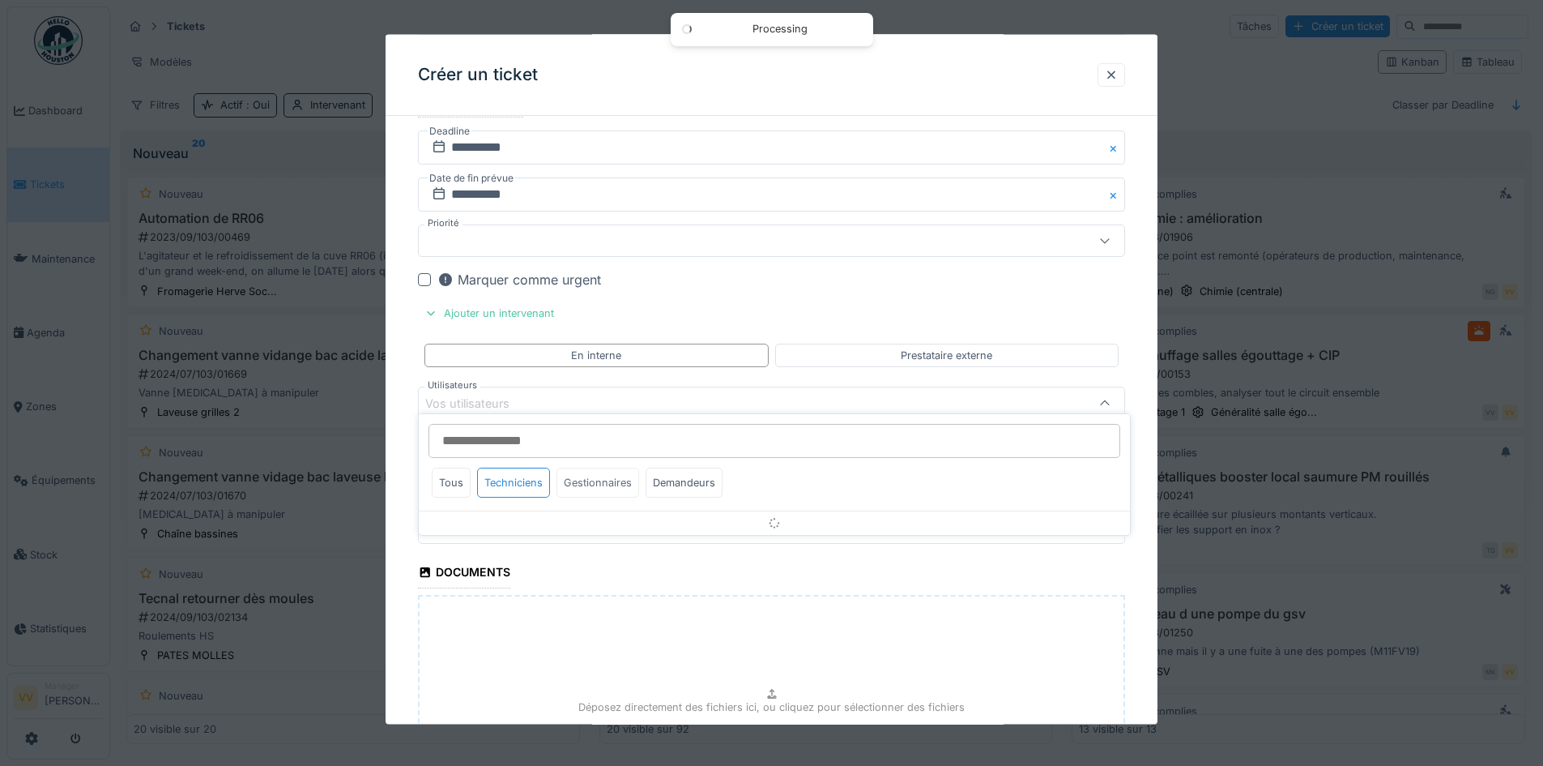
scroll to position [1447, 0]
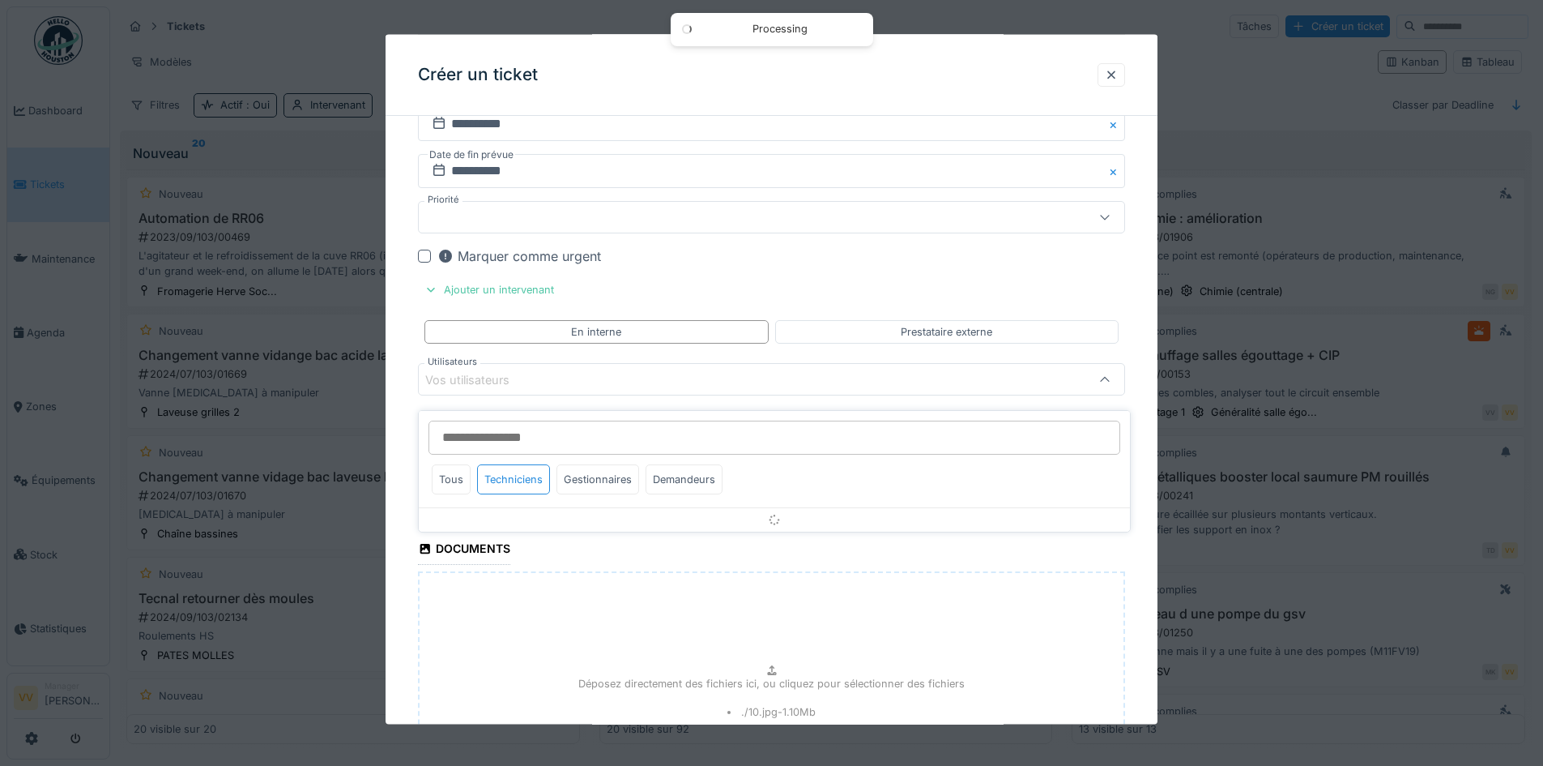
click at [589, 427] on input "Utilisateurs" at bounding box center [775, 437] width 692 height 34
drag, startPoint x: 451, startPoint y: 468, endPoint x: 451, endPoint y: 441, distance: 27.5
click at [451, 469] on div "Tous" at bounding box center [451, 479] width 39 height 30
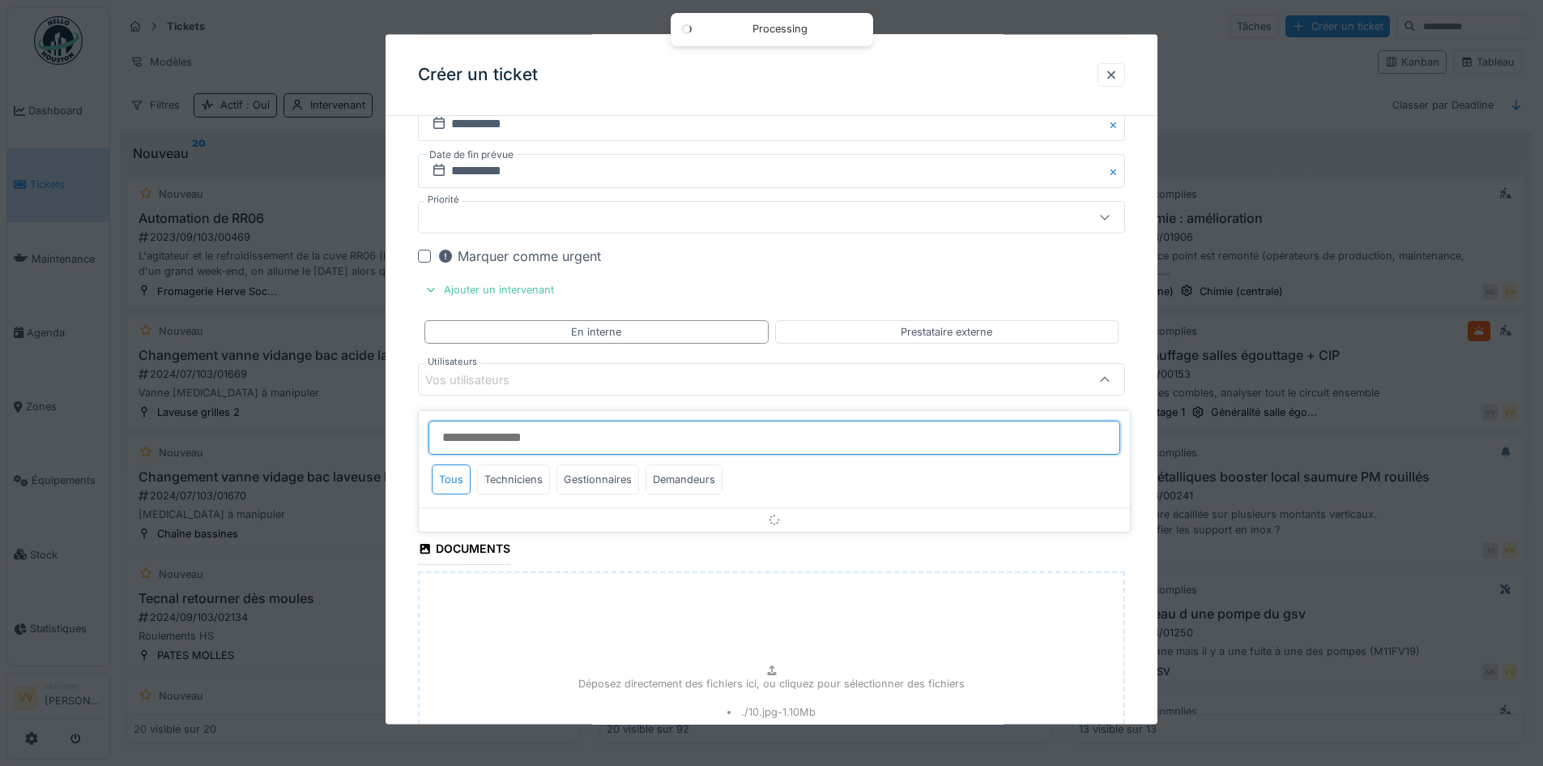
click at [459, 427] on input "Utilisateurs" at bounding box center [775, 437] width 692 height 34
type input "*****"
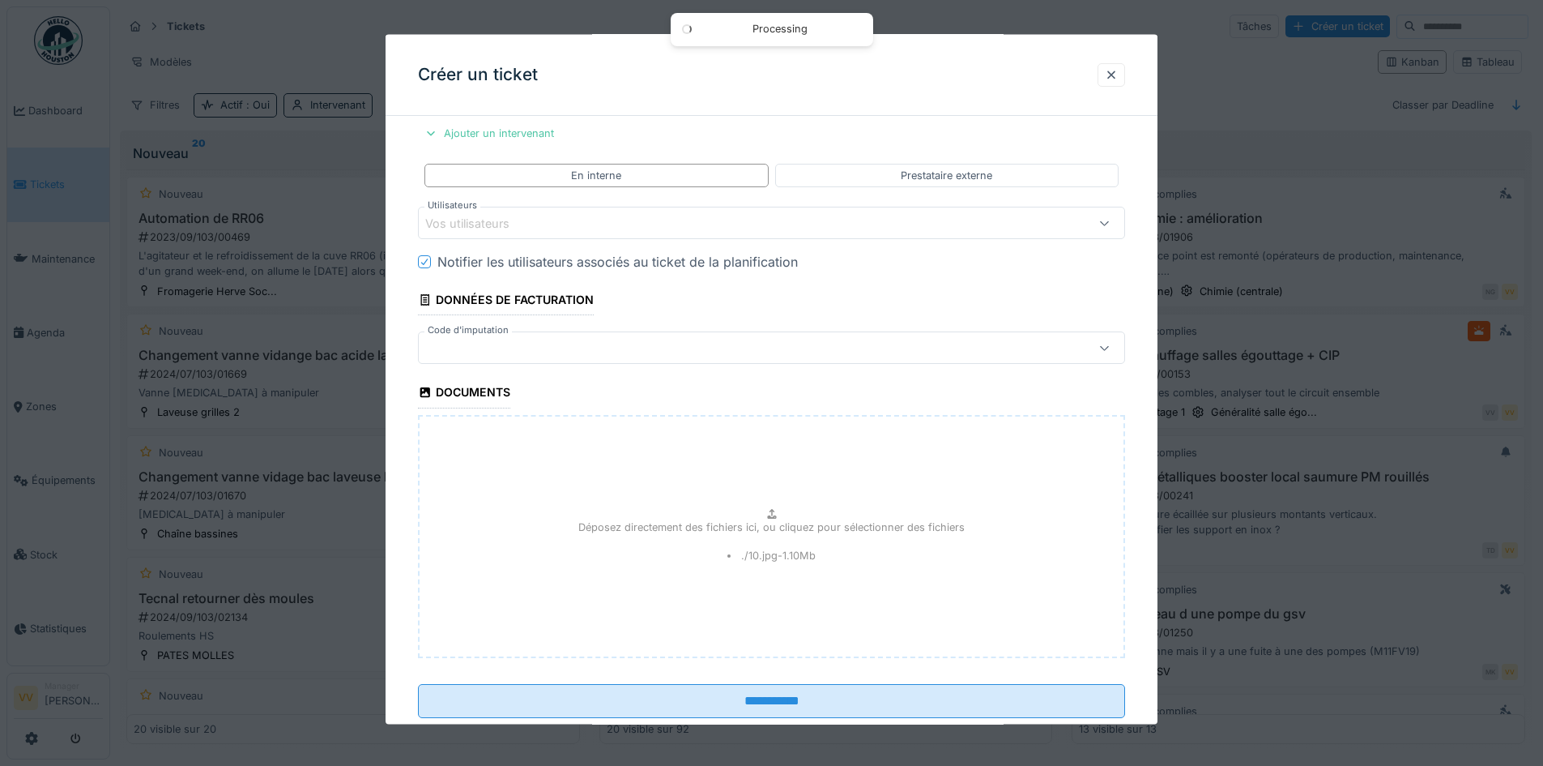
scroll to position [1642, 0]
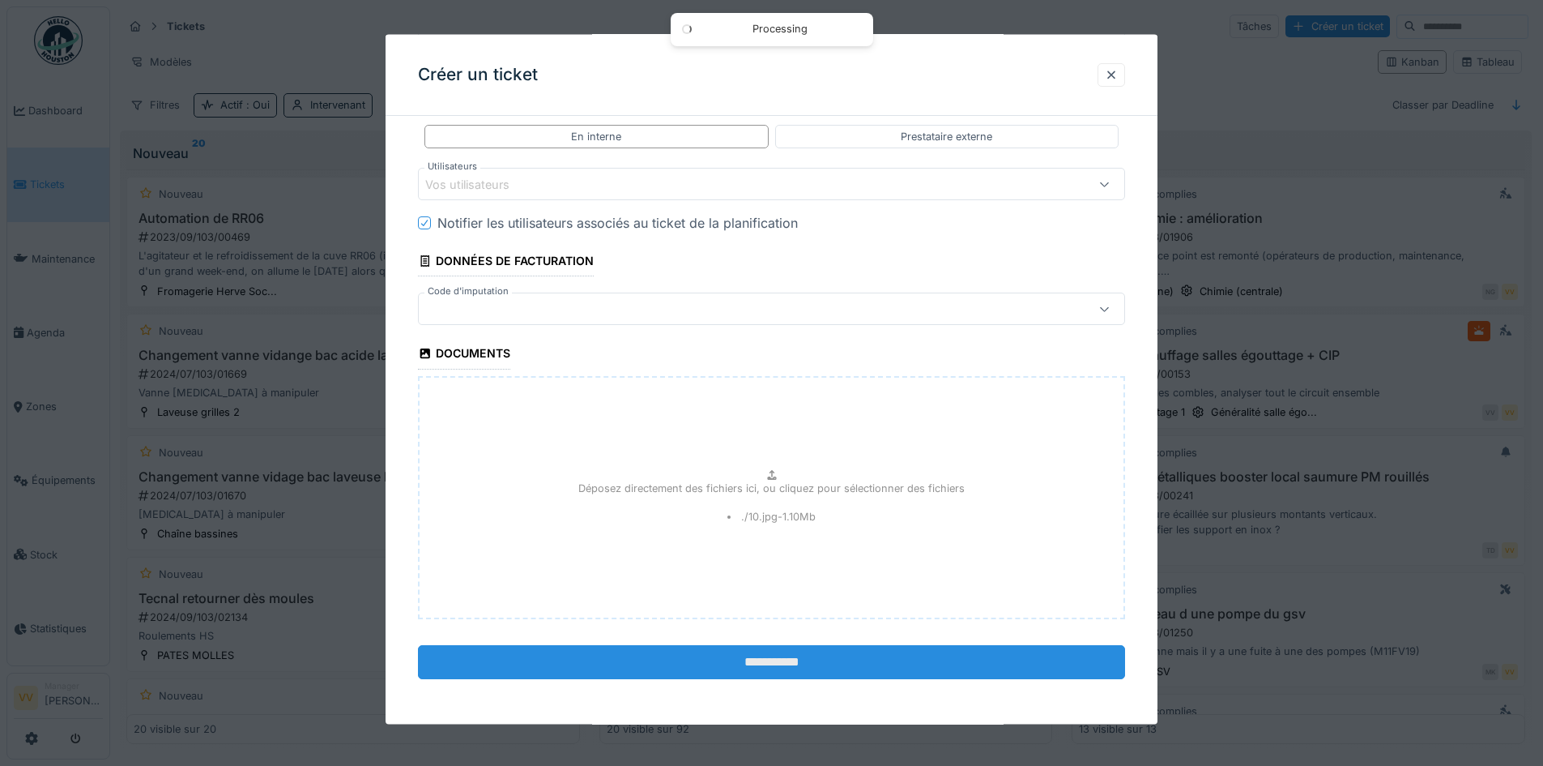
click at [855, 663] on input "**********" at bounding box center [771, 661] width 707 height 34
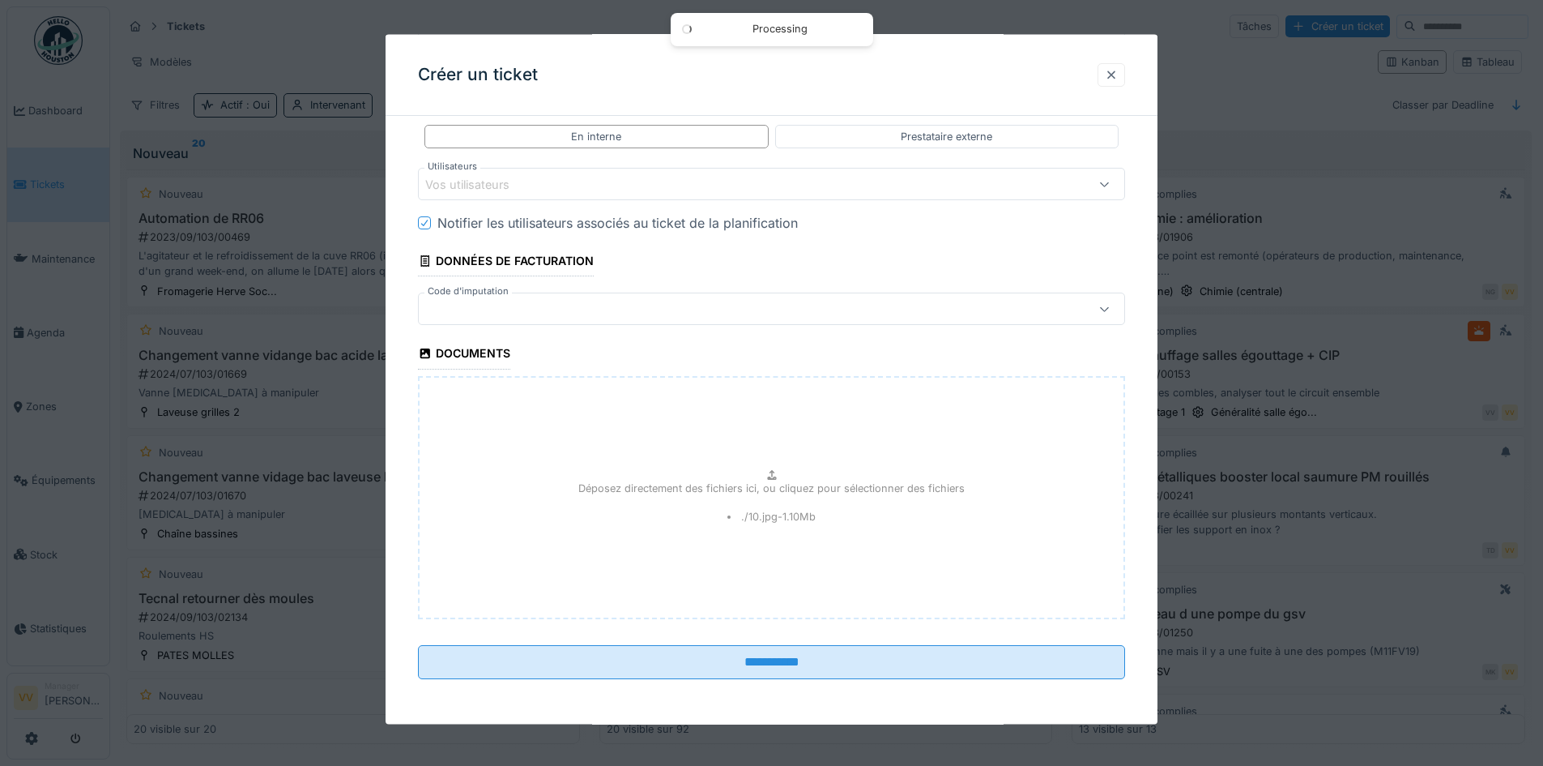
click at [1117, 69] on div at bounding box center [1111, 73] width 13 height 15
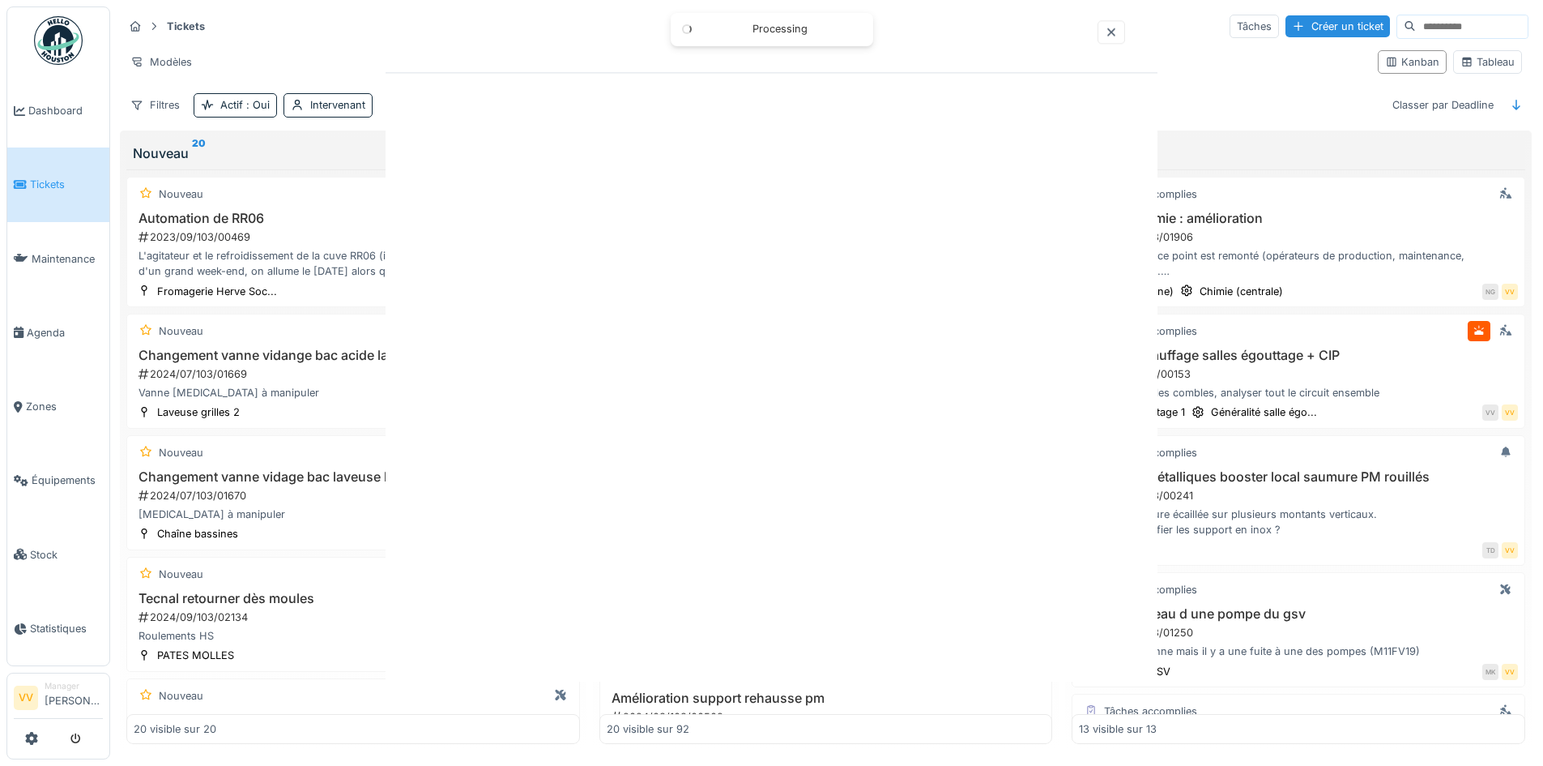
scroll to position [0, 0]
